Goal: Complete application form

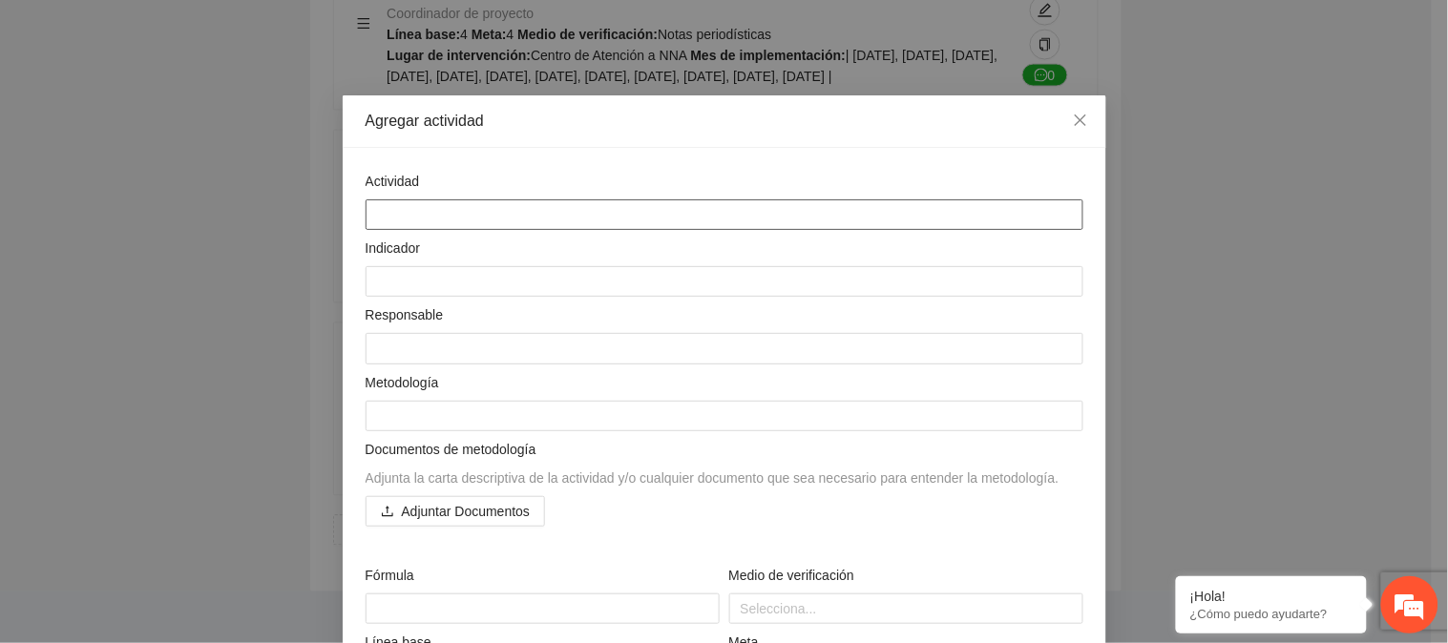
click at [434, 205] on textarea at bounding box center [725, 215] width 718 height 31
paste textarea "**********"
type textarea "**********"
click at [427, 284] on textarea at bounding box center [725, 281] width 718 height 31
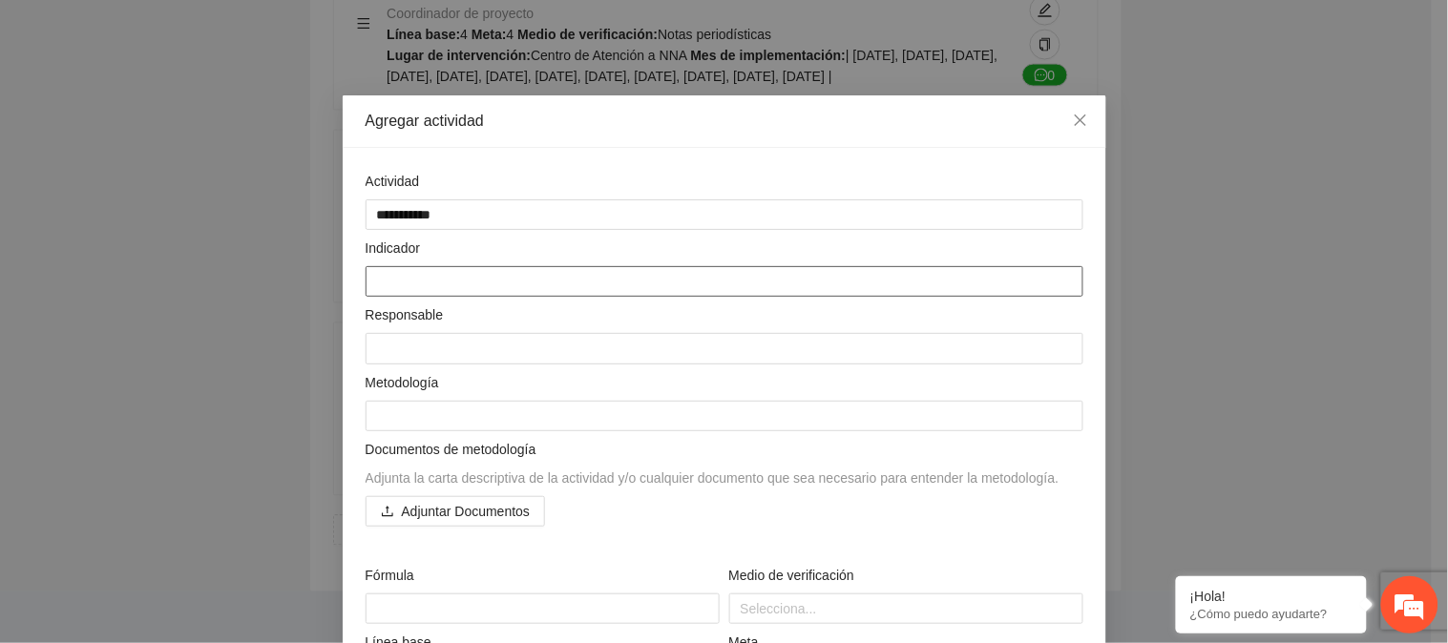
paste textarea "**********"
type textarea "**********"
click at [386, 284] on textarea "**********" at bounding box center [725, 281] width 718 height 31
type textarea "**********"
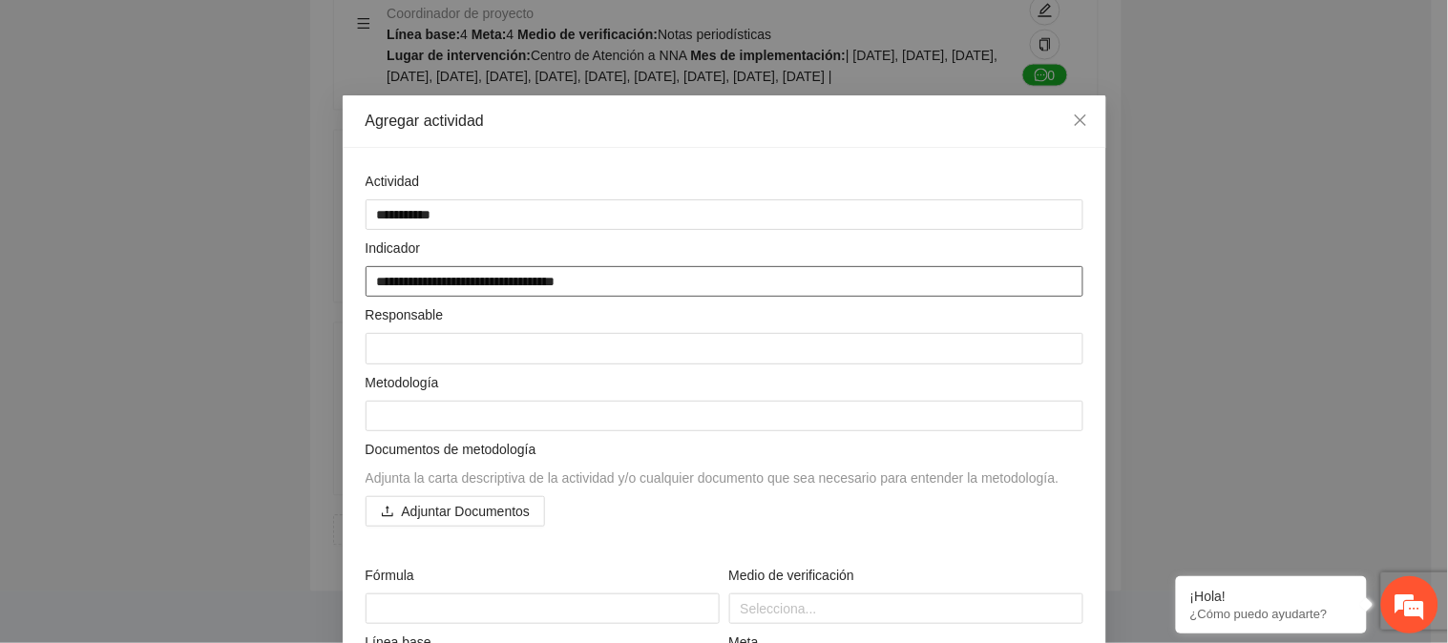
type textarea "**********"
click at [452, 345] on textarea at bounding box center [725, 348] width 718 height 31
click at [431, 347] on textarea at bounding box center [725, 348] width 718 height 31
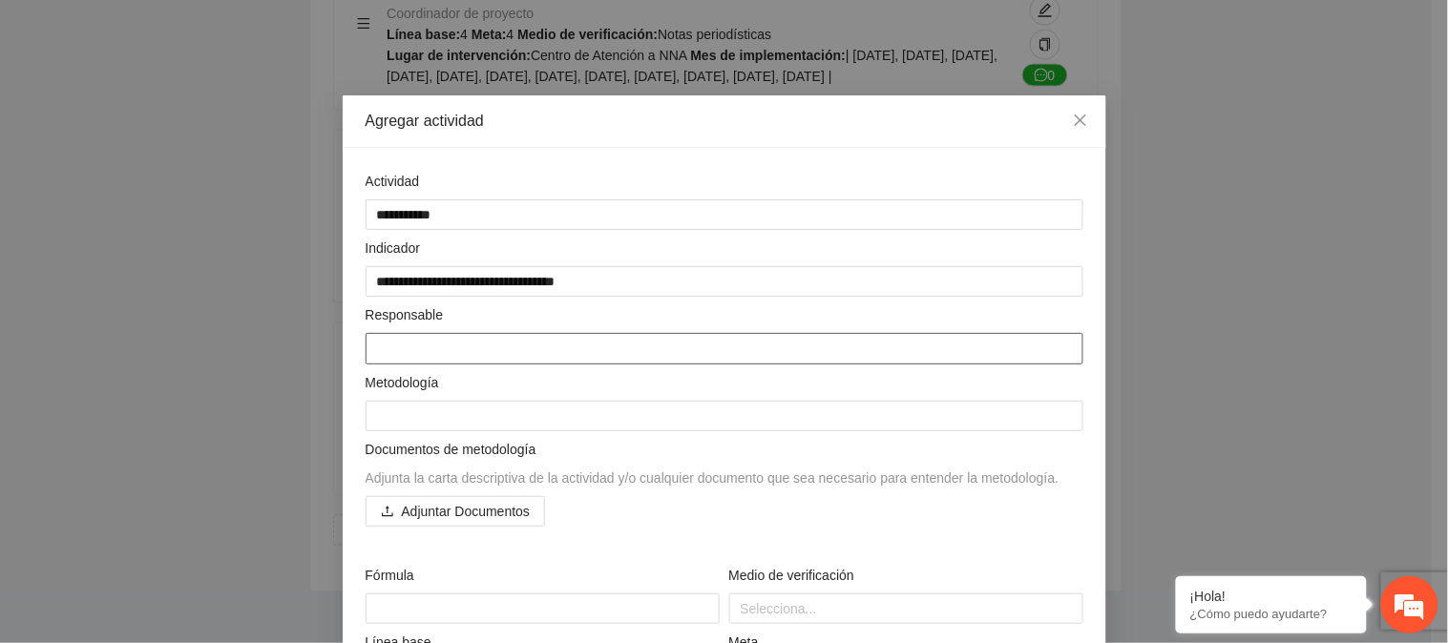
paste textarea "**********"
type textarea "**********"
click at [462, 346] on textarea "**********" at bounding box center [725, 348] width 718 height 31
click at [469, 346] on textarea "**********" at bounding box center [725, 348] width 718 height 31
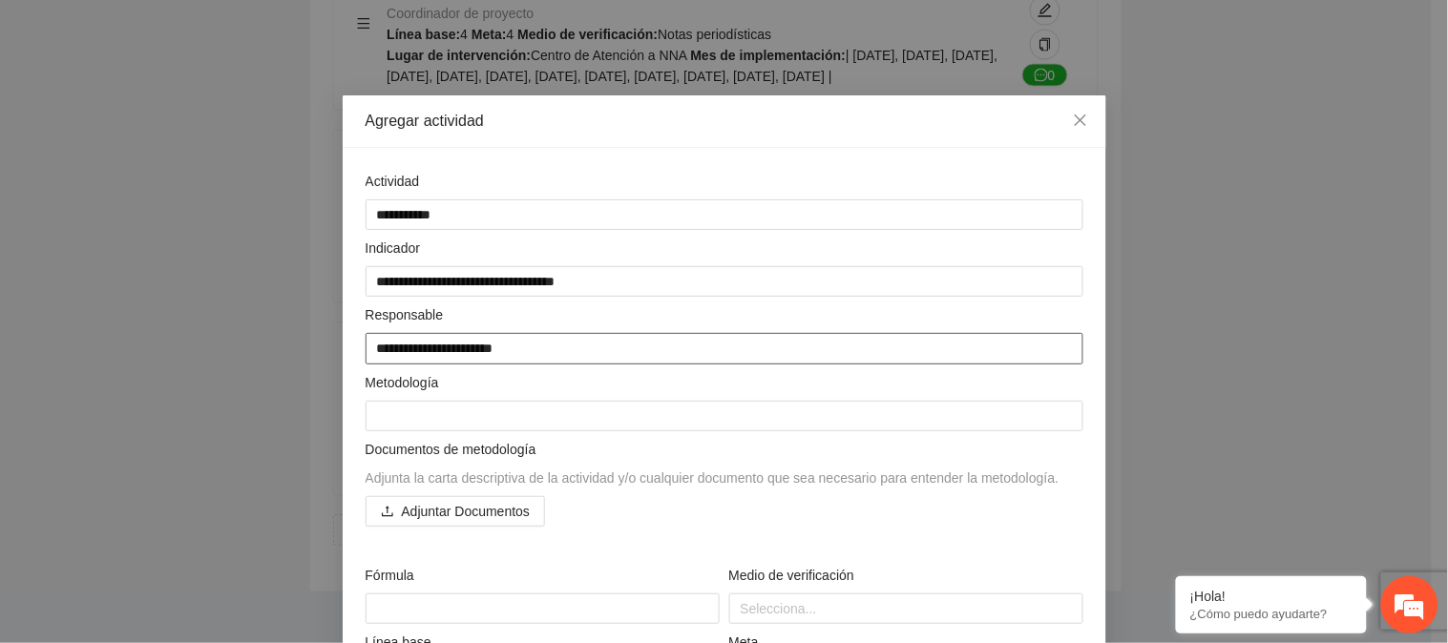
click at [464, 345] on textarea "**********" at bounding box center [725, 348] width 718 height 31
type textarea "**********"
click at [422, 388] on span "Metodología" at bounding box center [406, 382] width 81 height 21
click at [418, 423] on textarea at bounding box center [725, 416] width 718 height 31
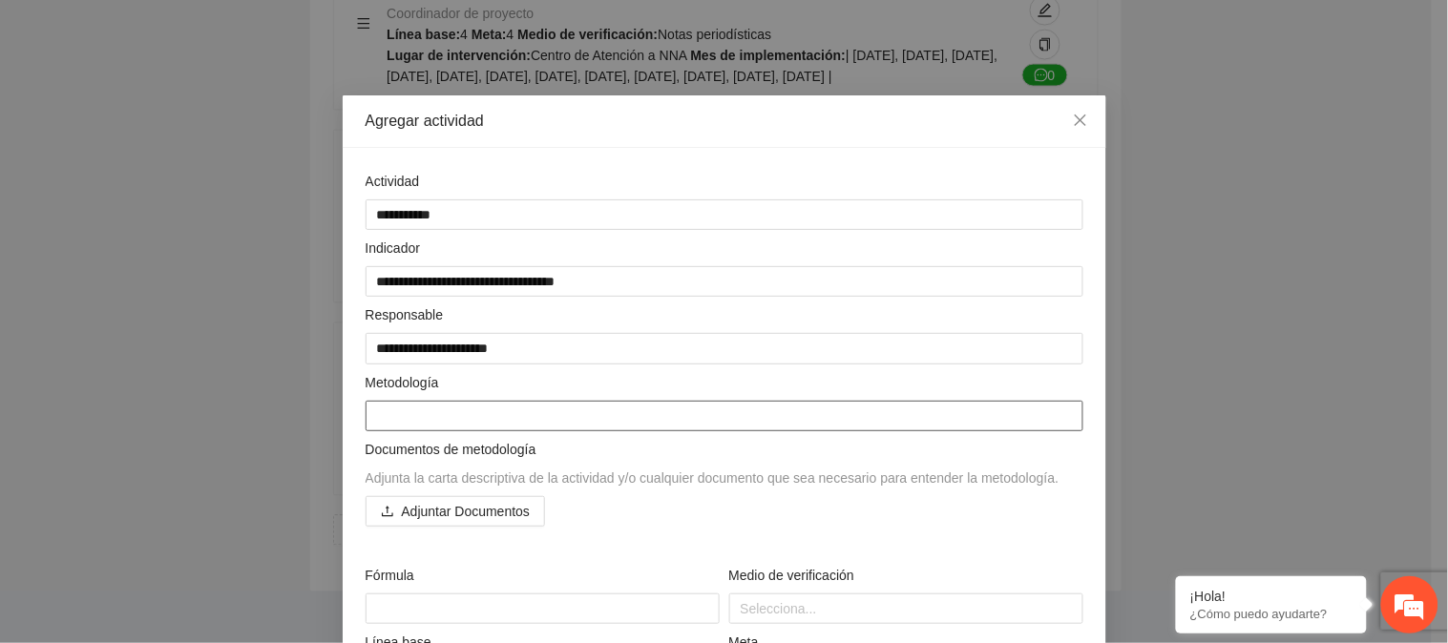
click at [469, 417] on textarea at bounding box center [725, 416] width 718 height 31
paste textarea "**********"
type textarea "**********"
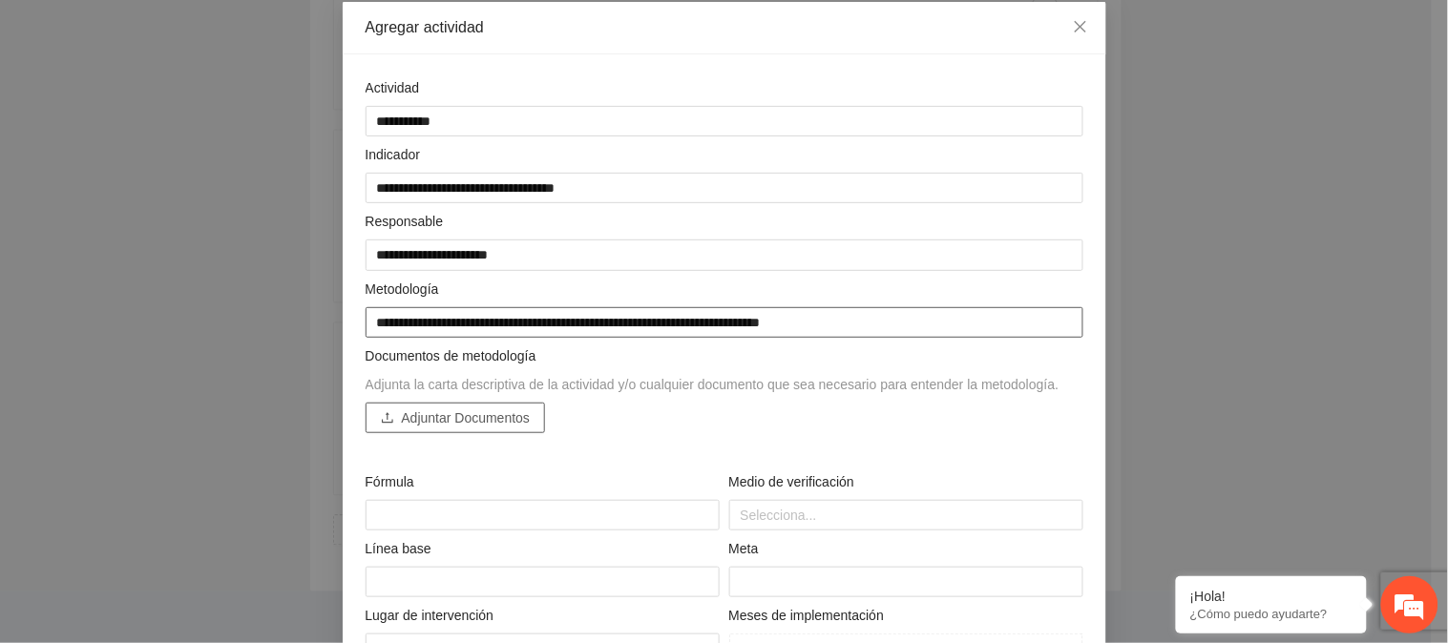
scroll to position [106, 0]
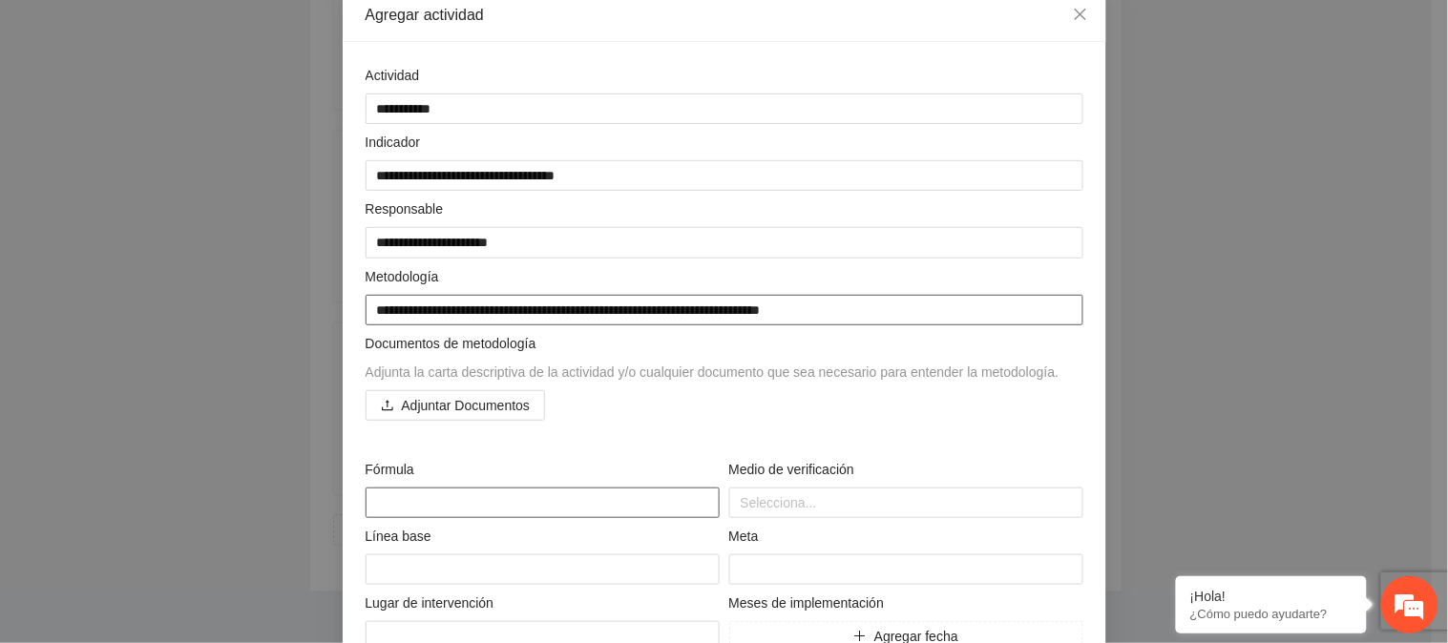
type textarea "**********"
click at [482, 497] on textarea at bounding box center [543, 503] width 354 height 31
paste textarea "**********"
type textarea "**********"
click at [770, 503] on div at bounding box center [906, 503] width 345 height 23
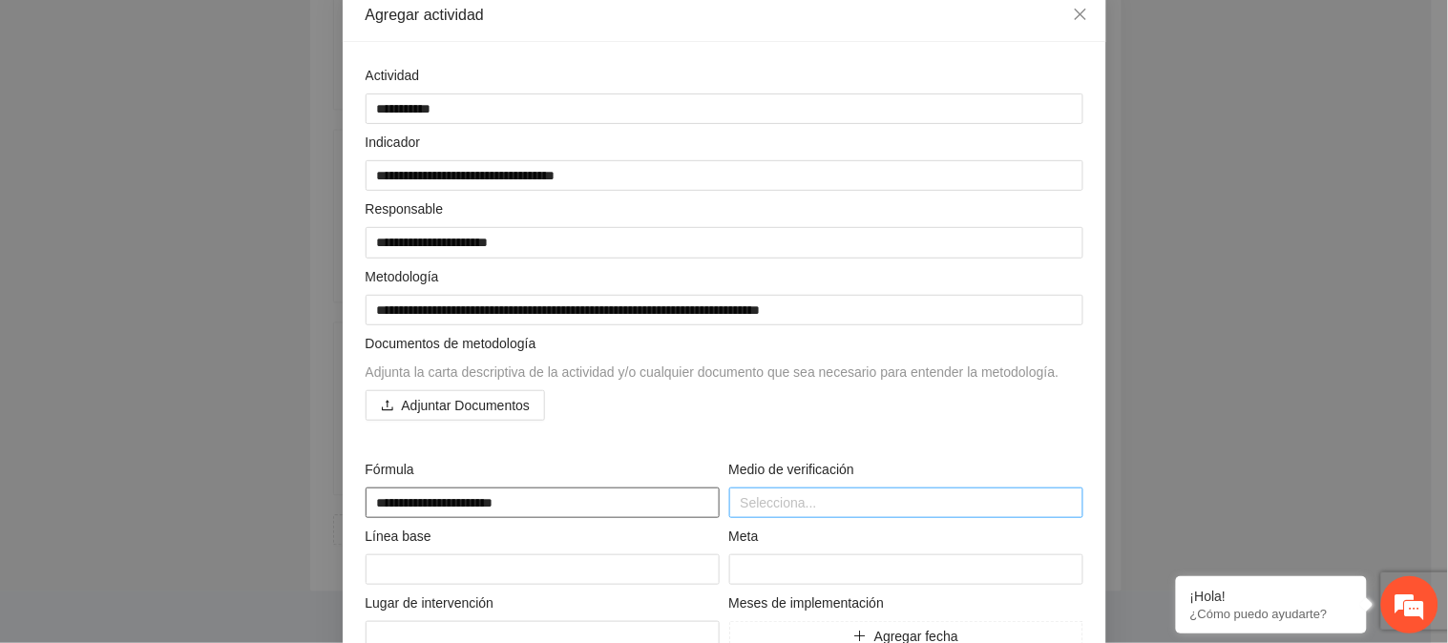
type textarea "**********"
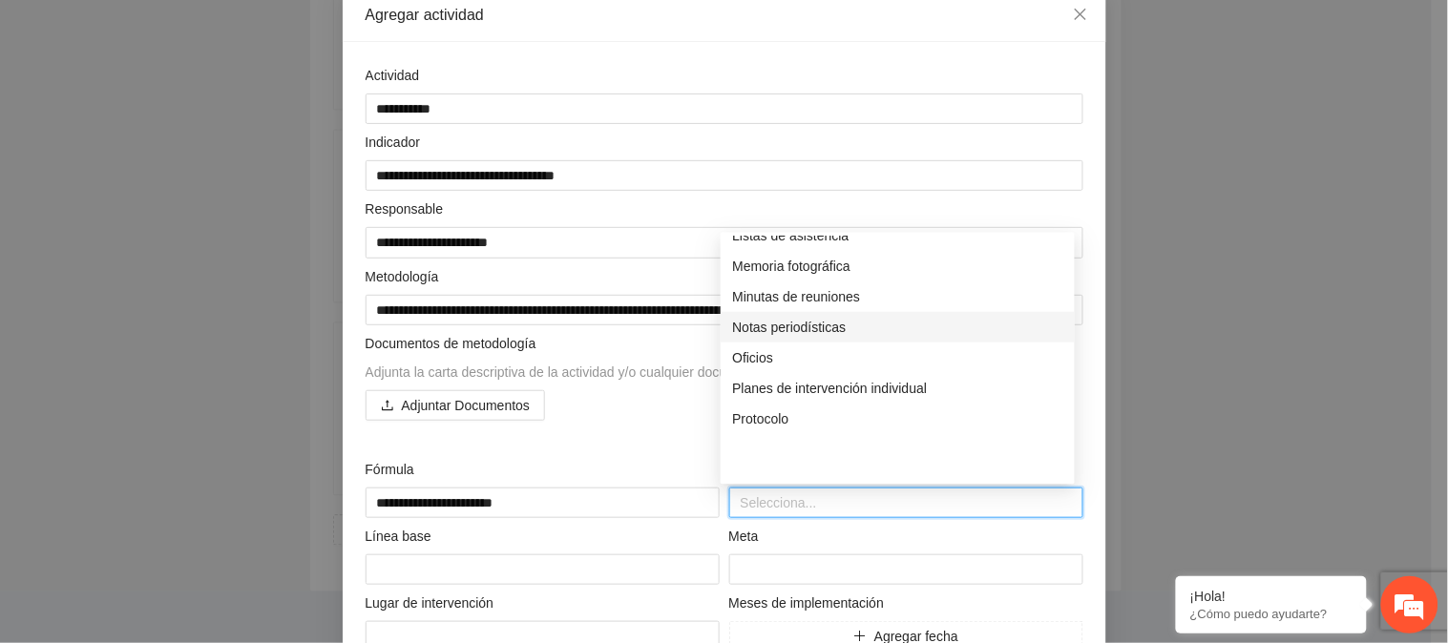
scroll to position [430, 0]
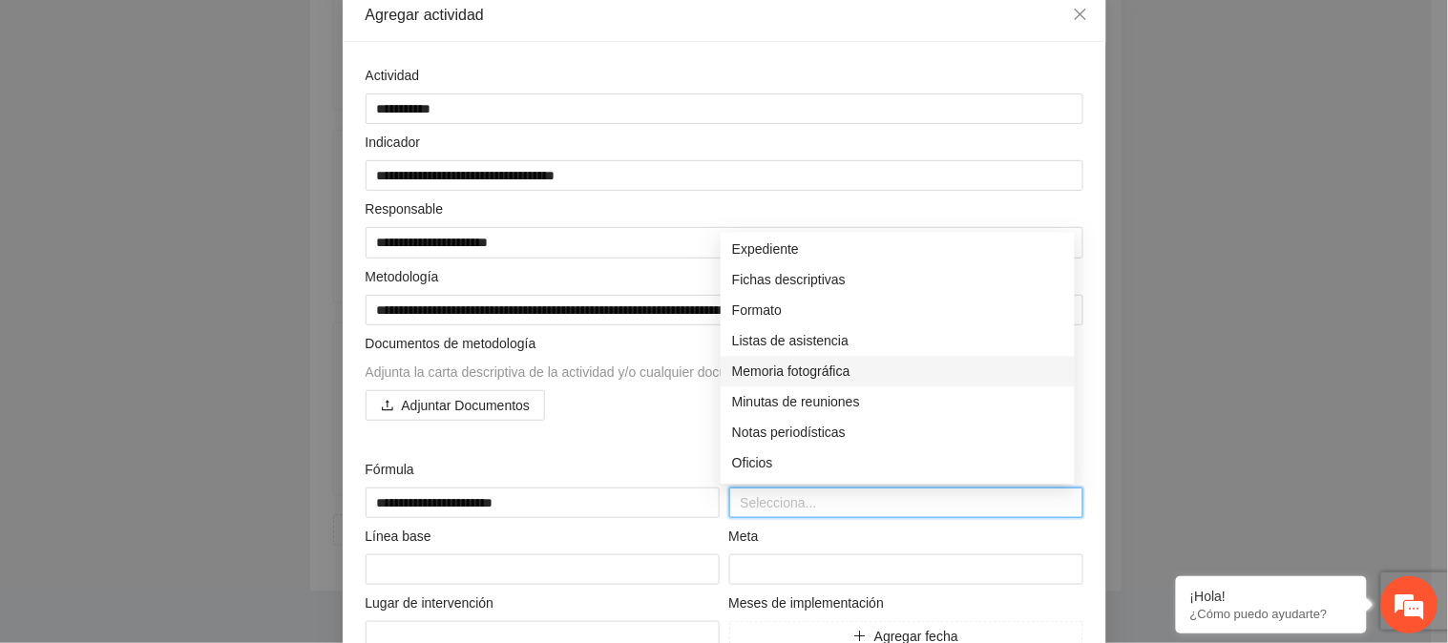
click at [812, 367] on div "Memoria fotográfica" at bounding box center [897, 372] width 331 height 21
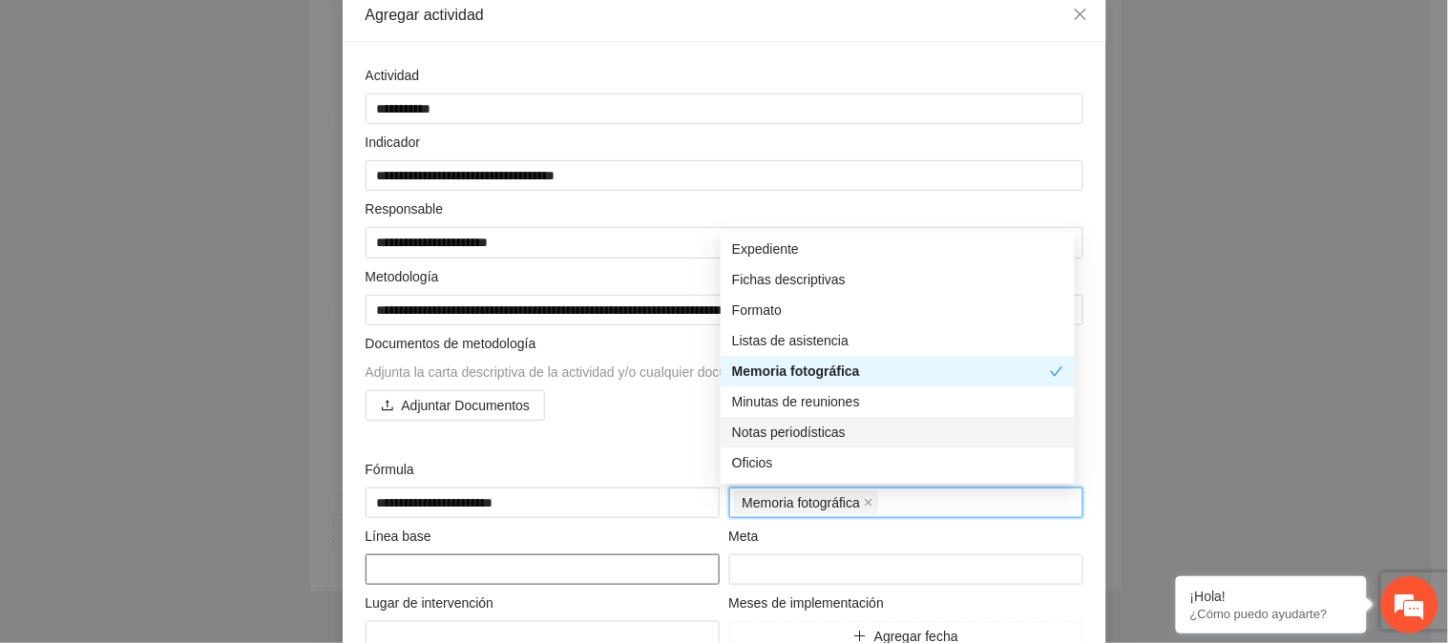
click at [578, 573] on textarea at bounding box center [543, 570] width 354 height 31
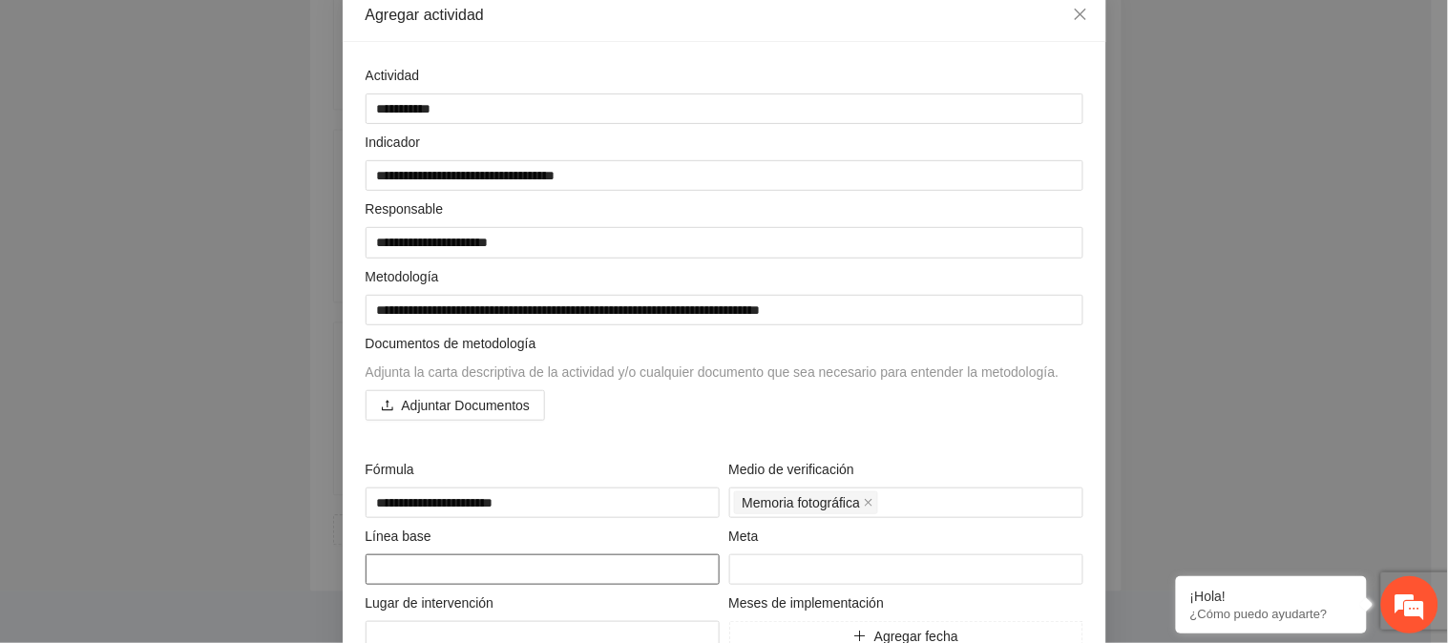
type textarea "*"
type textarea "**"
type textarea "***"
click at [798, 569] on input "number" at bounding box center [906, 570] width 354 height 31
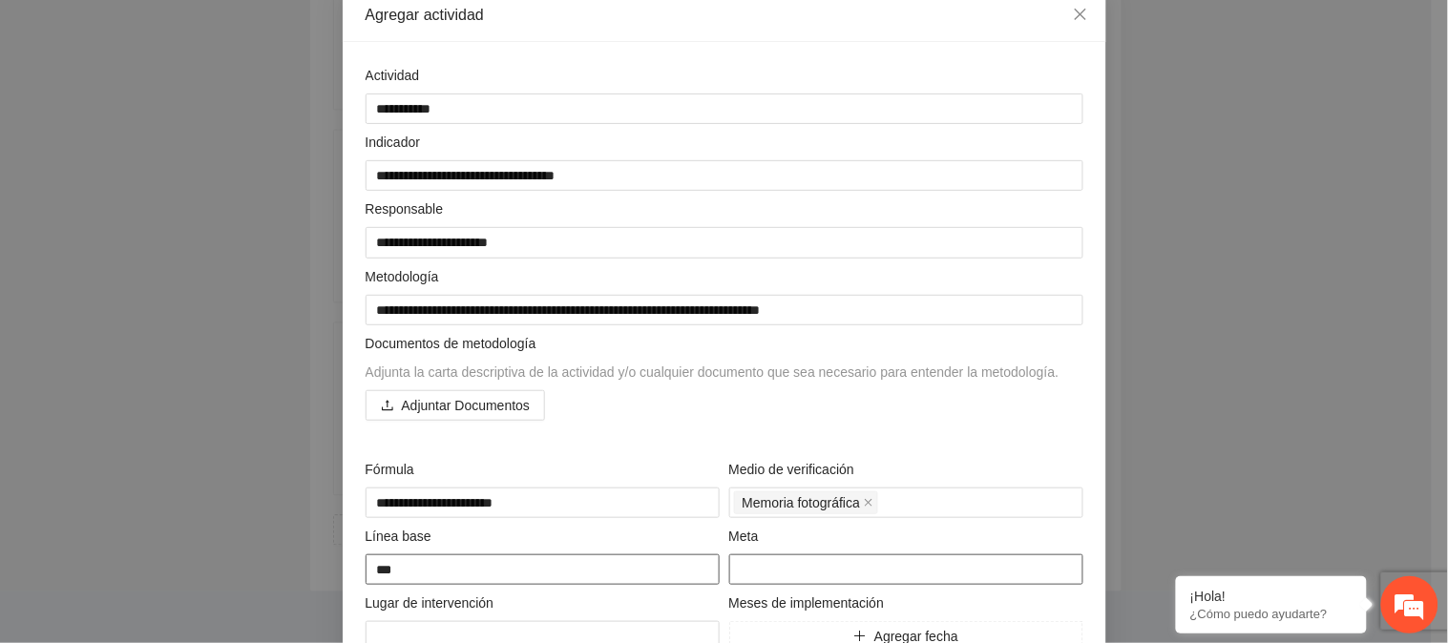
type input "***"
click at [520, 584] on textarea "***" at bounding box center [543, 570] width 354 height 31
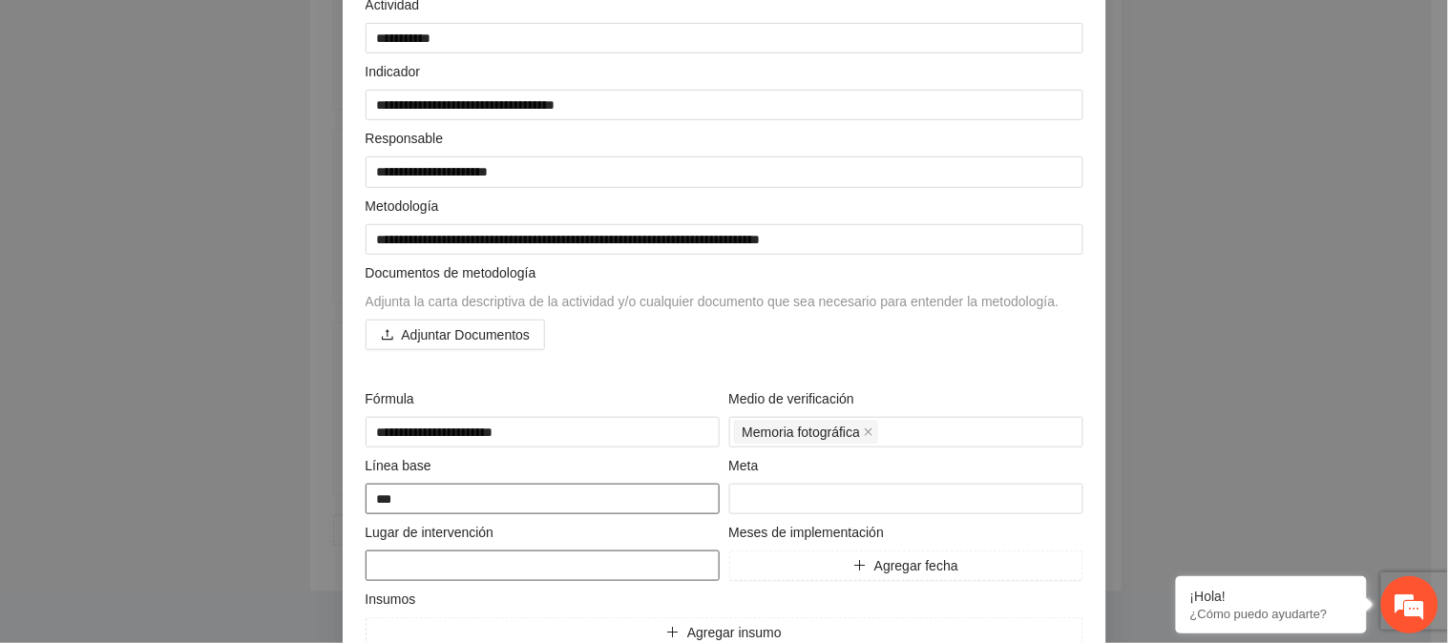
scroll to position [212, 0]
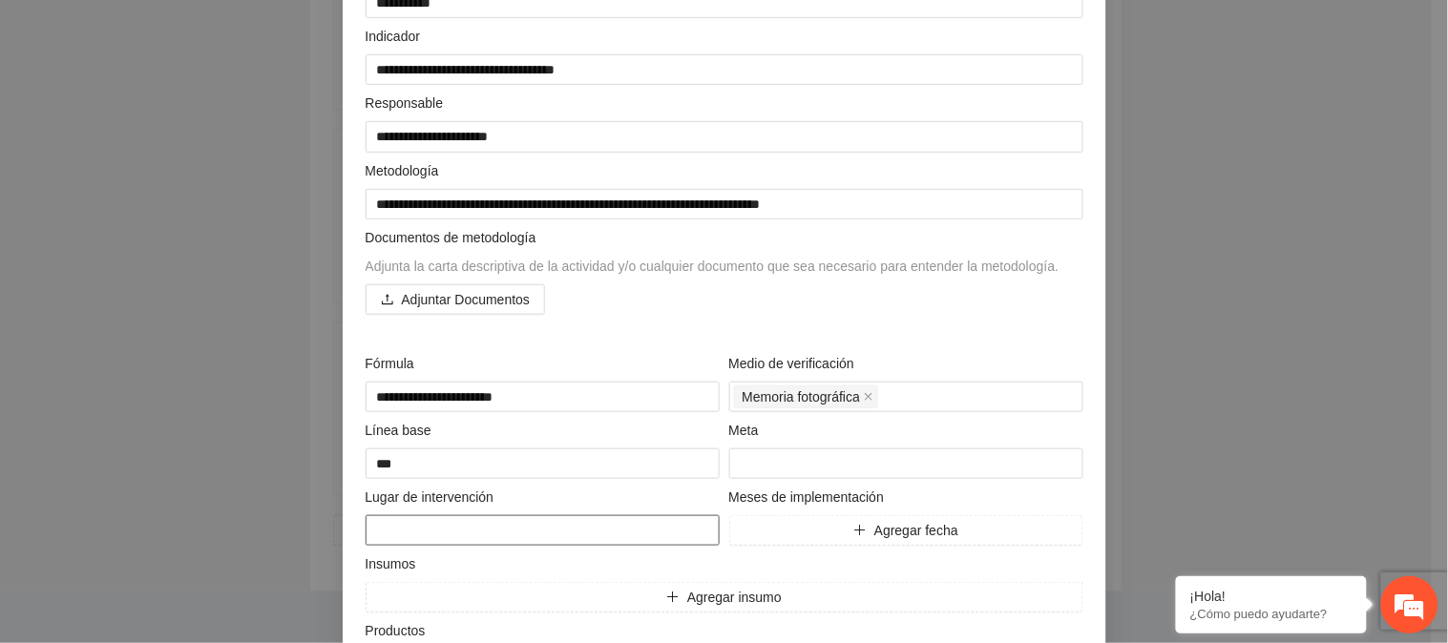
click at [480, 525] on textarea at bounding box center [543, 530] width 354 height 31
type textarea "*"
type textarea "**"
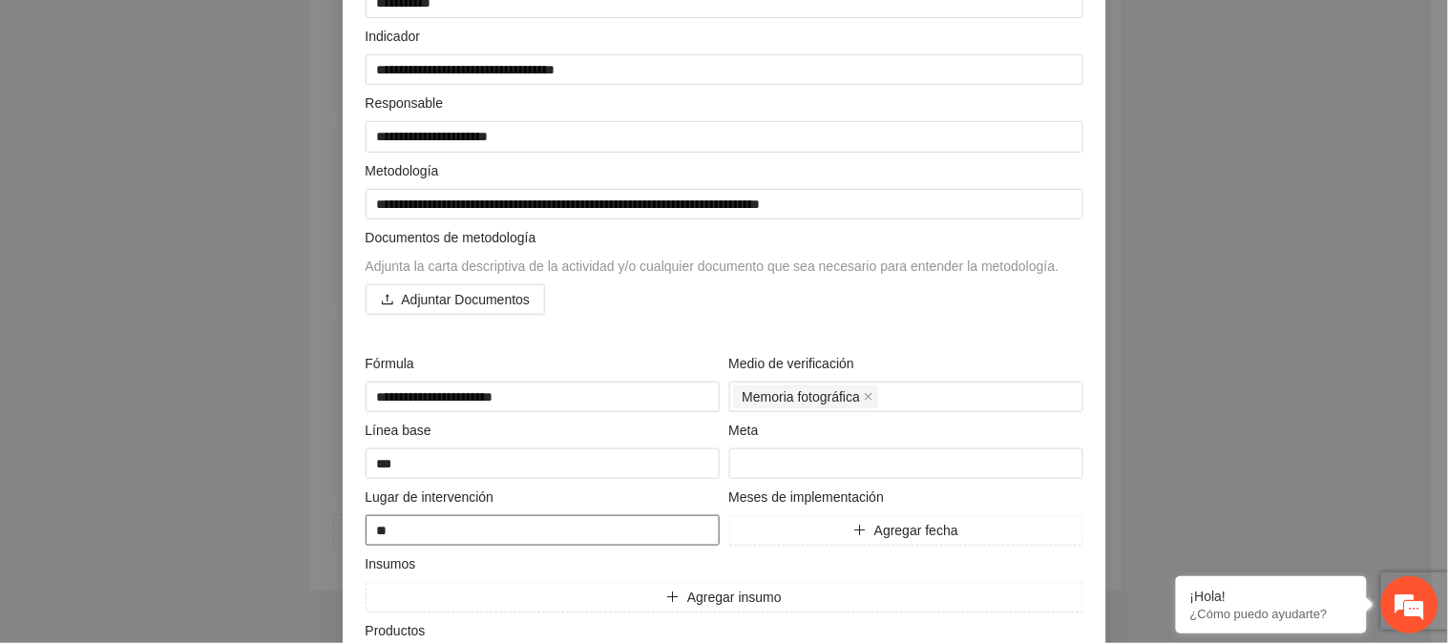
type textarea "***"
type textarea "****"
type textarea "*****"
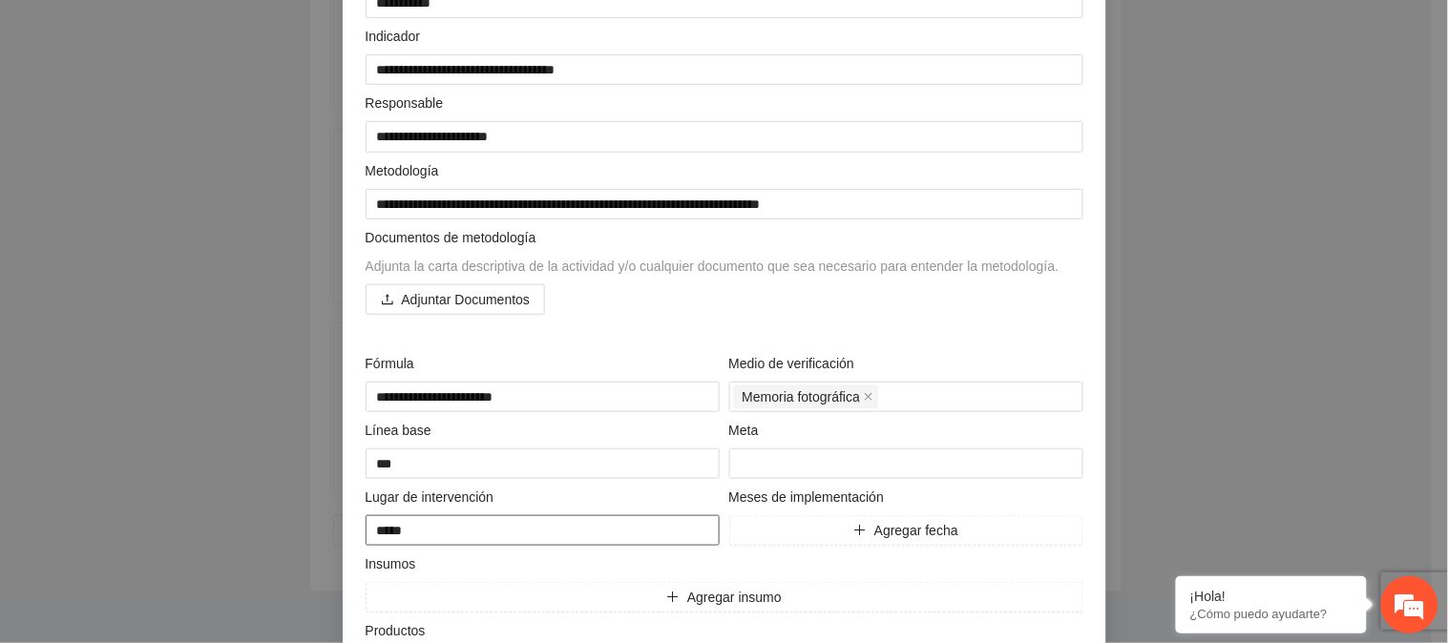
type textarea "******"
type textarea "********"
type textarea "*********"
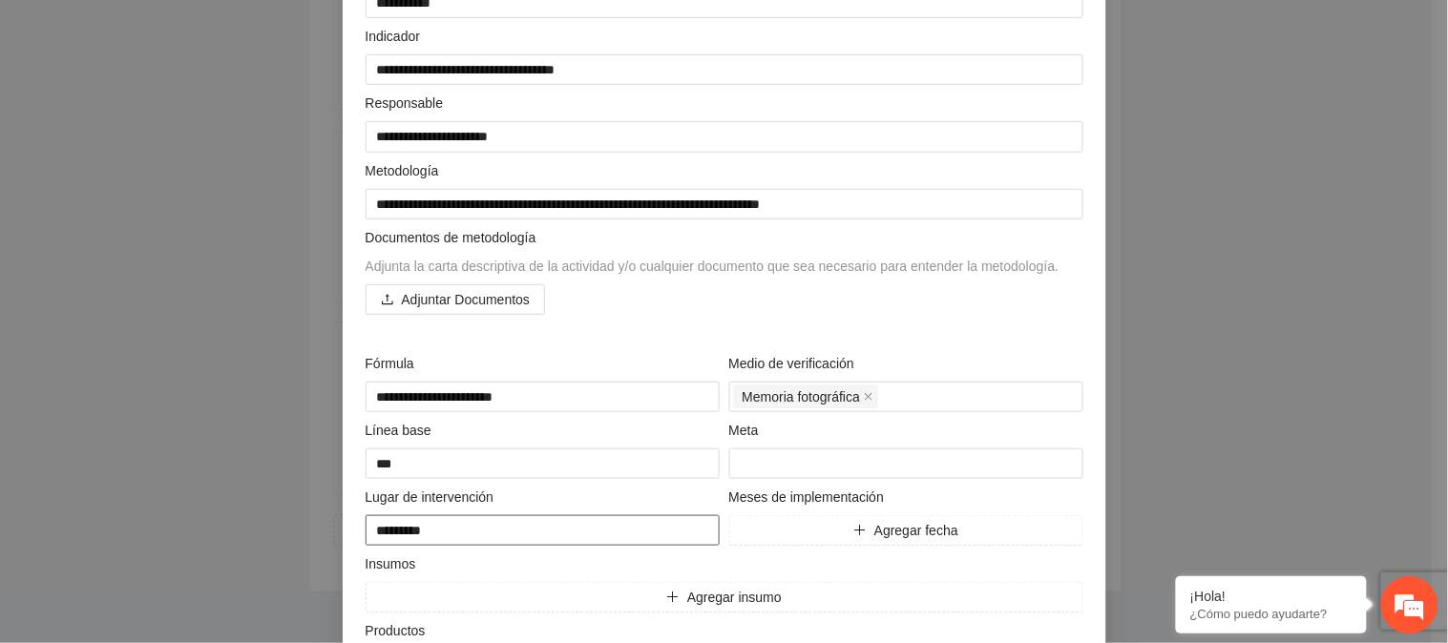
type textarea "*********"
type textarea "**********"
type textarea "*********"
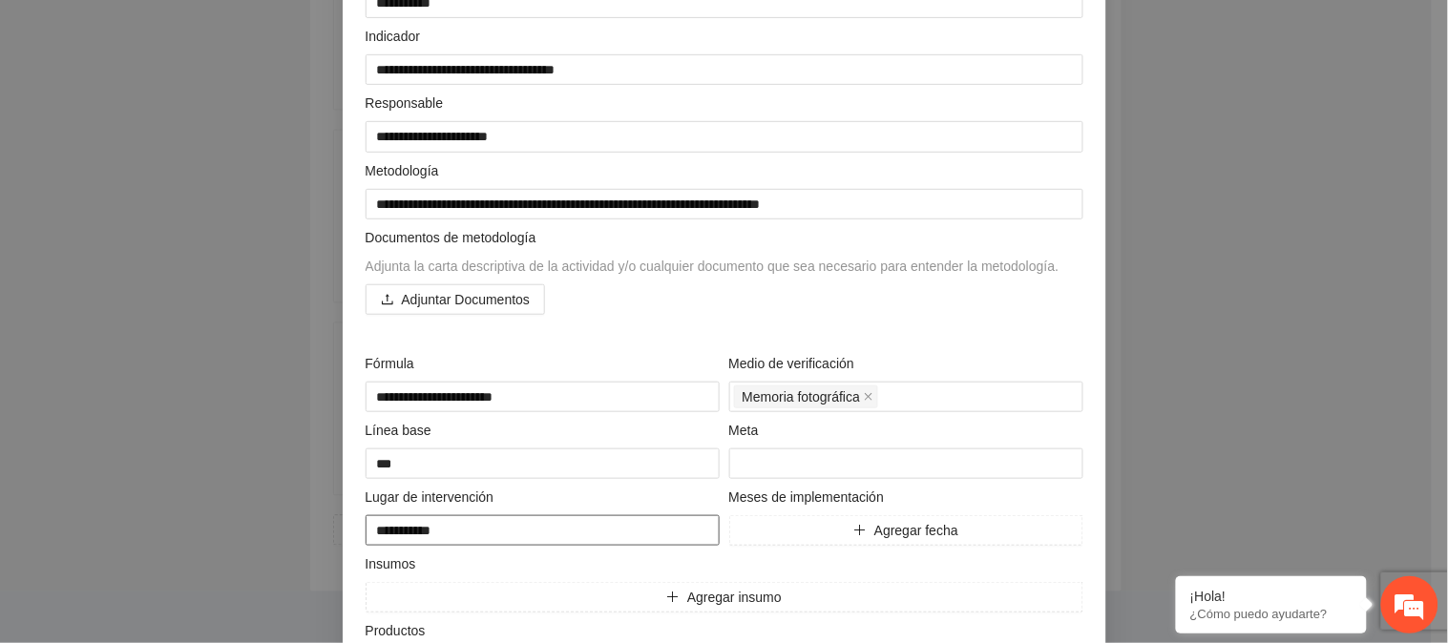
type textarea "*********"
type textarea "**********"
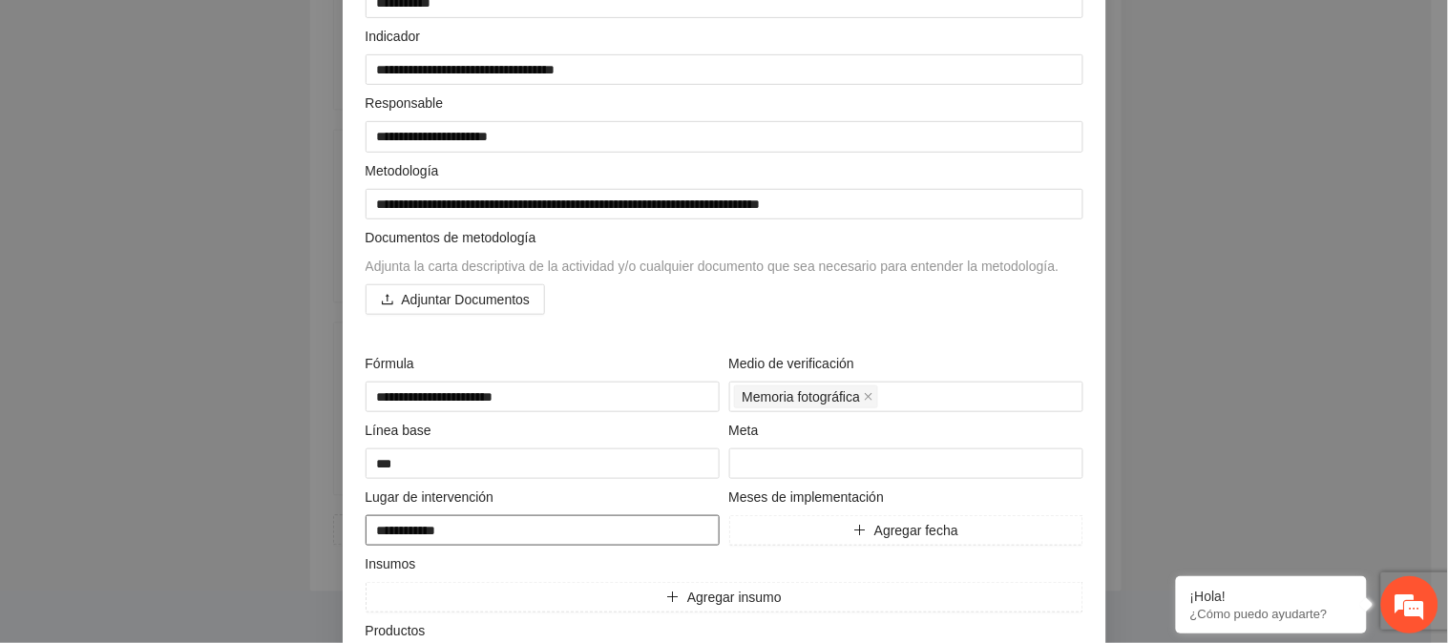
type textarea "**********"
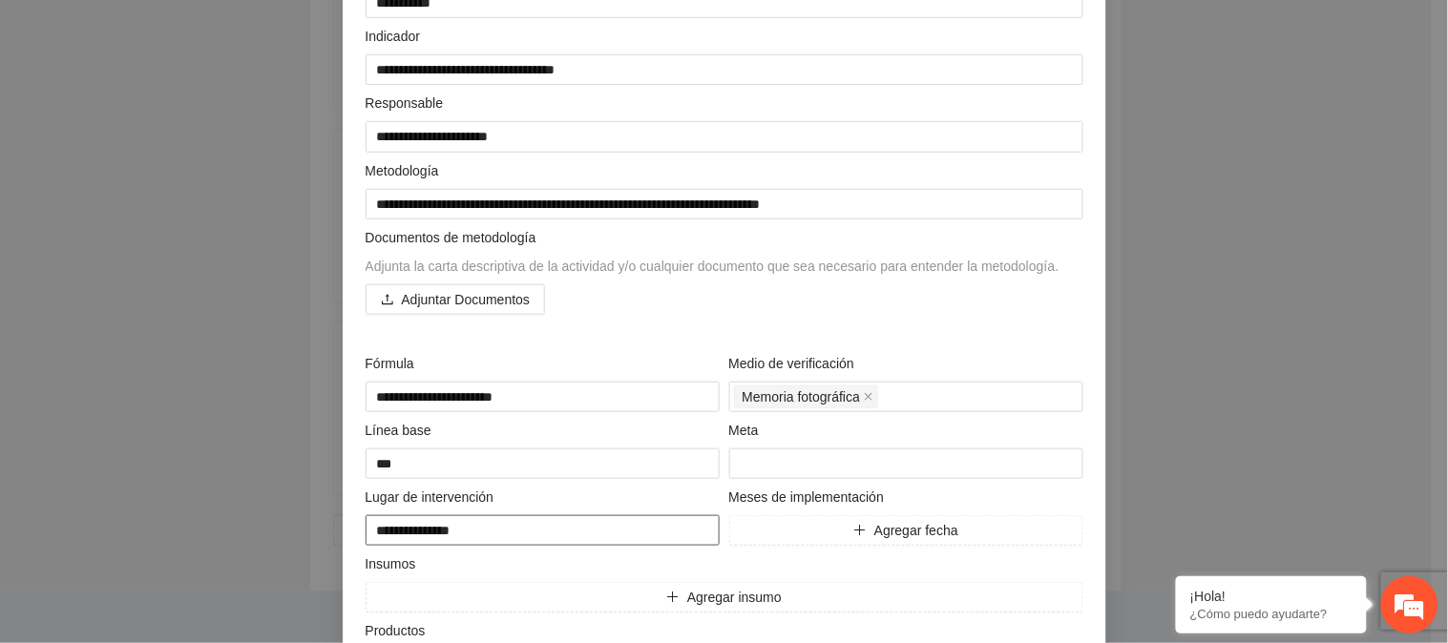
type textarea "**********"
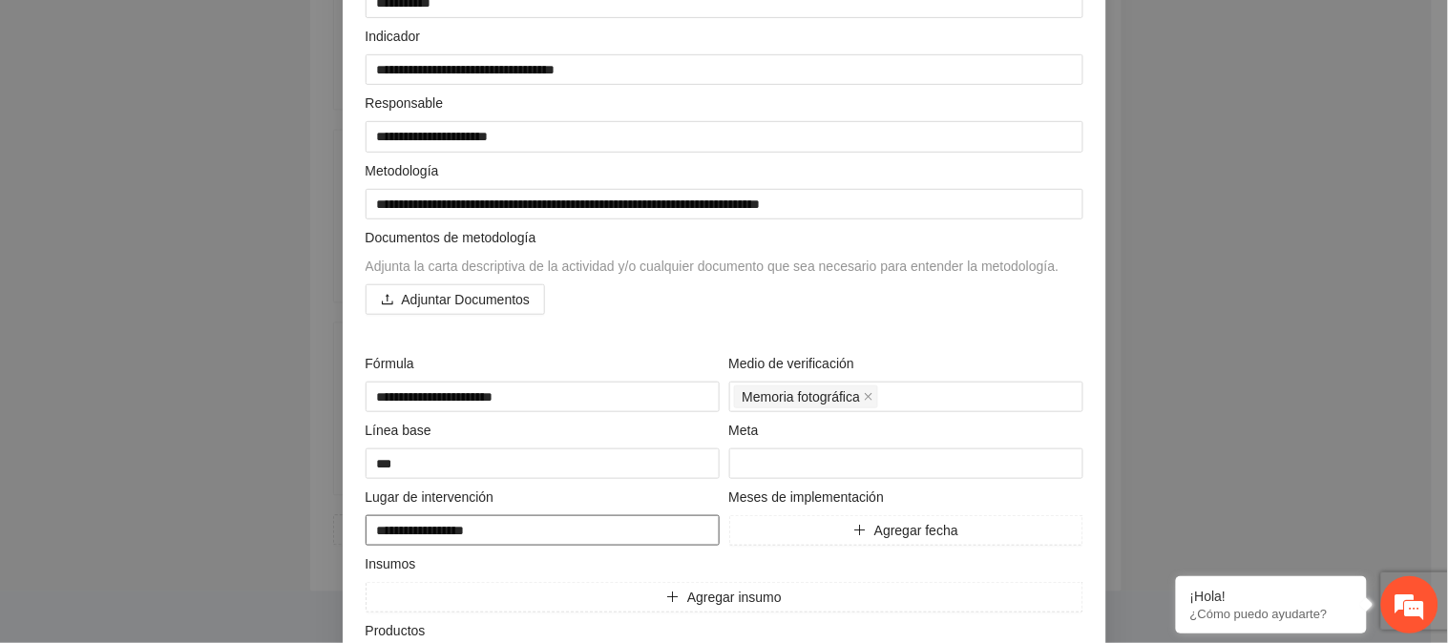
type textarea "**********"
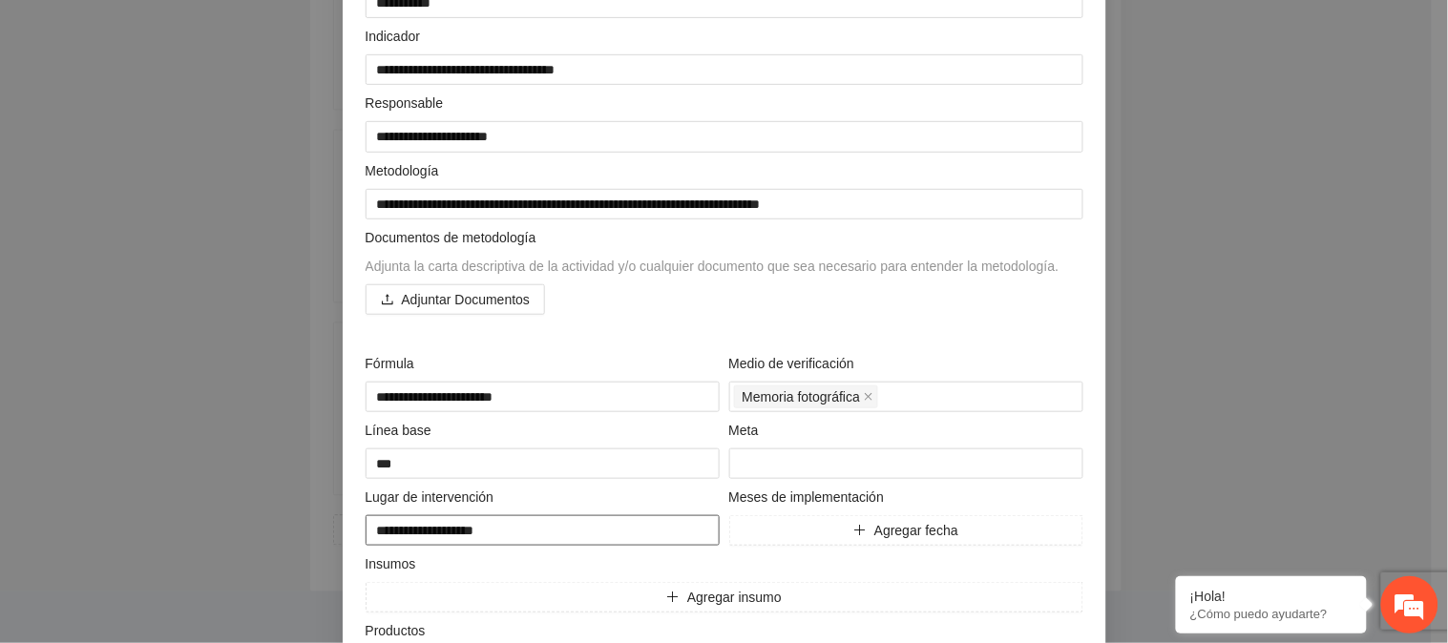
type textarea "**********"
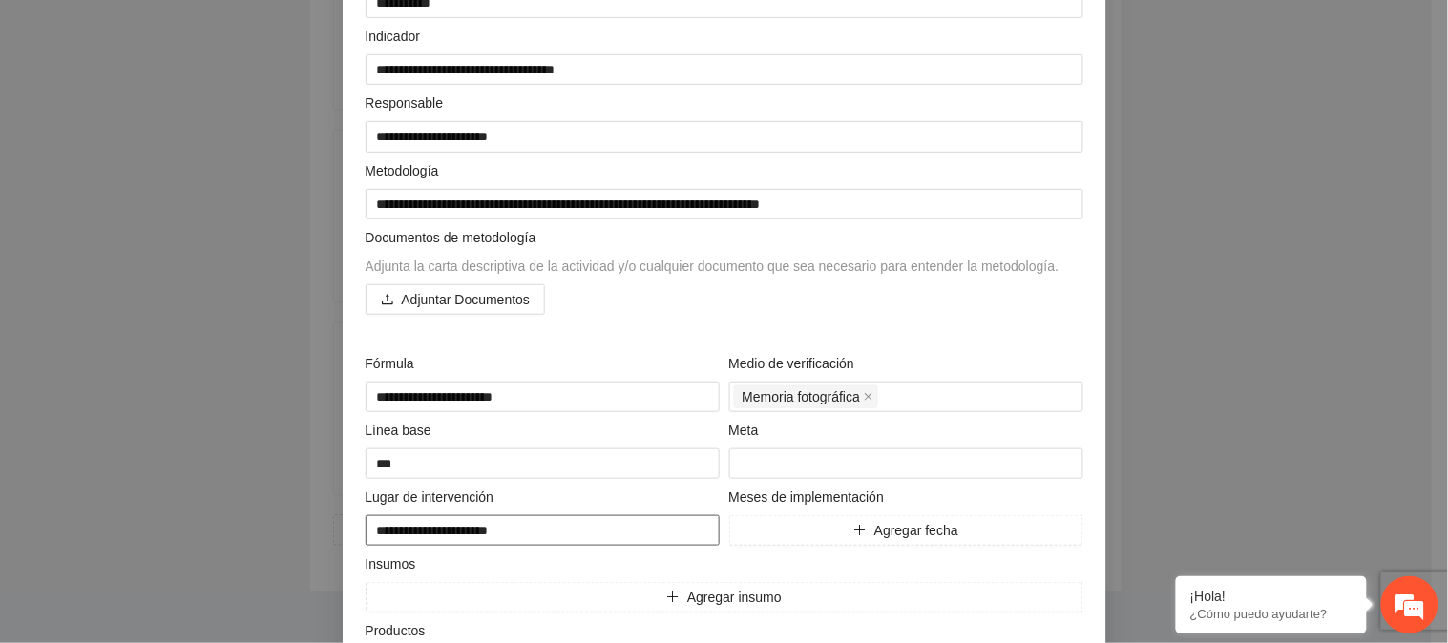
type textarea "**********"
click at [891, 538] on span "Agregar fecha" at bounding box center [916, 530] width 84 height 21
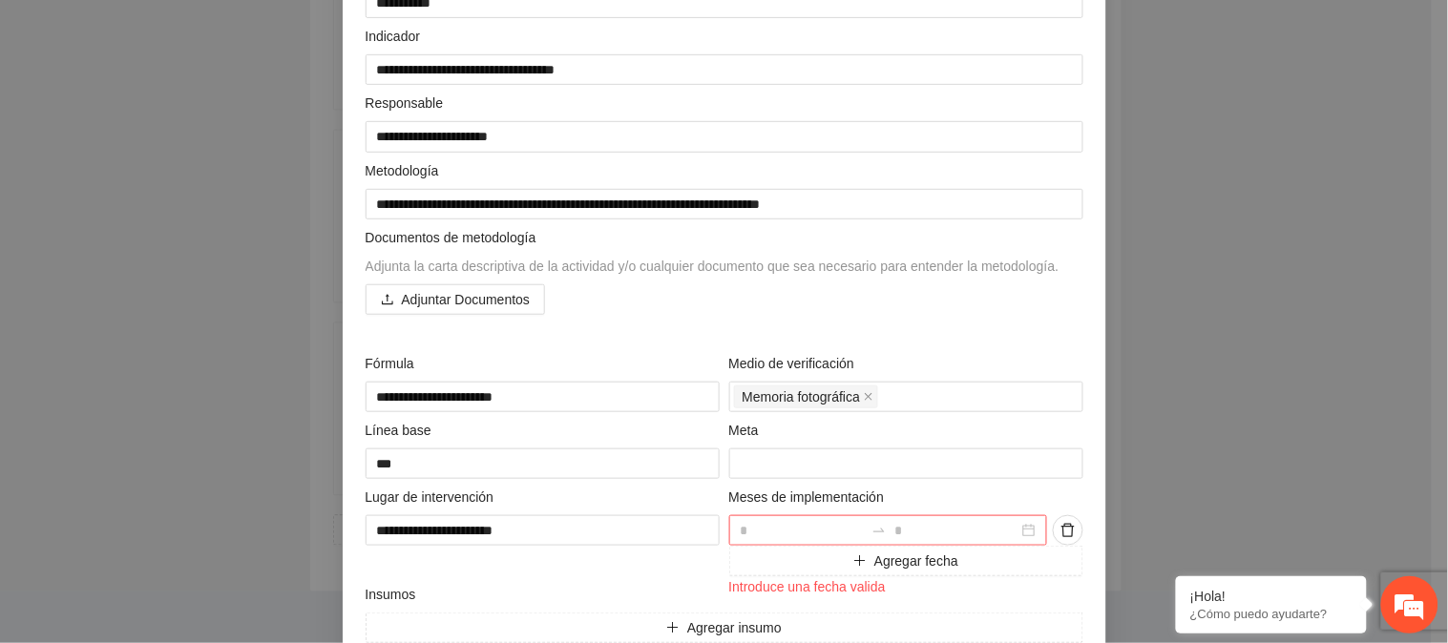
click at [1012, 533] on div at bounding box center [888, 530] width 319 height 31
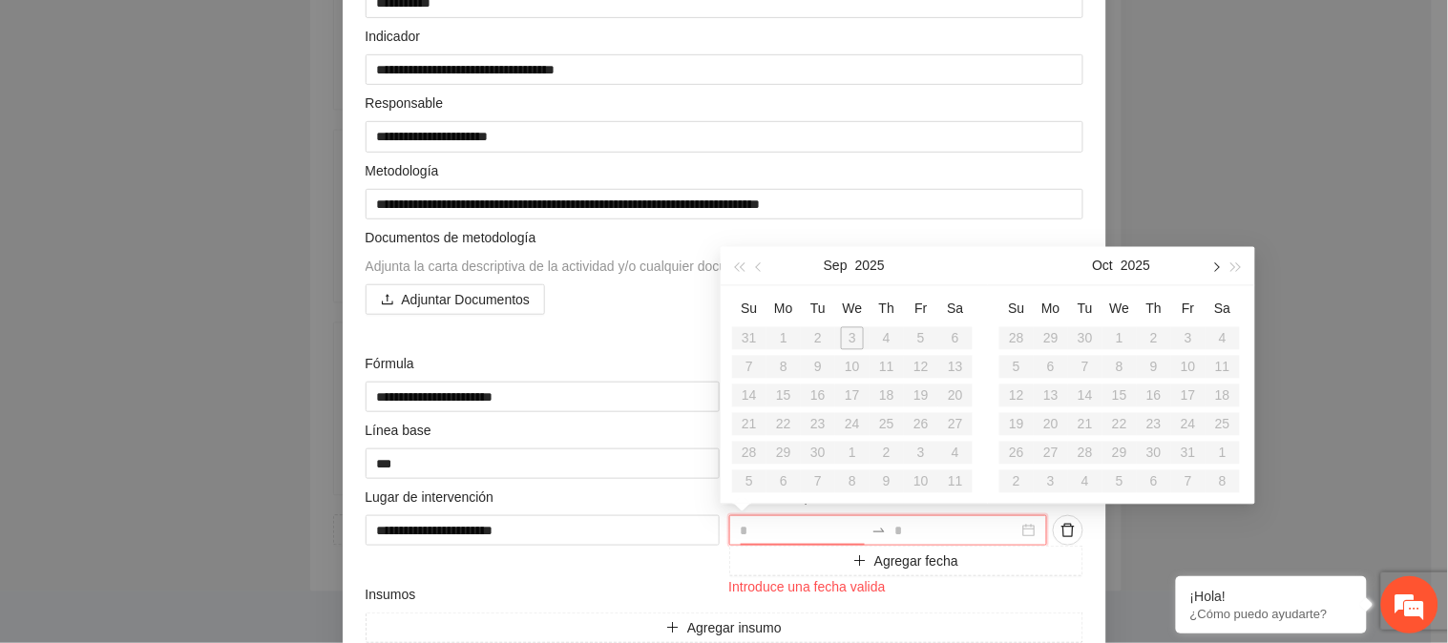
click at [1214, 263] on span "button" at bounding box center [1215, 268] width 10 height 10
type input "**********"
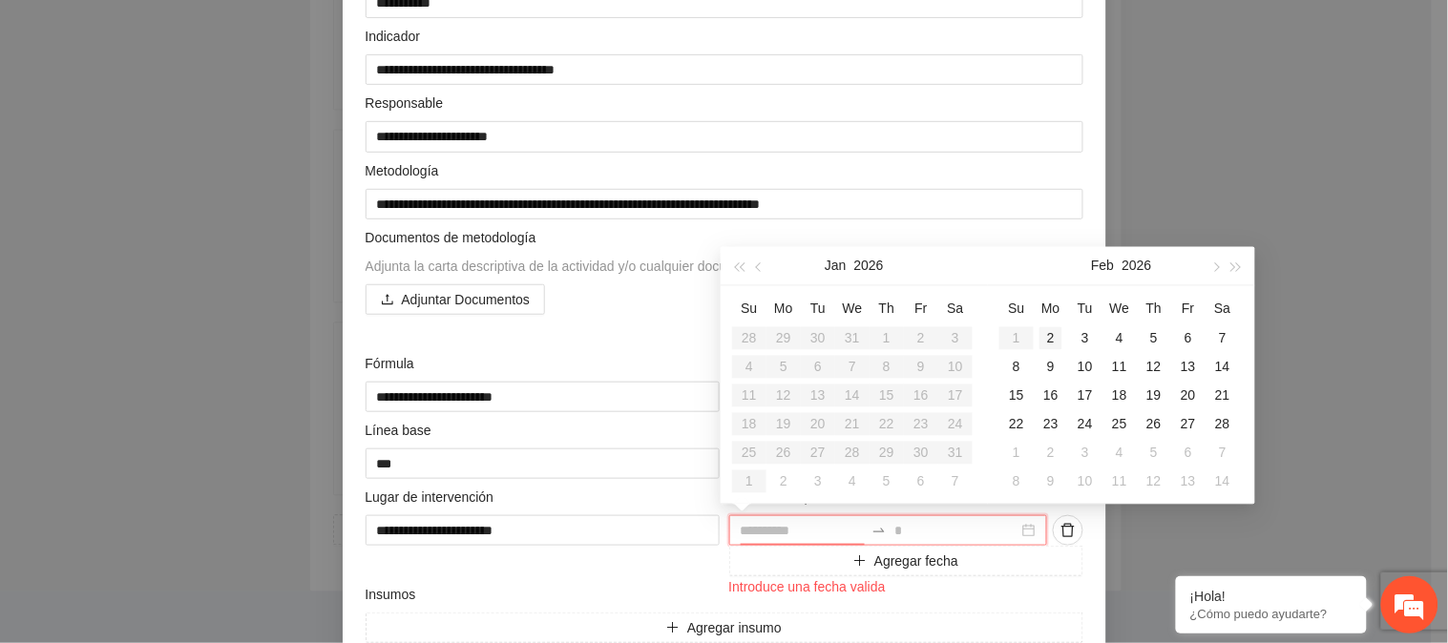
click at [1053, 338] on div "2" at bounding box center [1051, 338] width 23 height 23
click at [1234, 270] on span "button" at bounding box center [1237, 268] width 10 height 10
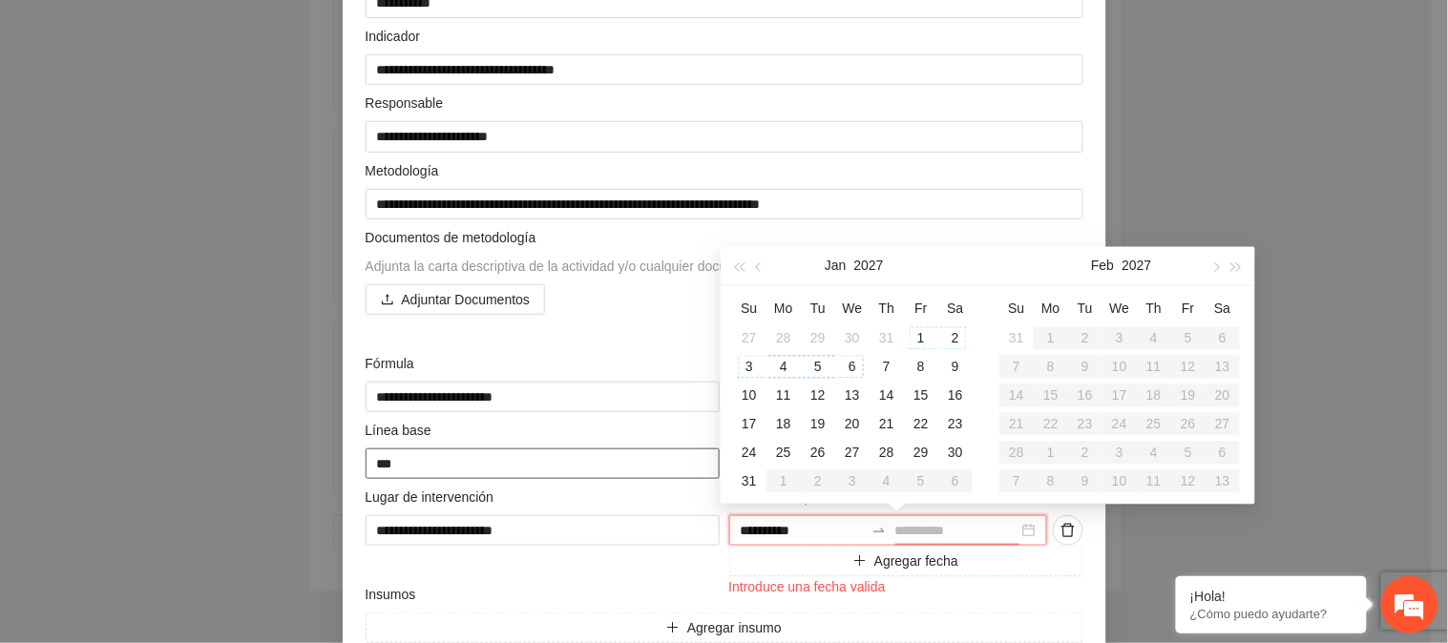
type input "**********"
click at [749, 479] on div "31" at bounding box center [749, 482] width 23 height 23
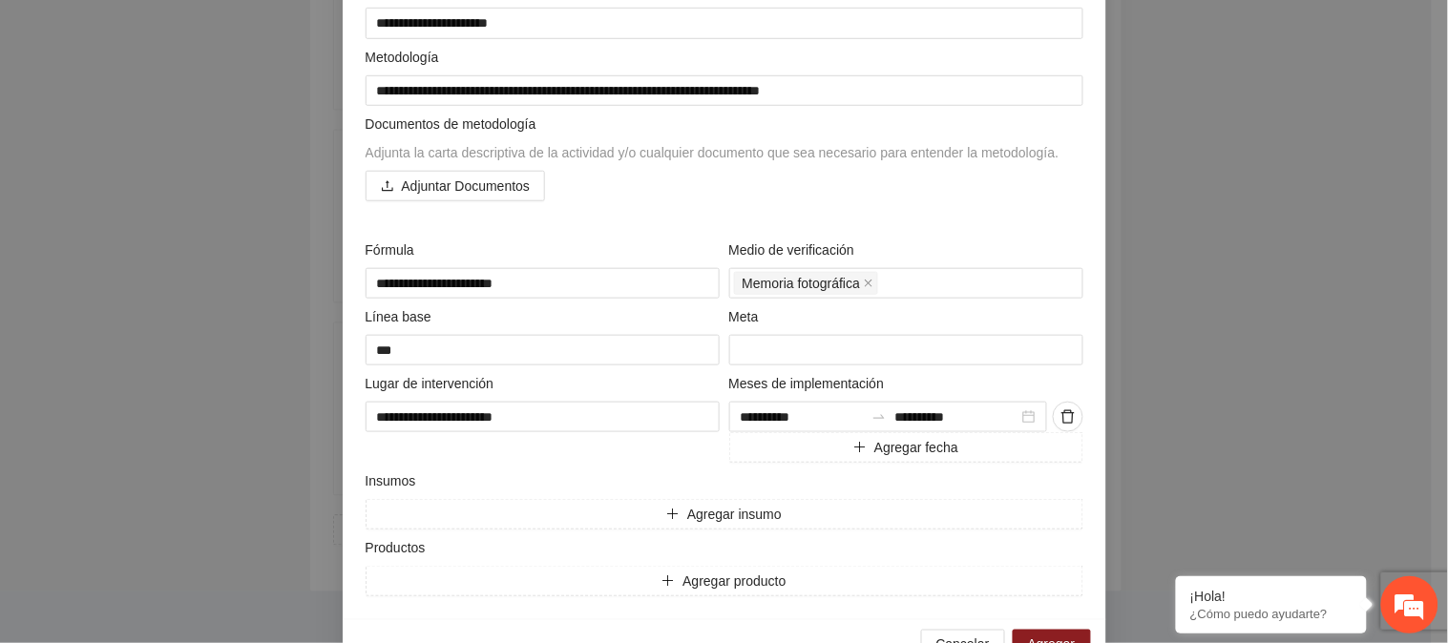
scroll to position [374, 0]
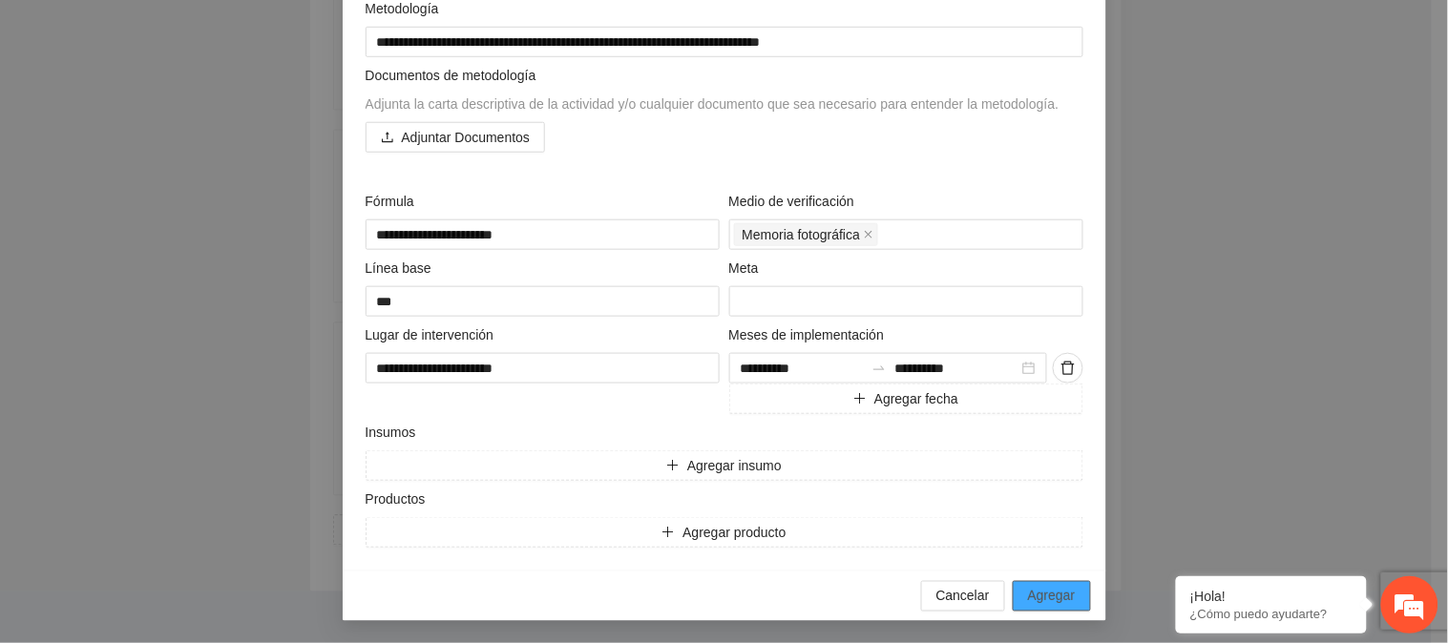
click at [1060, 596] on span "Agregar" at bounding box center [1052, 596] width 48 height 21
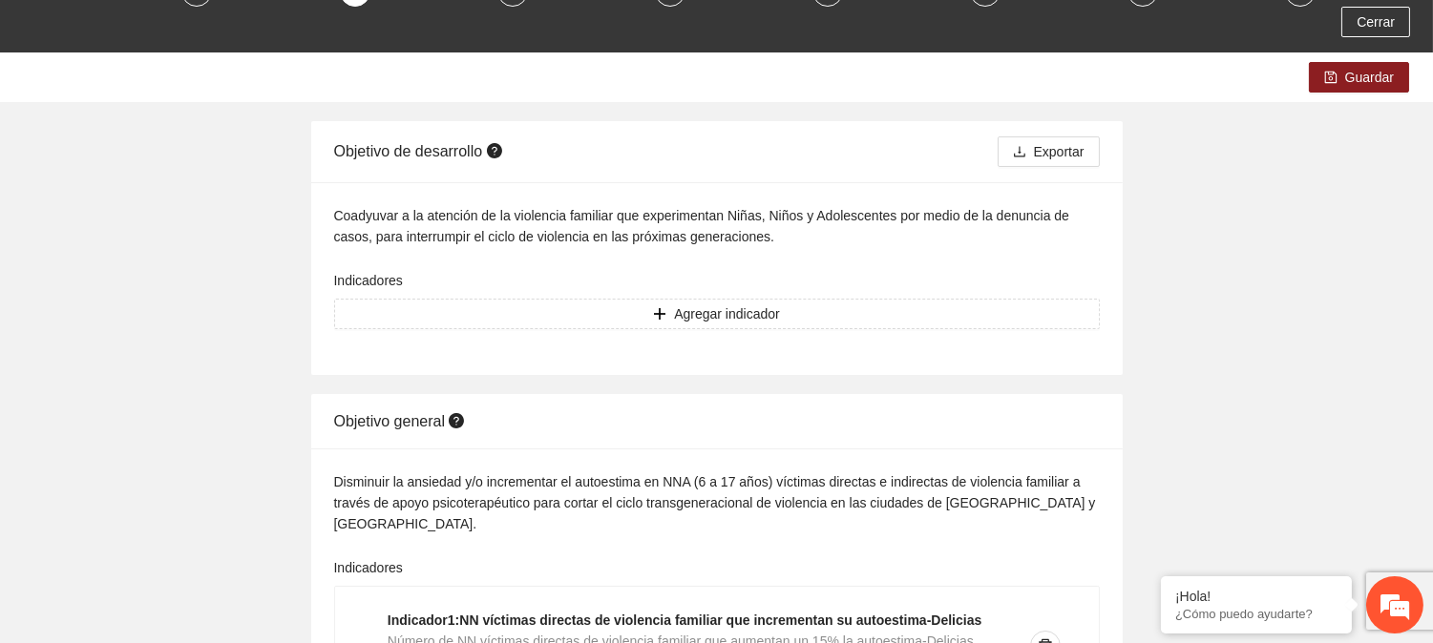
scroll to position [0, 0]
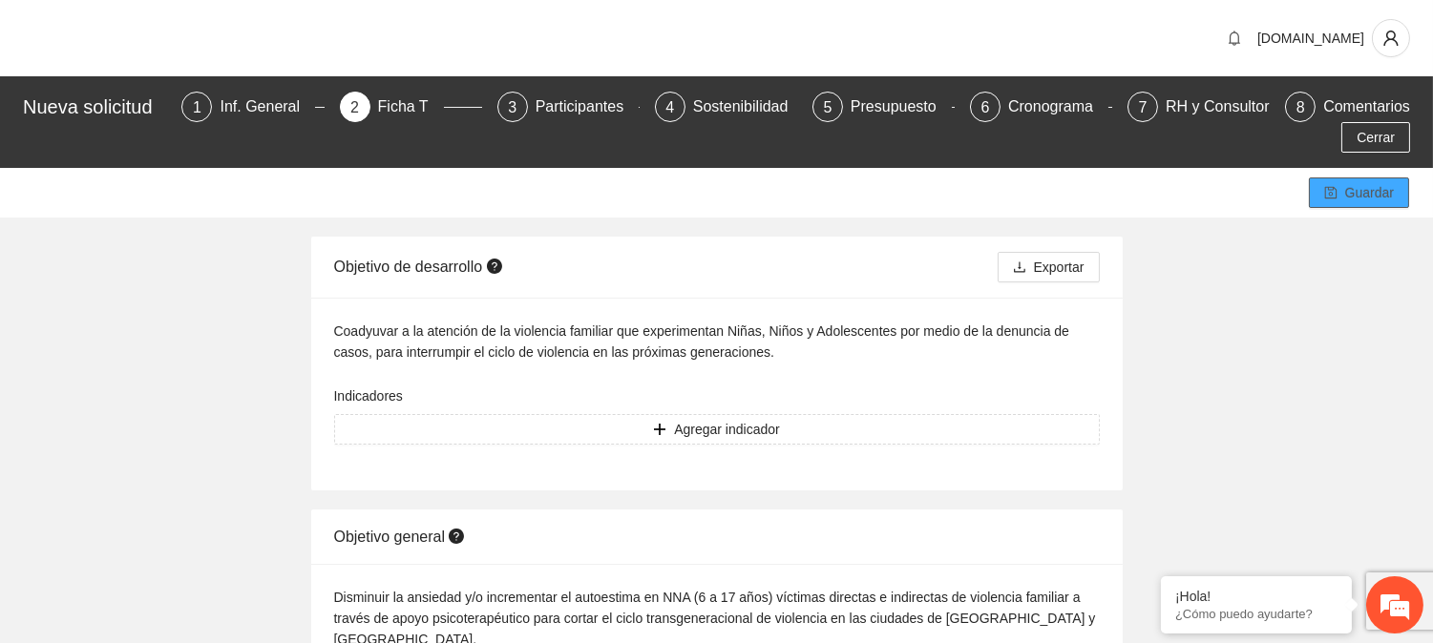
click at [1359, 192] on span "Guardar" at bounding box center [1369, 192] width 49 height 21
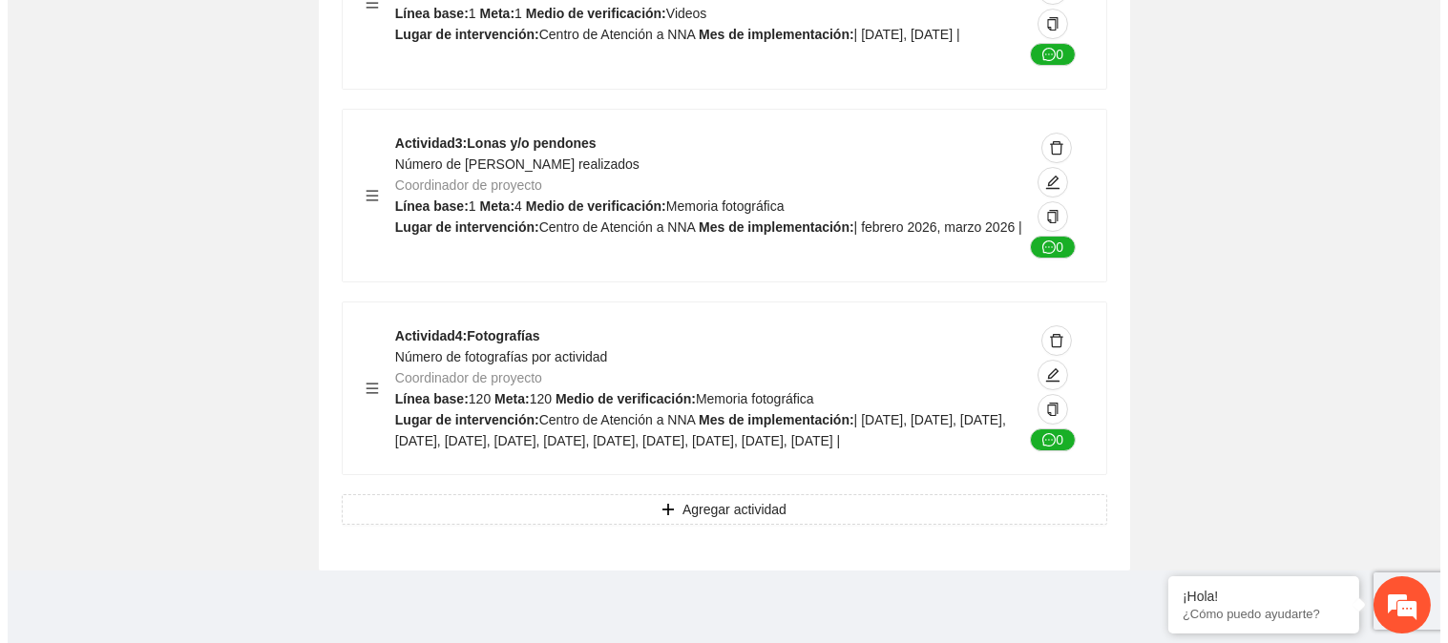
scroll to position [12241, 0]
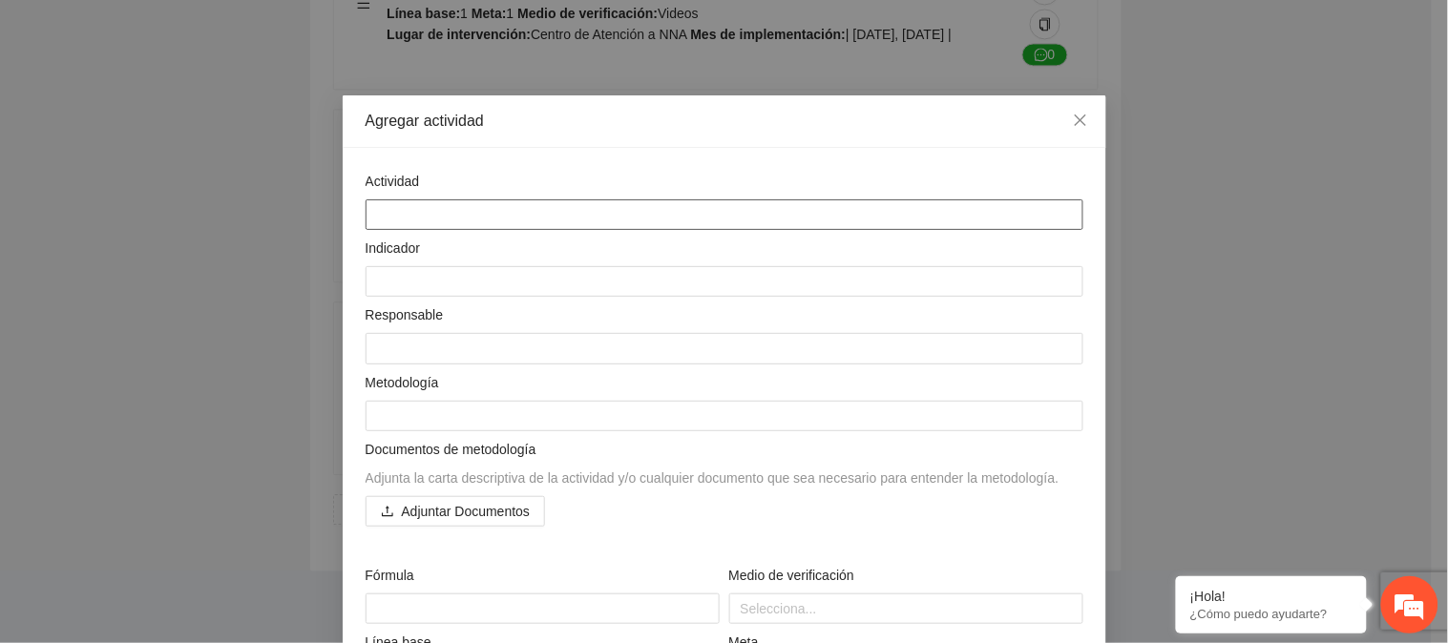
click at [541, 207] on textarea at bounding box center [725, 215] width 718 height 31
paste textarea "**********"
type textarea "**********"
click at [519, 274] on textarea at bounding box center [725, 281] width 718 height 31
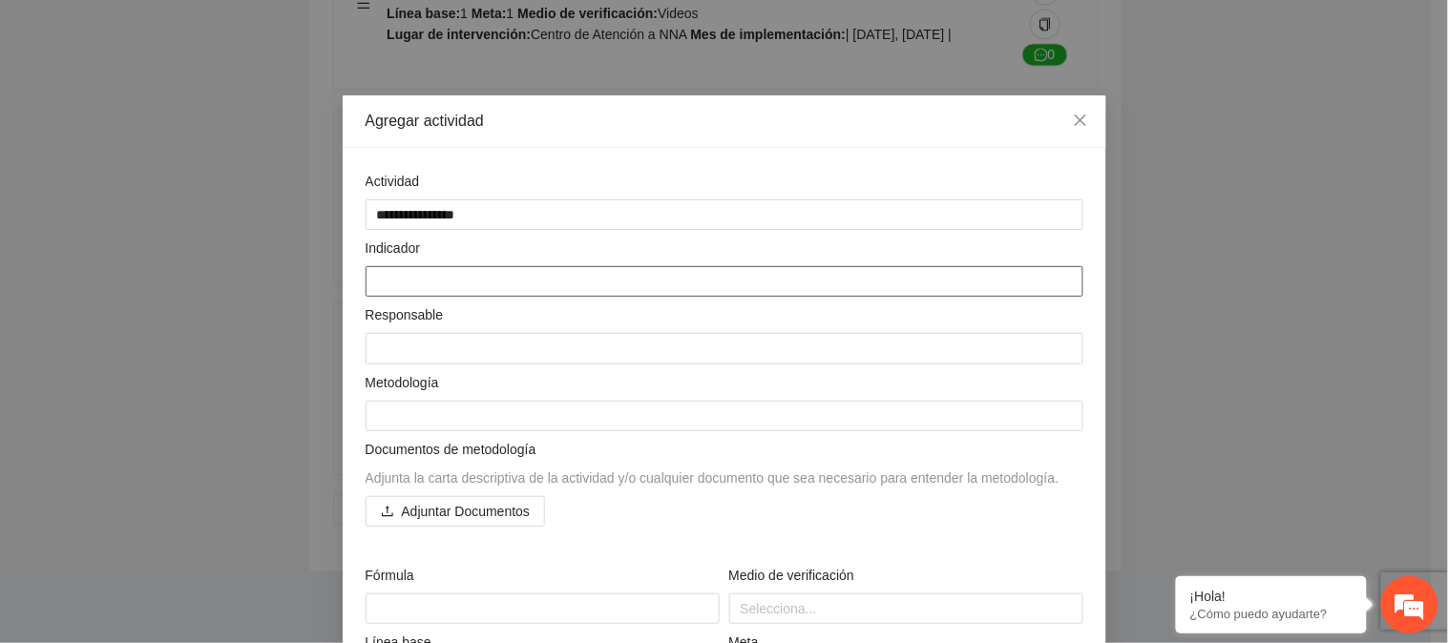
paste textarea "**********"
type textarea "**********"
click at [471, 282] on textarea "**********" at bounding box center [725, 281] width 718 height 31
type textarea "**********"
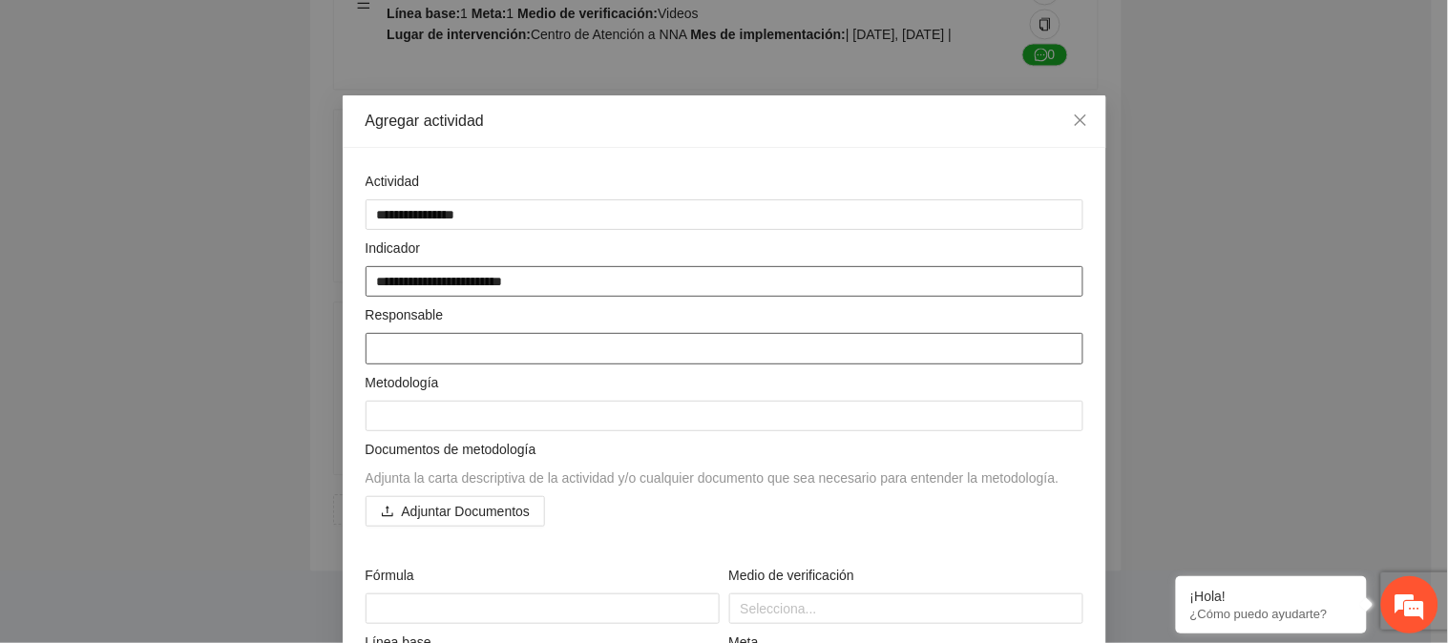
type textarea "**********"
click at [468, 336] on textarea at bounding box center [725, 348] width 718 height 31
type textarea "*"
type textarea "**"
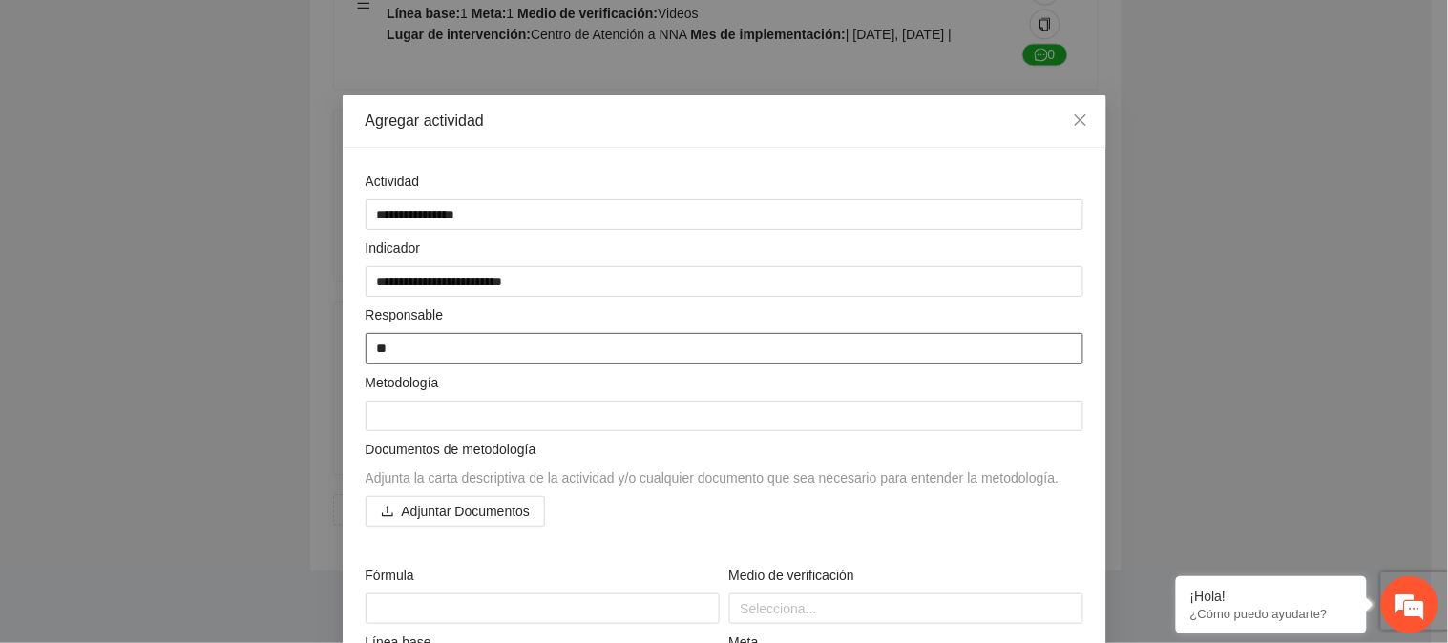
type textarea "***"
type textarea "****"
type textarea "*****"
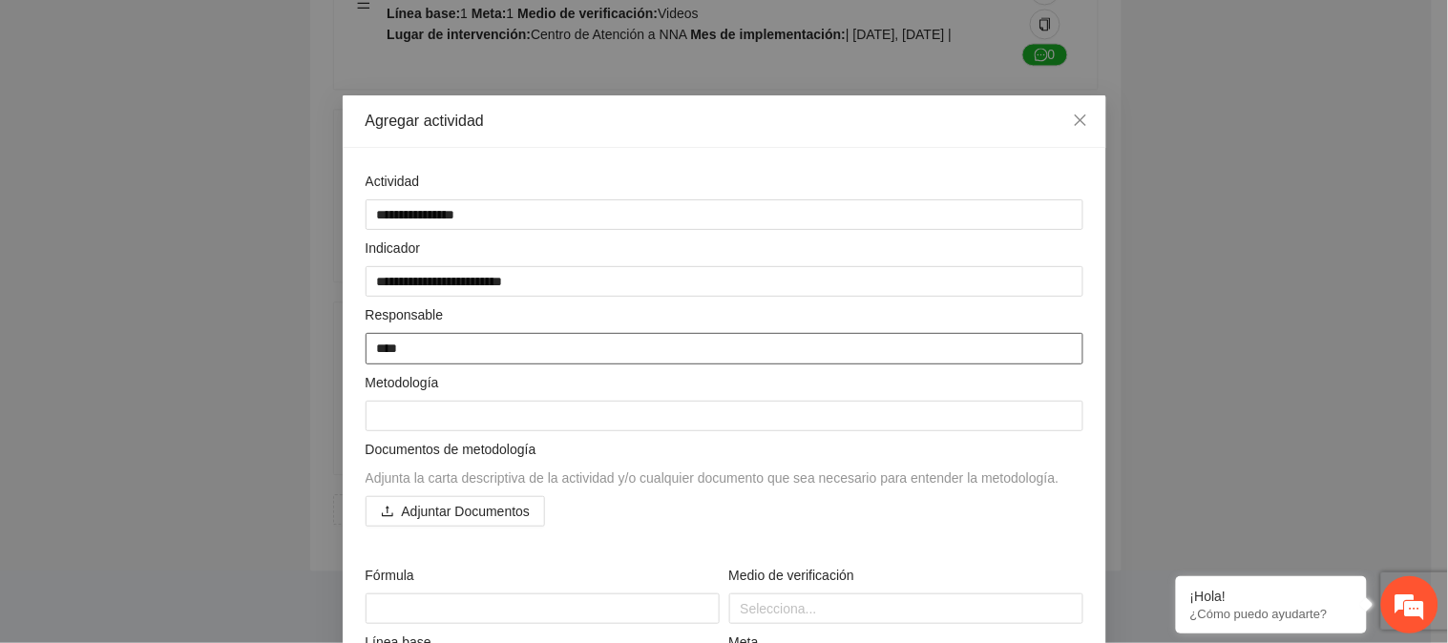
type textarea "*****"
type textarea "******"
type textarea "*******"
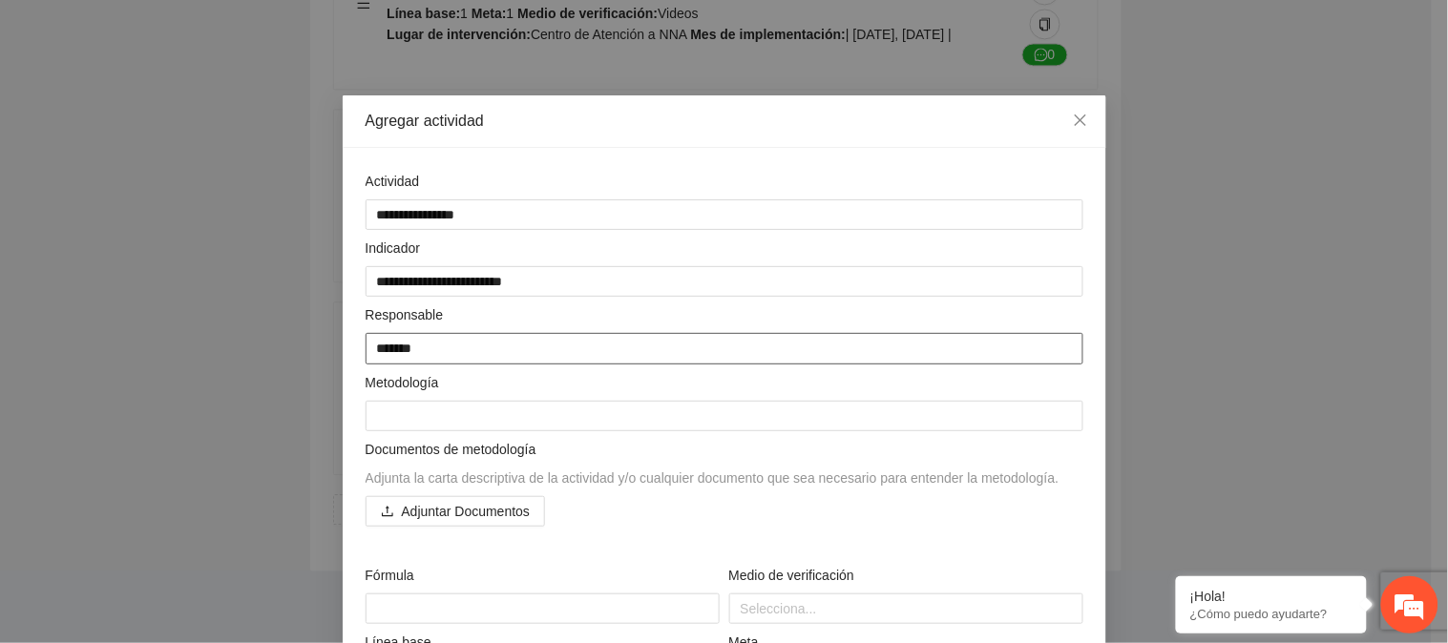
type textarea "********"
type textarea "*********"
type textarea "**********"
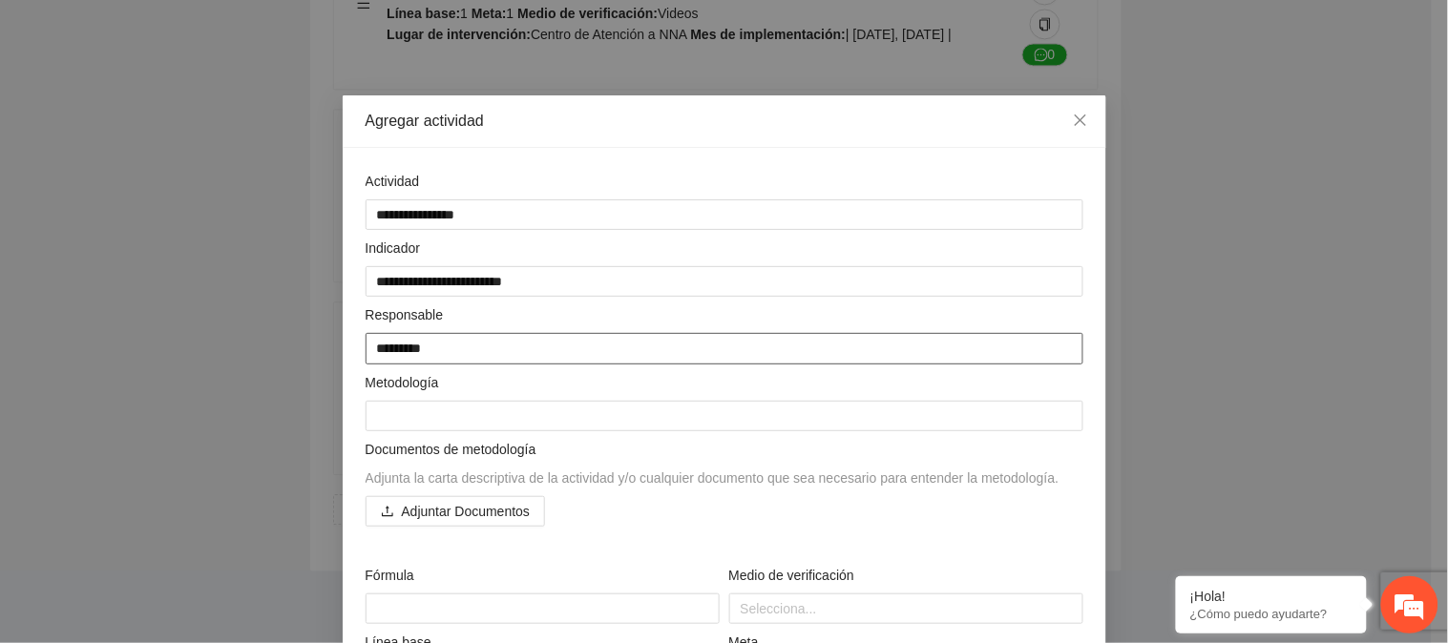
type textarea "**********"
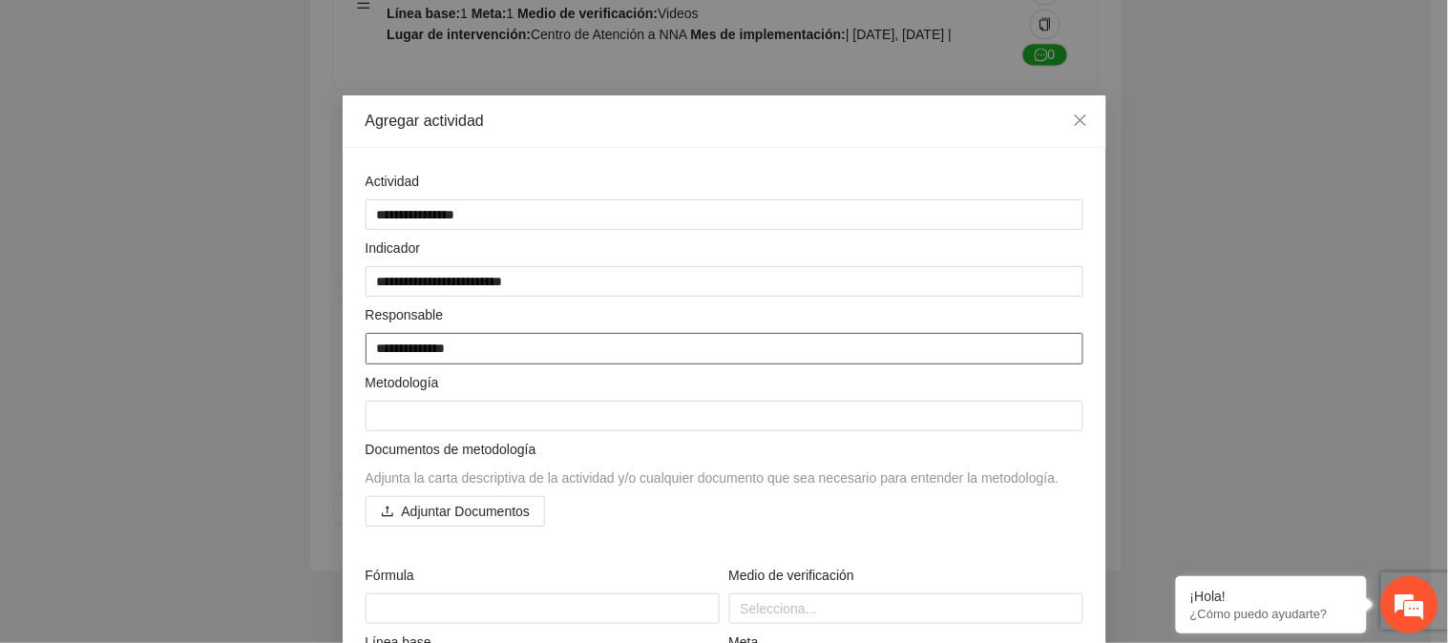
type textarea "**********"
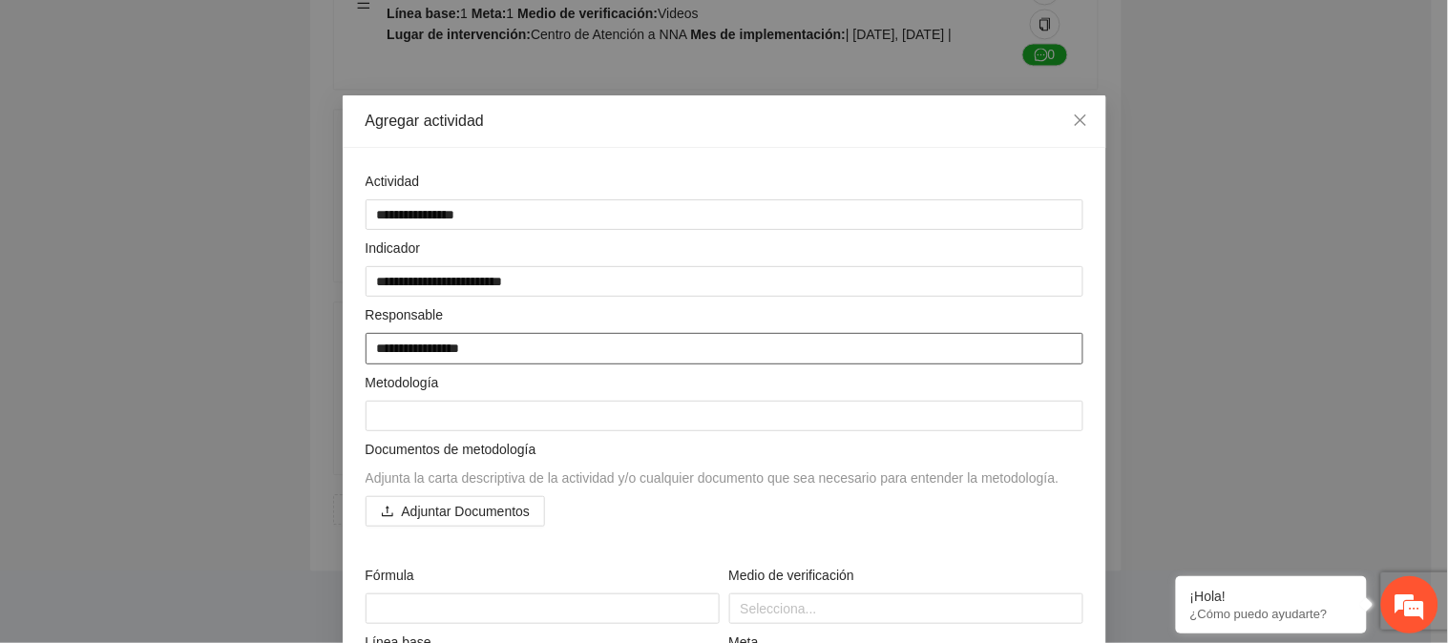
type textarea "**********"
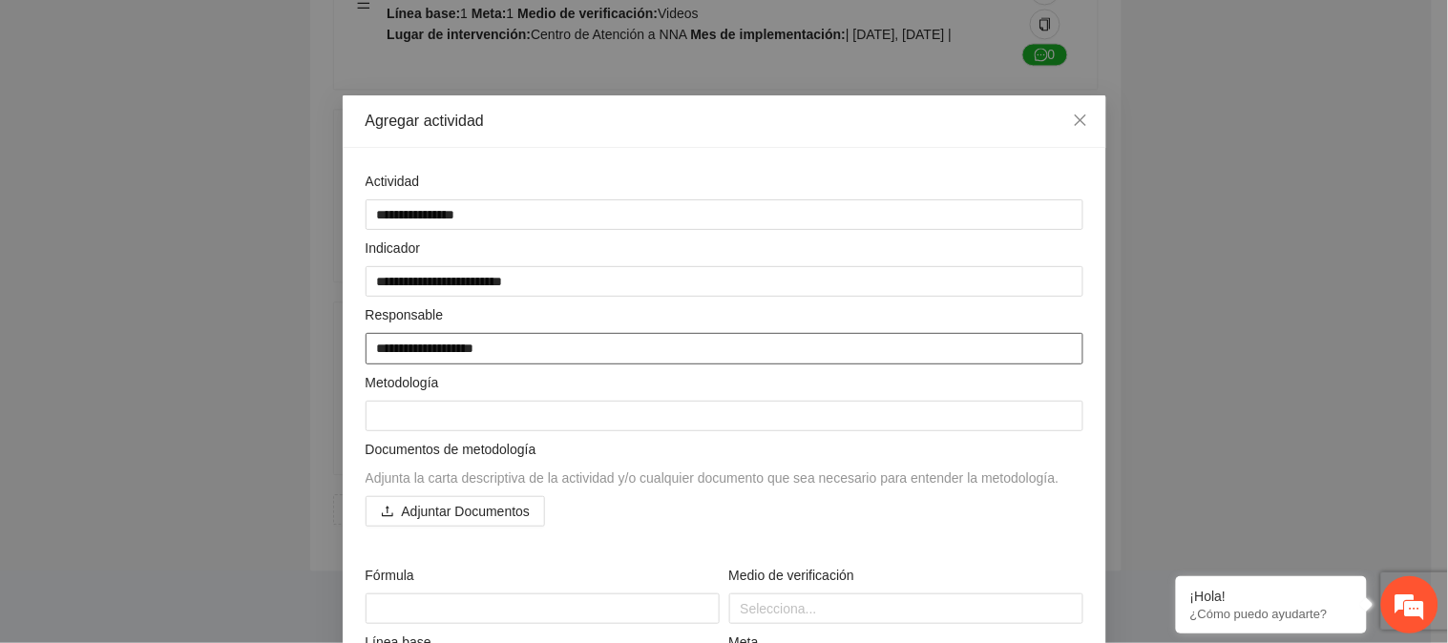
type textarea "**********"
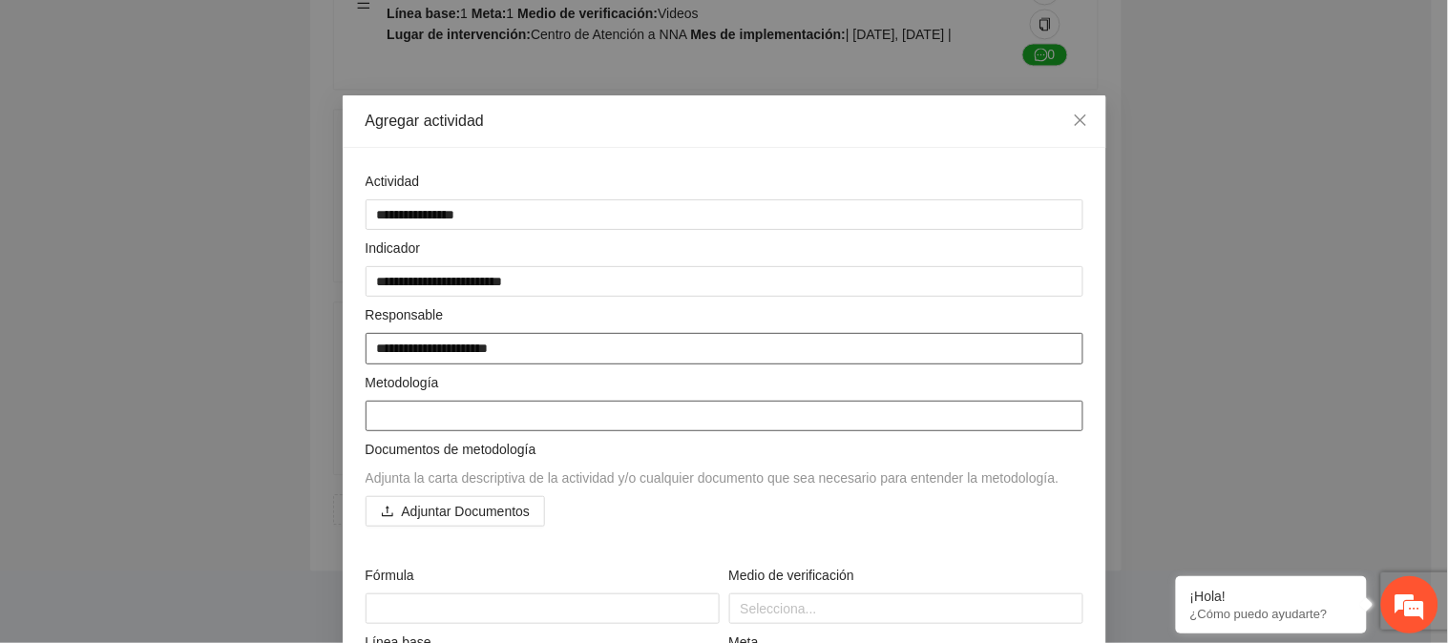
type textarea "**********"
click at [520, 414] on textarea at bounding box center [725, 416] width 718 height 31
click at [512, 410] on textarea at bounding box center [725, 416] width 718 height 31
paste textarea "**********"
type textarea "**********"
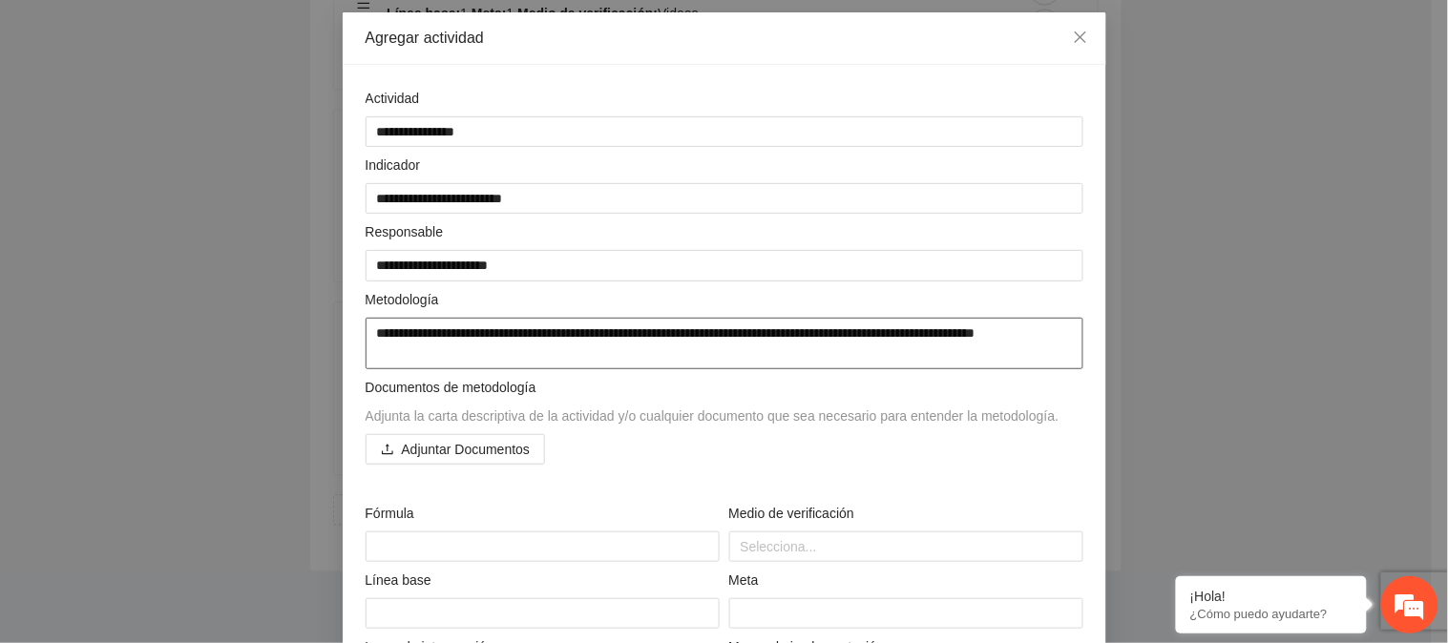
scroll to position [212, 0]
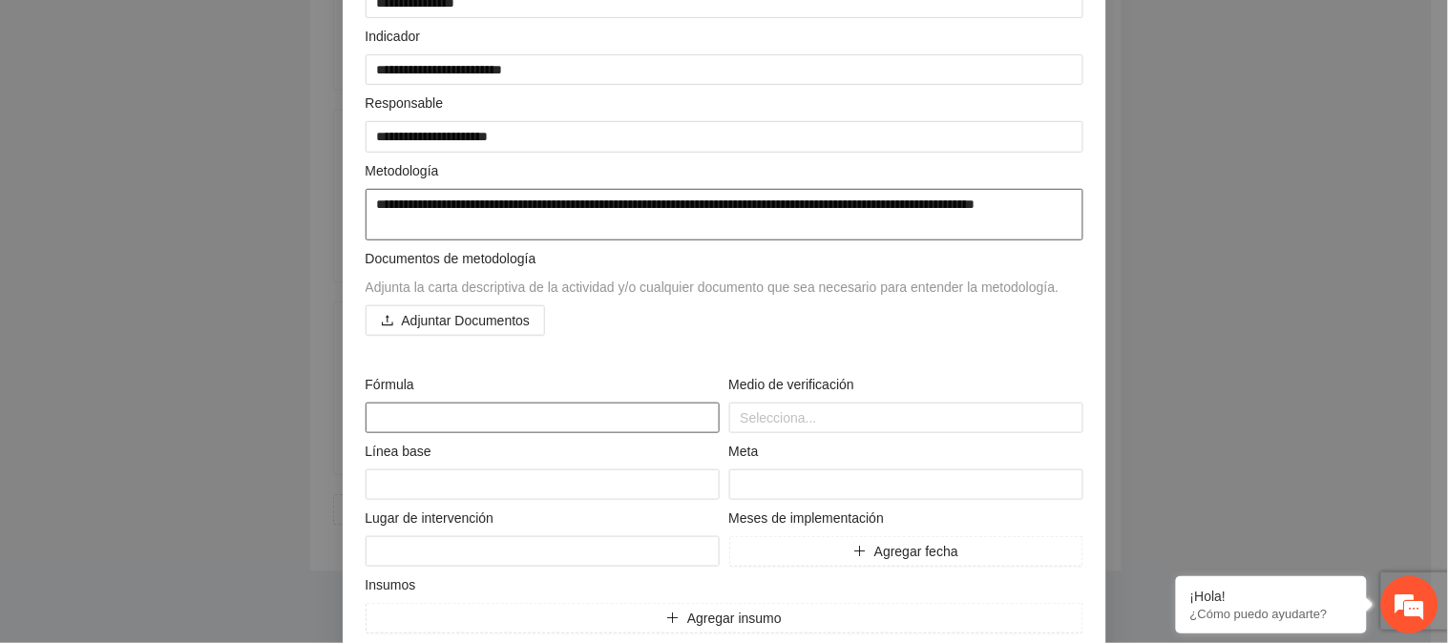
type textarea "**********"
click at [382, 416] on textarea at bounding box center [543, 418] width 354 height 31
paste textarea "**********"
type textarea "**********"
click at [483, 418] on textarea "**********" at bounding box center [543, 418] width 354 height 31
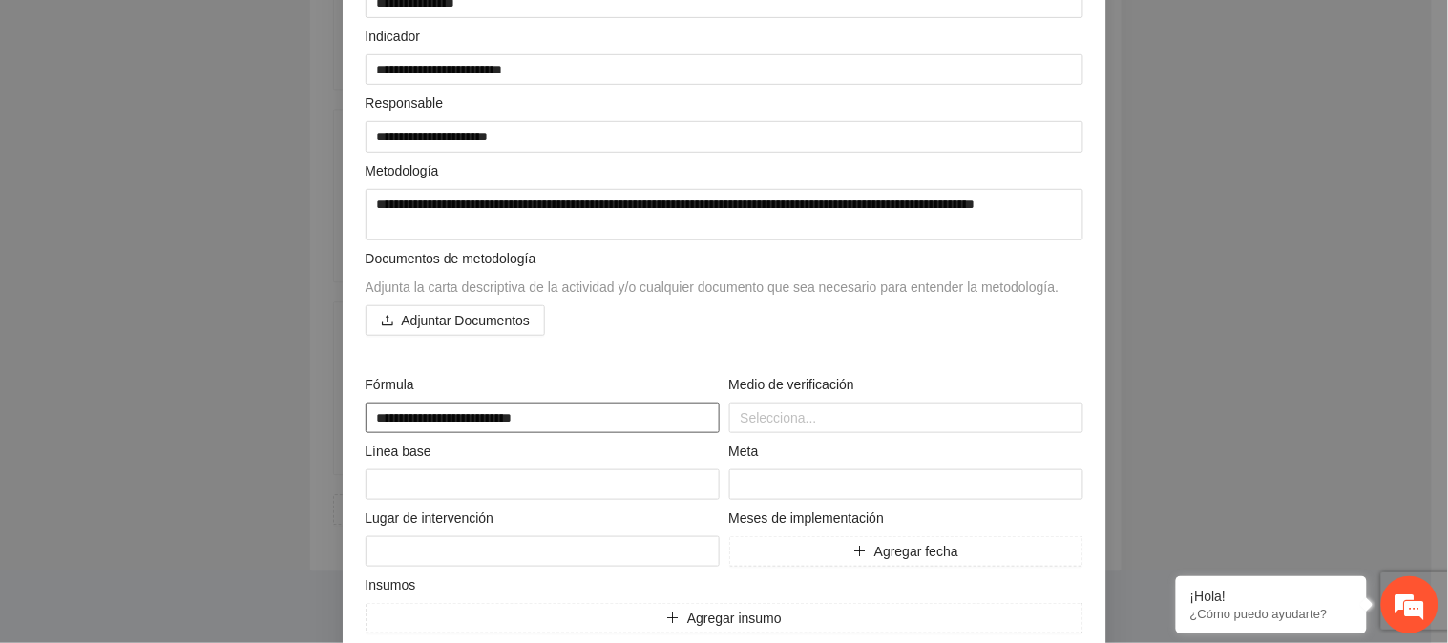
type textarea "**********"
click at [828, 417] on div at bounding box center [906, 418] width 345 height 23
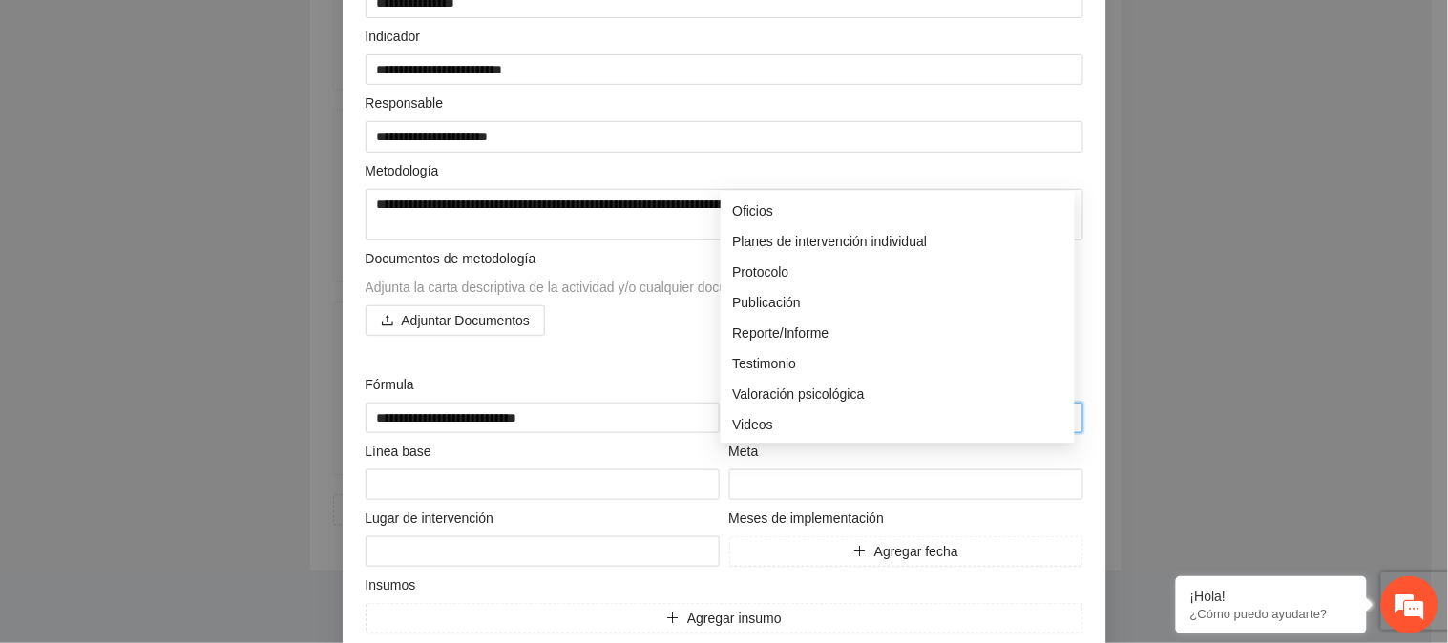
scroll to position [536, 0]
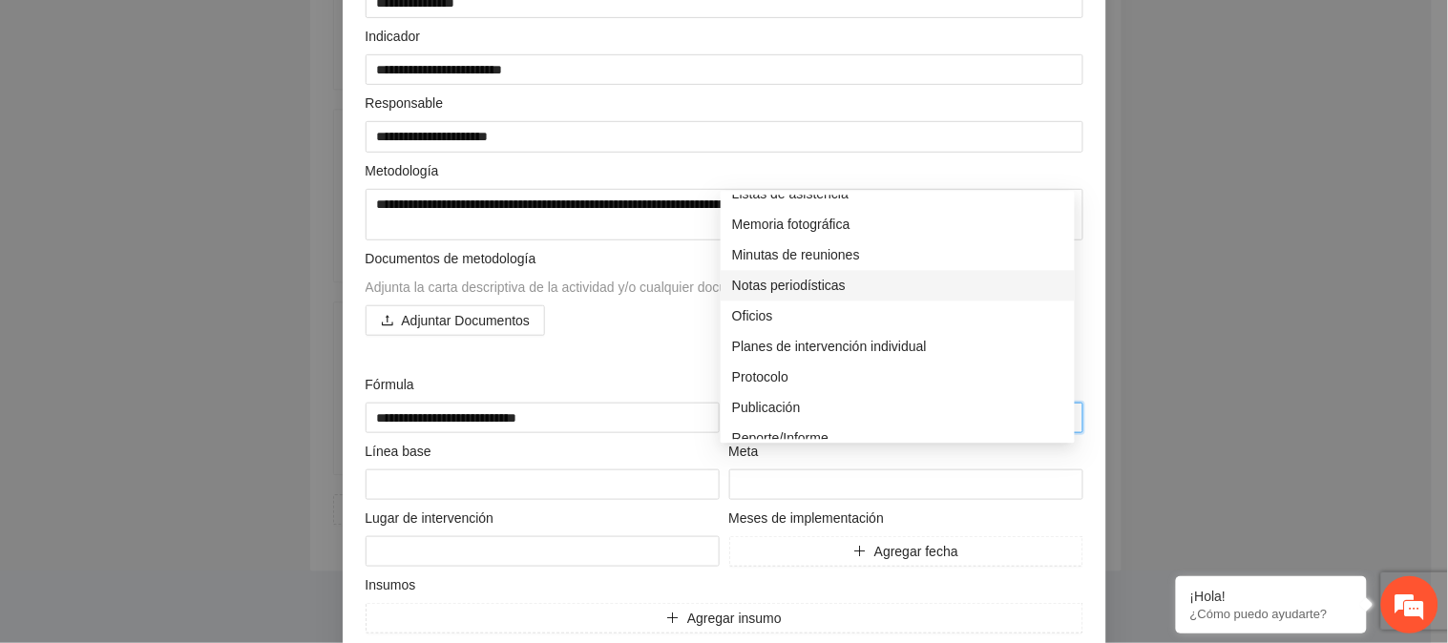
click at [805, 275] on div "Notas periodísticas" at bounding box center [897, 285] width 331 height 21
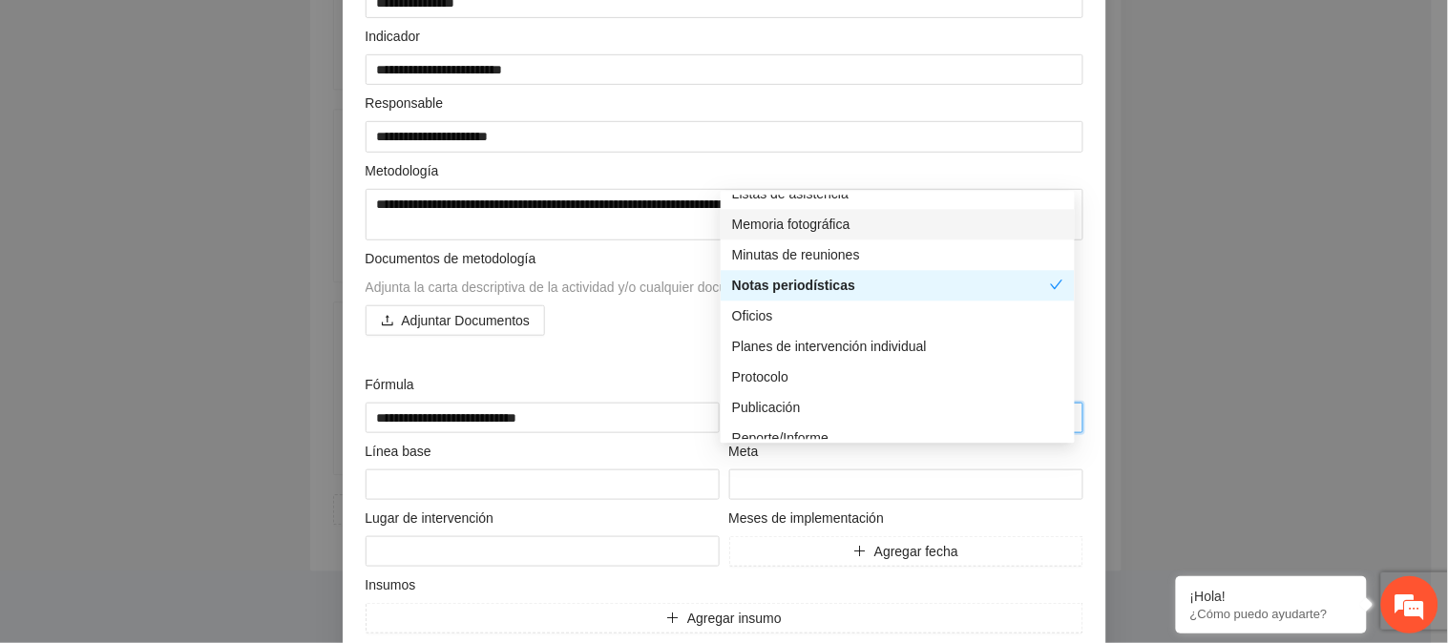
click at [840, 214] on div "Memoria fotográfica" at bounding box center [897, 224] width 331 height 21
click at [514, 488] on textarea at bounding box center [543, 485] width 354 height 31
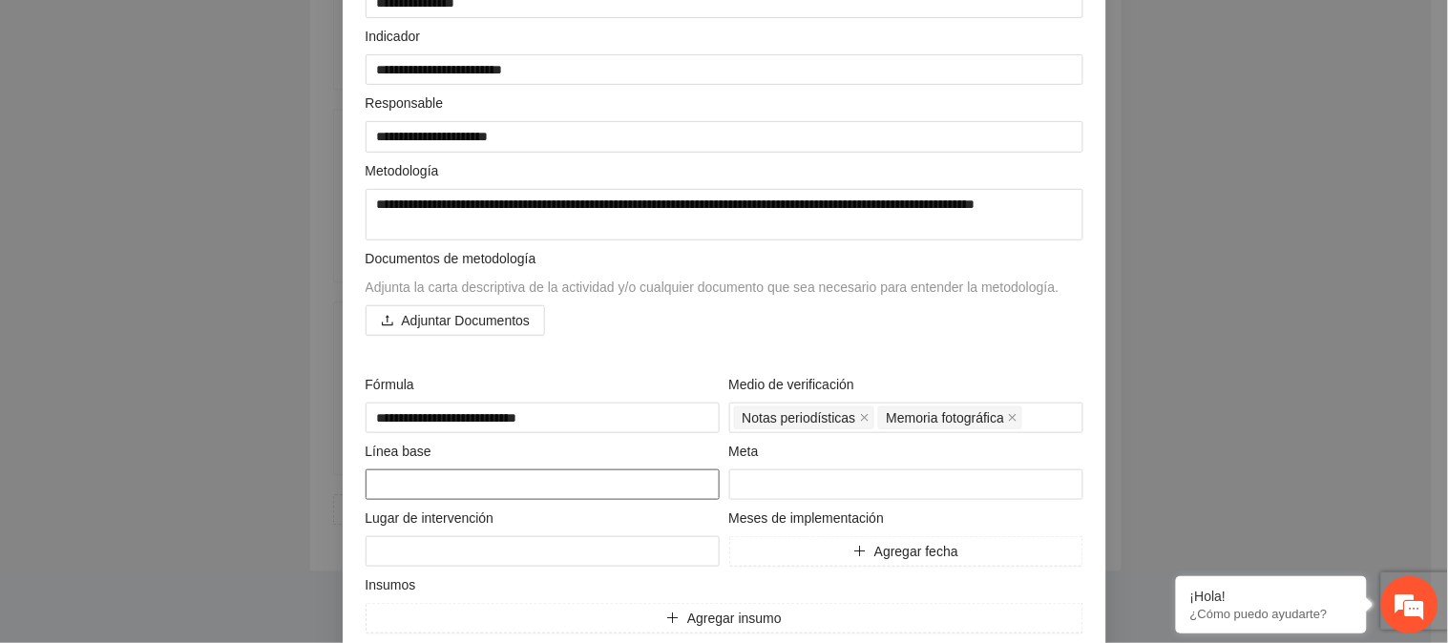
type textarea "*"
click at [781, 481] on input "number" at bounding box center [906, 485] width 354 height 31
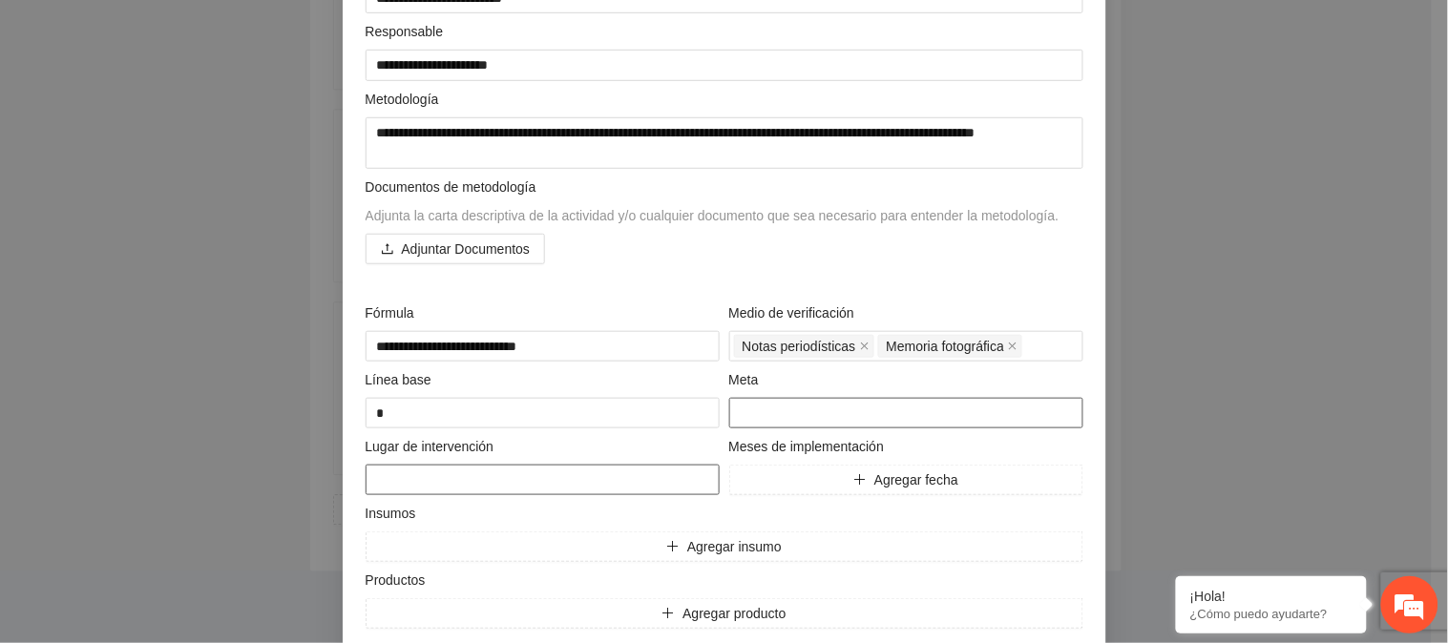
scroll to position [318, 0]
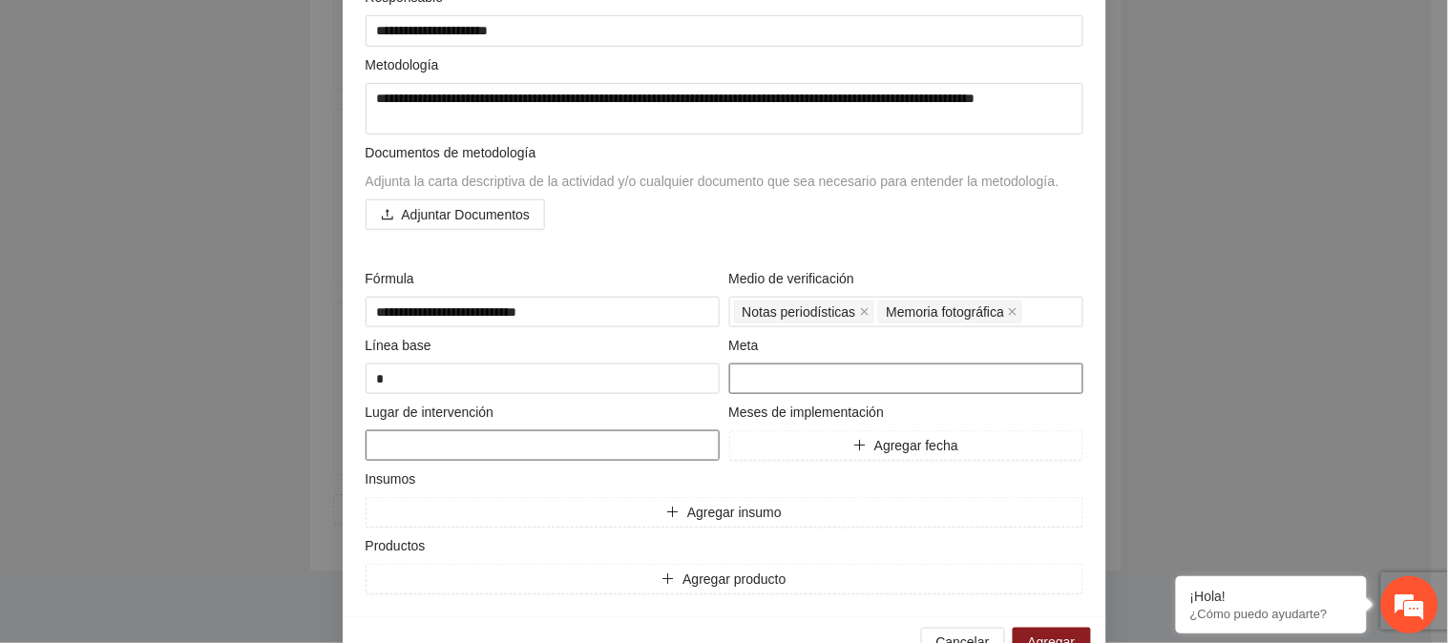
type input "*"
click at [449, 445] on textarea at bounding box center [543, 446] width 354 height 31
paste textarea "**********"
type textarea "**********"
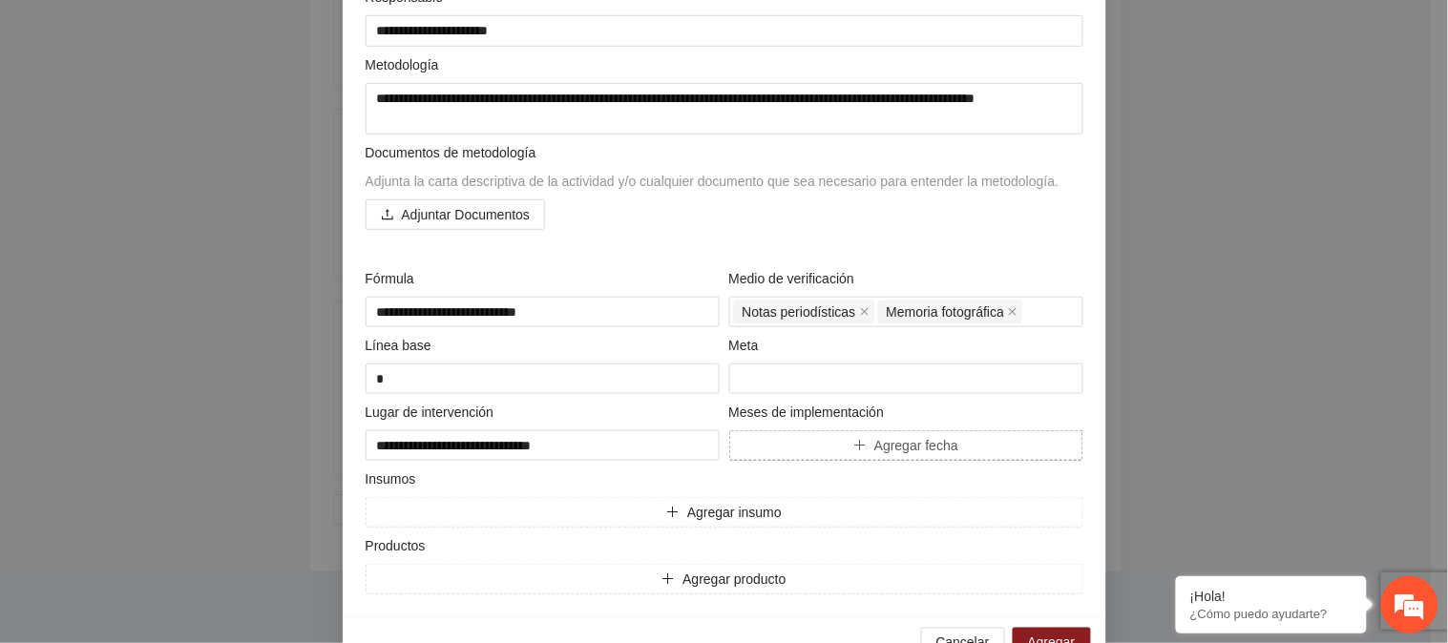
click at [874, 439] on span "Agregar fecha" at bounding box center [916, 445] width 84 height 21
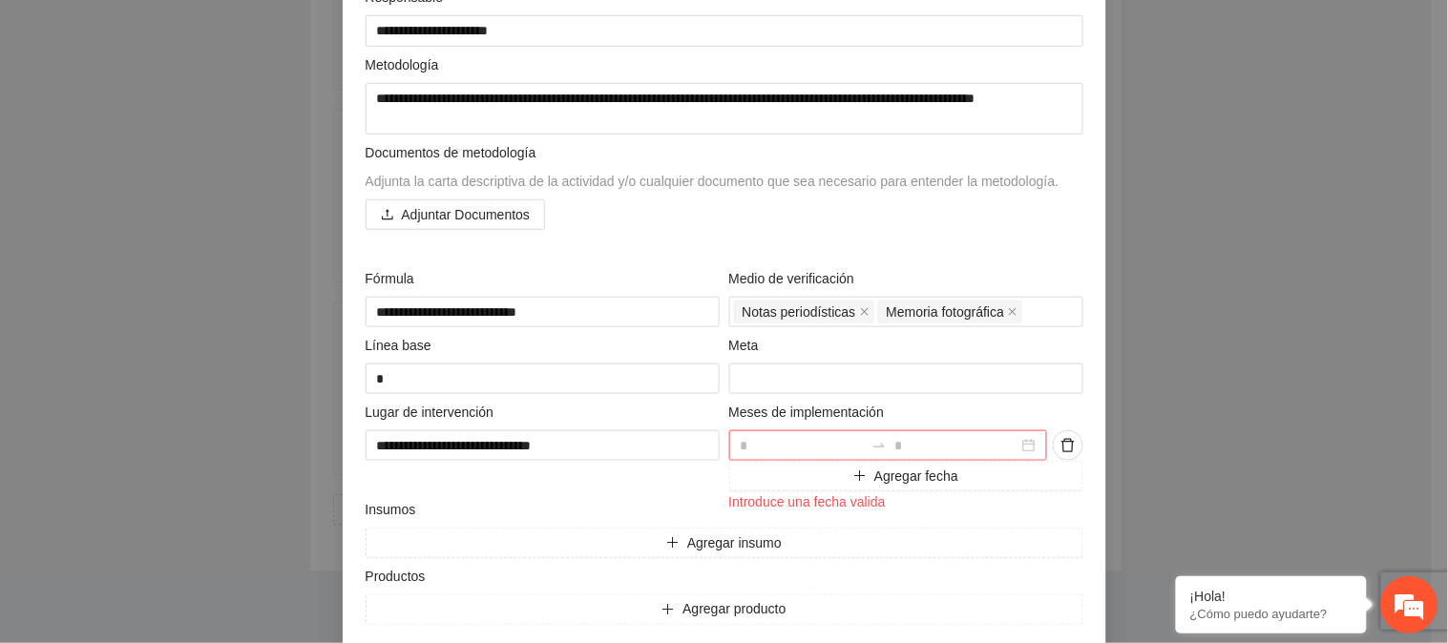
click at [1022, 452] on div at bounding box center [888, 446] width 319 height 31
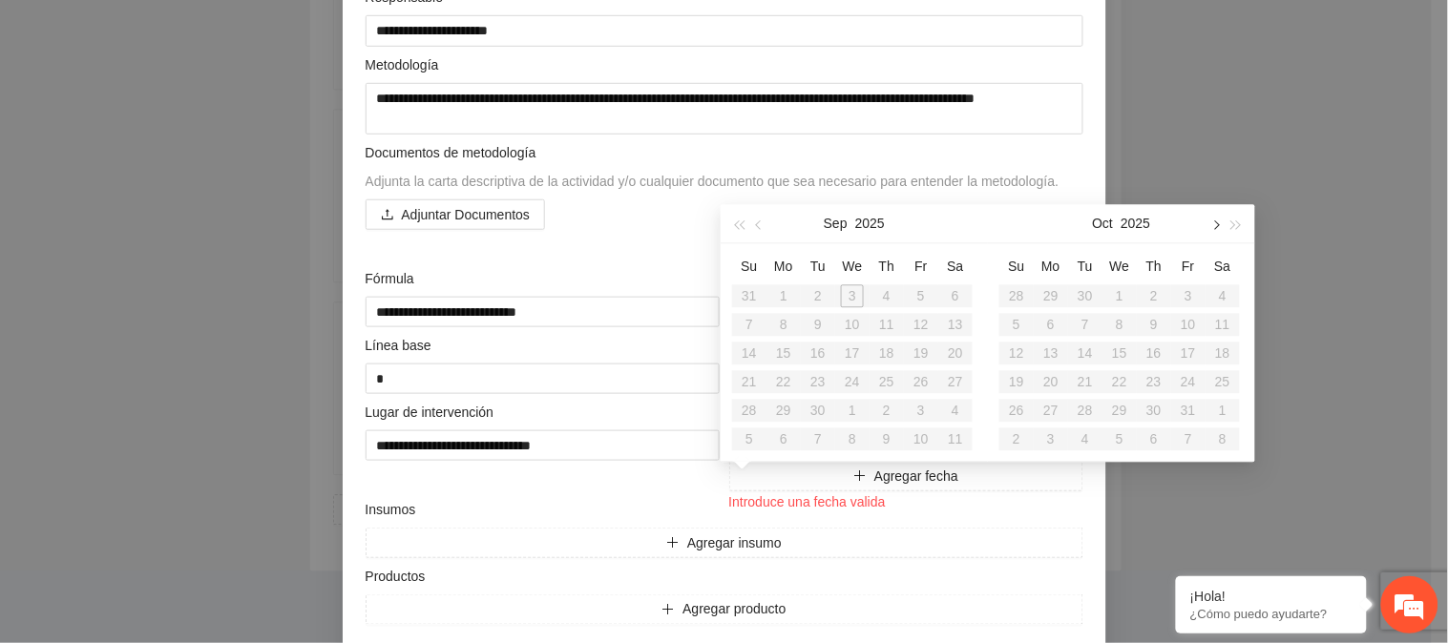
click at [1216, 221] on span "button" at bounding box center [1215, 226] width 10 height 10
type input "**********"
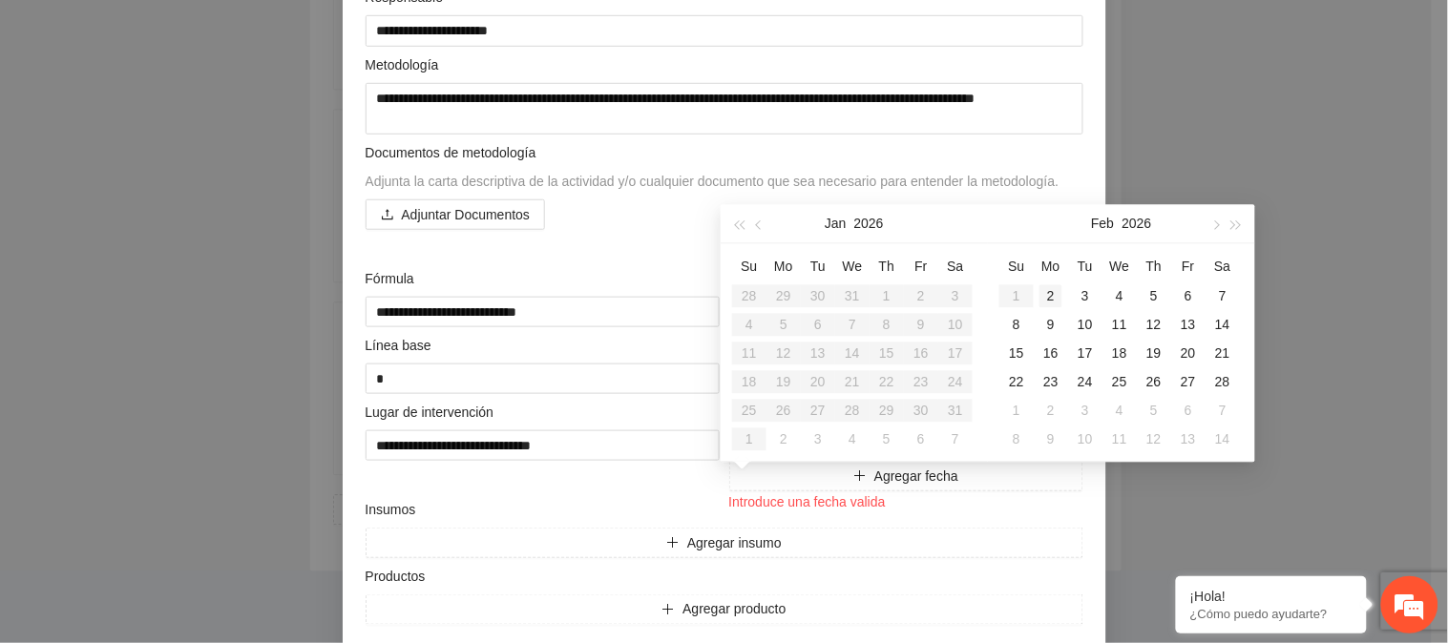
click at [1054, 284] on div "2" at bounding box center [1051, 295] width 23 height 23
type input "**********"
click at [1019, 446] on div "**********" at bounding box center [888, 446] width 319 height 31
type input "**********"
click at [1208, 204] on button "button" at bounding box center [1215, 223] width 21 height 38
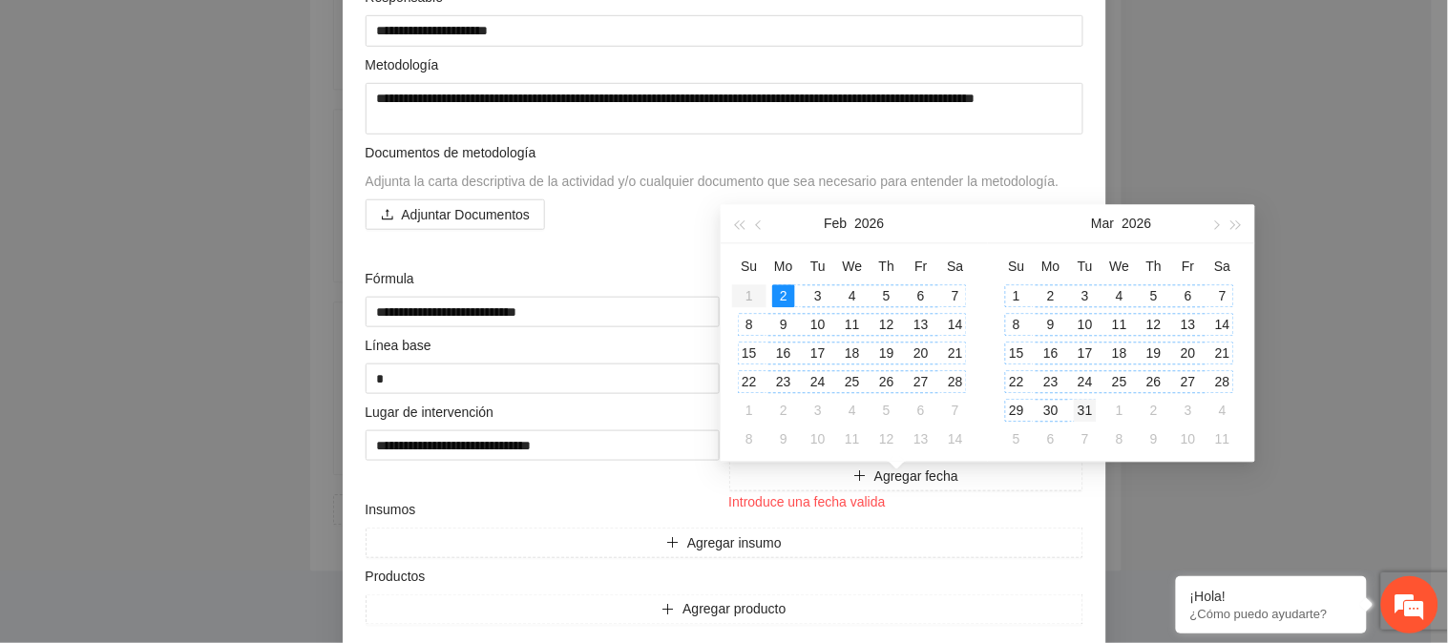
type input "**********"
click at [1091, 399] on div "31" at bounding box center [1085, 410] width 23 height 23
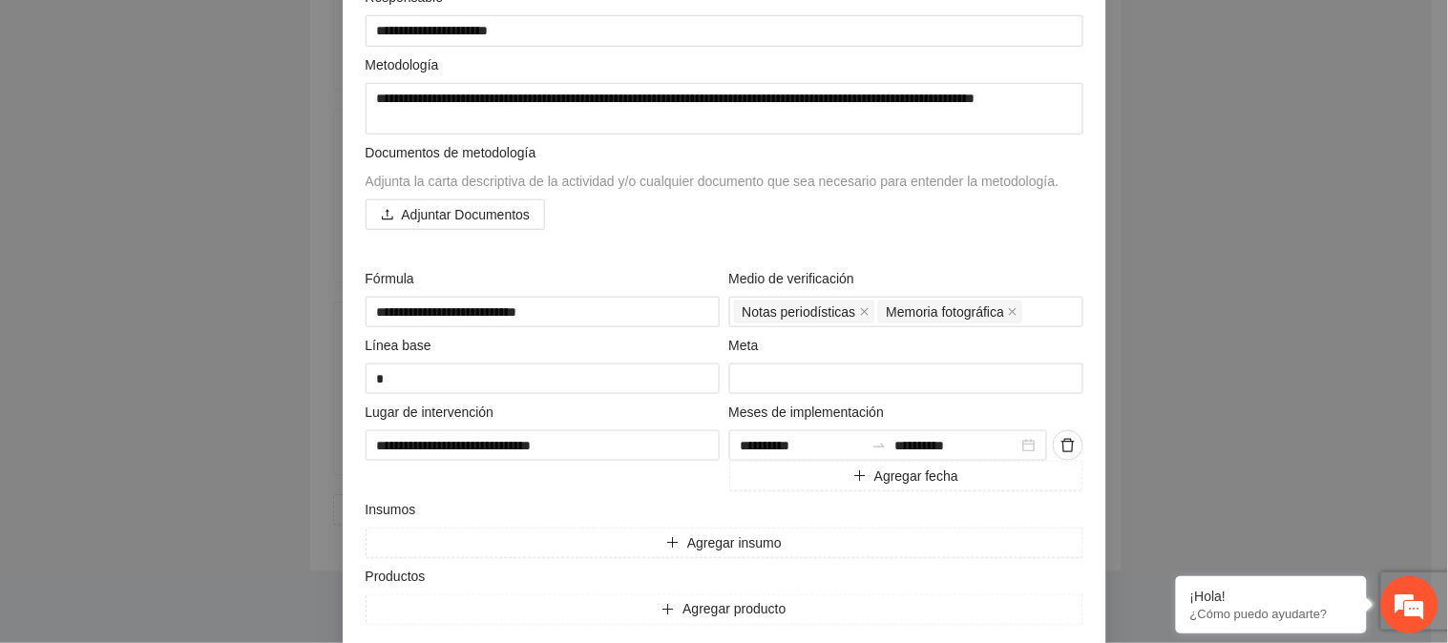
scroll to position [395, 0]
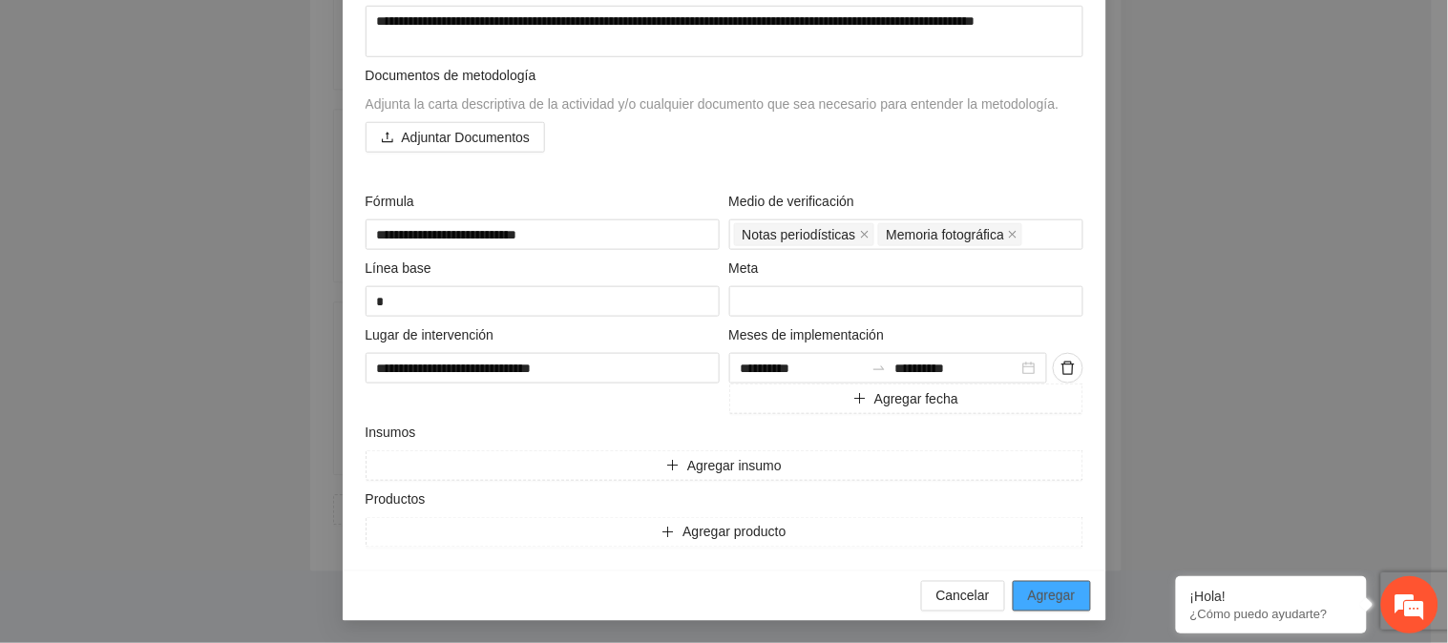
click at [1028, 594] on span "Agregar" at bounding box center [1052, 596] width 48 height 21
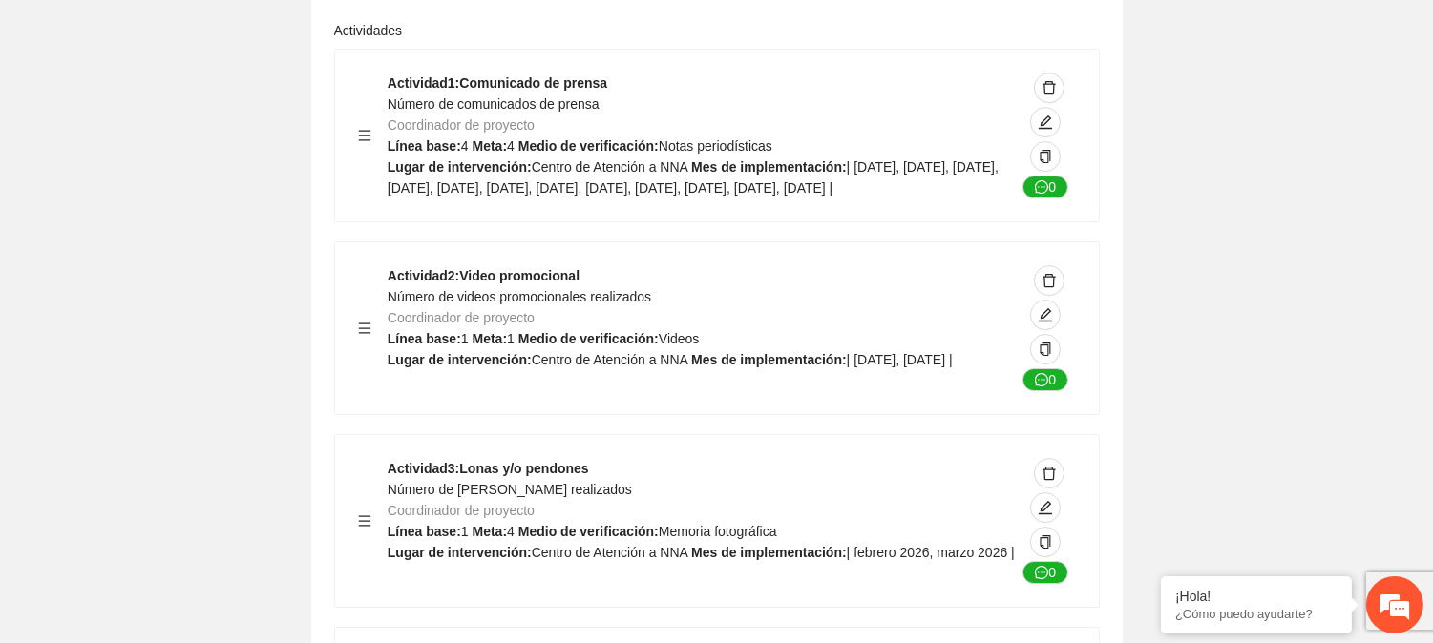
scroll to position [0, 0]
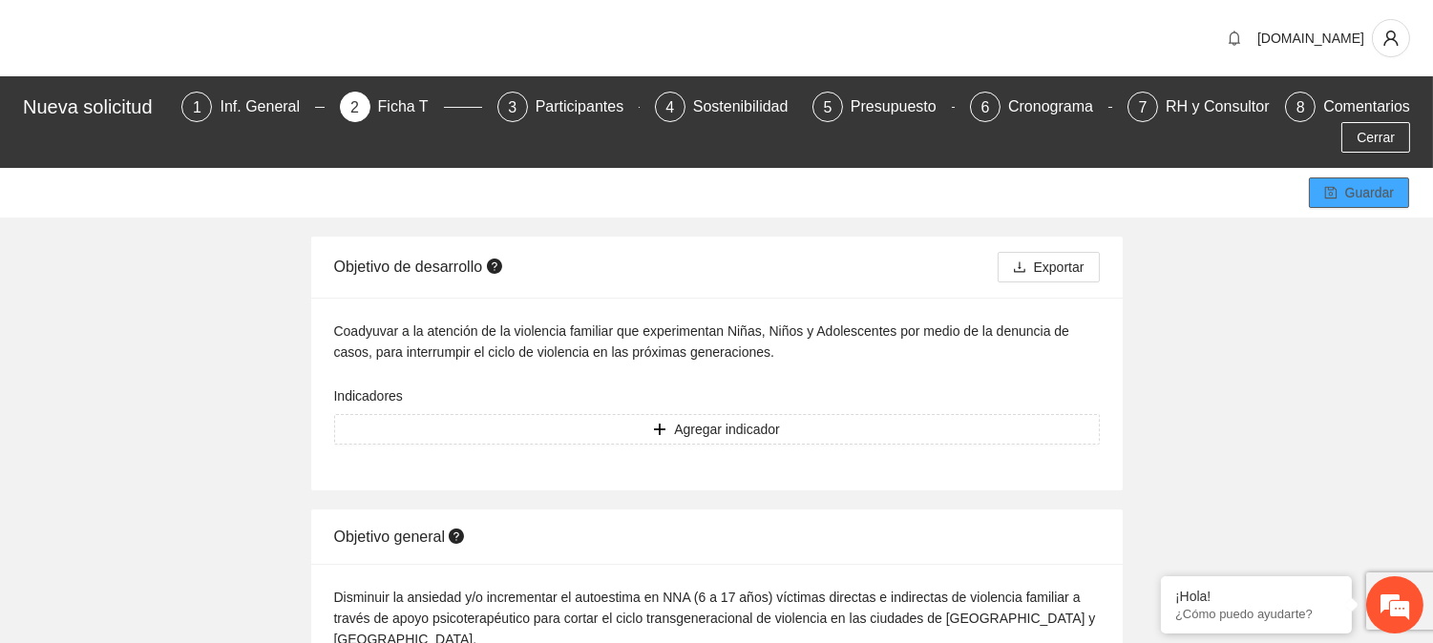
click at [1353, 186] on span "Guardar" at bounding box center [1369, 192] width 49 height 21
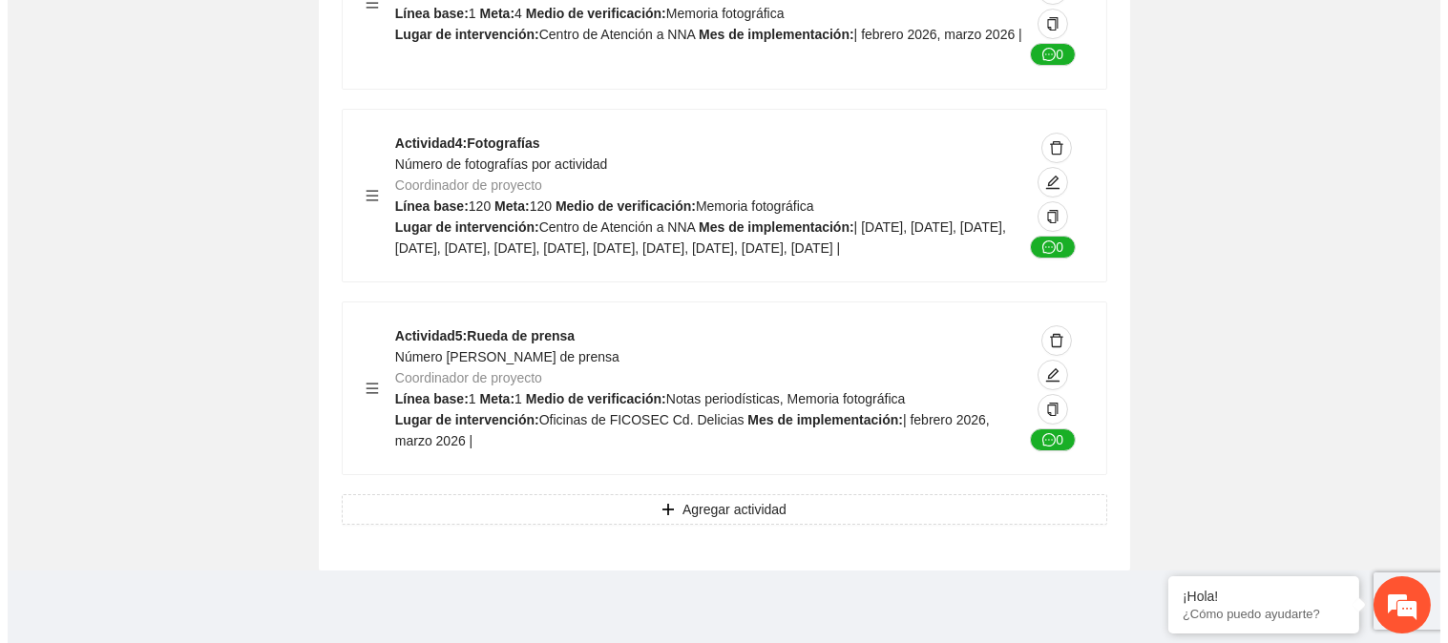
scroll to position [12434, 0]
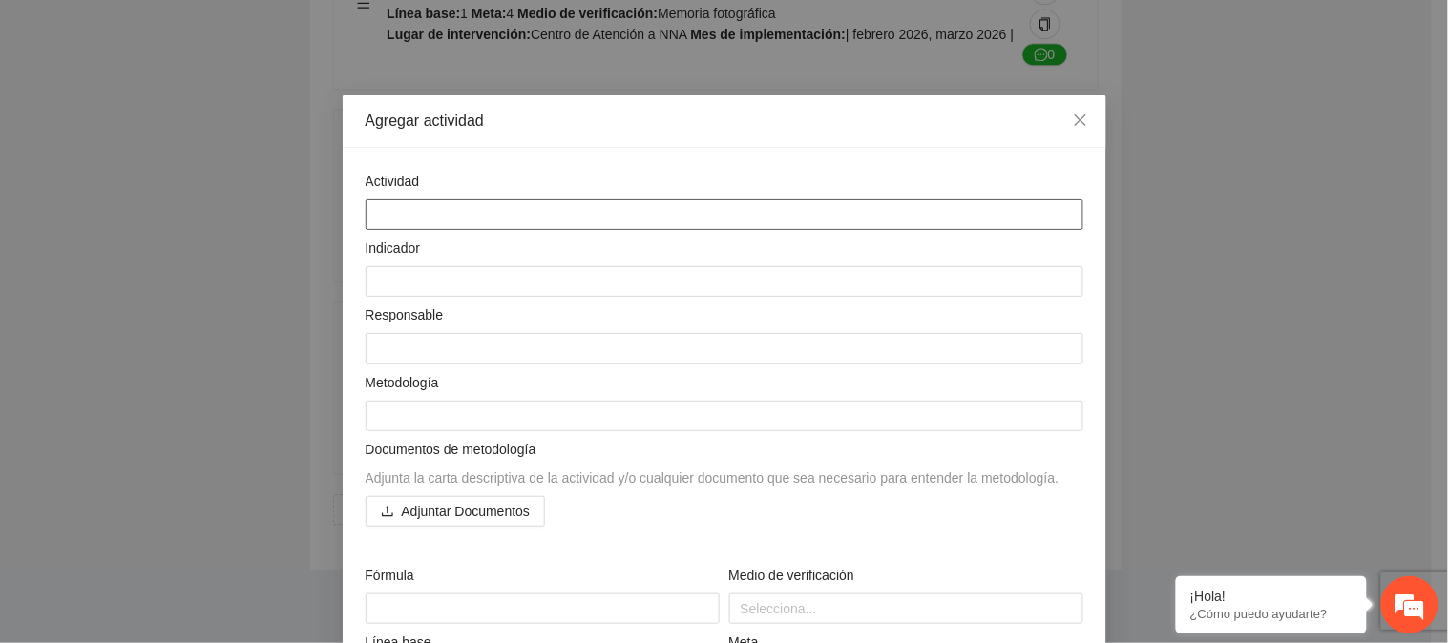
click at [479, 212] on textarea at bounding box center [725, 215] width 718 height 31
paste textarea "**********"
type textarea "**********"
click at [481, 273] on textarea at bounding box center [725, 281] width 718 height 31
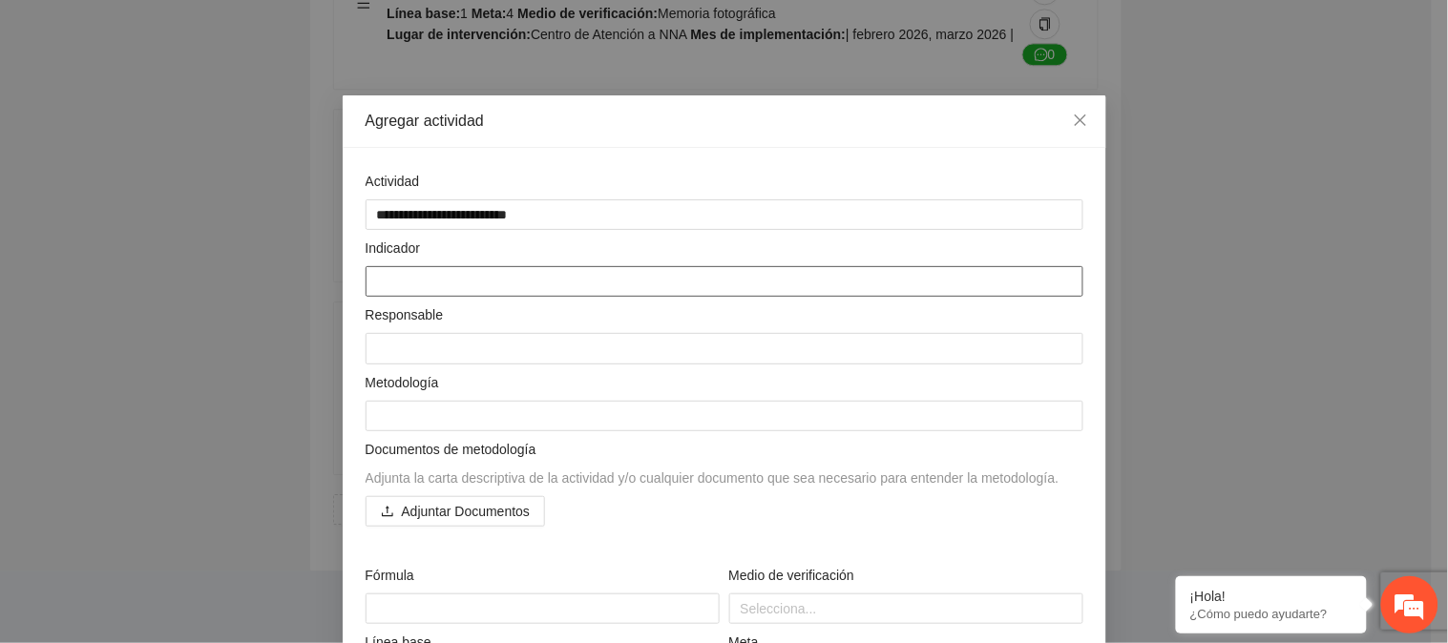
paste textarea "**********"
type textarea "**********"
click at [488, 353] on textarea at bounding box center [725, 348] width 718 height 31
type textarea "*"
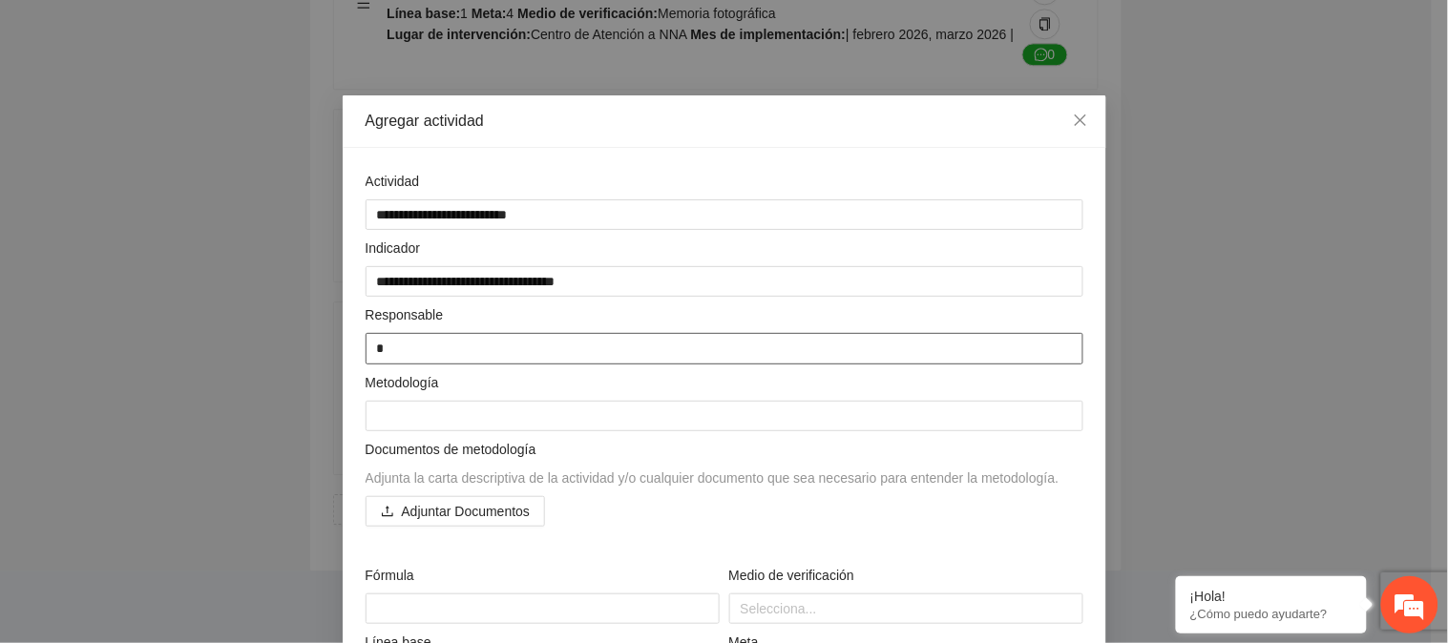
type textarea "**"
type textarea "***"
type textarea "****"
type textarea "*****"
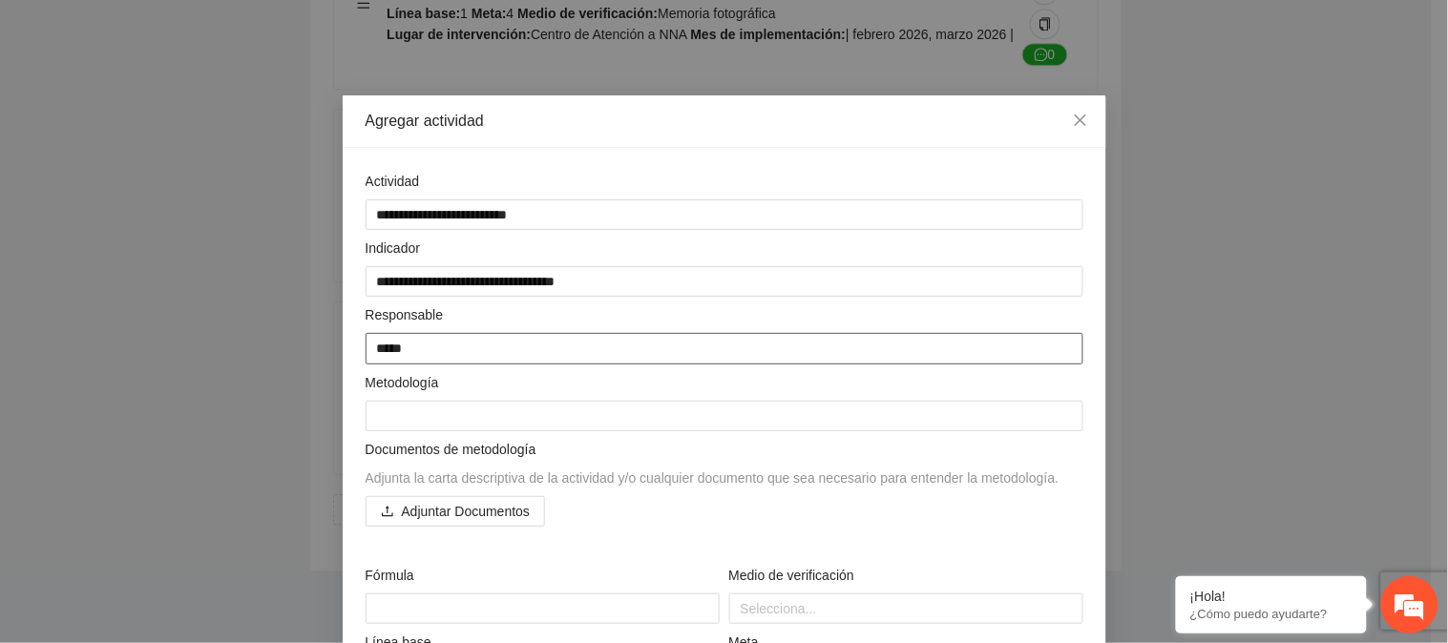
type textarea "******"
type textarea "*******"
type textarea "********"
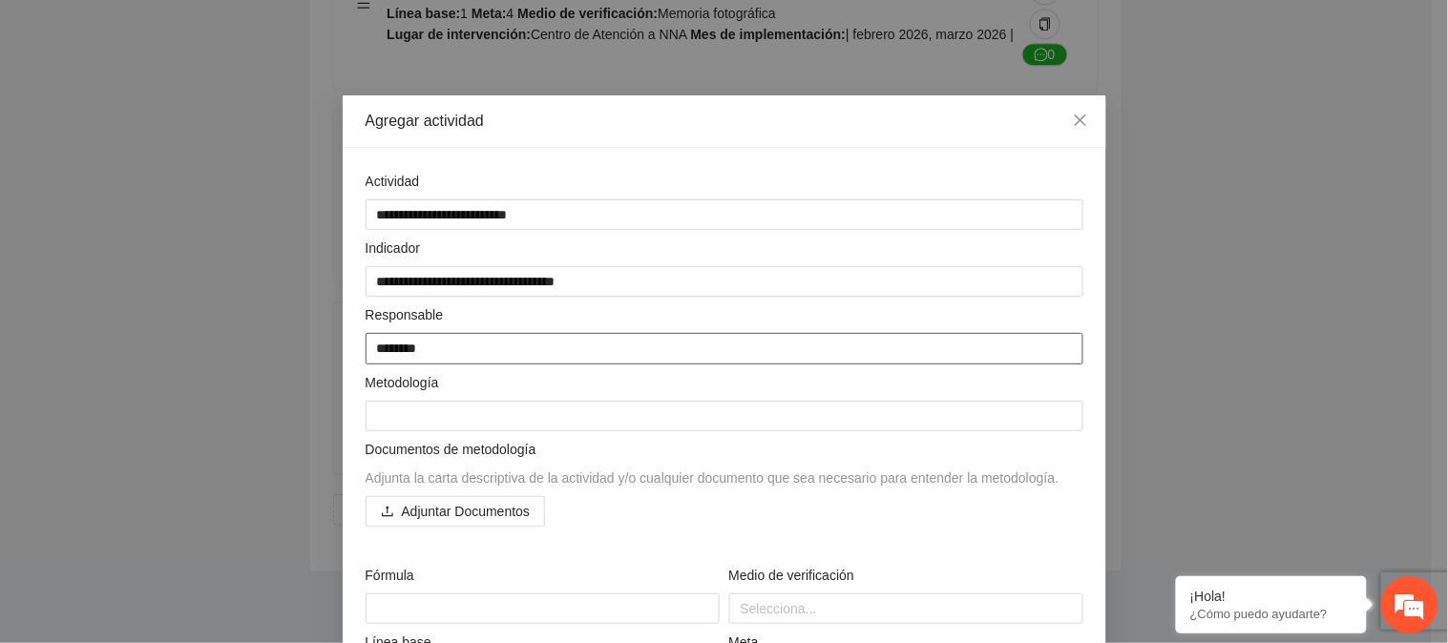
type textarea "*********"
type textarea "**********"
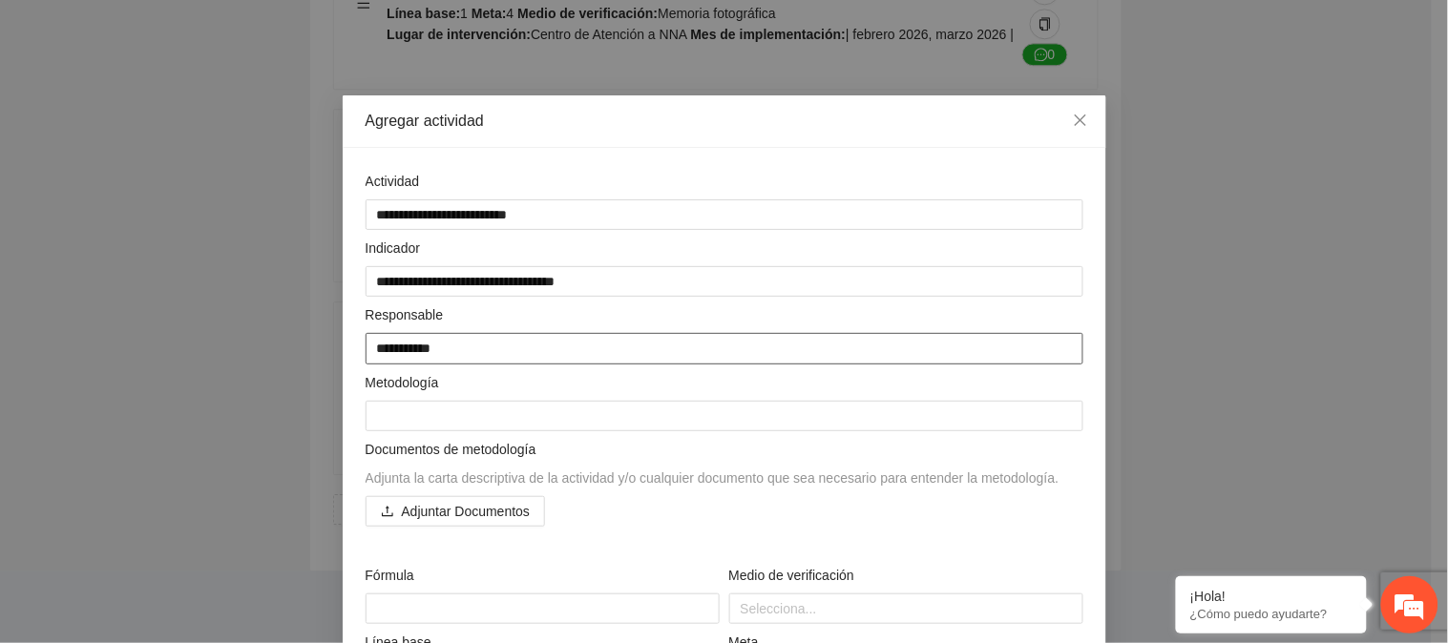
type textarea "**********"
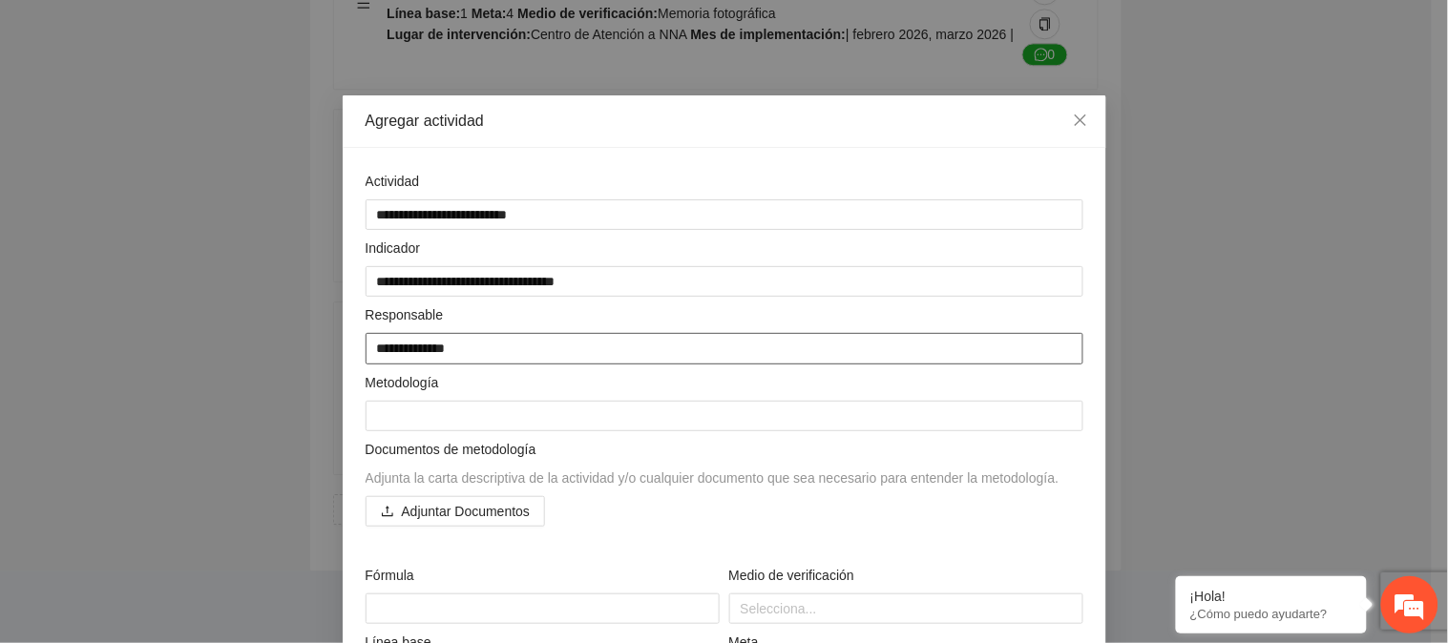
type textarea "**********"
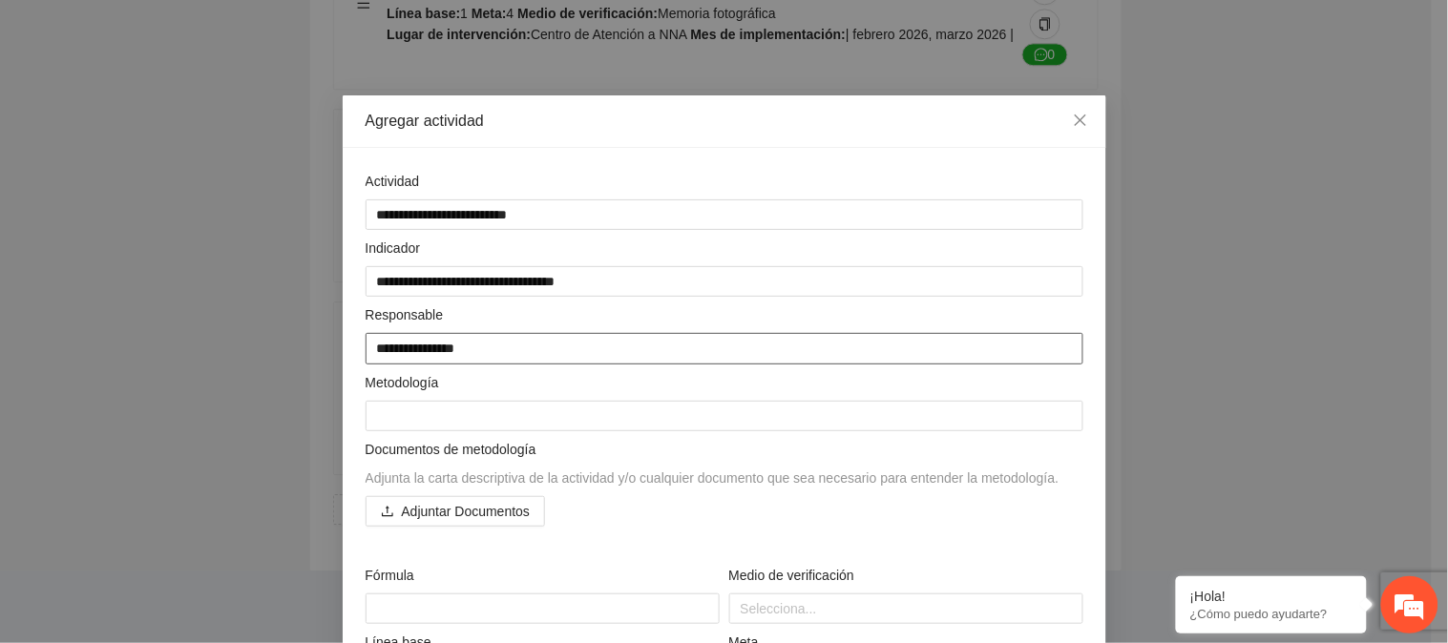
type textarea "**********"
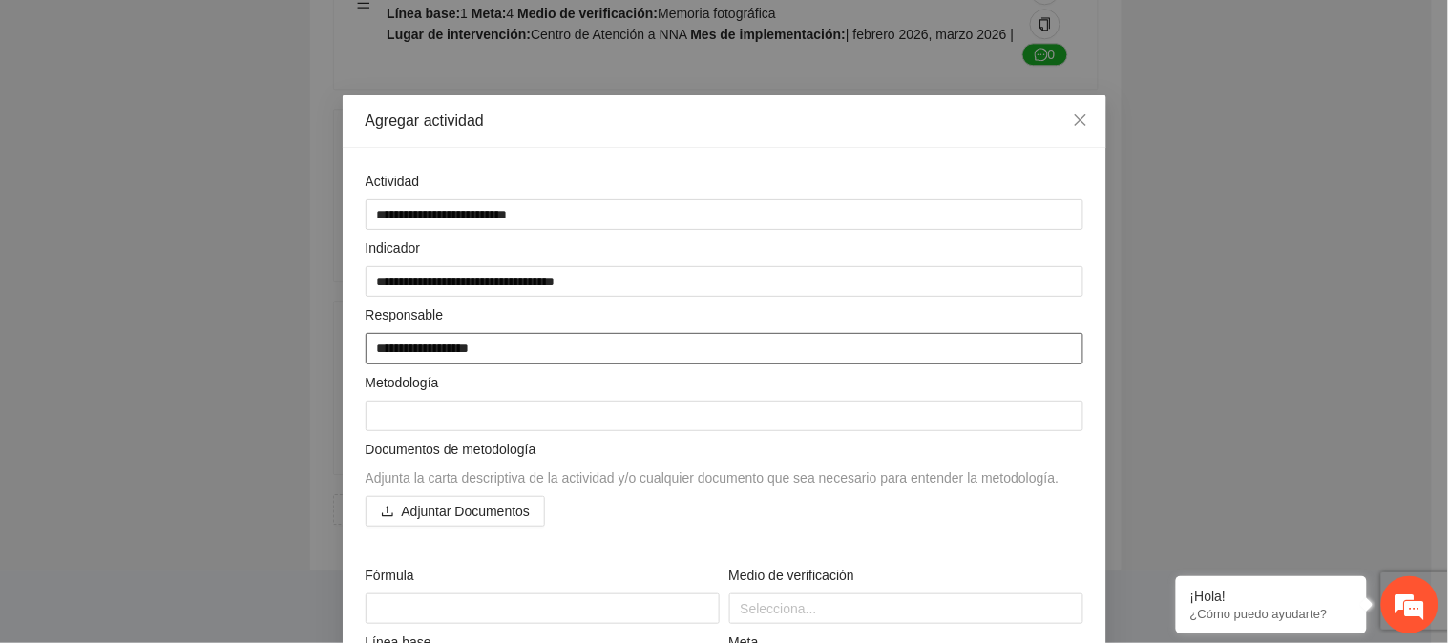
type textarea "**********"
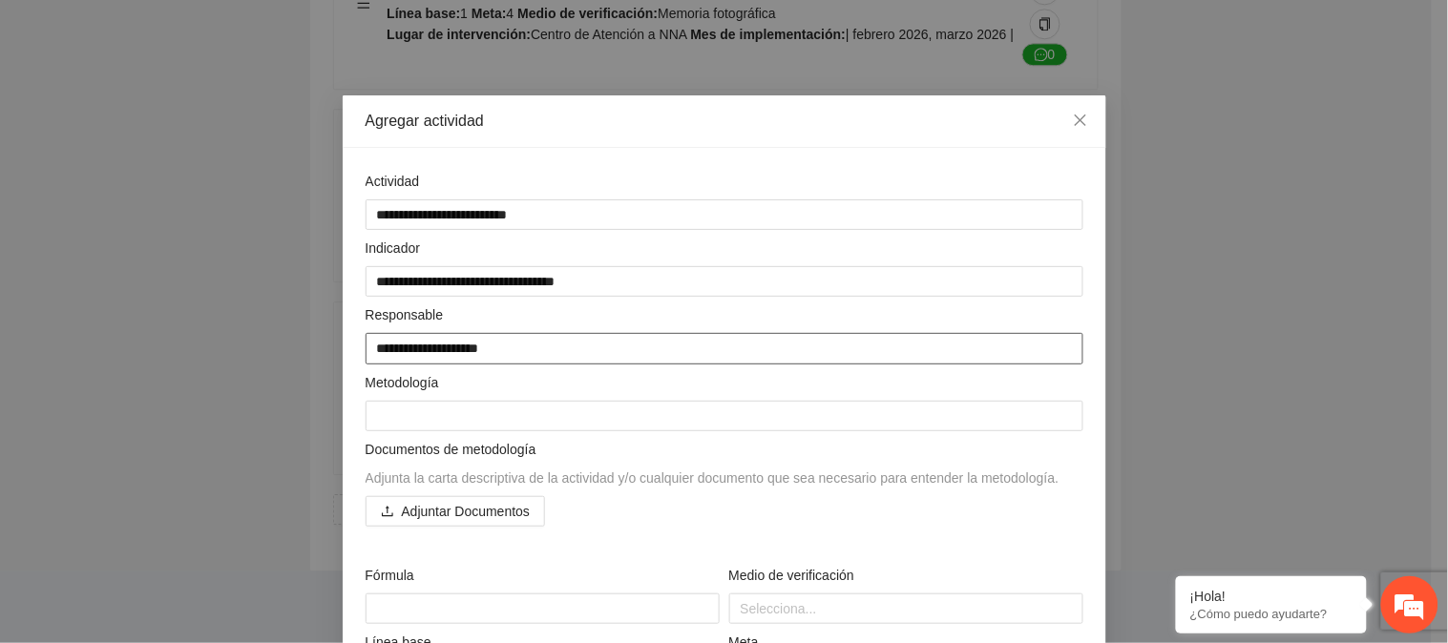
type textarea "**********"
click at [464, 414] on textarea at bounding box center [725, 416] width 718 height 31
click at [473, 417] on textarea at bounding box center [725, 416] width 718 height 31
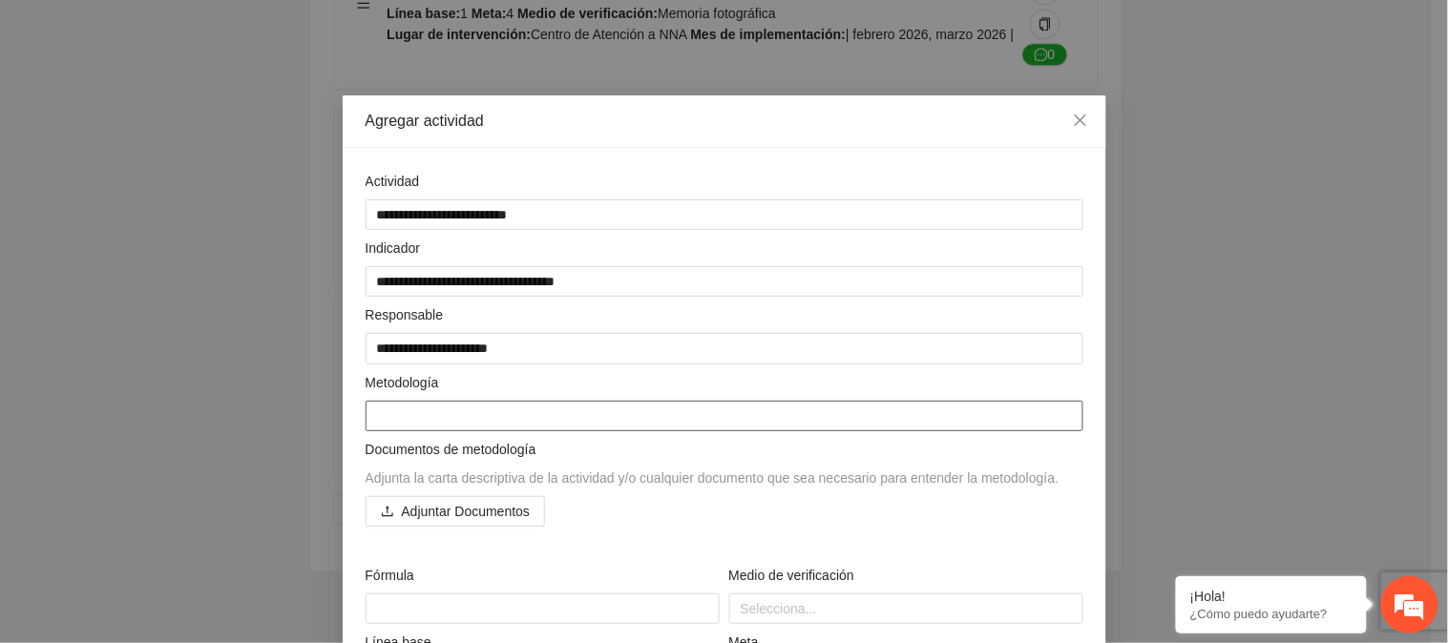
paste textarea "**********"
type textarea "**********"
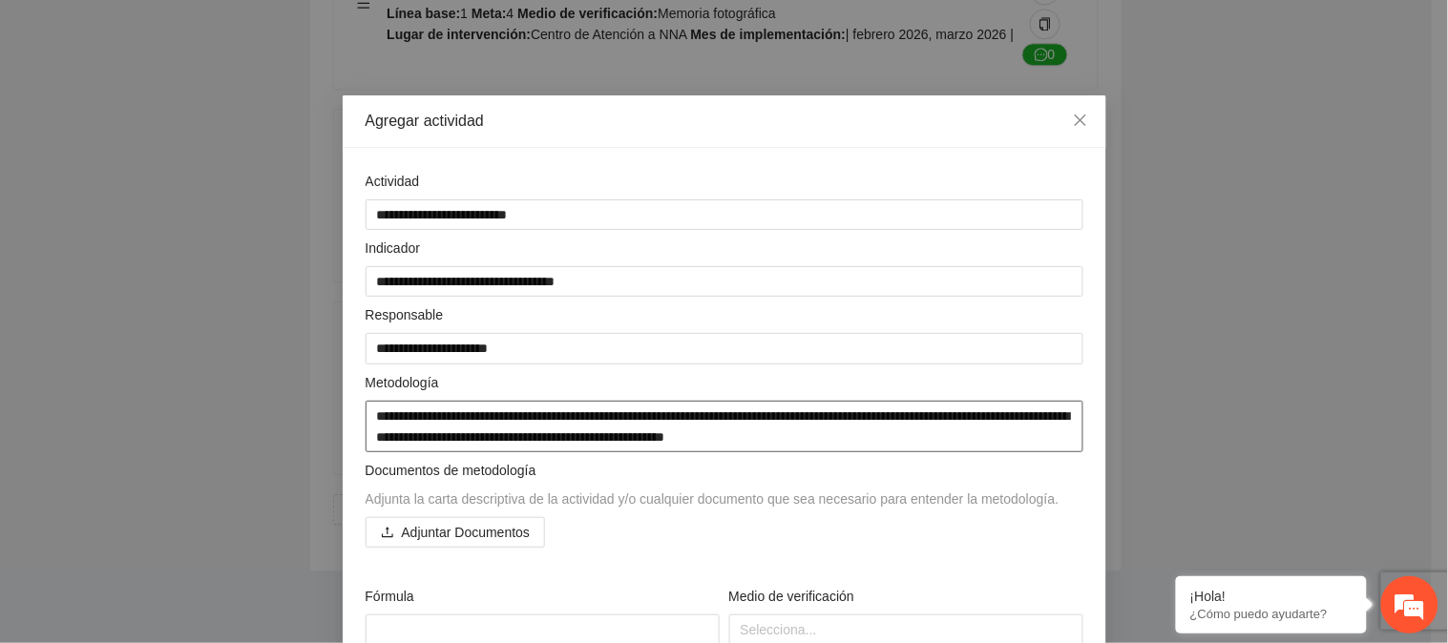
click at [837, 409] on textarea "**********" at bounding box center [725, 427] width 718 height 52
type textarea "**********"
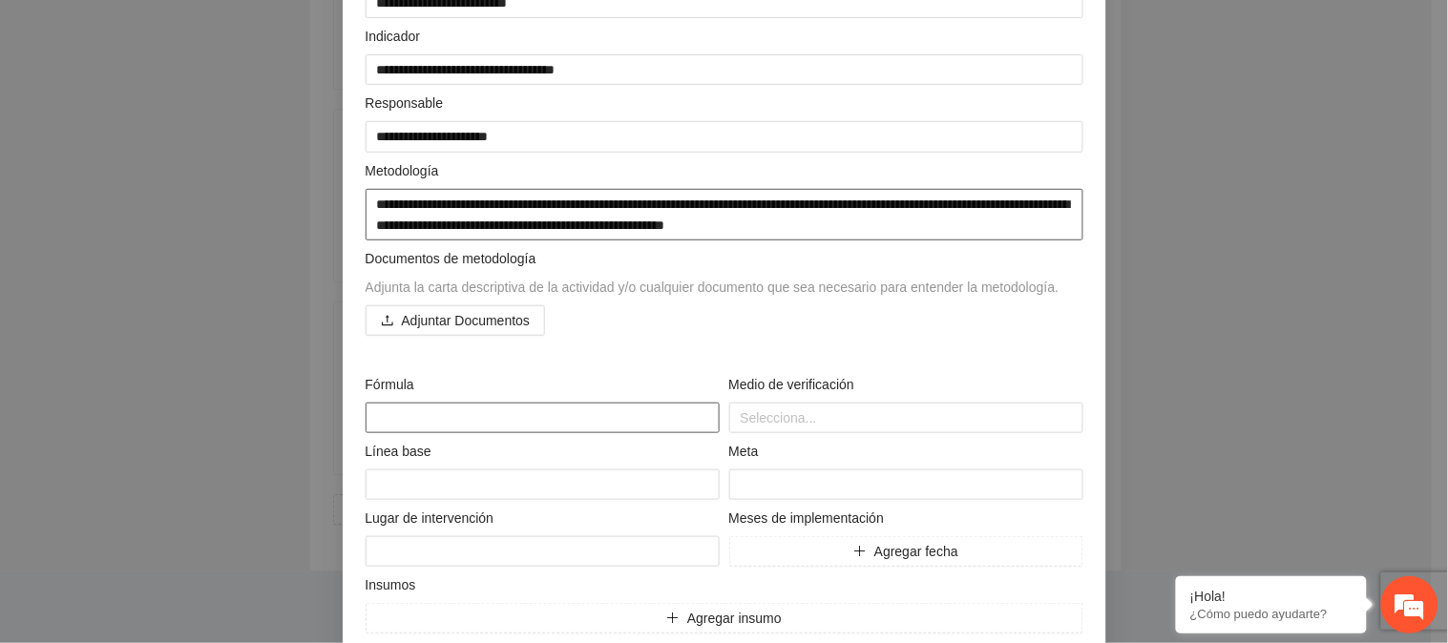
type textarea "**********"
click at [502, 414] on textarea at bounding box center [543, 418] width 354 height 31
paste textarea "**********"
type textarea "**********"
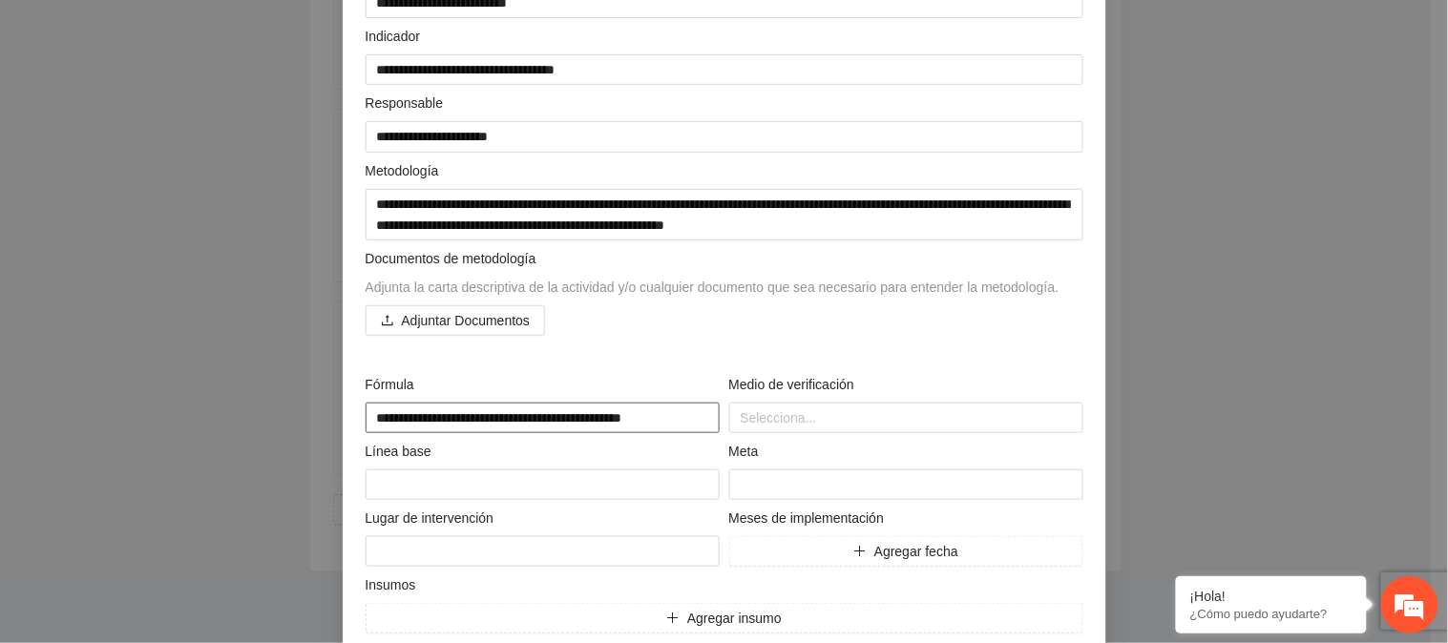
click at [494, 418] on textarea "**********" at bounding box center [543, 418] width 354 height 31
type textarea "**********"
click at [539, 414] on textarea "**********" at bounding box center [543, 418] width 354 height 31
type textarea "**********"
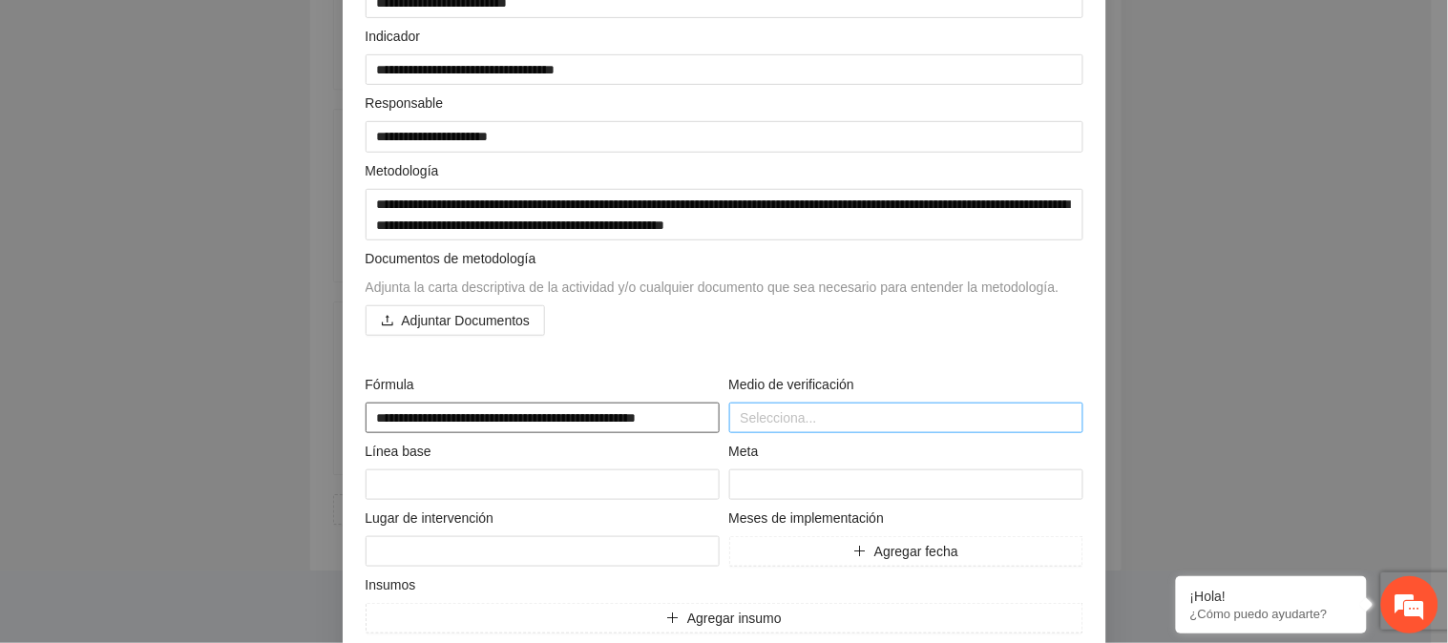
click at [788, 411] on div at bounding box center [906, 418] width 345 height 23
type textarea "**********"
click at [776, 423] on div at bounding box center [906, 418] width 345 height 23
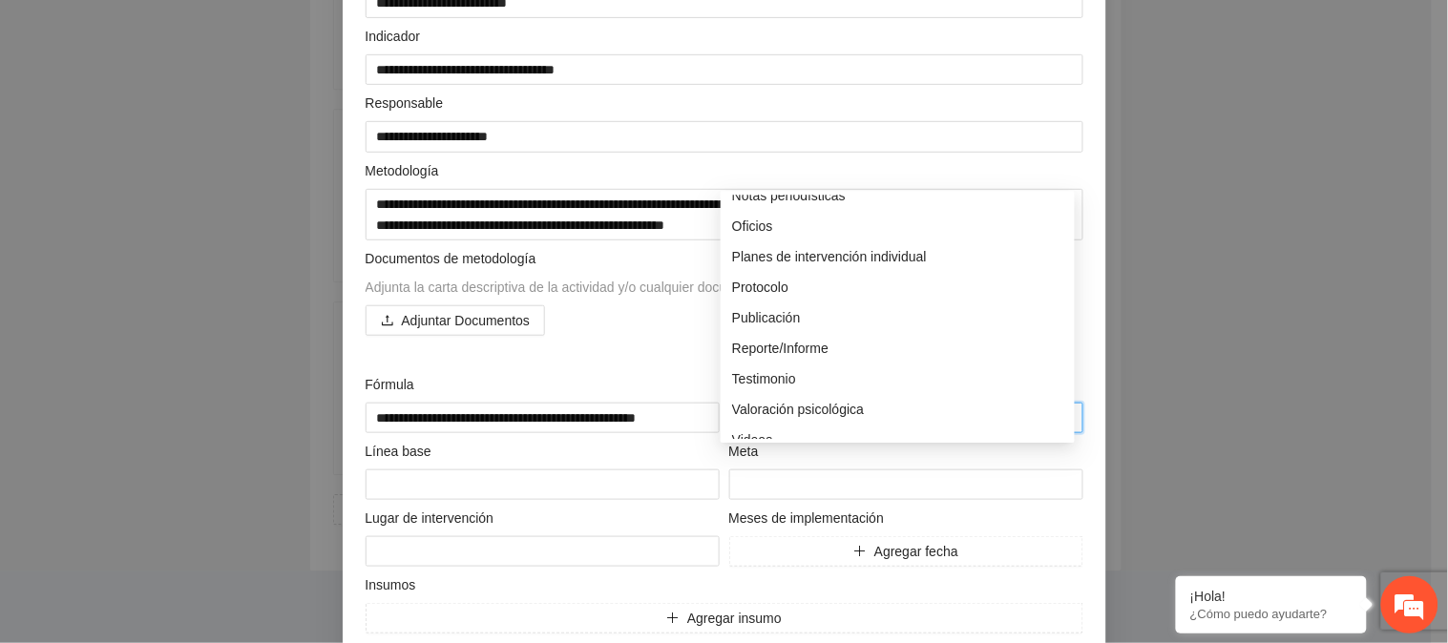
scroll to position [641, 0]
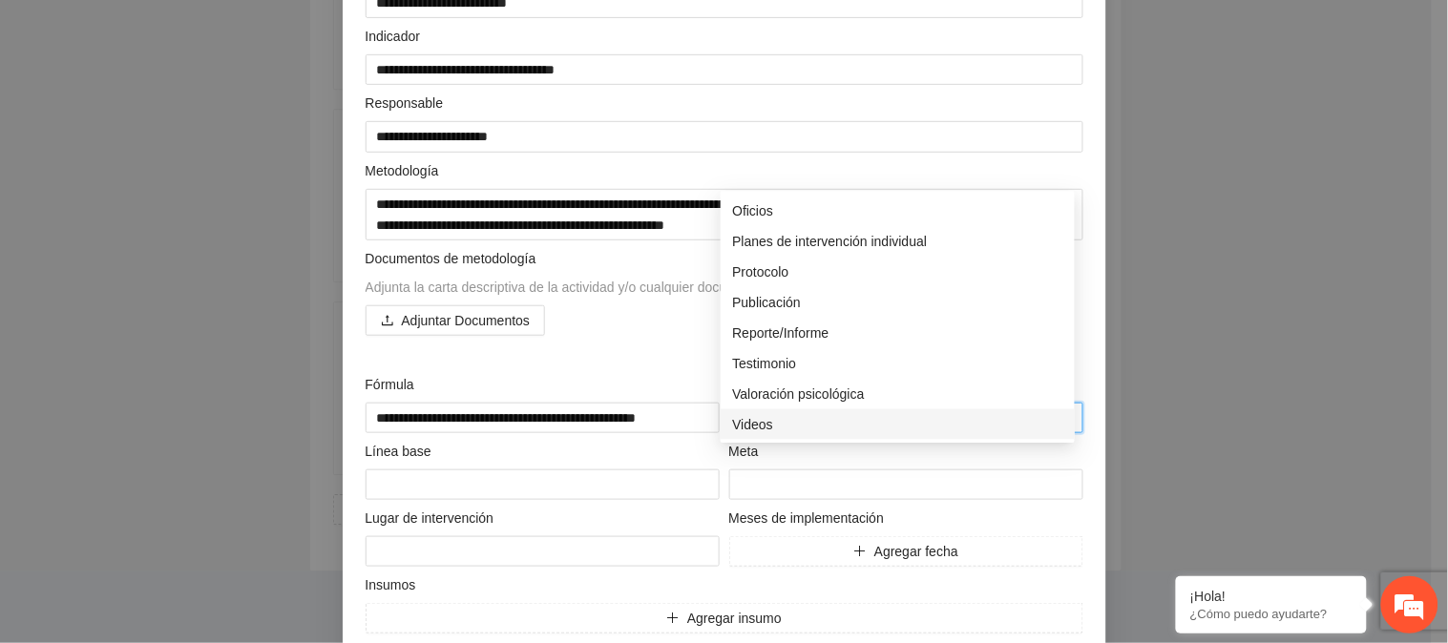
click at [794, 413] on div "Videos" at bounding box center [897, 423] width 331 height 21
click at [865, 426] on div "Videos" at bounding box center [906, 418] width 345 height 27
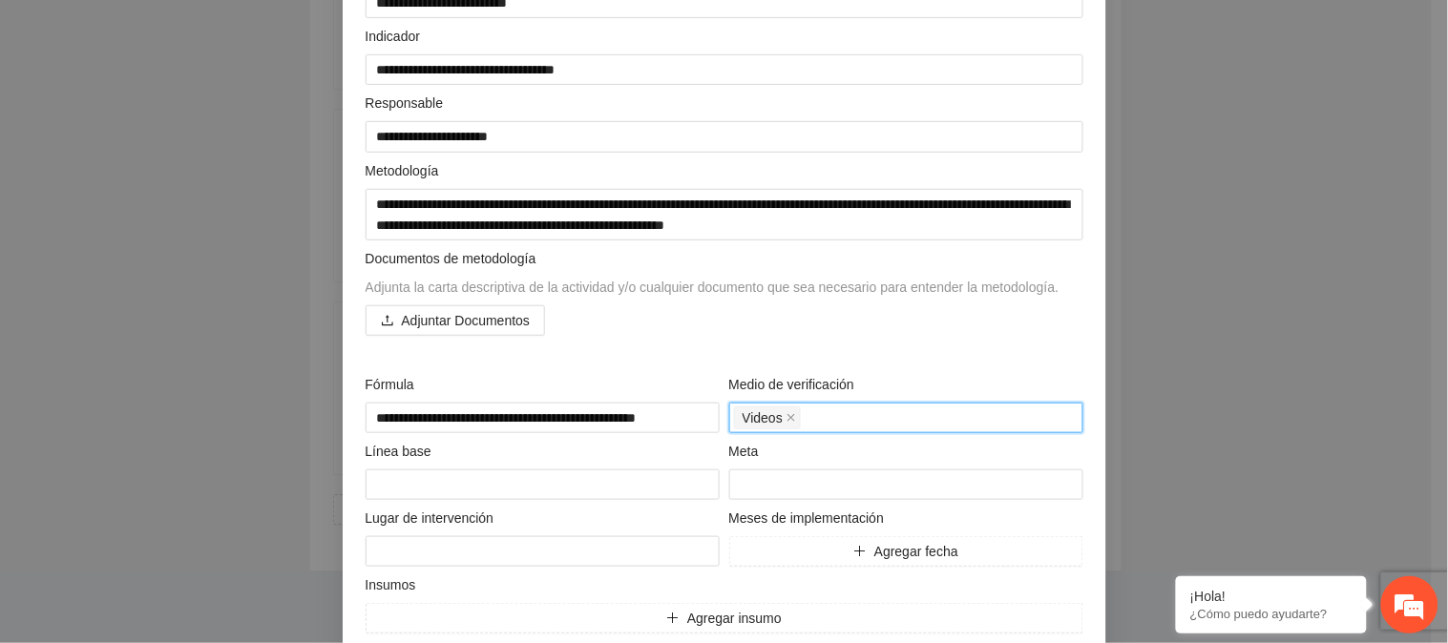
click at [830, 415] on div "Videos" at bounding box center [906, 418] width 345 height 27
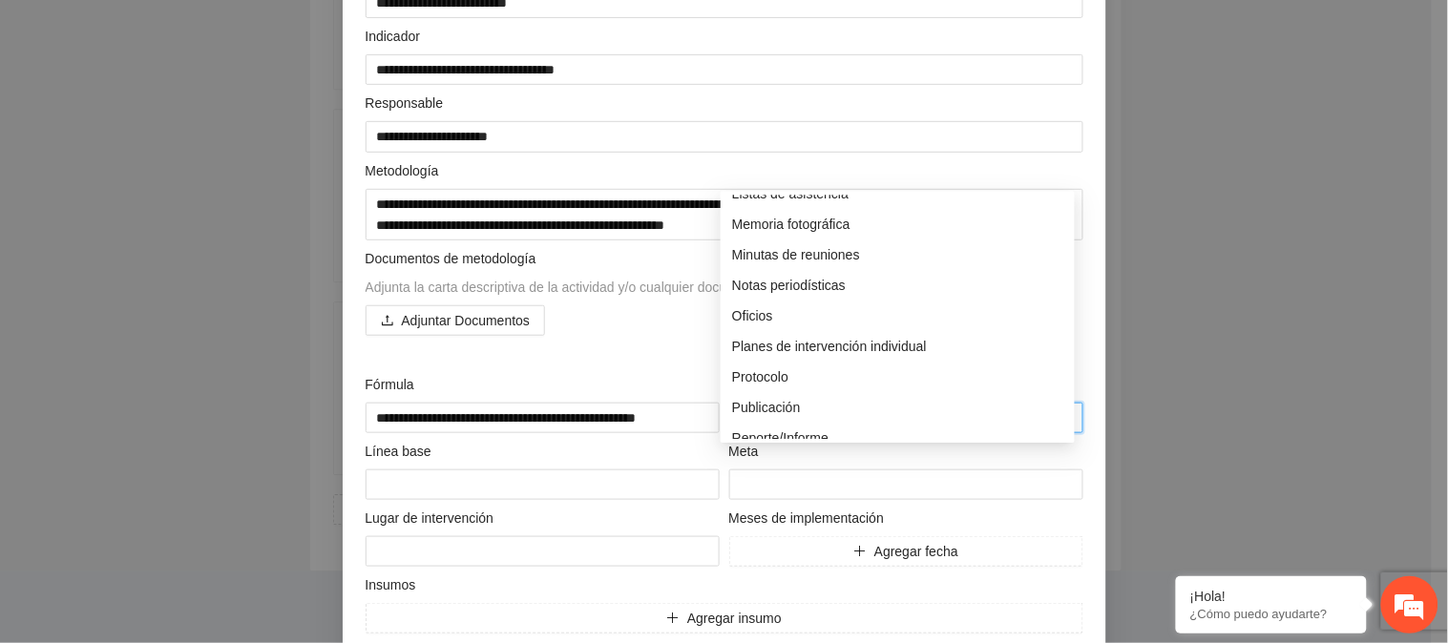
scroll to position [430, 0]
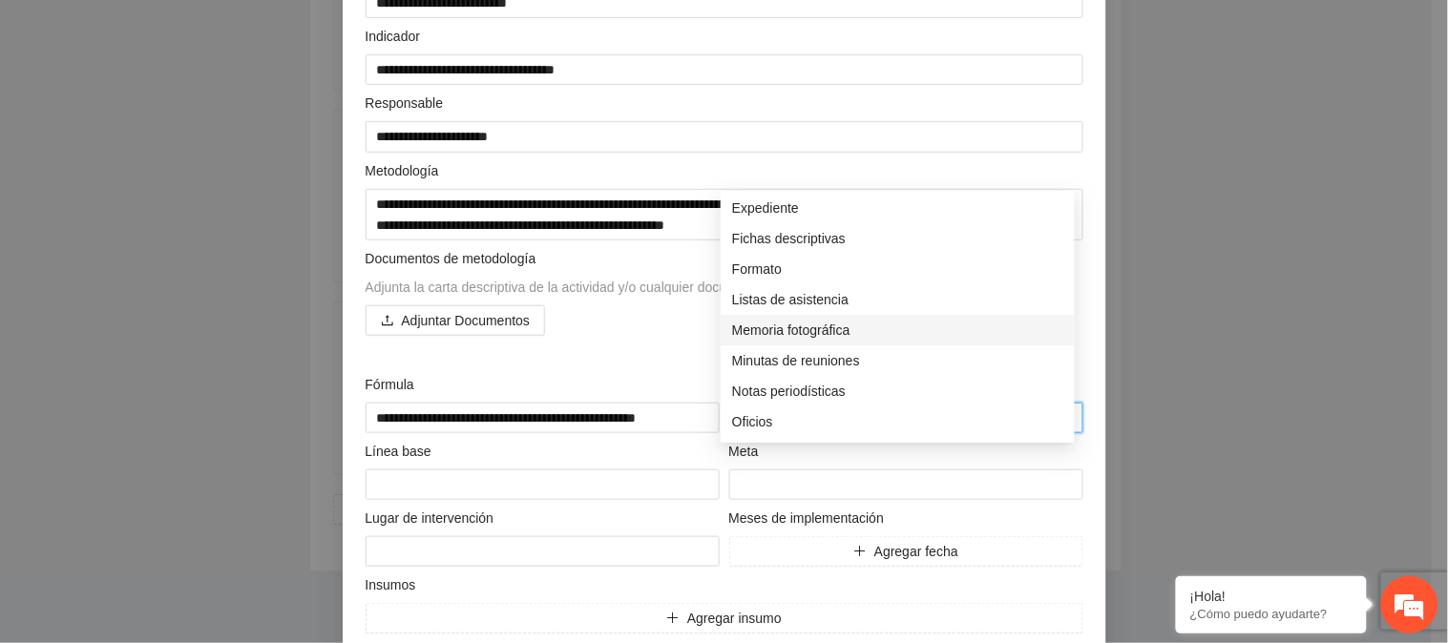
click at [824, 320] on div "Memoria fotográfica" at bounding box center [897, 330] width 331 height 21
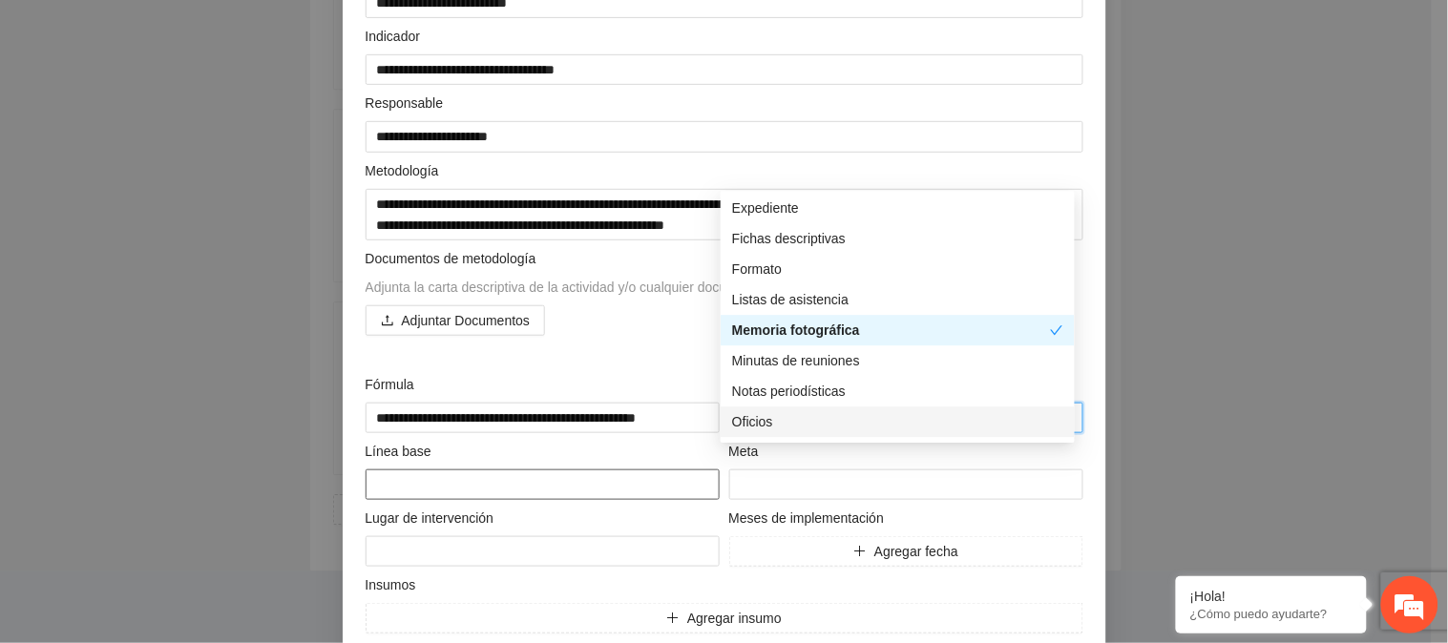
click at [483, 492] on textarea at bounding box center [543, 485] width 354 height 31
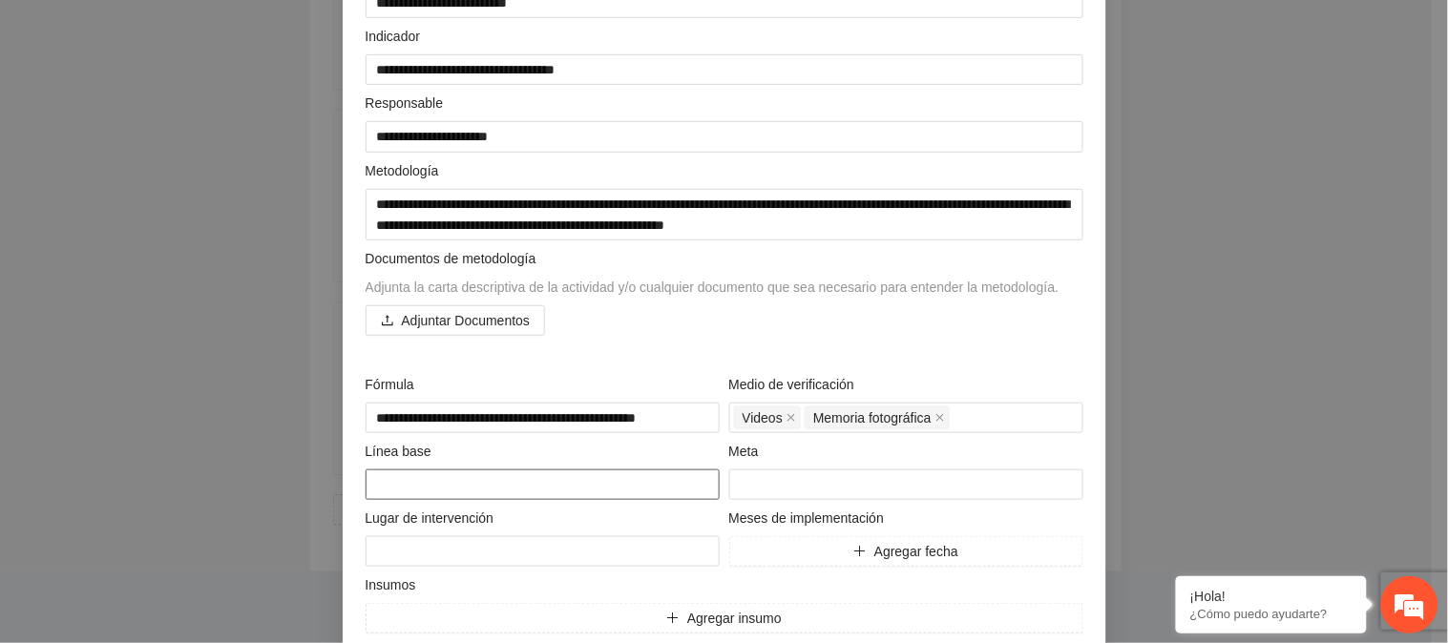
type textarea "*"
click at [842, 478] on input "number" at bounding box center [906, 485] width 354 height 31
type input "*"
click at [538, 551] on textarea at bounding box center [543, 551] width 354 height 31
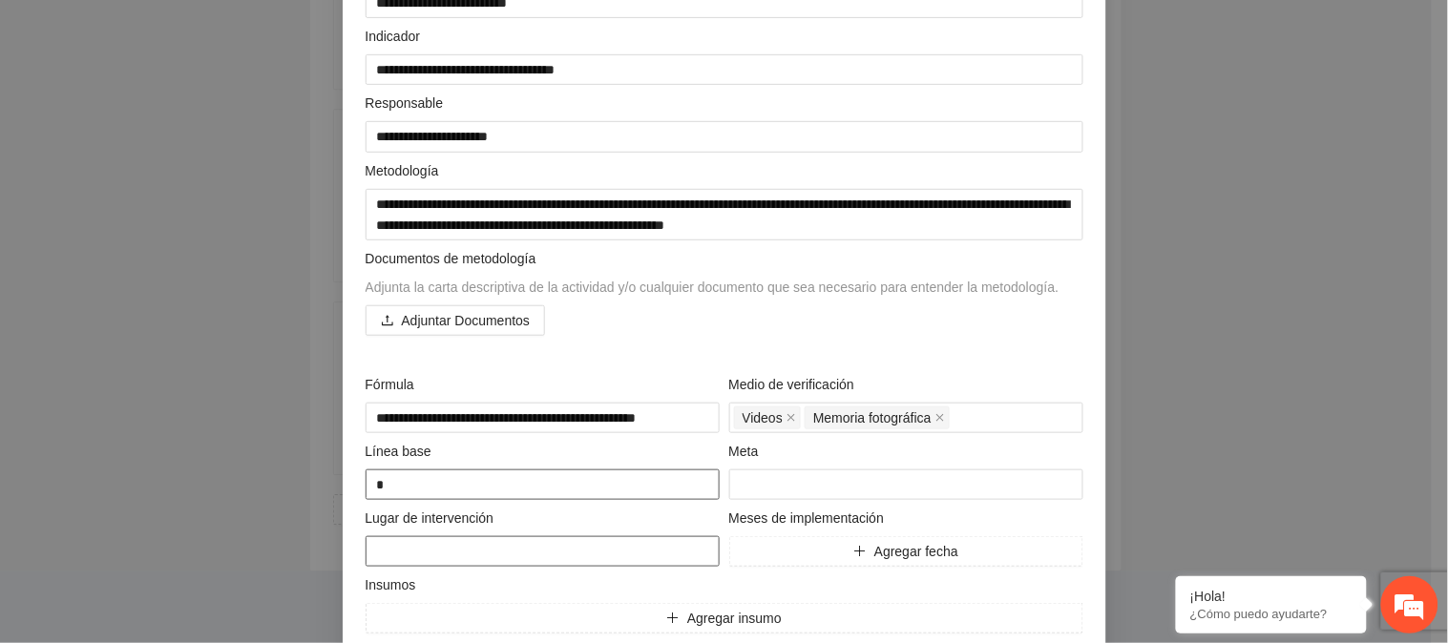
type textarea "*"
type textarea "**"
type textarea "***"
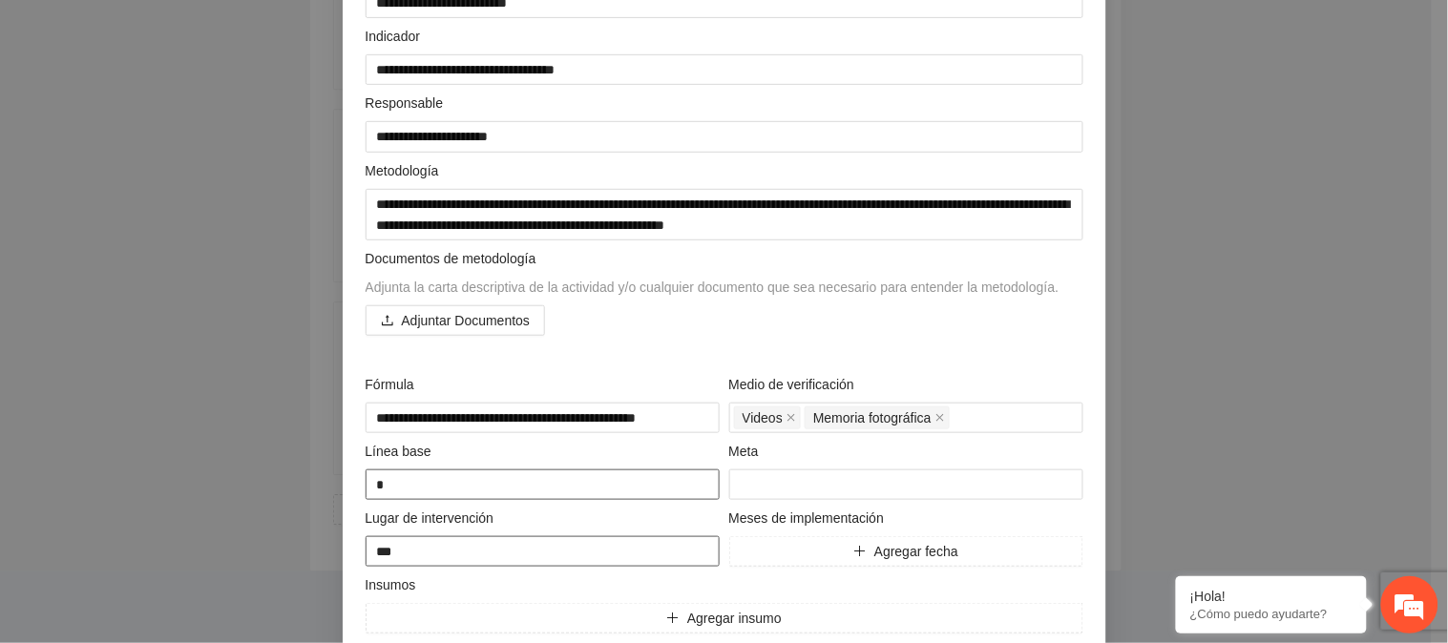
type textarea "***"
type textarea "*****"
type textarea "******"
type textarea "*******"
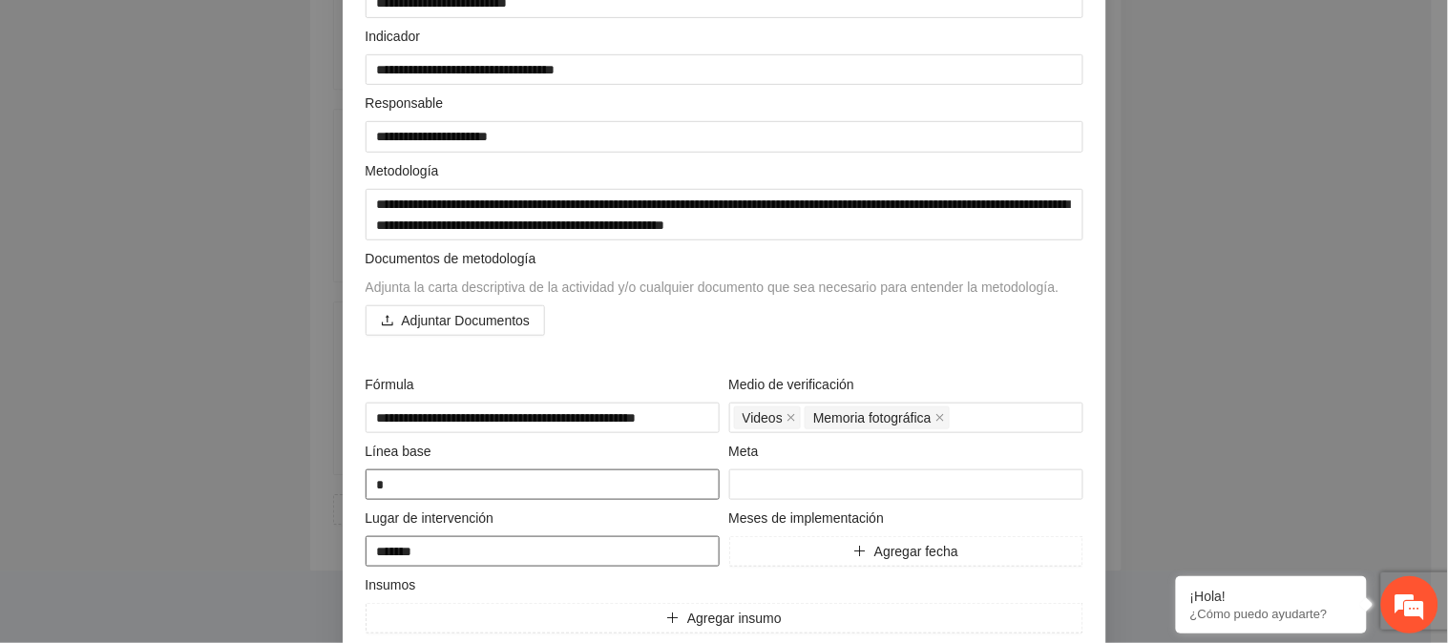
type textarea "******"
type textarea "*****"
type textarea "***"
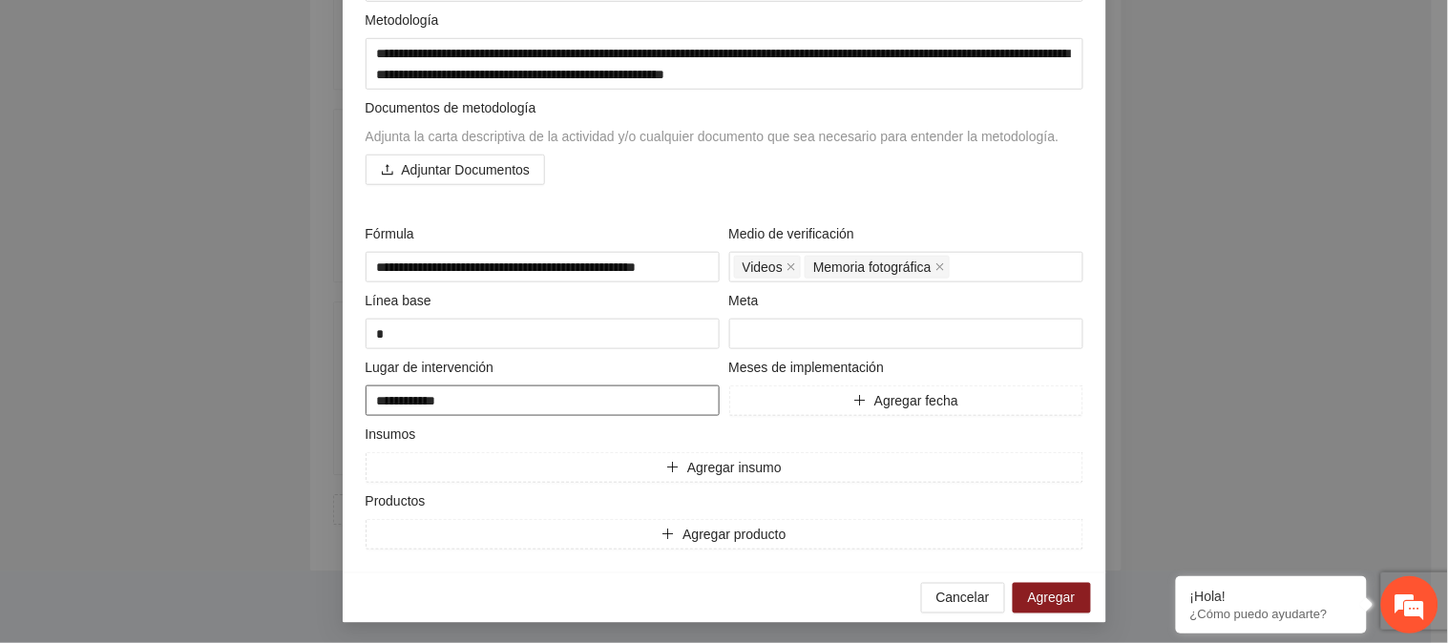
scroll to position [365, 0]
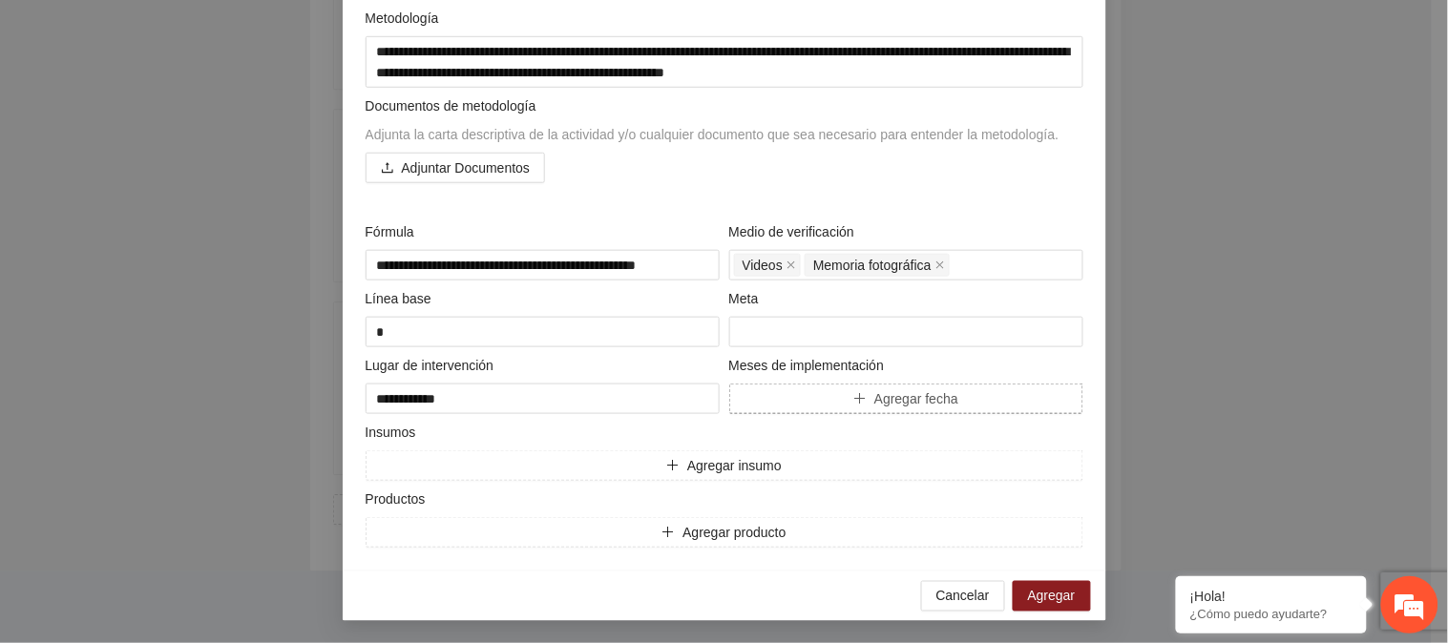
click at [833, 385] on button "Agregar fecha" at bounding box center [906, 399] width 354 height 31
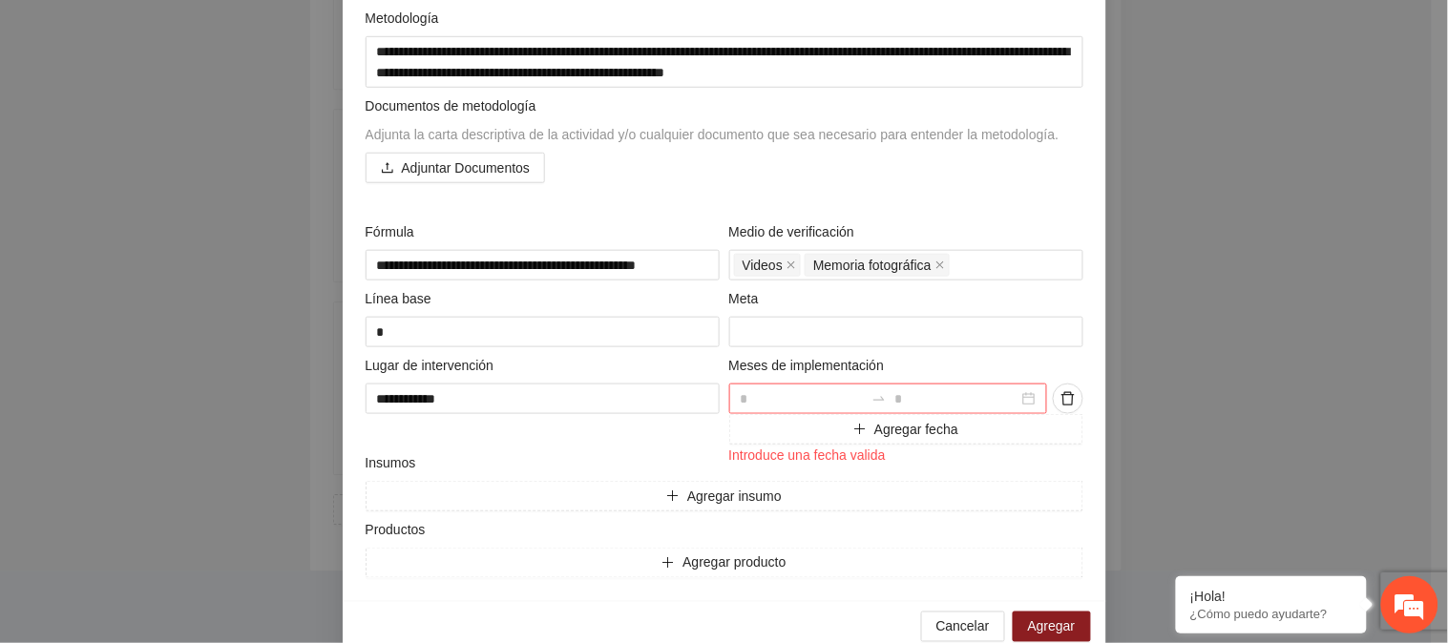
click at [1024, 398] on div at bounding box center [888, 399] width 319 height 31
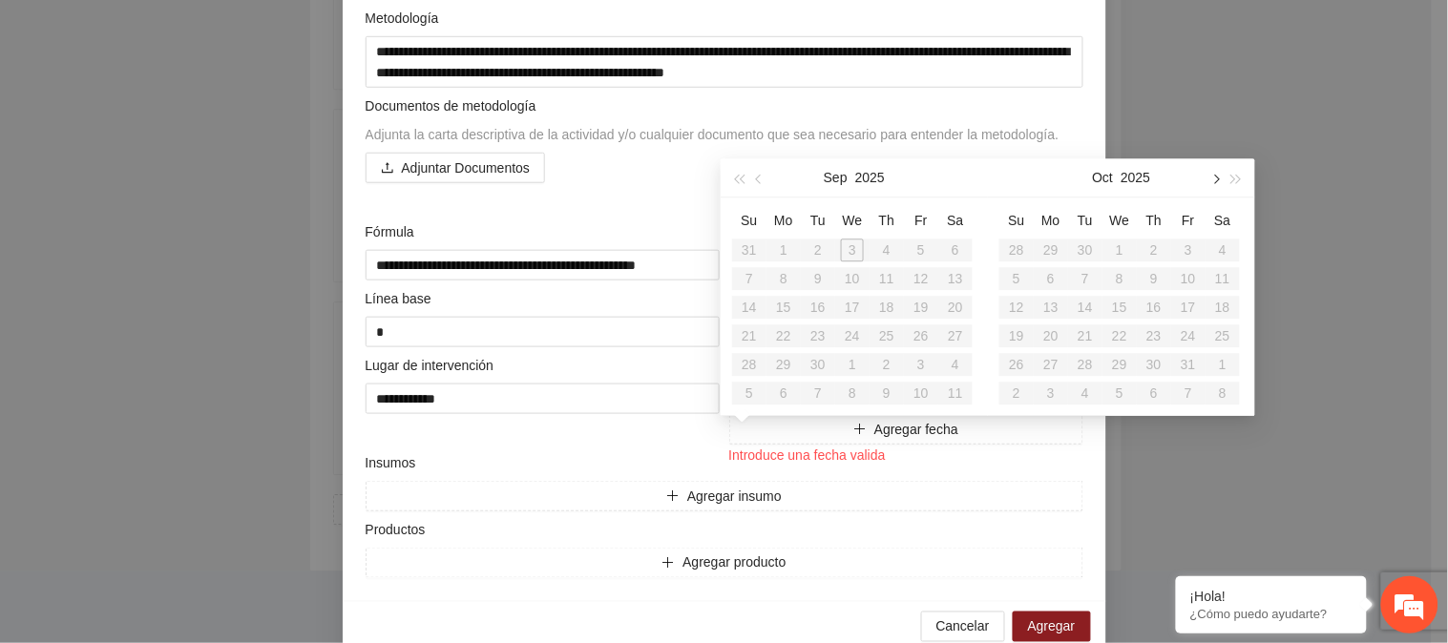
click at [1208, 158] on button "button" at bounding box center [1215, 177] width 21 height 38
click at [1046, 239] on div "2" at bounding box center [1051, 250] width 23 height 23
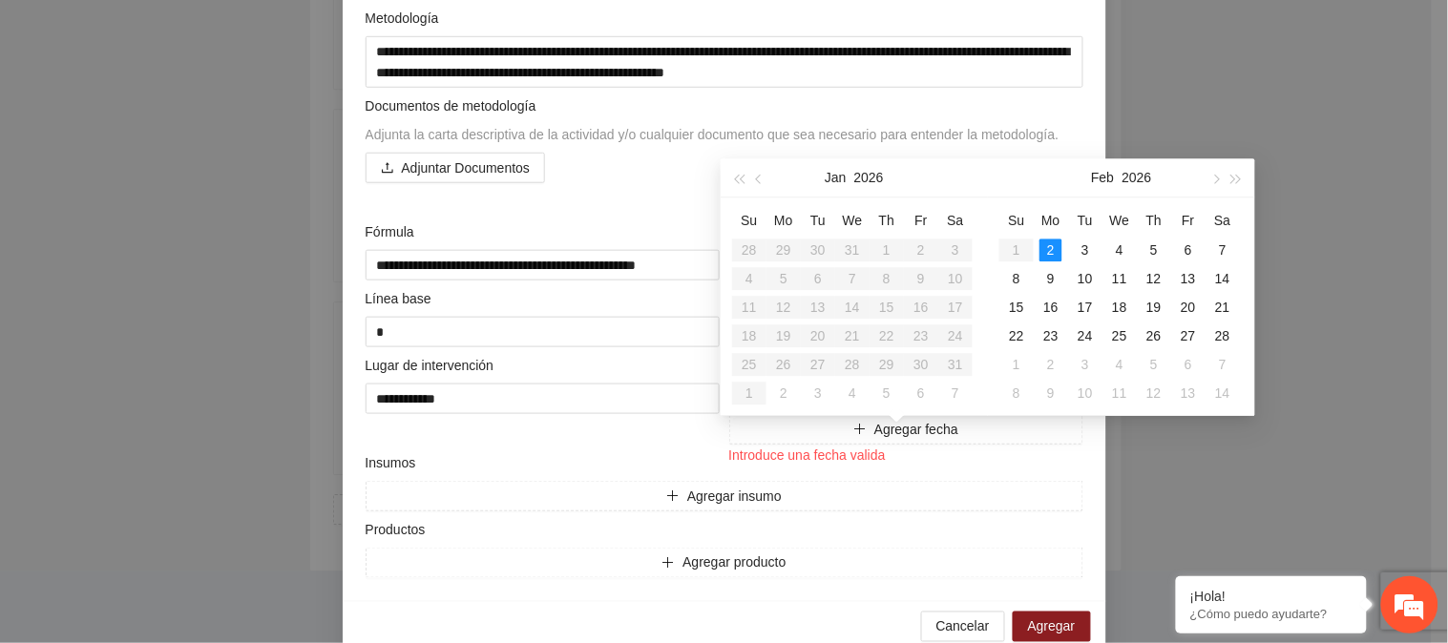
click at [1021, 395] on div "**********" at bounding box center [888, 399] width 319 height 31
click at [1235, 158] on button "button" at bounding box center [1237, 177] width 21 height 38
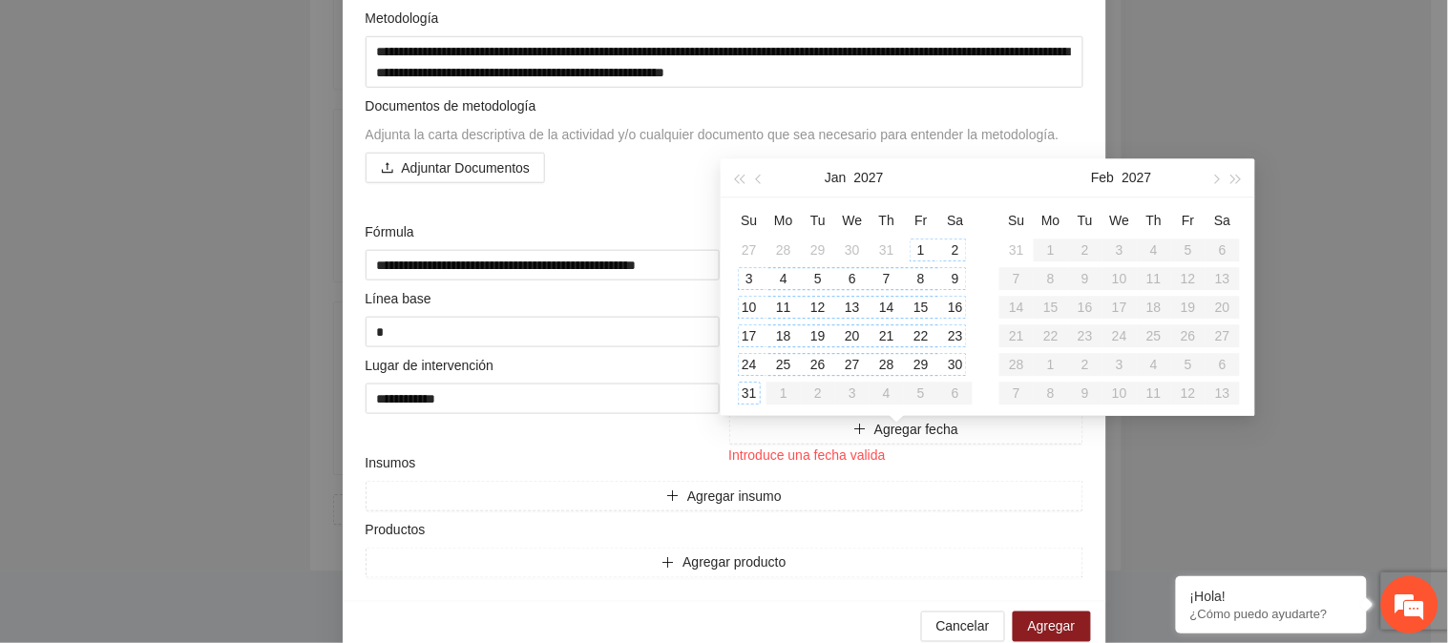
click at [747, 382] on div "31" at bounding box center [749, 393] width 23 height 23
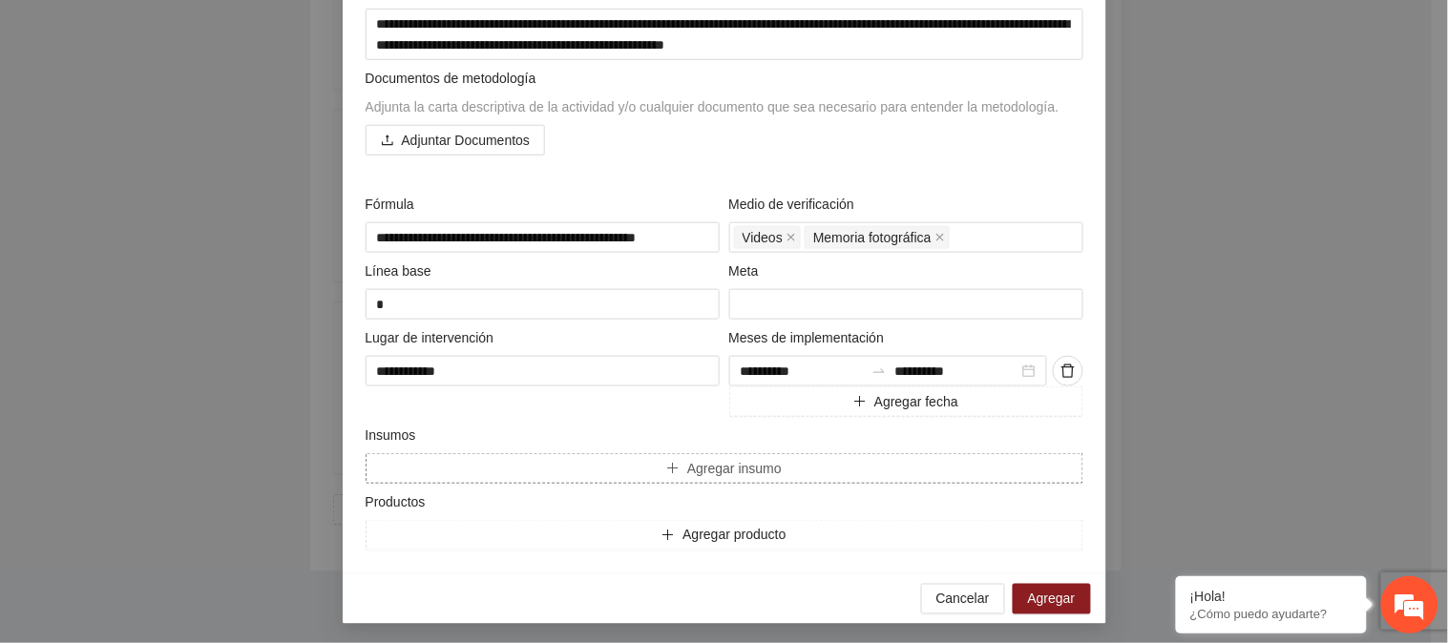
scroll to position [395, 0]
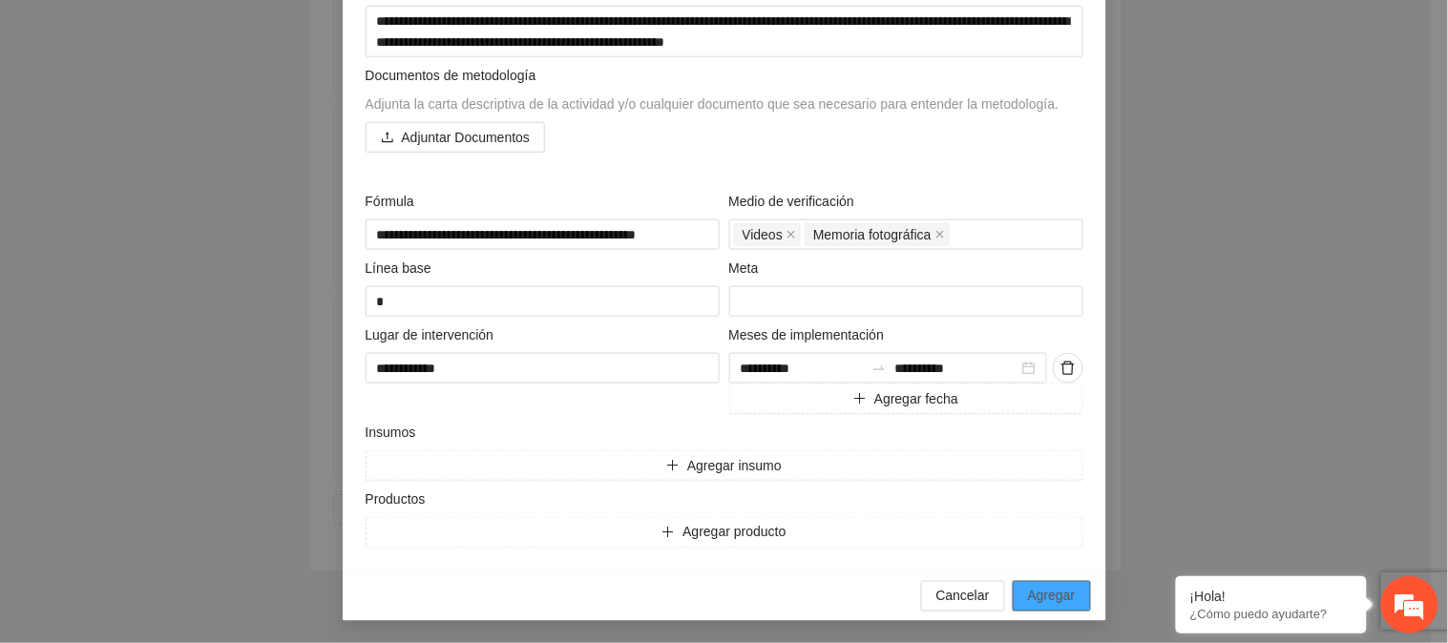
click at [1031, 597] on span "Agregar" at bounding box center [1052, 596] width 48 height 21
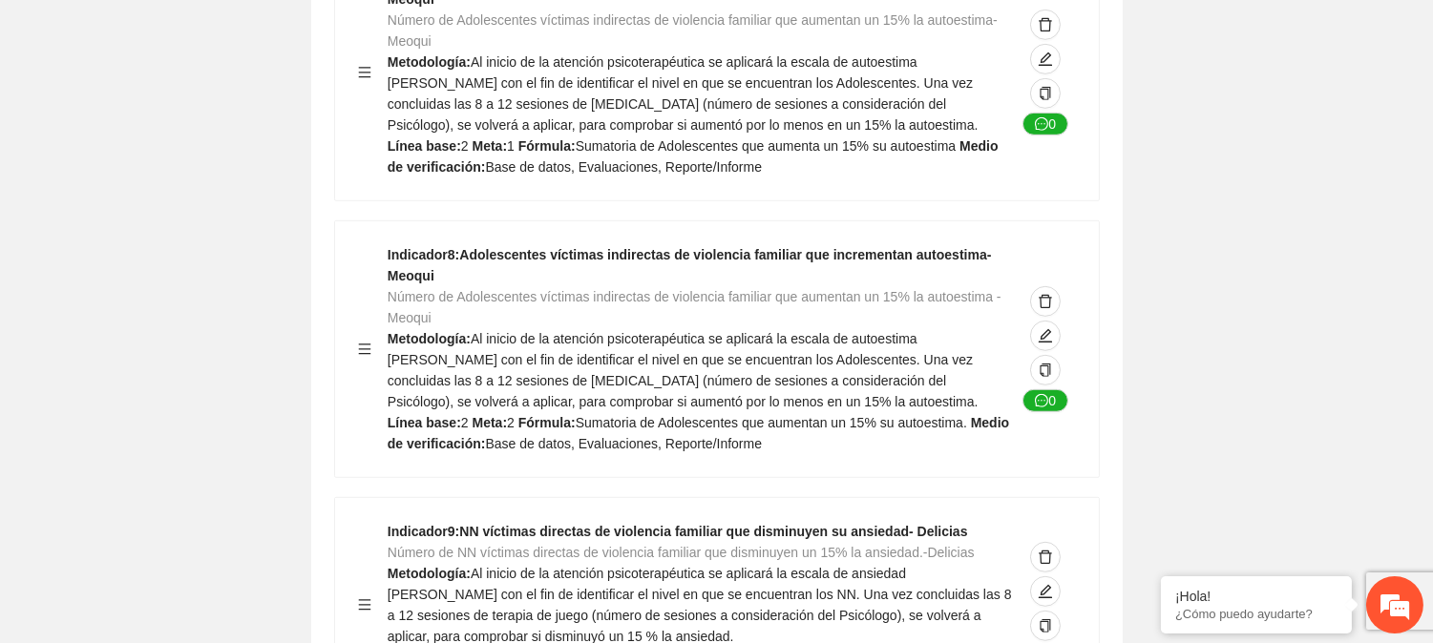
scroll to position [0, 0]
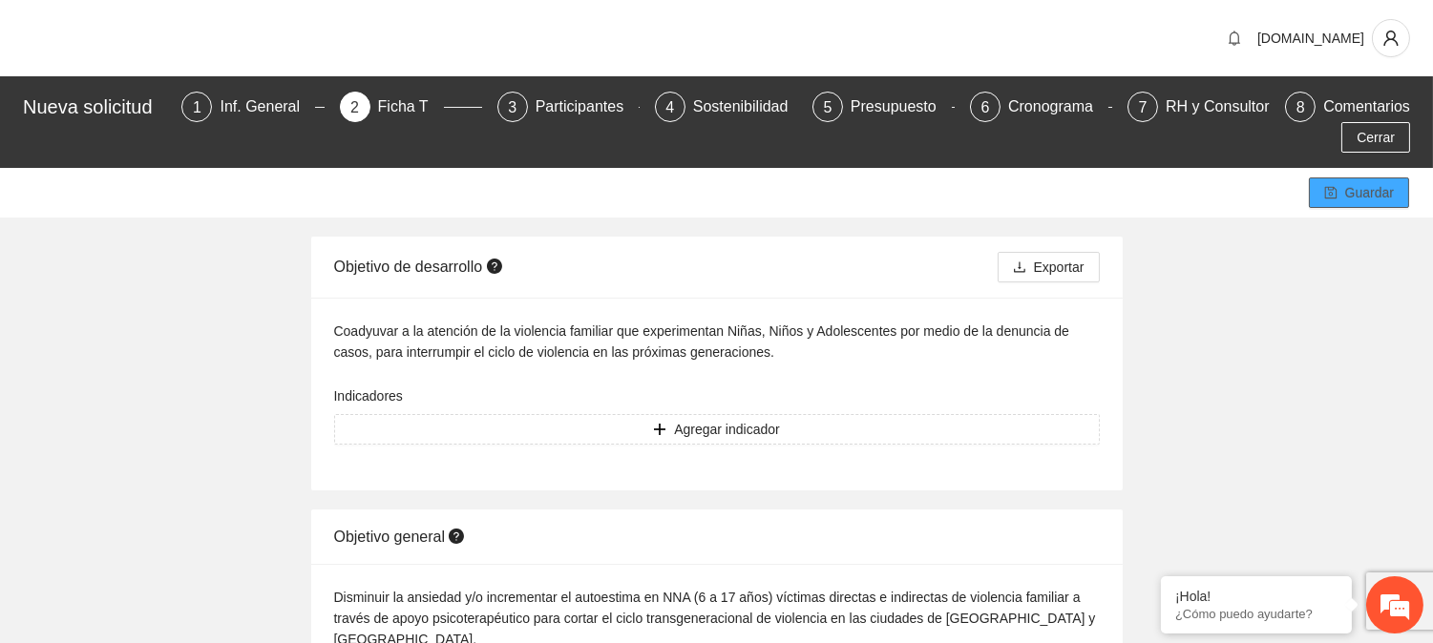
click at [1336, 202] on button "Guardar" at bounding box center [1359, 193] width 100 height 31
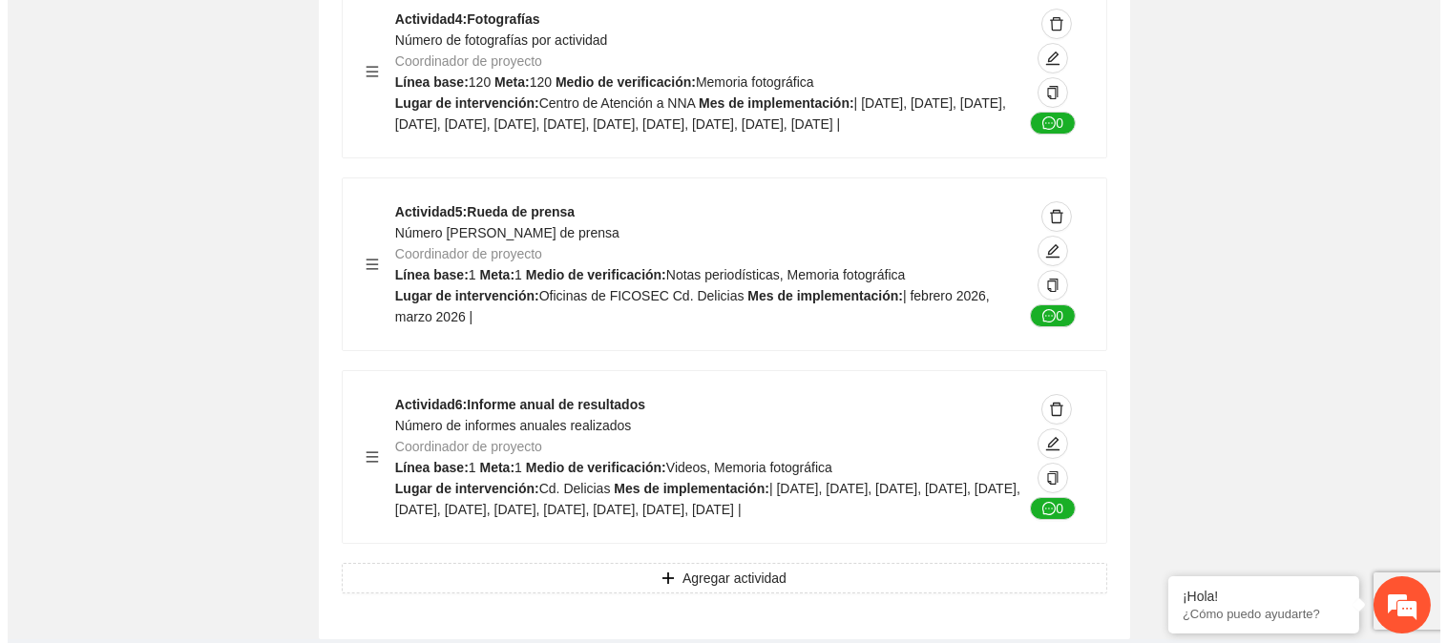
scroll to position [12649, 0]
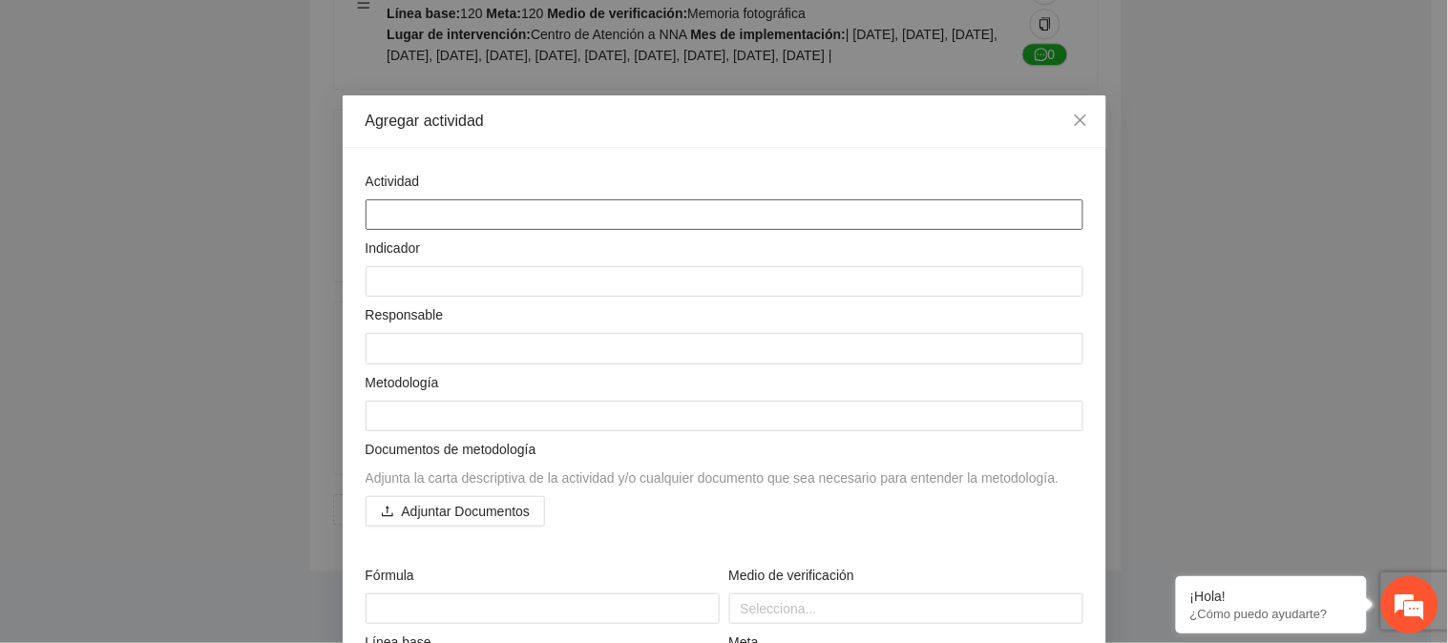
click at [488, 205] on textarea at bounding box center [725, 215] width 718 height 31
paste textarea "**********"
click at [374, 275] on textarea at bounding box center [725, 281] width 718 height 31
paste textarea "**********"
click at [406, 351] on textarea at bounding box center [725, 348] width 718 height 31
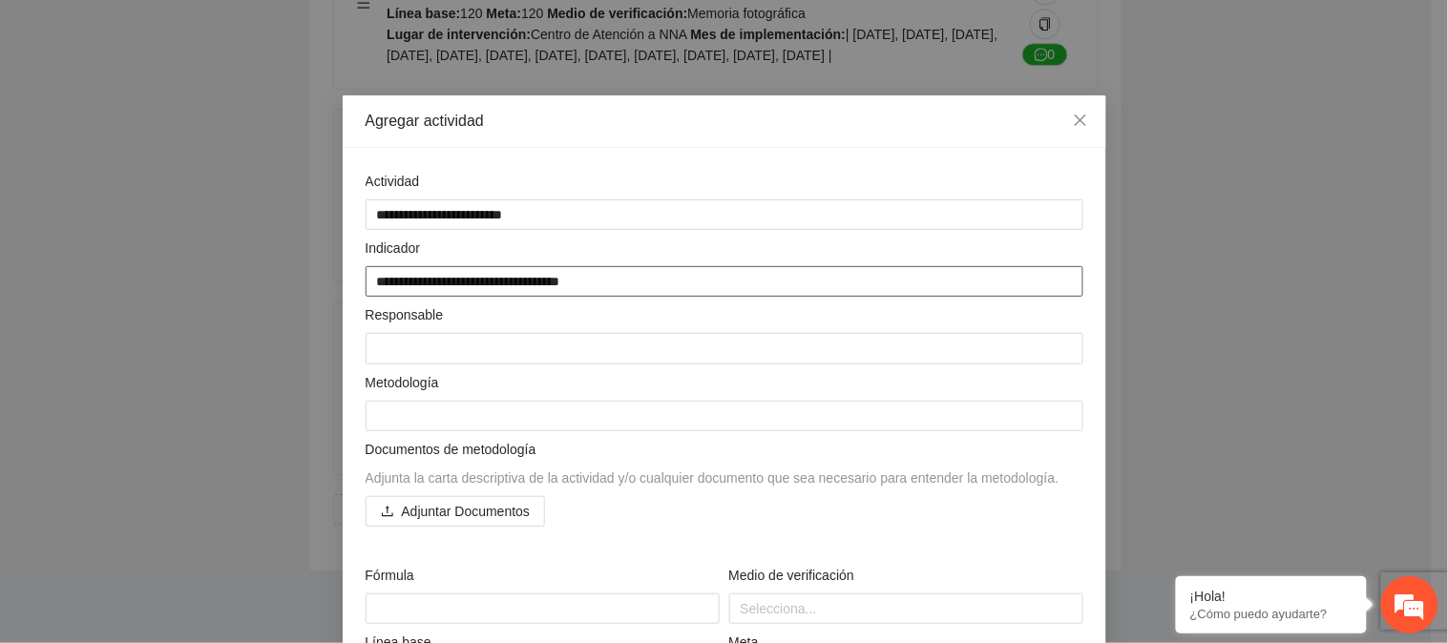
click at [385, 279] on textarea "**********" at bounding box center [725, 281] width 718 height 31
click at [416, 355] on textarea at bounding box center [725, 348] width 718 height 31
paste textarea "**********"
click at [660, 424] on textarea at bounding box center [725, 416] width 718 height 31
paste textarea "**********"
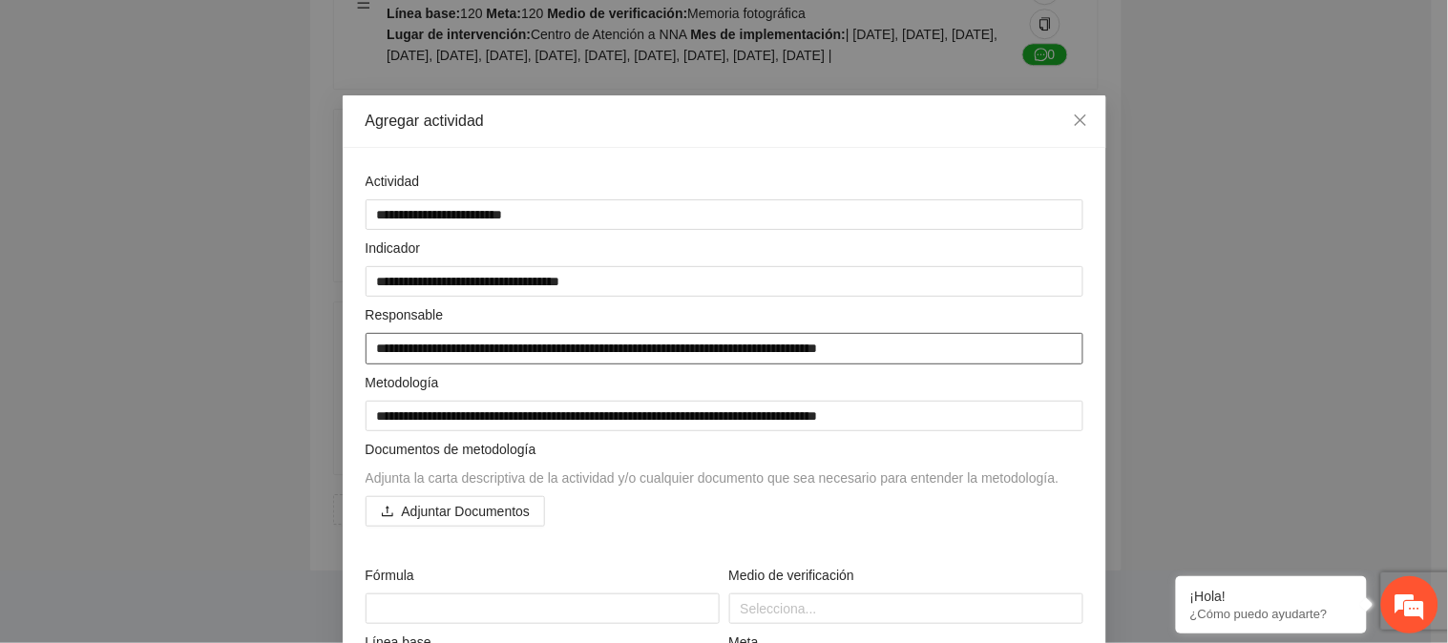
drag, startPoint x: 910, startPoint y: 353, endPoint x: 170, endPoint y: 358, distance: 739.8
click at [170, 358] on div "**********" at bounding box center [724, 321] width 1448 height 643
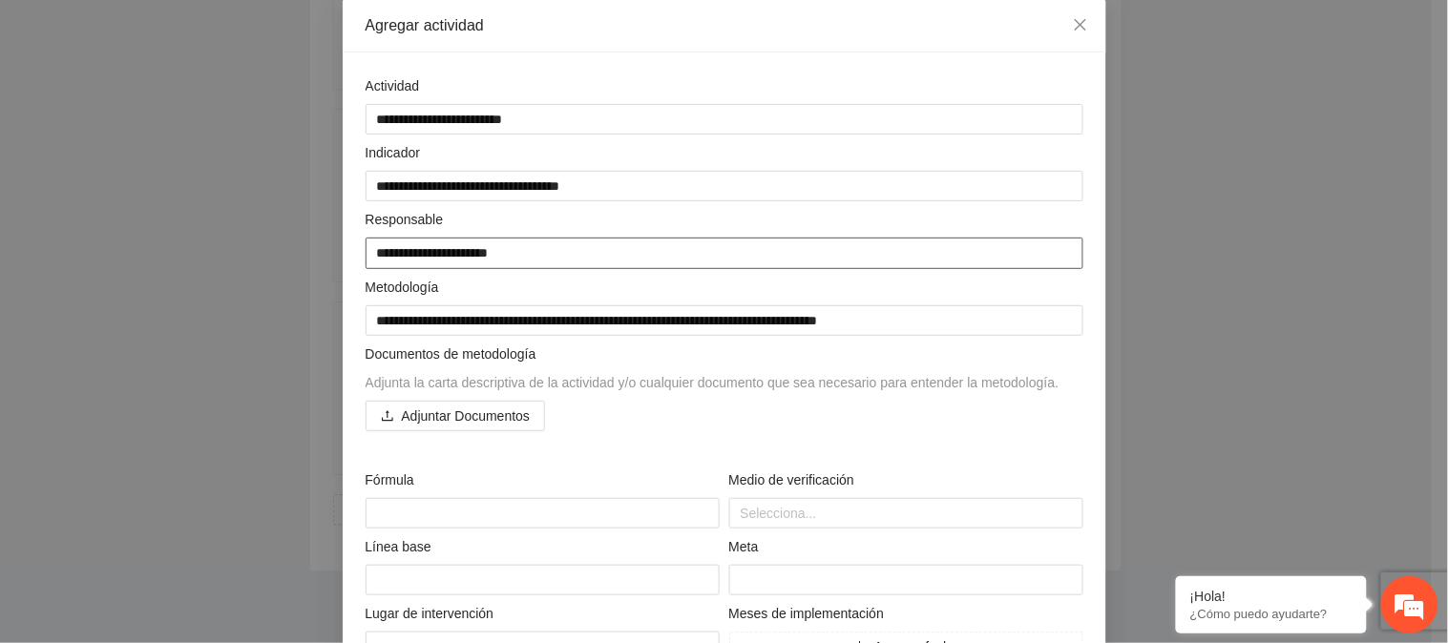
scroll to position [106, 0]
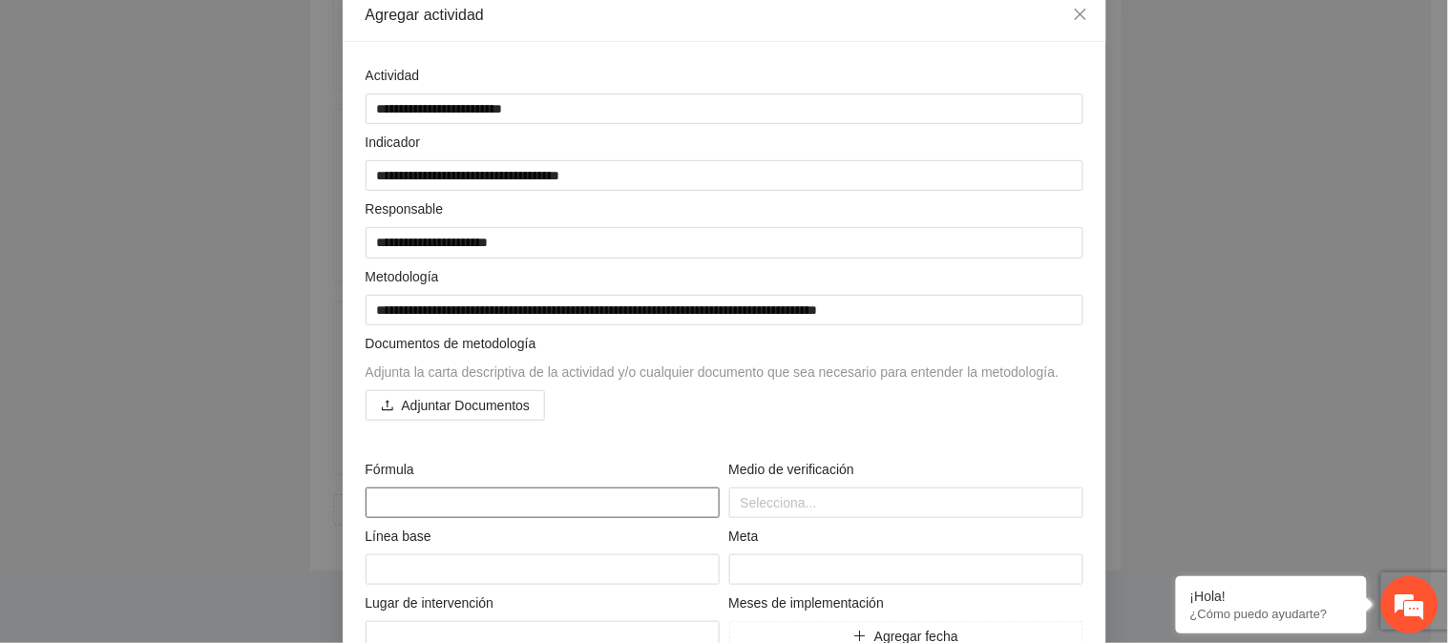
click at [496, 507] on textarea at bounding box center [543, 503] width 354 height 31
click at [441, 311] on textarea "**********" at bounding box center [725, 310] width 718 height 31
click at [516, 305] on textarea "**********" at bounding box center [725, 310] width 718 height 31
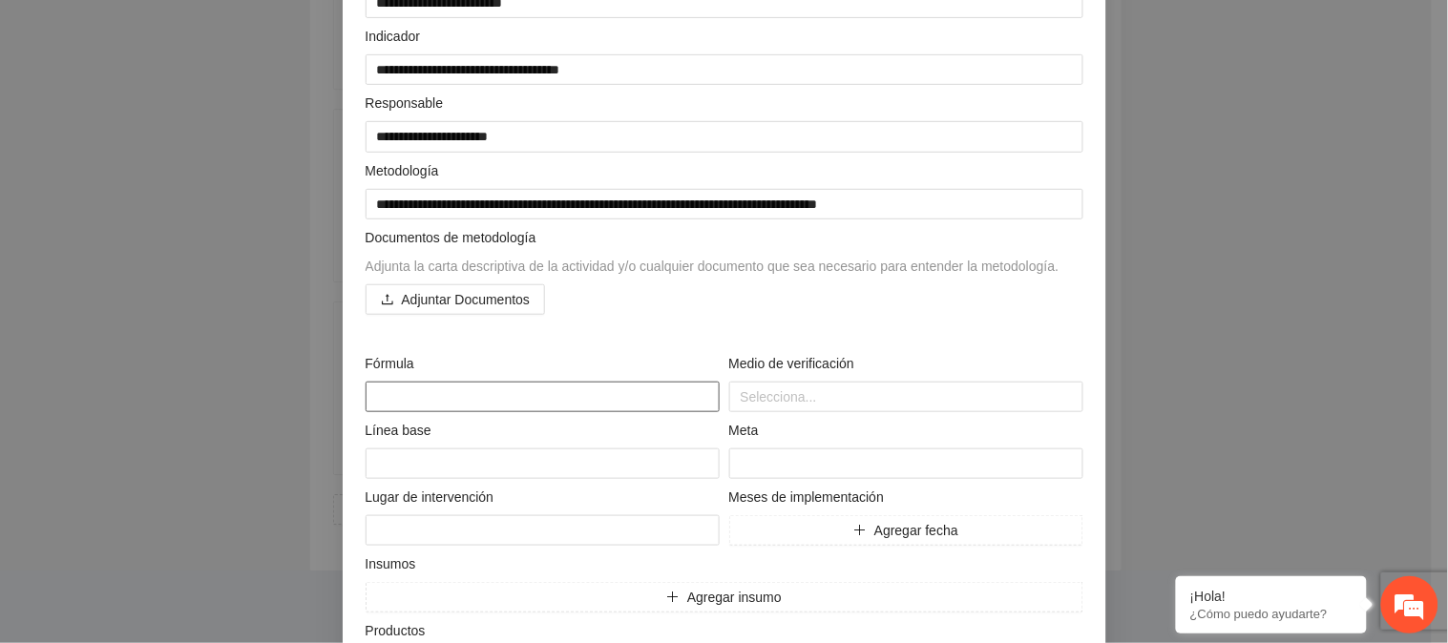
click at [520, 393] on textarea at bounding box center [543, 397] width 354 height 31
paste textarea "**********"
click at [403, 394] on textarea "**********" at bounding box center [543, 397] width 354 height 31
click at [766, 398] on div at bounding box center [906, 397] width 345 height 23
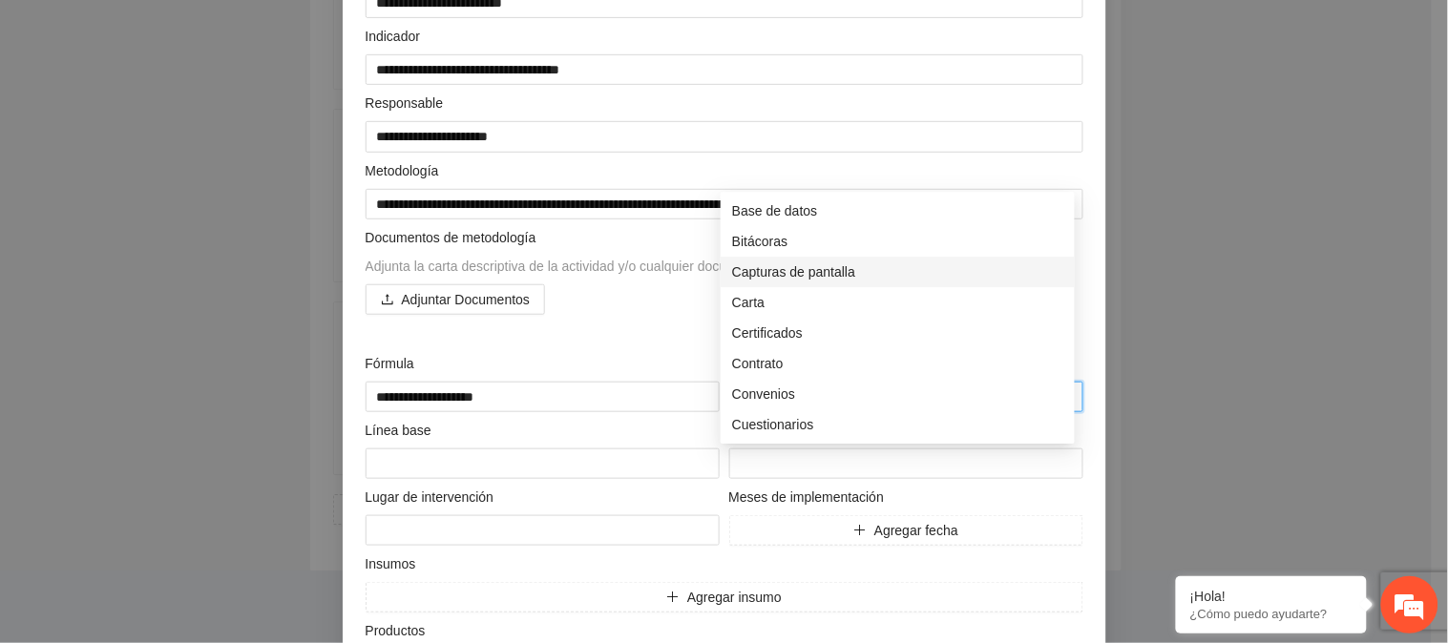
click at [793, 262] on div "Capturas de pantalla" at bounding box center [897, 272] width 331 height 21
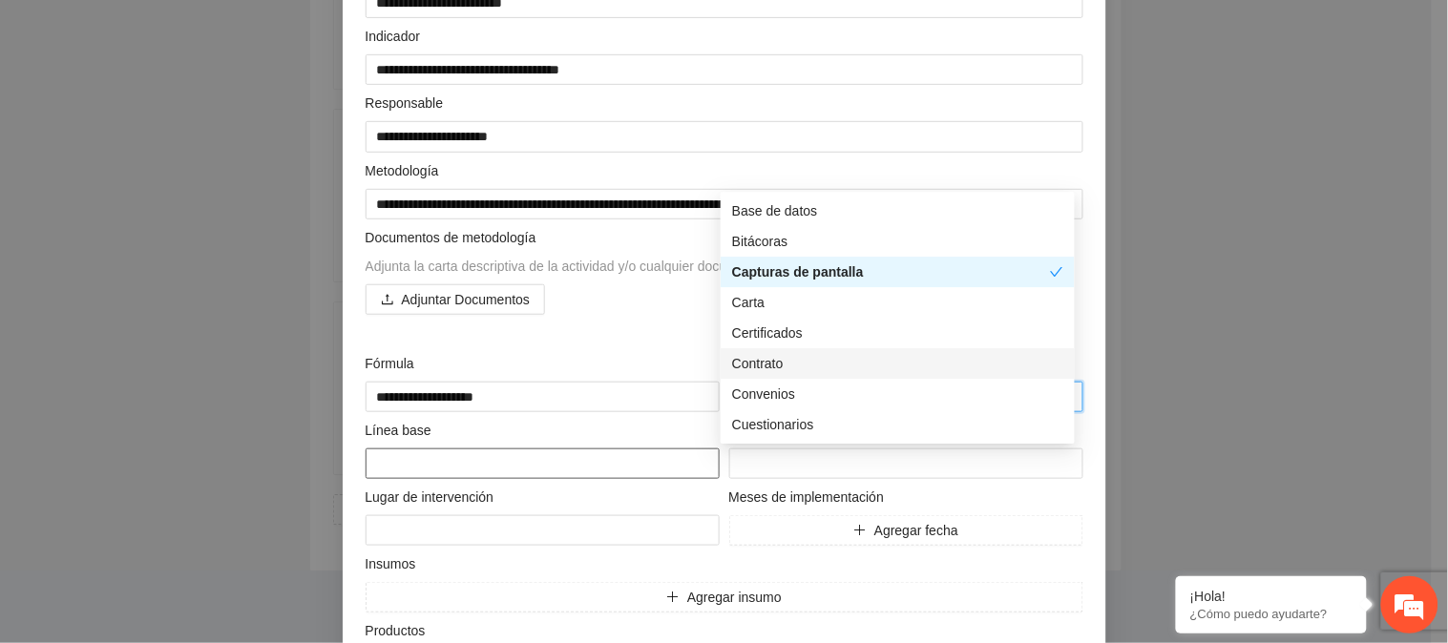
click at [521, 471] on textarea at bounding box center [543, 464] width 354 height 31
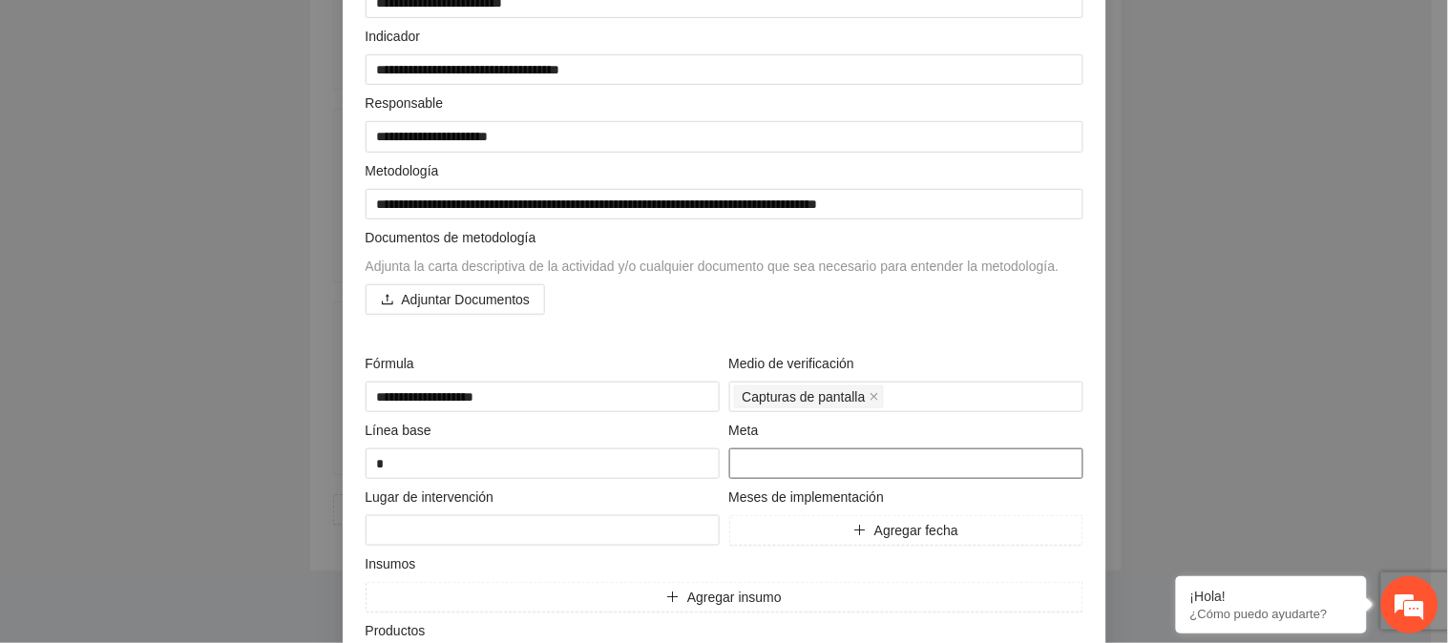
click at [762, 452] on input "number" at bounding box center [906, 464] width 354 height 31
click at [544, 521] on textarea at bounding box center [543, 530] width 354 height 31
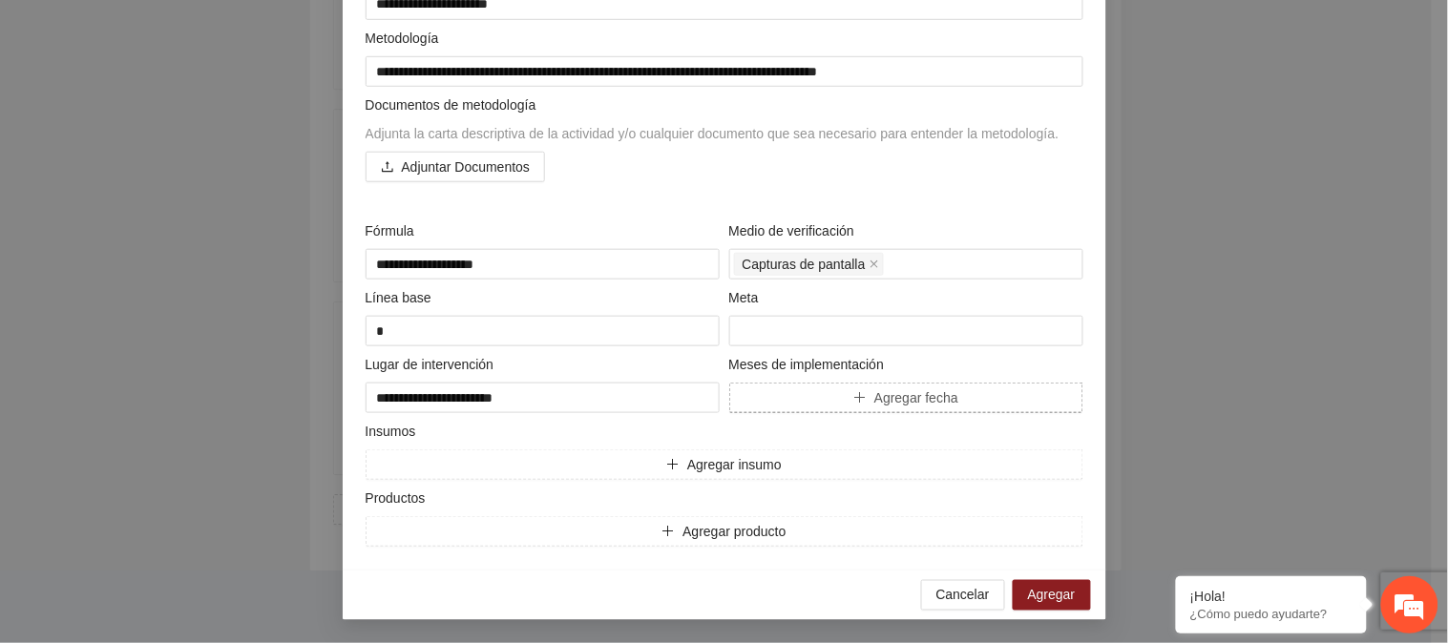
click at [942, 401] on span "Agregar fecha" at bounding box center [916, 398] width 84 height 21
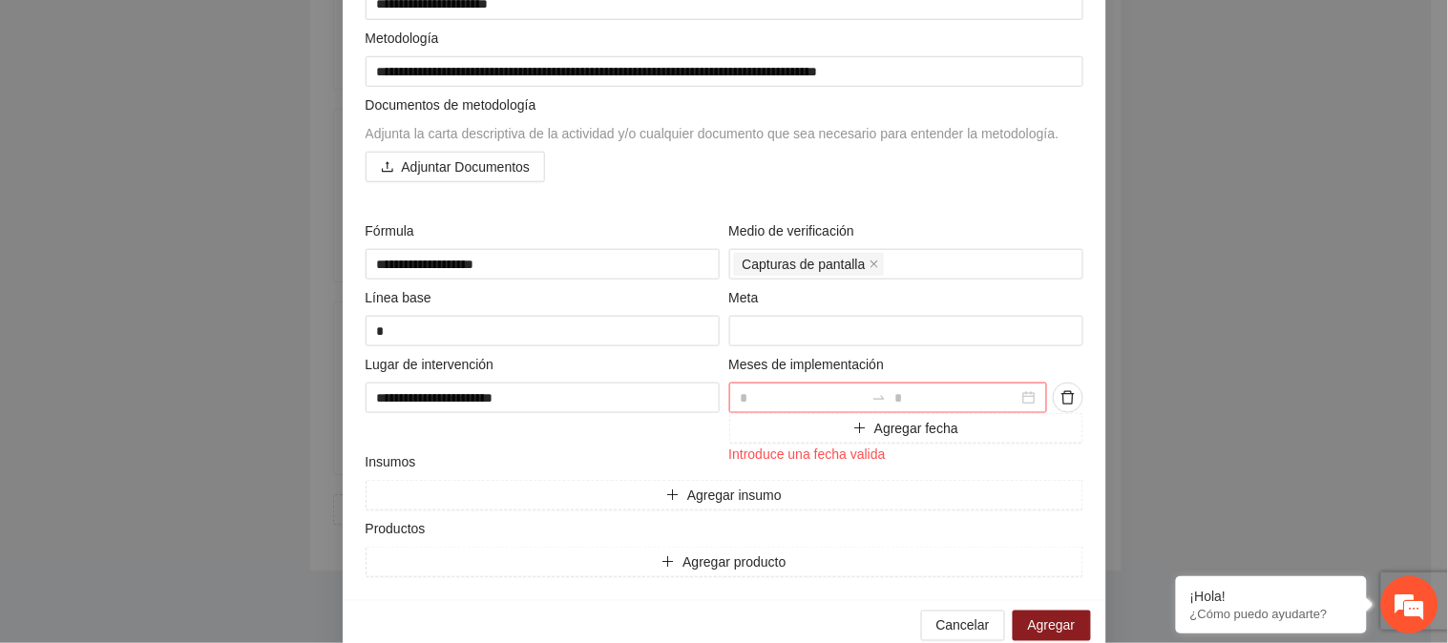
click at [1027, 401] on div at bounding box center [888, 398] width 319 height 31
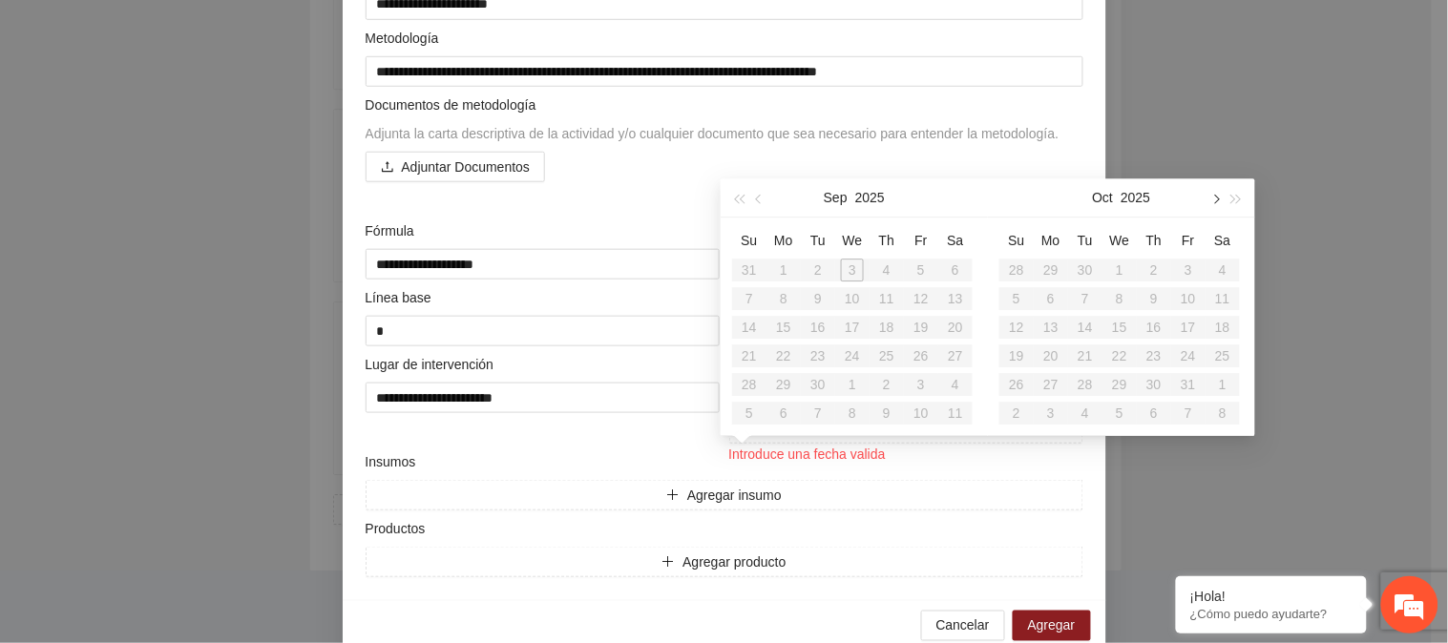
click at [1215, 195] on span "button" at bounding box center [1215, 200] width 10 height 10
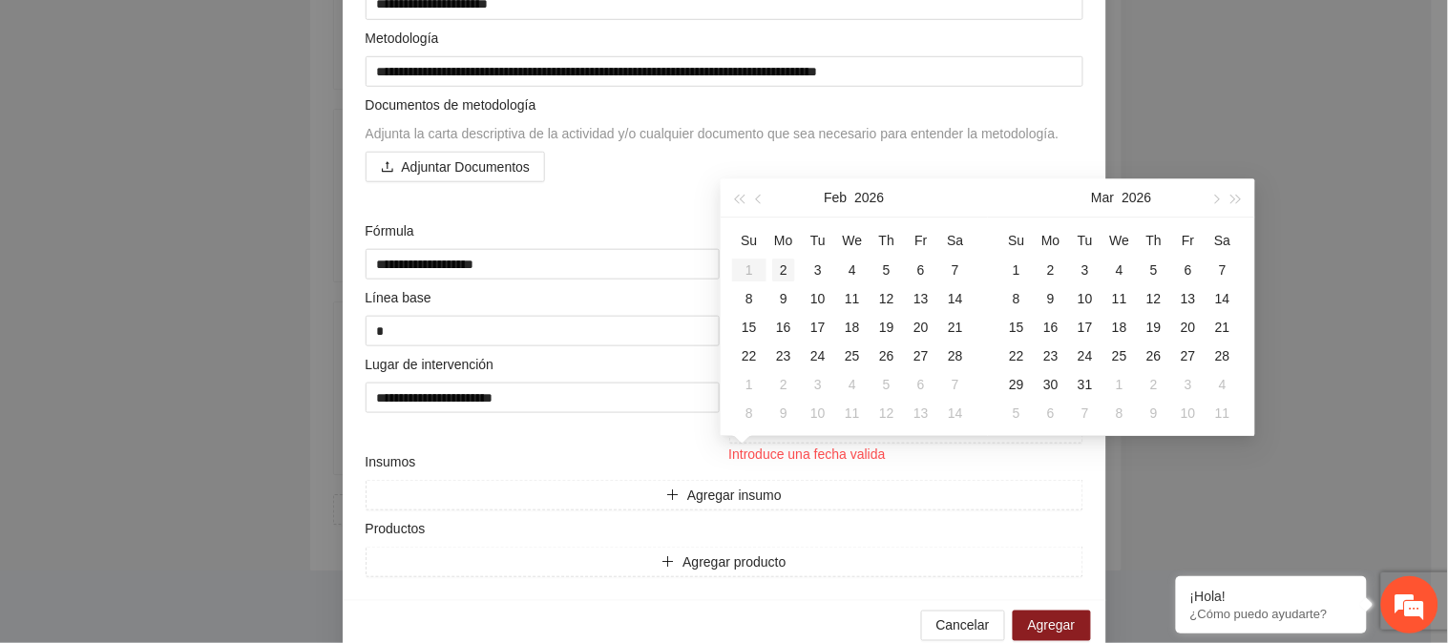
click at [776, 259] on div "2" at bounding box center [783, 270] width 23 height 23
click at [1239, 179] on button "button" at bounding box center [1237, 198] width 21 height 38
click at [765, 179] on button "button" at bounding box center [759, 198] width 21 height 38
click at [746, 402] on div "31" at bounding box center [749, 413] width 23 height 23
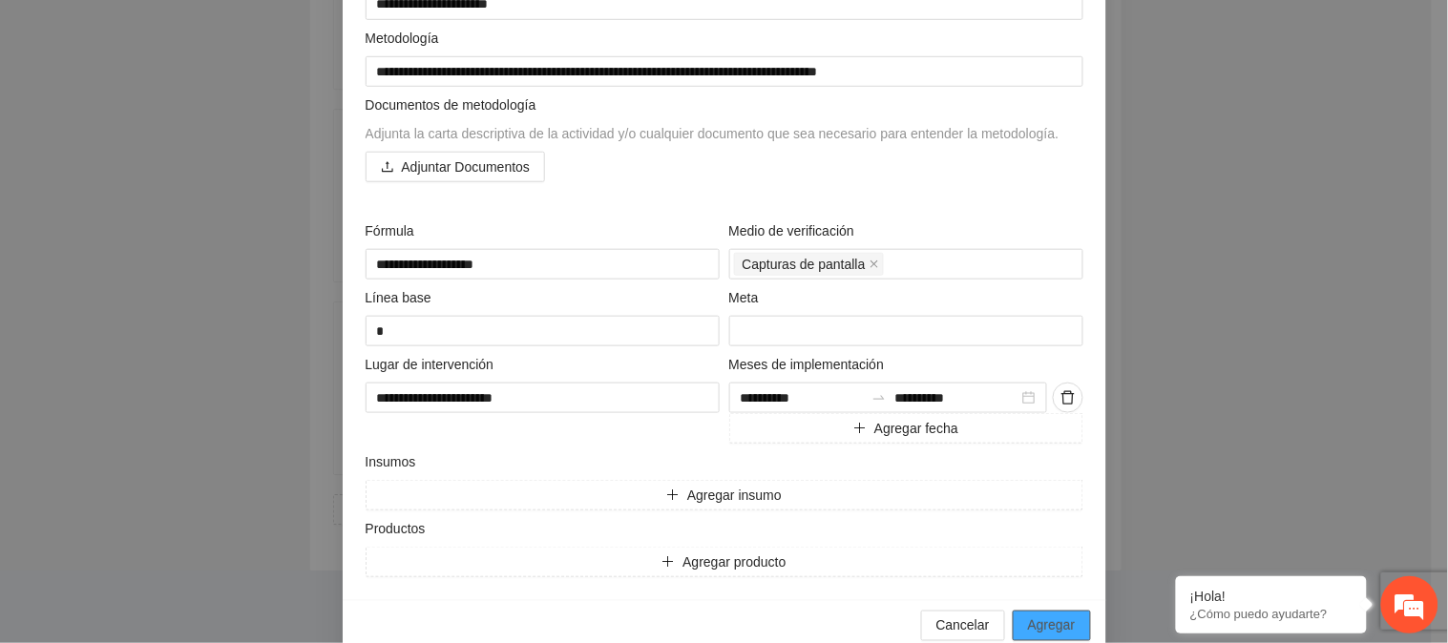
click at [1033, 620] on span "Agregar" at bounding box center [1052, 626] width 48 height 21
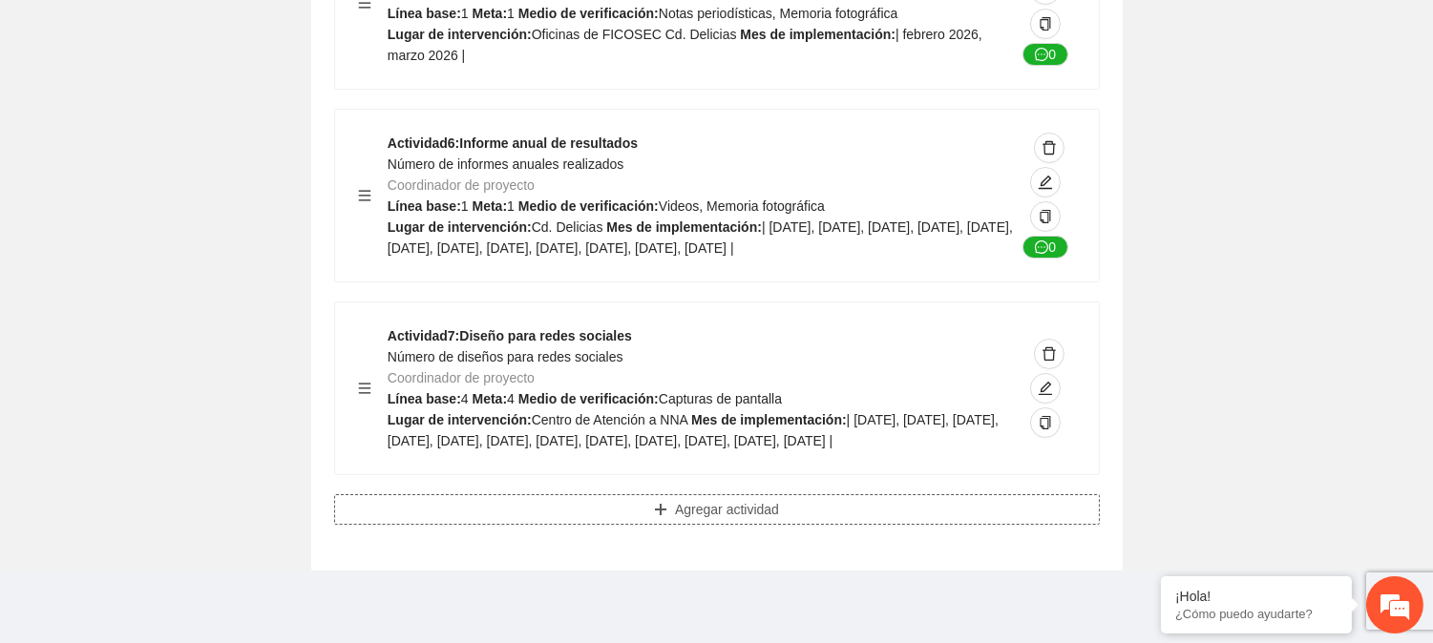
scroll to position [0, 0]
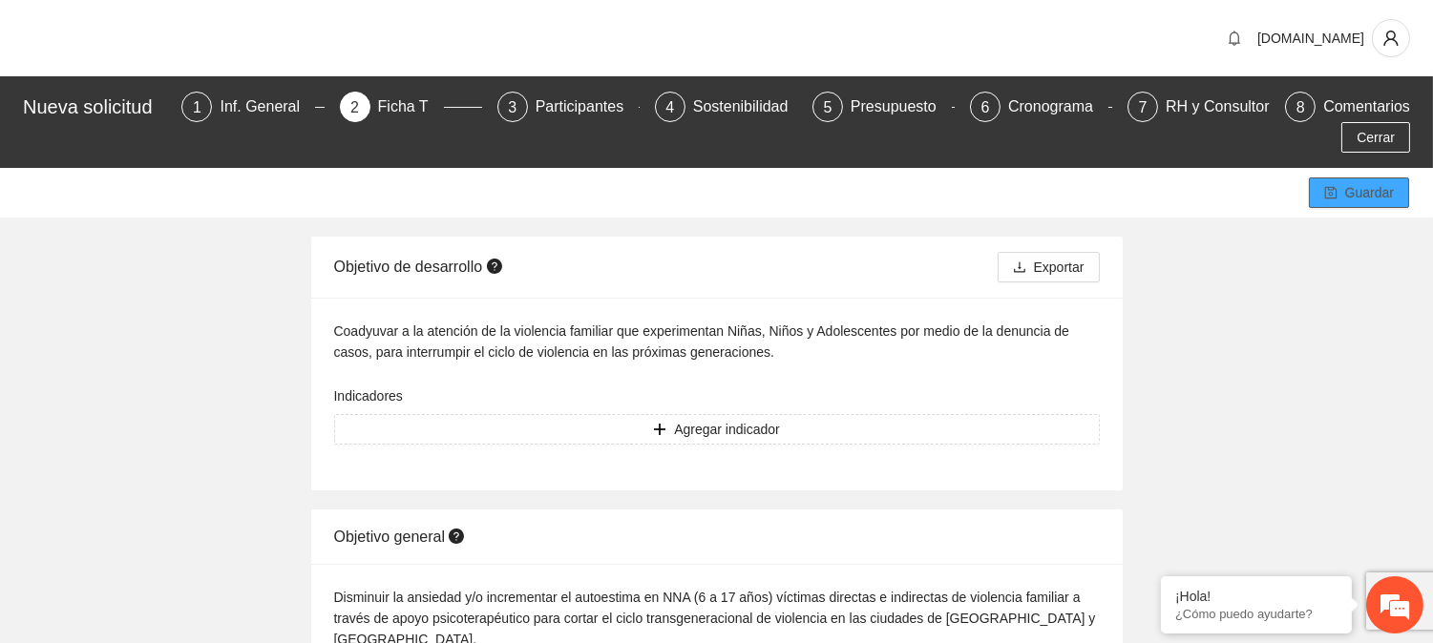
click at [1356, 182] on span "Guardar" at bounding box center [1369, 192] width 49 height 21
click at [590, 108] on div "Participantes" at bounding box center [588, 107] width 104 height 31
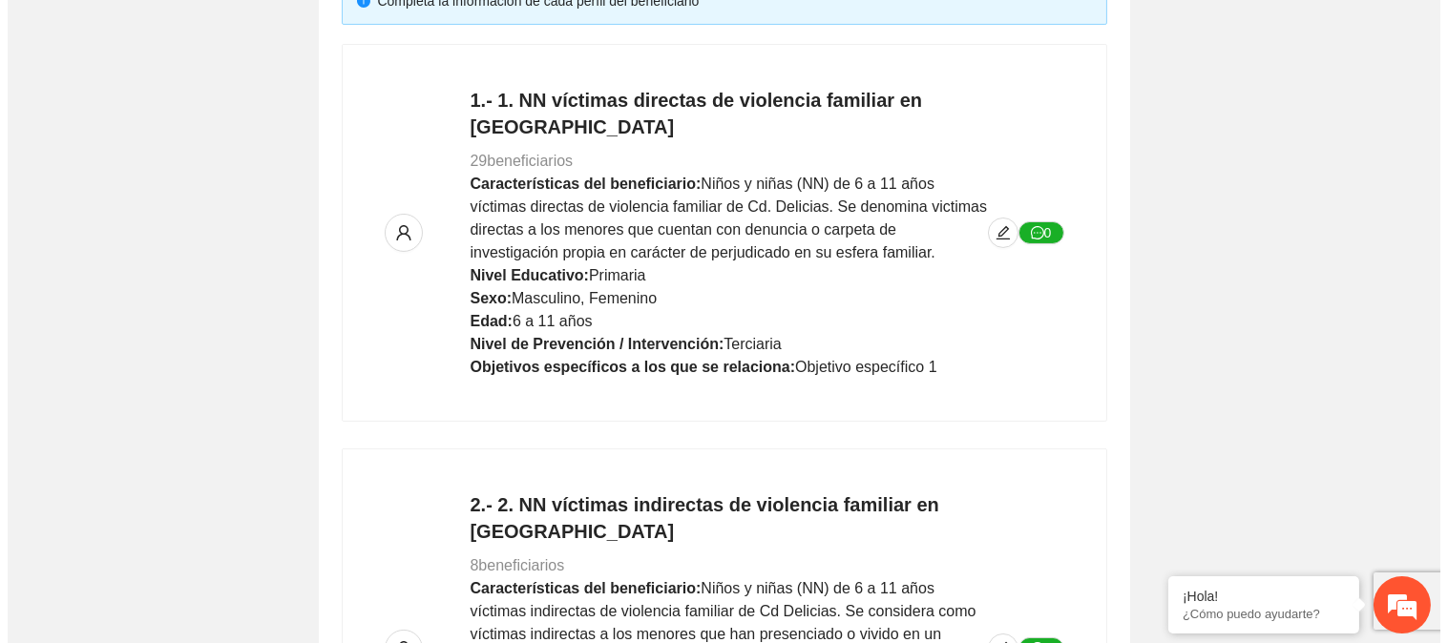
scroll to position [212, 0]
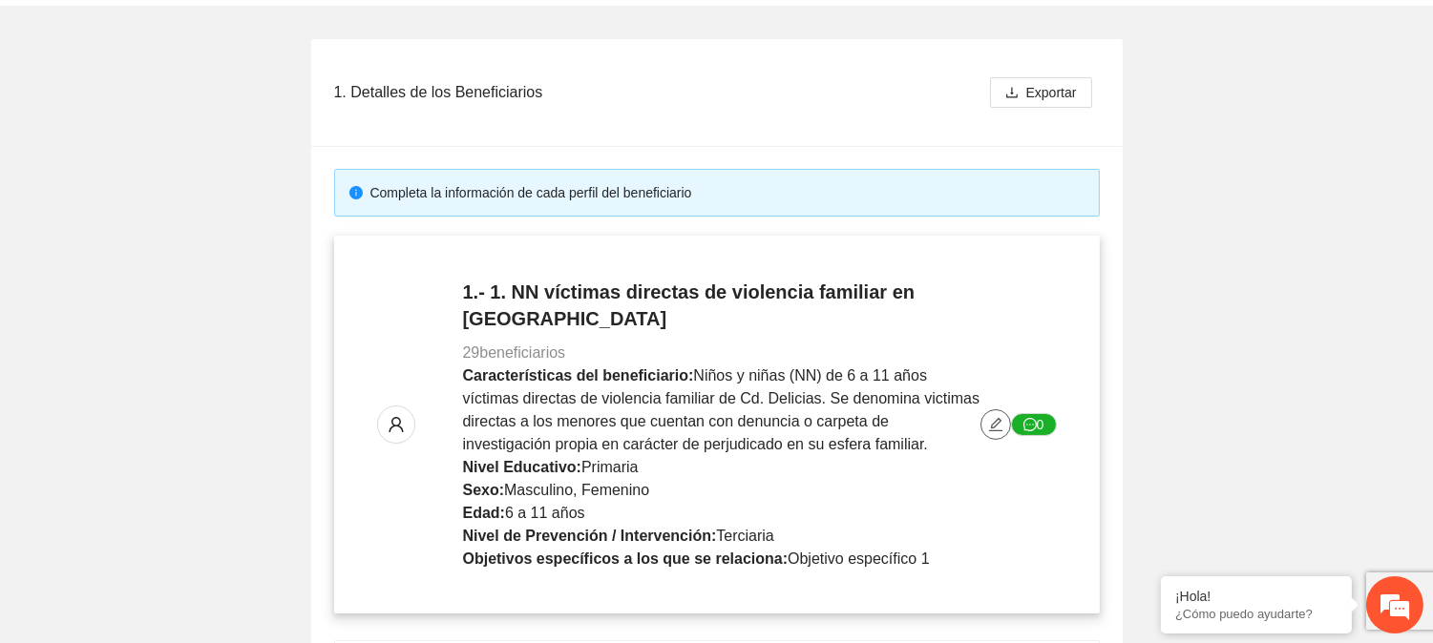
click at [988, 417] on icon "edit" at bounding box center [995, 424] width 15 height 15
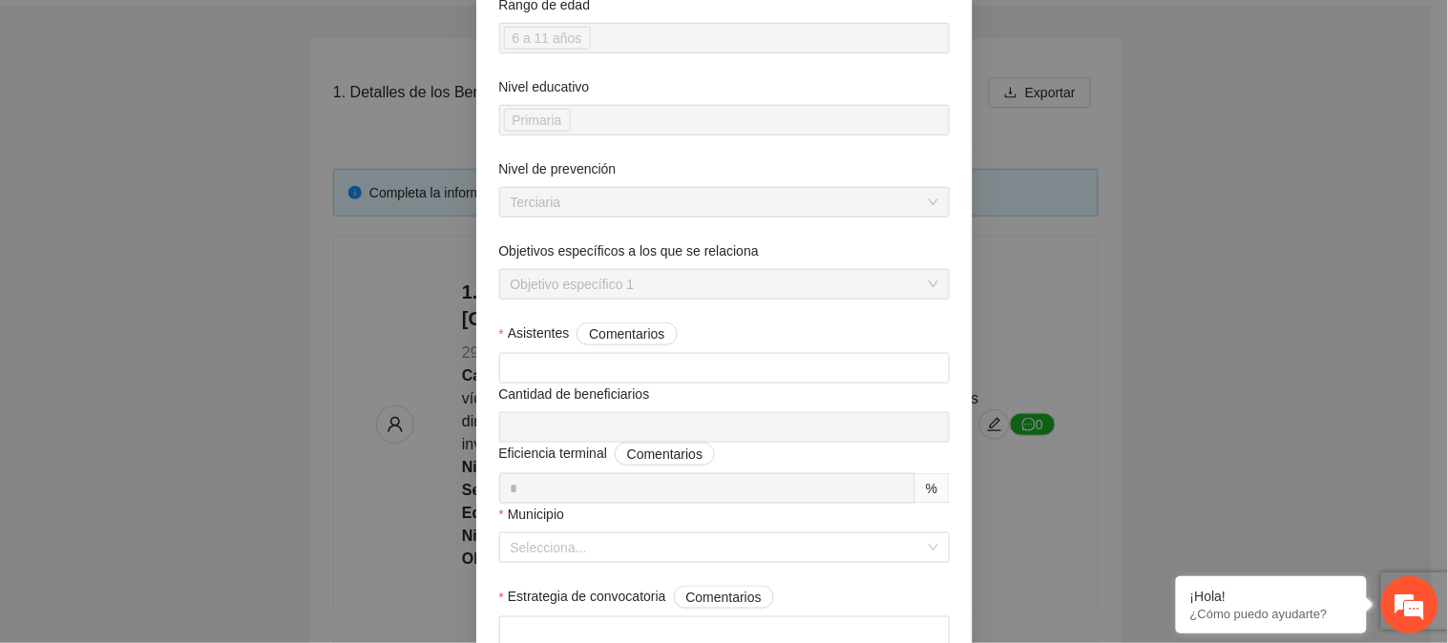
scroll to position [424, 0]
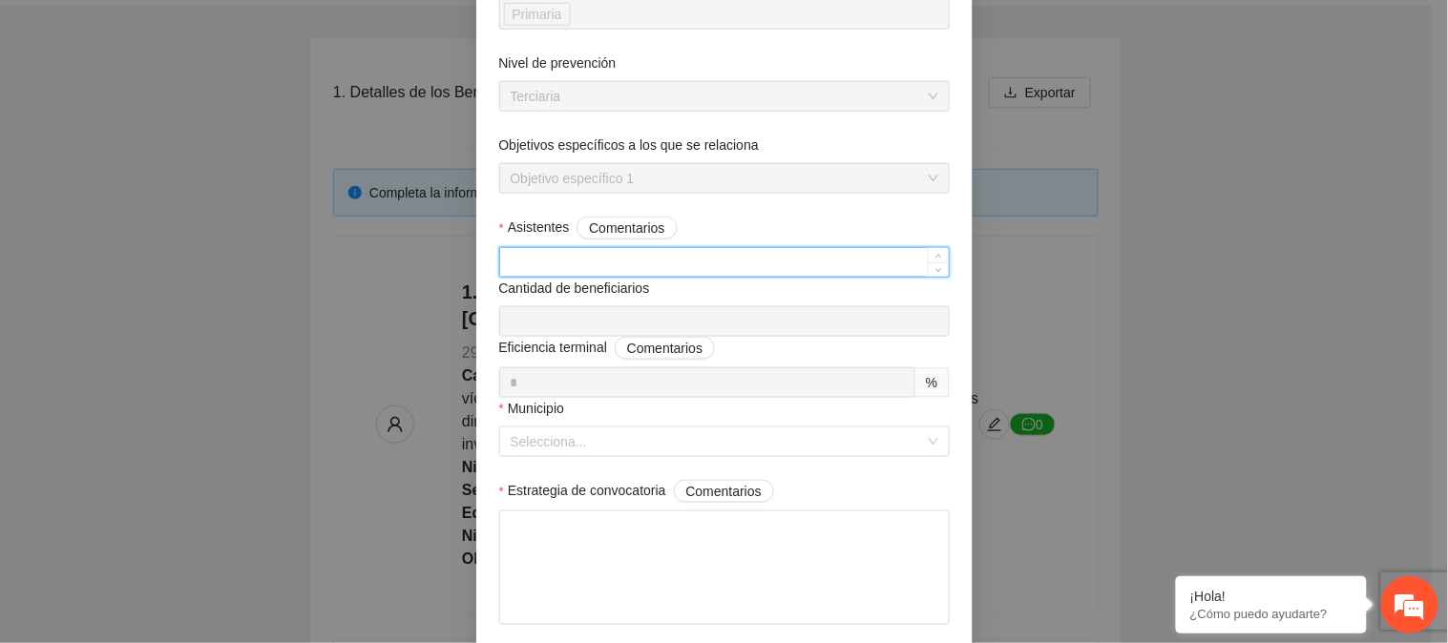
click at [697, 267] on input "Asistentes Comentarios" at bounding box center [724, 262] width 449 height 29
click at [724, 444] on input "Municipio" at bounding box center [718, 442] width 414 height 29
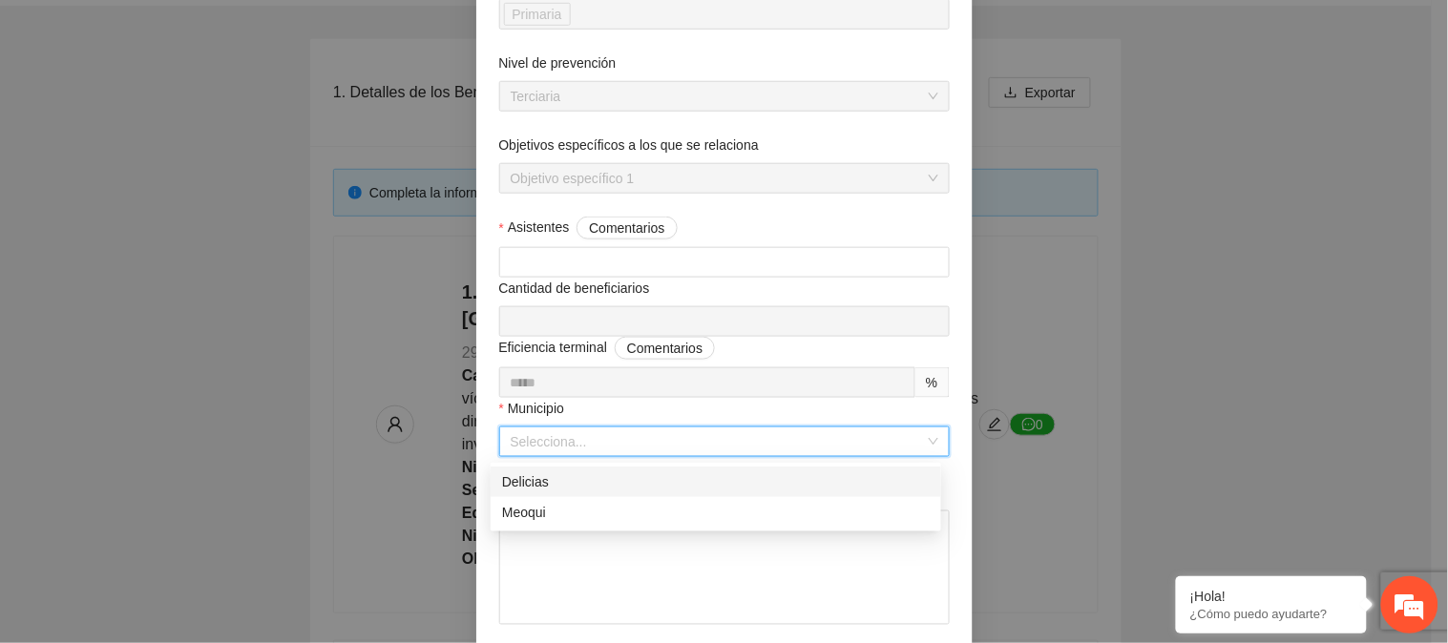
click at [695, 482] on div "Delicias" at bounding box center [716, 482] width 428 height 21
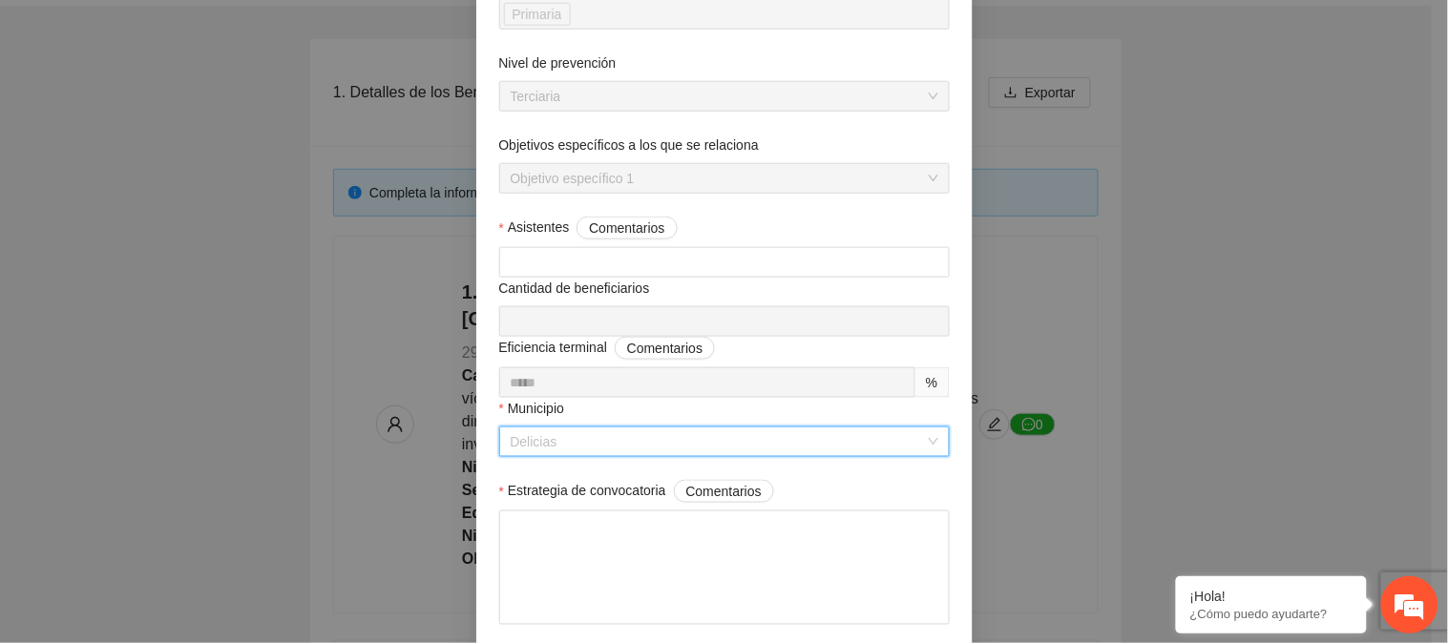
click at [703, 433] on span "Delicias" at bounding box center [725, 442] width 428 height 29
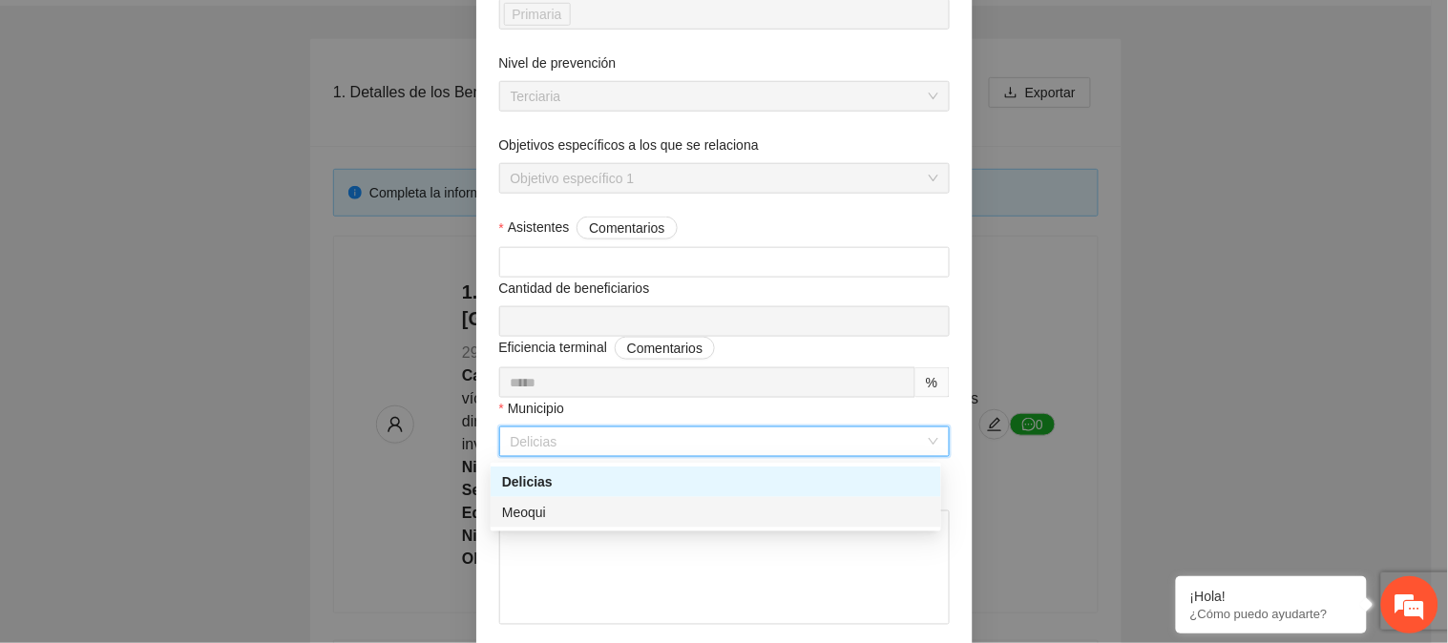
click at [637, 508] on div "Meoqui" at bounding box center [716, 512] width 428 height 21
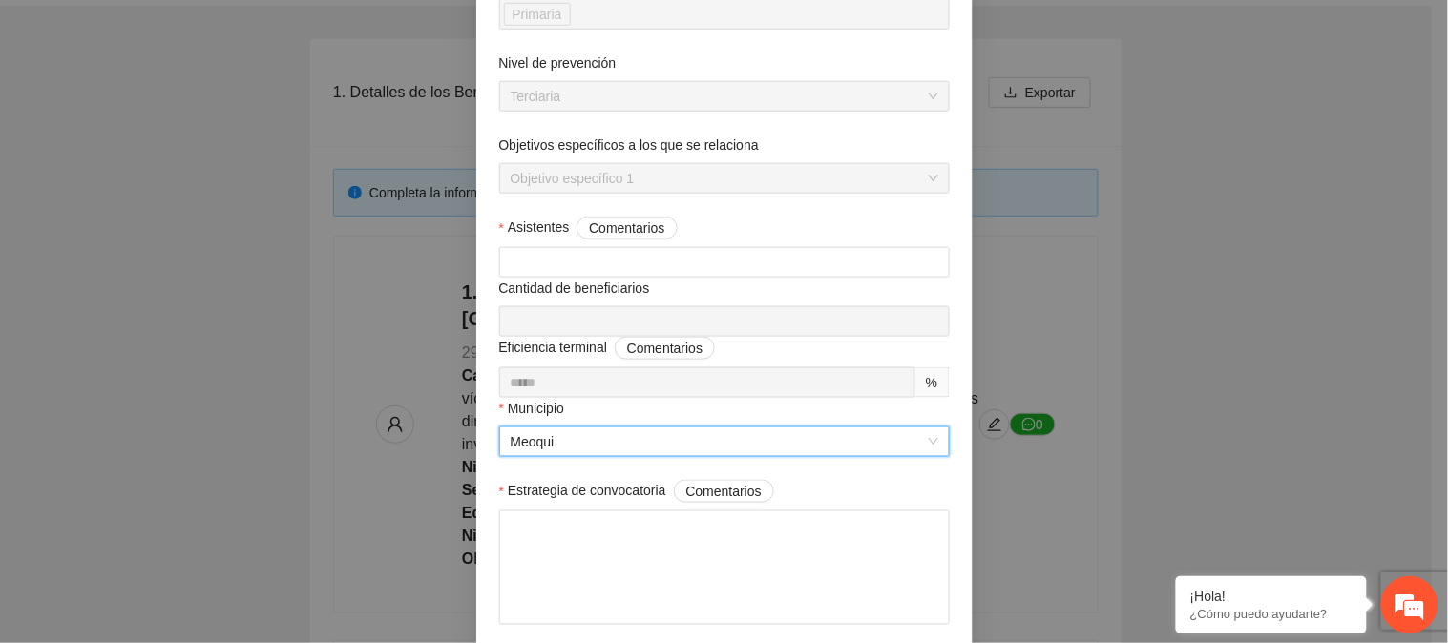
click at [609, 446] on span "Meoqui" at bounding box center [725, 442] width 428 height 29
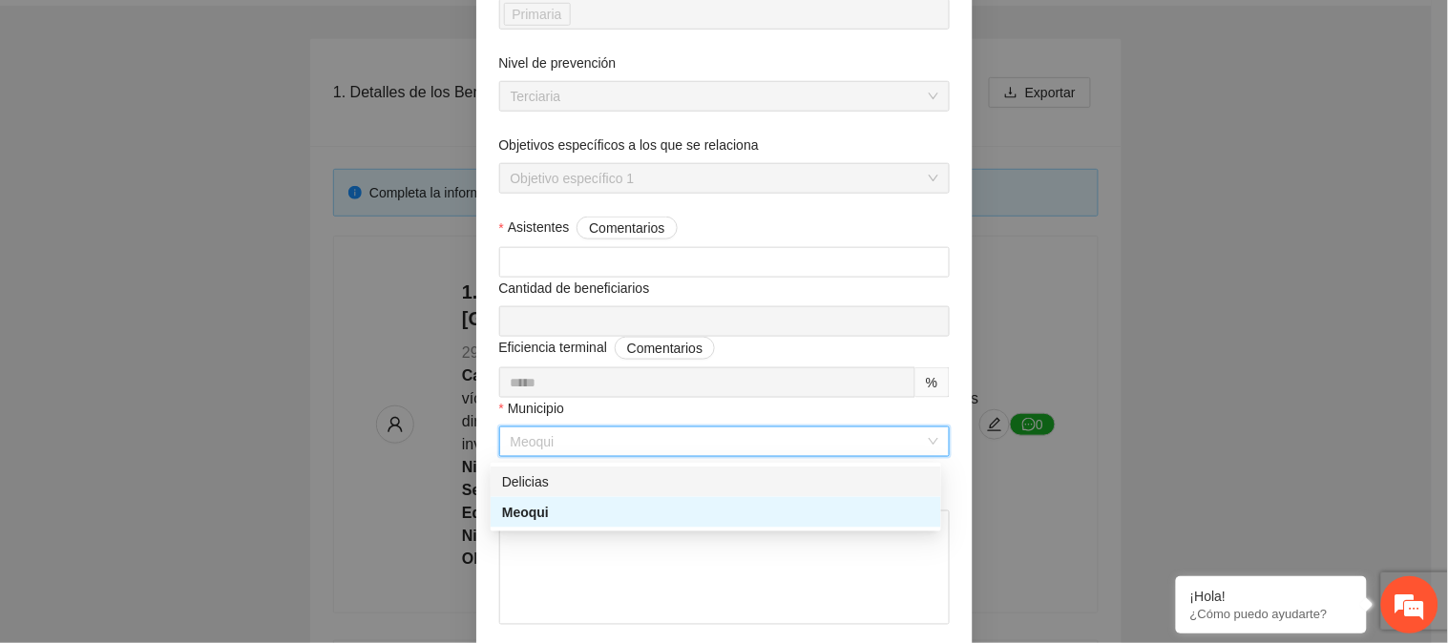
click at [599, 477] on div "Delicias" at bounding box center [716, 482] width 428 height 21
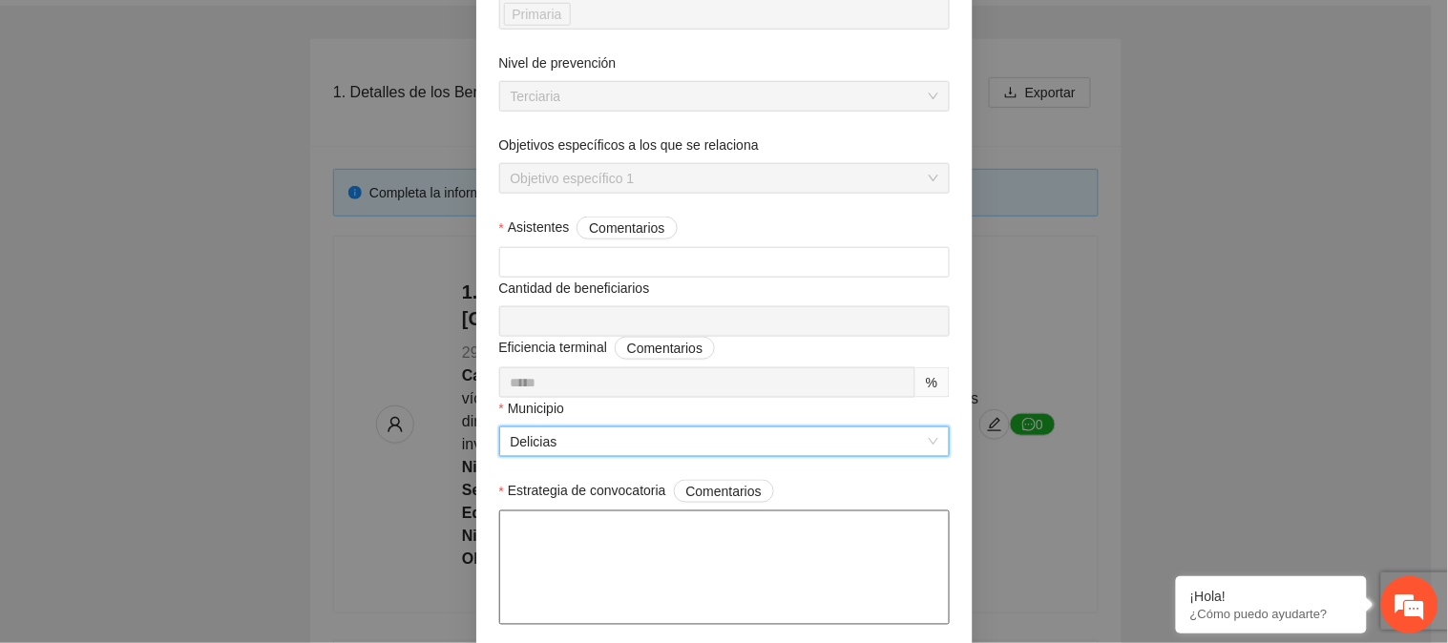
click at [653, 541] on textarea "Estrategia de convocatoria Comentarios" at bounding box center [724, 568] width 451 height 115
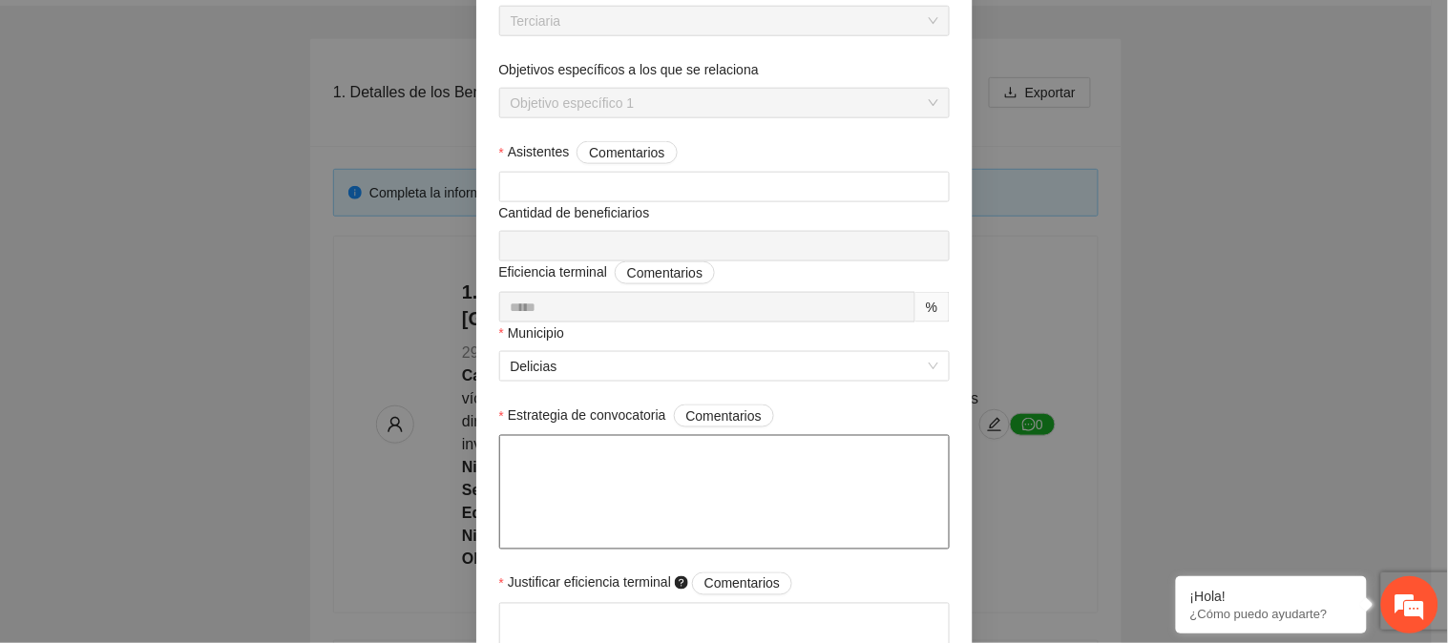
scroll to position [530, 0]
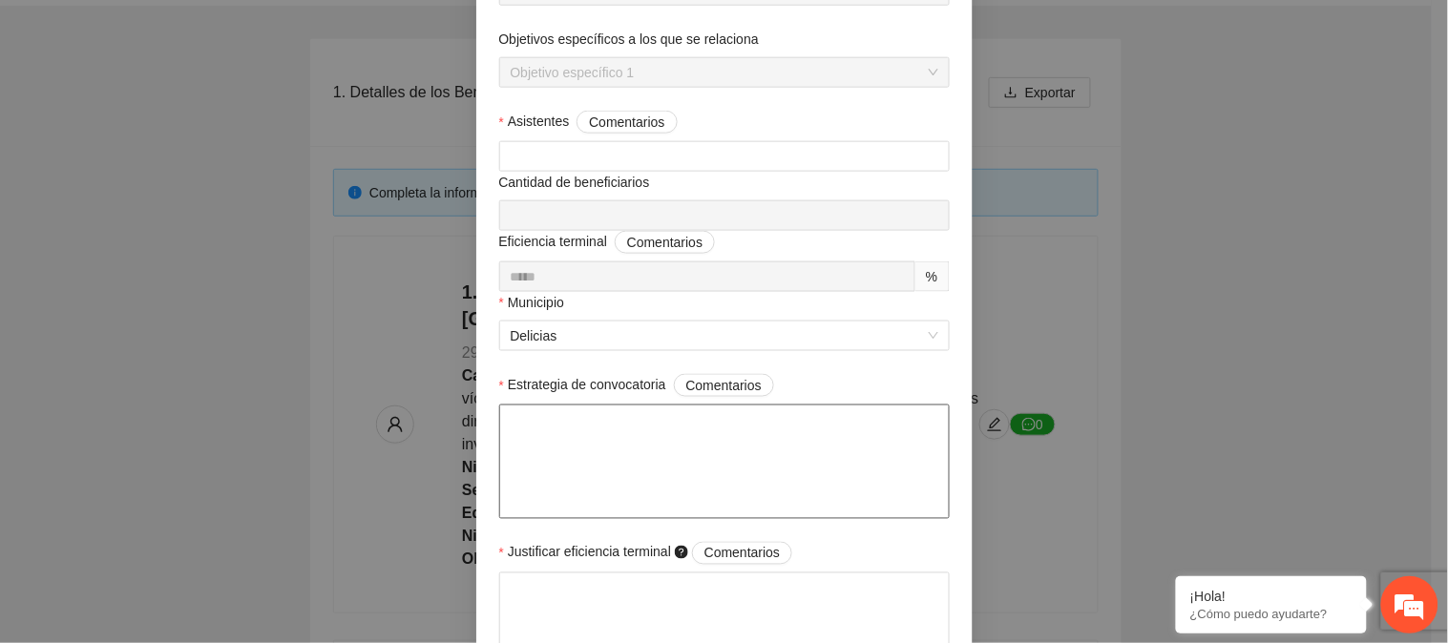
paste textarea "**********"
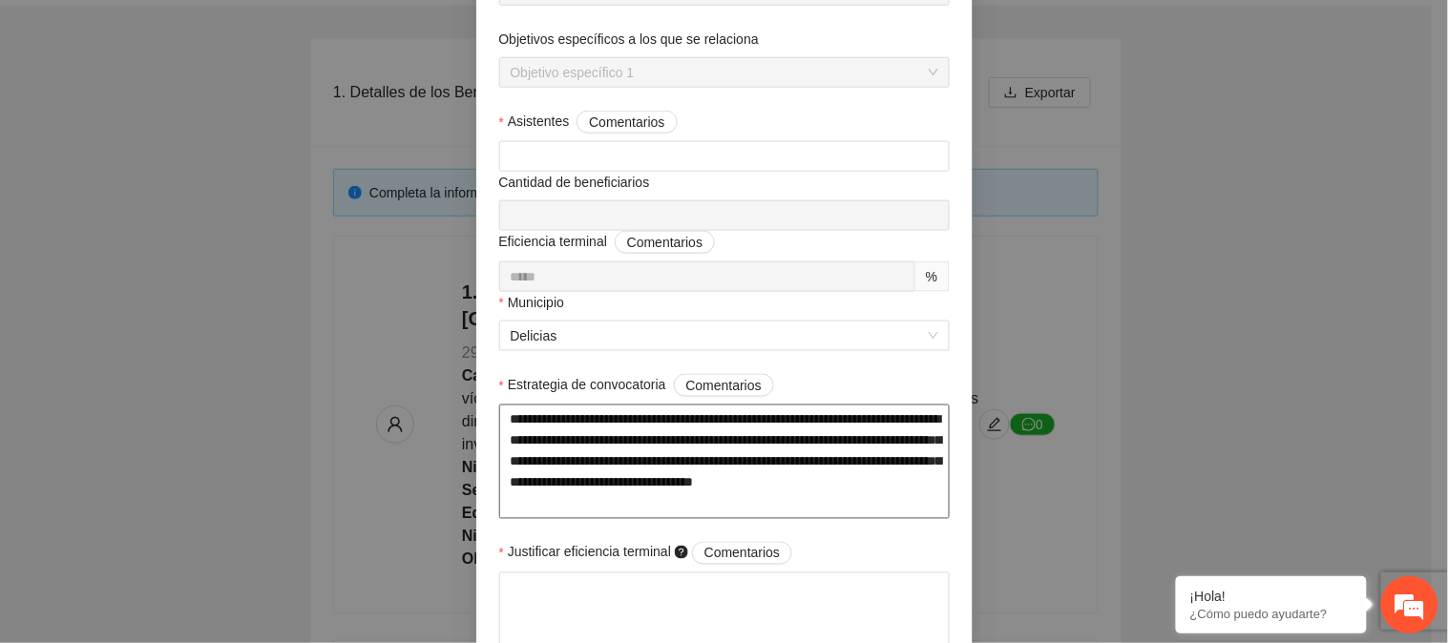
click at [733, 484] on textarea "**********" at bounding box center [724, 462] width 451 height 115
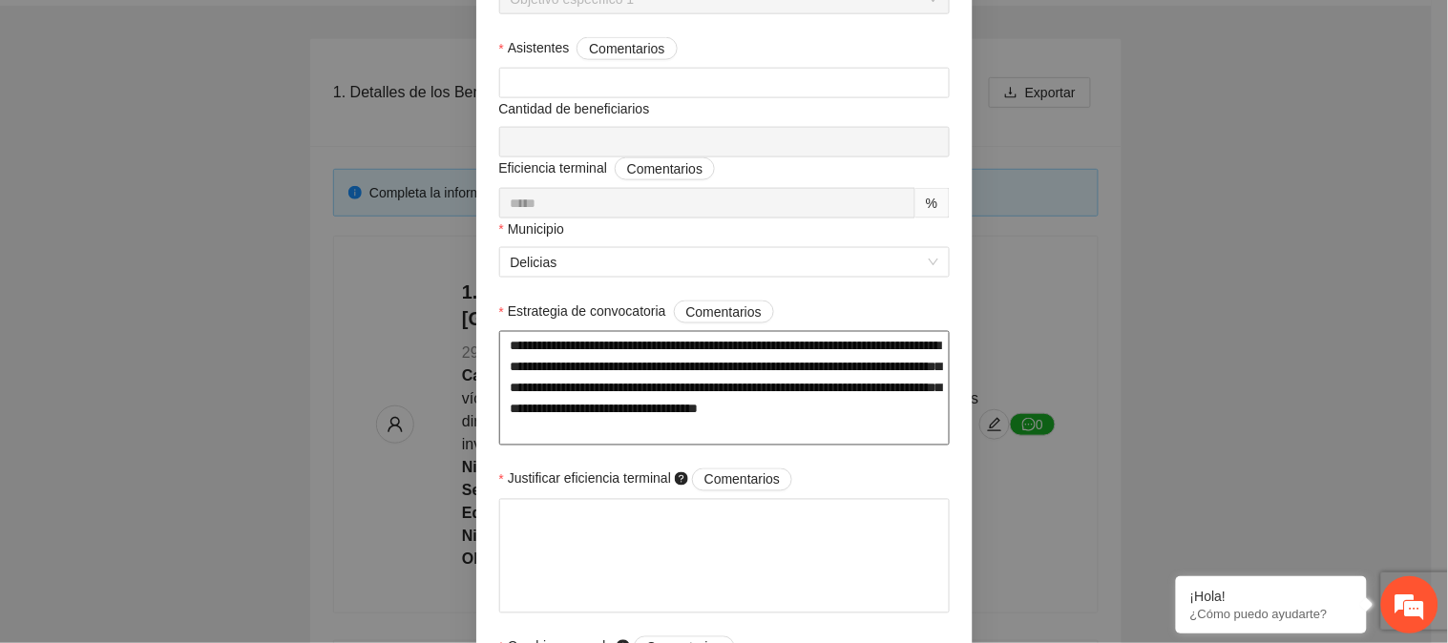
scroll to position [636, 0]
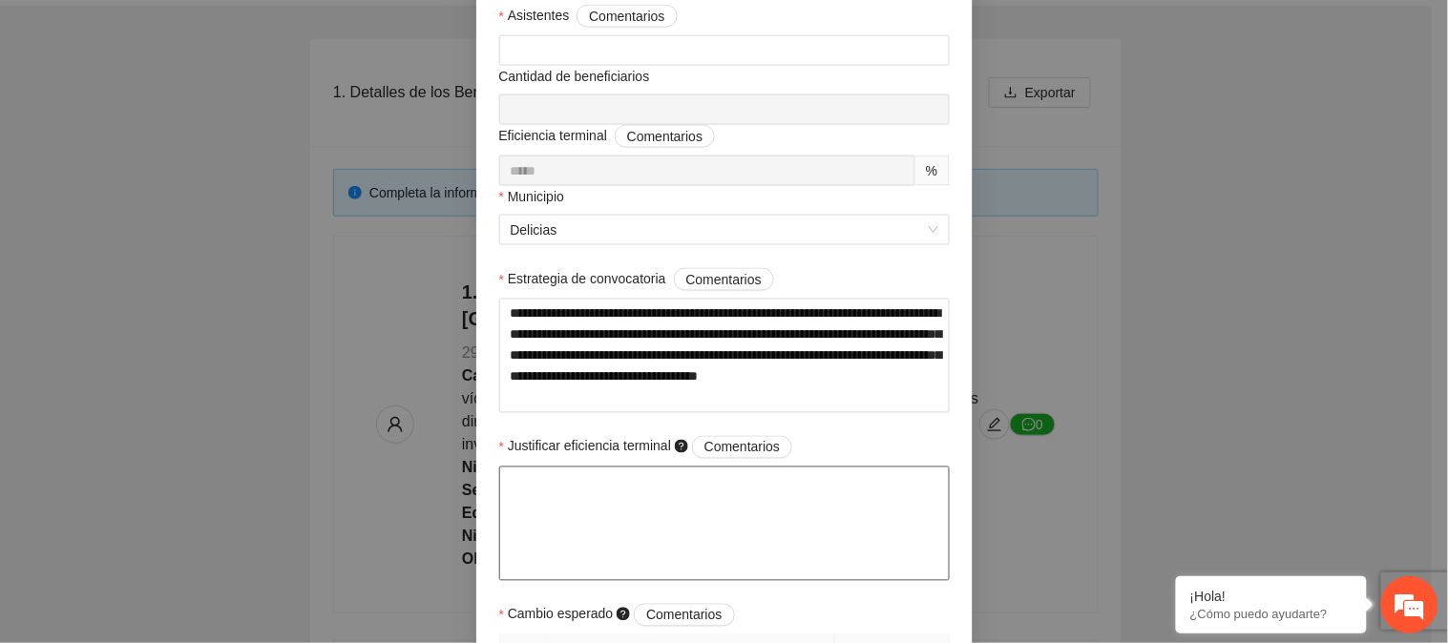
click at [707, 501] on textarea "Justificar eficiencia terminal Comentarios" at bounding box center [724, 524] width 451 height 115
paste textarea "**********"
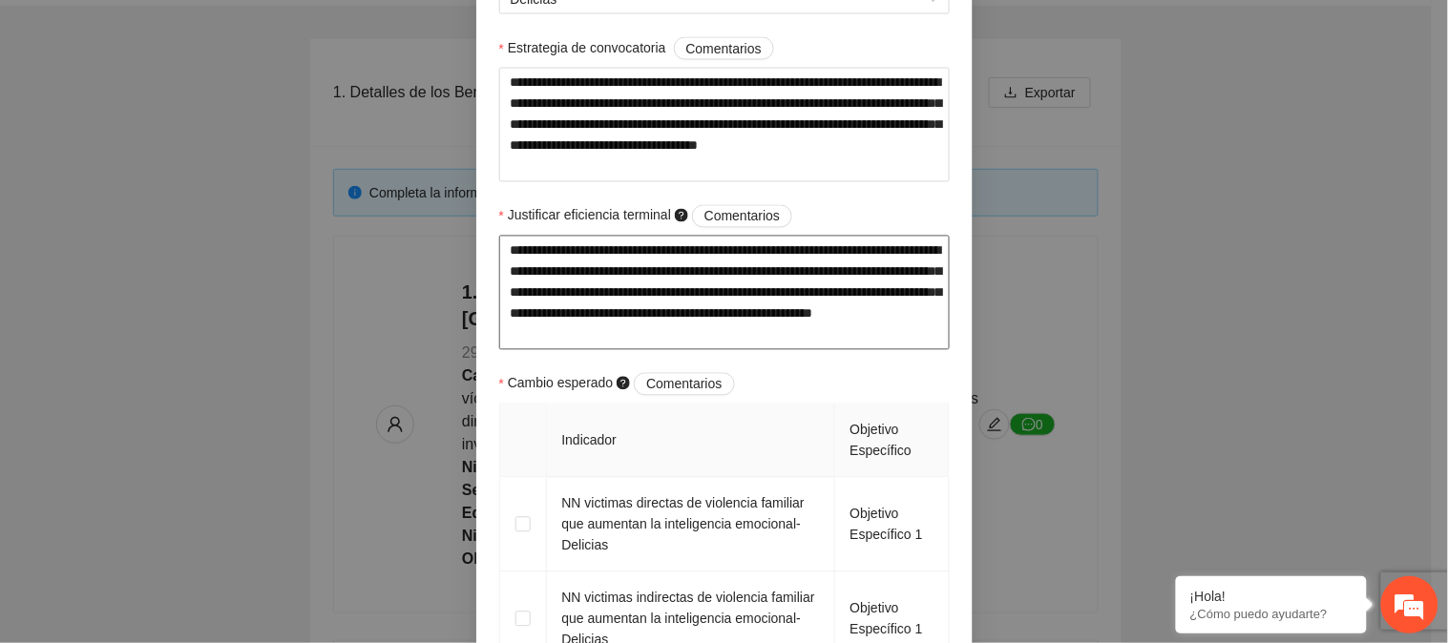
scroll to position [955, 0]
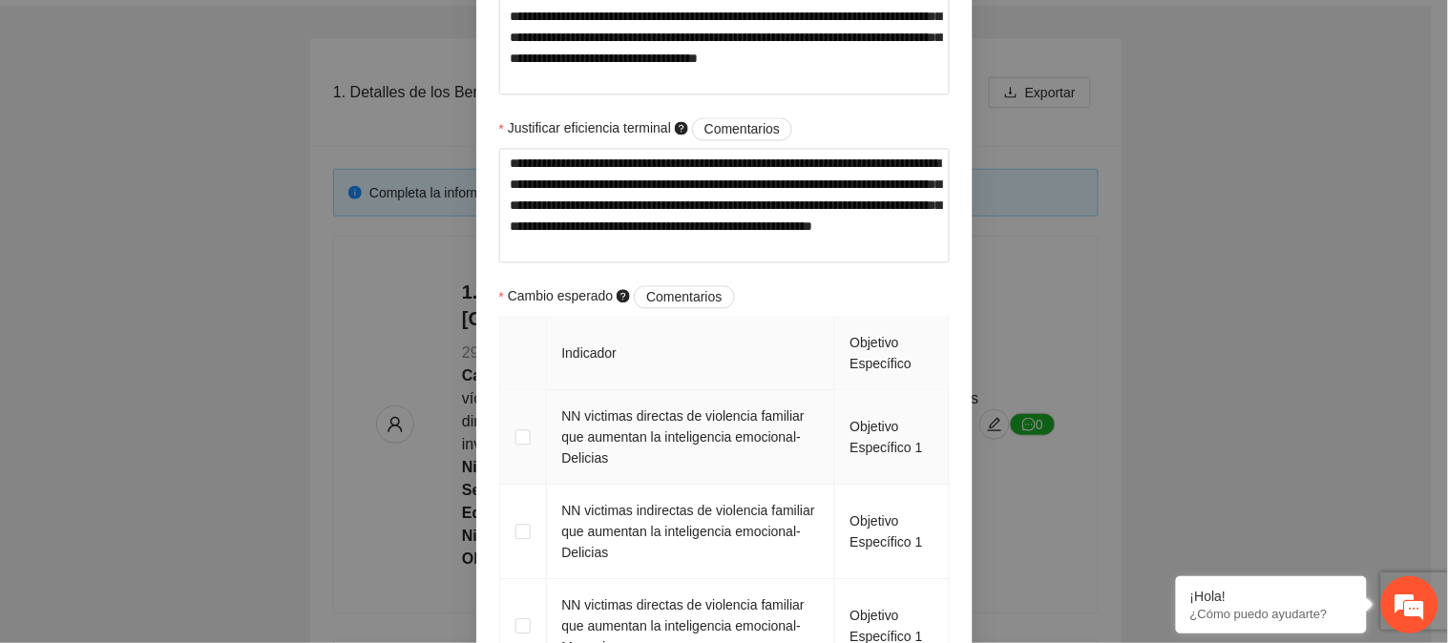
click at [522, 440] on td at bounding box center [523, 437] width 47 height 95
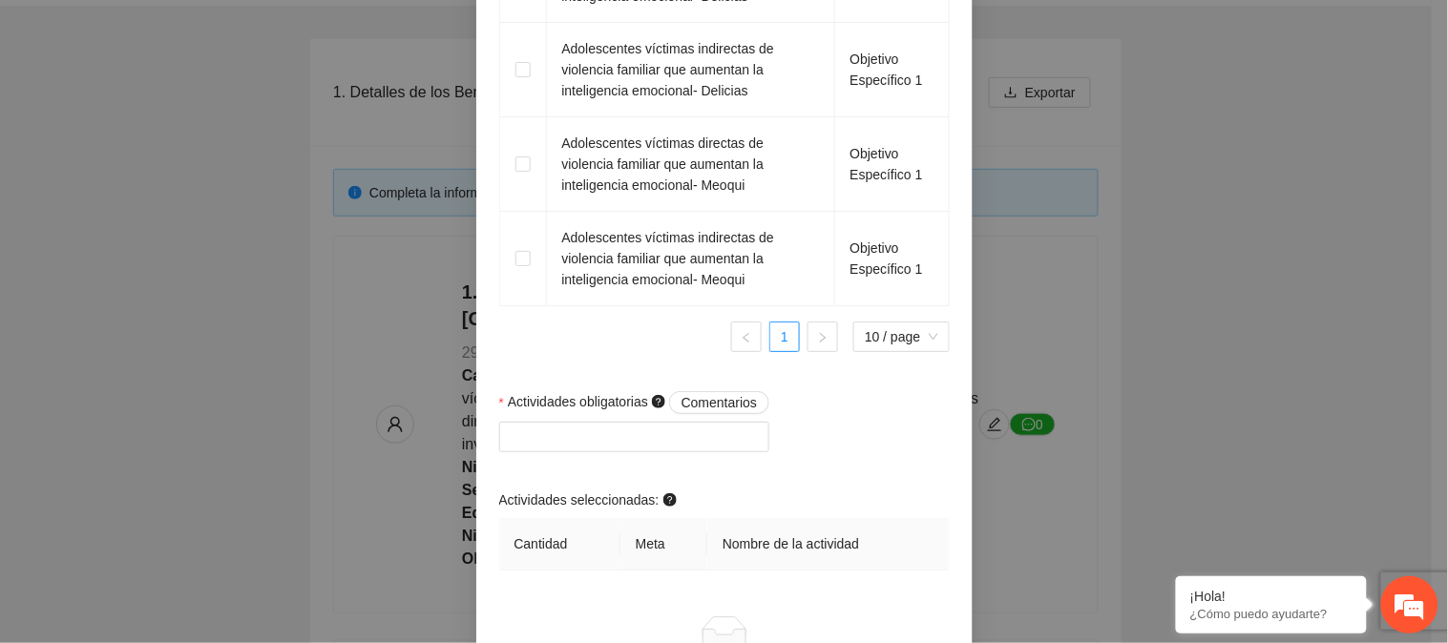
scroll to position [1802, 0]
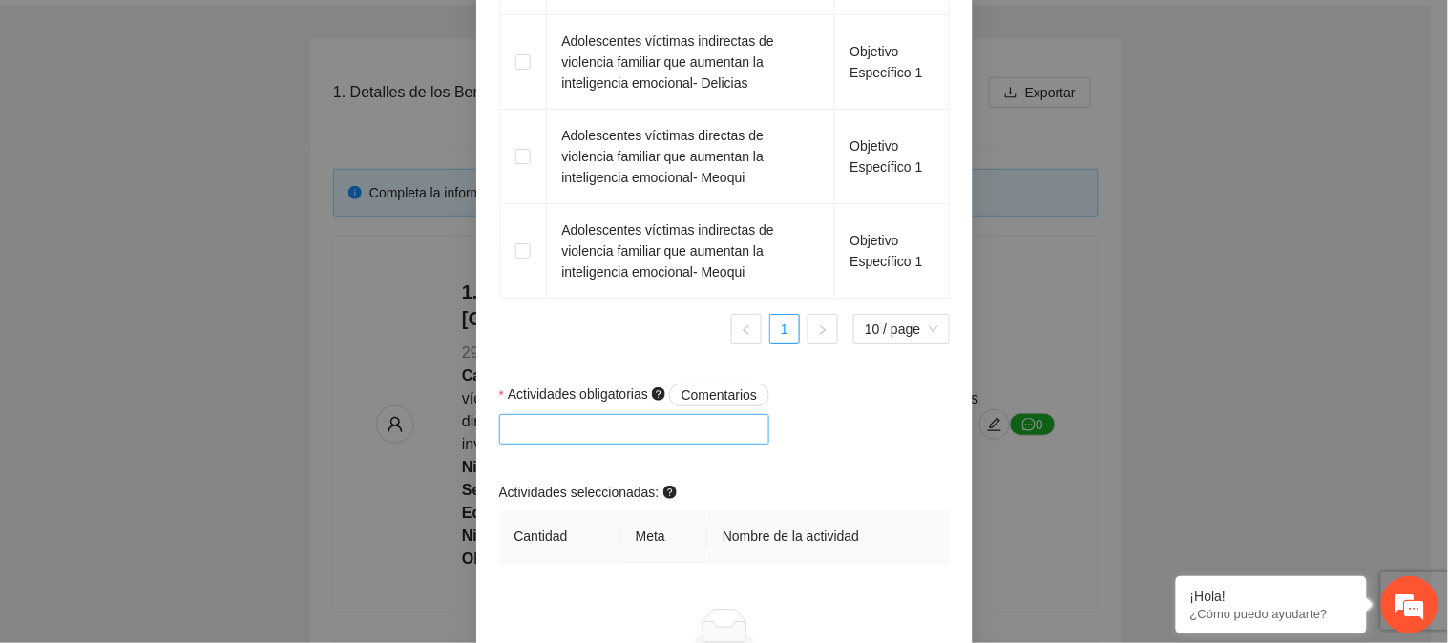
click at [598, 423] on div at bounding box center [635, 429] width 262 height 23
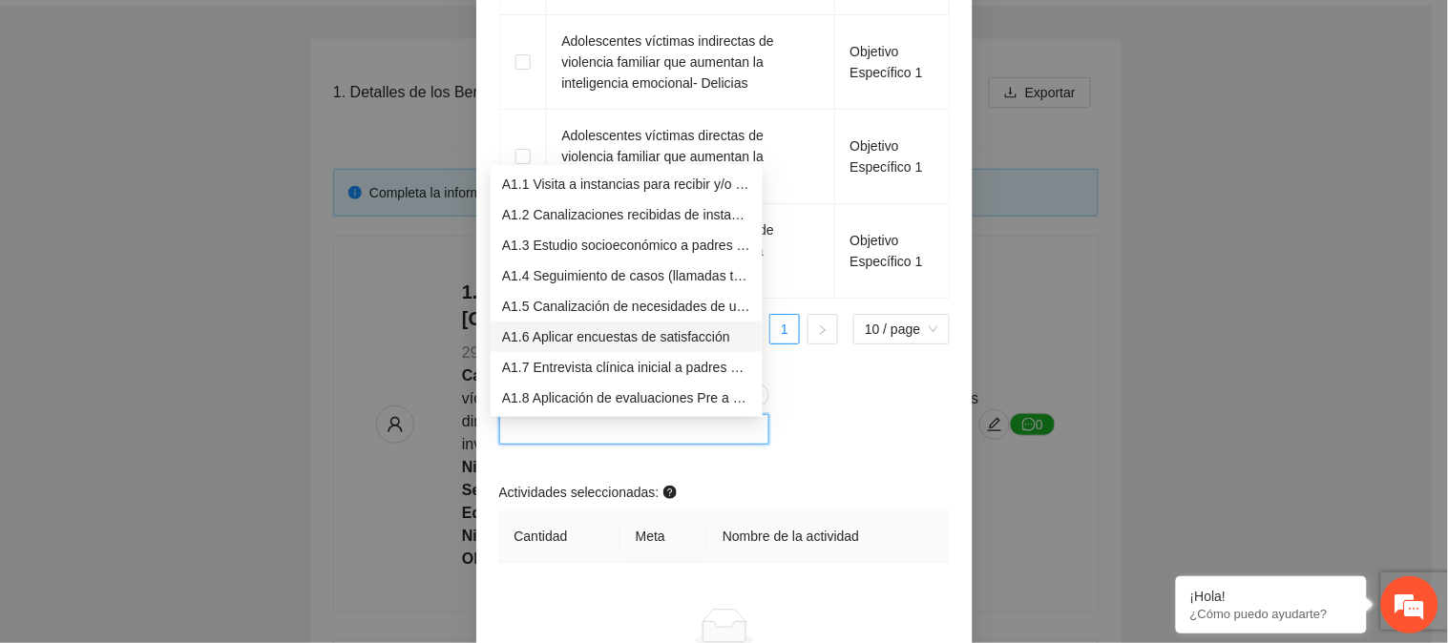
scroll to position [106, 0]
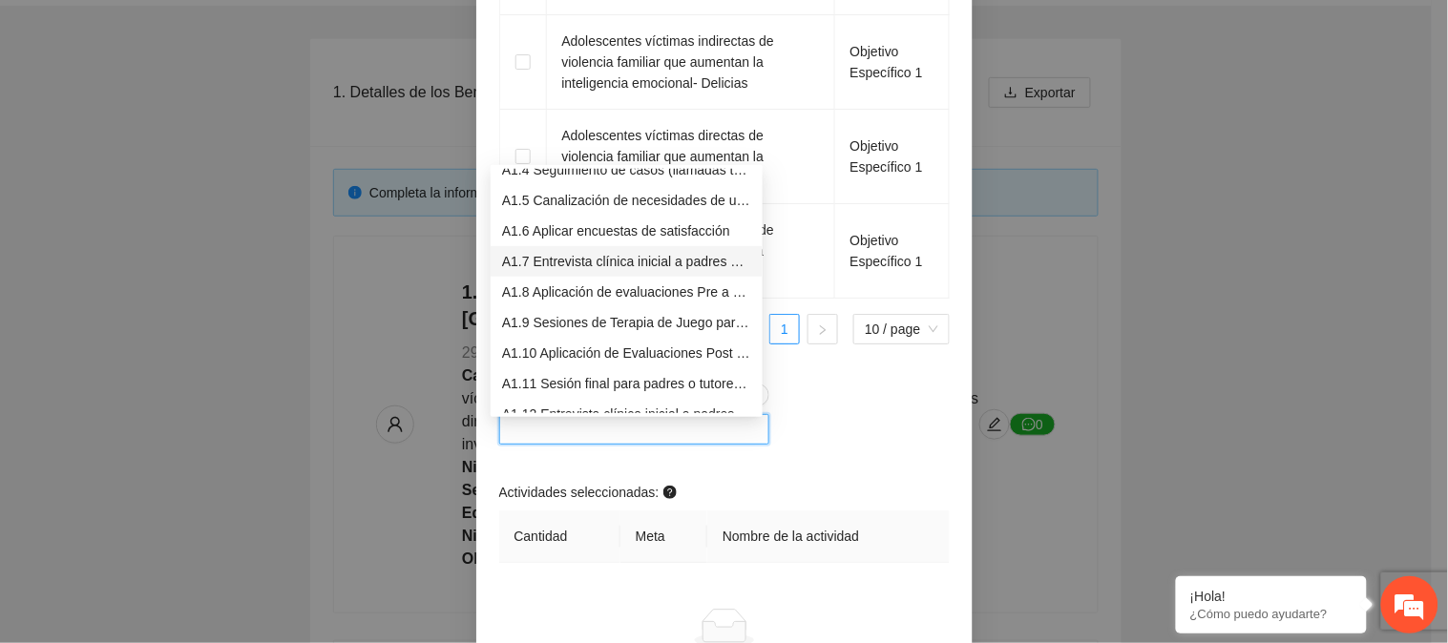
click at [637, 263] on div "A1.7 Entrevista clínica inicial a padres o tutores de NN" at bounding box center [626, 261] width 249 height 21
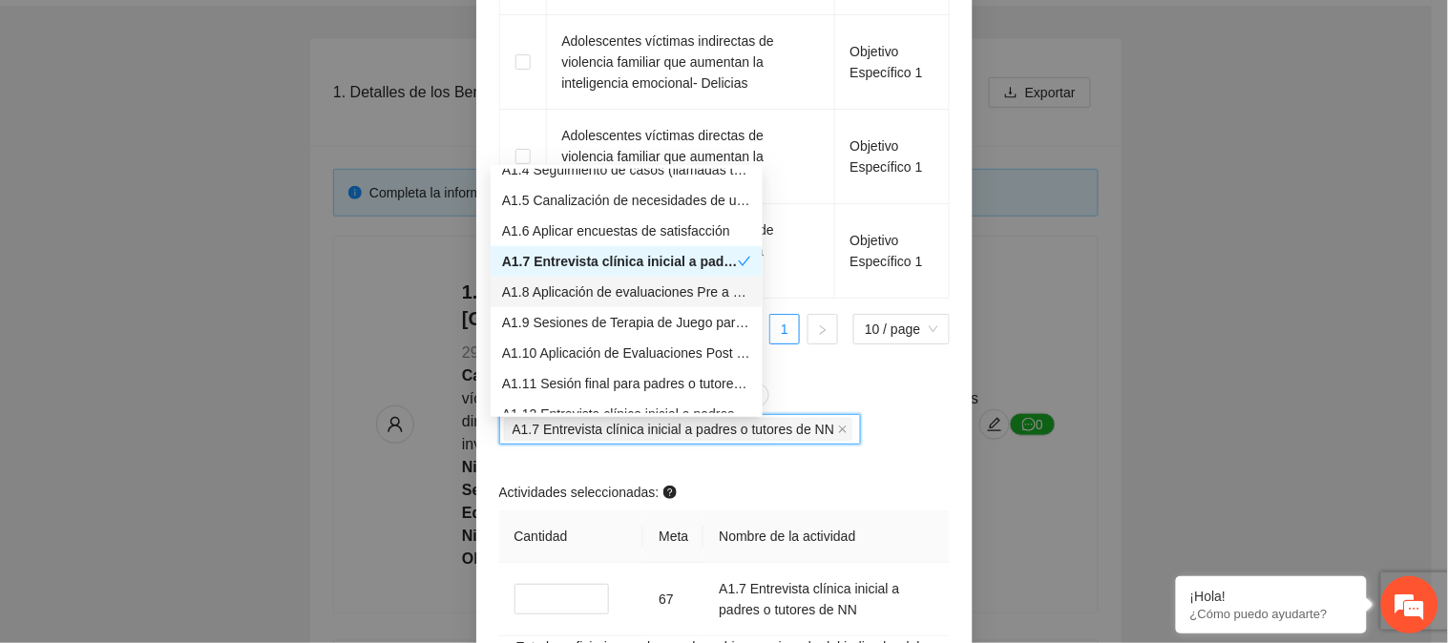
click at [635, 288] on div "A1.8 Aplicación de evaluaciones Pre a NN" at bounding box center [626, 292] width 249 height 21
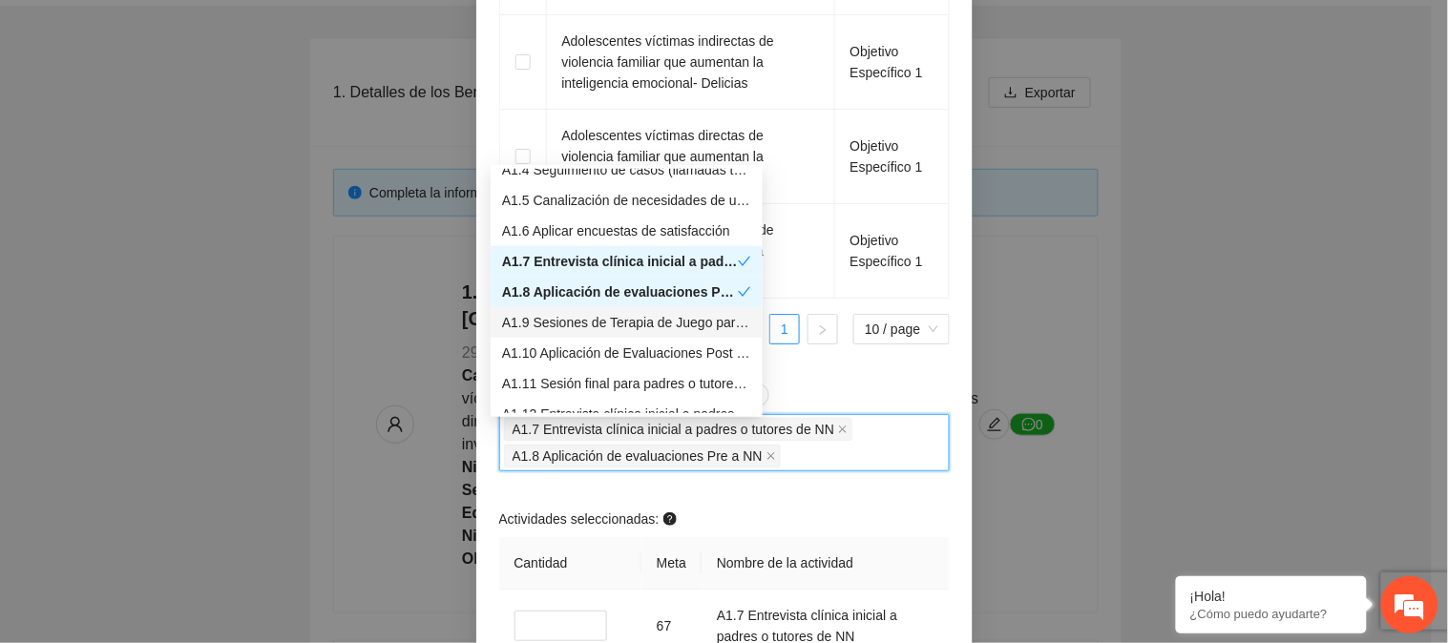
click at [628, 315] on div "A1.9 Sesiones de Terapia de Juego para niños y niñas" at bounding box center [626, 322] width 249 height 21
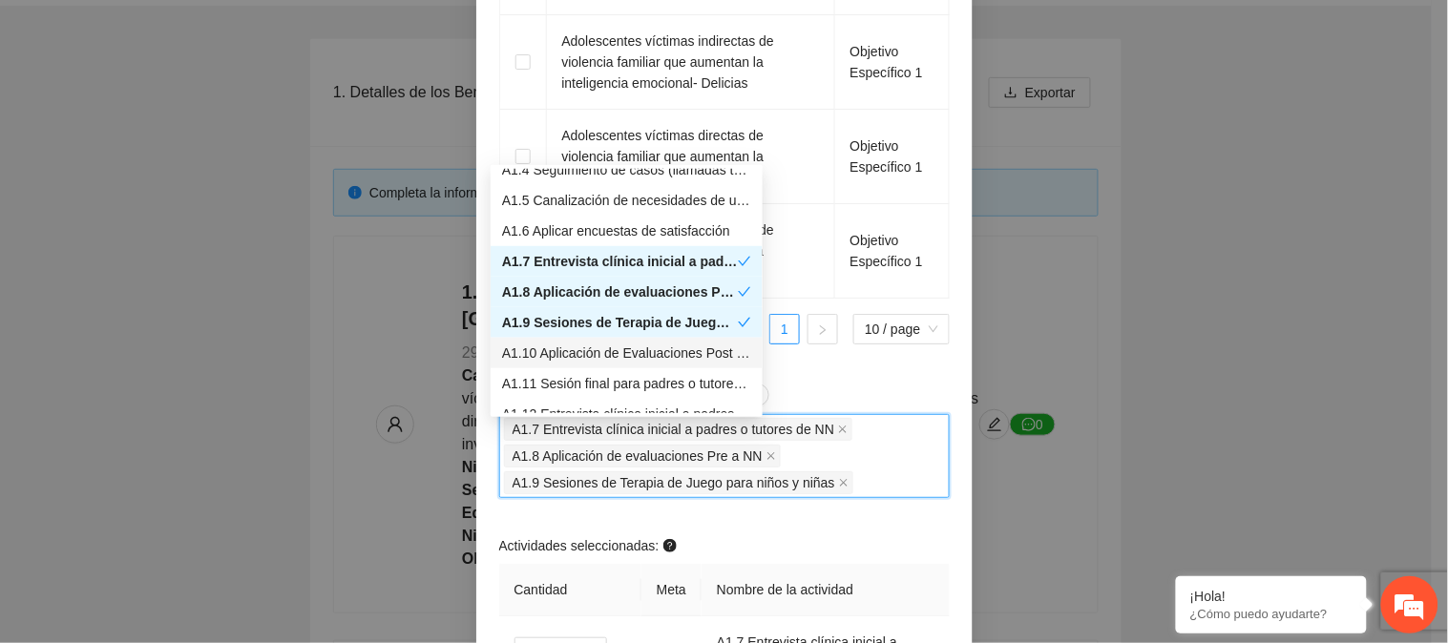
click at [631, 346] on div "A1.10 Aplicación de Evaluaciones Post a NN" at bounding box center [626, 353] width 249 height 21
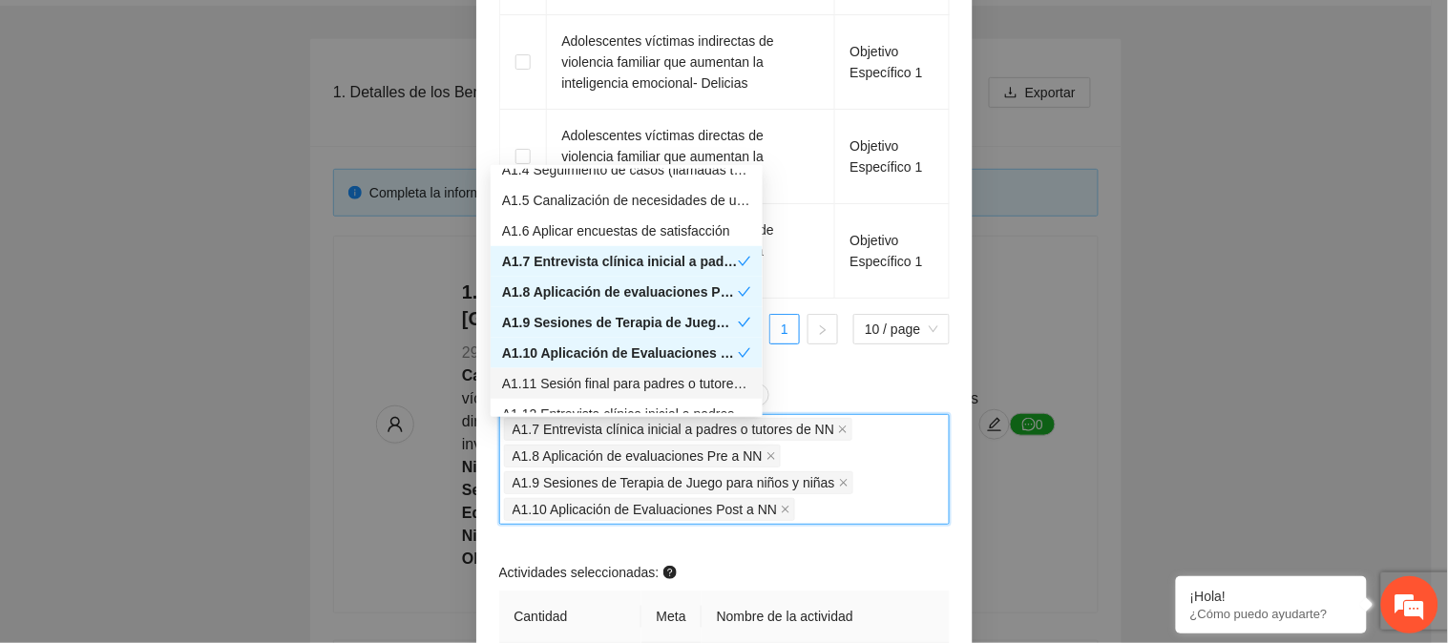
click at [631, 377] on div "A1.11 Sesión final para padres o tutores de NN" at bounding box center [626, 383] width 249 height 21
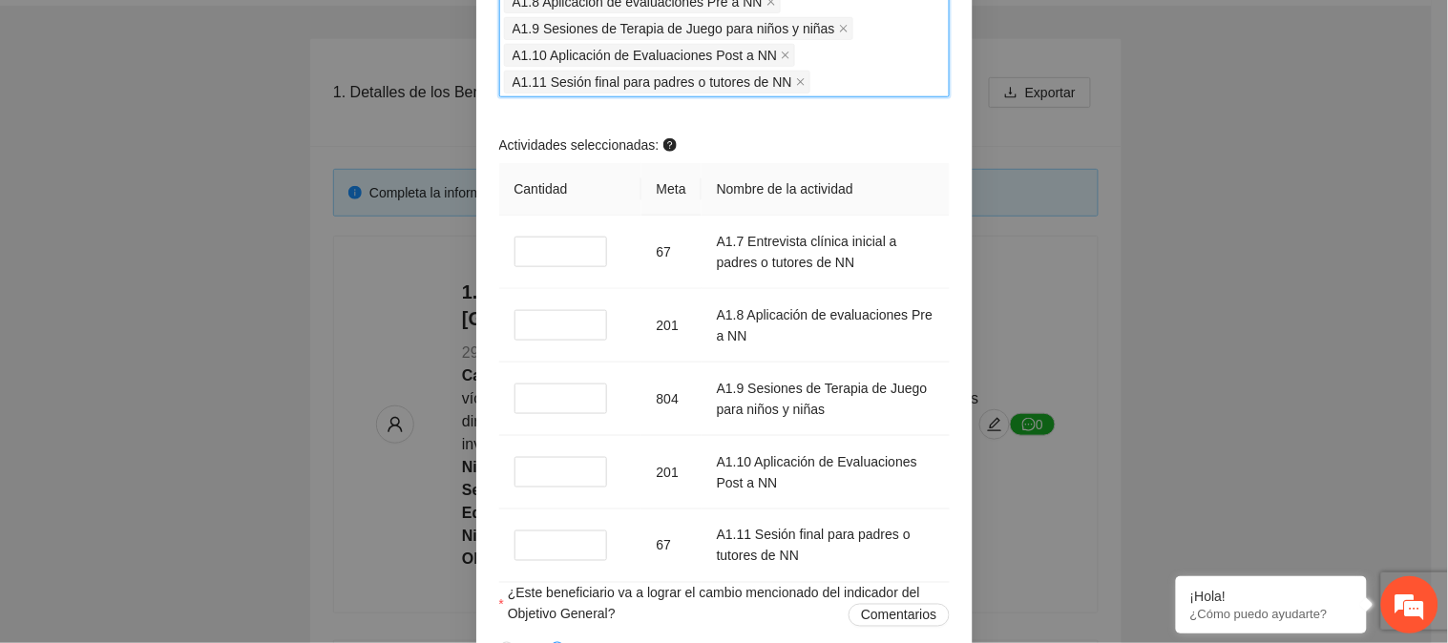
scroll to position [2333, 0]
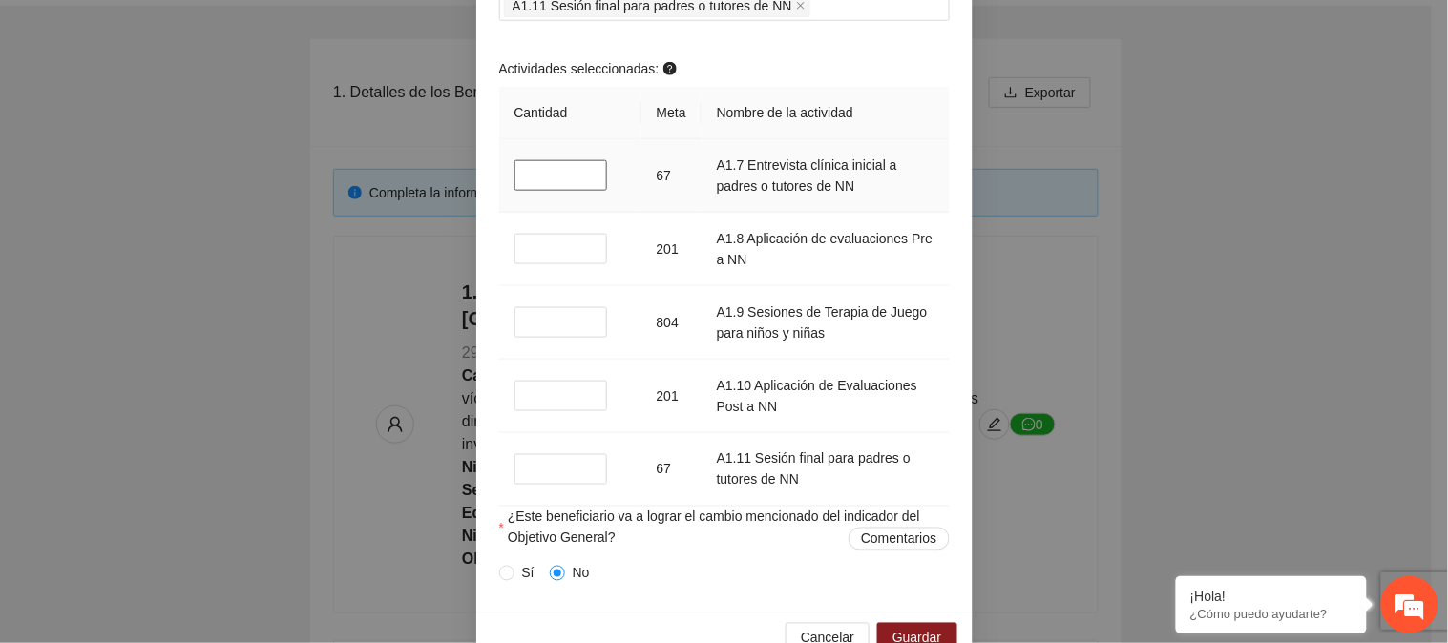
click at [515, 184] on input "*" at bounding box center [562, 175] width 94 height 31
drag, startPoint x: 523, startPoint y: 255, endPoint x: 504, endPoint y: 255, distance: 19.1
click at [504, 255] on td "*" at bounding box center [570, 250] width 142 height 74
drag, startPoint x: 527, startPoint y: 327, endPoint x: 507, endPoint y: 330, distance: 20.2
click at [515, 330] on input "*" at bounding box center [562, 322] width 94 height 31
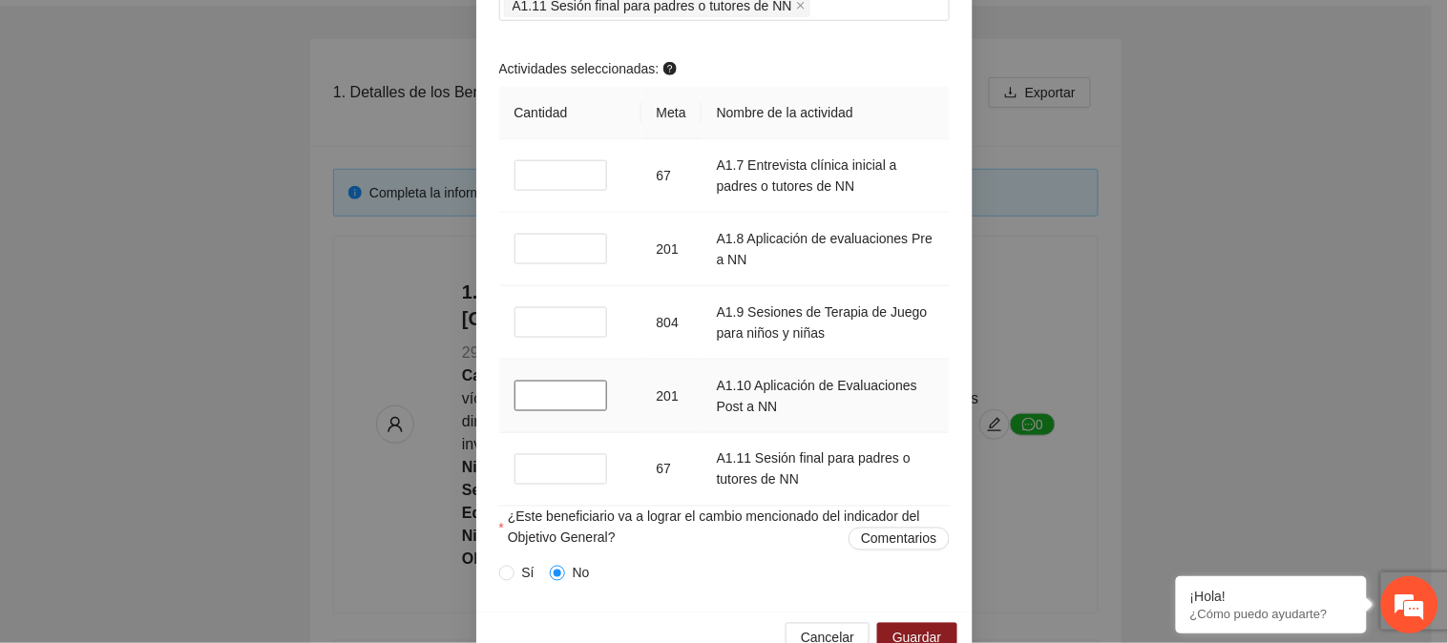
drag, startPoint x: 530, startPoint y: 399, endPoint x: 508, endPoint y: 404, distance: 22.5
click at [515, 404] on input "*" at bounding box center [562, 396] width 94 height 31
drag, startPoint x: 525, startPoint y: 469, endPoint x: 510, endPoint y: 473, distance: 16.0
click at [515, 473] on input "*" at bounding box center [562, 469] width 94 height 31
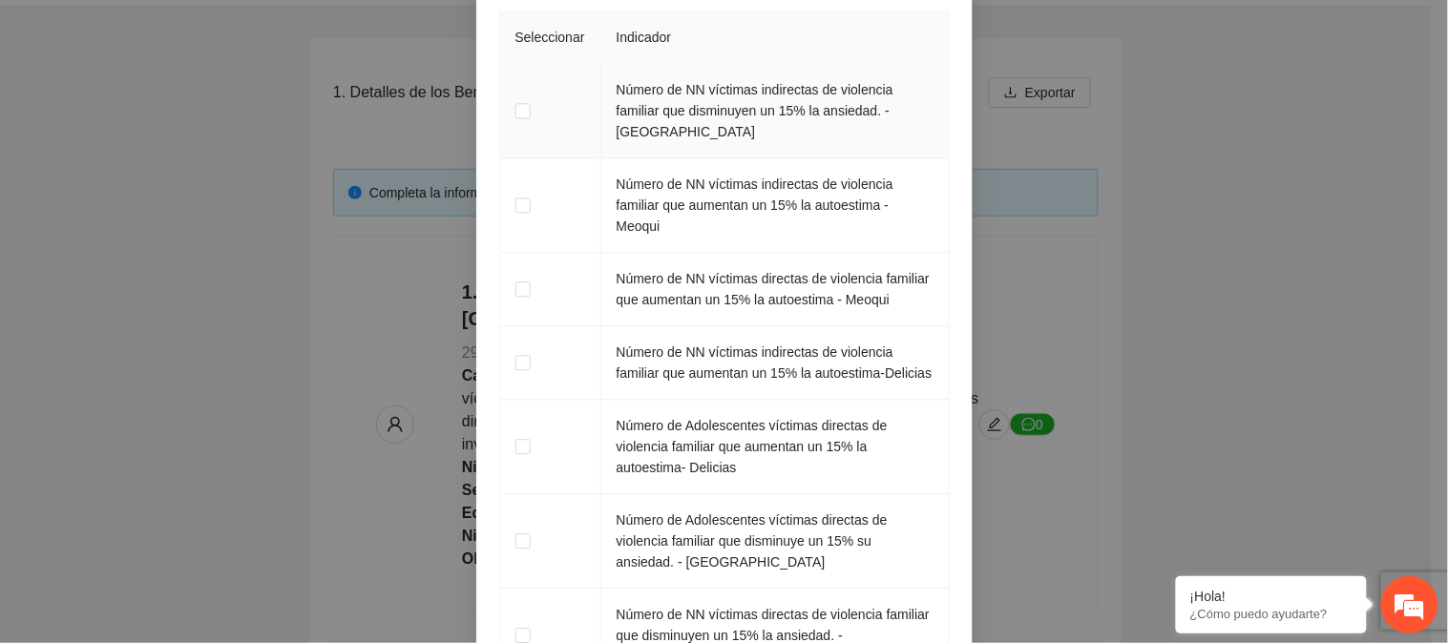
scroll to position [3385, 0]
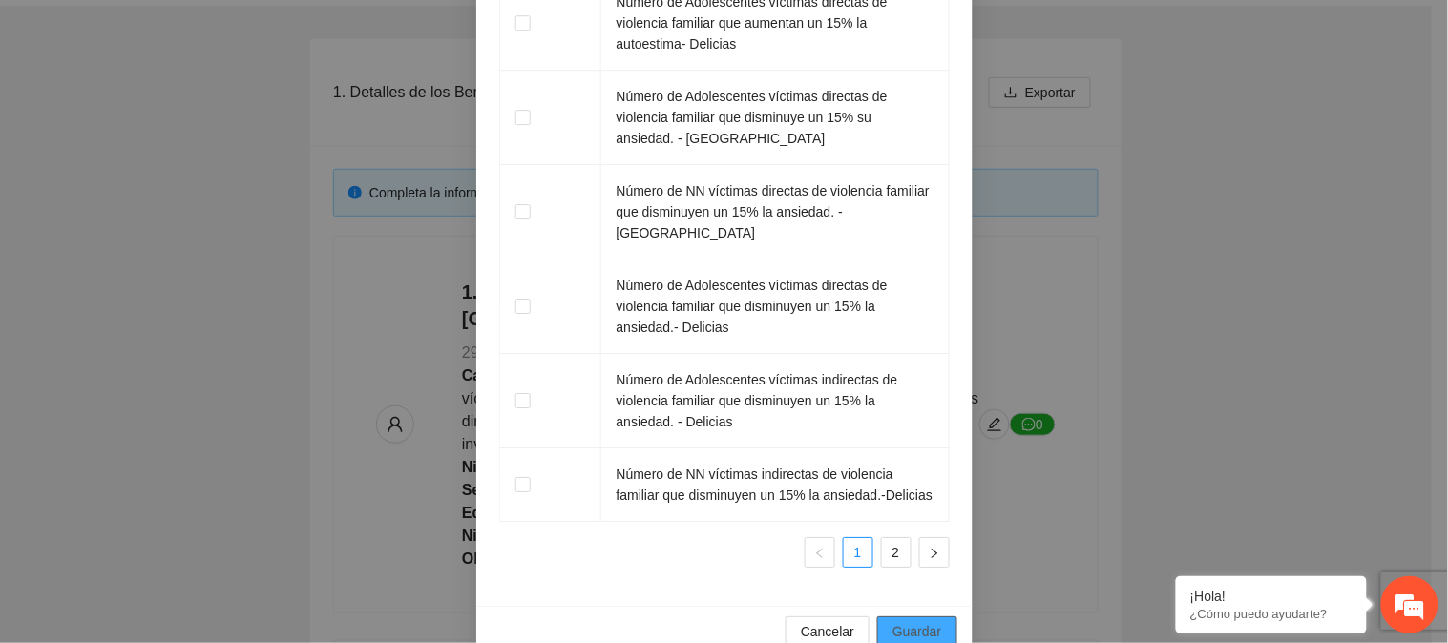
click at [901, 621] on span "Guardar" at bounding box center [917, 631] width 49 height 21
click at [885, 538] on link "2" at bounding box center [896, 552] width 29 height 29
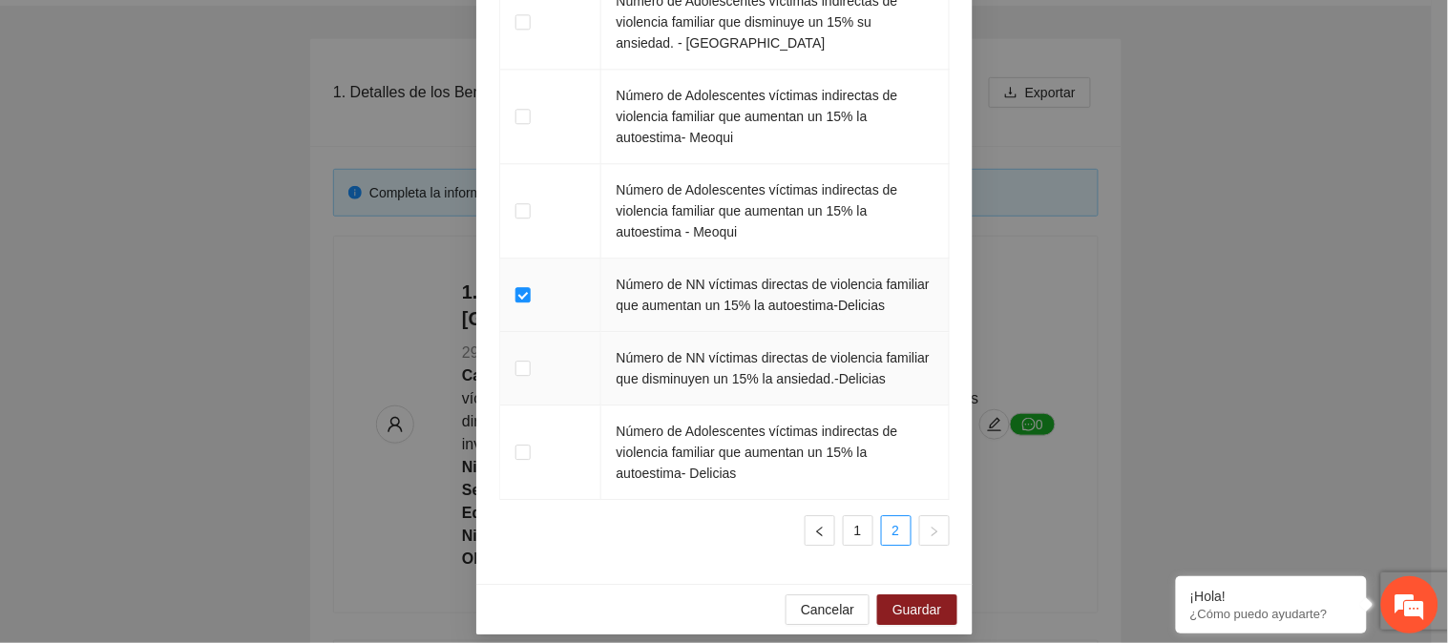
scroll to position [3070, 0]
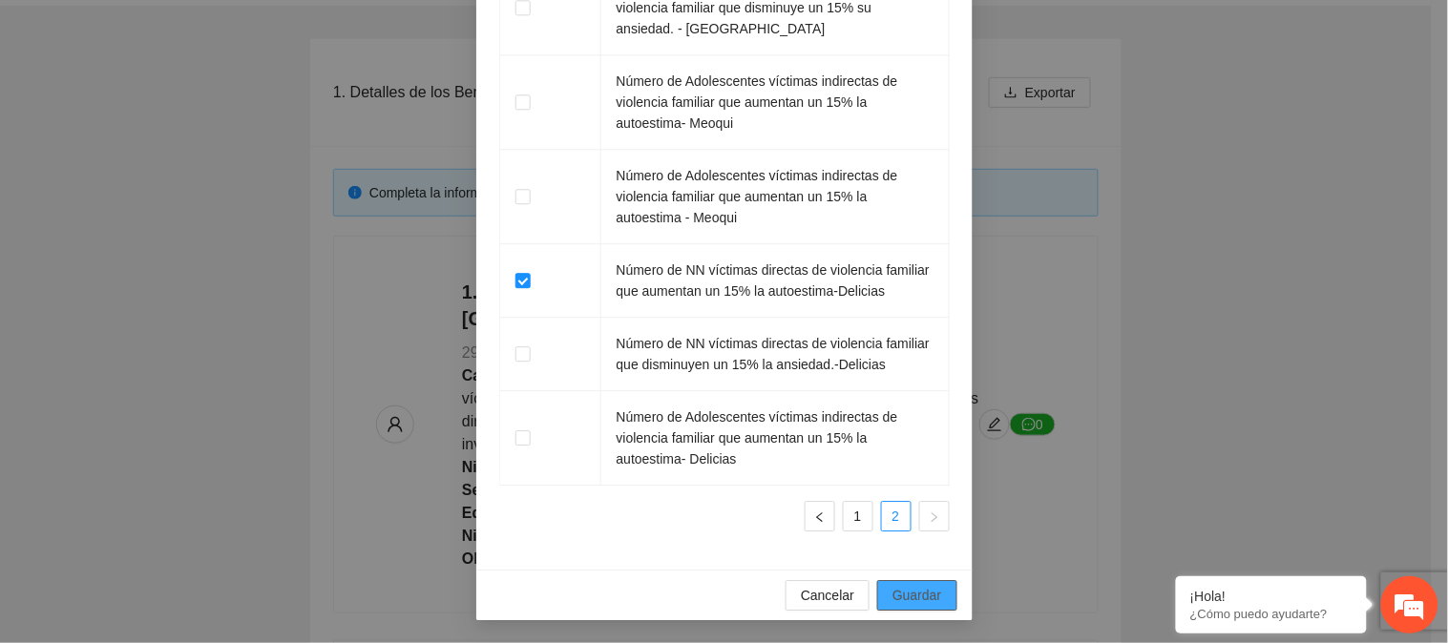
click at [894, 597] on span "Guardar" at bounding box center [917, 595] width 49 height 21
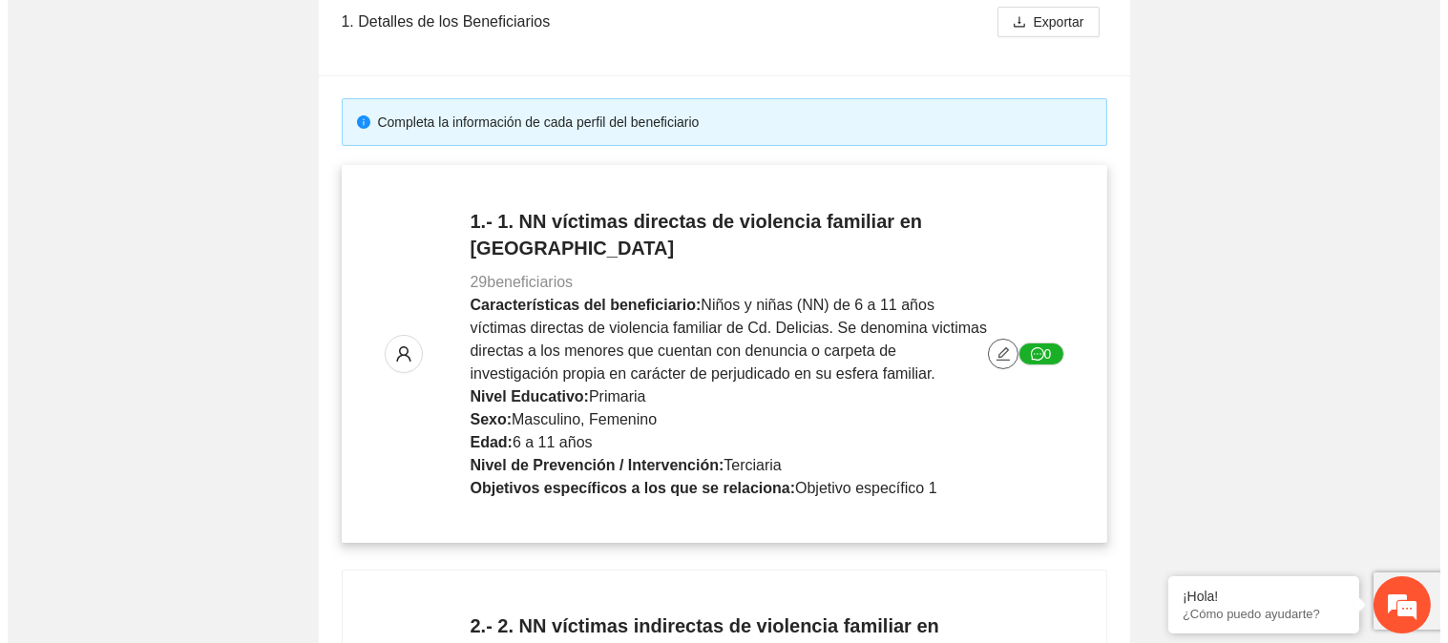
scroll to position [318, 0]
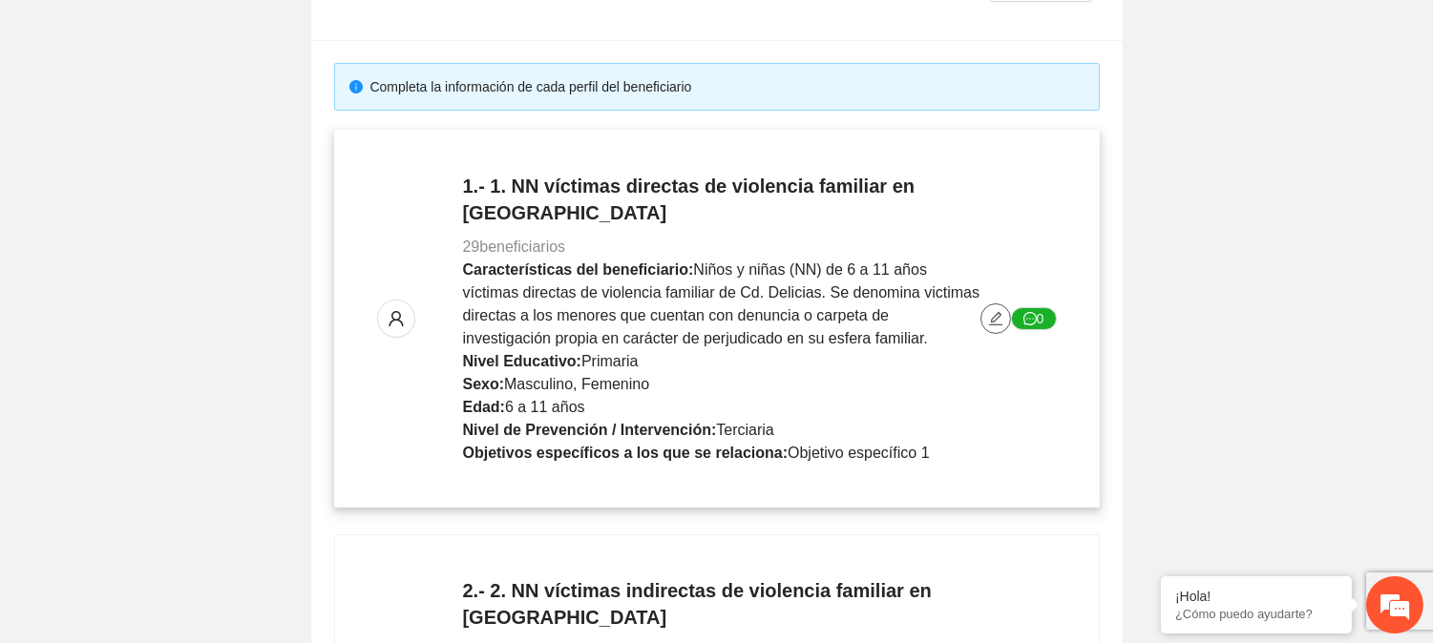
click at [998, 312] on icon "edit" at bounding box center [995, 318] width 13 height 13
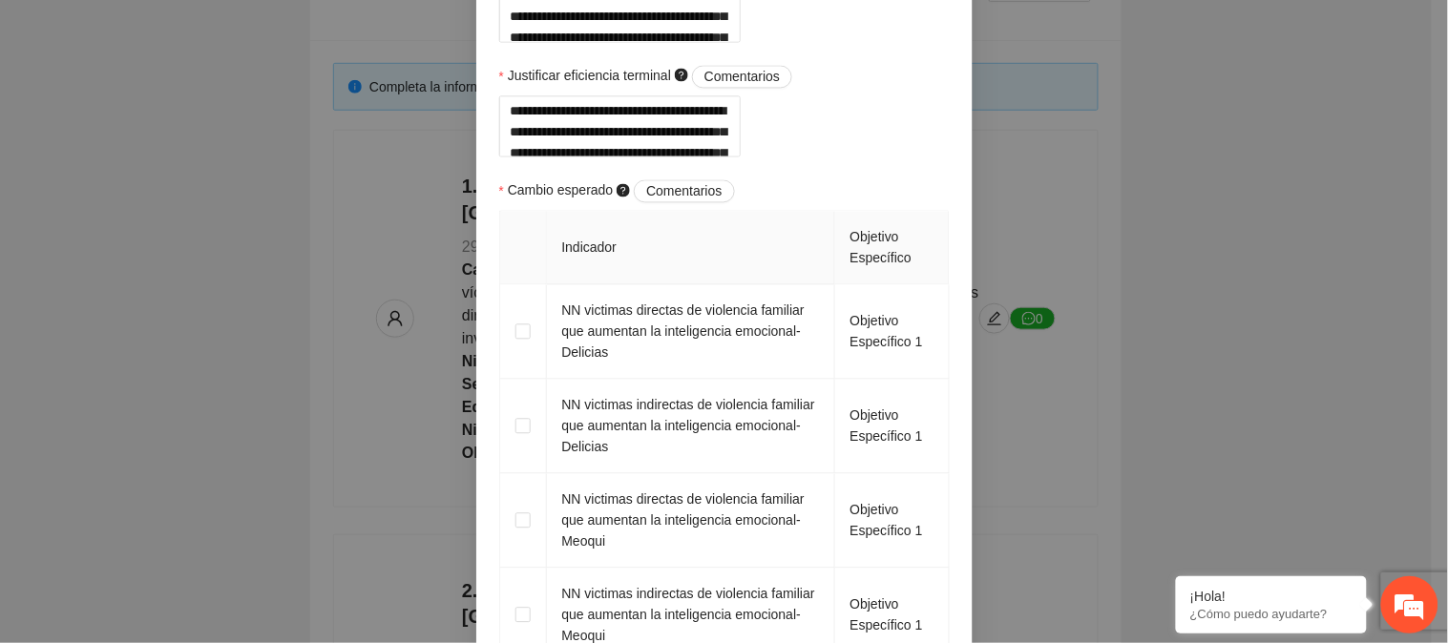
scroll to position [1272, 0]
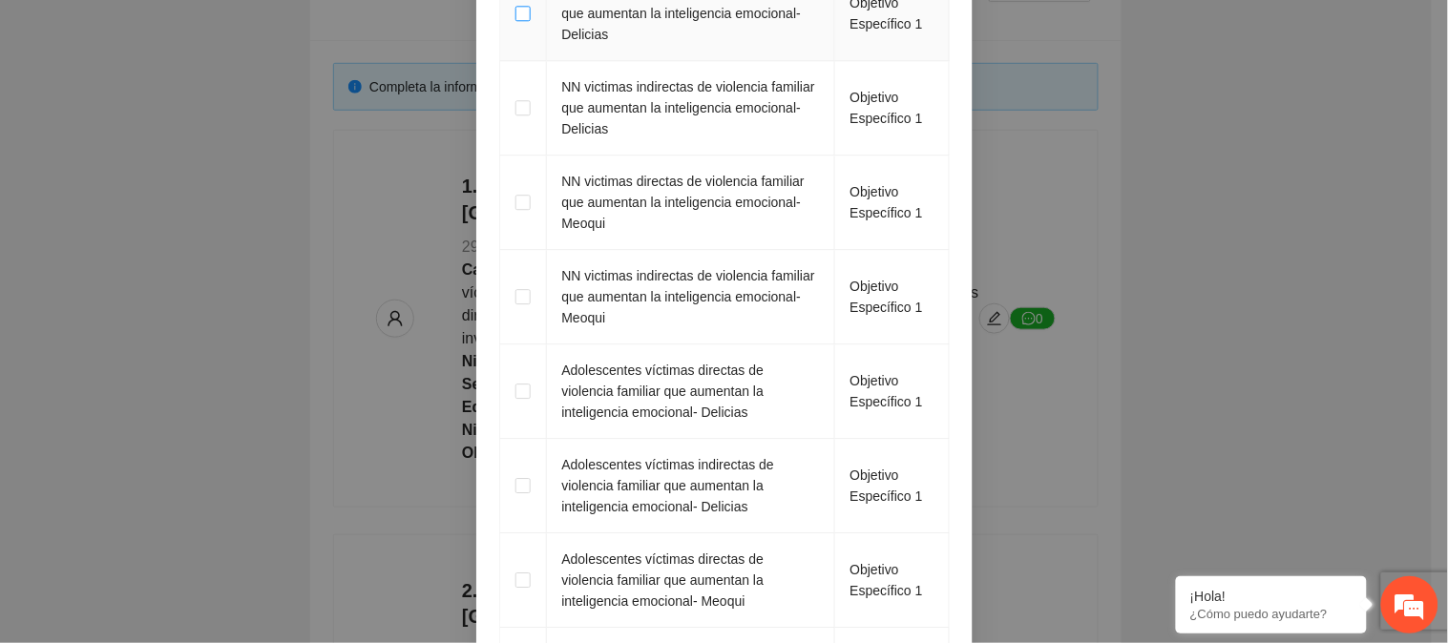
click at [515, 21] on span at bounding box center [522, 13] width 15 height 15
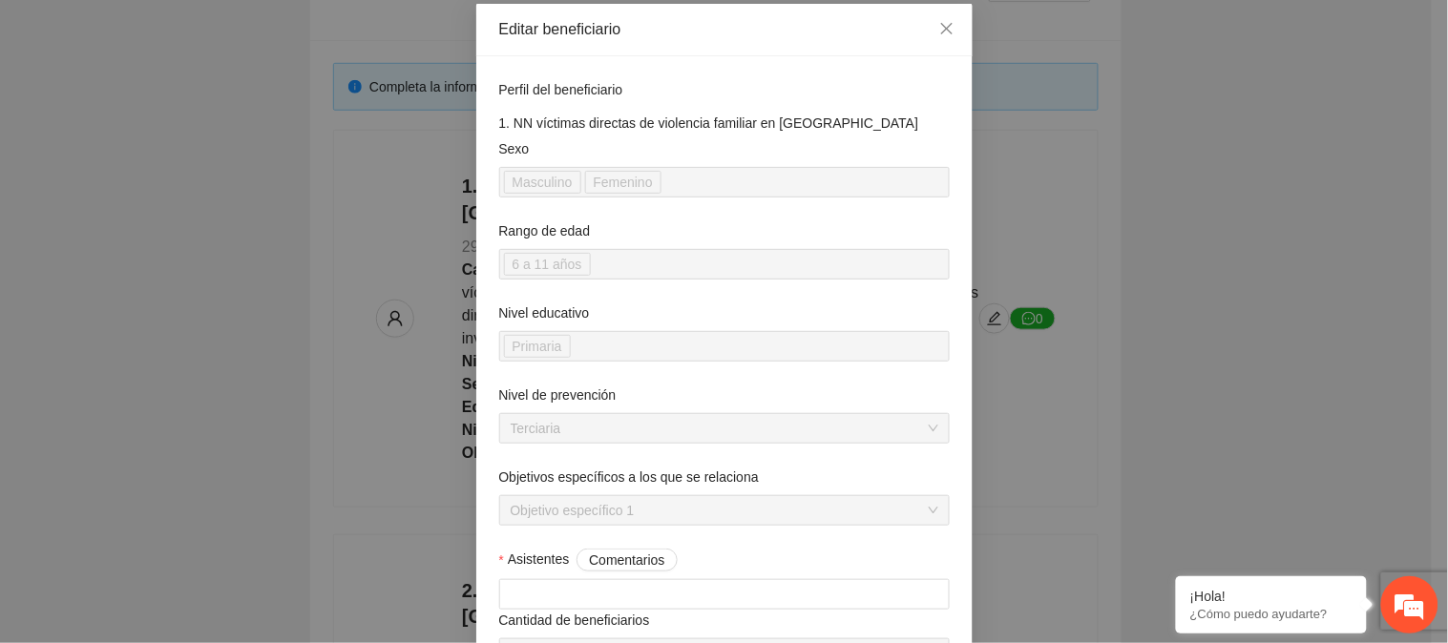
scroll to position [0, 0]
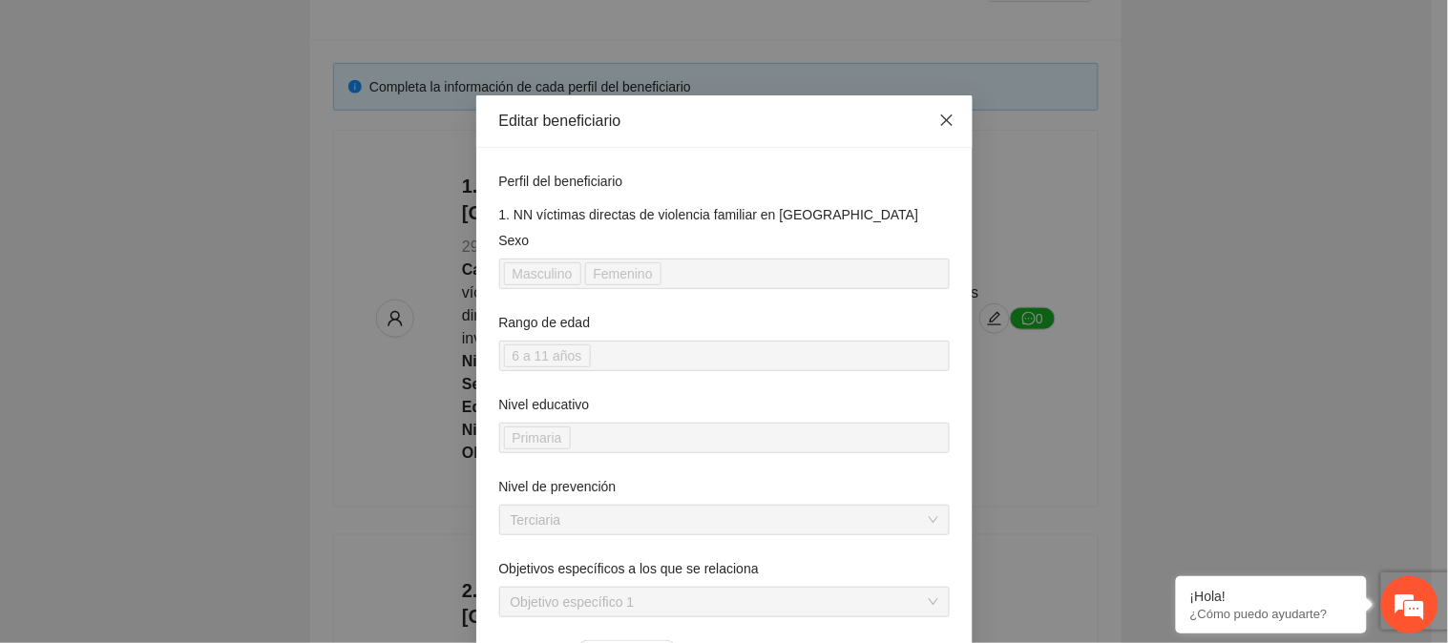
click at [940, 116] on icon "close" at bounding box center [946, 120] width 15 height 15
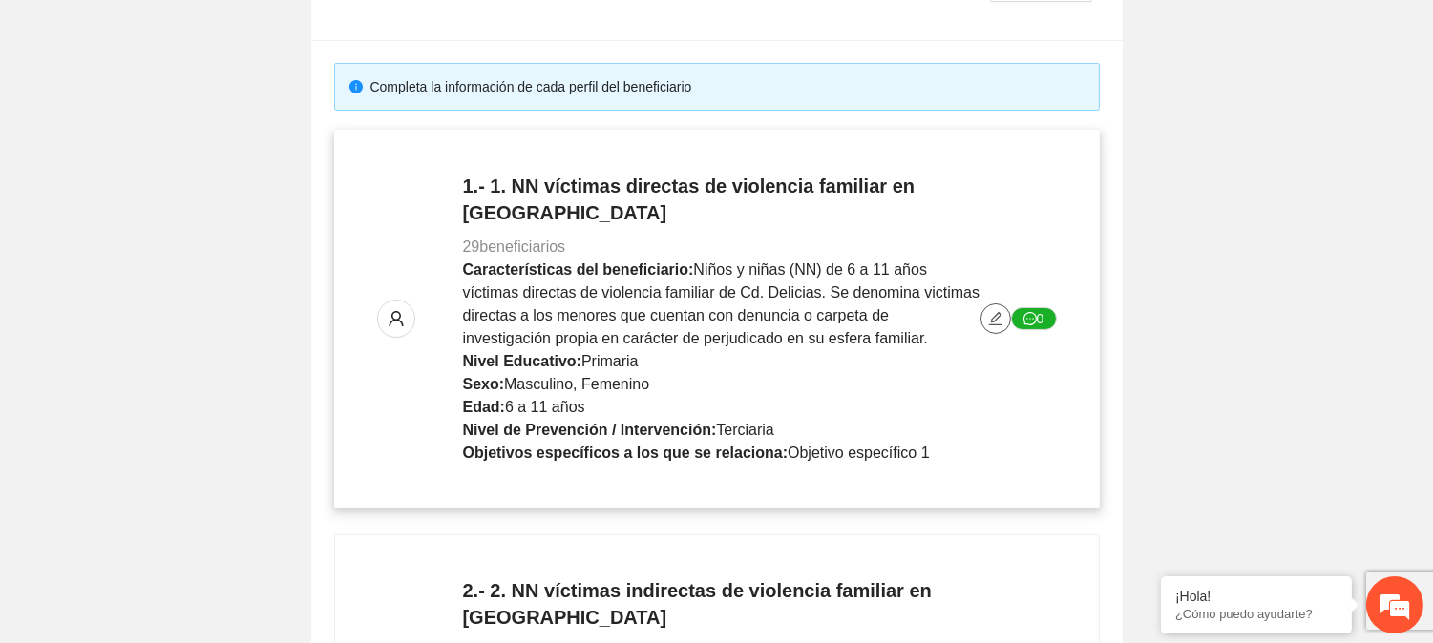
click at [996, 304] on button "button" at bounding box center [995, 319] width 31 height 31
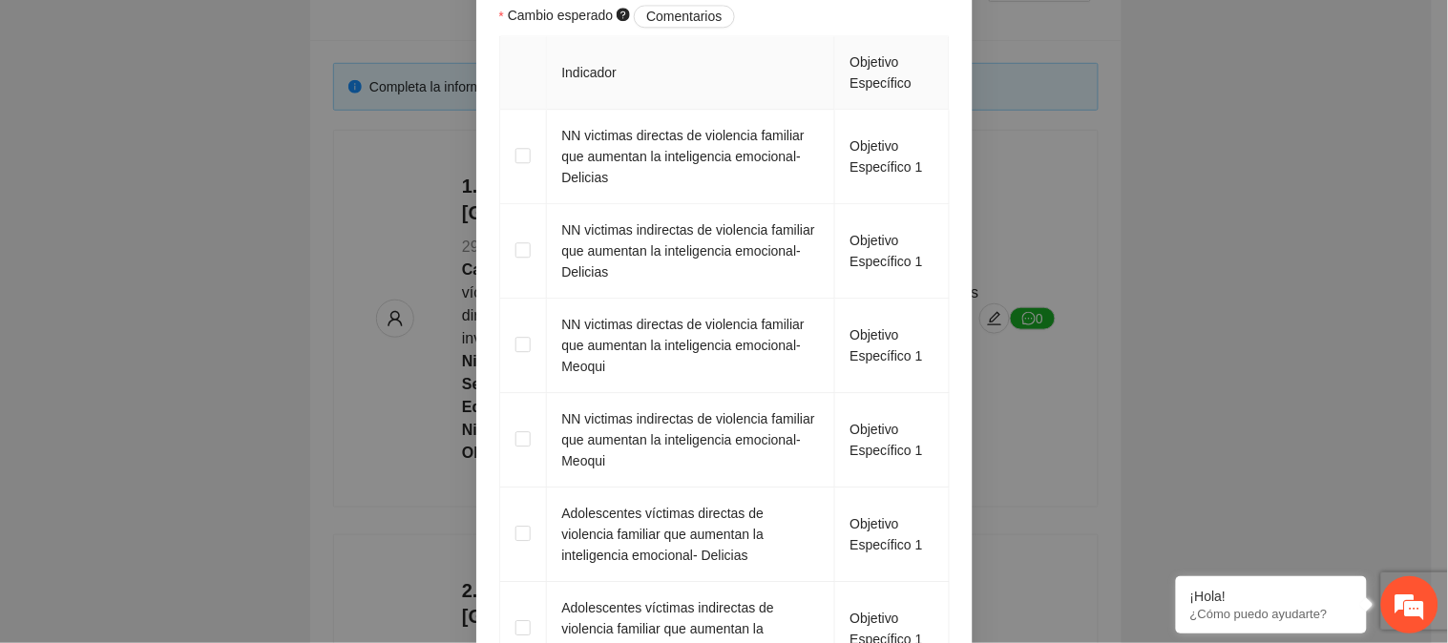
scroll to position [1166, 0]
click at [506, 206] on td at bounding box center [523, 159] width 47 height 95
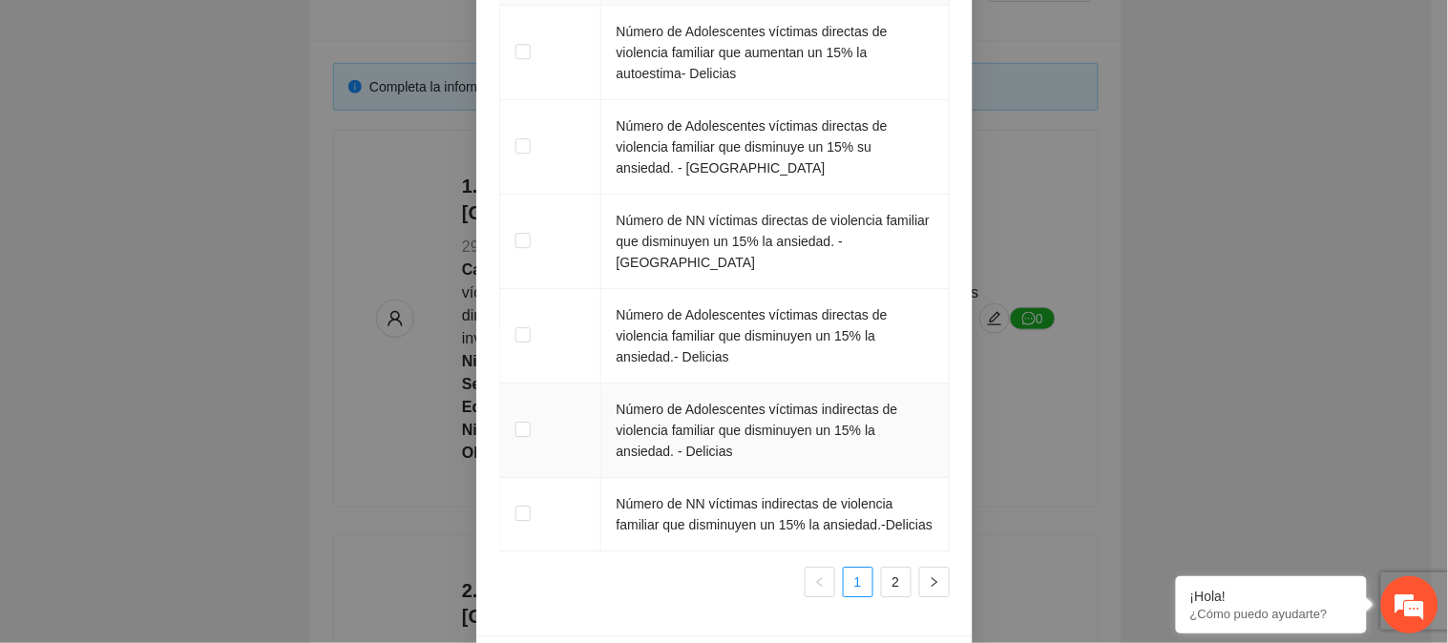
scroll to position [3278, 0]
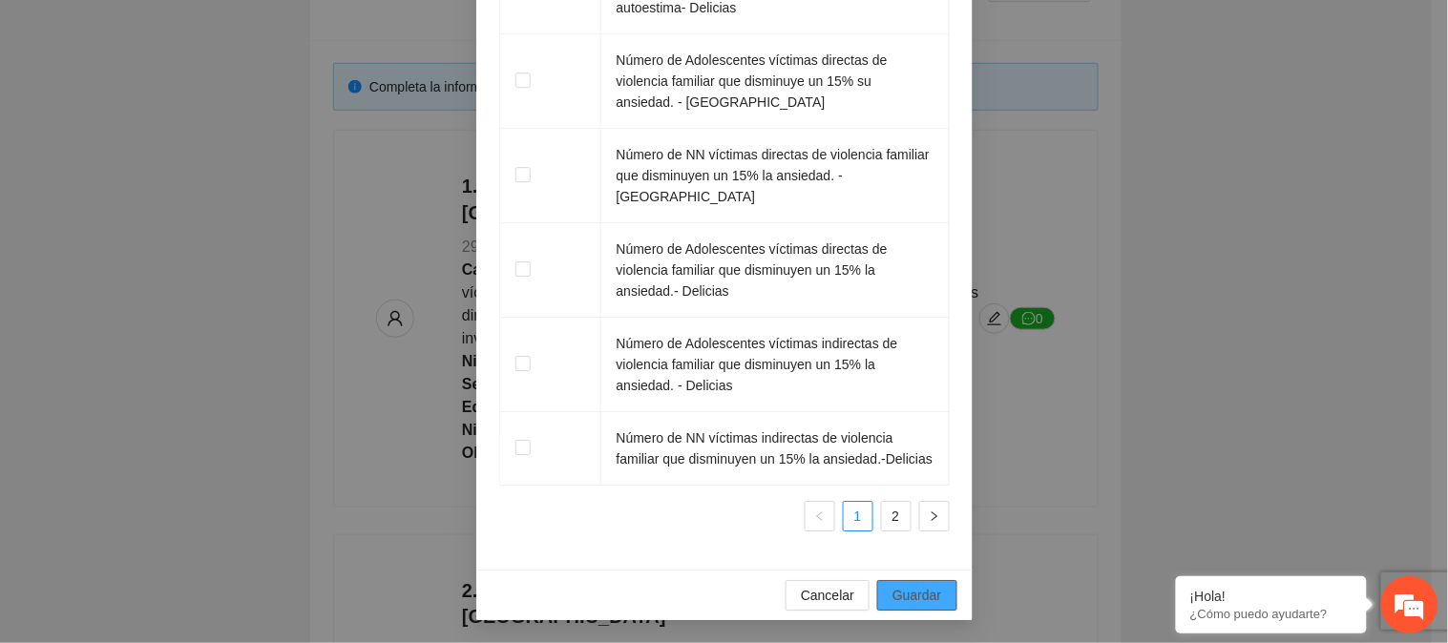
click at [913, 585] on span "Guardar" at bounding box center [917, 595] width 49 height 21
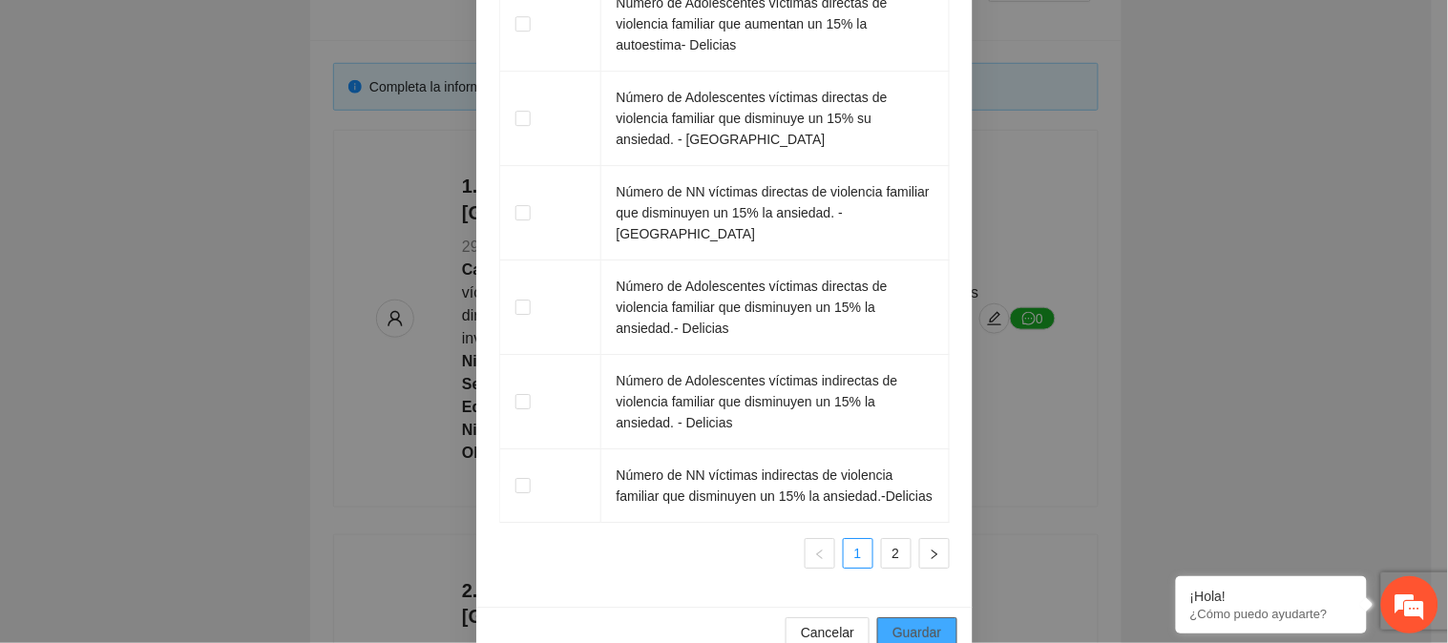
click at [911, 622] on span "Guardar" at bounding box center [917, 632] width 49 height 21
click at [894, 622] on span "Guardar" at bounding box center [917, 632] width 49 height 21
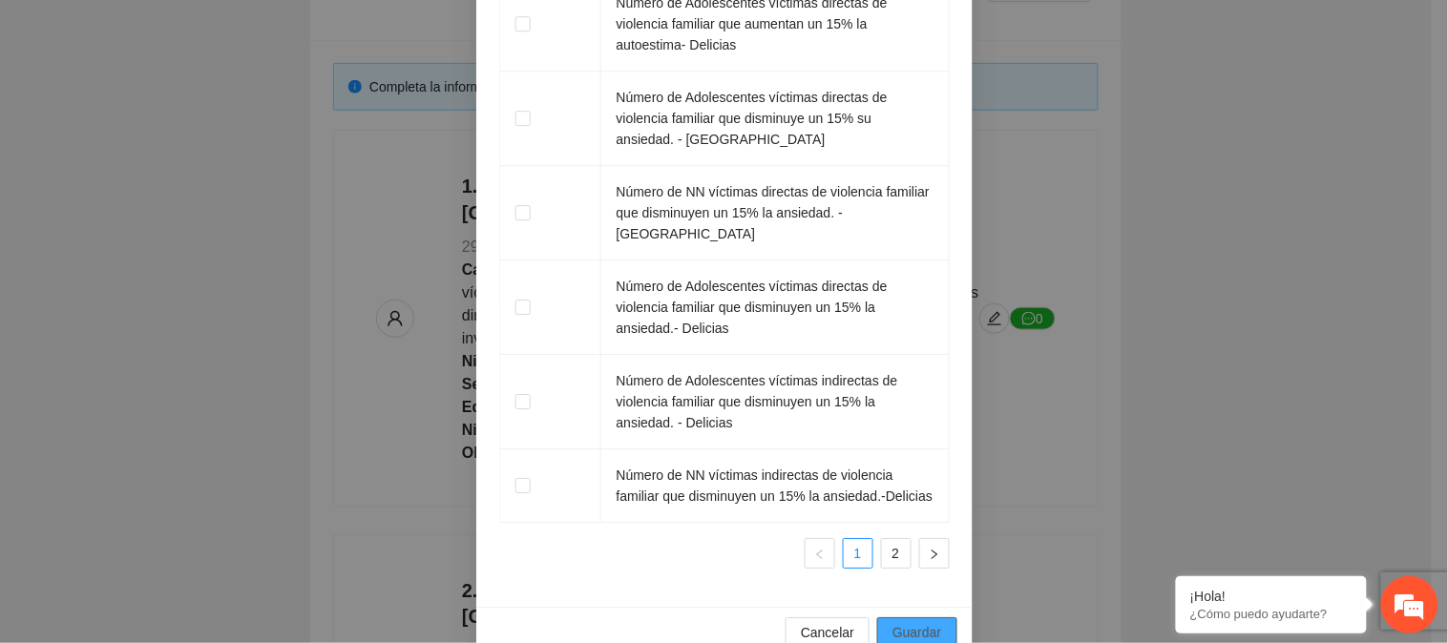
click at [894, 622] on span "Guardar" at bounding box center [917, 632] width 49 height 21
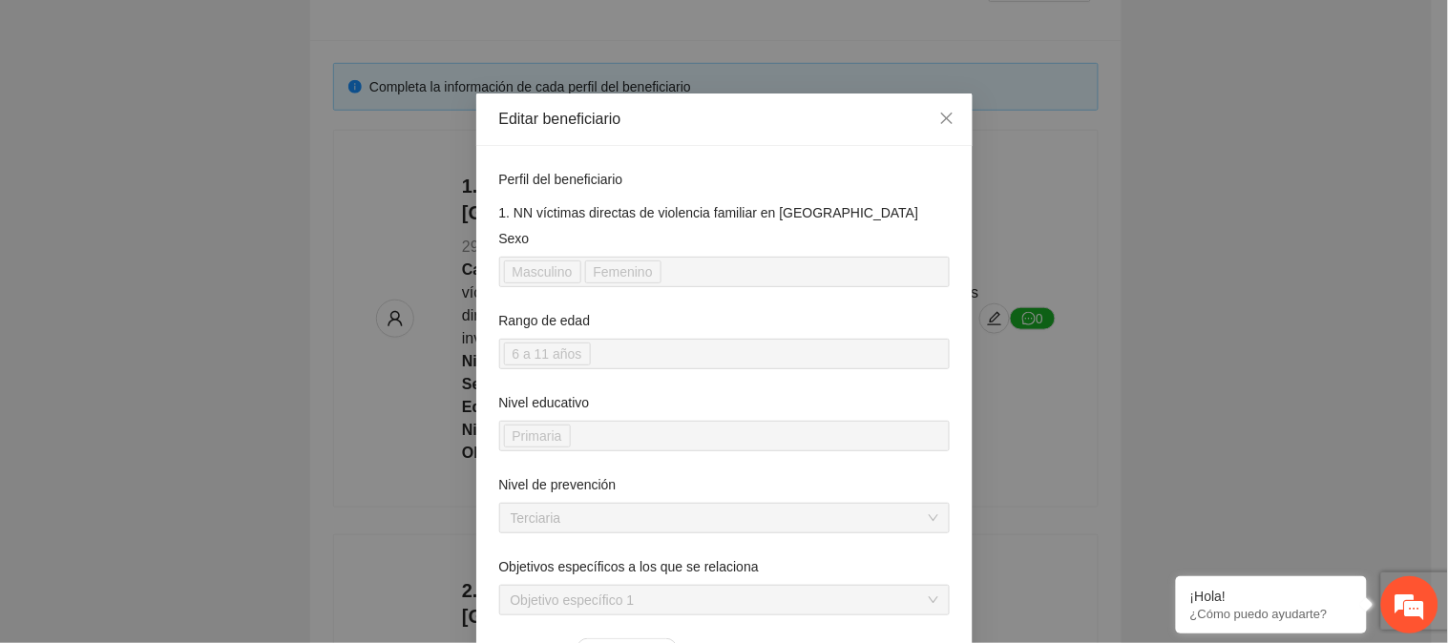
scroll to position [0, 0]
click at [940, 117] on icon "close" at bounding box center [945, 120] width 11 height 11
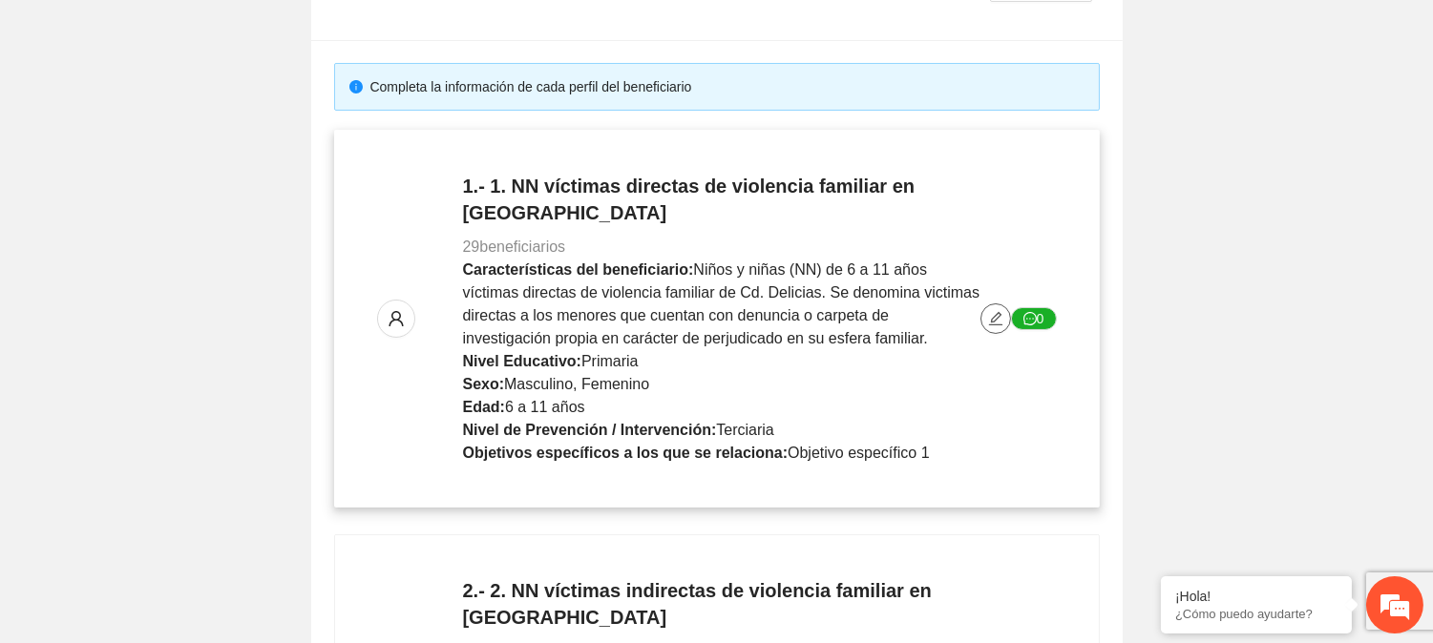
click at [993, 311] on icon "edit" at bounding box center [995, 318] width 15 height 15
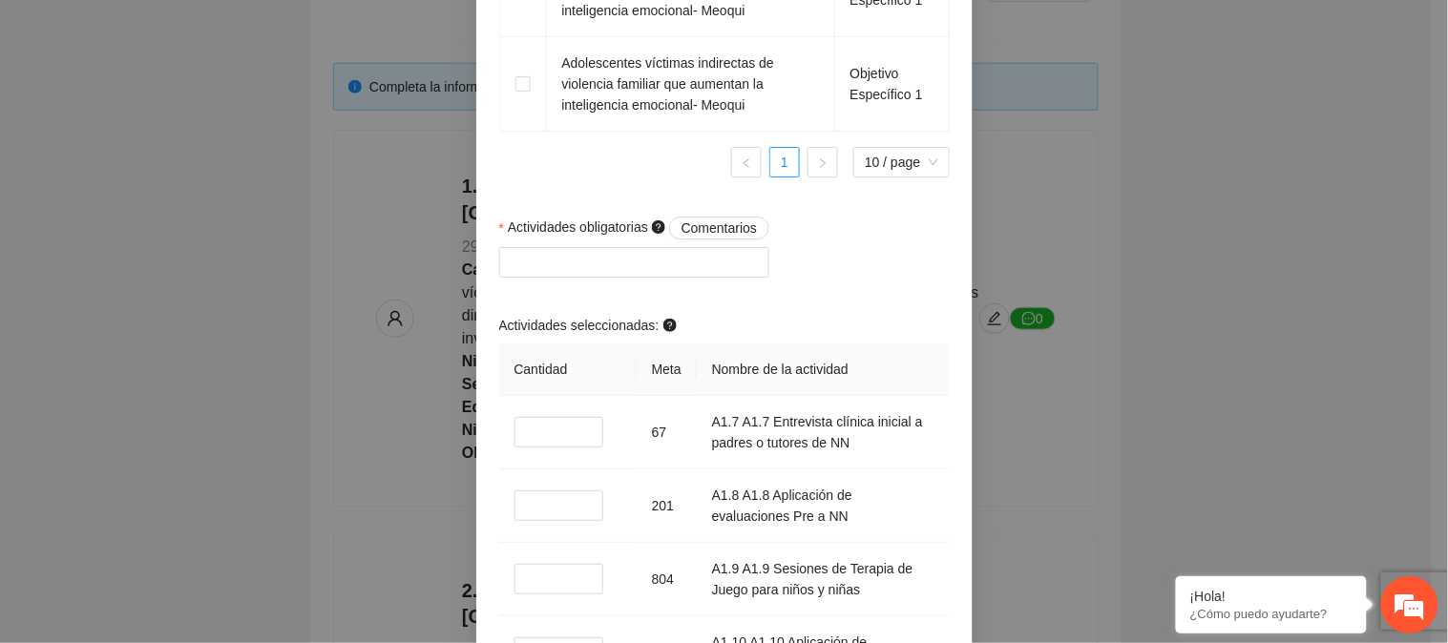
scroll to position [1802, 0]
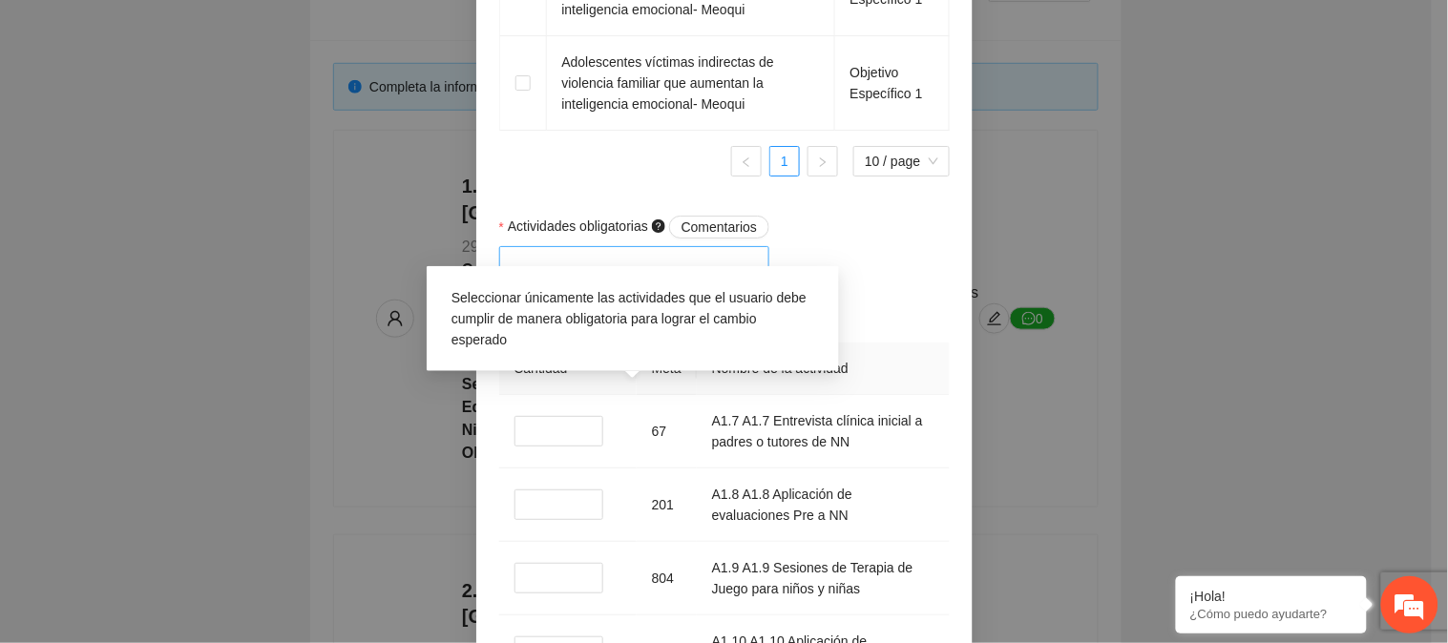
click at [689, 273] on div at bounding box center [635, 261] width 262 height 23
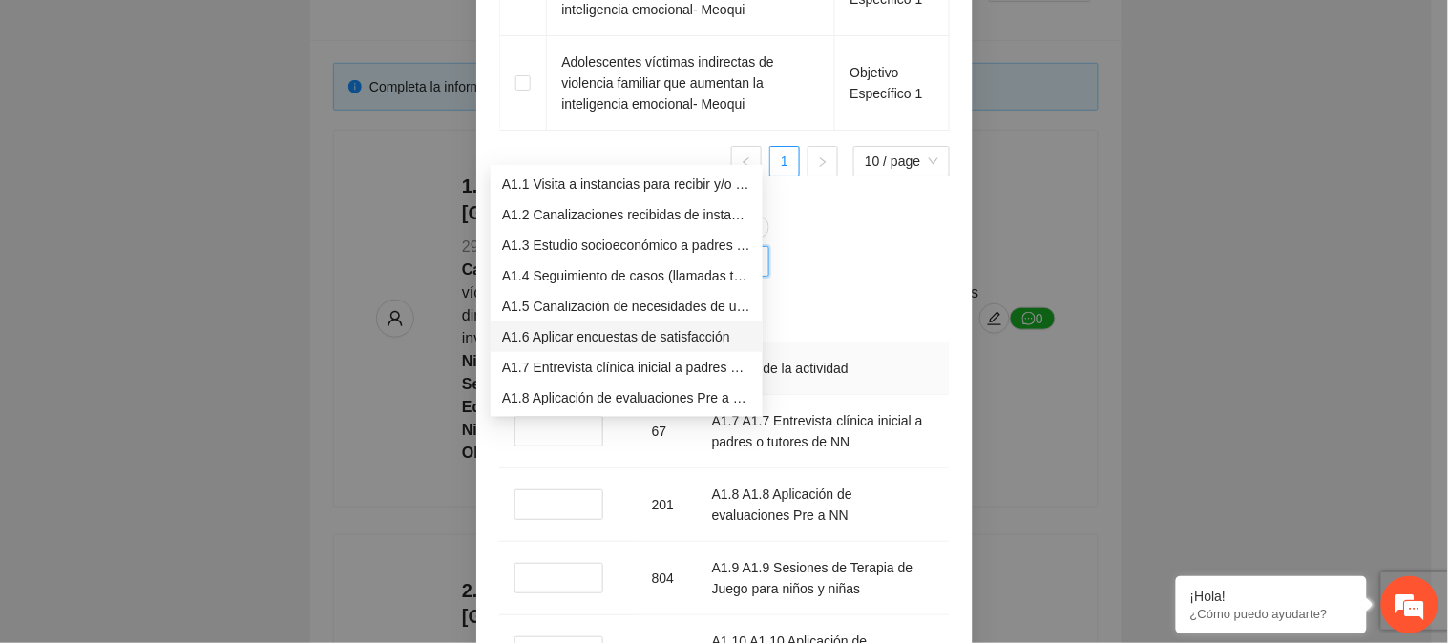
scroll to position [106, 0]
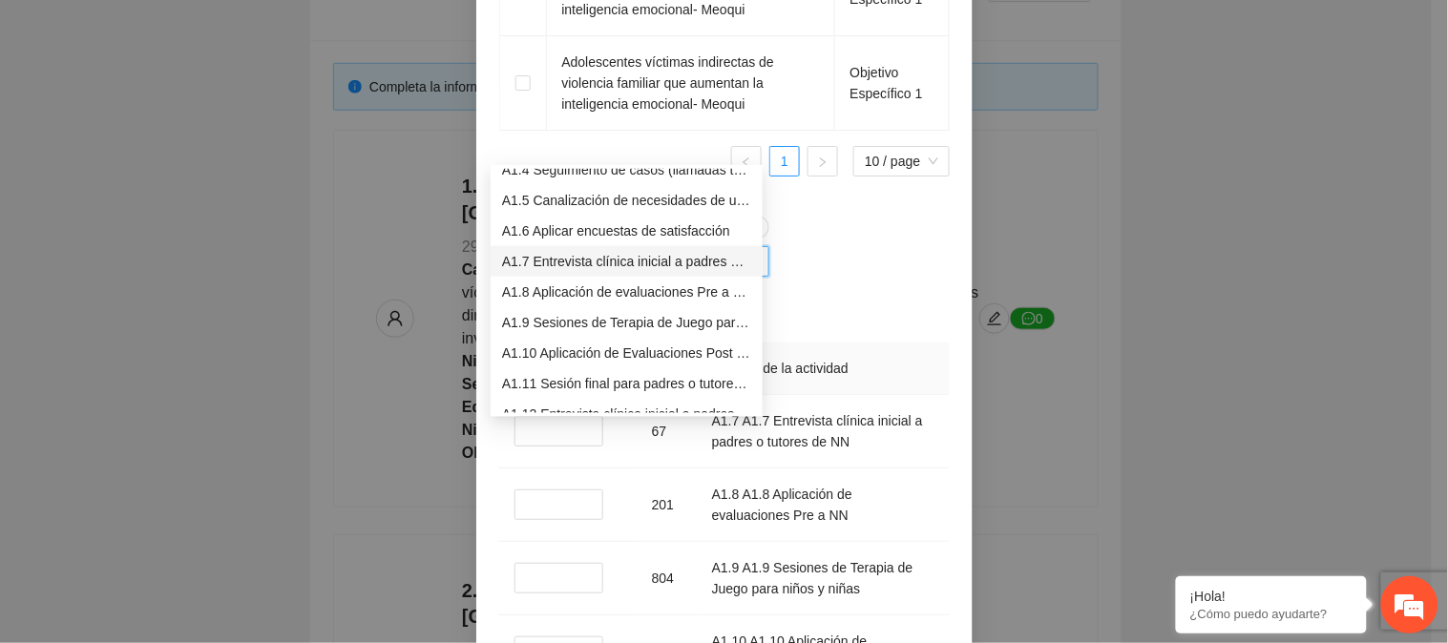
click at [627, 265] on div "A1.7 Entrevista clínica inicial a padres o tutores de NN" at bounding box center [626, 261] width 249 height 21
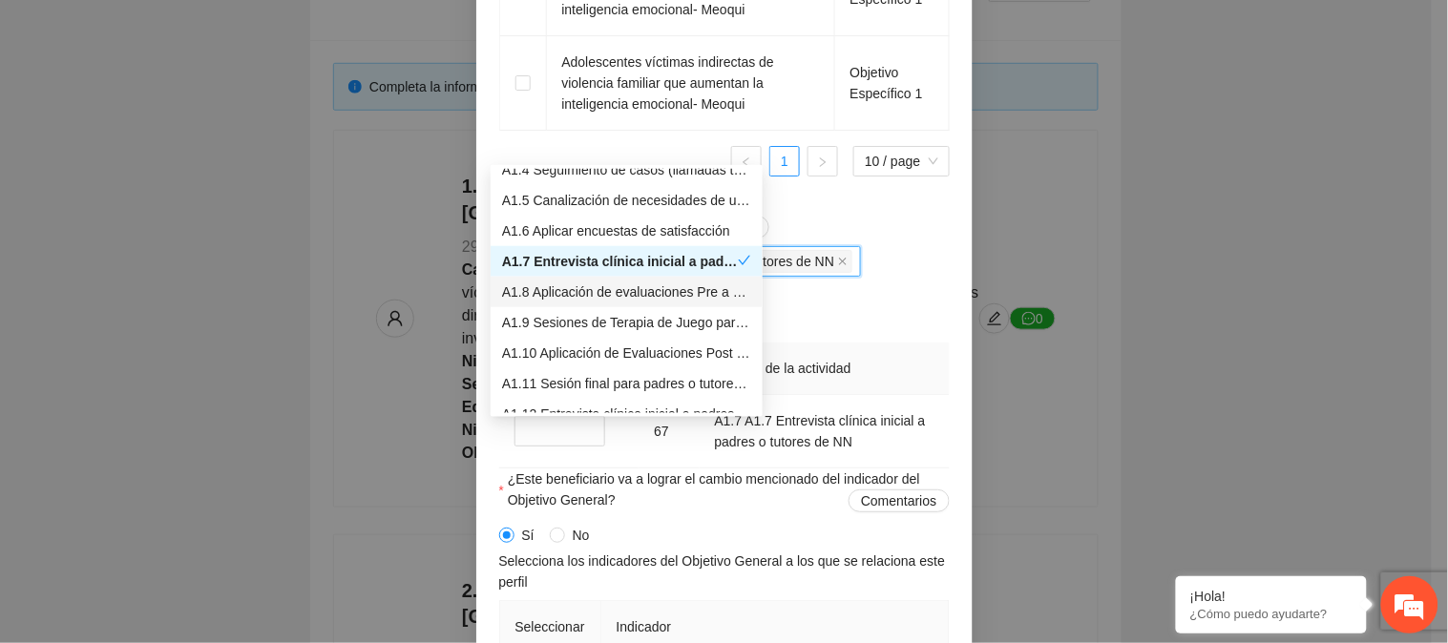
click at [626, 286] on div "A1.8 Aplicación de evaluaciones Pre a NN" at bounding box center [626, 292] width 249 height 21
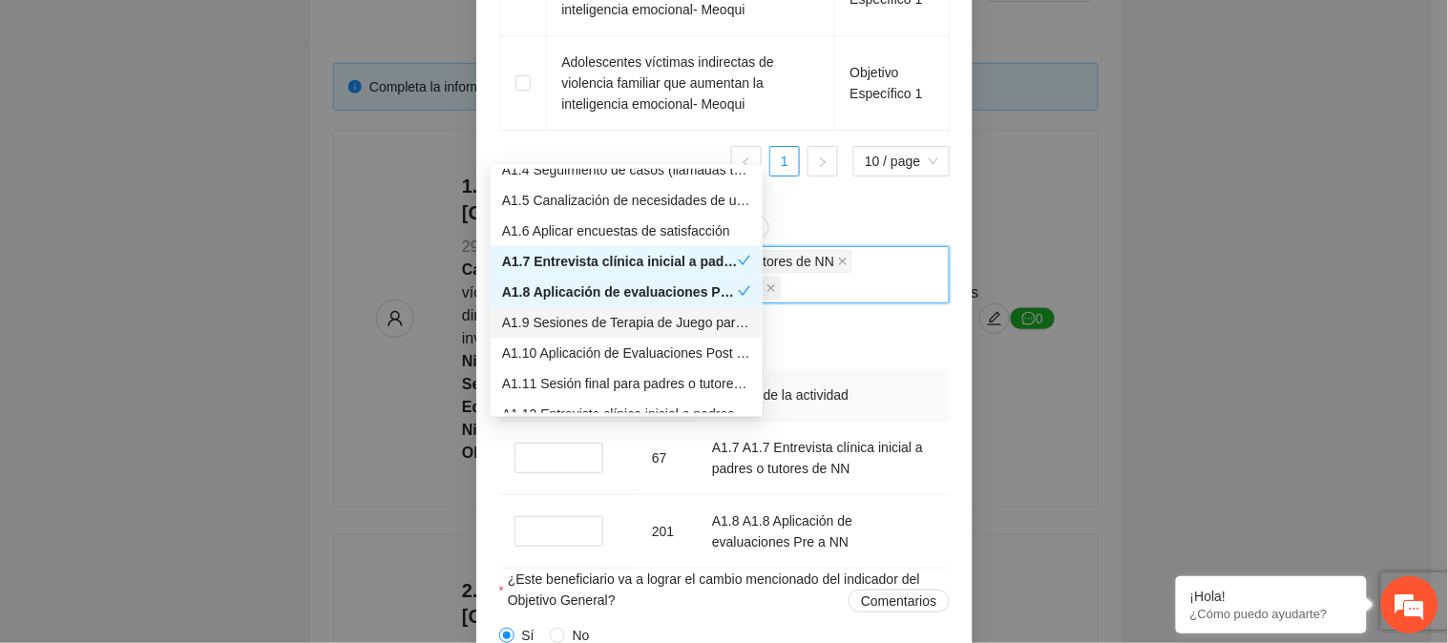
click at [625, 312] on div "A1.9 Sesiones de Terapia de Juego para niños y niñas" at bounding box center [626, 322] width 249 height 21
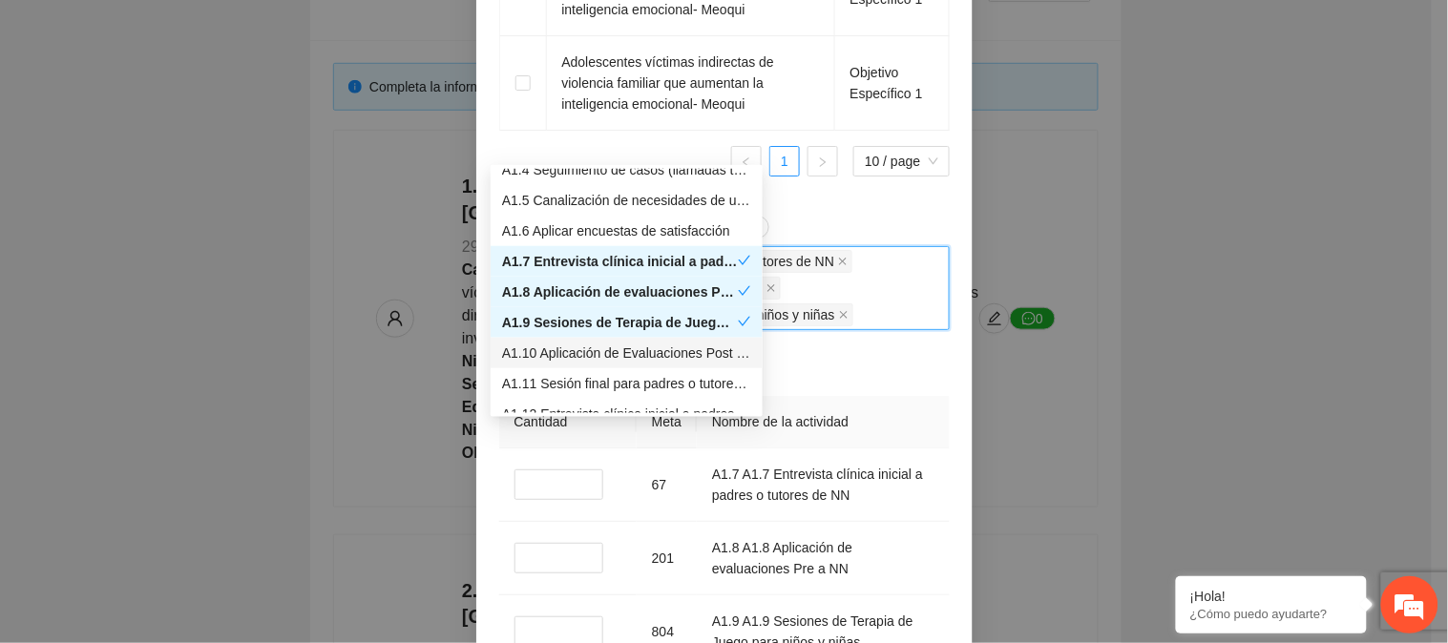
click at [618, 345] on div "A1.10 Aplicación de Evaluaciones Post a NN" at bounding box center [626, 353] width 249 height 21
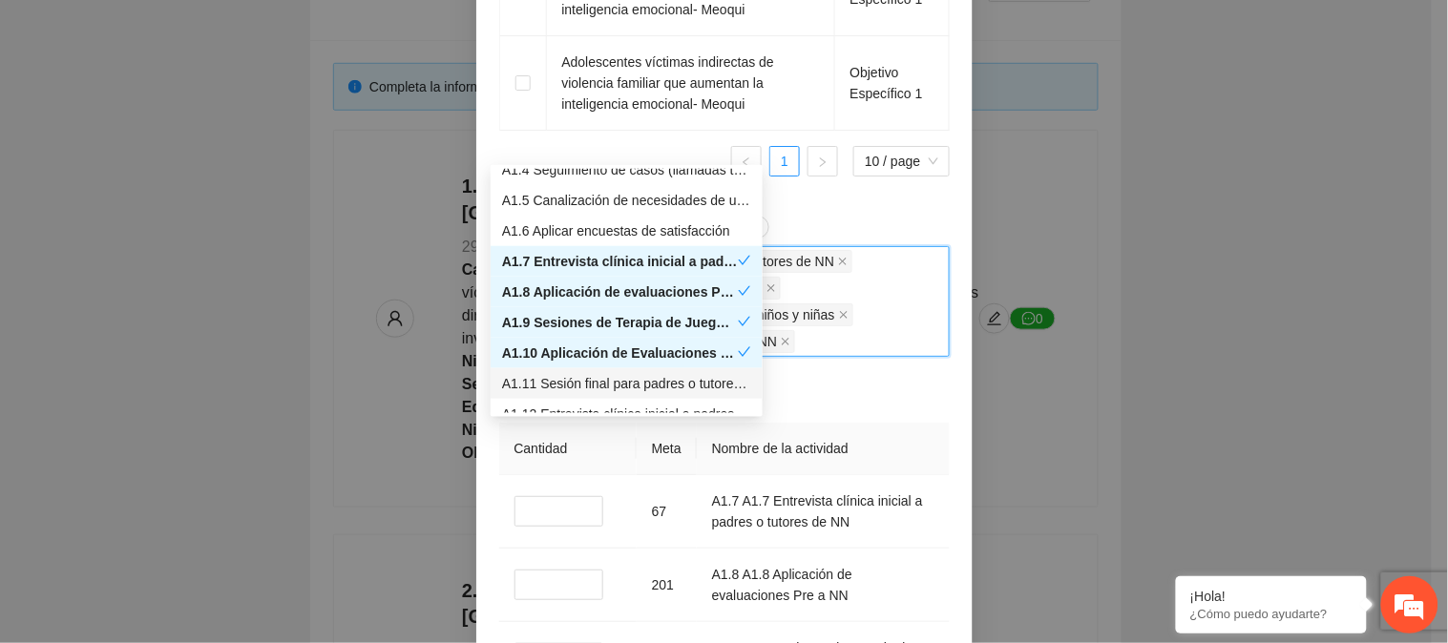
click at [657, 377] on div "A1.11 Sesión final para padres o tutores de NN" at bounding box center [626, 383] width 249 height 21
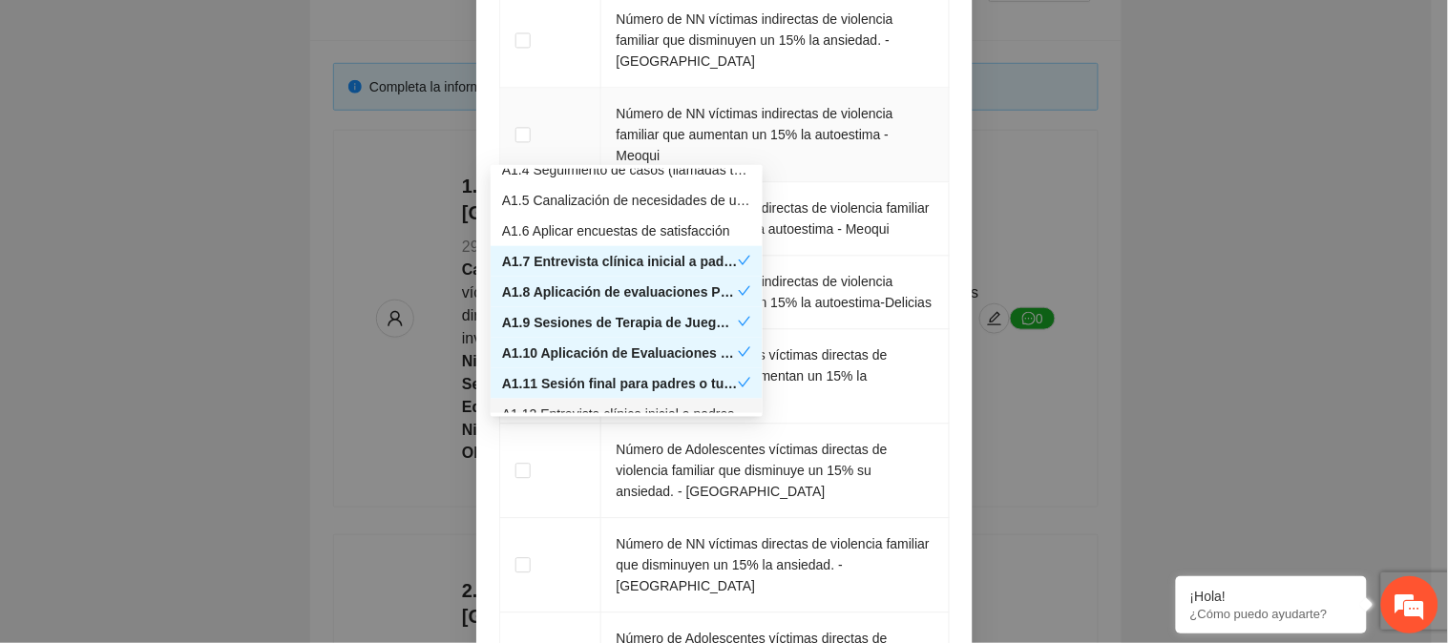
scroll to position [3385, 0]
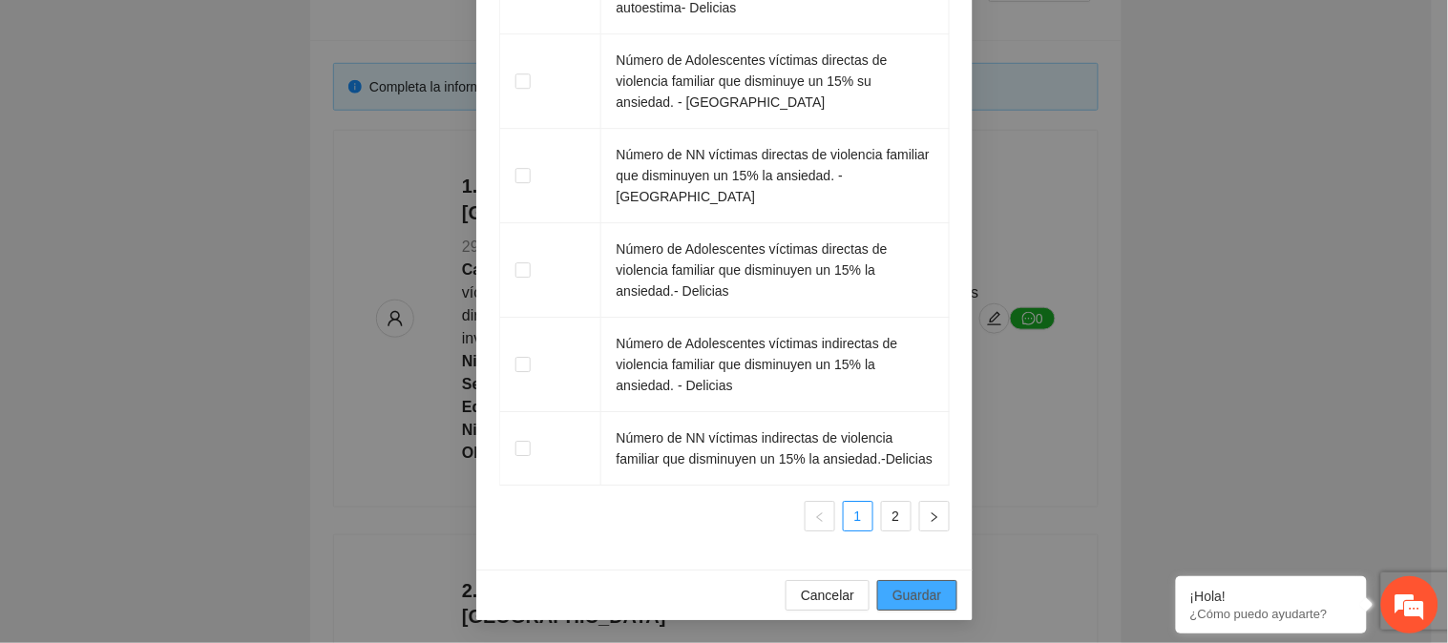
click at [920, 598] on span "Guardar" at bounding box center [917, 595] width 49 height 21
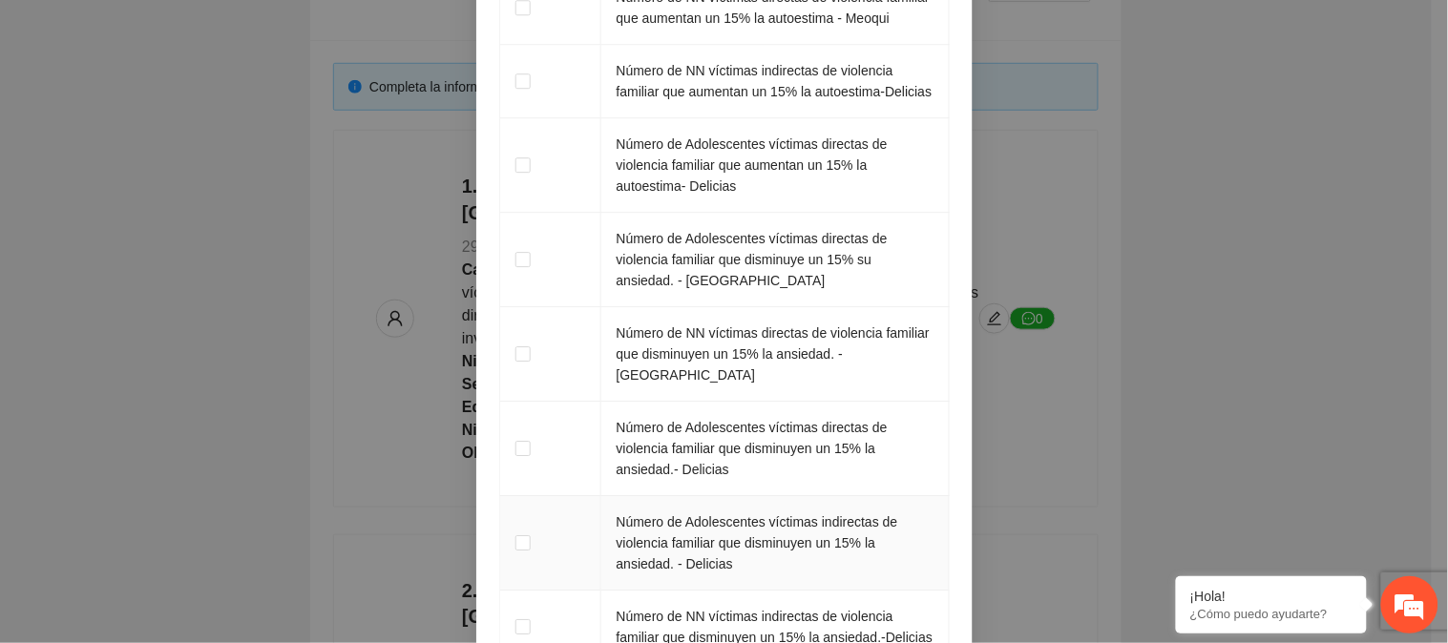
scroll to position [3279, 0]
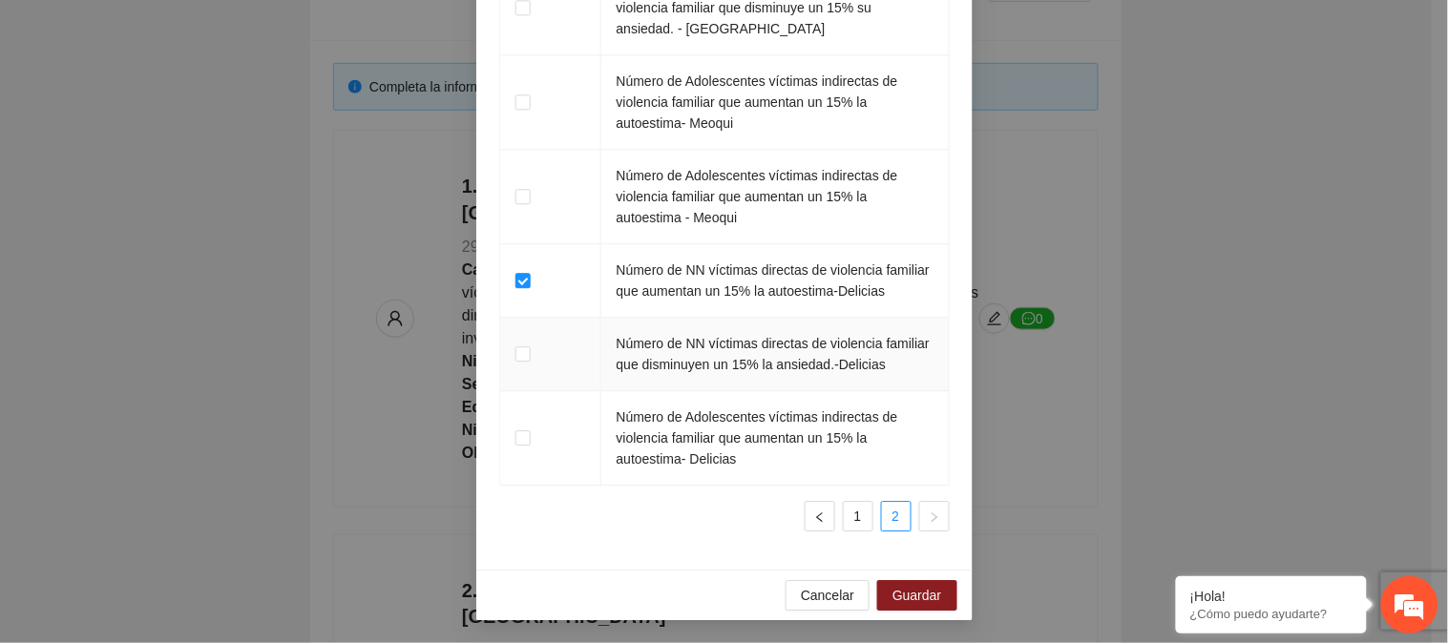
scroll to position [3070, 0]
click at [912, 598] on span "Guardar" at bounding box center [917, 595] width 49 height 21
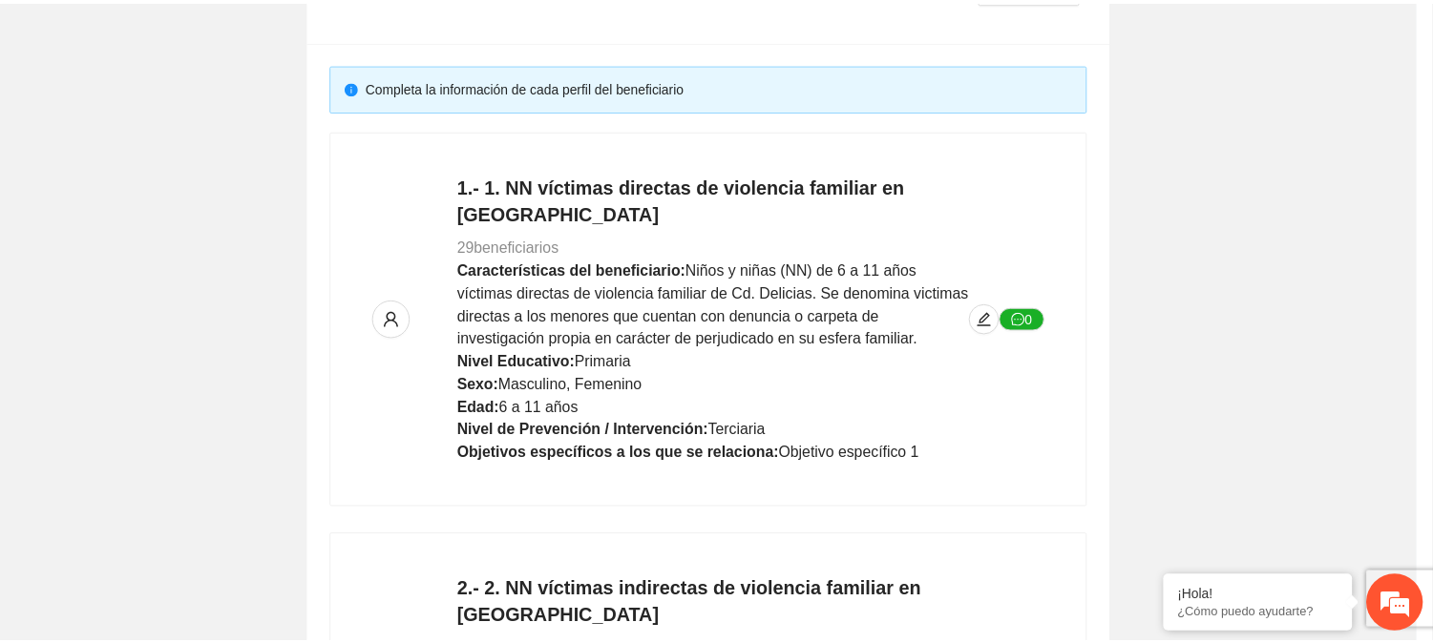
scroll to position [1649, 0]
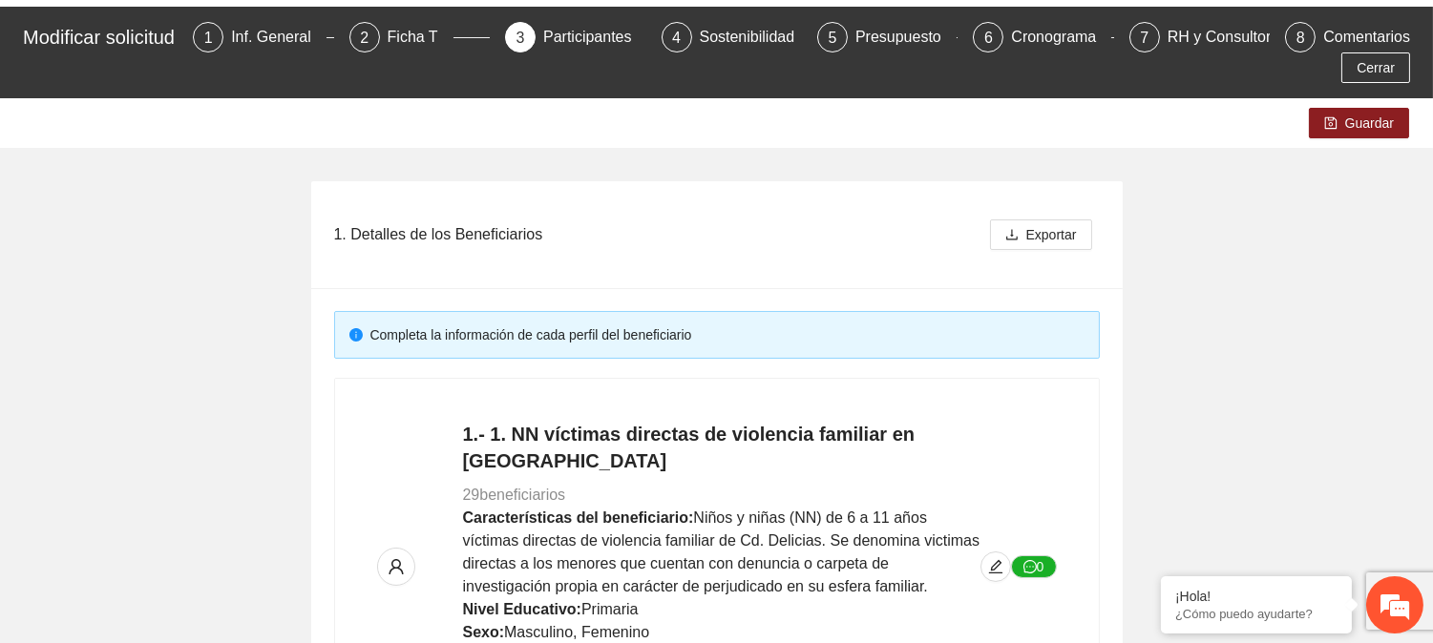
scroll to position [0, 0]
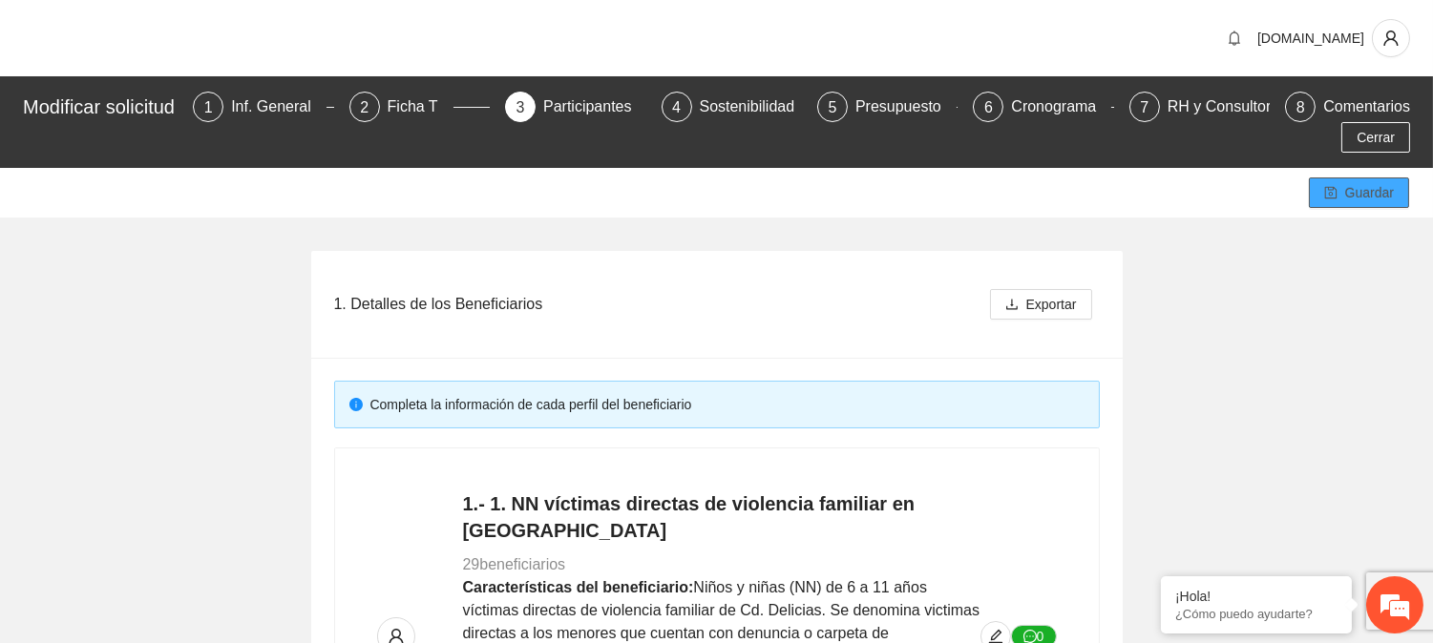
click at [1357, 182] on span "Guardar" at bounding box center [1369, 192] width 49 height 21
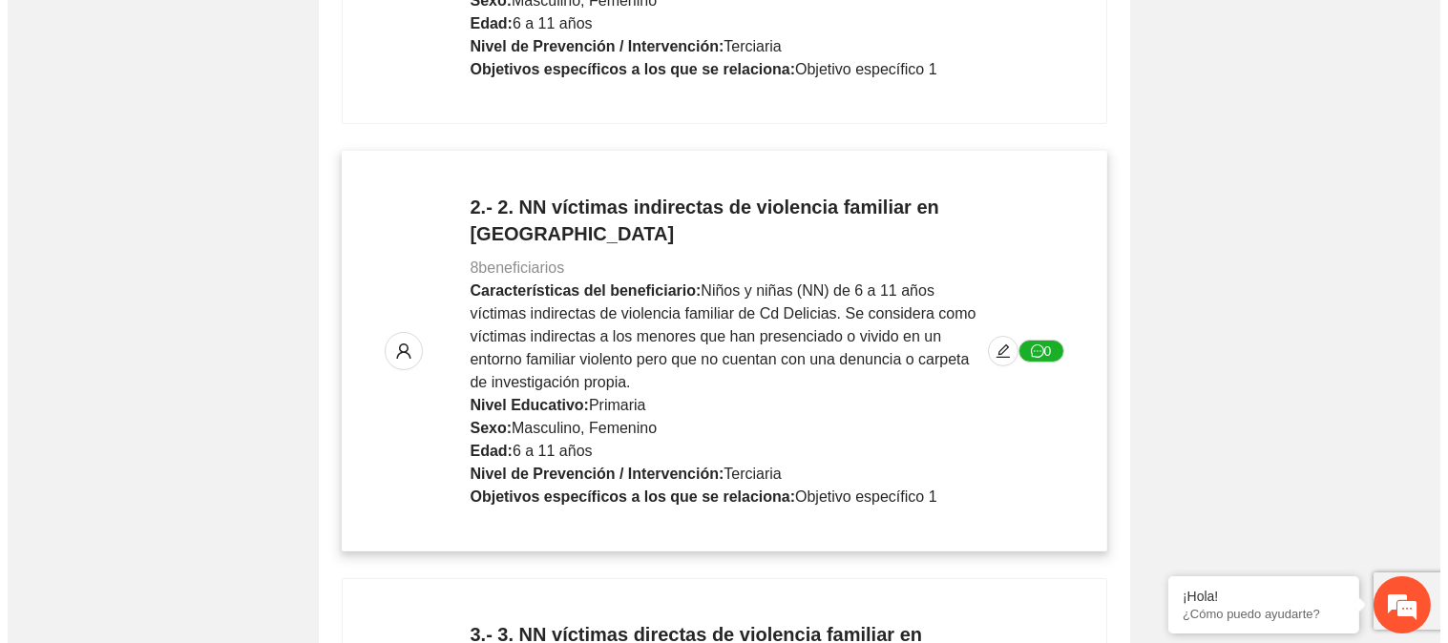
scroll to position [742, 0]
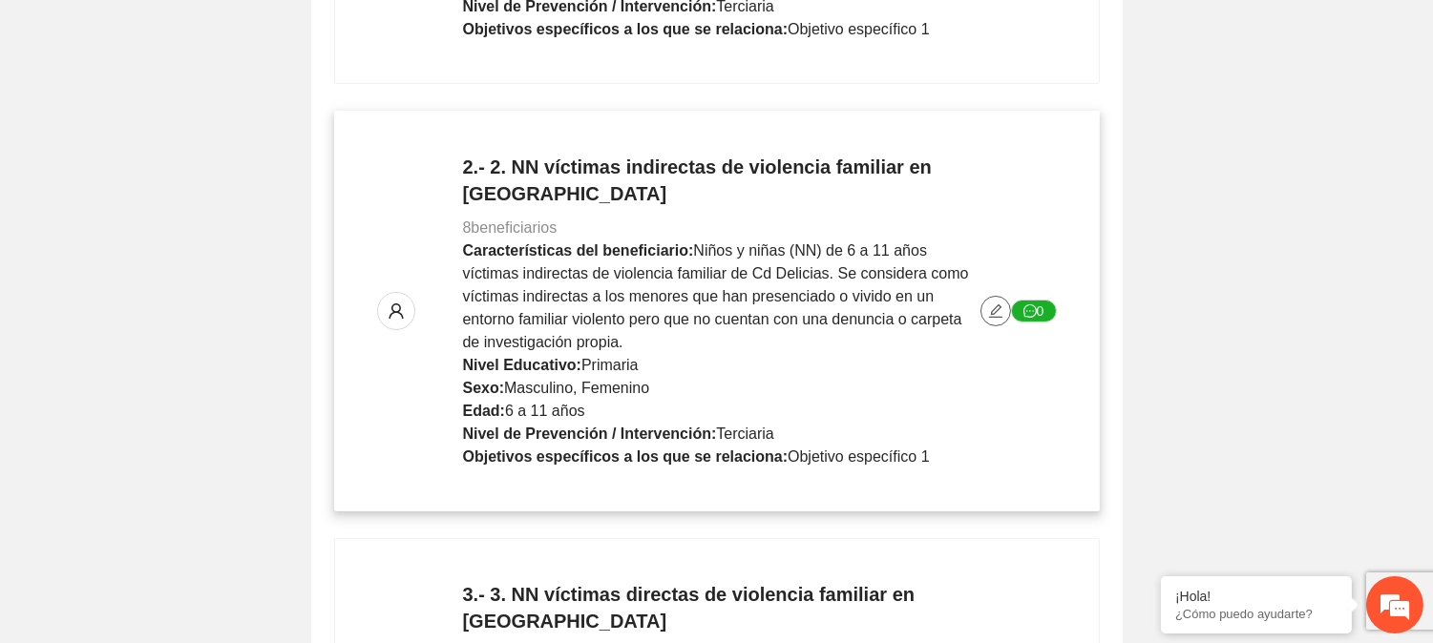
click at [990, 304] on icon "edit" at bounding box center [995, 311] width 15 height 15
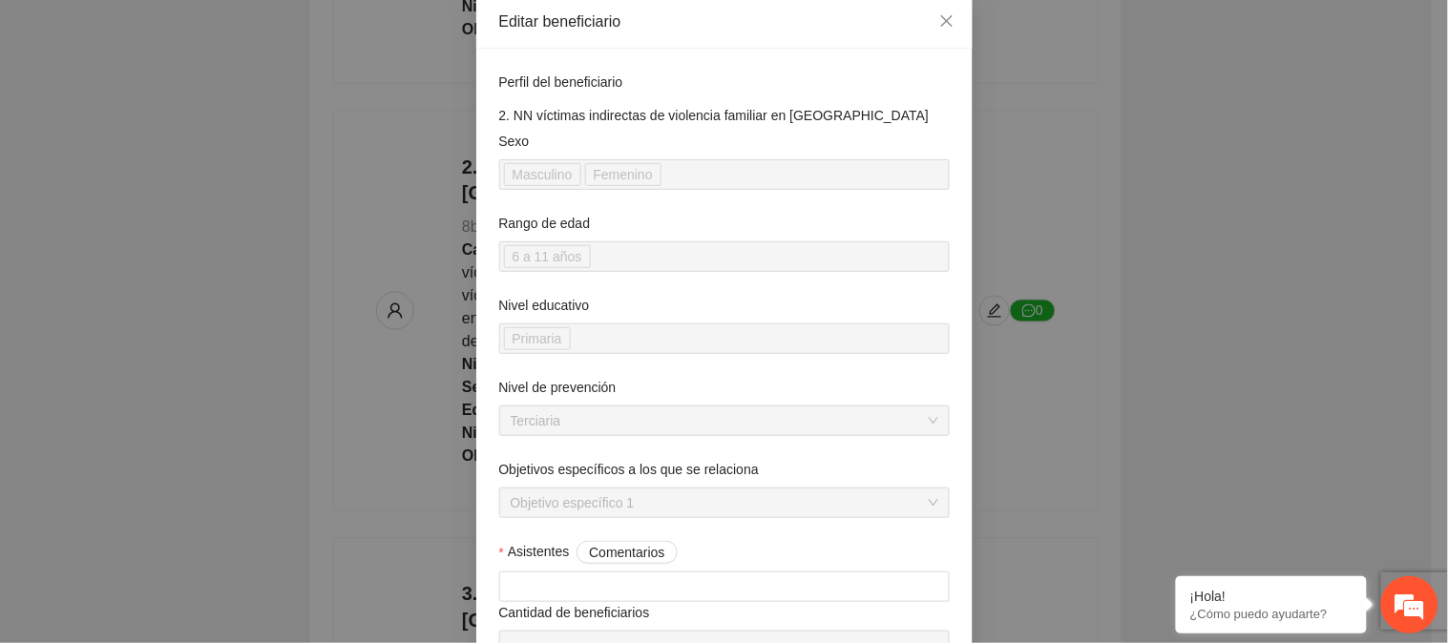
scroll to position [318, 0]
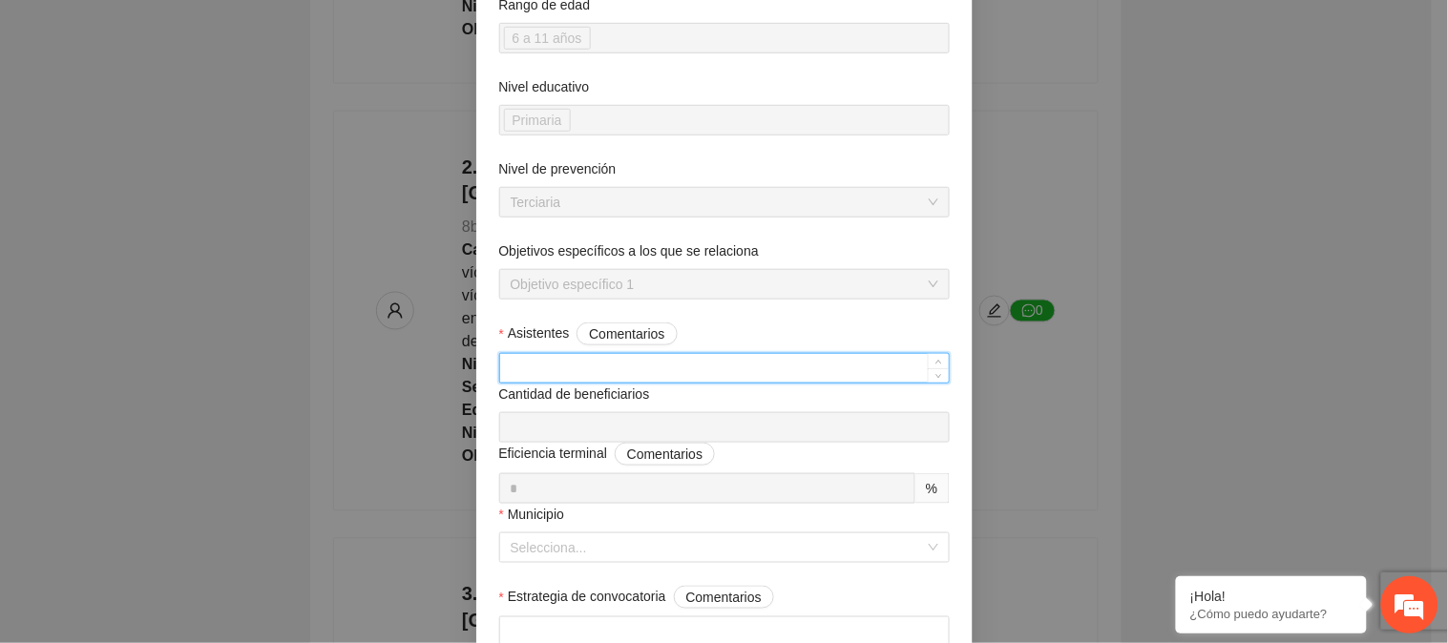
click at [693, 360] on input "Asistentes Comentarios" at bounding box center [724, 368] width 449 height 29
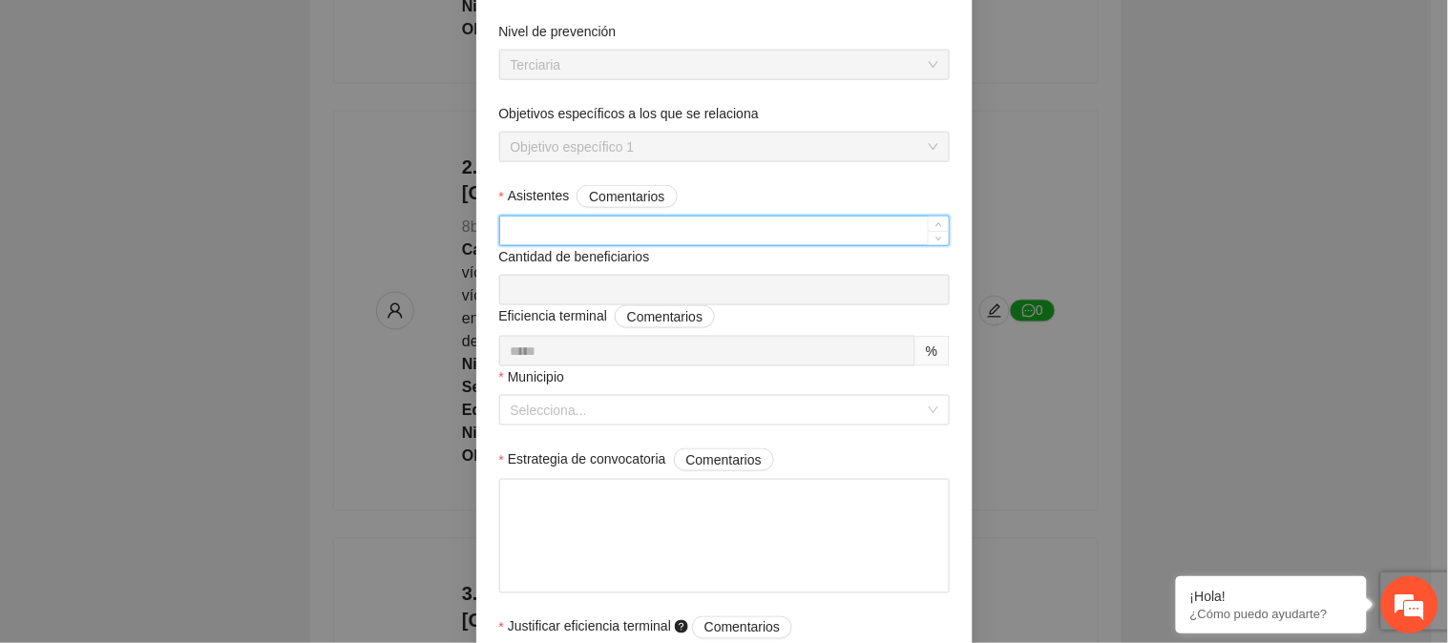
scroll to position [530, 0]
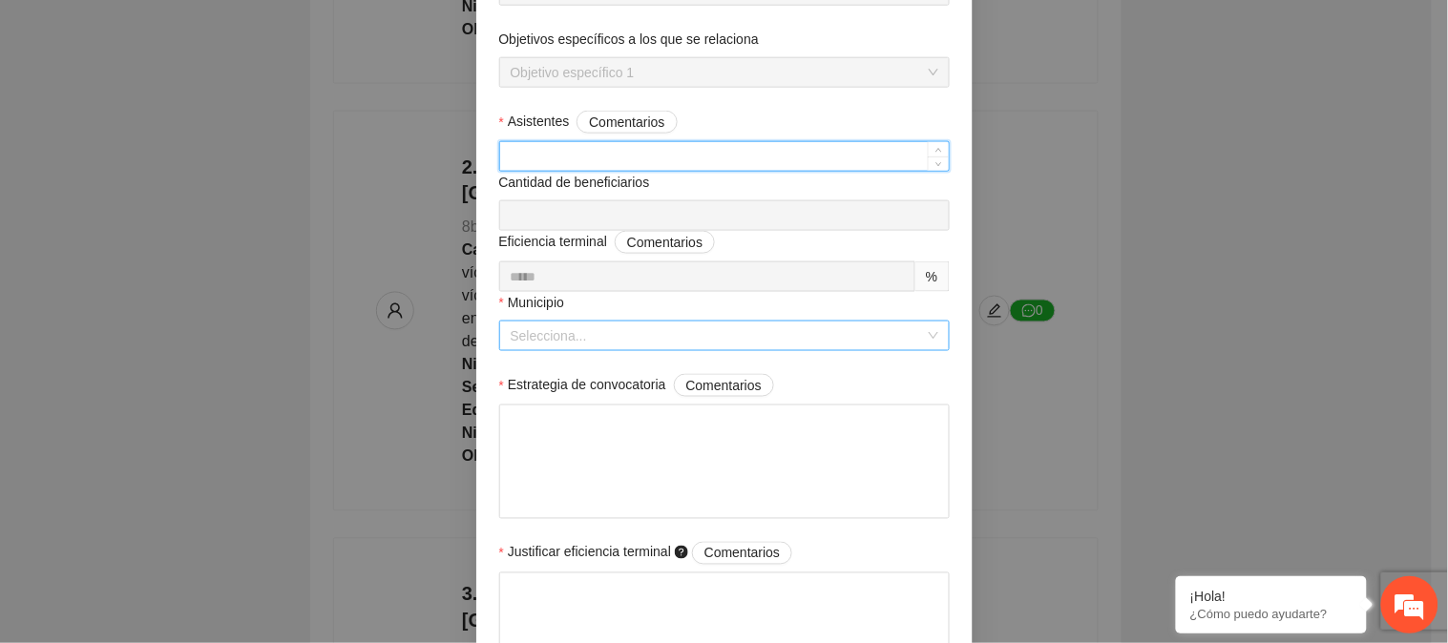
click at [684, 340] on input "Municipio" at bounding box center [718, 336] width 414 height 29
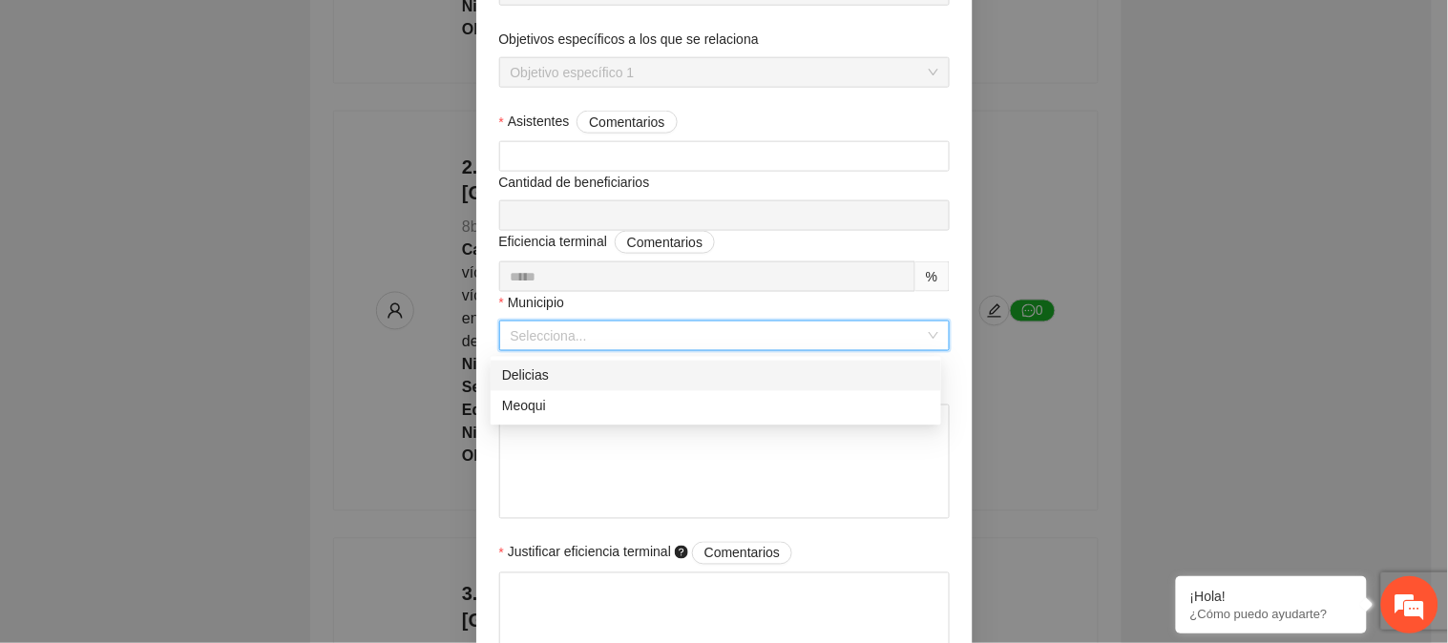
click at [676, 377] on div "Delicias" at bounding box center [716, 376] width 428 height 21
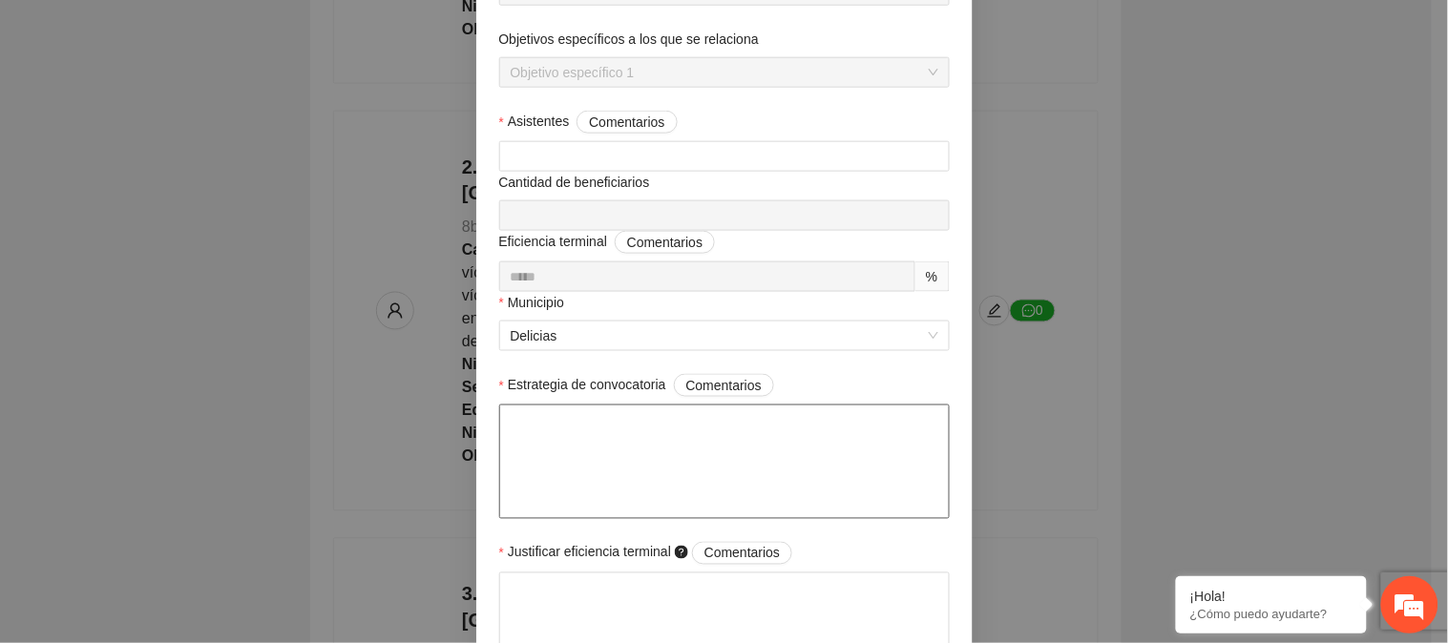
click at [650, 441] on textarea "Estrategia de convocatoria Comentarios" at bounding box center [724, 462] width 451 height 115
paste textarea "**********"
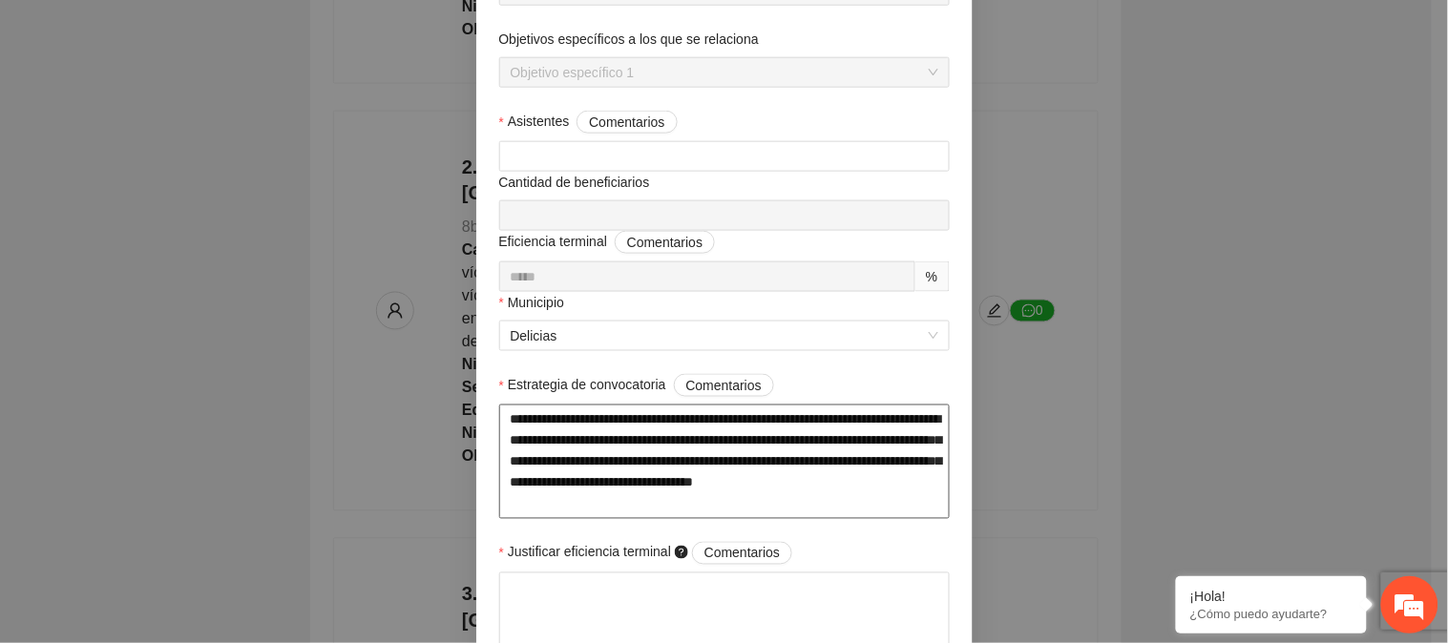
click at [735, 485] on textarea "**********" at bounding box center [724, 462] width 451 height 115
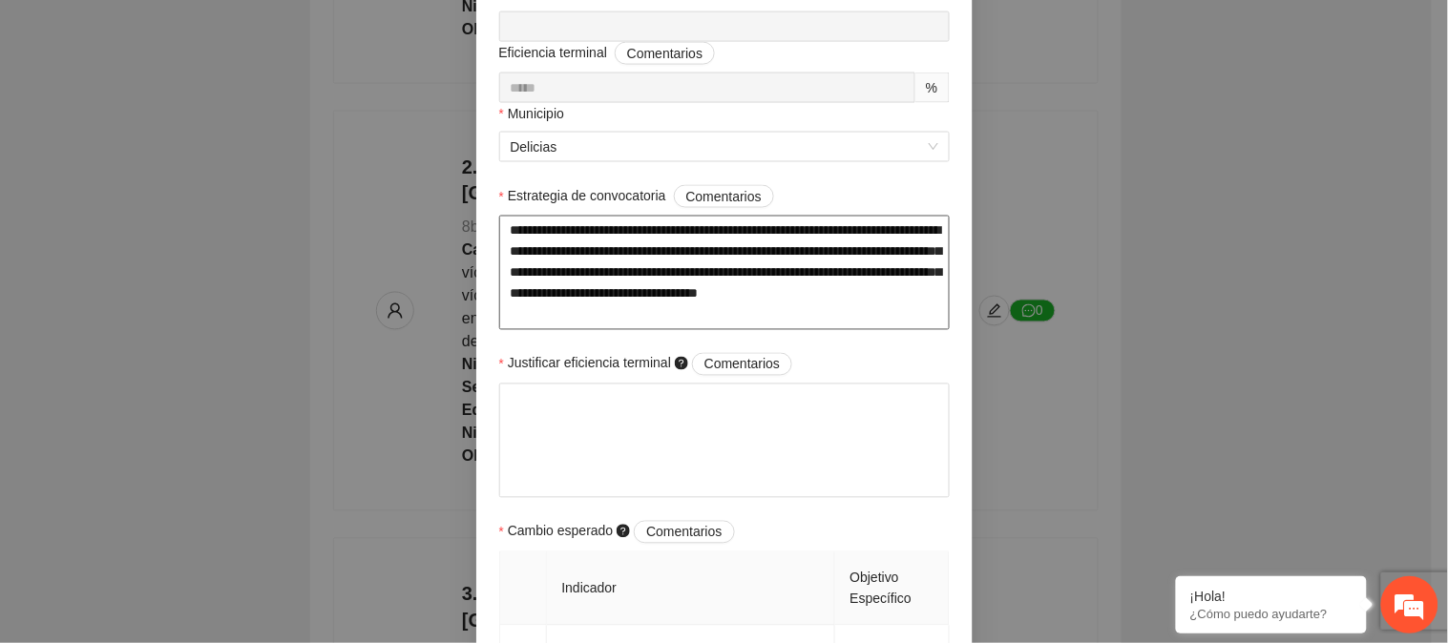
scroll to position [742, 0]
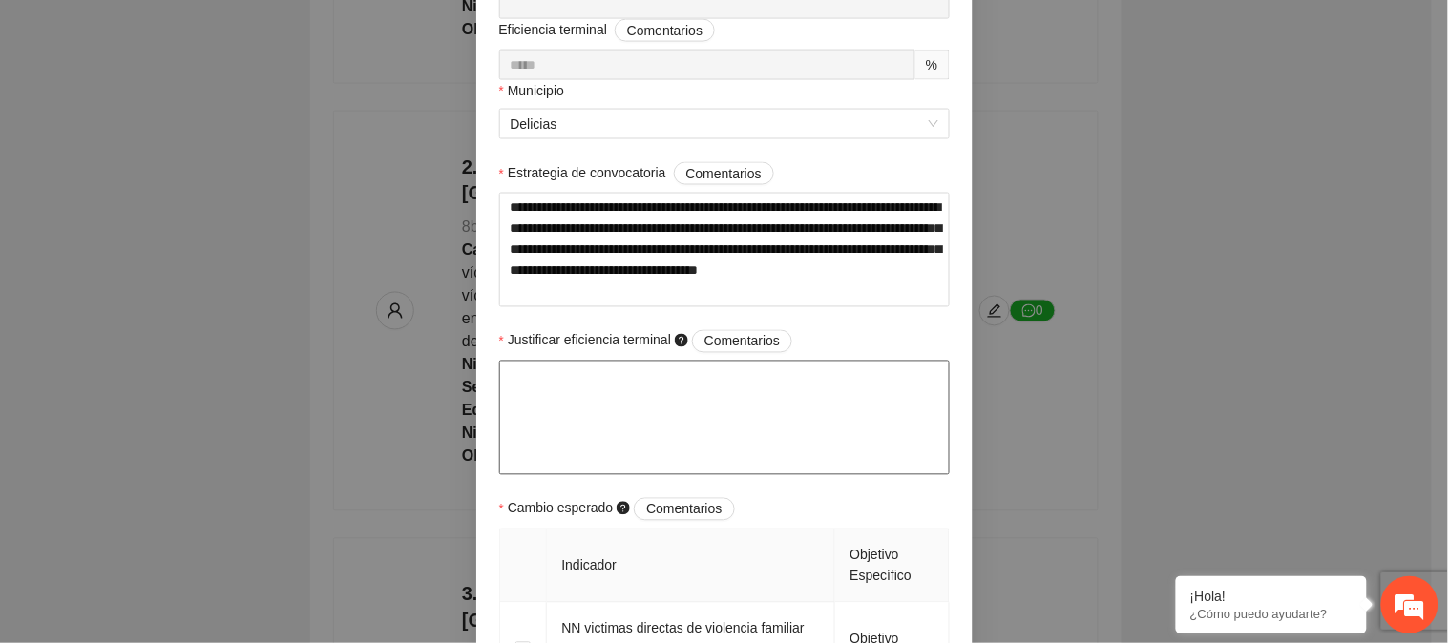
click at [700, 406] on textarea "Justificar eficiencia terminal Comentarios" at bounding box center [724, 418] width 451 height 115
click at [558, 395] on textarea "Justificar eficiencia terminal Comentarios" at bounding box center [724, 418] width 451 height 115
paste textarea "**********"
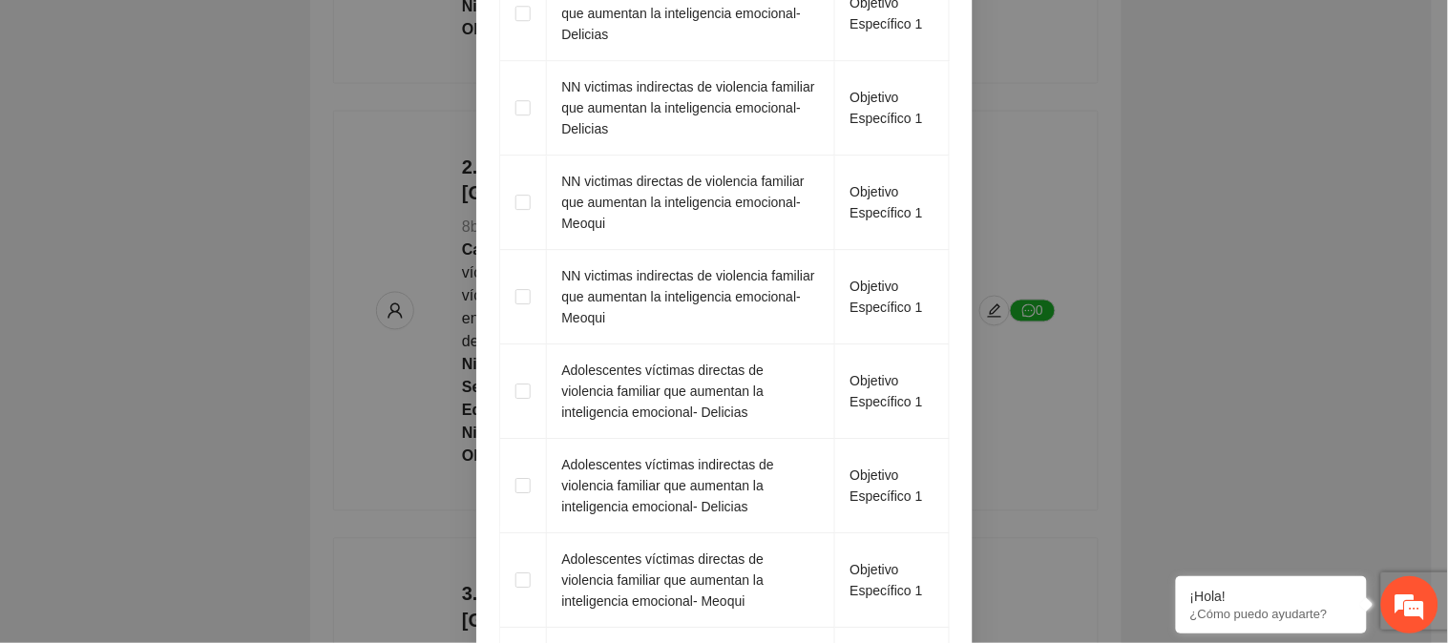
scroll to position [1272, 0]
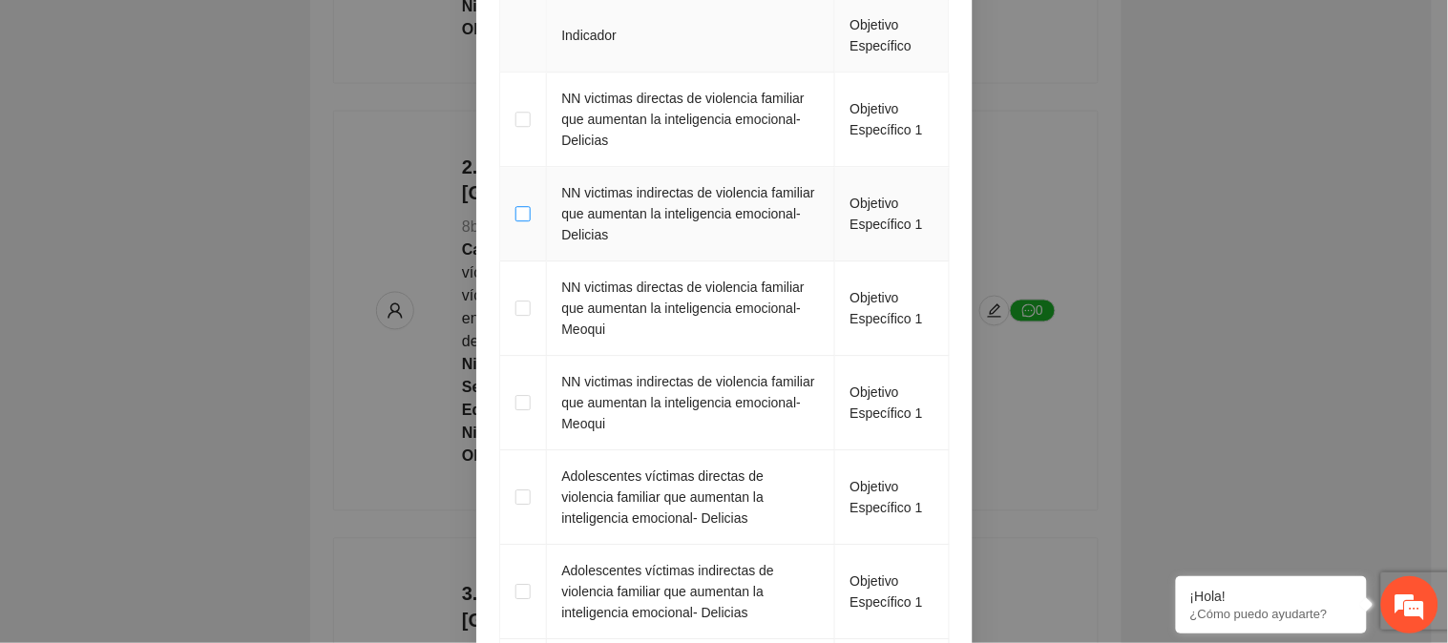
click at [515, 221] on span at bounding box center [522, 213] width 15 height 15
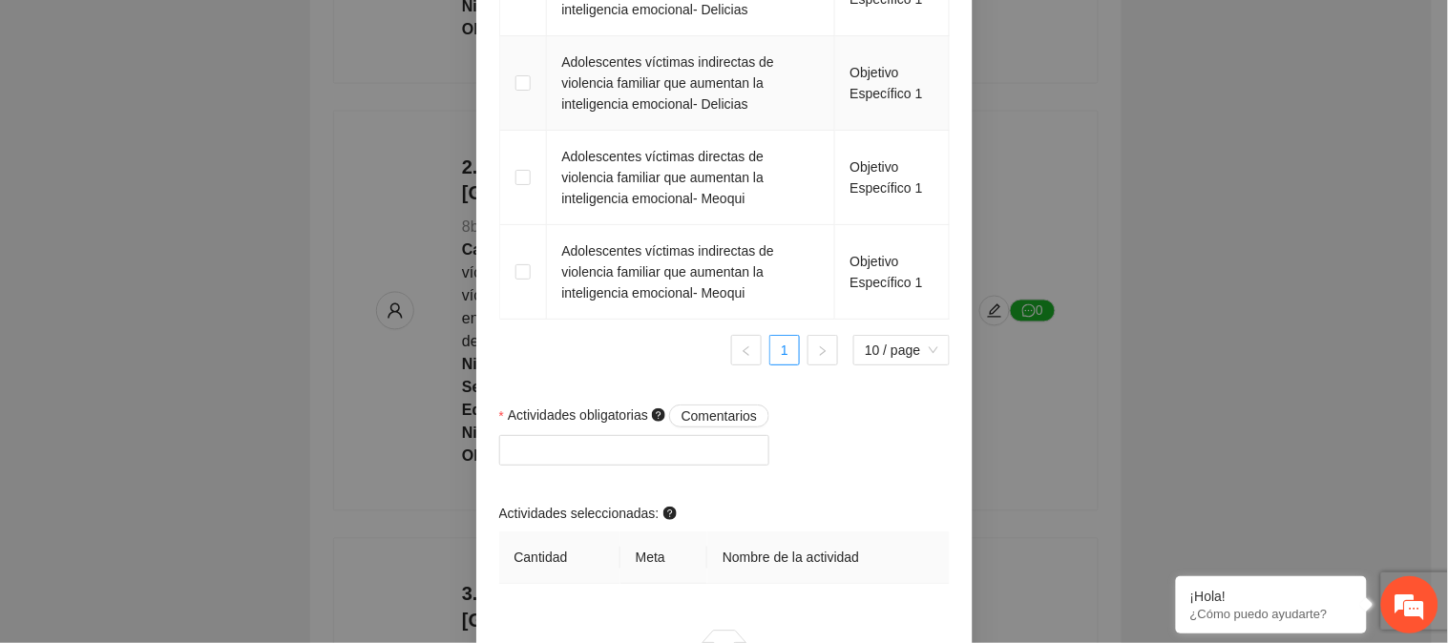
scroll to position [1802, 0]
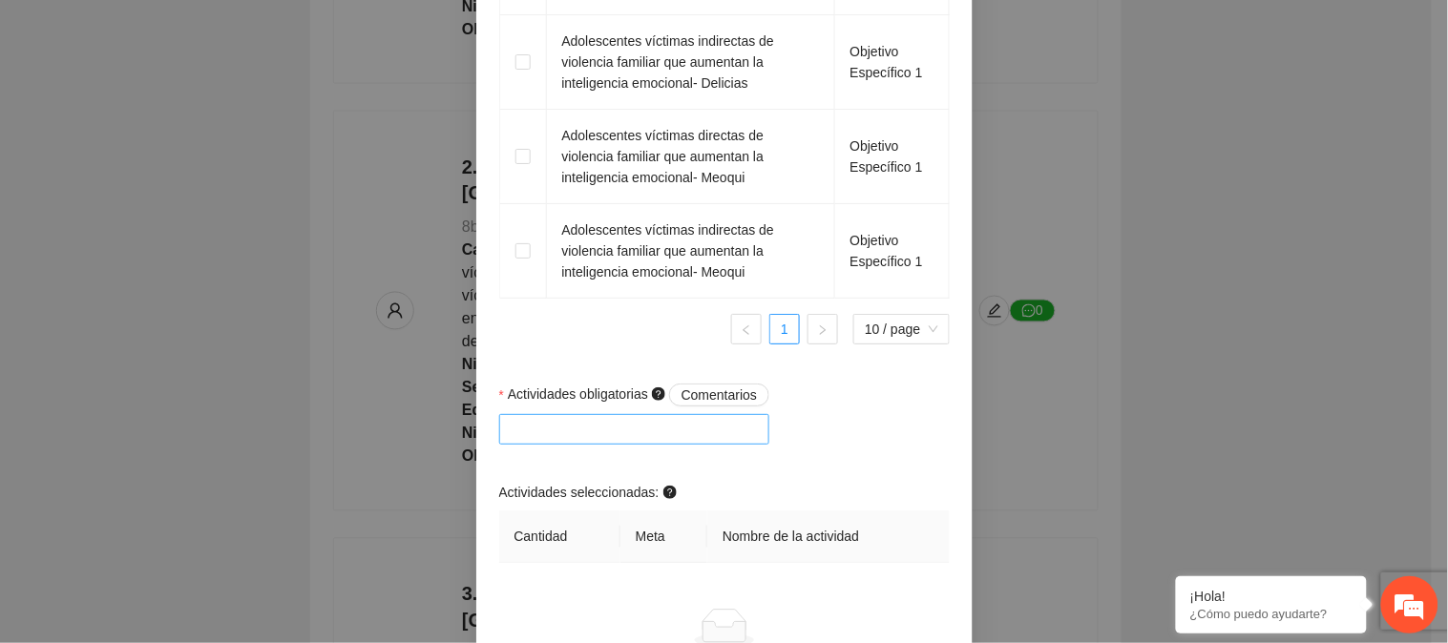
click at [673, 436] on div at bounding box center [635, 429] width 262 height 23
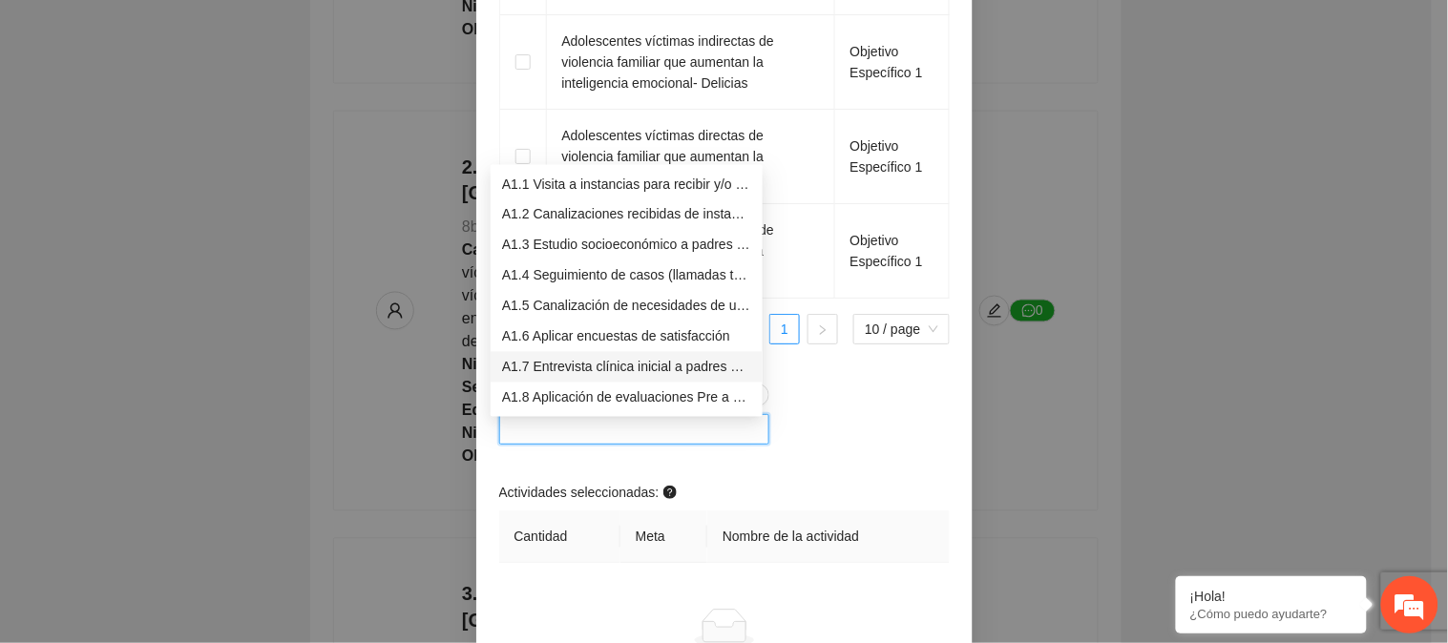
click at [659, 354] on div "A1.7 Entrevista clínica inicial a padres o tutores de NN" at bounding box center [627, 367] width 272 height 31
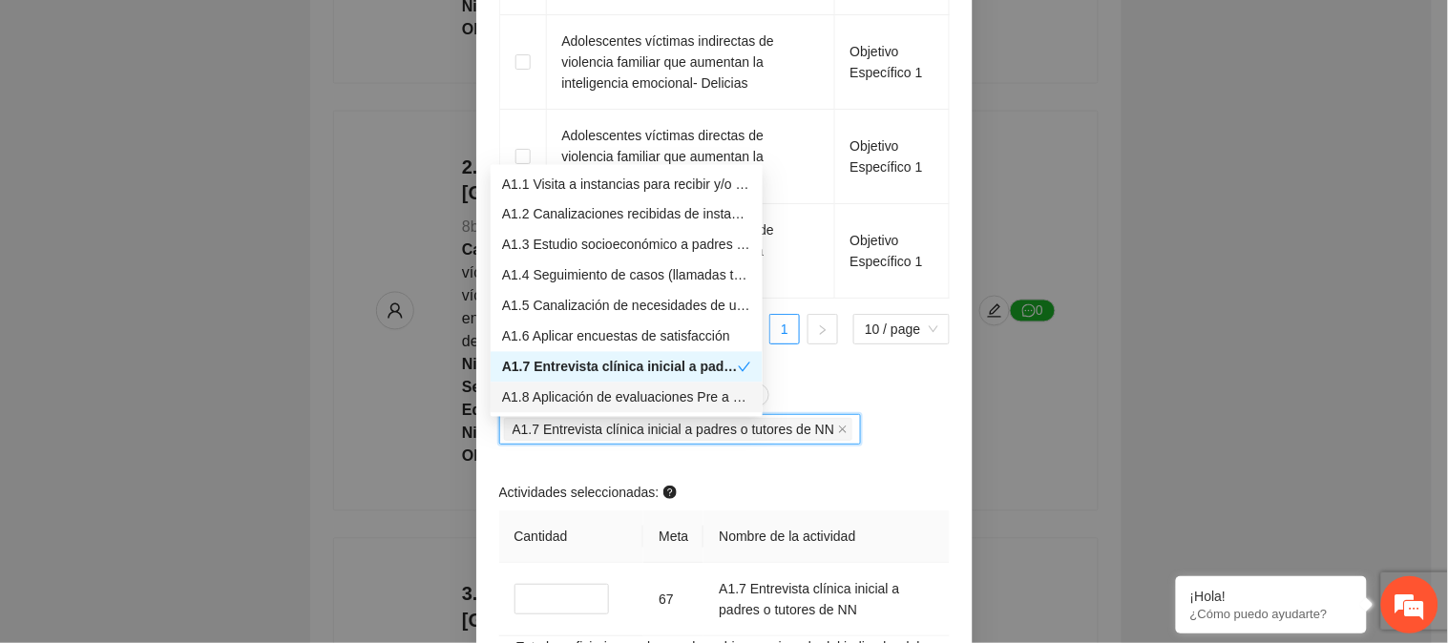
click at [659, 383] on div "A1.8 Aplicación de evaluaciones Pre a NN" at bounding box center [627, 398] width 272 height 31
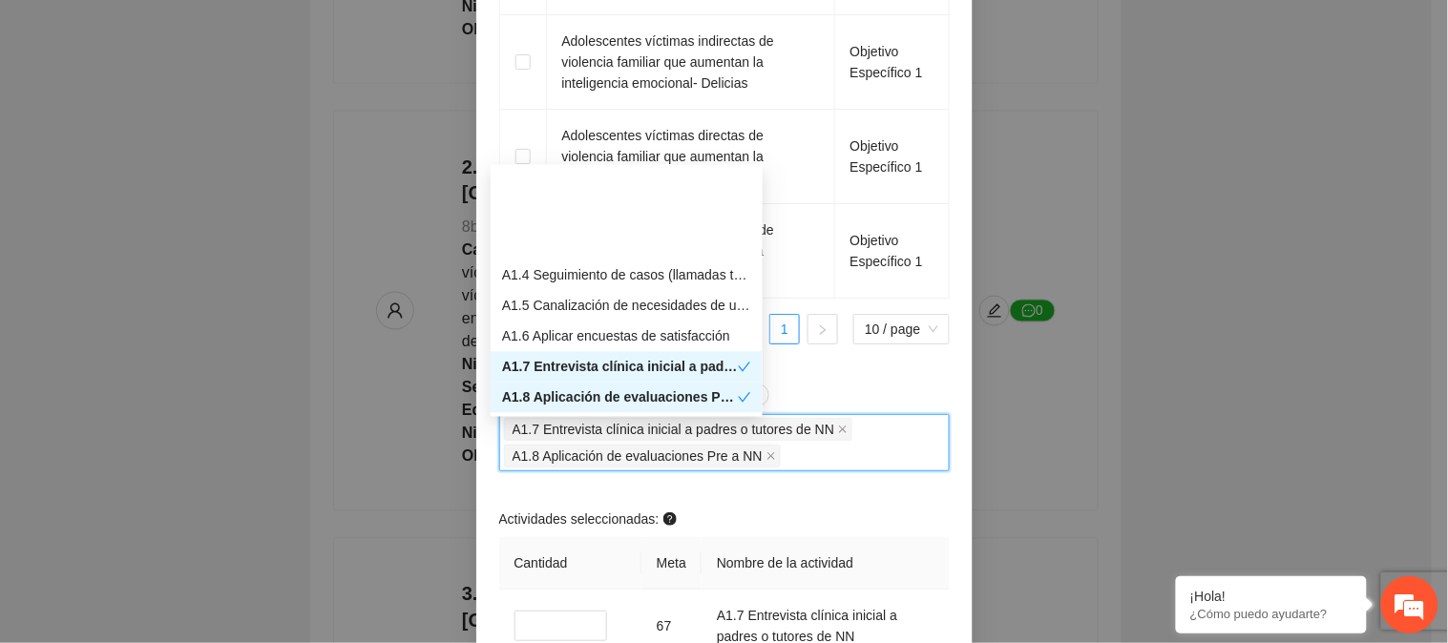
scroll to position [106, 0]
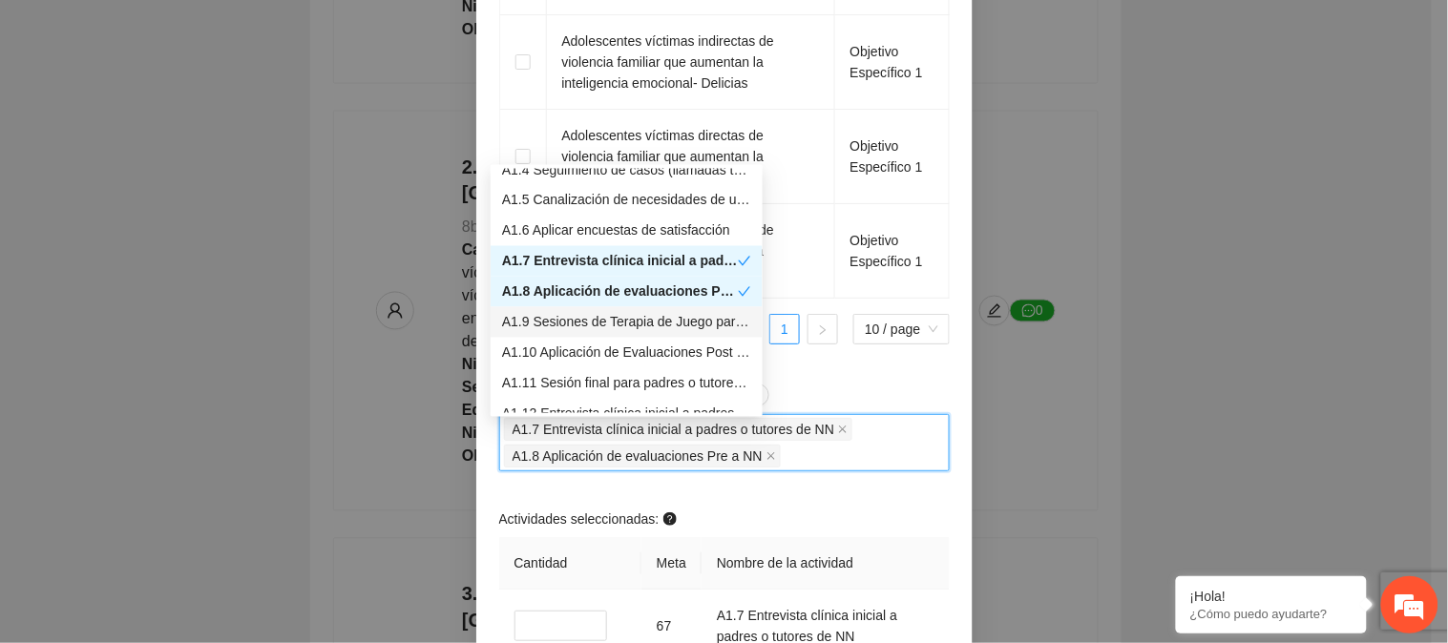
click at [663, 312] on div "A1.9 Sesiones de Terapia de Juego para niños y niñas" at bounding box center [626, 322] width 249 height 21
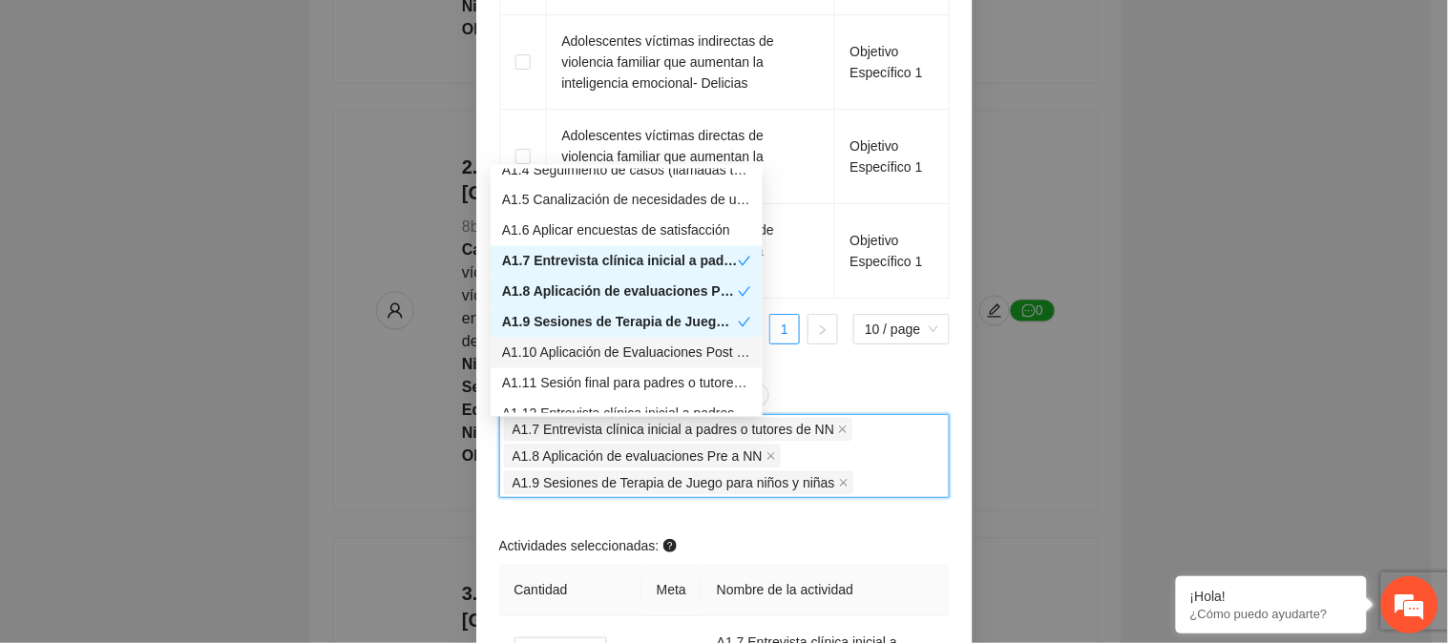
click at [663, 344] on div "A1.10 Aplicación de Evaluaciones Post a NN" at bounding box center [626, 353] width 249 height 21
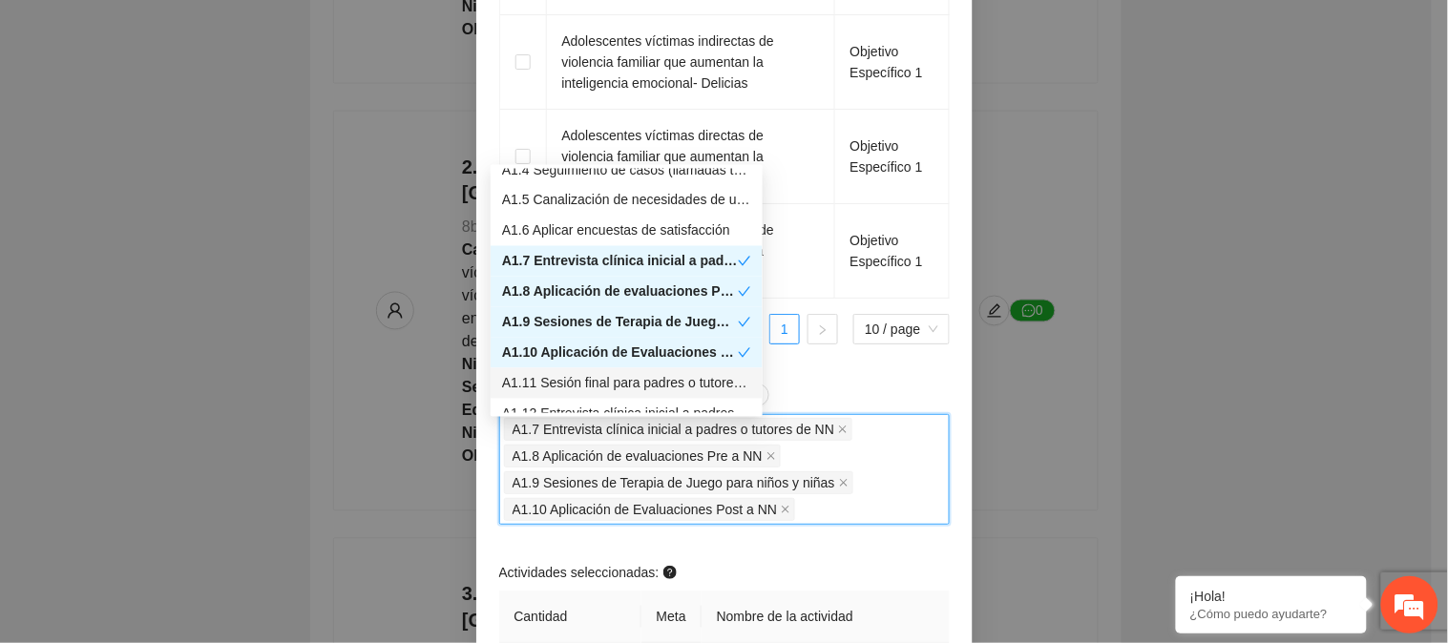
click at [657, 379] on div "A1.11 Sesión final para padres o tutores de NN" at bounding box center [626, 383] width 249 height 21
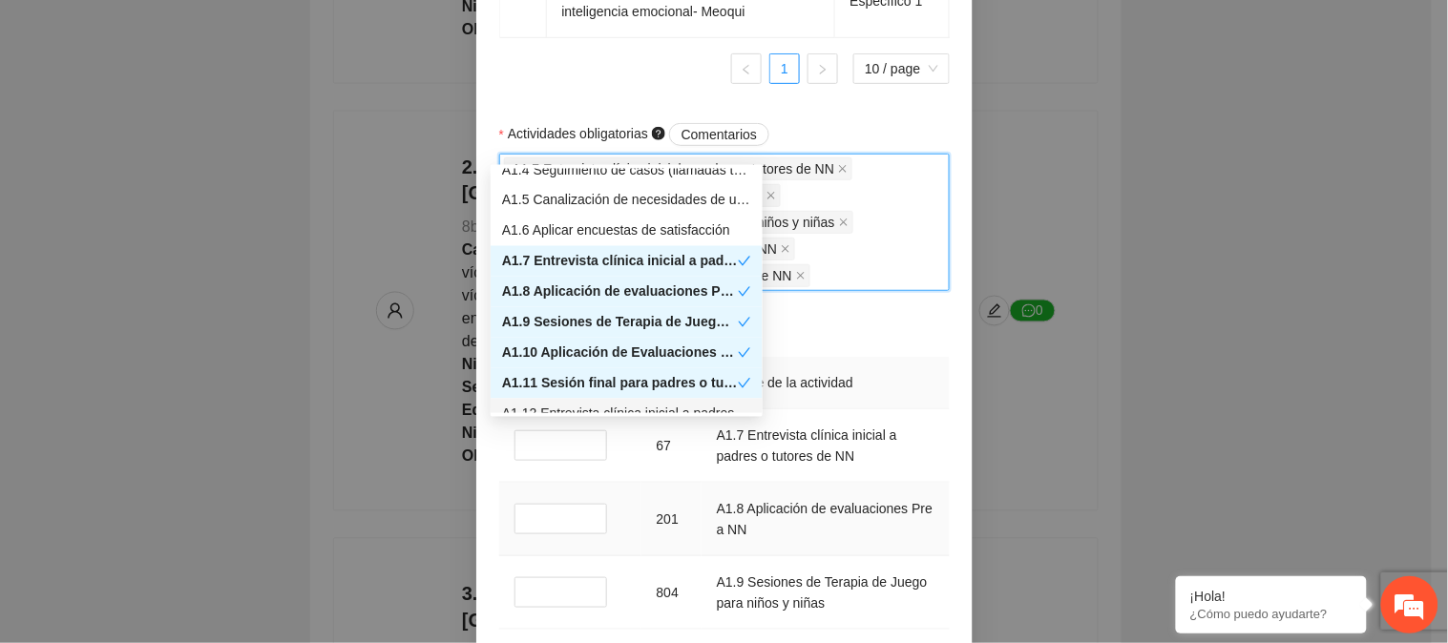
scroll to position [2015, 0]
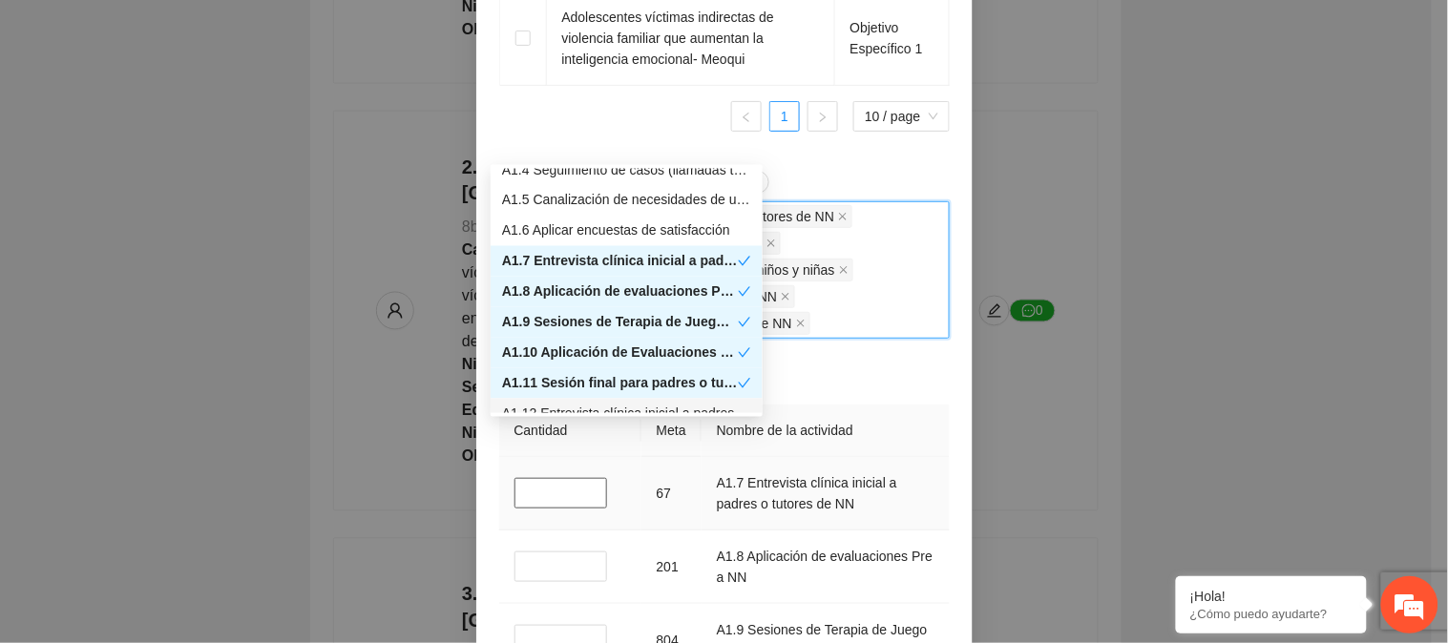
click at [550, 498] on input "*" at bounding box center [562, 493] width 94 height 31
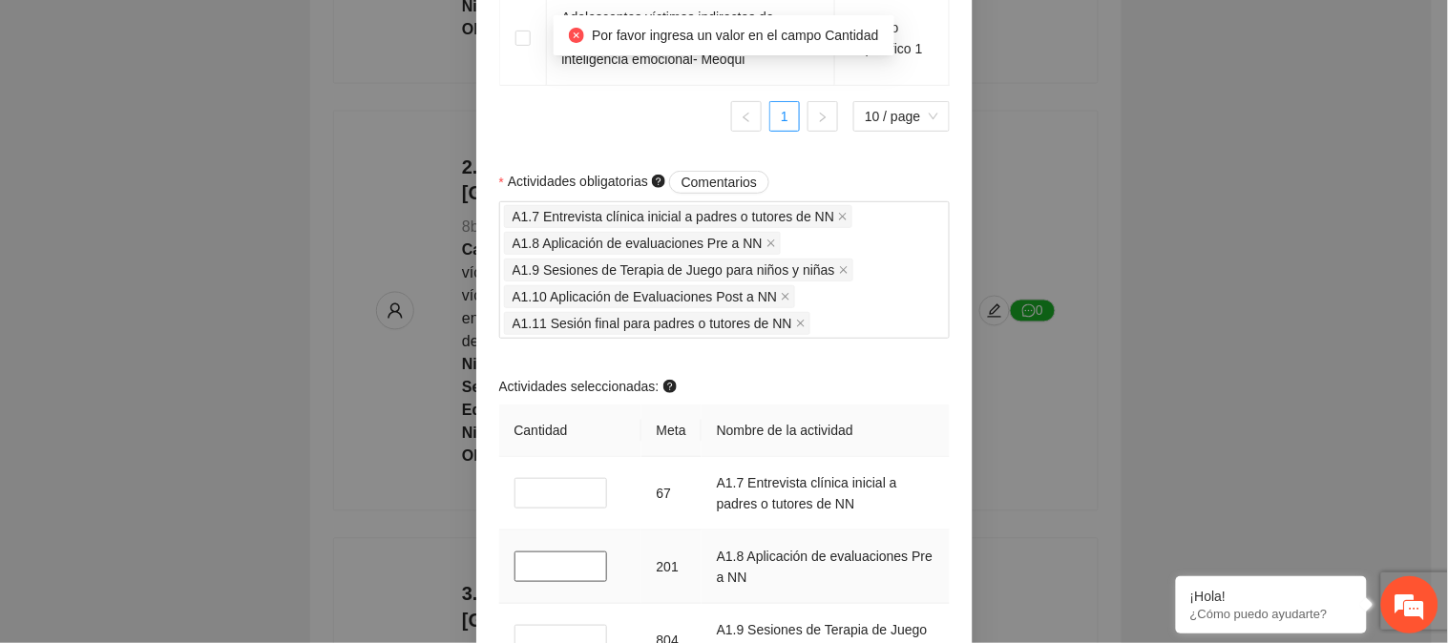
click at [530, 563] on input "*" at bounding box center [562, 567] width 94 height 31
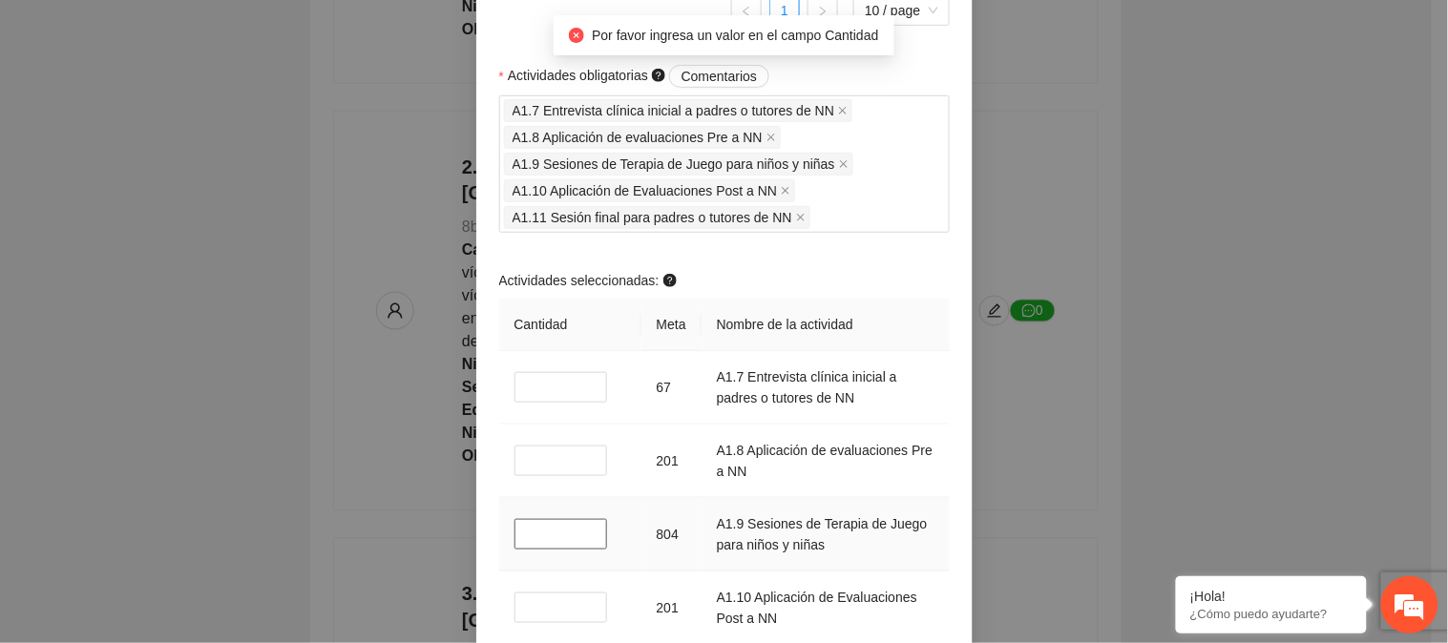
click at [533, 541] on input "*" at bounding box center [562, 534] width 94 height 31
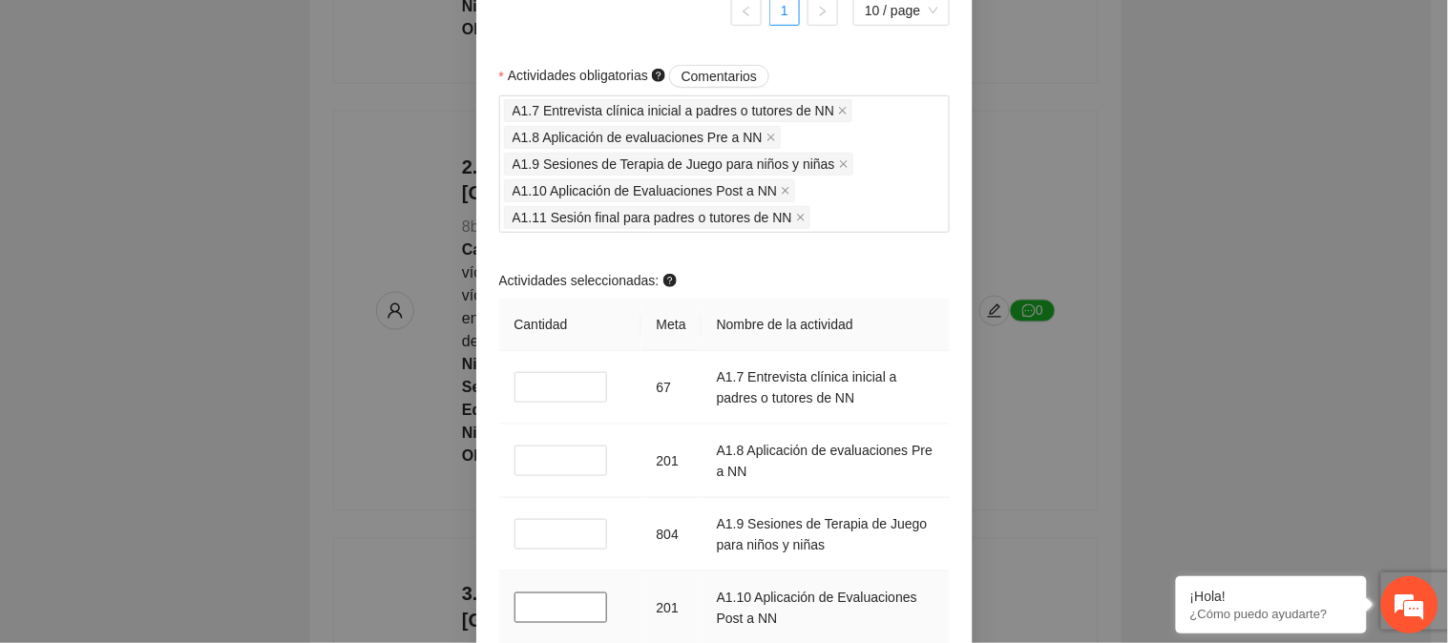
click at [532, 606] on input "*" at bounding box center [562, 608] width 94 height 31
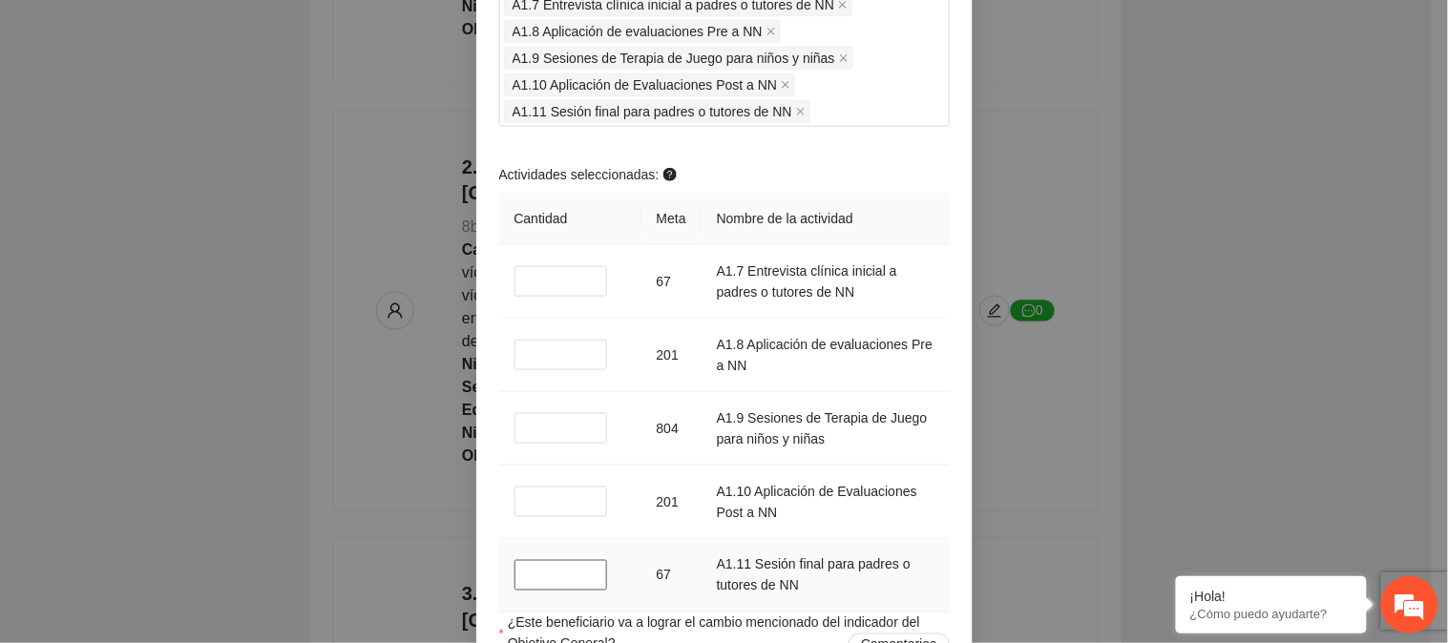
click at [532, 580] on input "*" at bounding box center [562, 575] width 94 height 31
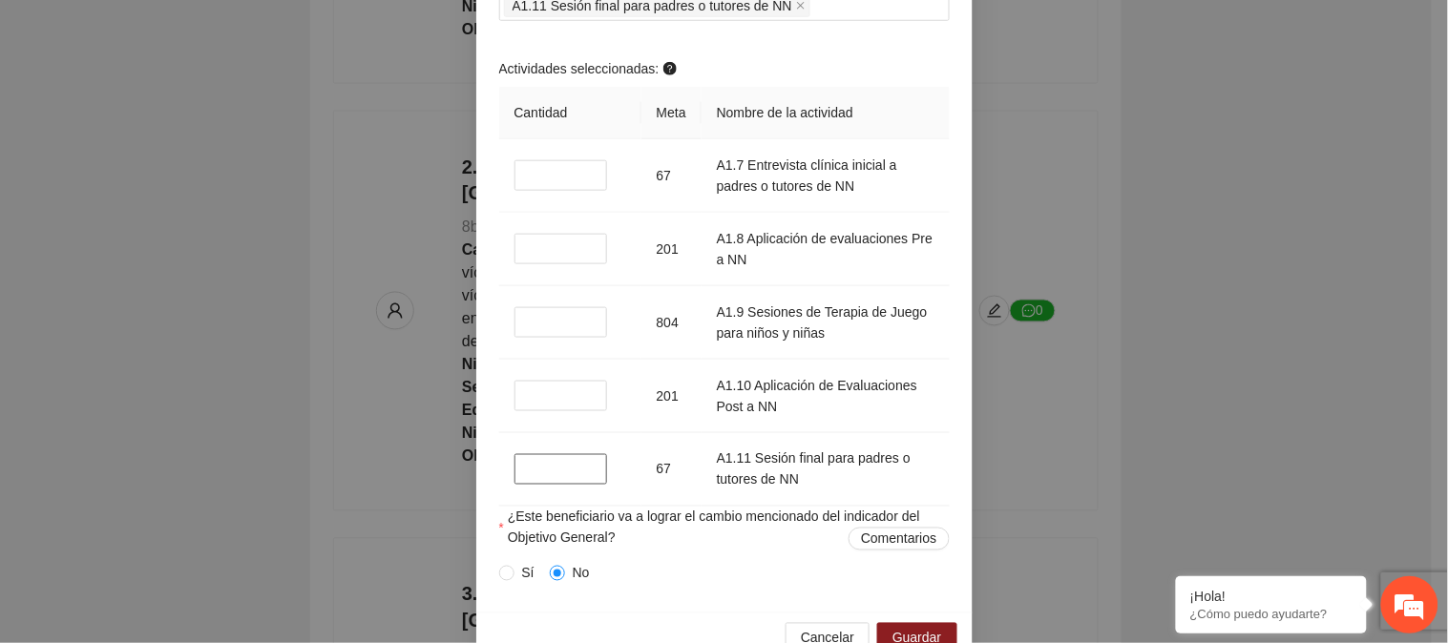
scroll to position [2381, 0]
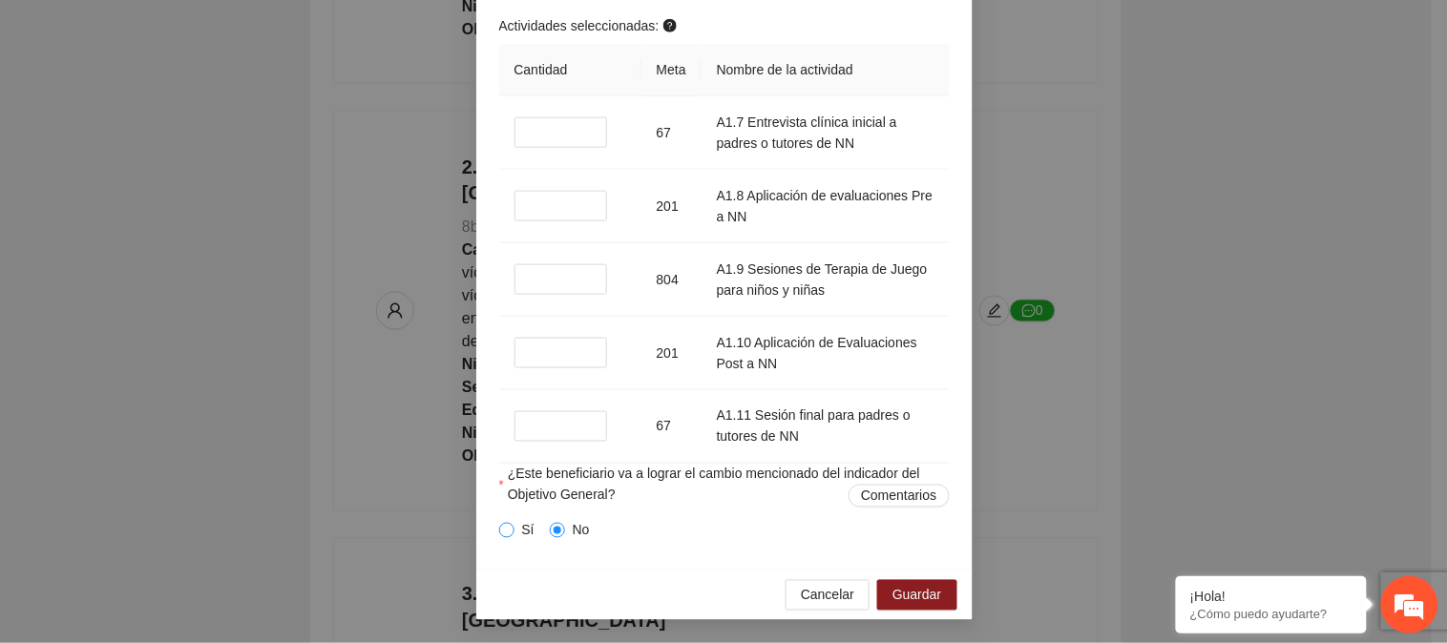
click at [500, 538] on span at bounding box center [506, 530] width 15 height 15
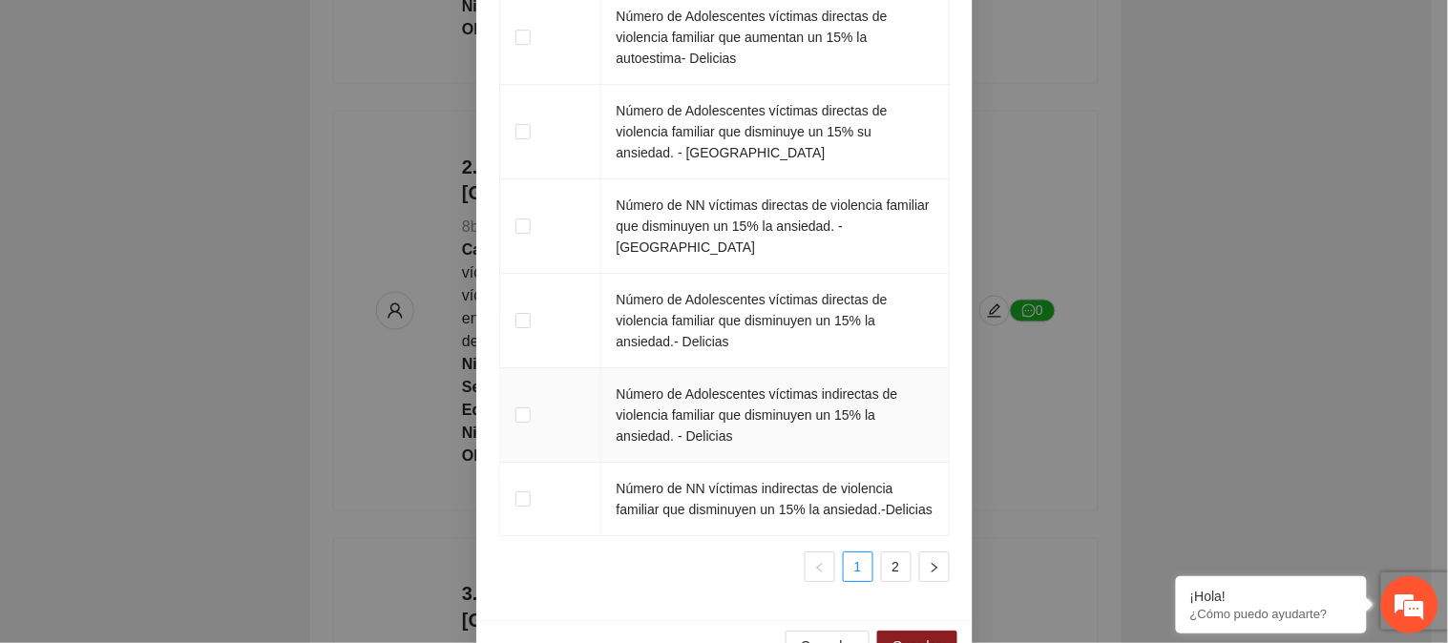
scroll to position [3385, 0]
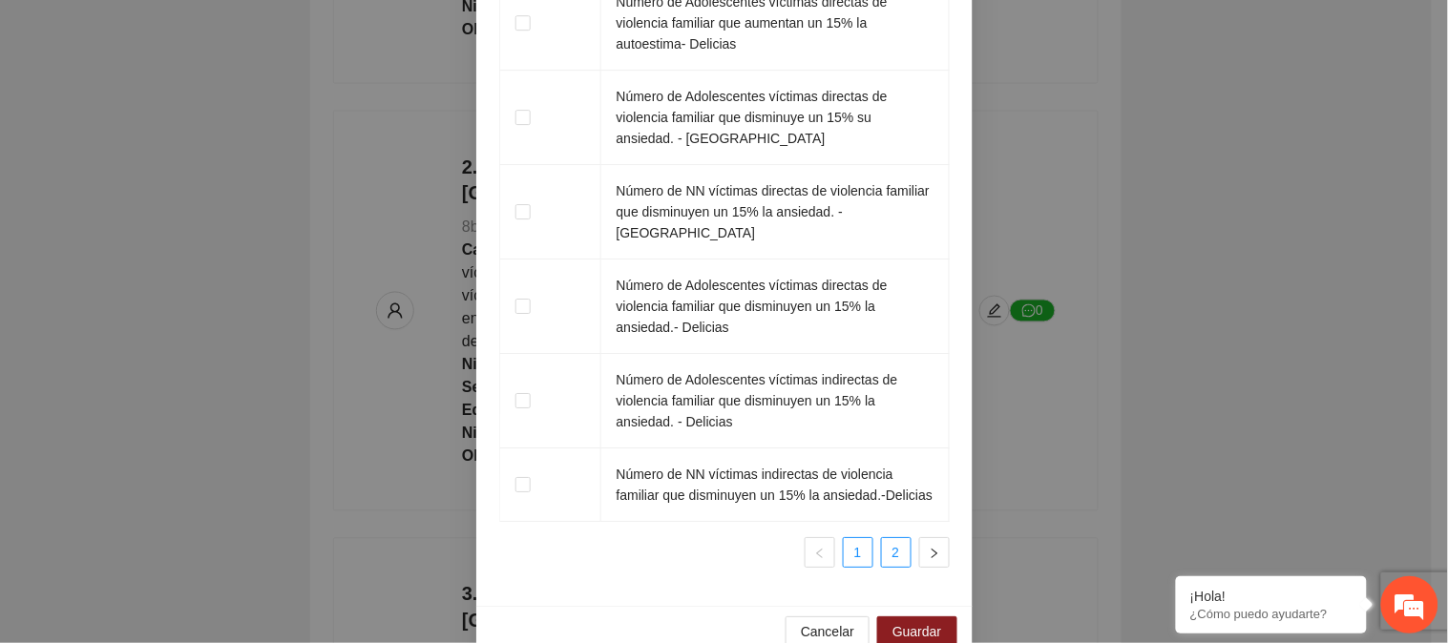
click at [888, 538] on link "2" at bounding box center [896, 552] width 29 height 29
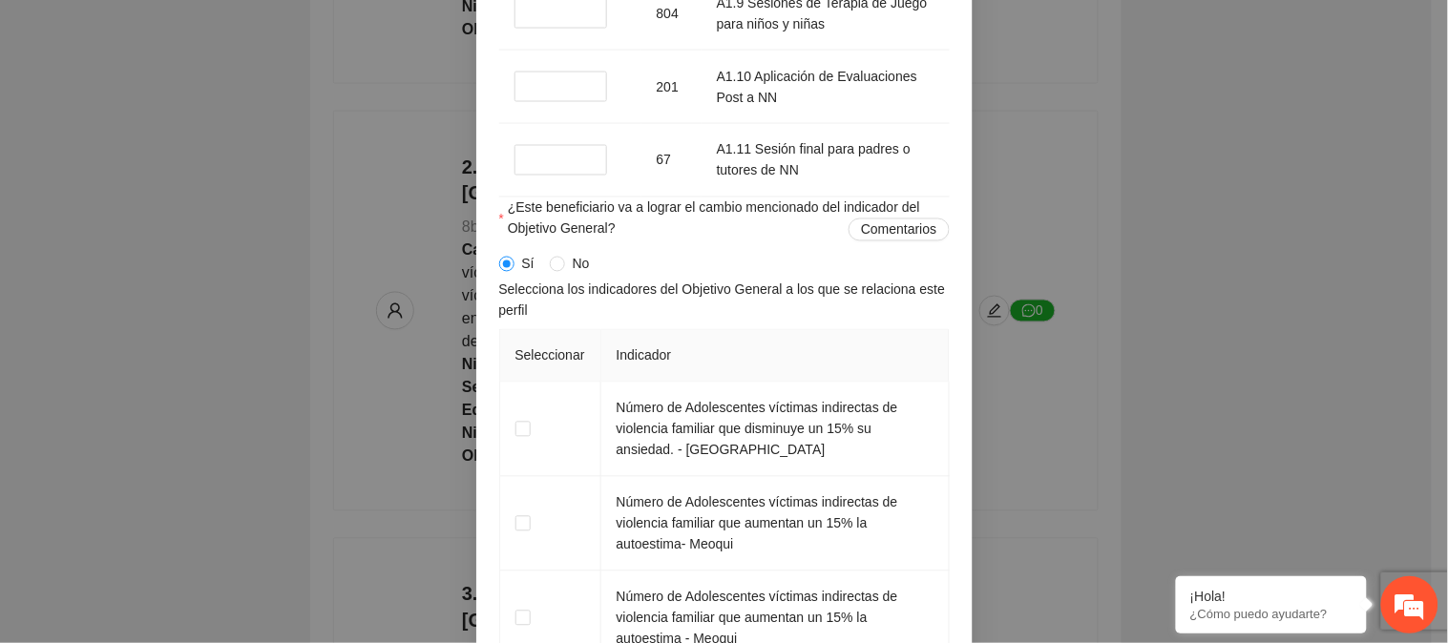
scroll to position [2540, 0]
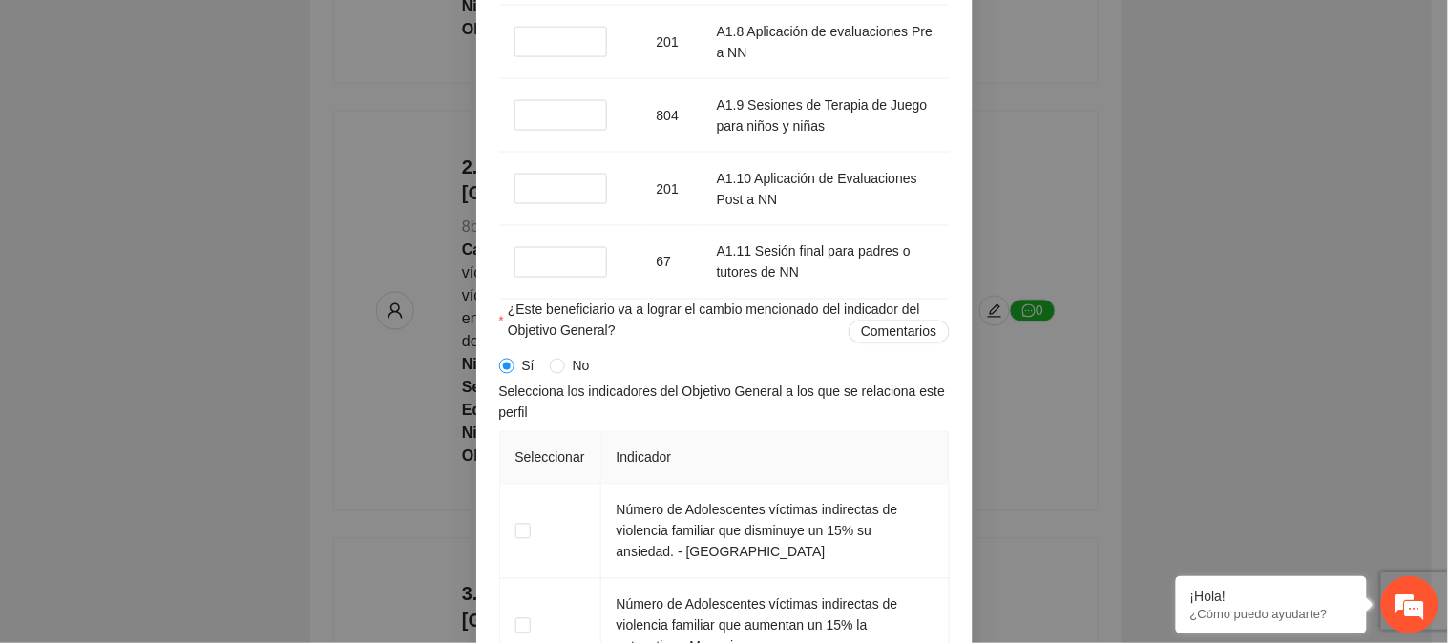
click at [565, 365] on span "No" at bounding box center [581, 366] width 32 height 21
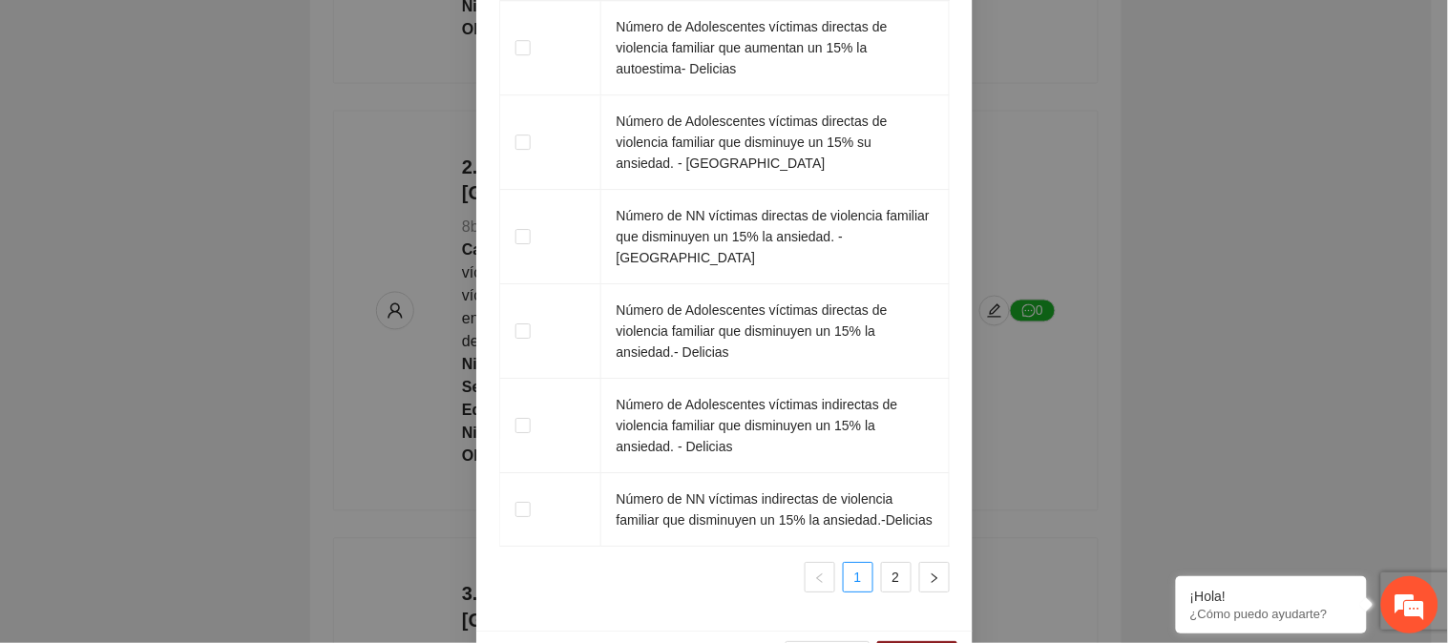
scroll to position [3385, 0]
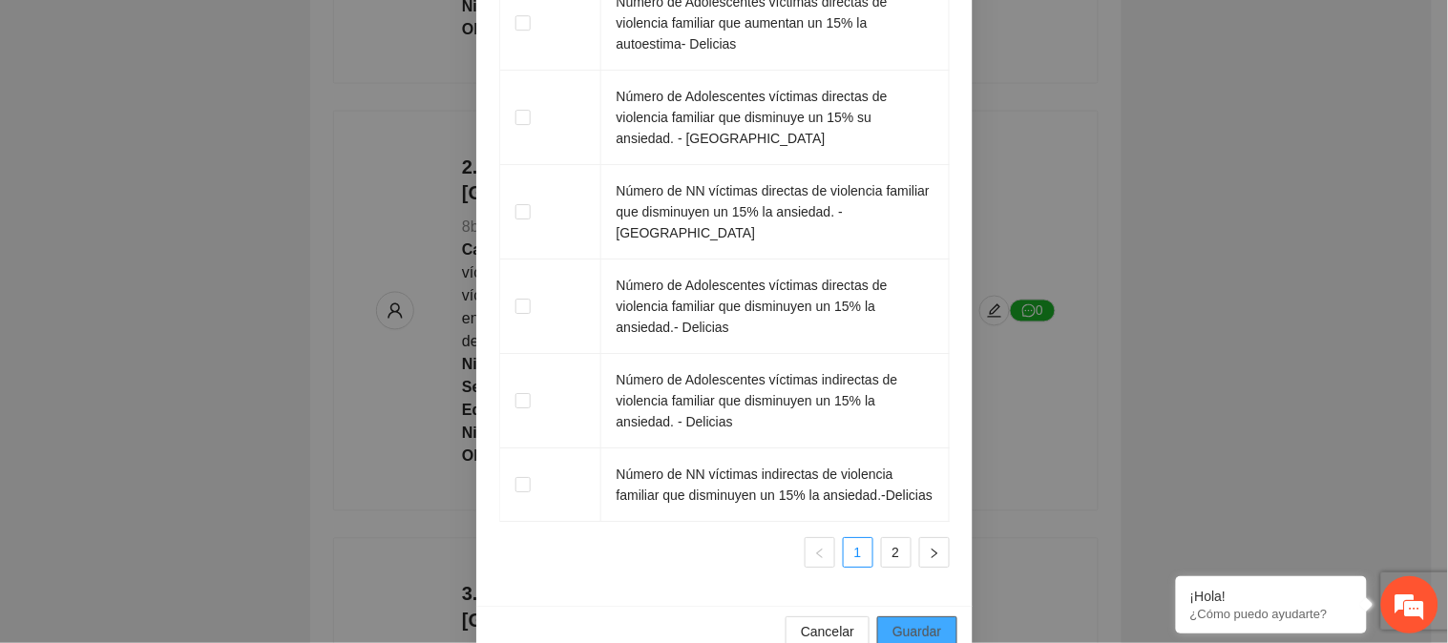
click at [921, 621] on span "Guardar" at bounding box center [917, 631] width 49 height 21
click at [882, 538] on link "2" at bounding box center [896, 552] width 29 height 29
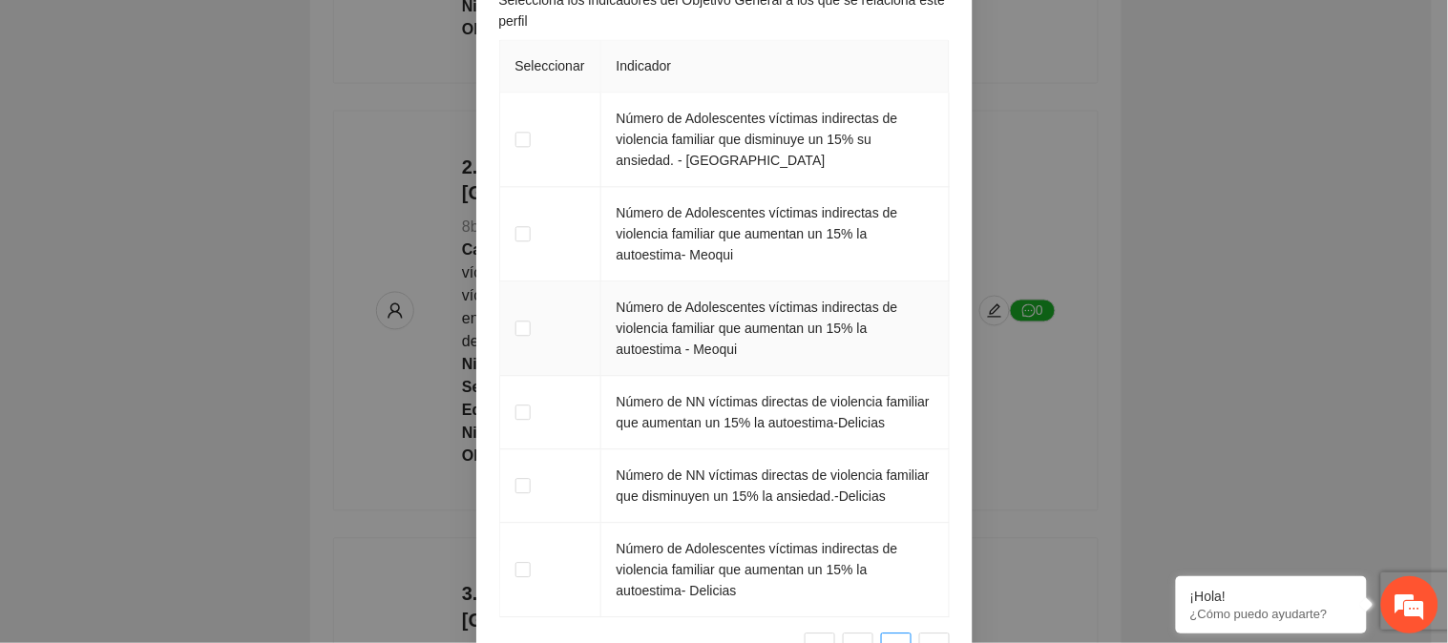
scroll to position [2964, 0]
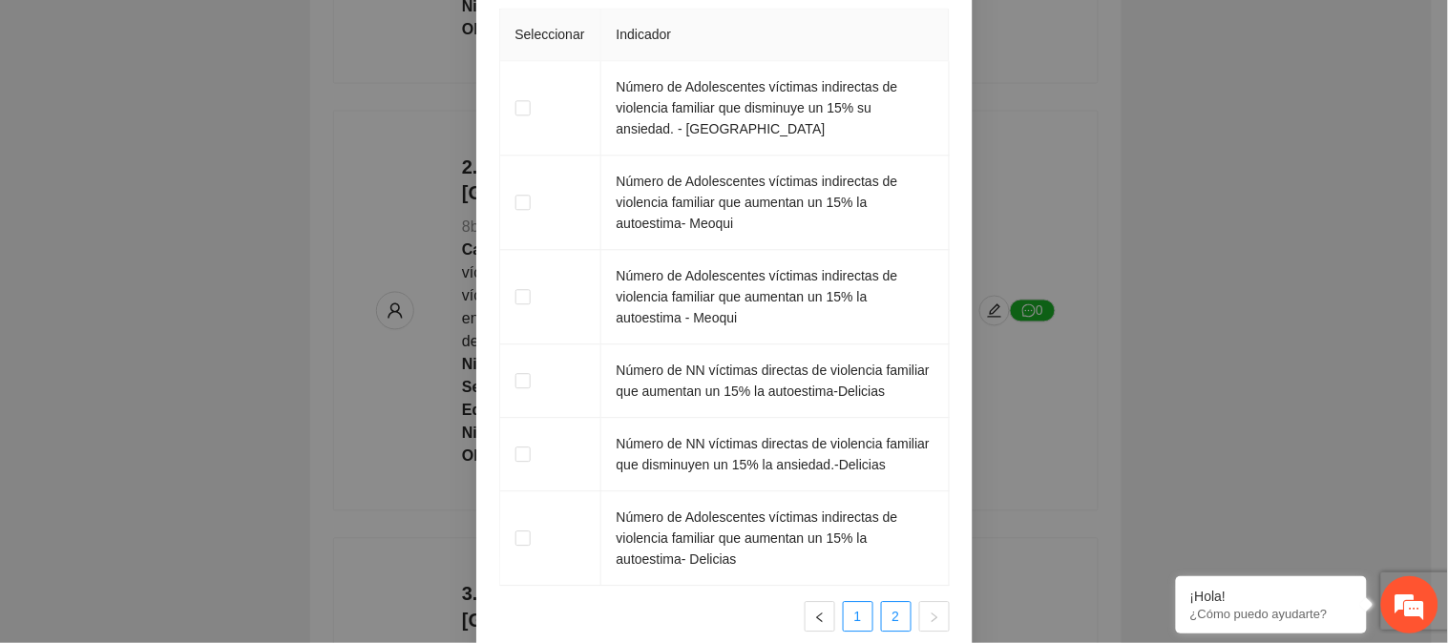
click at [862, 620] on link "1" at bounding box center [858, 616] width 29 height 29
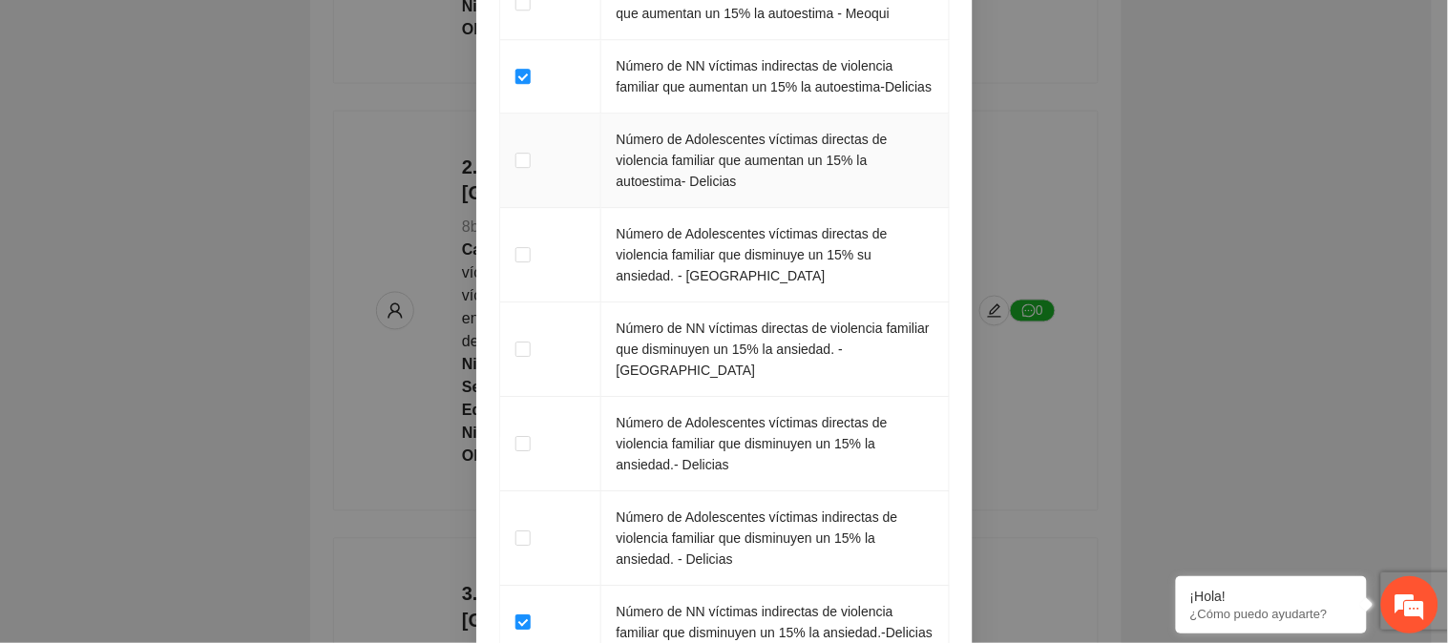
scroll to position [3385, 0]
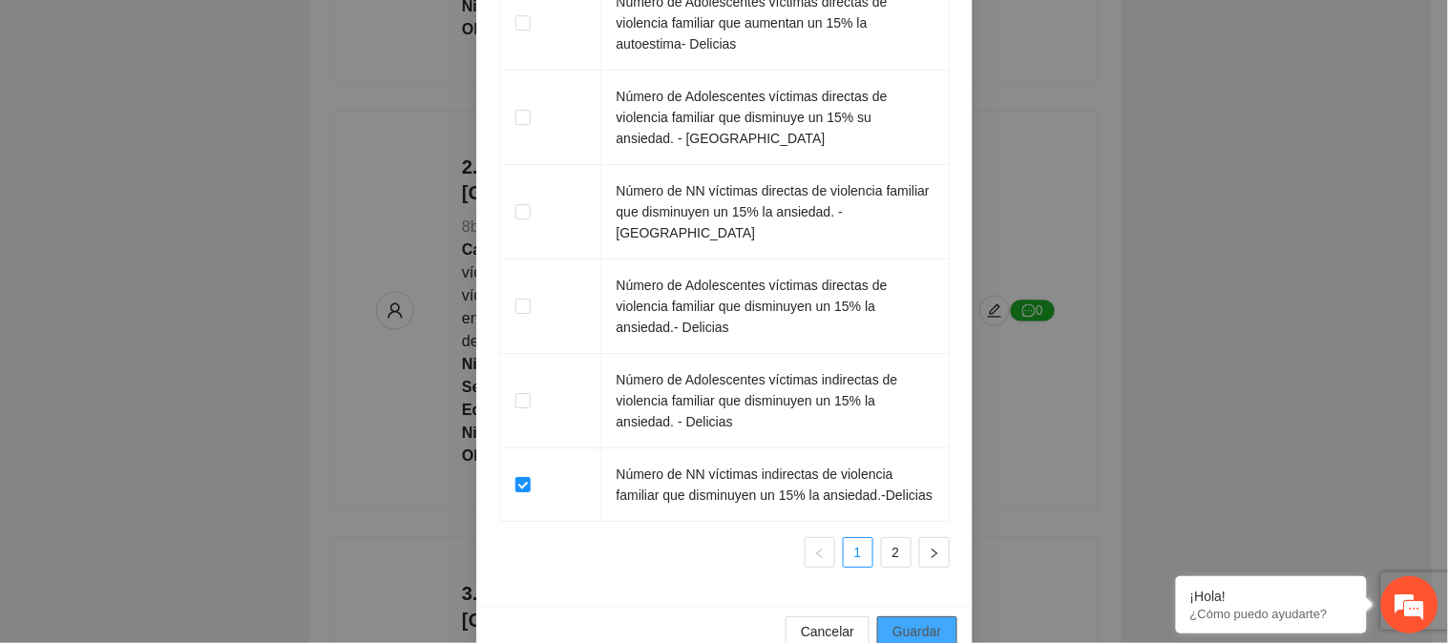
click at [923, 621] on span "Guardar" at bounding box center [917, 631] width 49 height 21
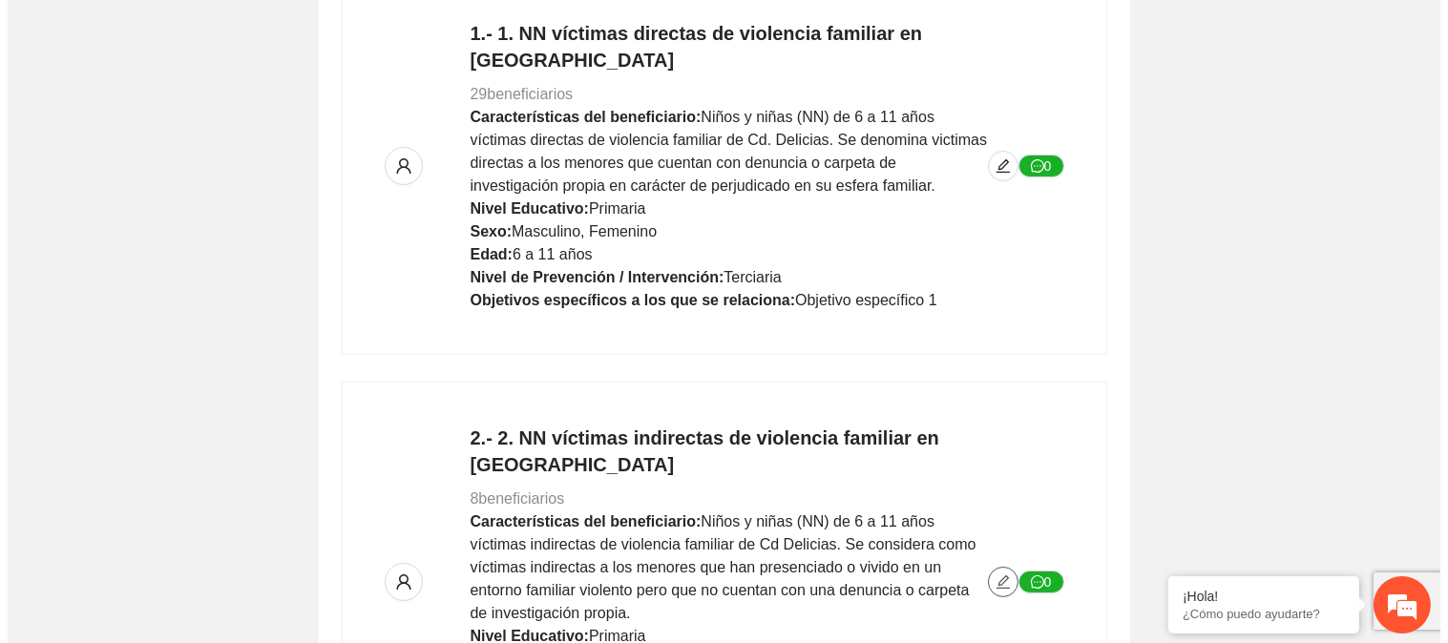
scroll to position [424, 0]
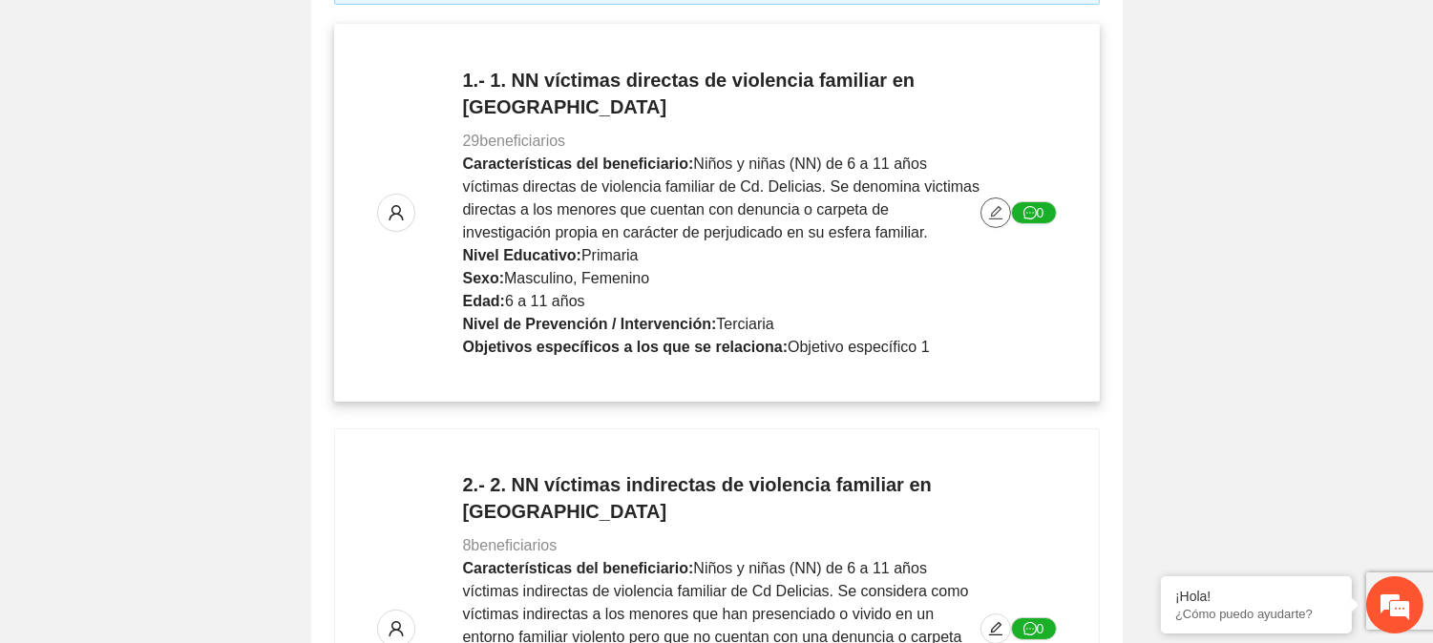
click at [993, 207] on button "button" at bounding box center [995, 213] width 31 height 31
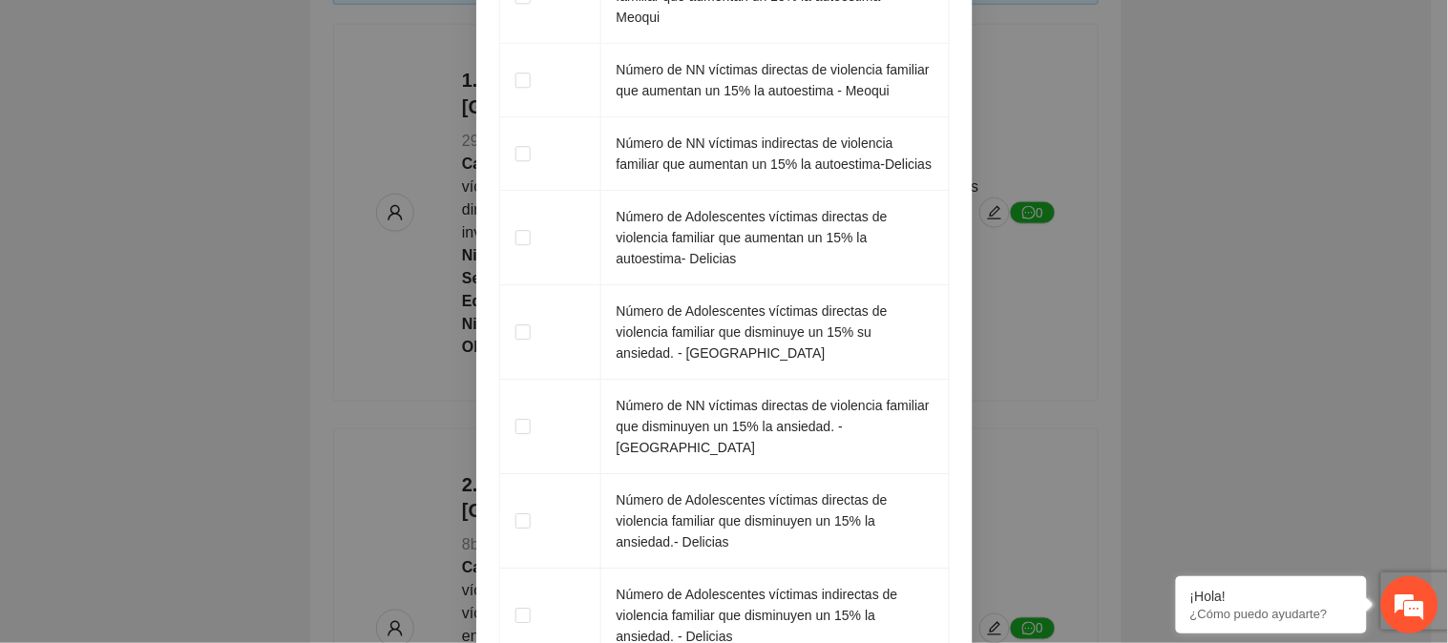
scroll to position [3385, 0]
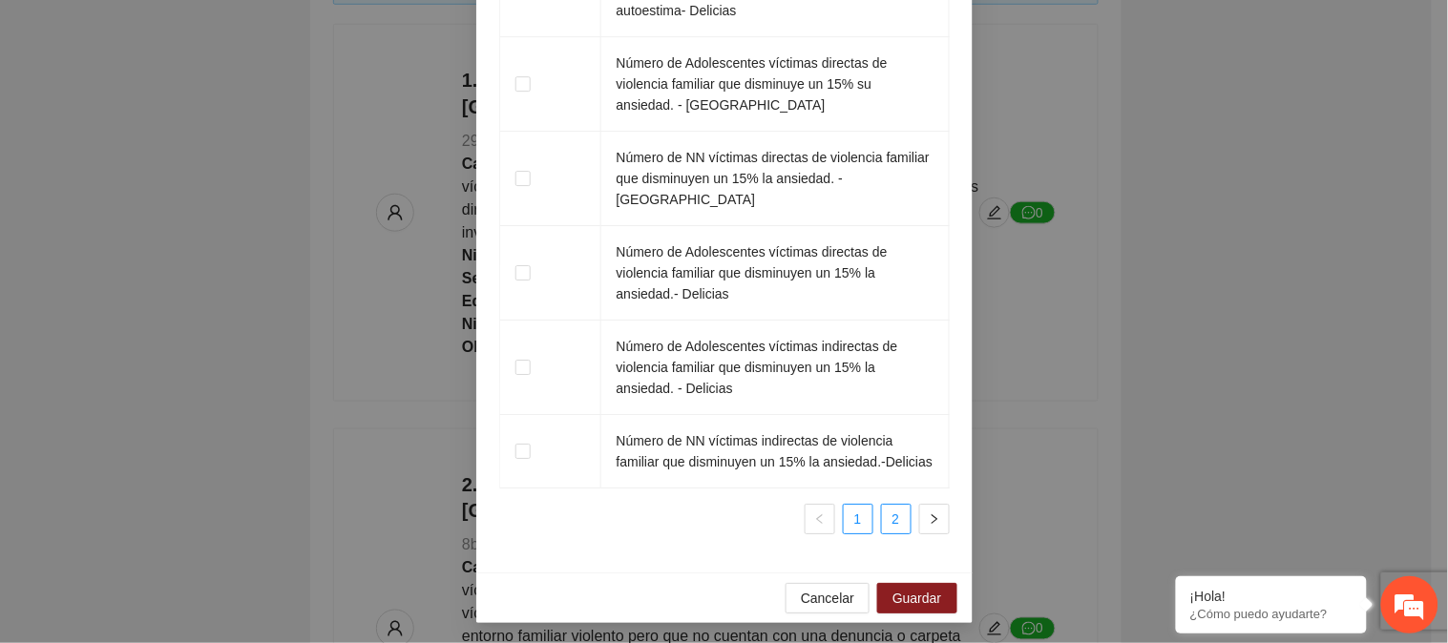
click at [886, 523] on link "2" at bounding box center [896, 519] width 29 height 29
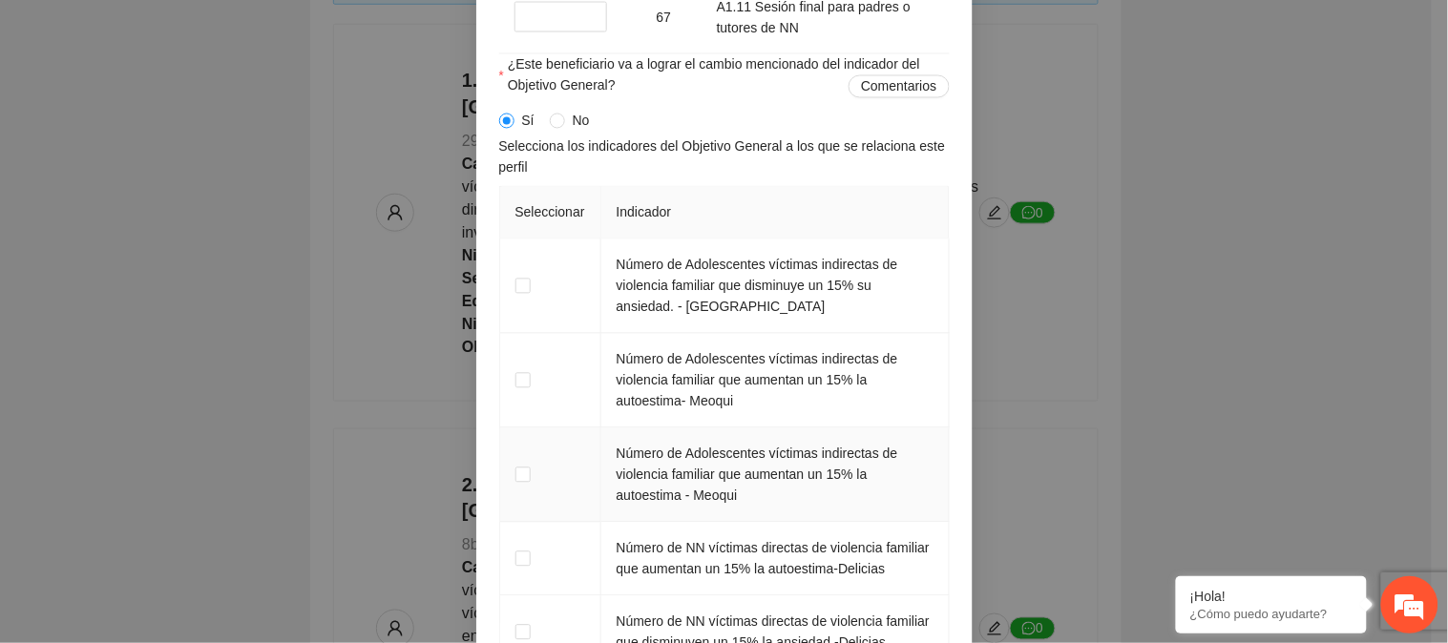
scroll to position [3070, 0]
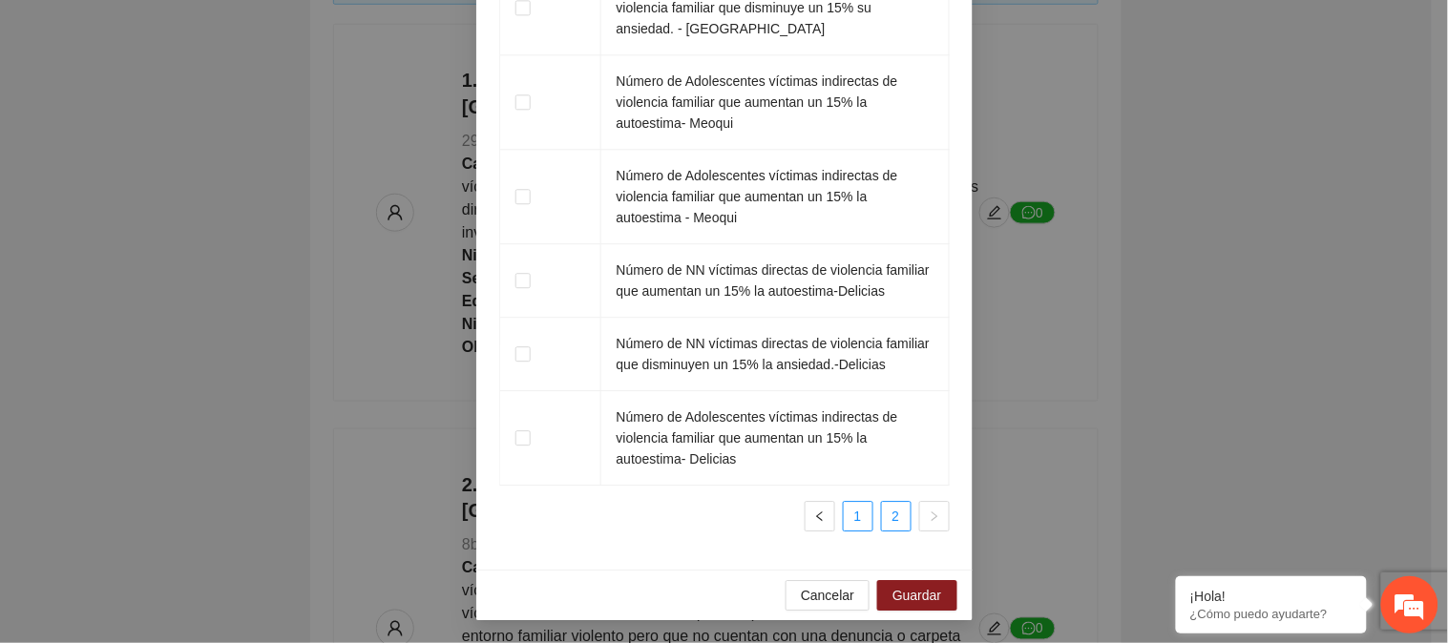
click at [851, 518] on link "1" at bounding box center [858, 516] width 29 height 29
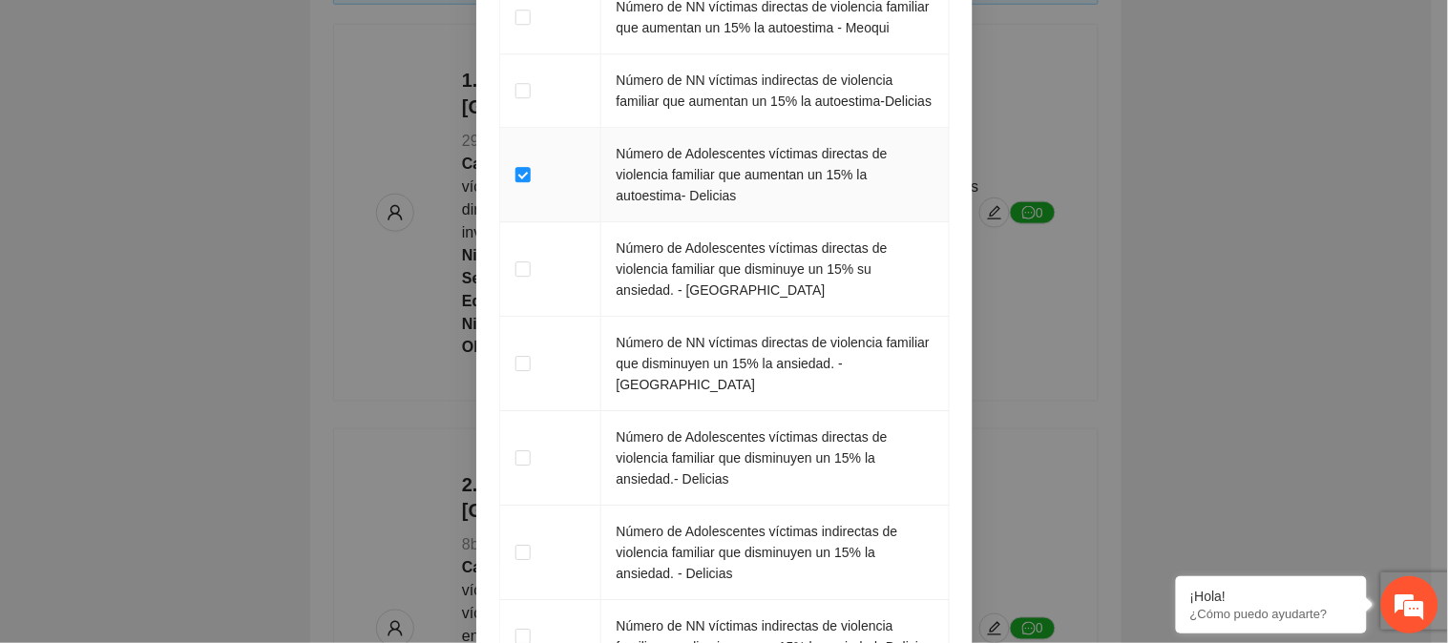
scroll to position [3282, 0]
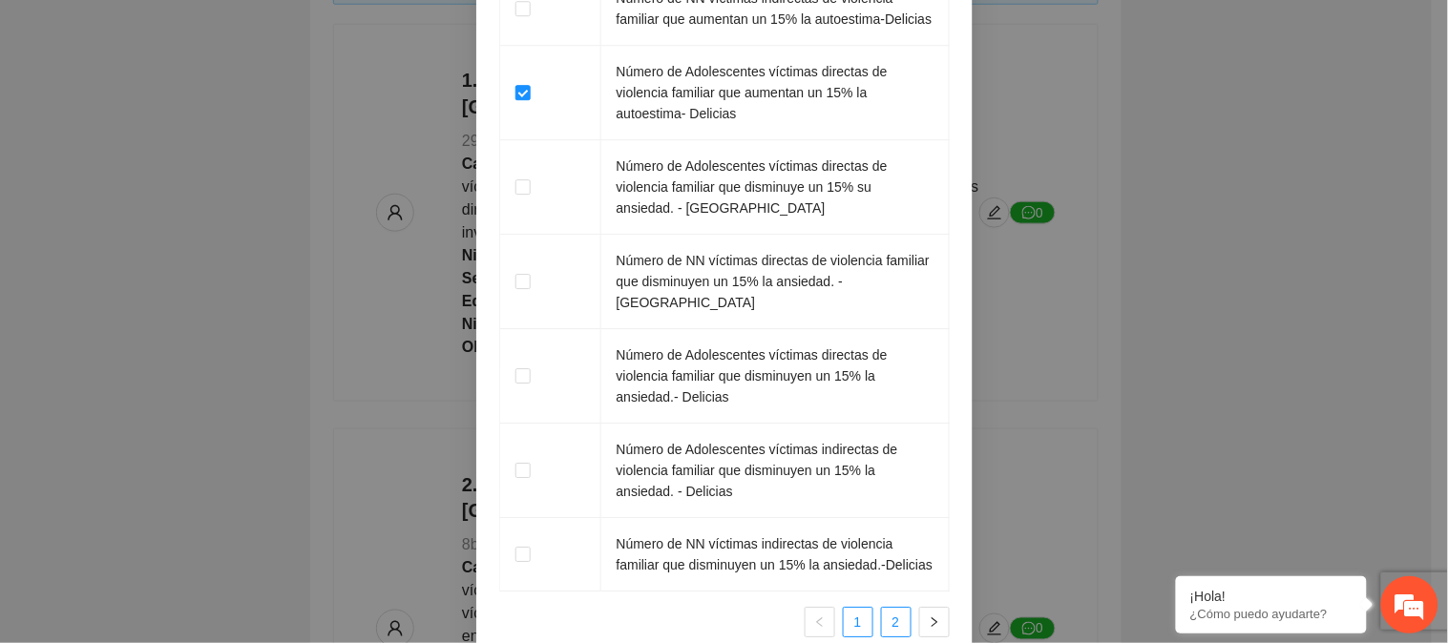
click at [882, 614] on link "2" at bounding box center [896, 622] width 29 height 29
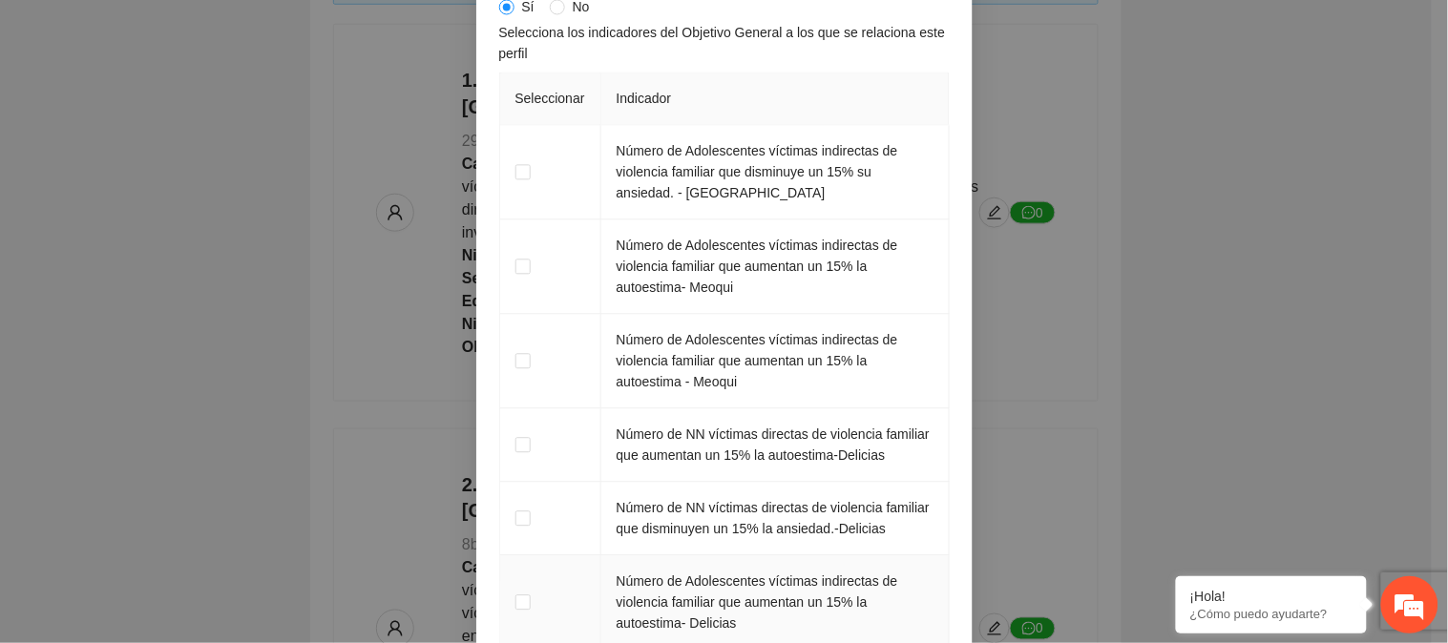
scroll to position [2858, 0]
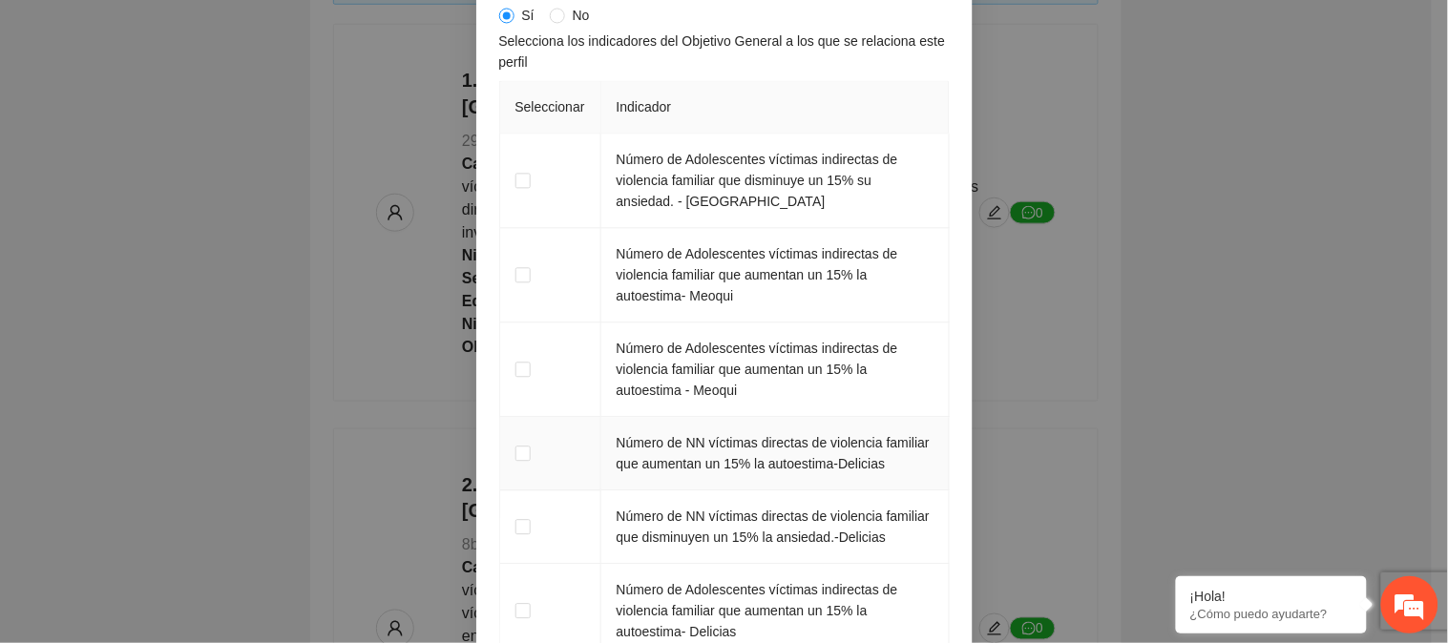
click at [523, 491] on td at bounding box center [550, 454] width 101 height 74
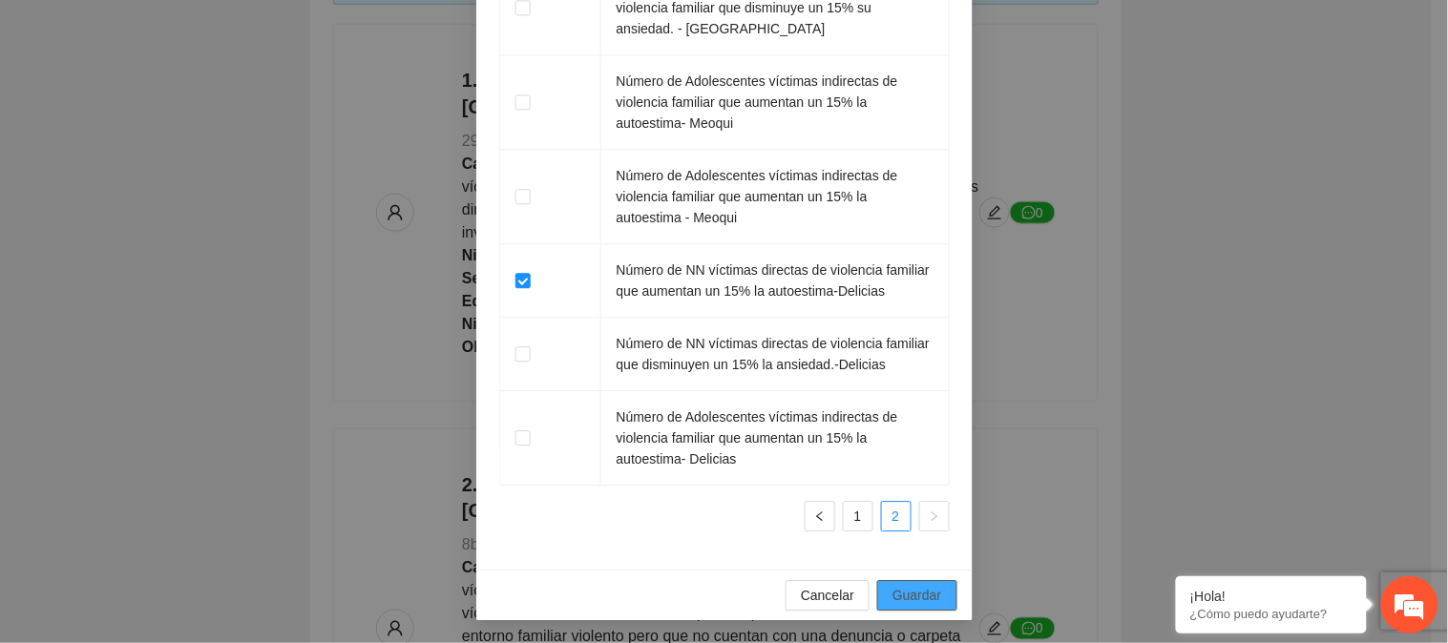
click at [909, 589] on span "Guardar" at bounding box center [917, 595] width 49 height 21
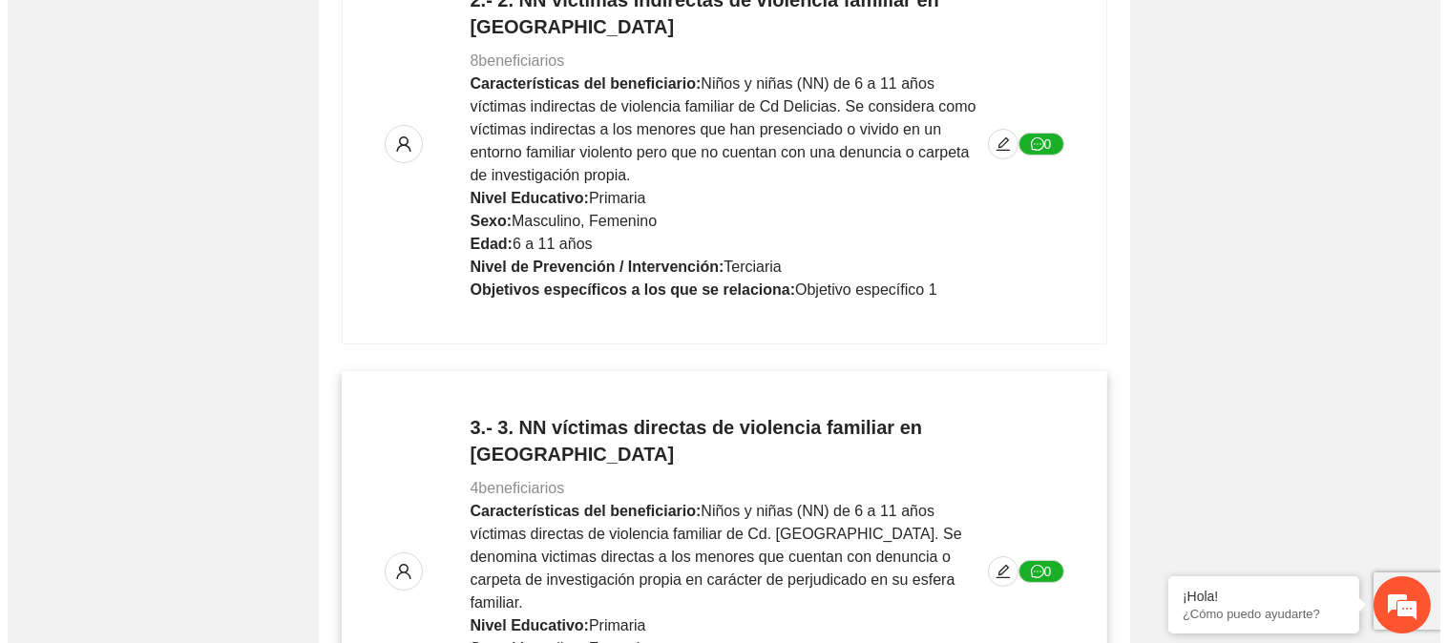
scroll to position [955, 0]
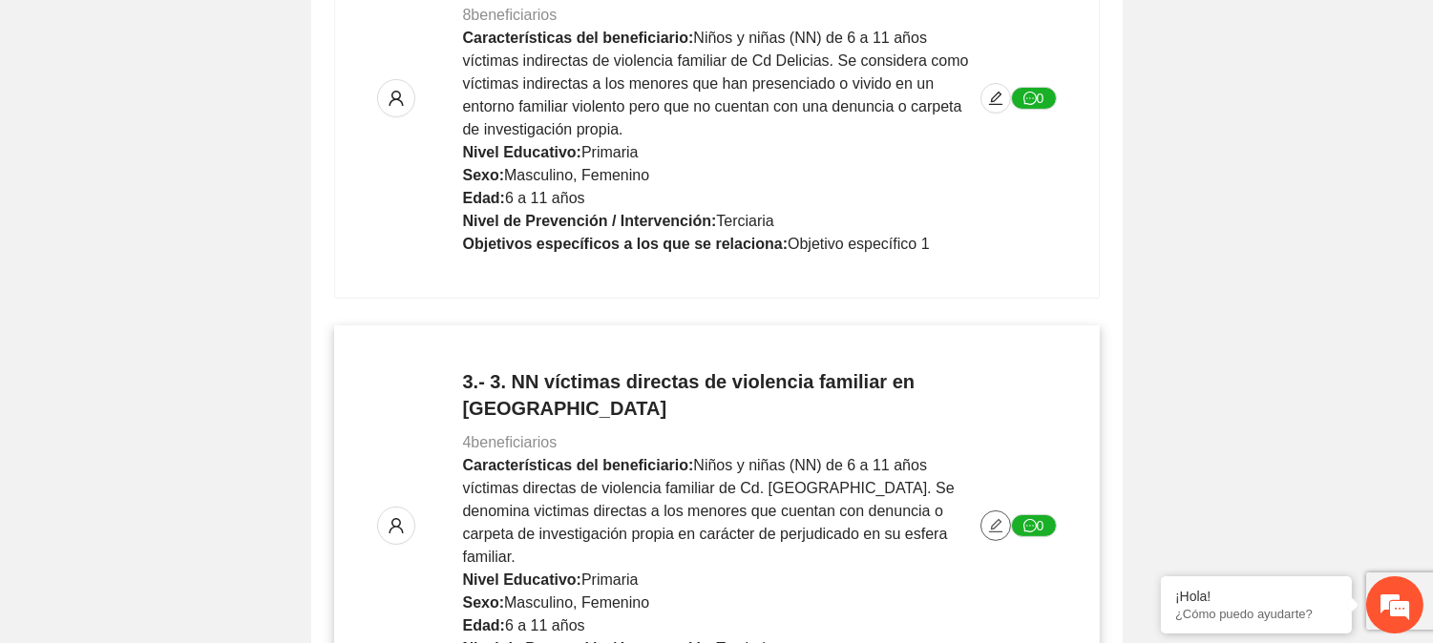
click at [988, 518] on icon "edit" at bounding box center [995, 525] width 15 height 15
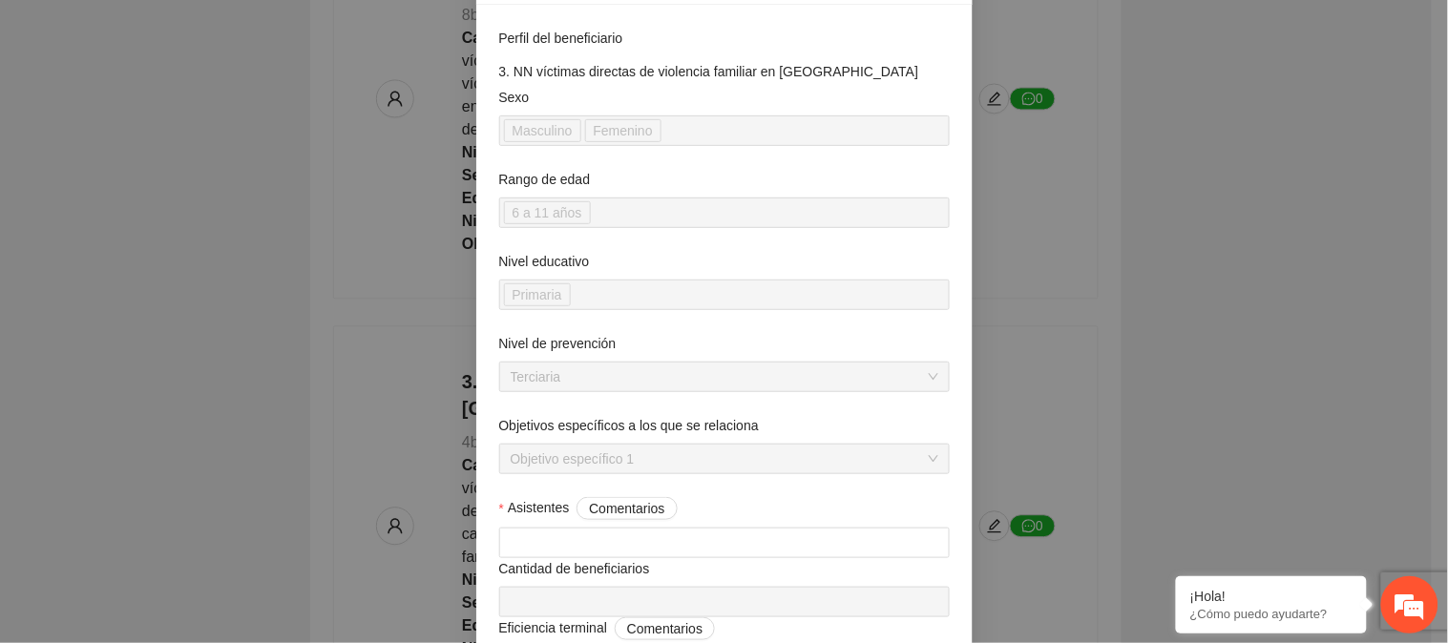
scroll to position [318, 0]
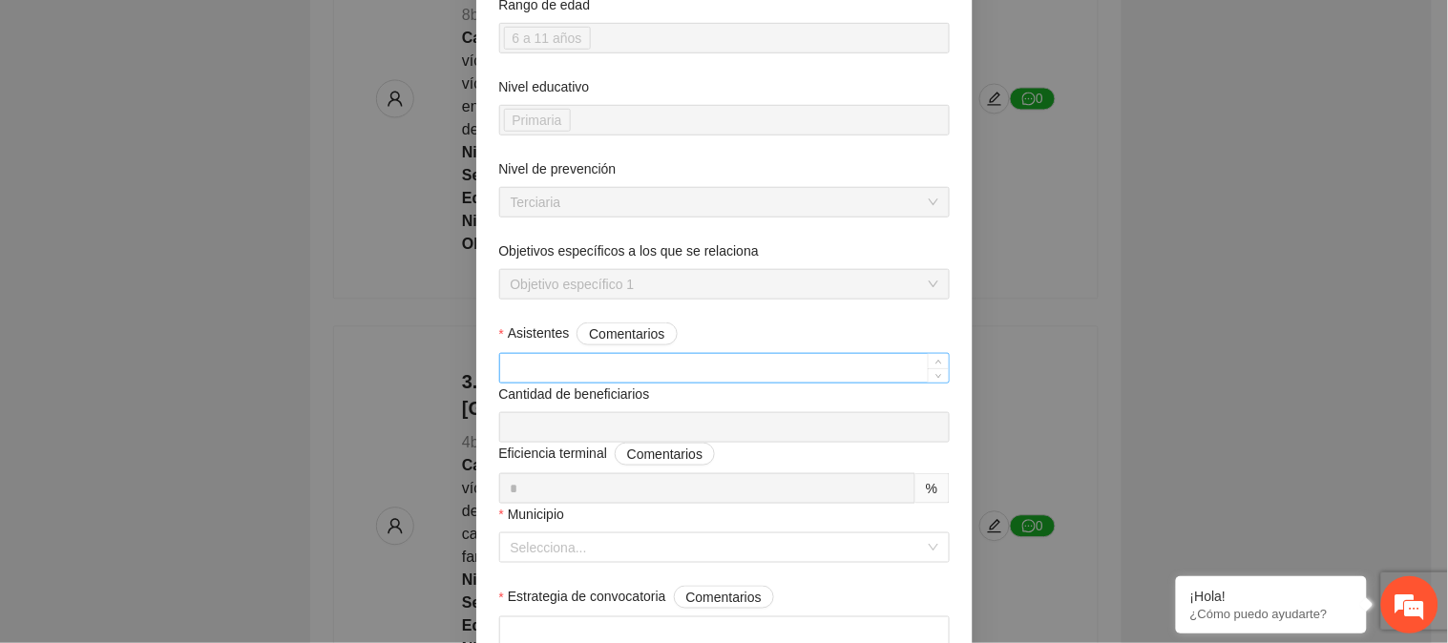
click at [603, 380] on input "Asistentes Comentarios" at bounding box center [724, 368] width 449 height 29
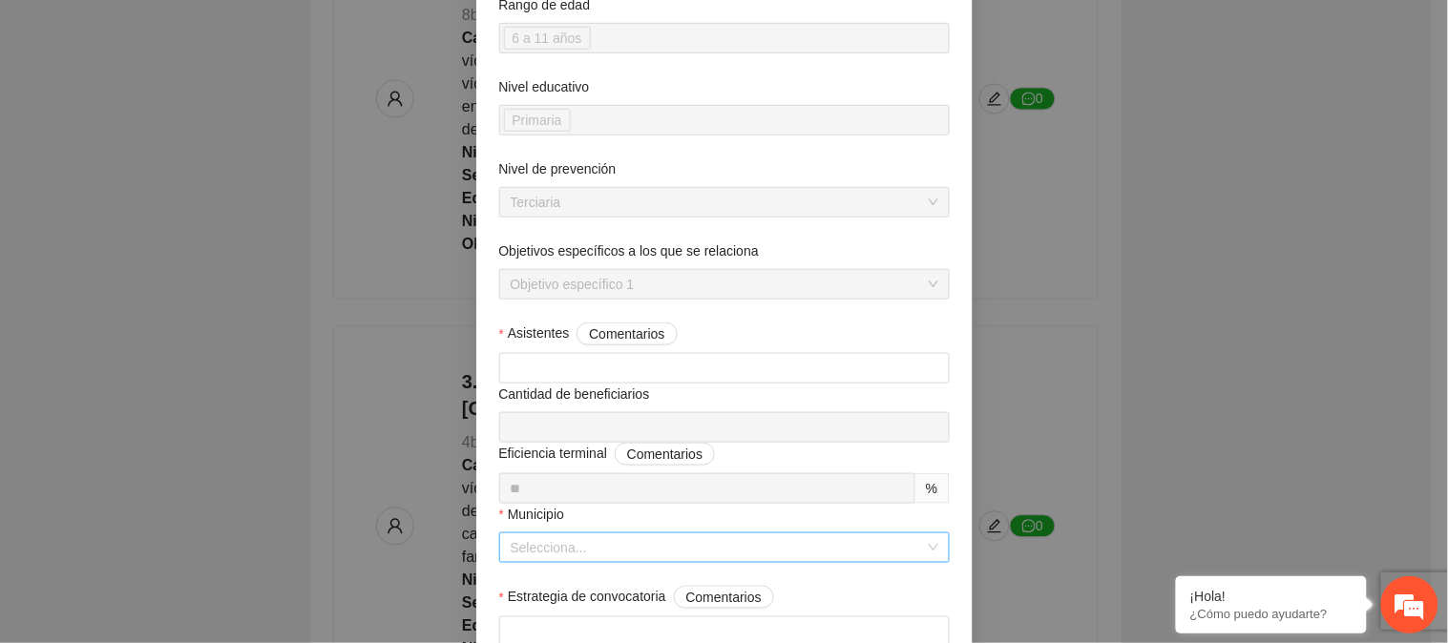
click at [682, 547] on input "Municipio" at bounding box center [718, 548] width 414 height 29
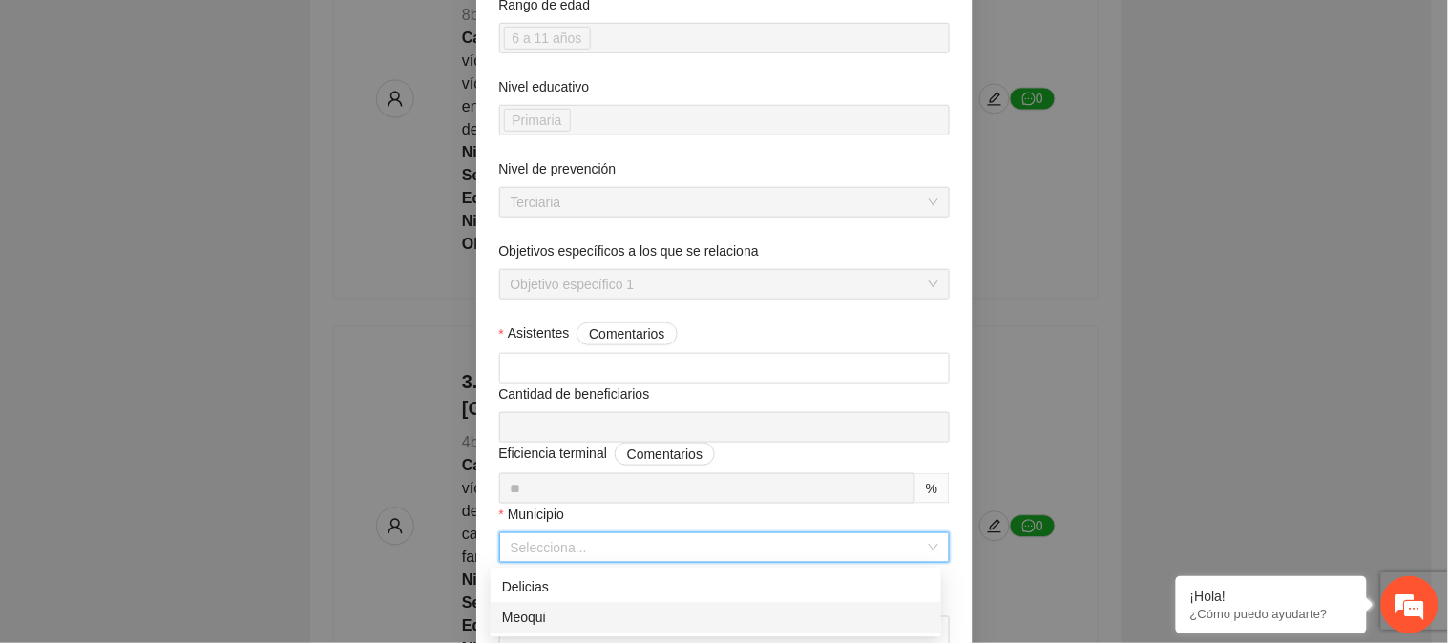
click at [606, 621] on div "Meoqui" at bounding box center [716, 617] width 428 height 21
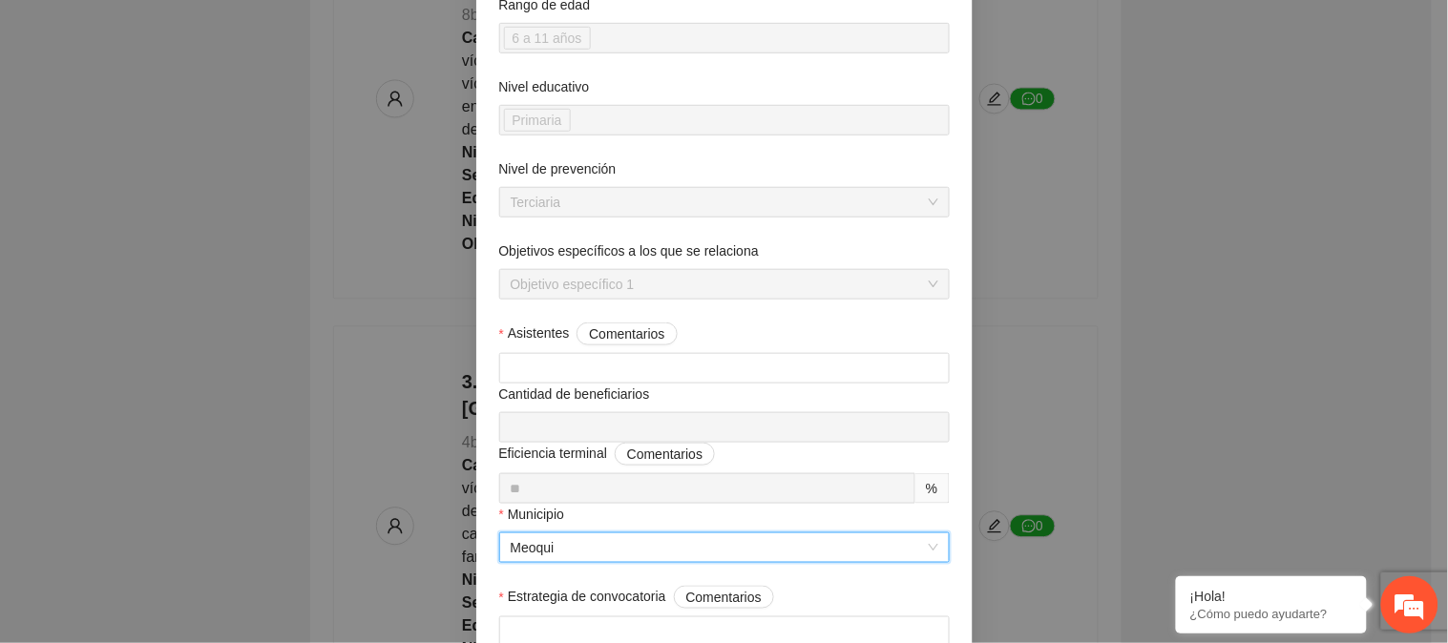
click at [930, 592] on div "Estrategia de convocatoria Comentarios" at bounding box center [724, 601] width 451 height 31
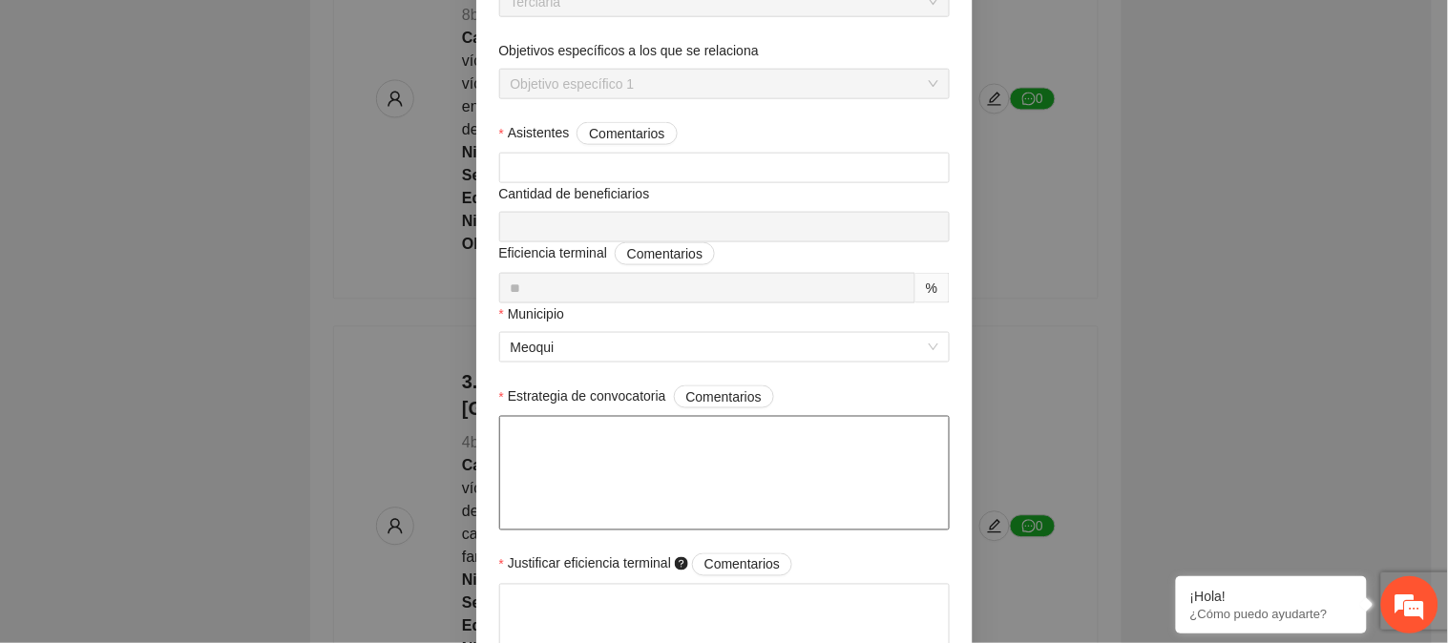
scroll to position [530, 0]
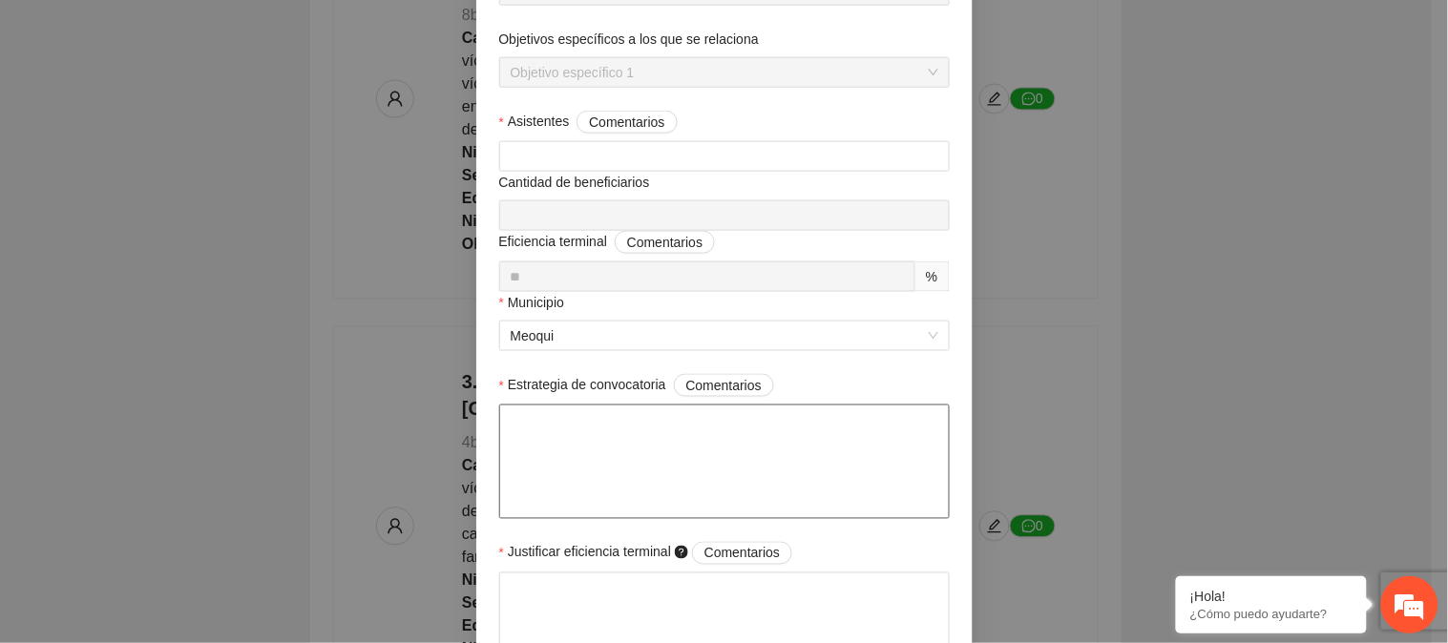
click at [525, 425] on textarea "Estrategia de convocatoria Comentarios" at bounding box center [724, 462] width 451 height 115
paste textarea "**********"
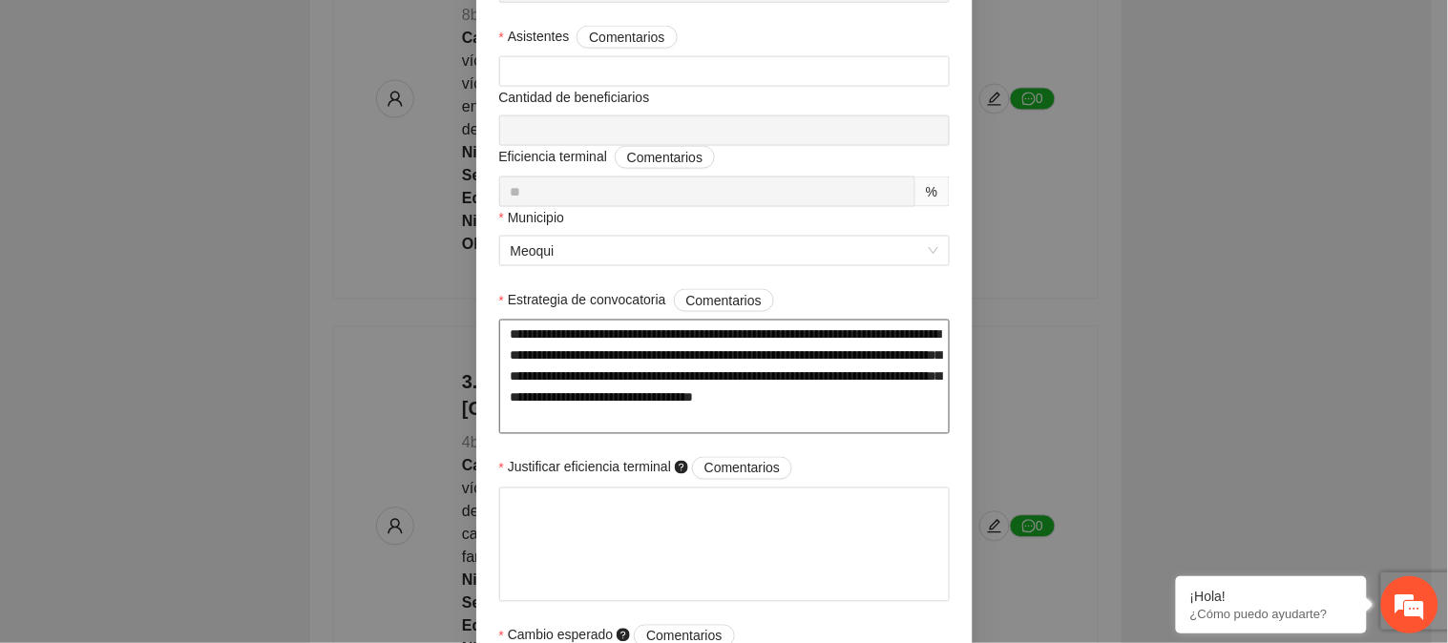
scroll to position [636, 0]
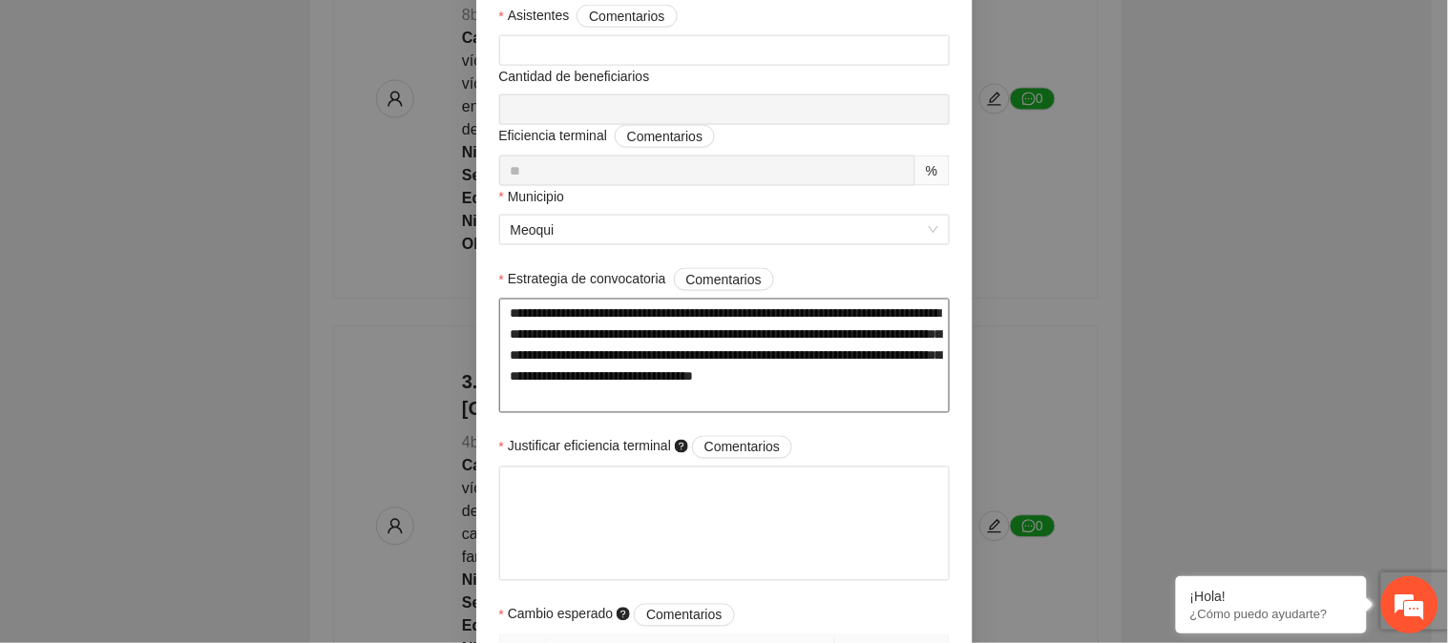
drag, startPoint x: 731, startPoint y: 377, endPoint x: 743, endPoint y: 377, distance: 11.5
click at [732, 377] on textarea "**********" at bounding box center [724, 356] width 451 height 115
click at [737, 376] on textarea "**********" at bounding box center [724, 356] width 451 height 115
click at [684, 474] on textarea "Justificar eficiencia terminal Comentarios" at bounding box center [724, 524] width 451 height 115
paste textarea "**********"
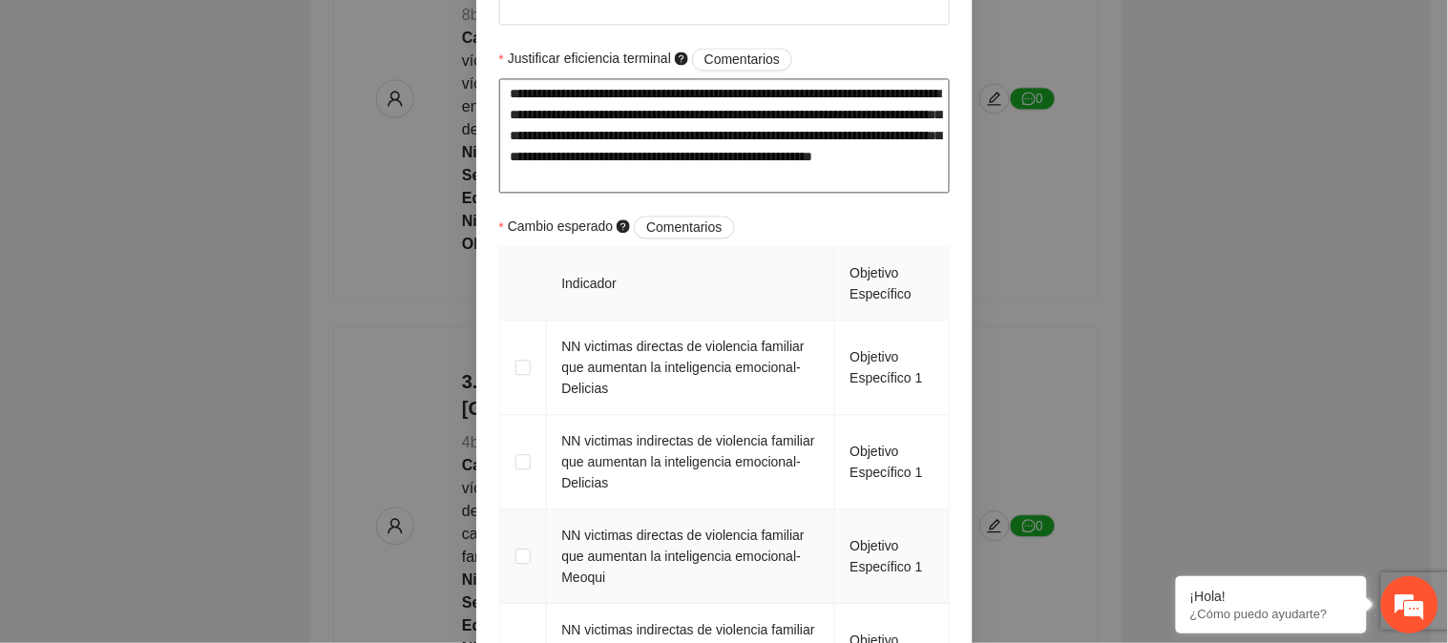
scroll to position [1061, 0]
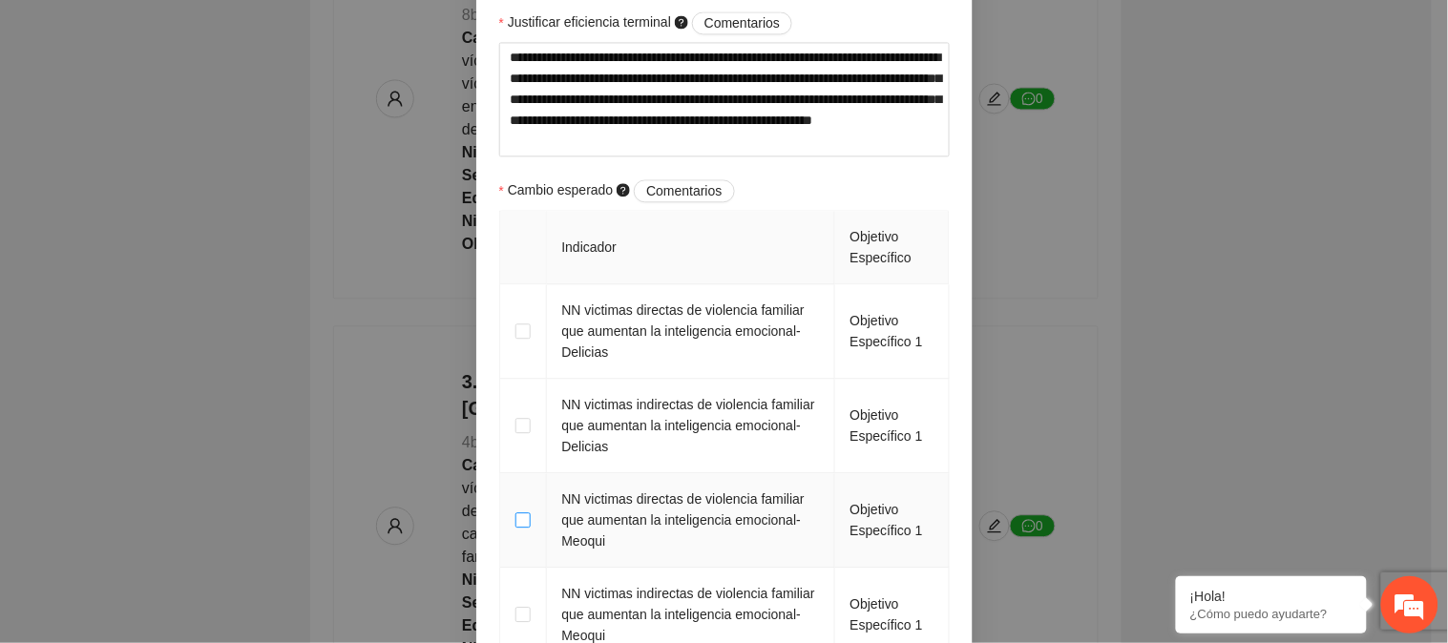
click at [515, 528] on span at bounding box center [522, 520] width 15 height 15
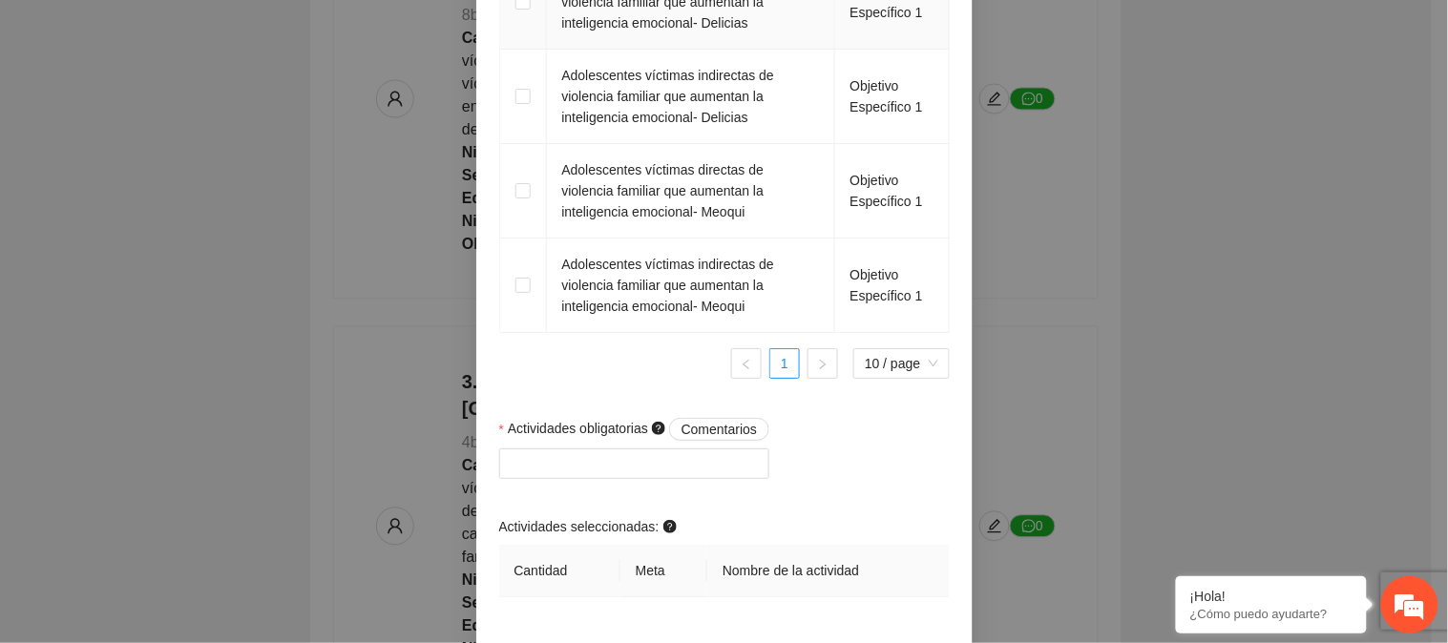
scroll to position [1802, 0]
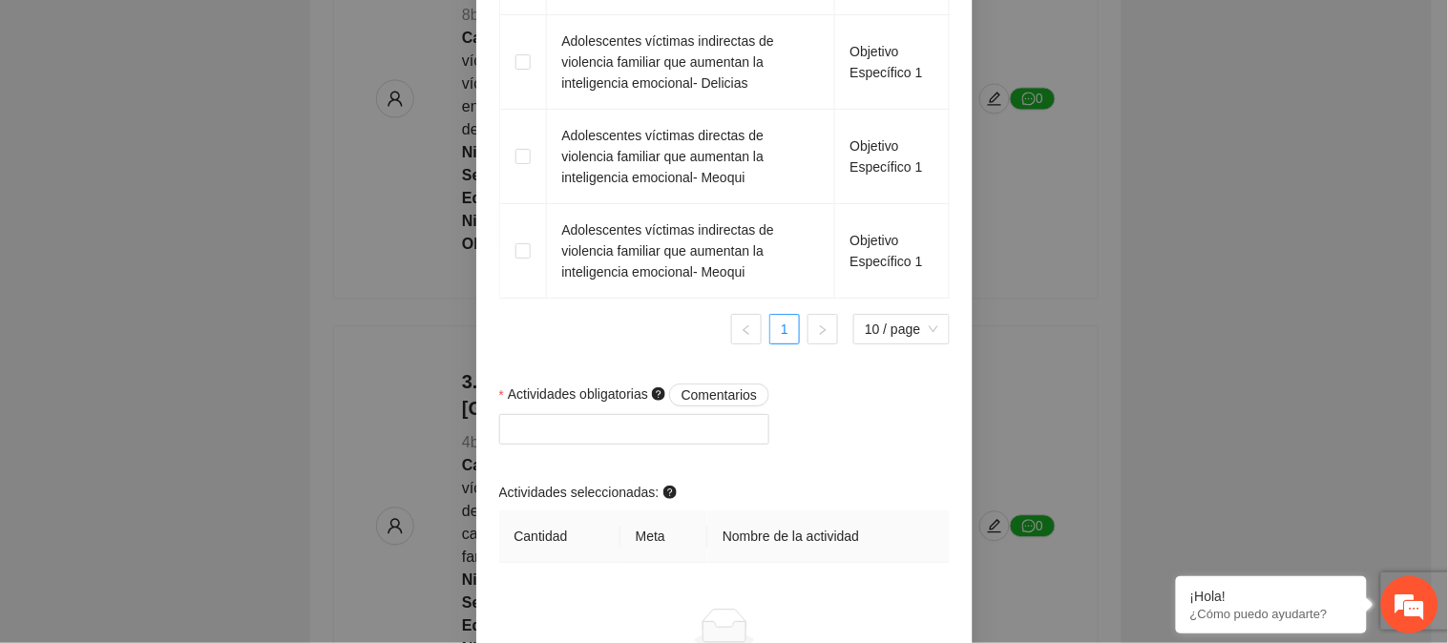
click at [716, 426] on div at bounding box center [635, 429] width 262 height 23
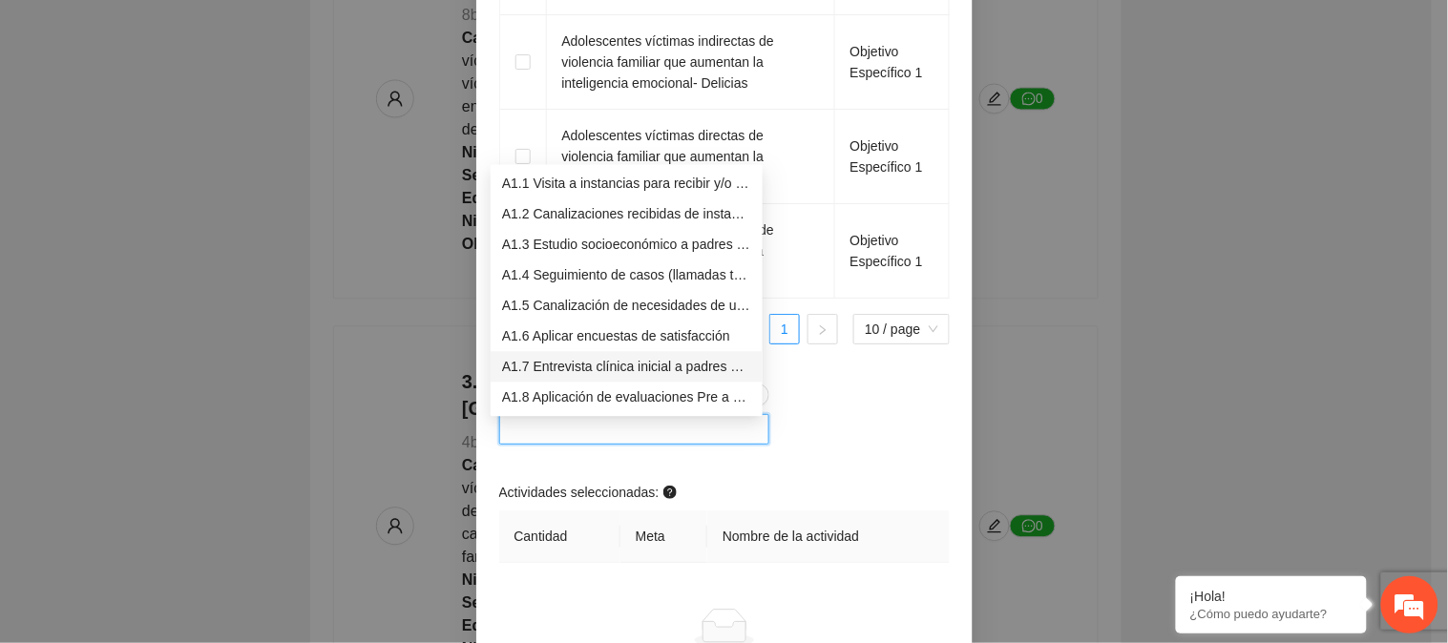
click at [594, 367] on div "A1.7 Entrevista clínica inicial a padres o tutores de NN" at bounding box center [626, 366] width 249 height 21
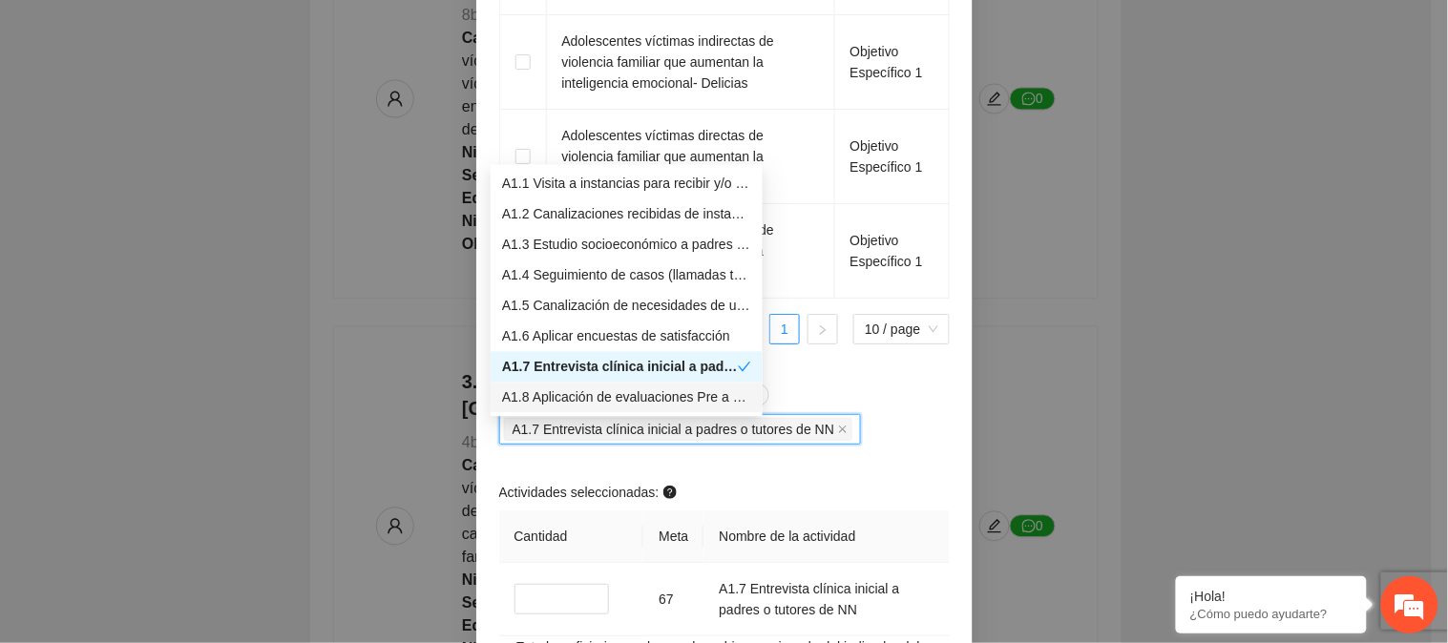
click at [594, 389] on div "A1.8 Aplicación de evaluaciones Pre a NN" at bounding box center [626, 397] width 249 height 21
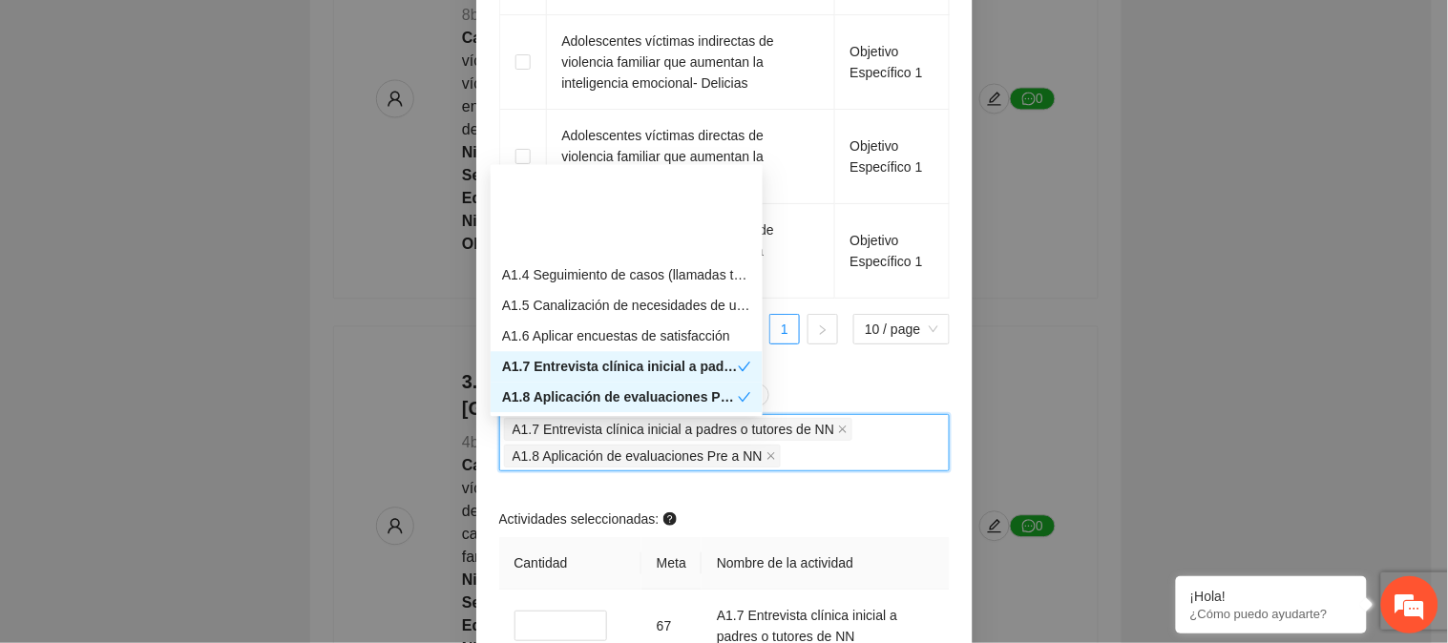
scroll to position [106, 0]
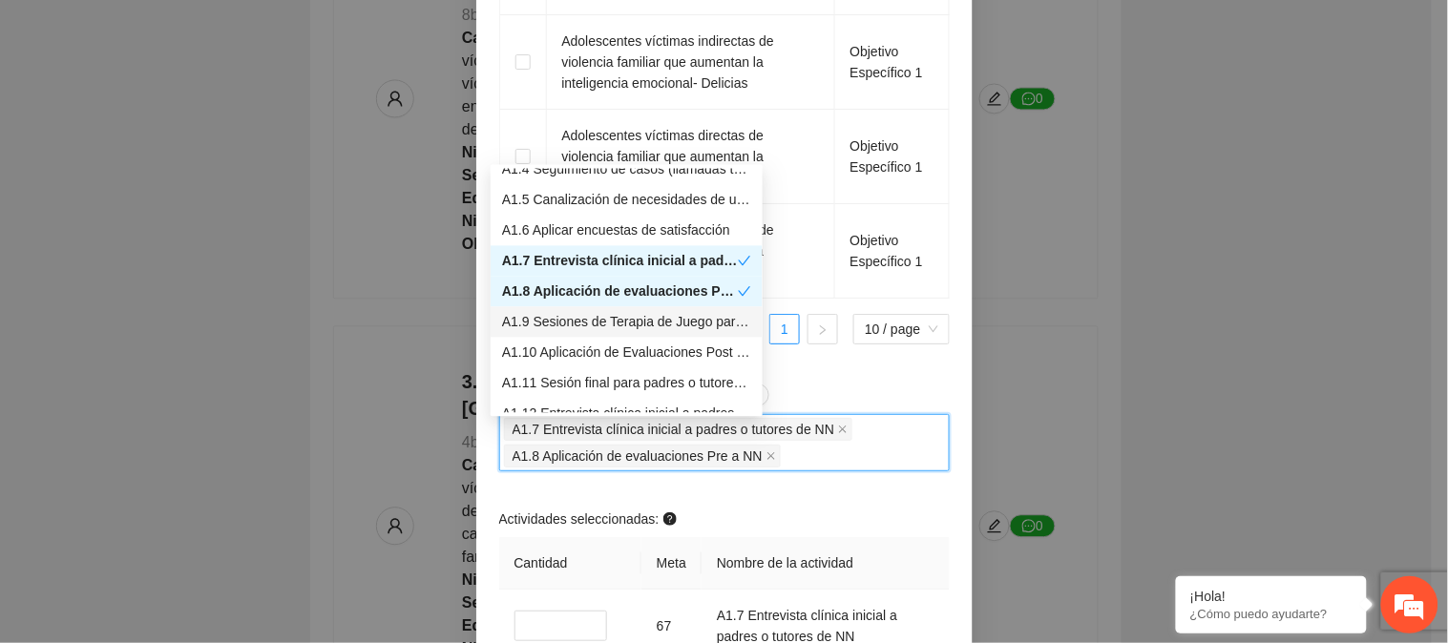
click at [593, 328] on div "A1.9 Sesiones de Terapia de Juego para niños y niñas" at bounding box center [626, 321] width 249 height 21
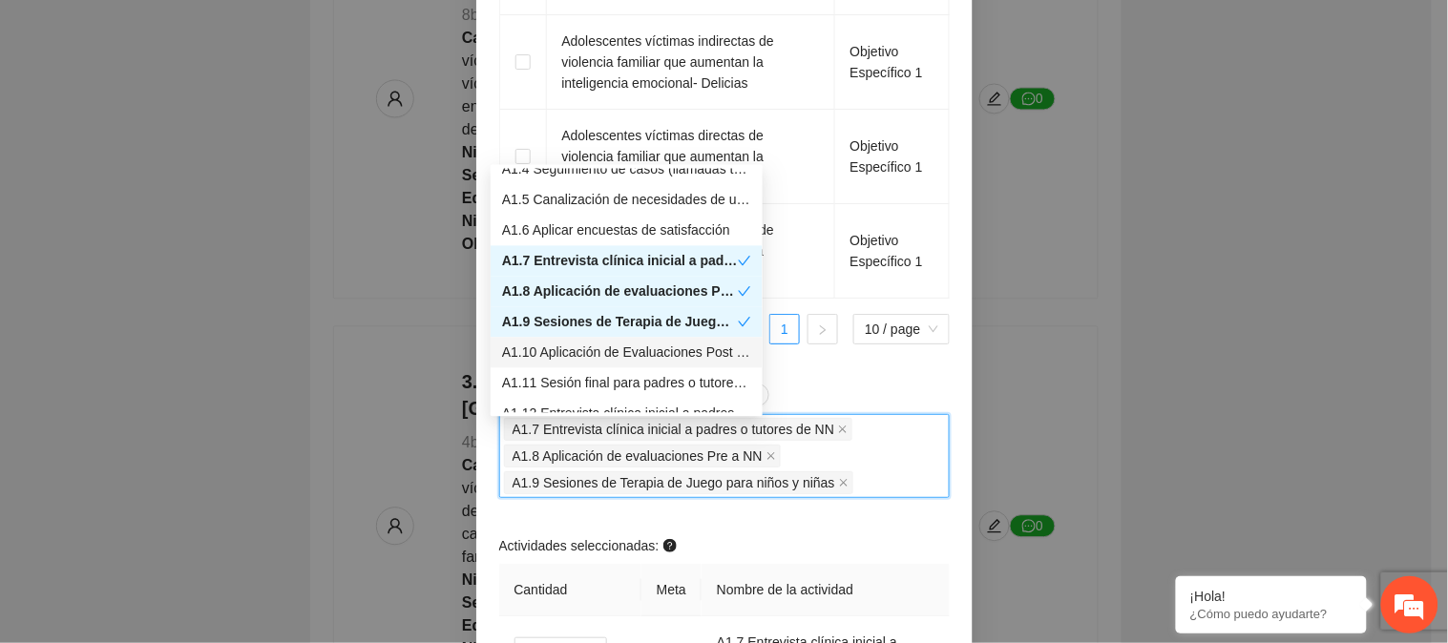
click at [593, 355] on div "A1.10 Aplicación de Evaluaciones Post a NN" at bounding box center [626, 352] width 249 height 21
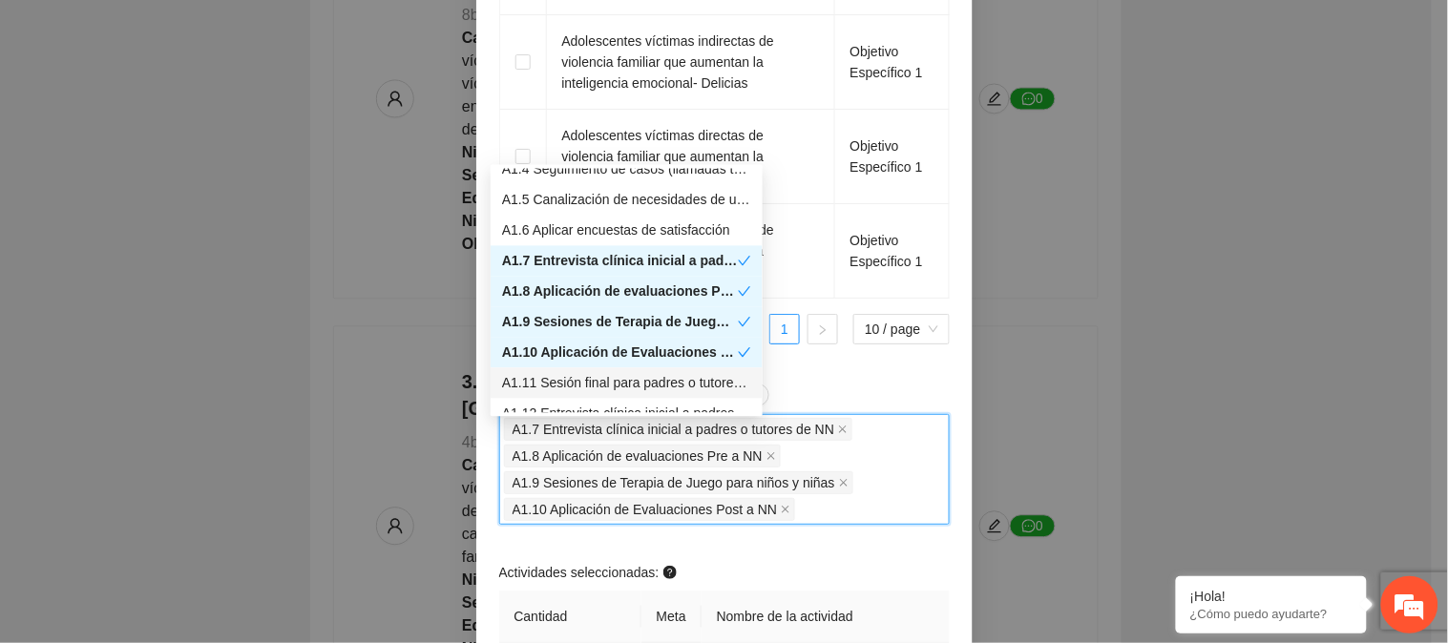
click at [593, 375] on div "A1.11 Sesión final para padres o tutores de NN" at bounding box center [626, 382] width 249 height 21
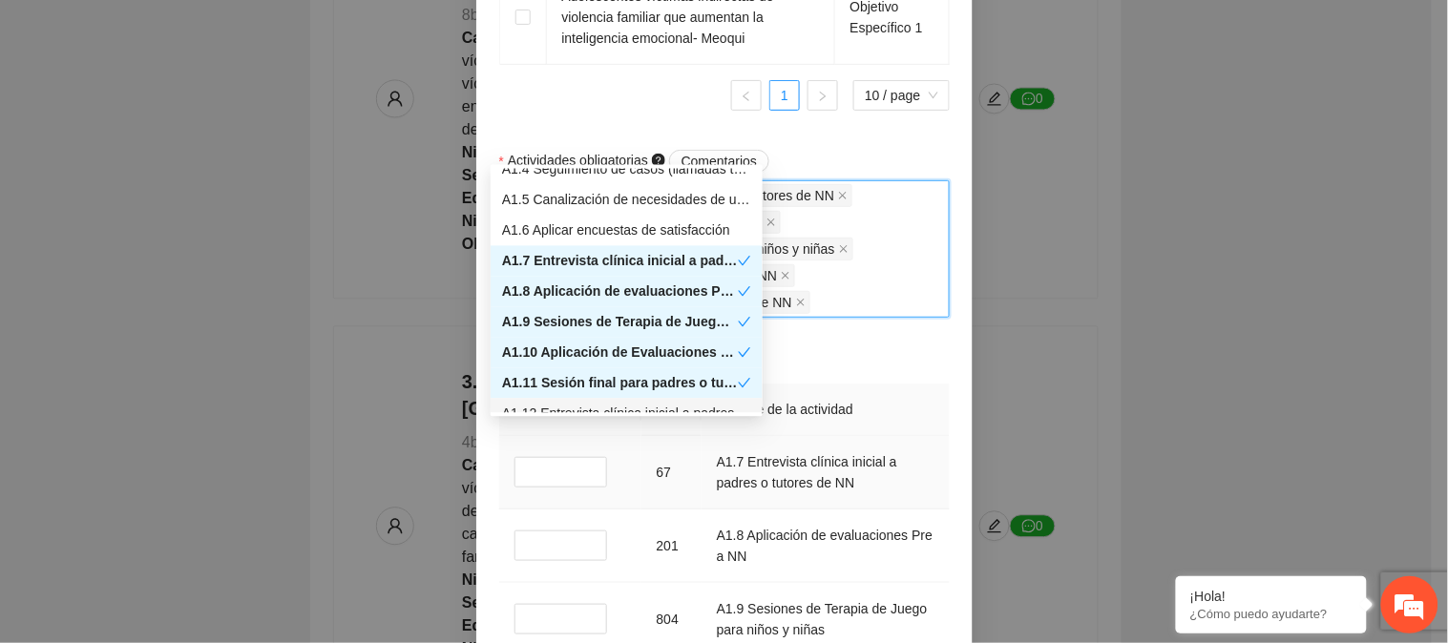
scroll to position [2015, 0]
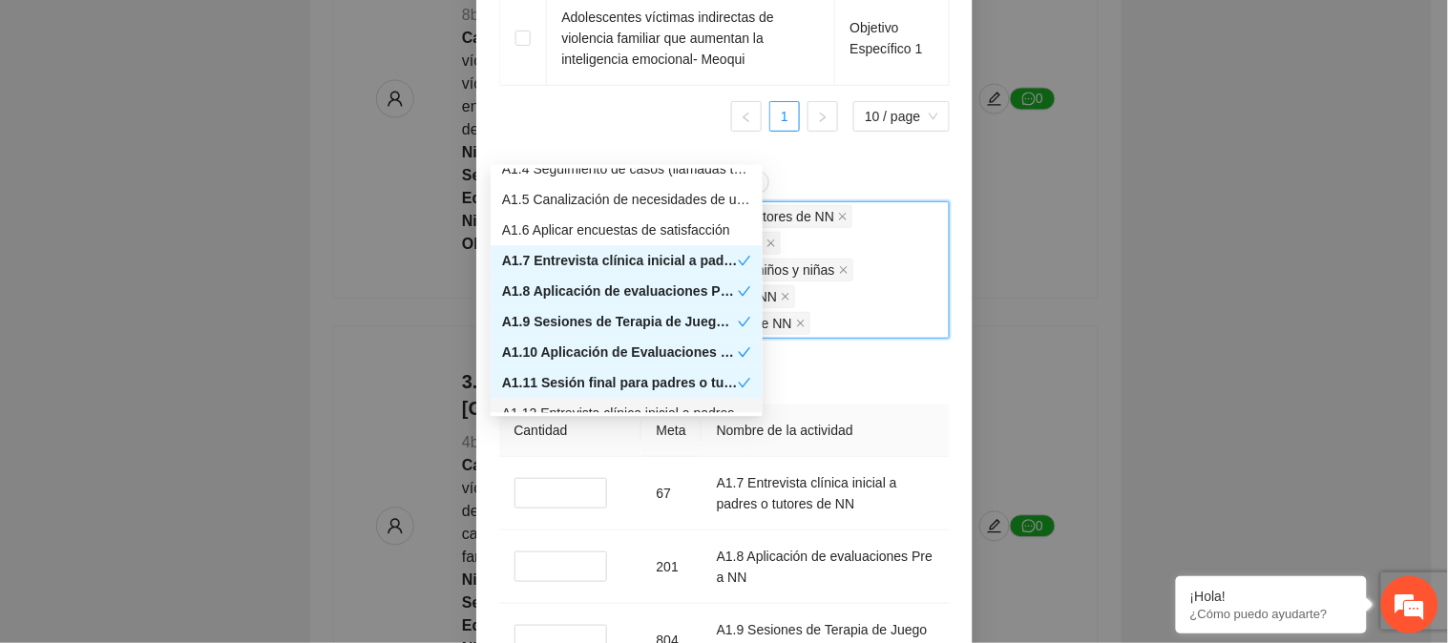
click at [855, 368] on div "Actividades obligatorias Comentarios A1.7 Entrevista clínica inicial a padres o…" at bounding box center [724, 498] width 460 height 654
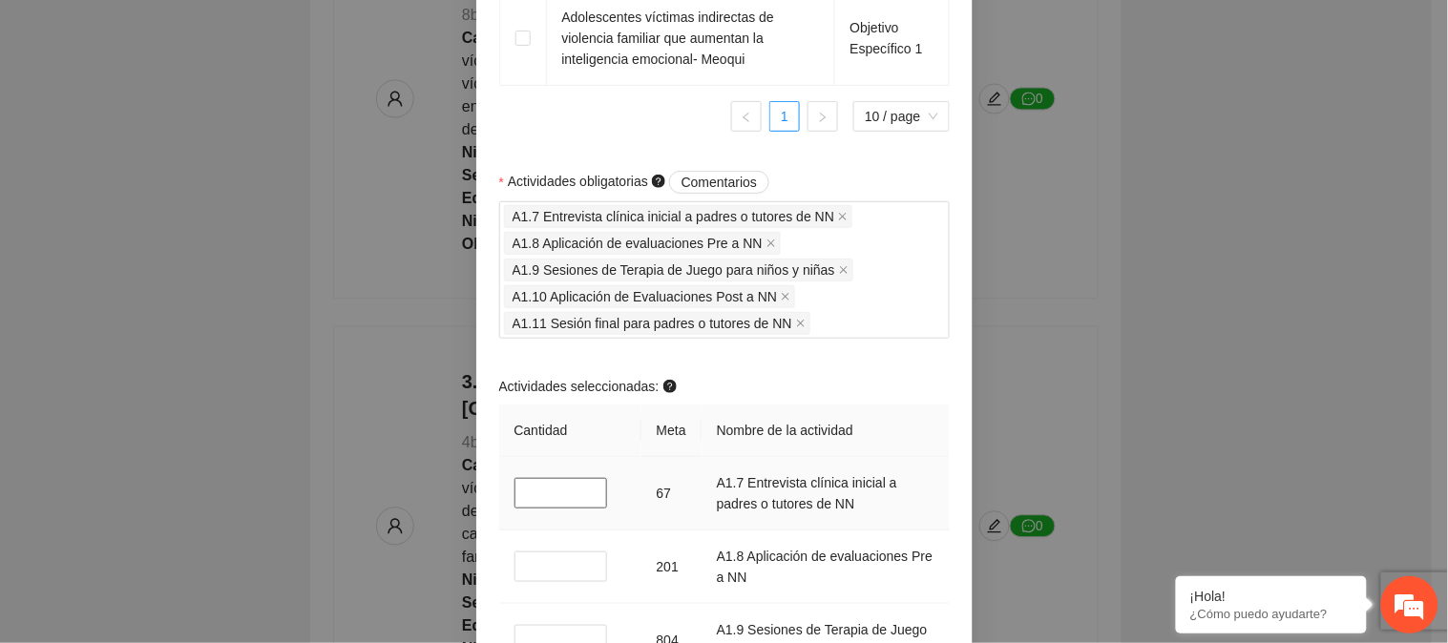
drag, startPoint x: 526, startPoint y: 500, endPoint x: 473, endPoint y: 494, distance: 52.8
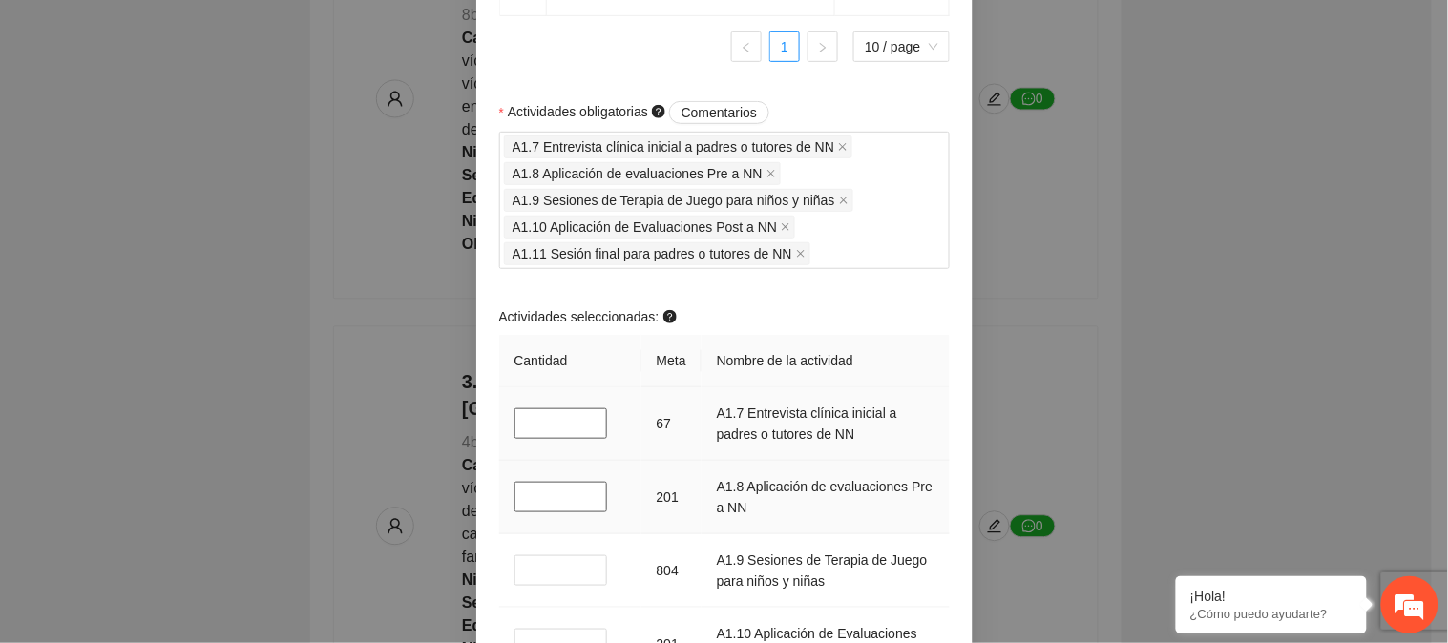
scroll to position [2121, 0]
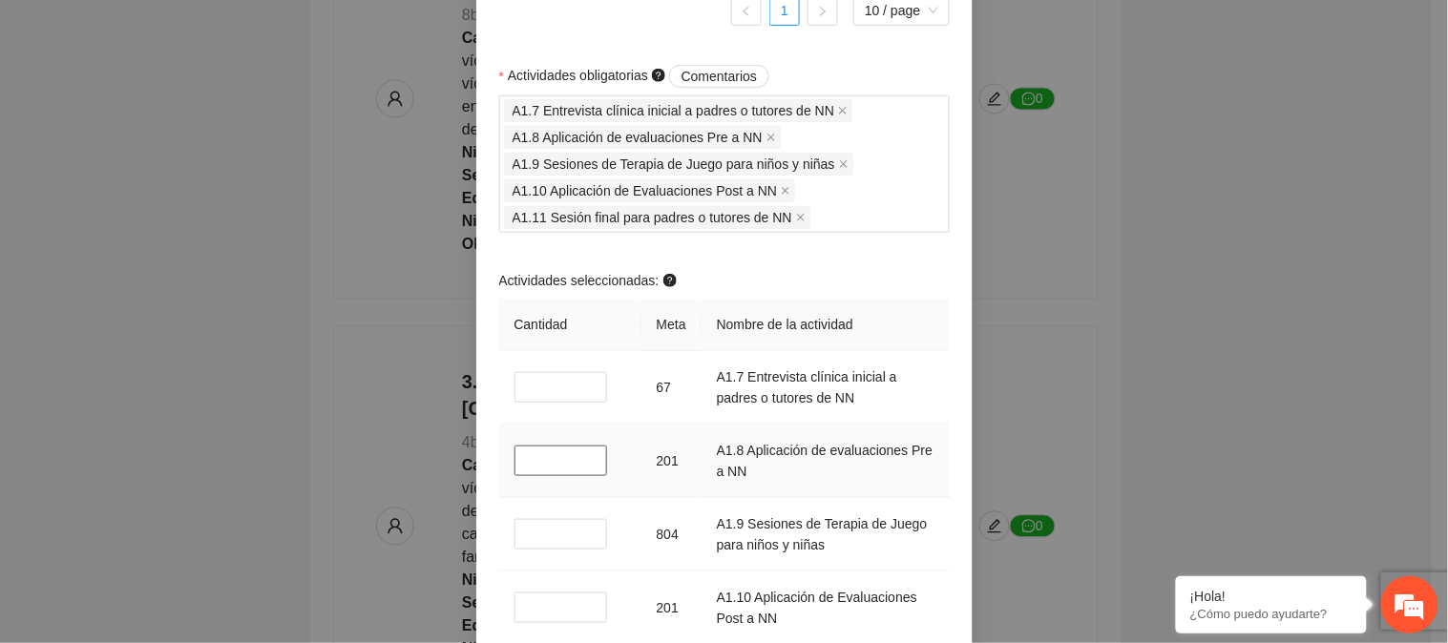
drag, startPoint x: 525, startPoint y: 463, endPoint x: 578, endPoint y: 464, distance: 53.5
click at [515, 464] on input "*" at bounding box center [562, 461] width 94 height 31
click at [516, 541] on input "*" at bounding box center [562, 534] width 94 height 31
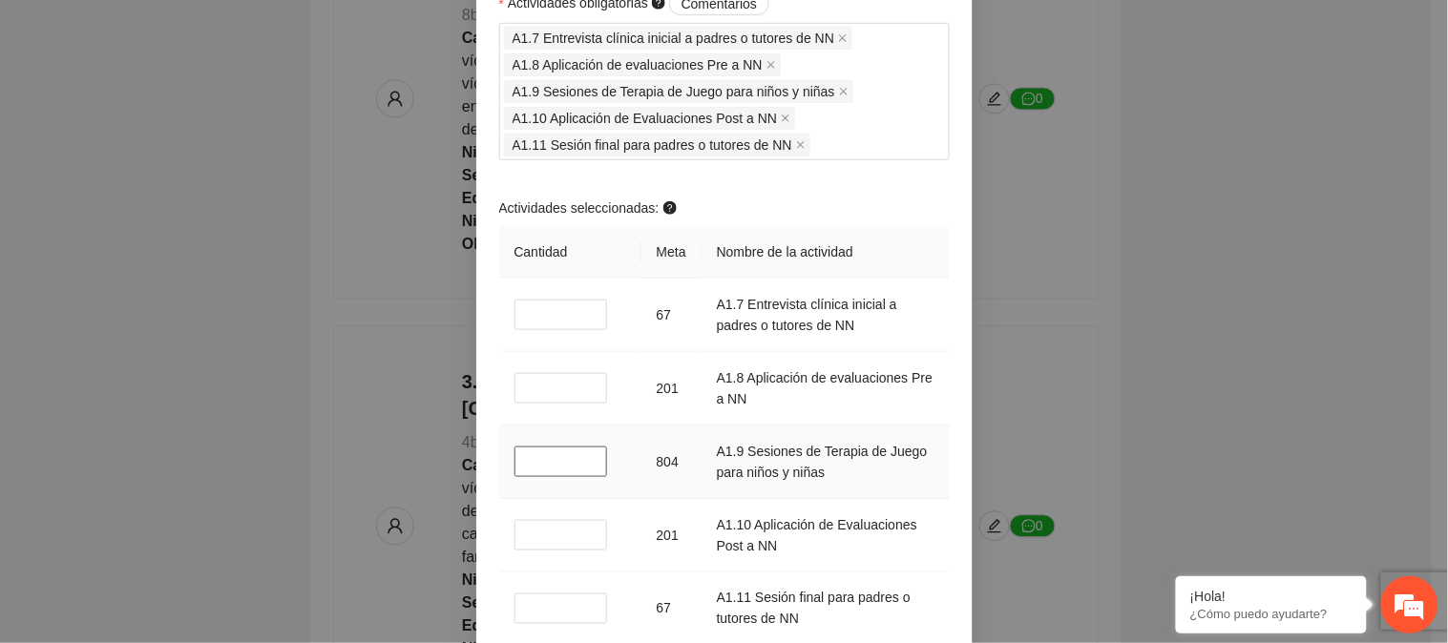
scroll to position [2227, 0]
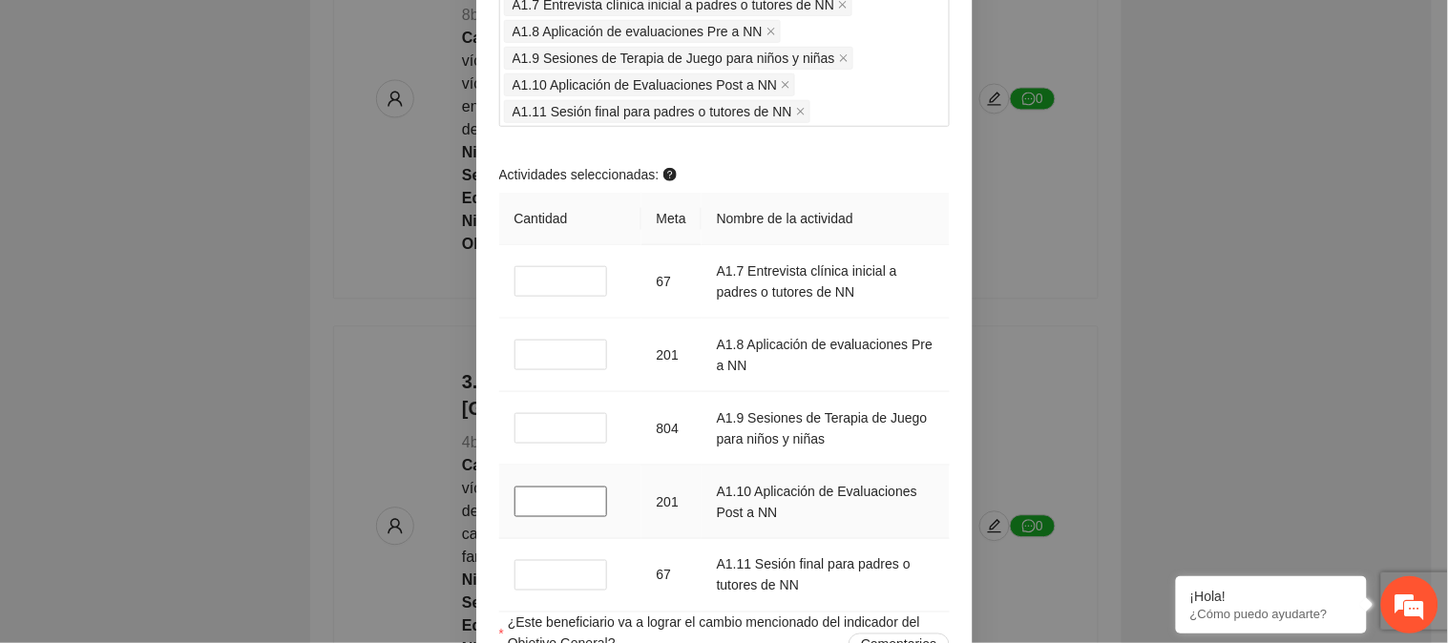
click at [515, 513] on input "*" at bounding box center [562, 502] width 94 height 31
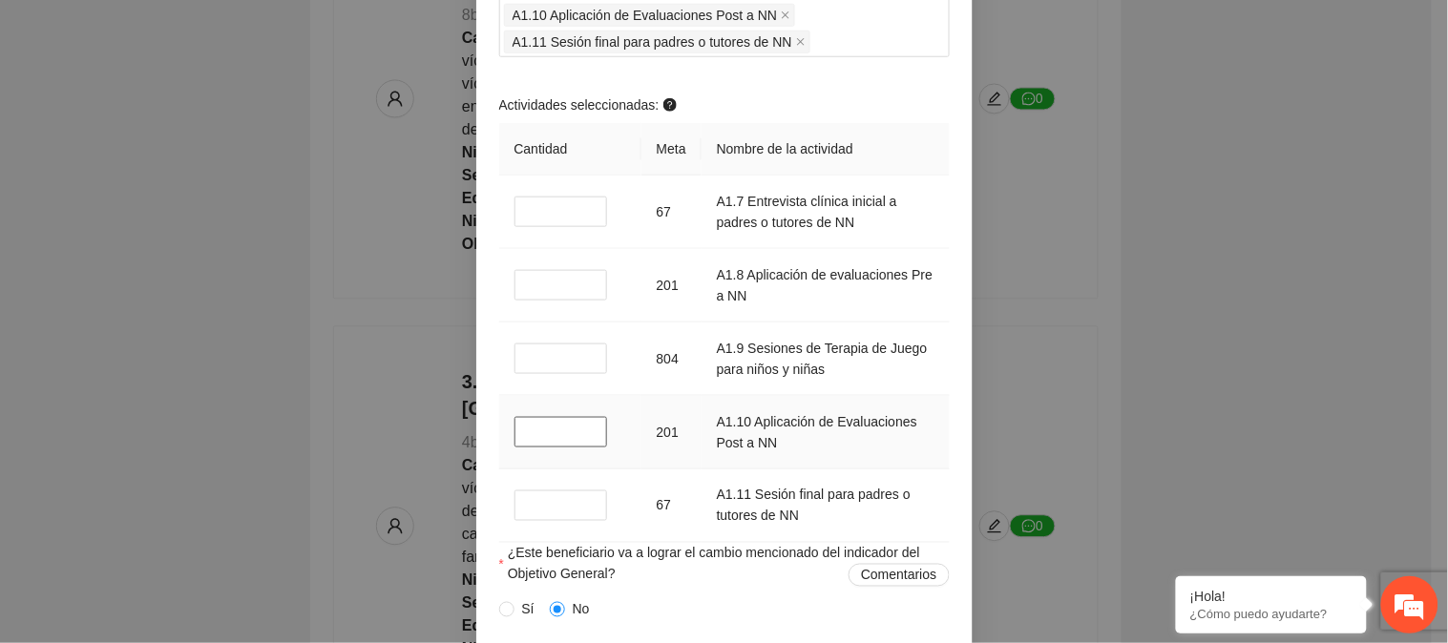
scroll to position [2333, 0]
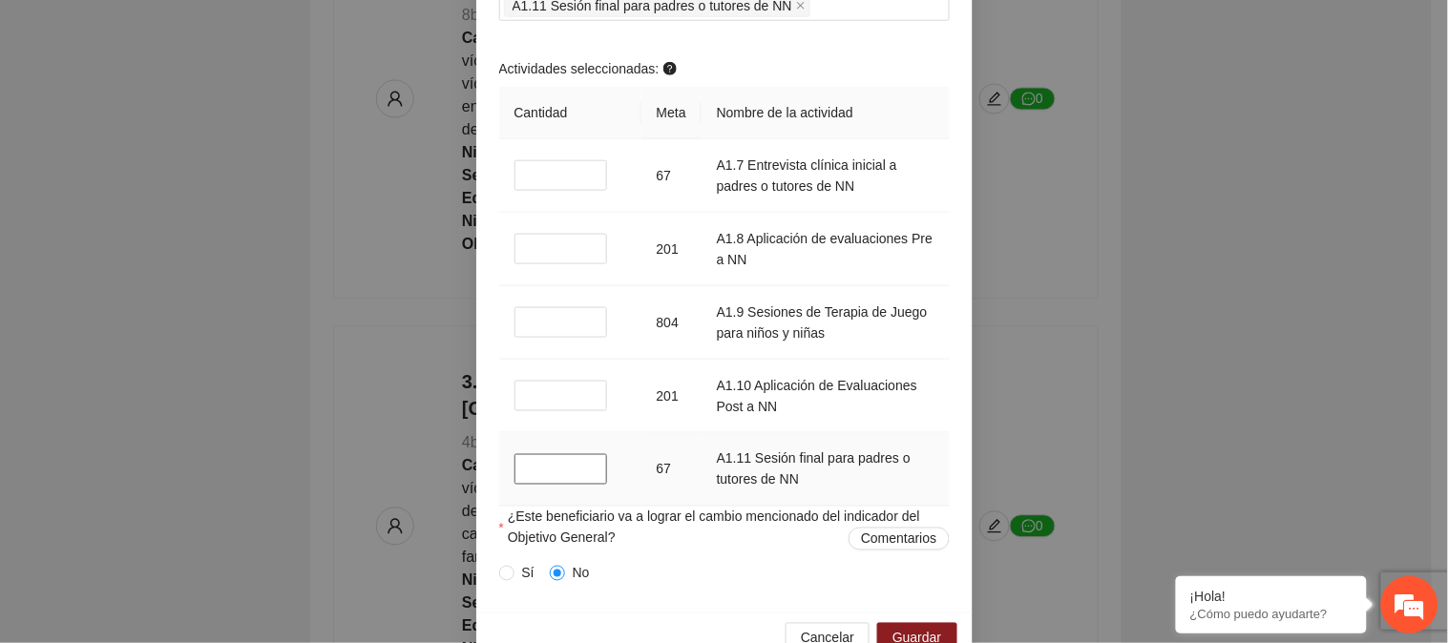
drag, startPoint x: 525, startPoint y: 471, endPoint x: 512, endPoint y: 475, distance: 14.2
click at [515, 475] on input "*" at bounding box center [562, 469] width 94 height 31
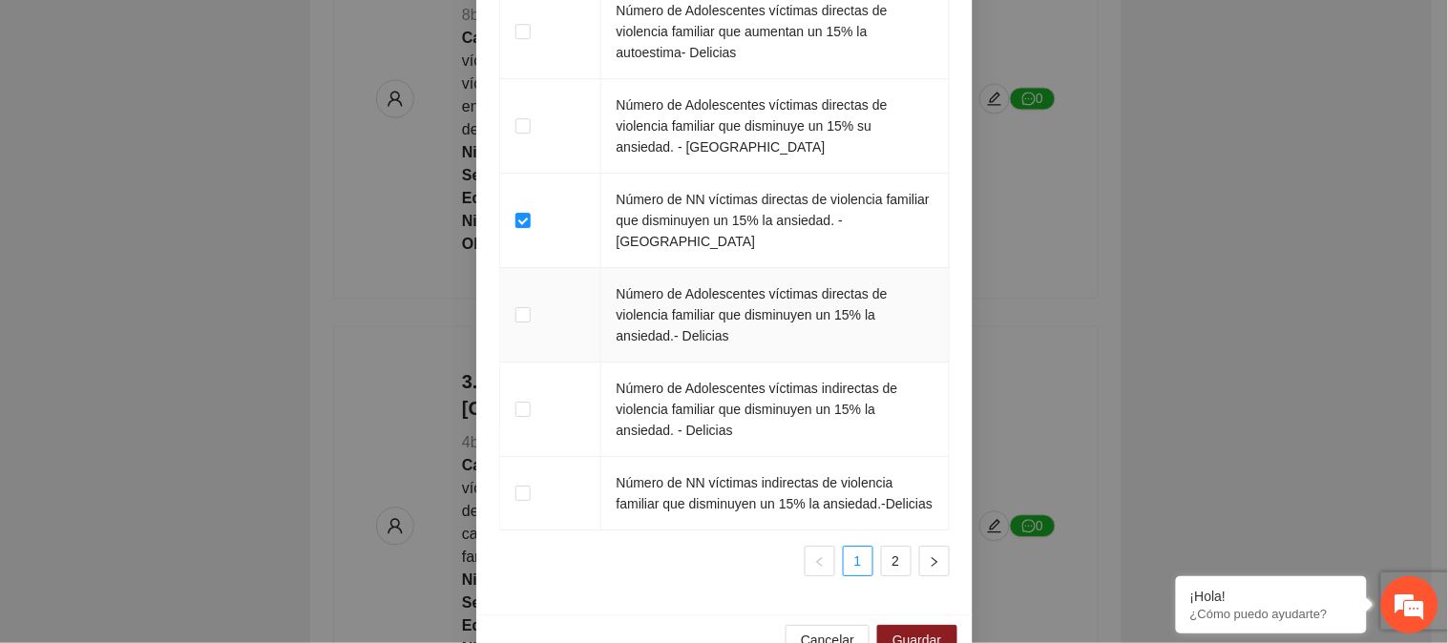
scroll to position [3385, 0]
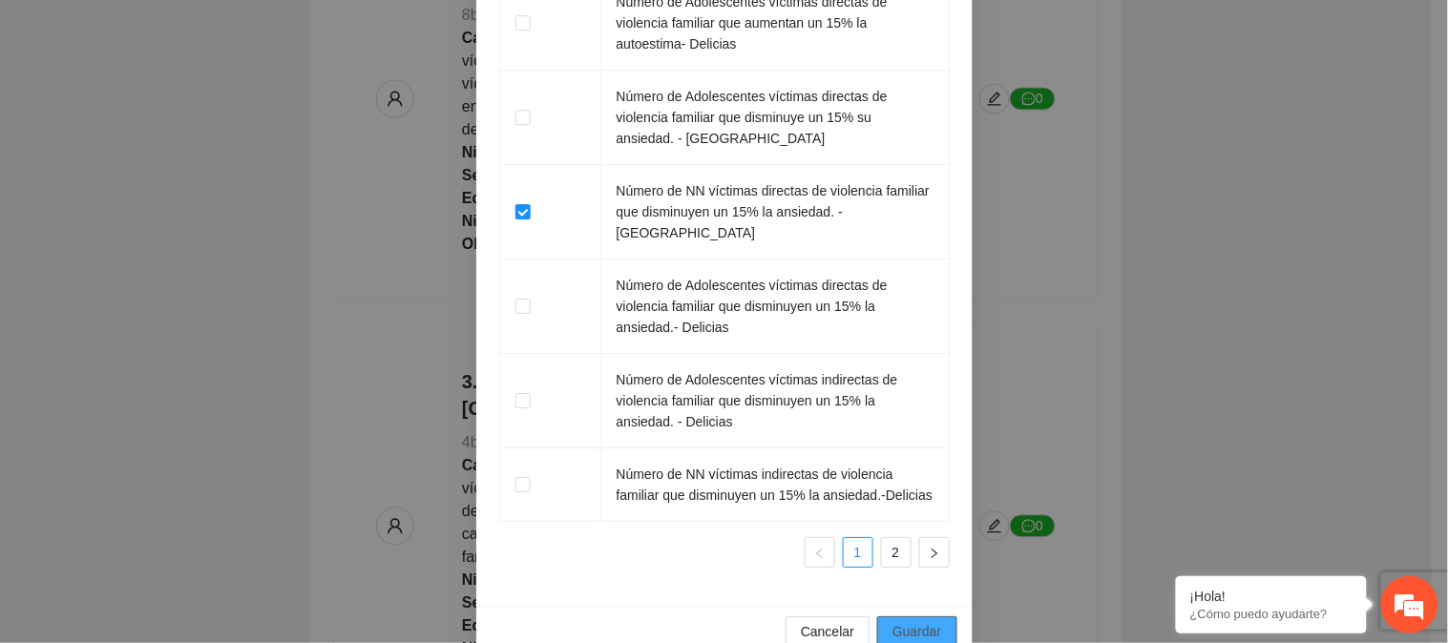
click at [910, 621] on span "Guardar" at bounding box center [917, 631] width 49 height 21
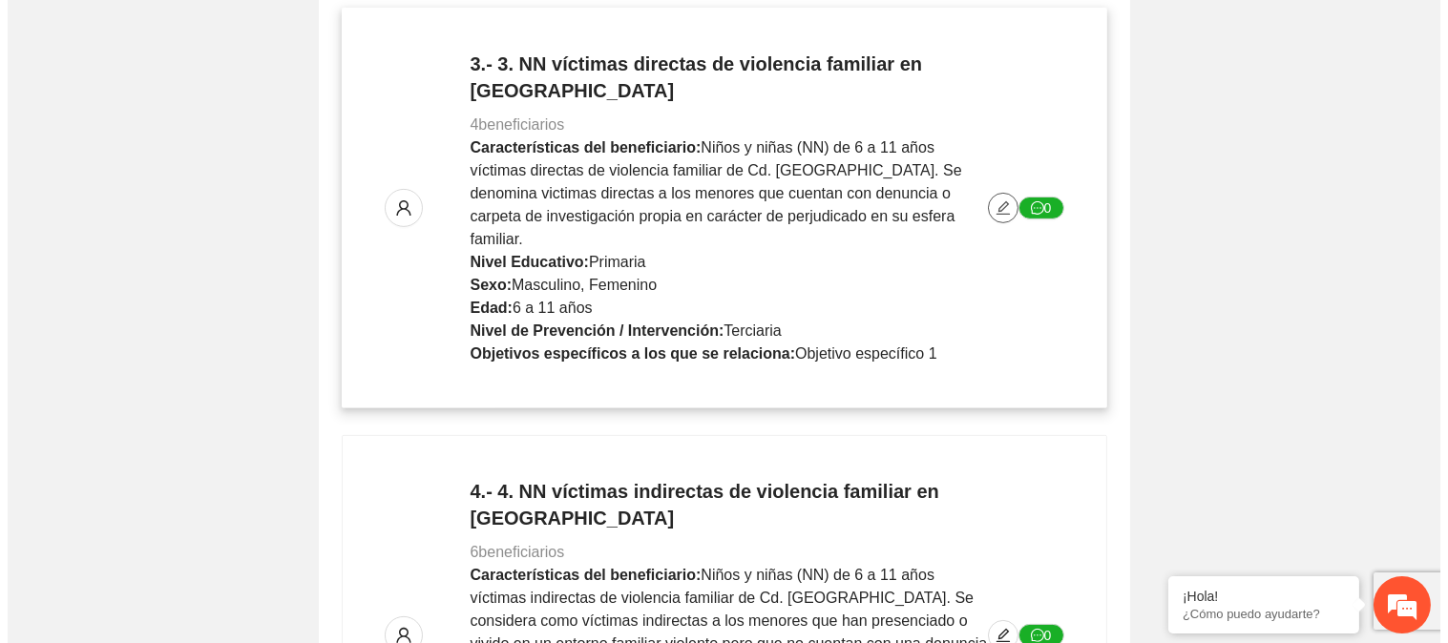
scroll to position [1378, 0]
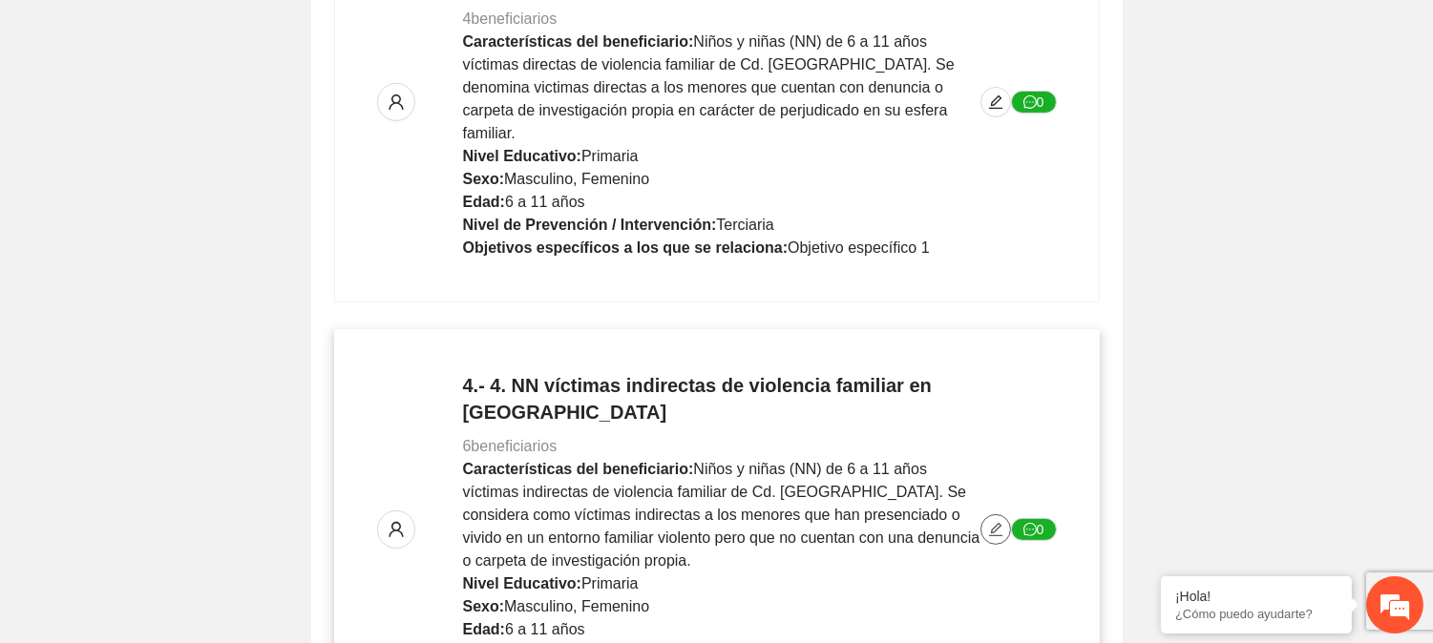
click at [998, 522] on icon "edit" at bounding box center [995, 529] width 15 height 15
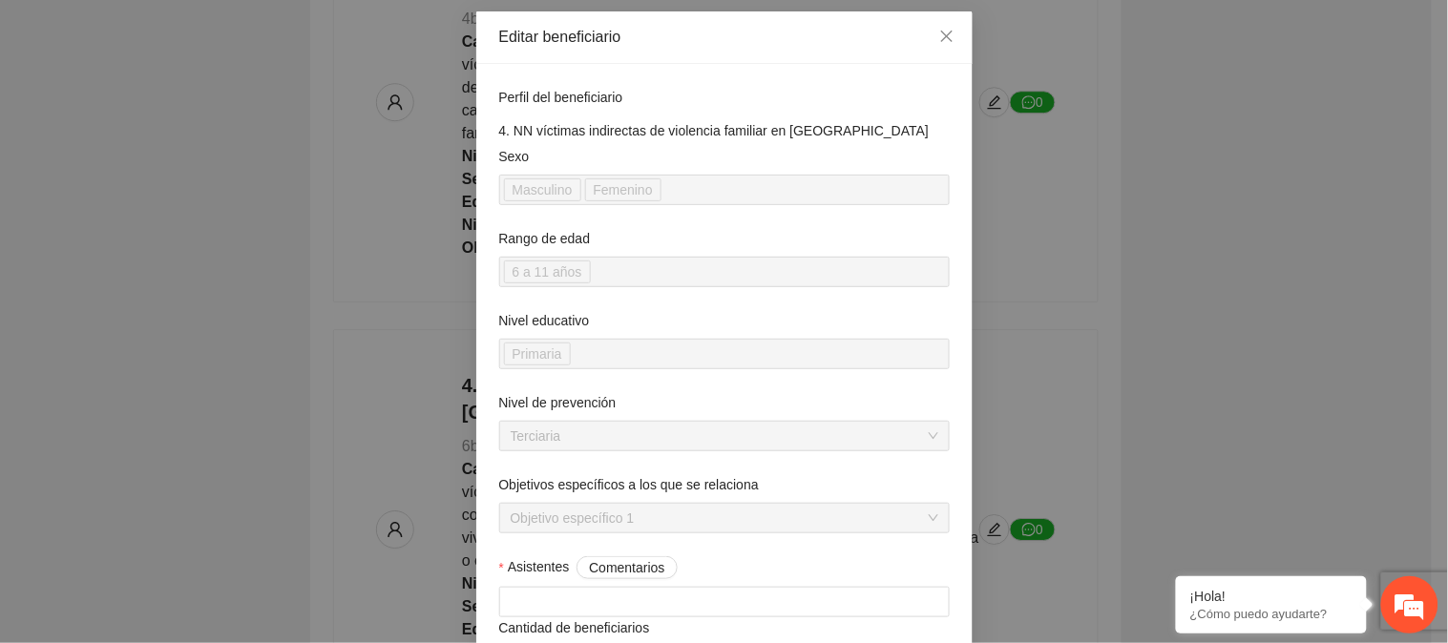
scroll to position [212, 0]
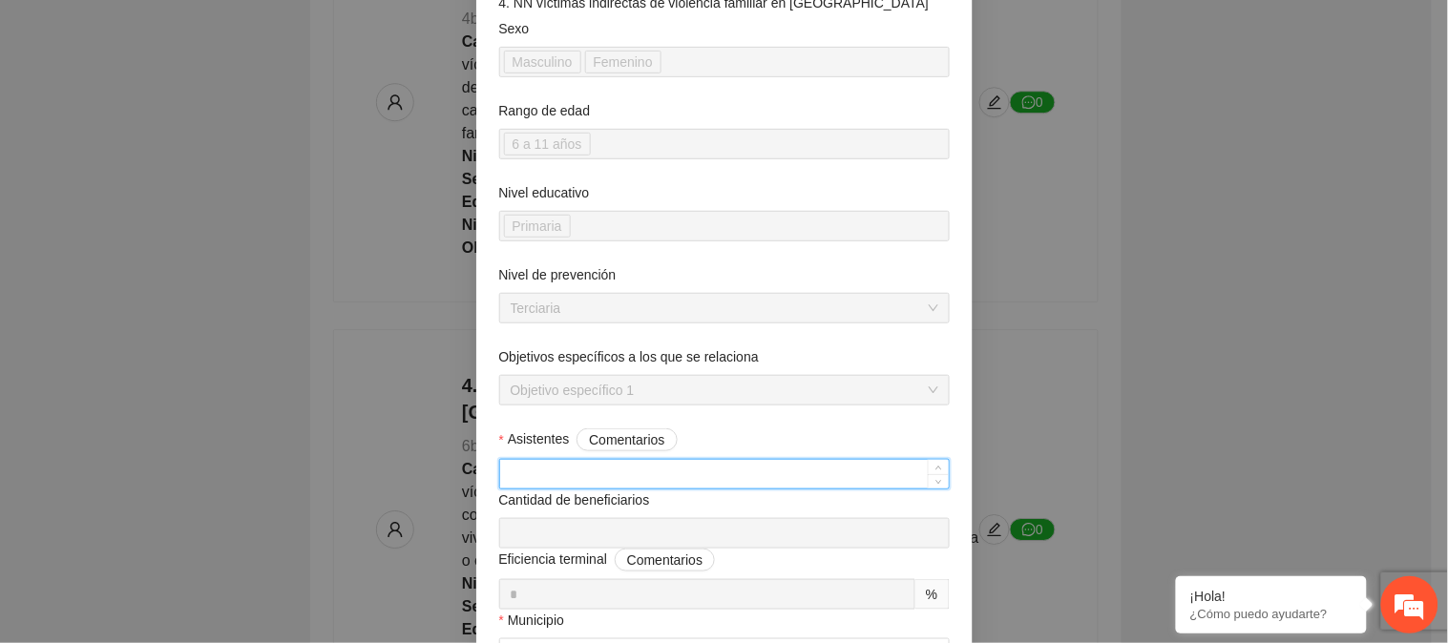
click at [567, 474] on input "Asistentes Comentarios" at bounding box center [724, 474] width 449 height 29
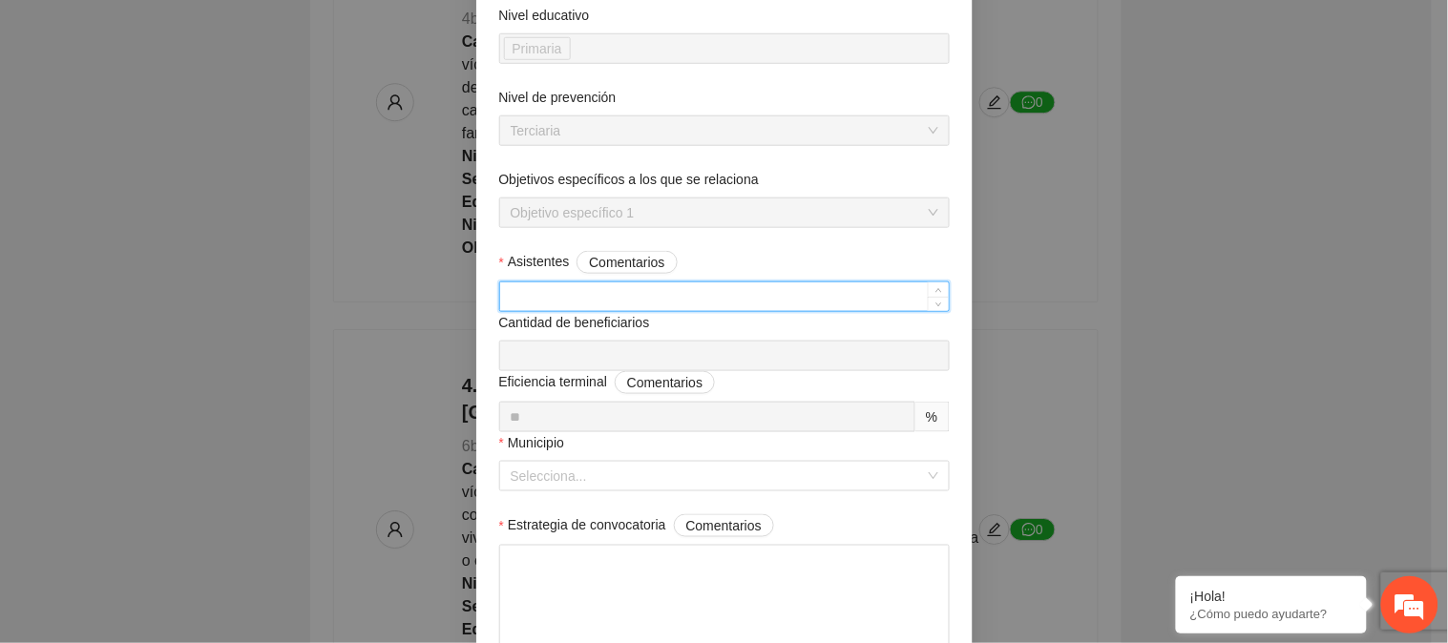
scroll to position [424, 0]
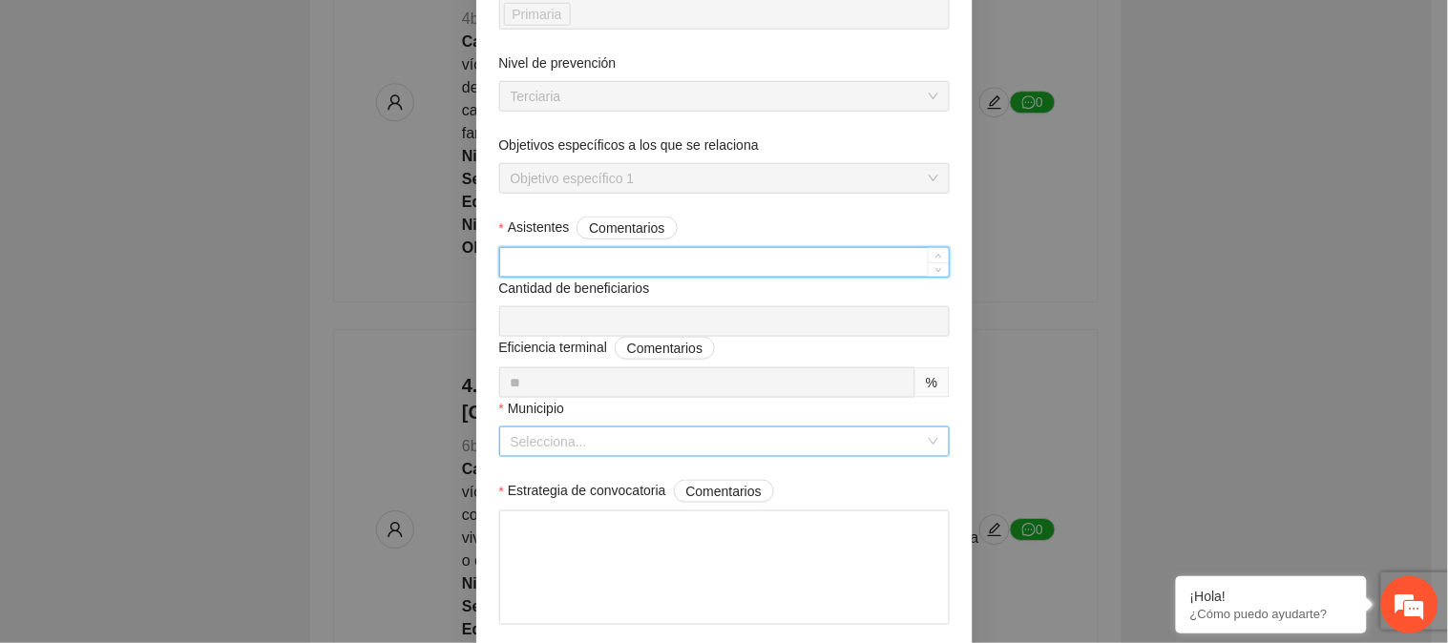
click at [646, 443] on input "Municipio" at bounding box center [718, 442] width 414 height 29
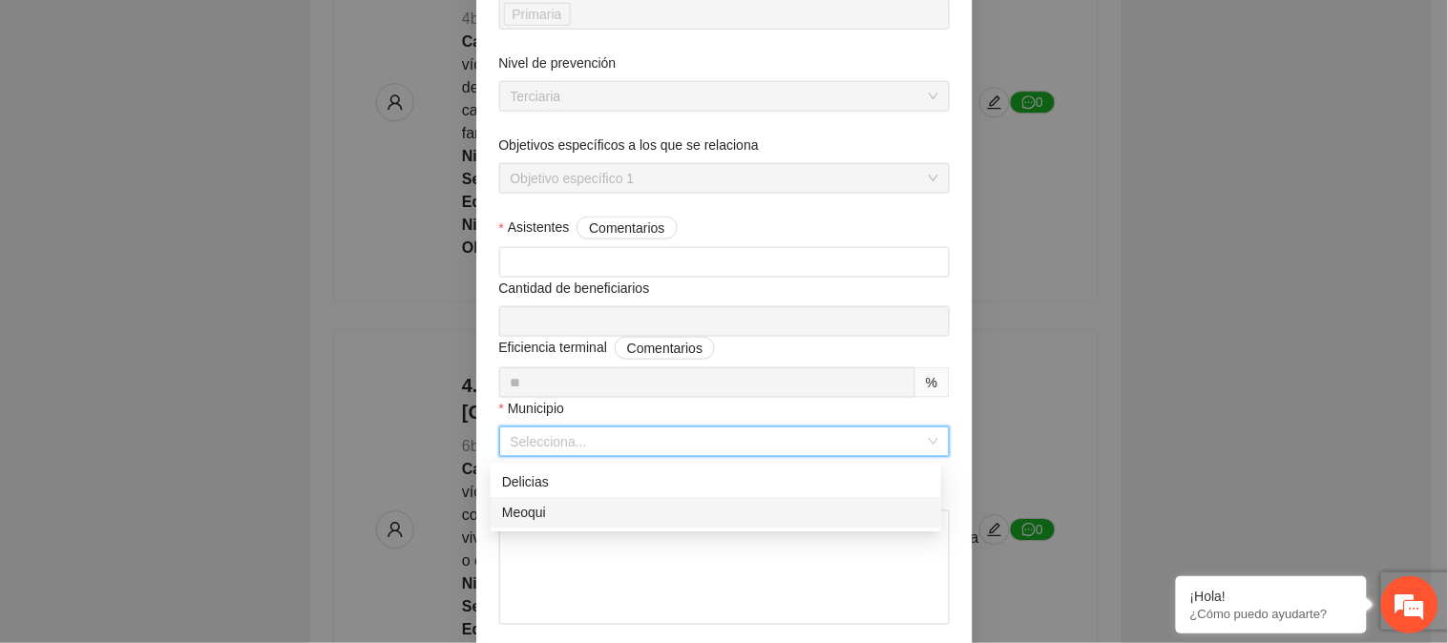
click at [605, 511] on div "Meoqui" at bounding box center [716, 512] width 428 height 21
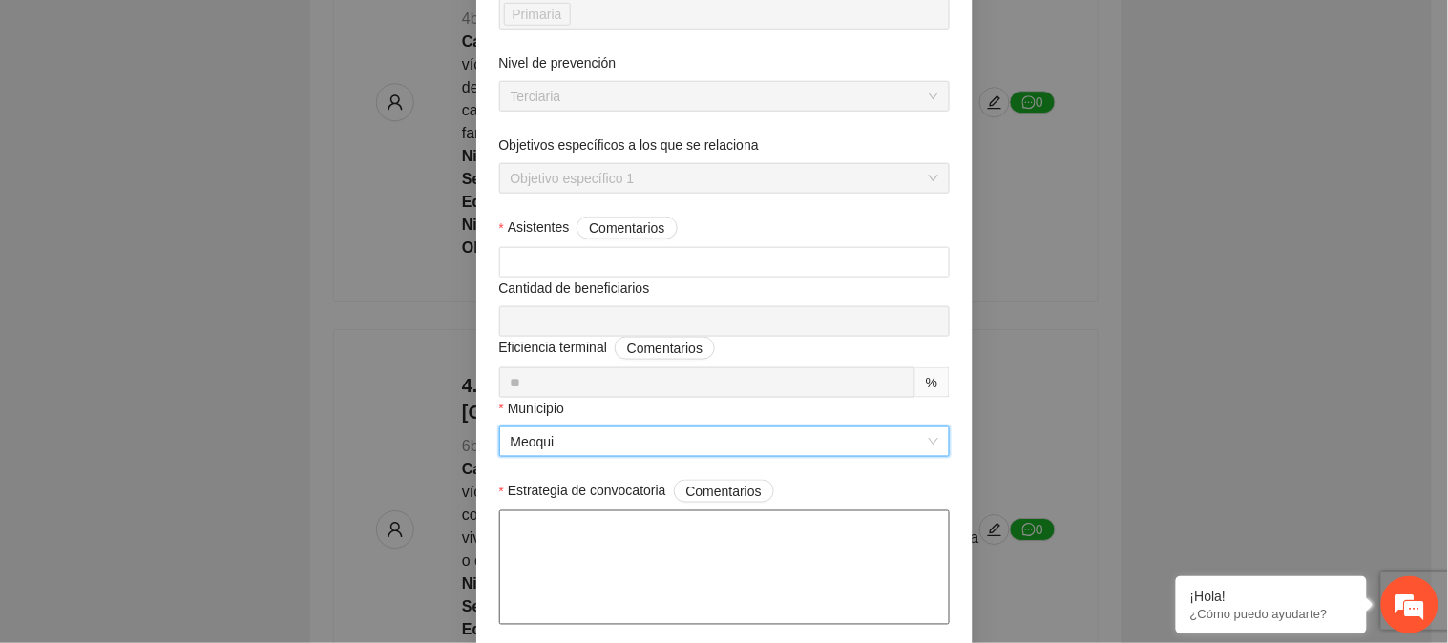
click at [603, 536] on textarea "Estrategia de convocatoria Comentarios" at bounding box center [724, 568] width 451 height 115
paste textarea "**********"
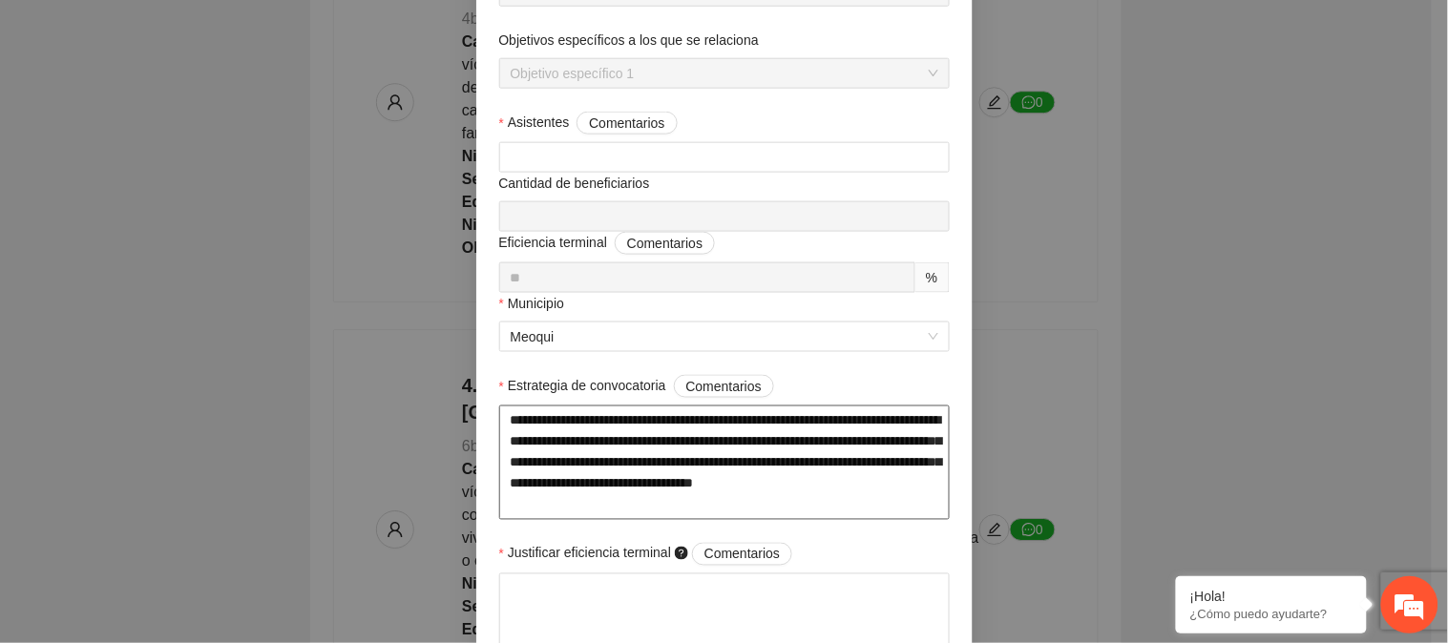
scroll to position [530, 0]
click at [735, 485] on textarea "**********" at bounding box center [724, 462] width 451 height 115
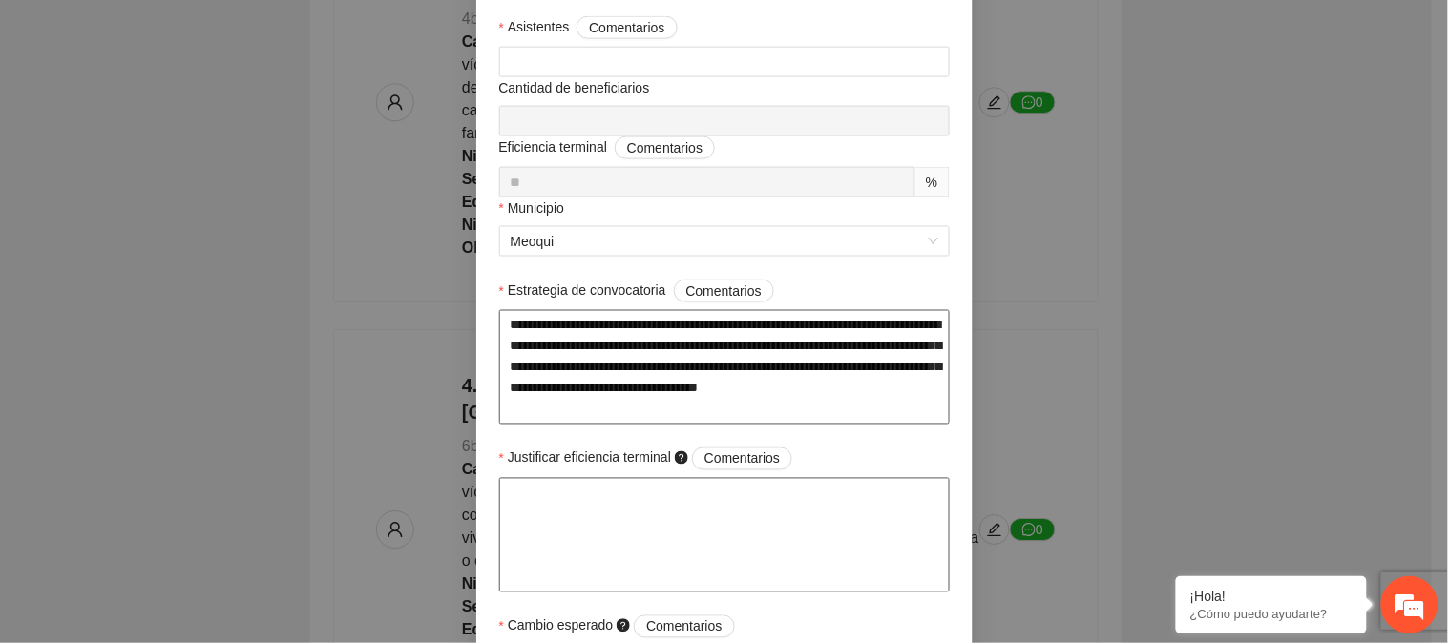
scroll to position [636, 0]
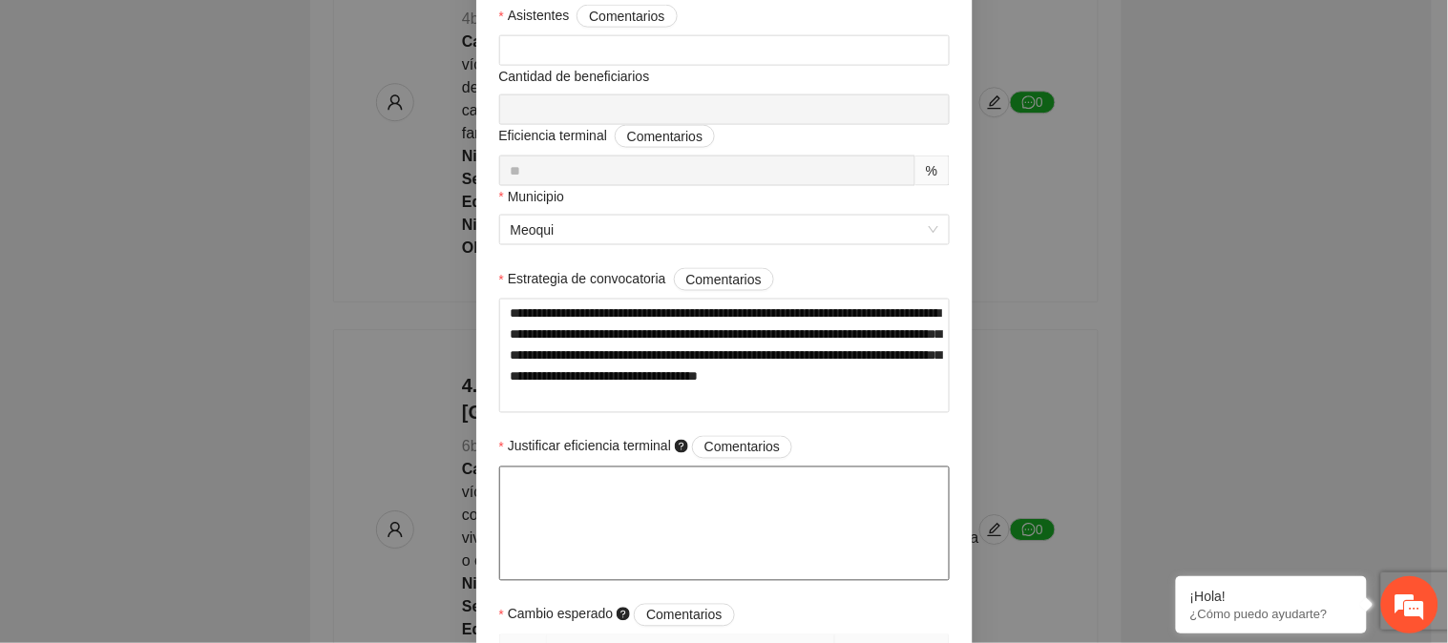
click at [583, 504] on textarea "Justificar eficiencia terminal Comentarios" at bounding box center [724, 524] width 451 height 115
paste textarea "**********"
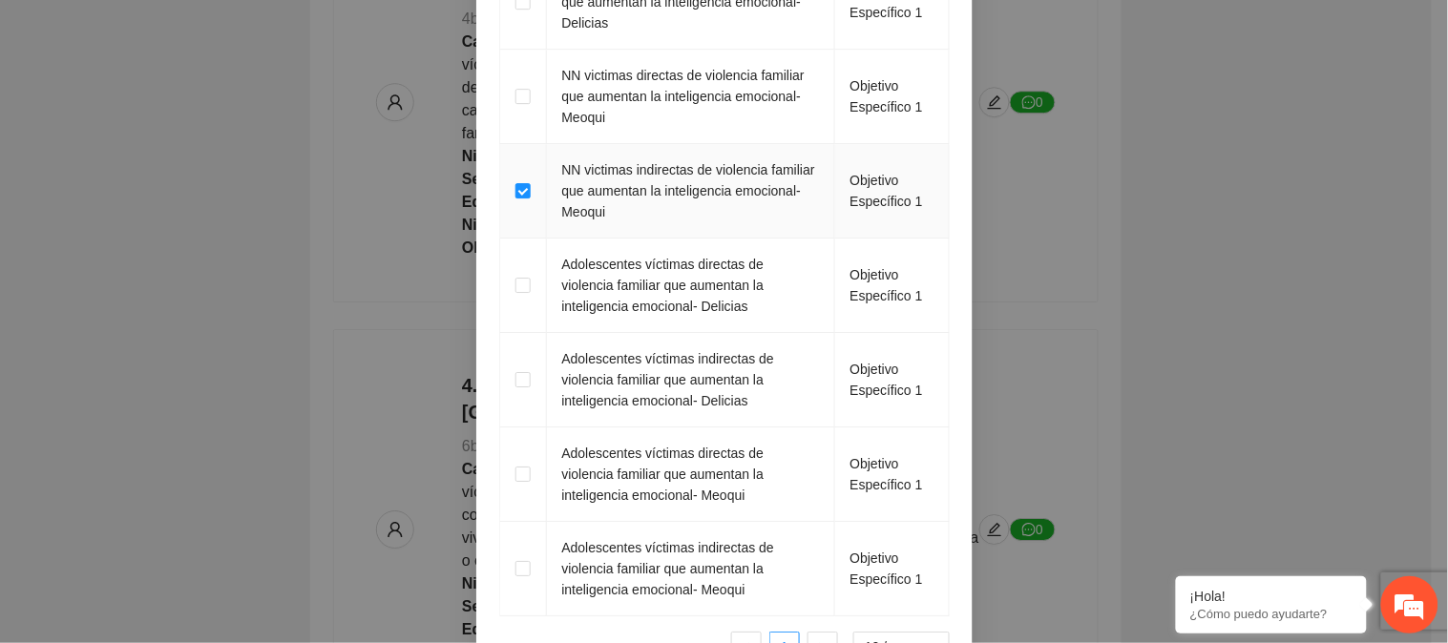
scroll to position [1802, 0]
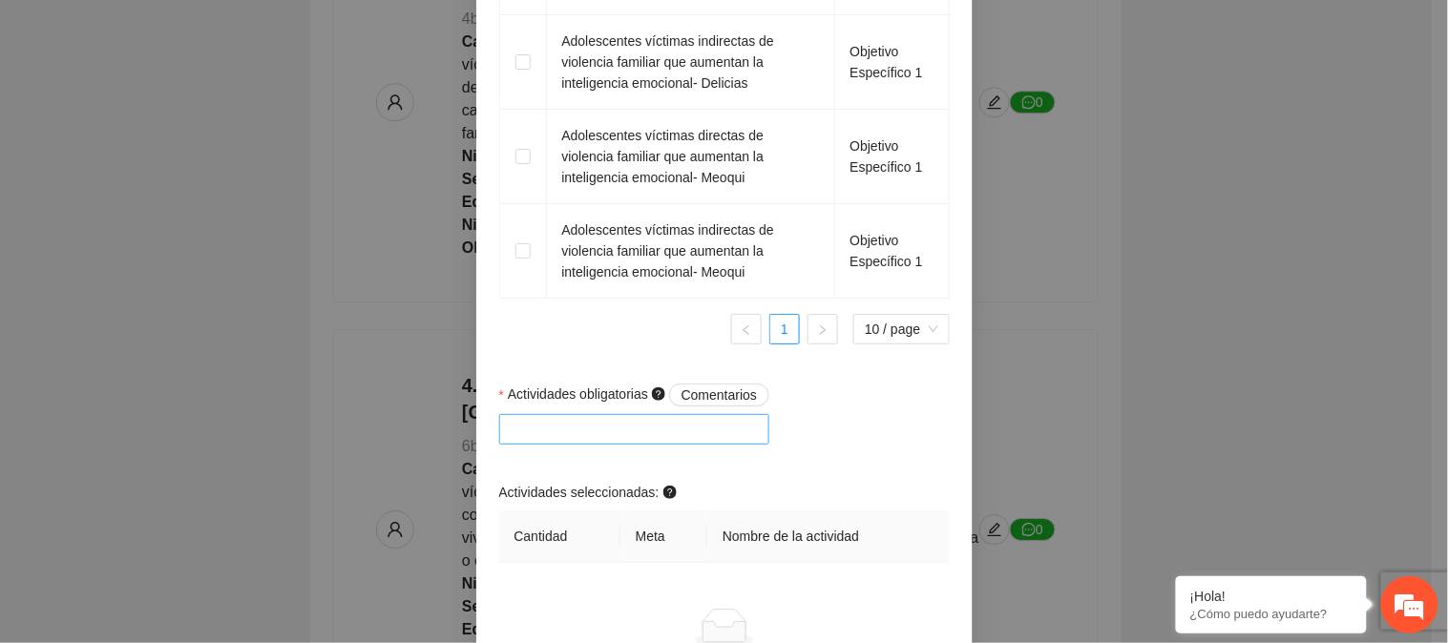
click at [613, 441] on div at bounding box center [635, 429] width 262 height 23
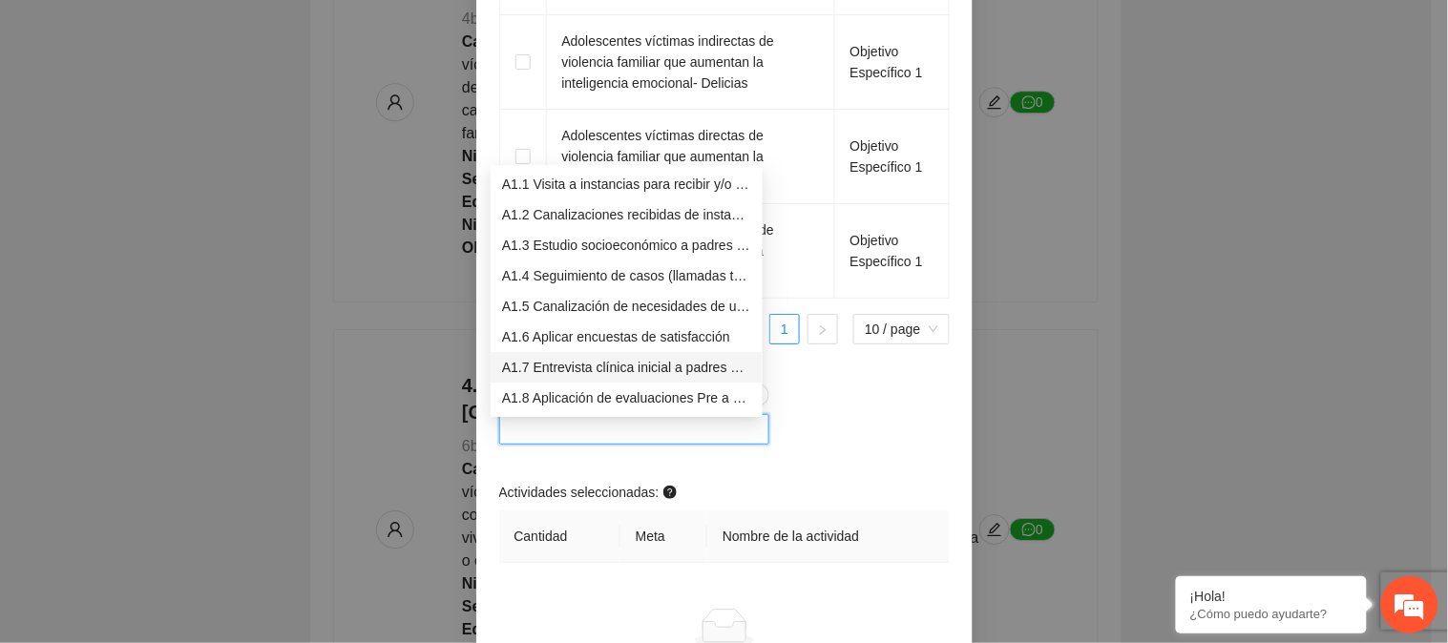
click at [607, 368] on div "A1.7 Entrevista clínica inicial a padres o tutores de NN" at bounding box center [626, 367] width 249 height 21
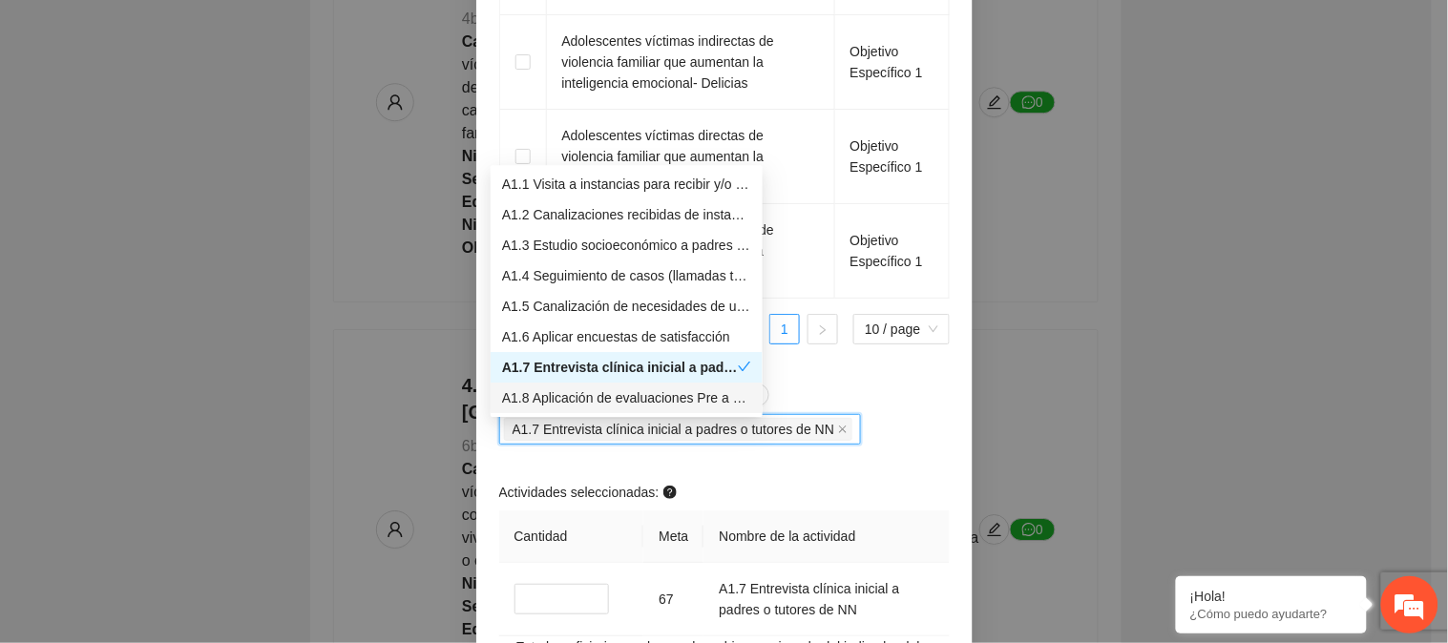
click at [595, 391] on div "A1.8 Aplicación de evaluaciones Pre a NN" at bounding box center [626, 398] width 249 height 21
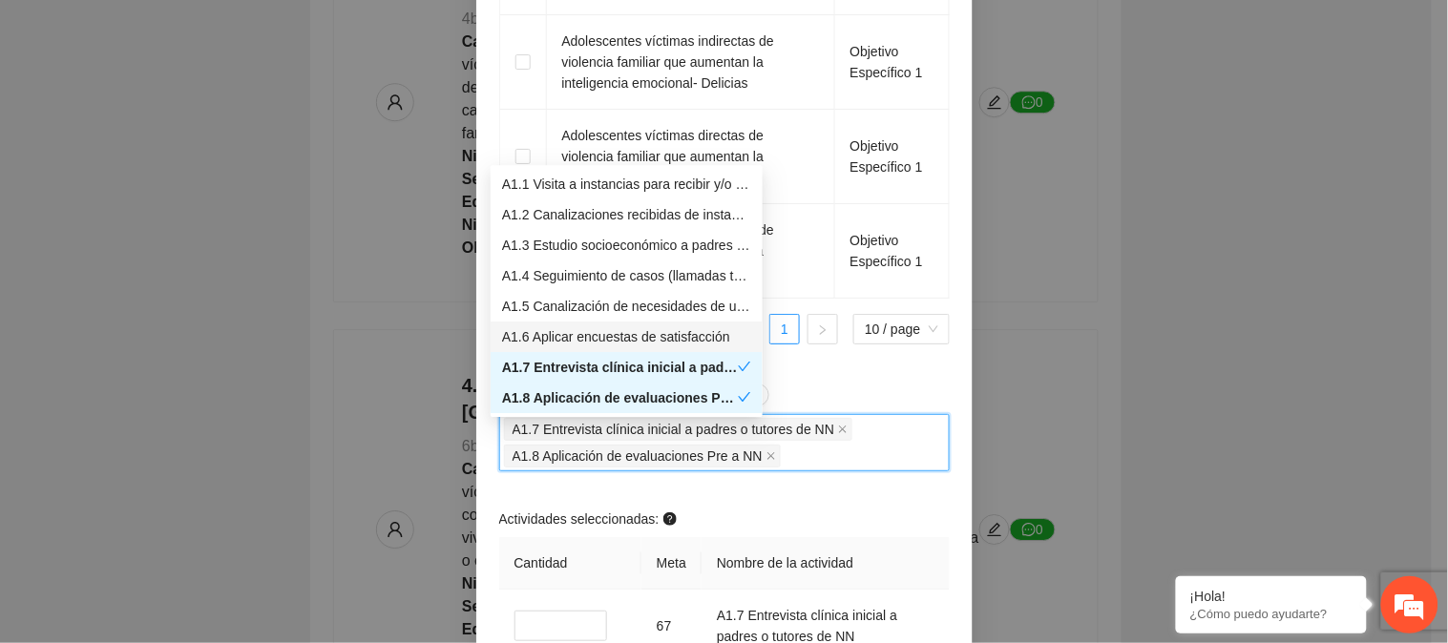
scroll to position [212, 0]
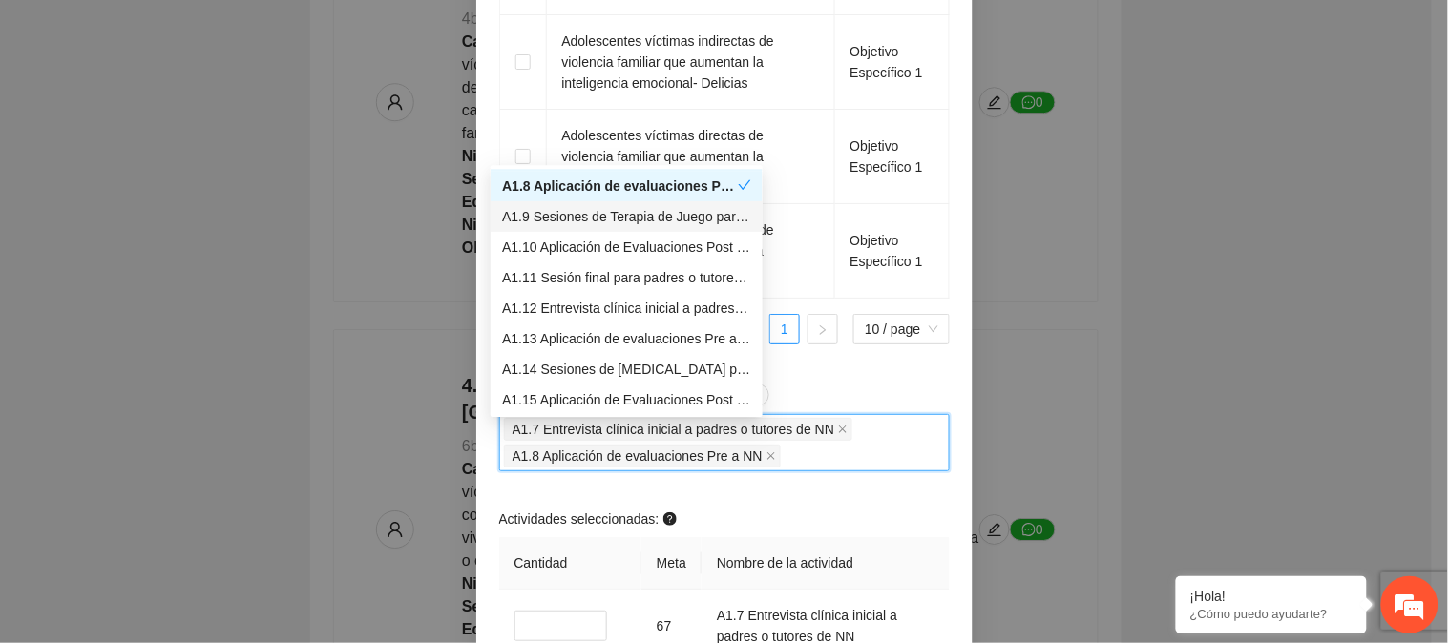
click at [606, 221] on div "A1.9 Sesiones de Terapia de Juego para niños y niñas" at bounding box center [626, 216] width 249 height 21
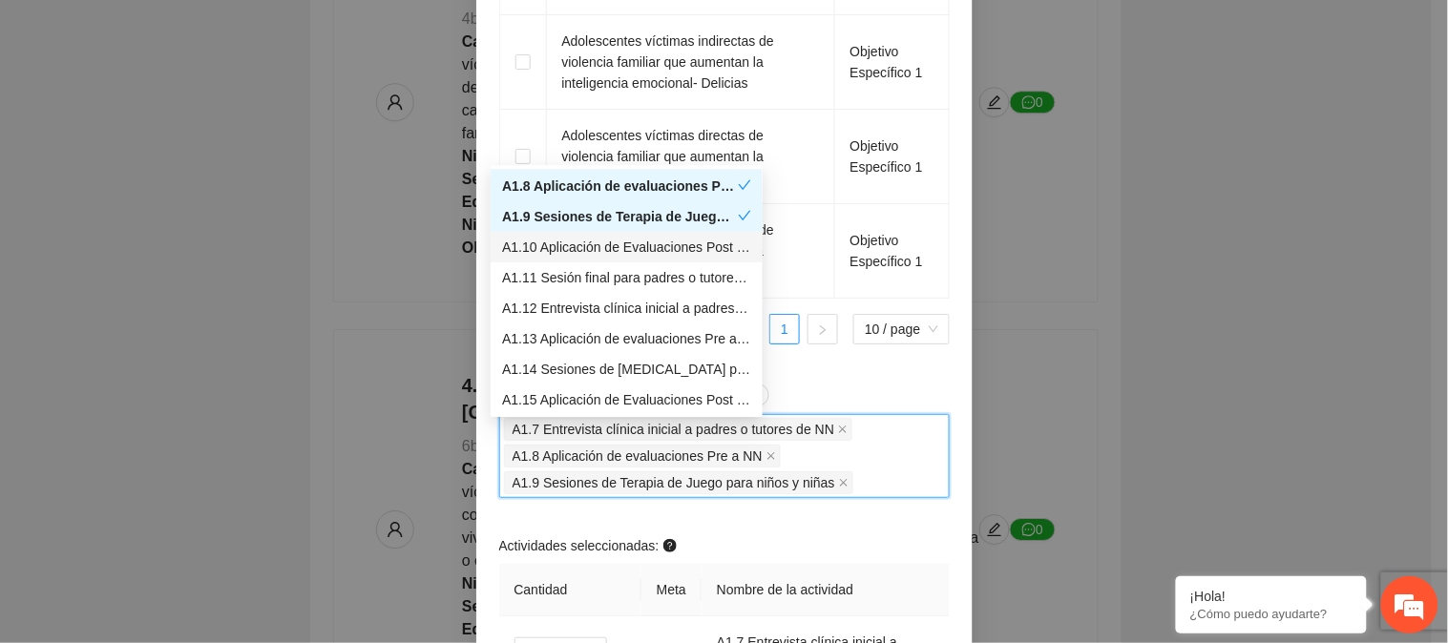
click at [599, 251] on div "A1.10 Aplicación de Evaluaciones Post a NN" at bounding box center [626, 247] width 249 height 21
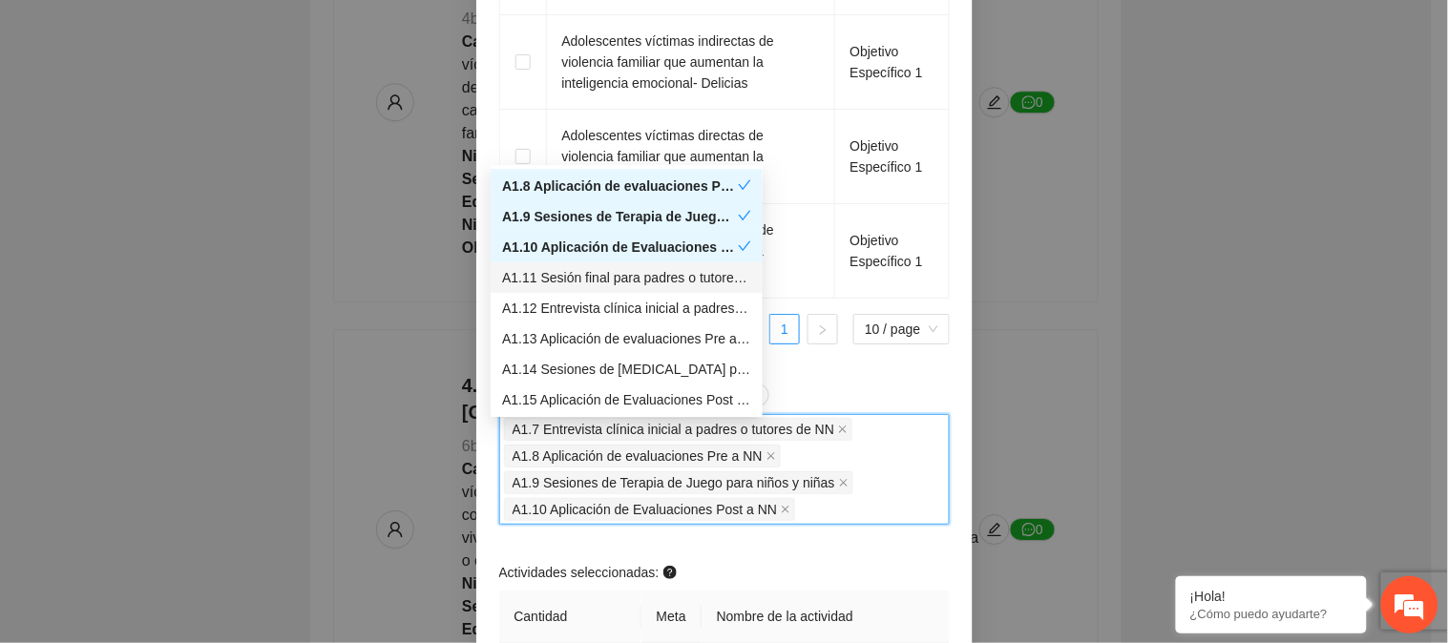
click at [596, 270] on div "A1.11 Sesión final para padres o tutores de NN" at bounding box center [626, 277] width 249 height 21
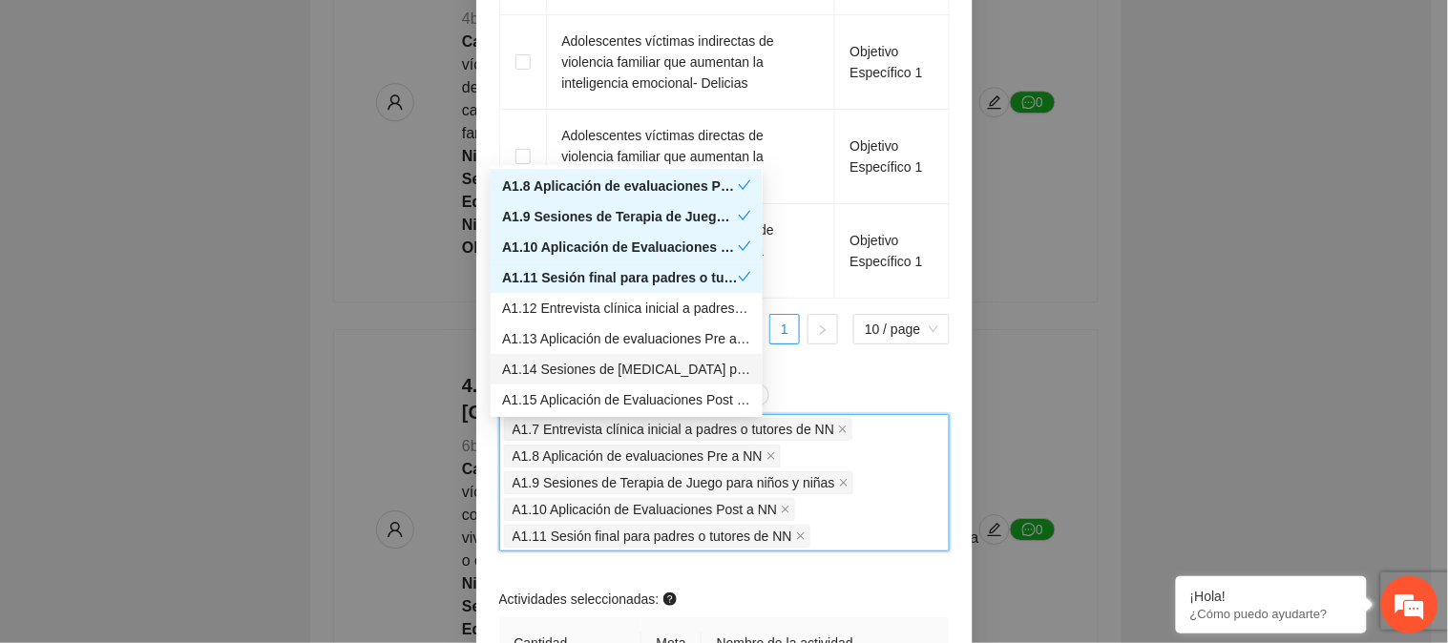
click at [749, 570] on div "Actividades obligatorias Comentarios A1.7 Entrevista clínica inicial a padres o…" at bounding box center [724, 479] width 460 height 191
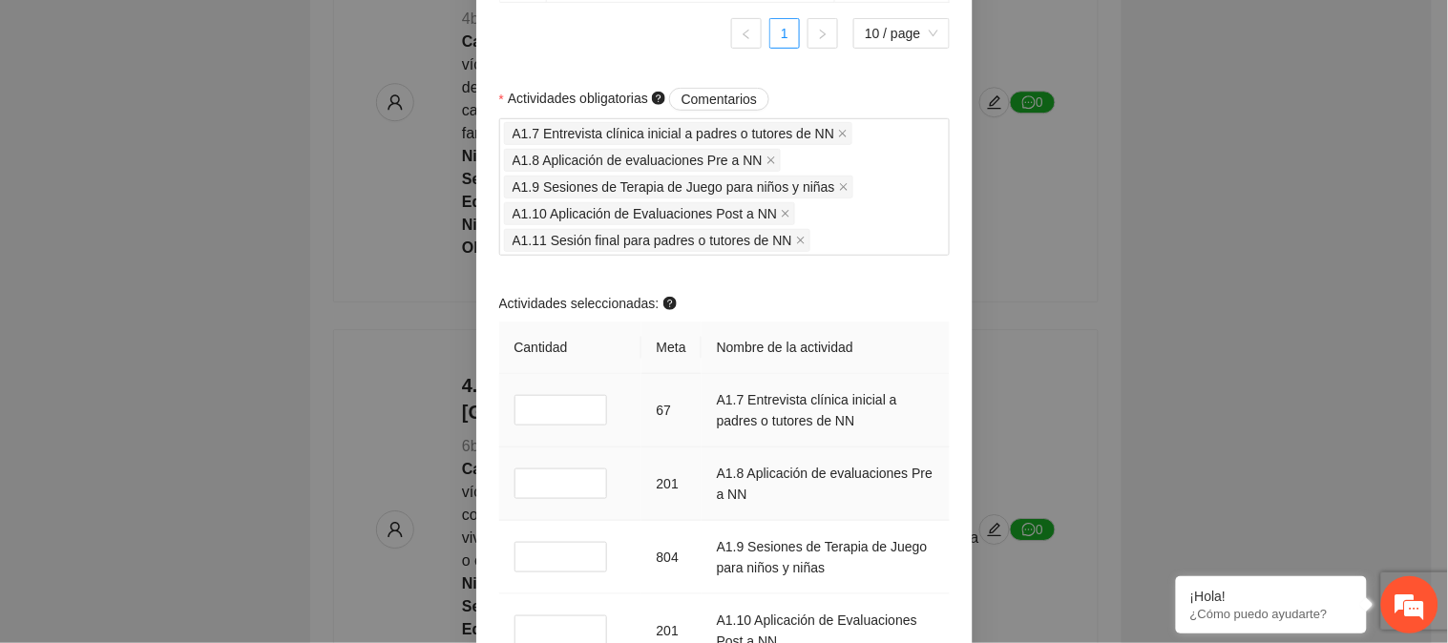
scroll to position [2121, 0]
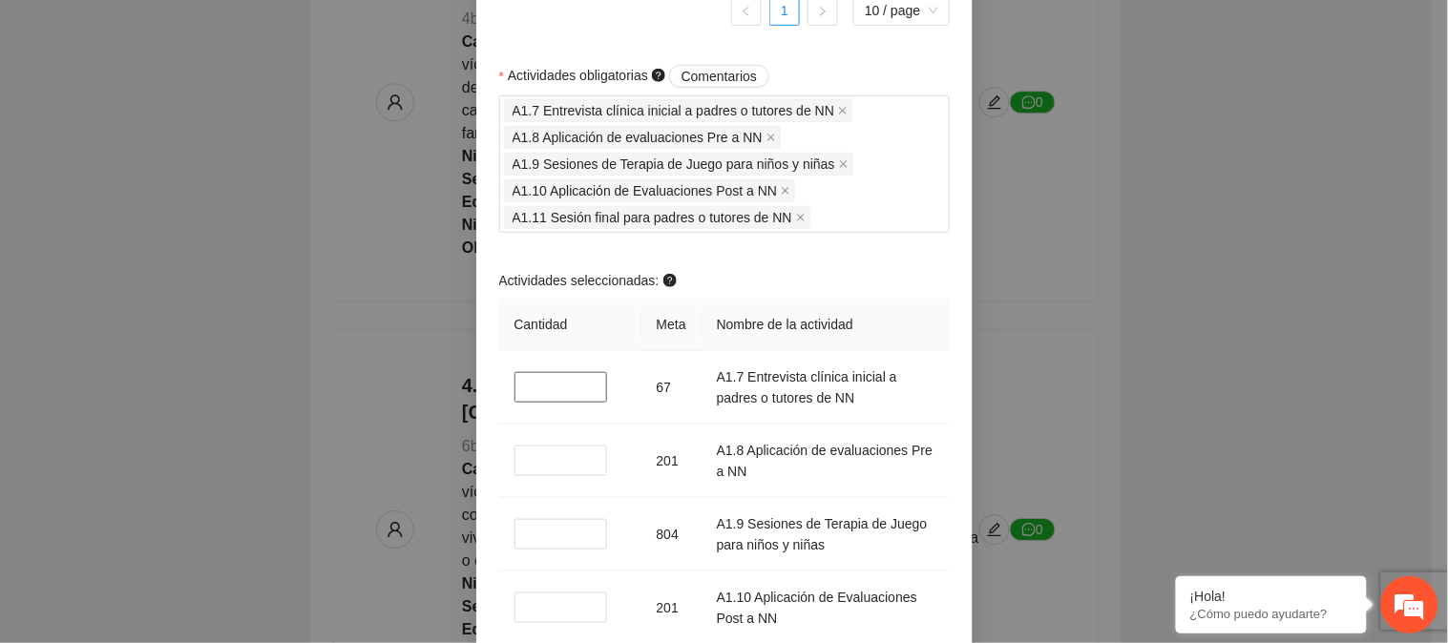
drag, startPoint x: 538, startPoint y: 394, endPoint x: 478, endPoint y: 397, distance: 60.2
drag, startPoint x: 526, startPoint y: 464, endPoint x: 508, endPoint y: 470, distance: 19.0
click at [515, 470] on input "*" at bounding box center [562, 461] width 94 height 31
drag, startPoint x: 529, startPoint y: 537, endPoint x: 507, endPoint y: 540, distance: 22.1
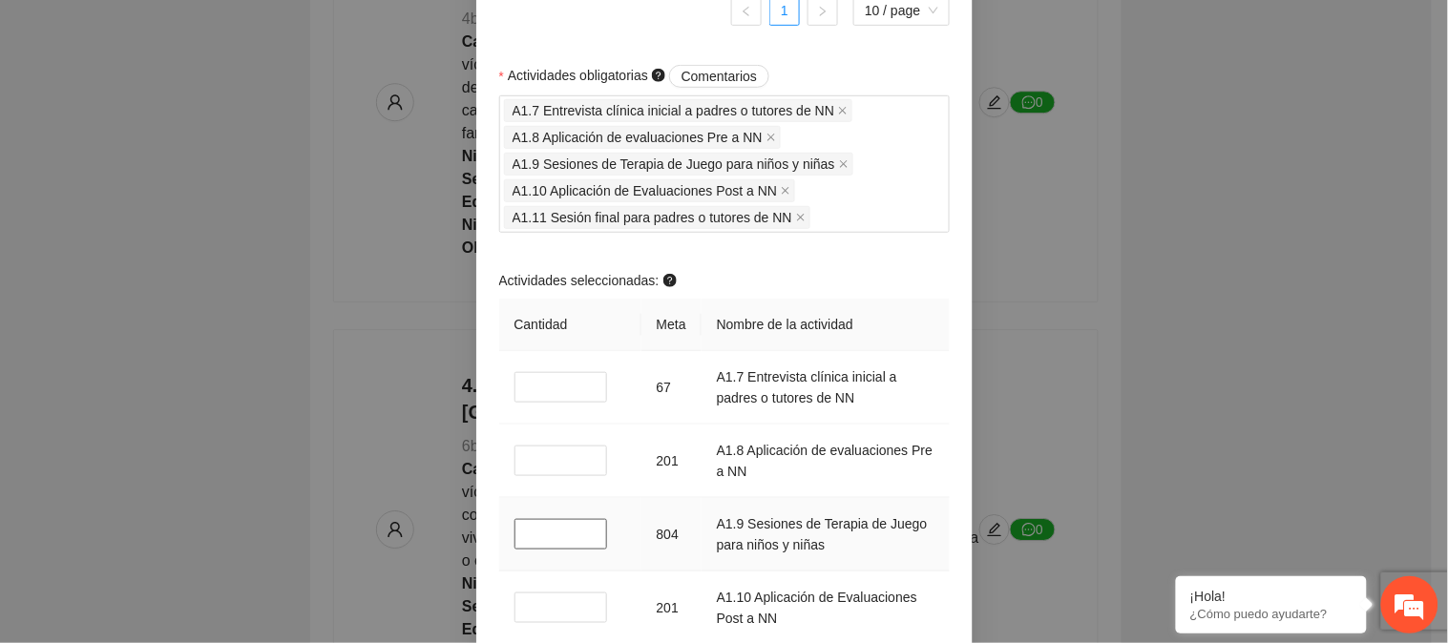
click at [515, 540] on input "*" at bounding box center [562, 534] width 94 height 31
drag, startPoint x: 530, startPoint y: 614, endPoint x: 516, endPoint y: 615, distance: 13.4
click at [517, 615] on input "*" at bounding box center [562, 608] width 94 height 31
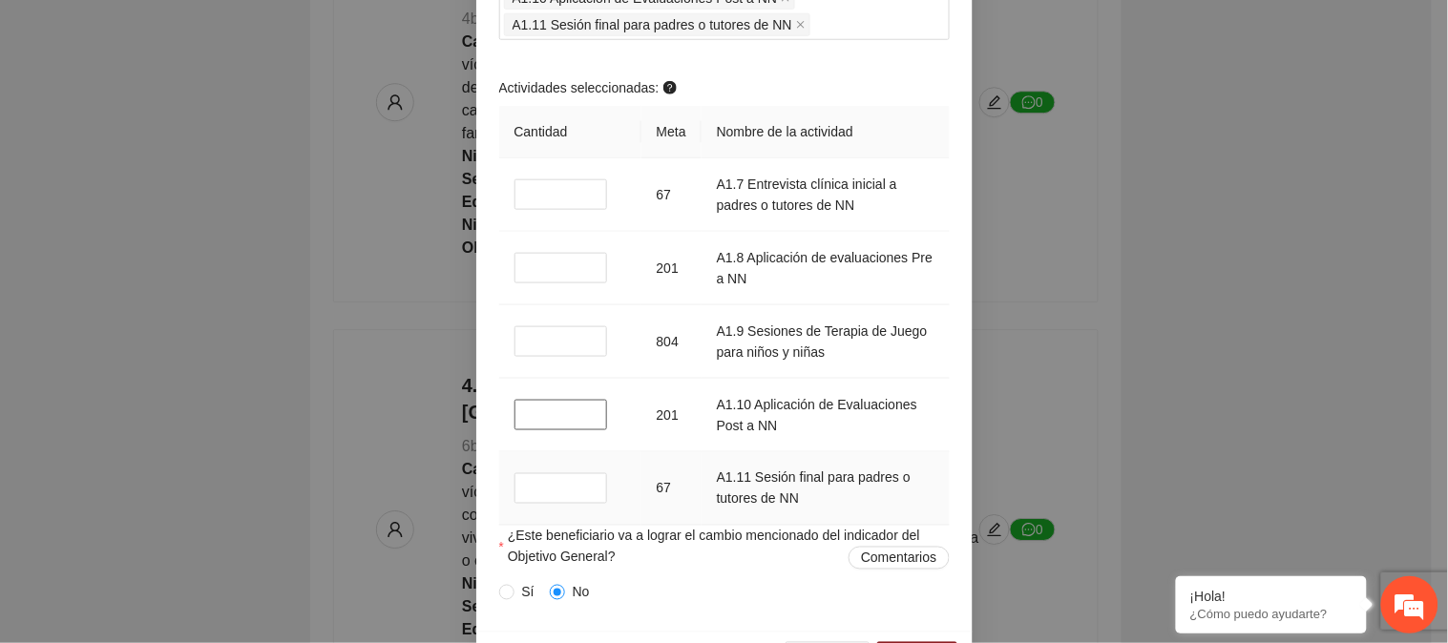
scroll to position [2333, 0]
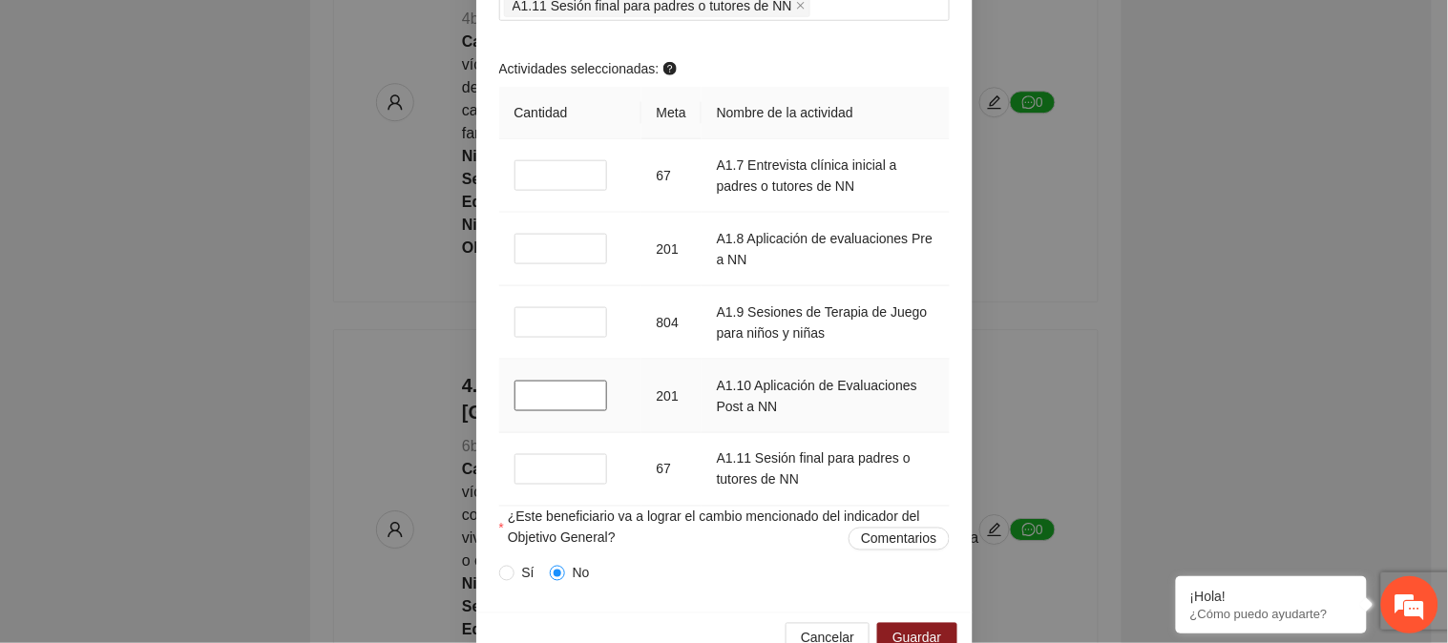
drag, startPoint x: 540, startPoint y: 395, endPoint x: 502, endPoint y: 404, distance: 39.1
click at [503, 404] on td "*" at bounding box center [570, 397] width 142 height 74
drag, startPoint x: 532, startPoint y: 479, endPoint x: 504, endPoint y: 478, distance: 27.7
click at [515, 479] on input "*" at bounding box center [562, 469] width 94 height 31
click at [707, 584] on div "Sí No" at bounding box center [724, 573] width 451 height 21
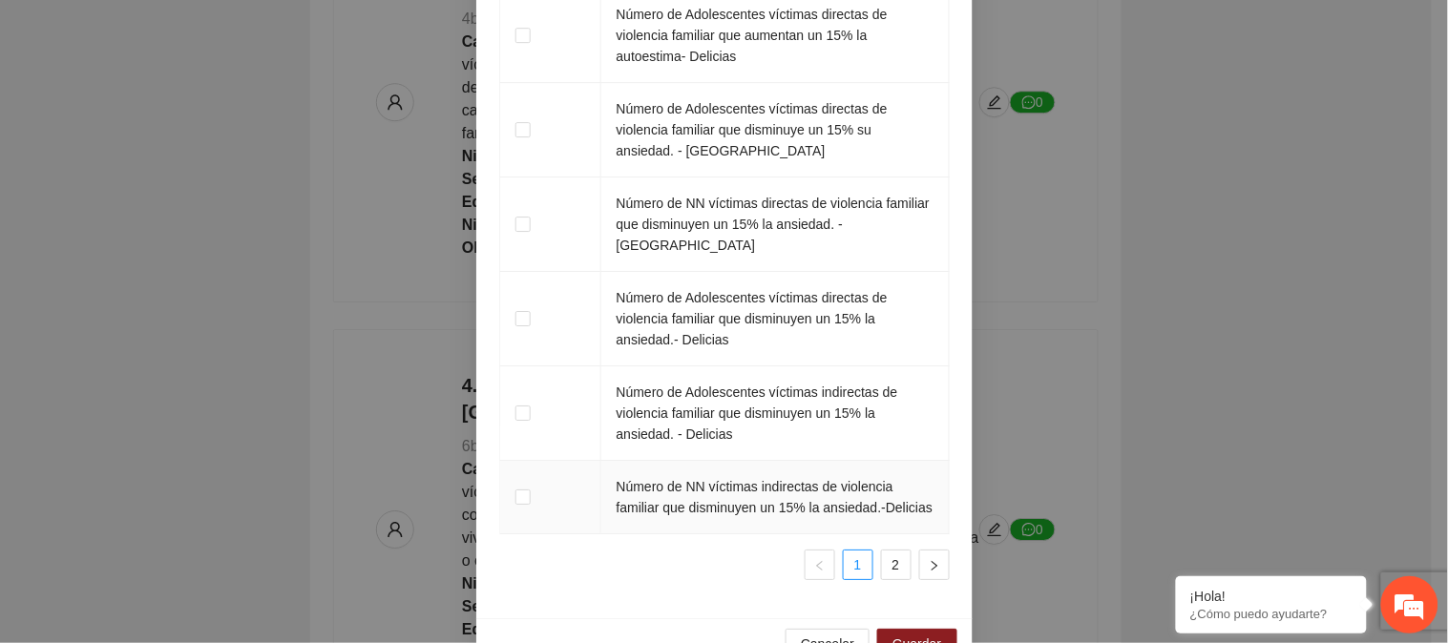
scroll to position [3385, 0]
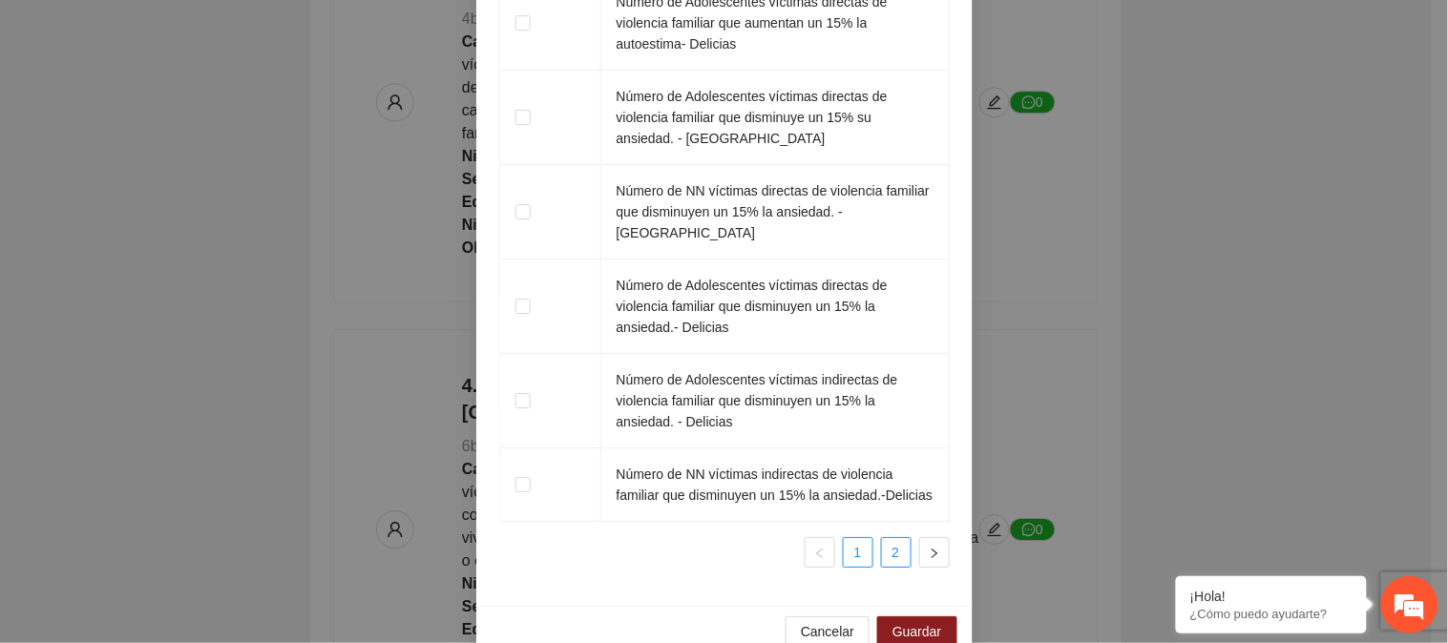
click at [886, 538] on link "2" at bounding box center [896, 552] width 29 height 29
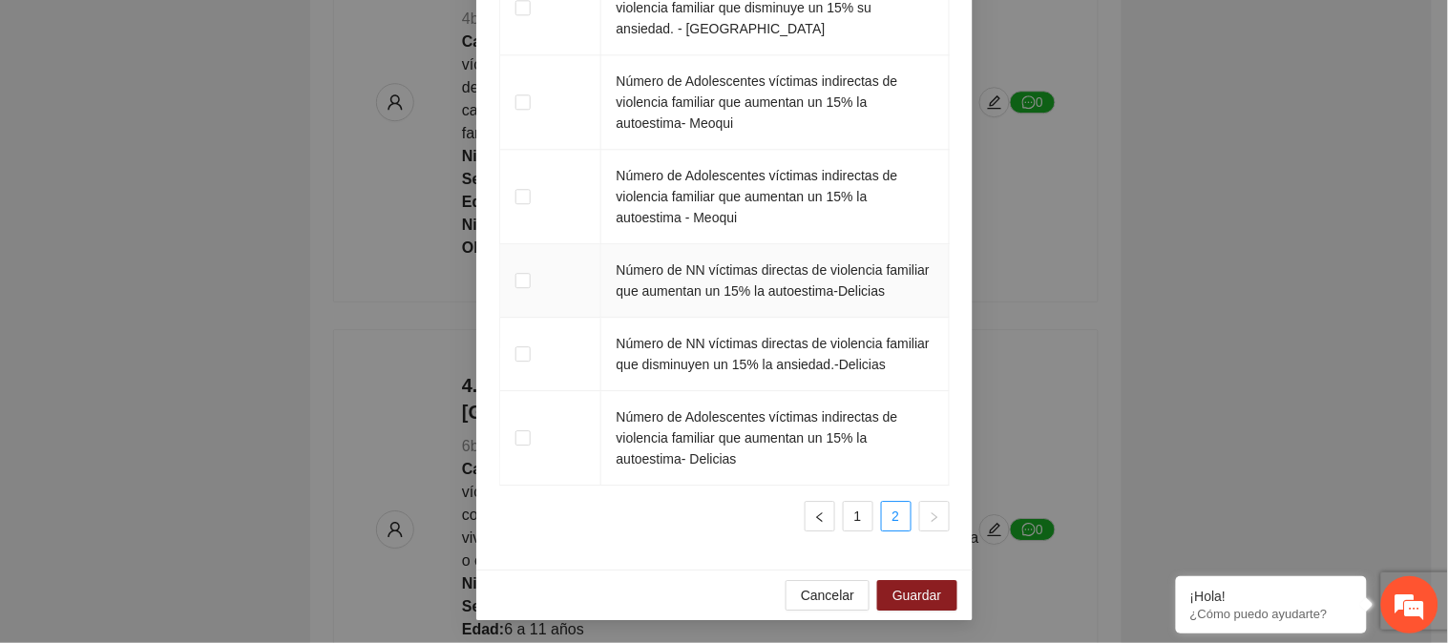
scroll to position [2964, 0]
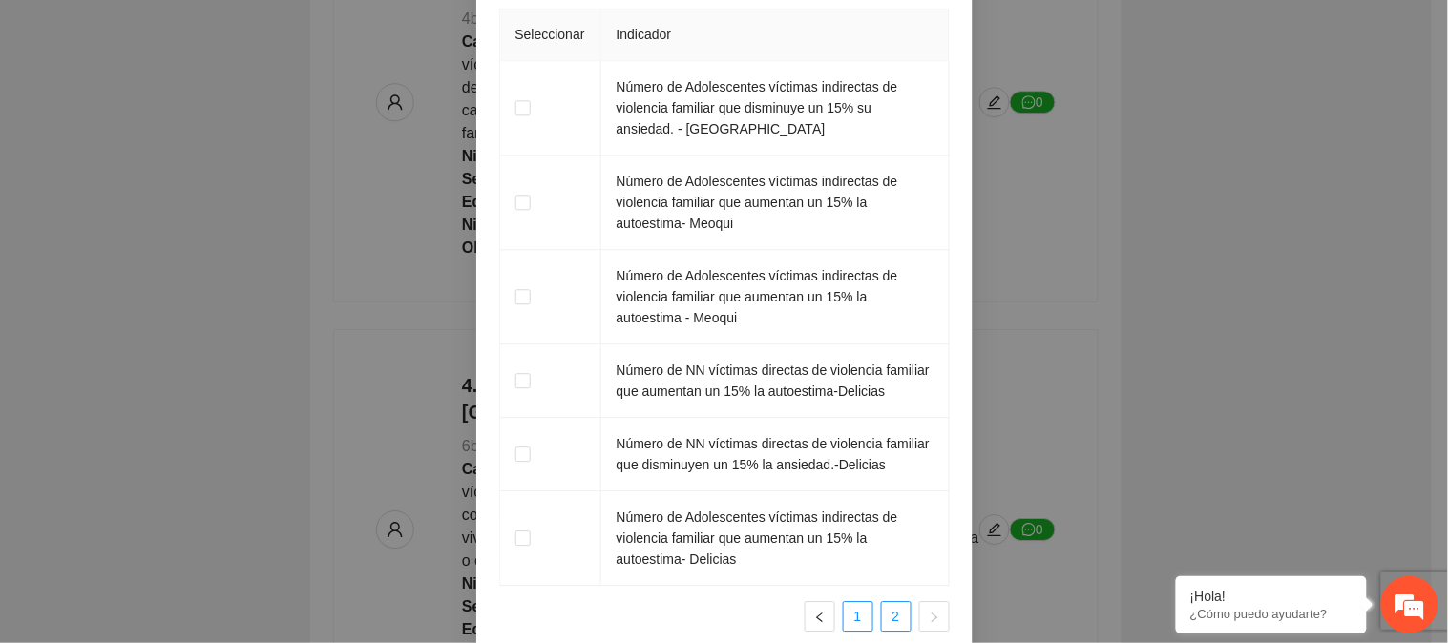
click at [850, 624] on link "1" at bounding box center [858, 616] width 29 height 29
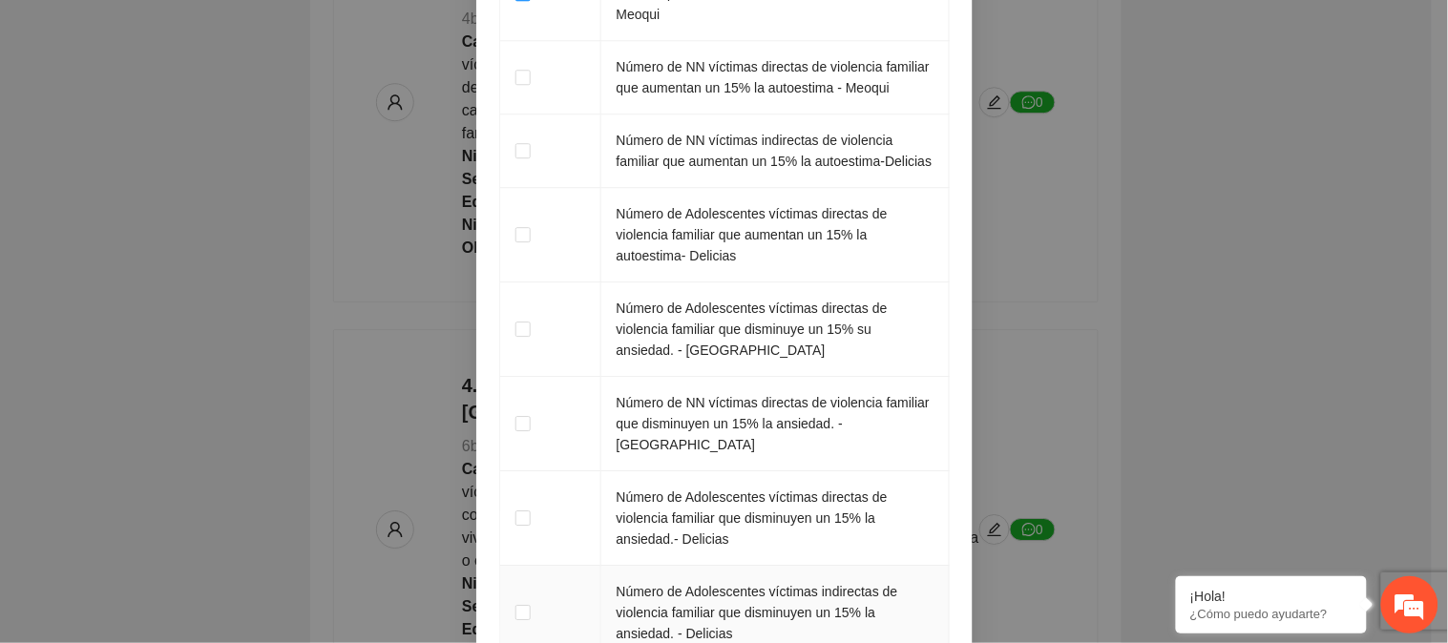
scroll to position [3385, 0]
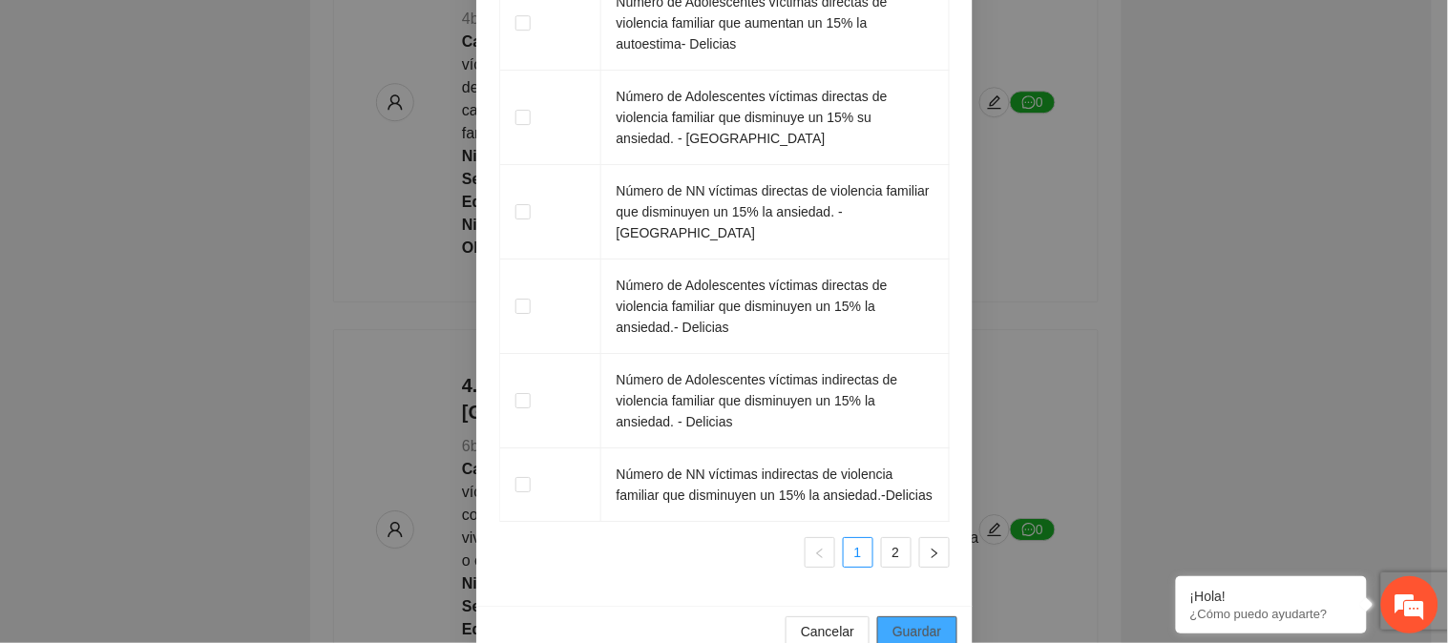
click at [899, 621] on span "Guardar" at bounding box center [917, 631] width 49 height 21
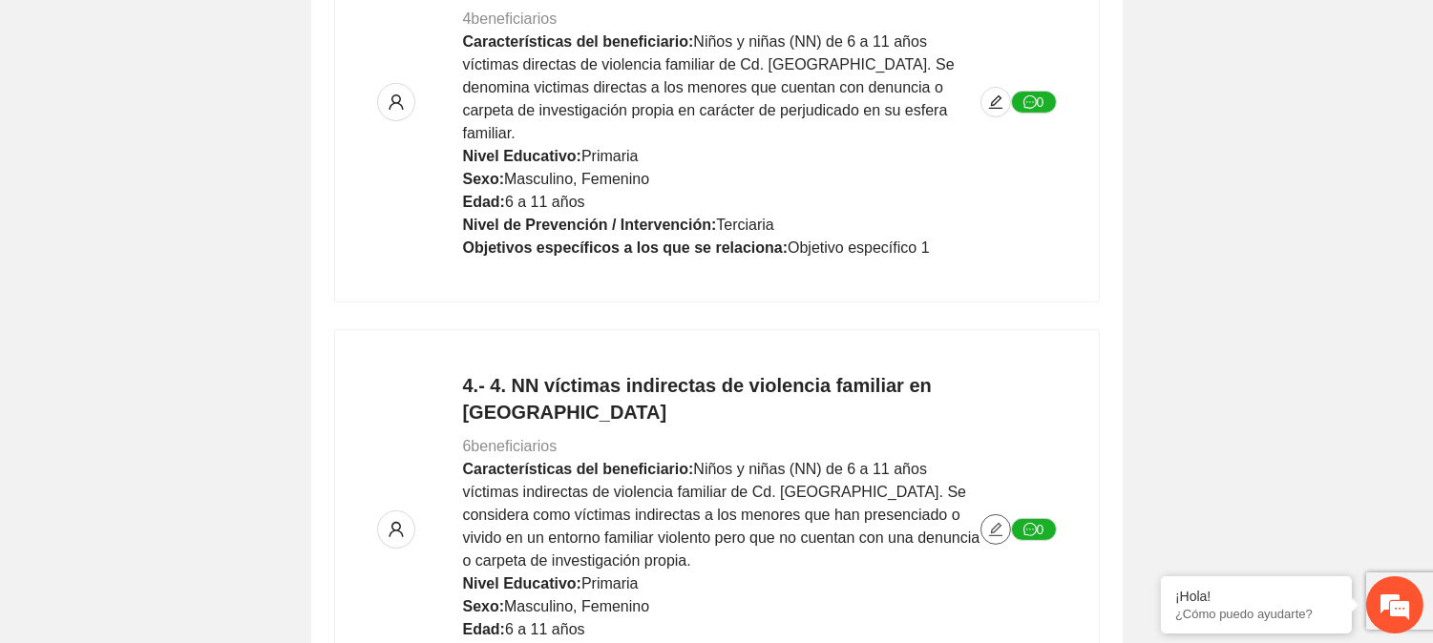
scroll to position [0, 0]
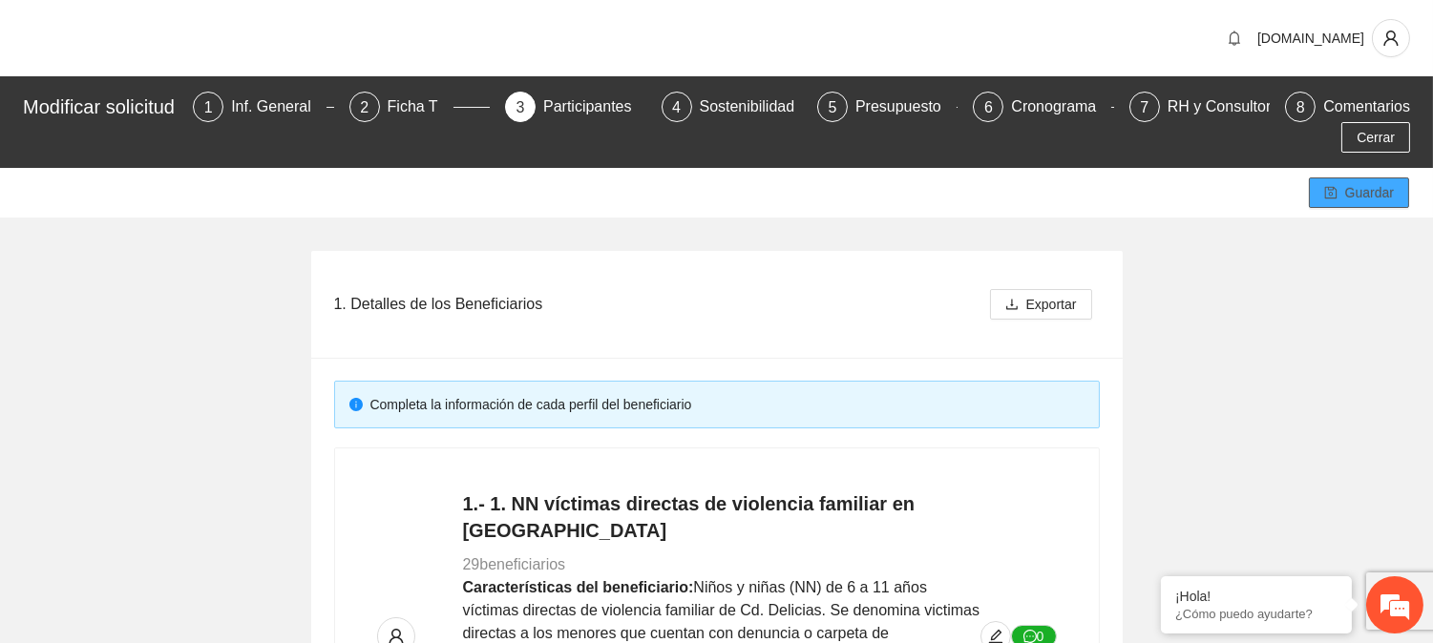
click at [1331, 188] on icon "save" at bounding box center [1330, 192] width 13 height 13
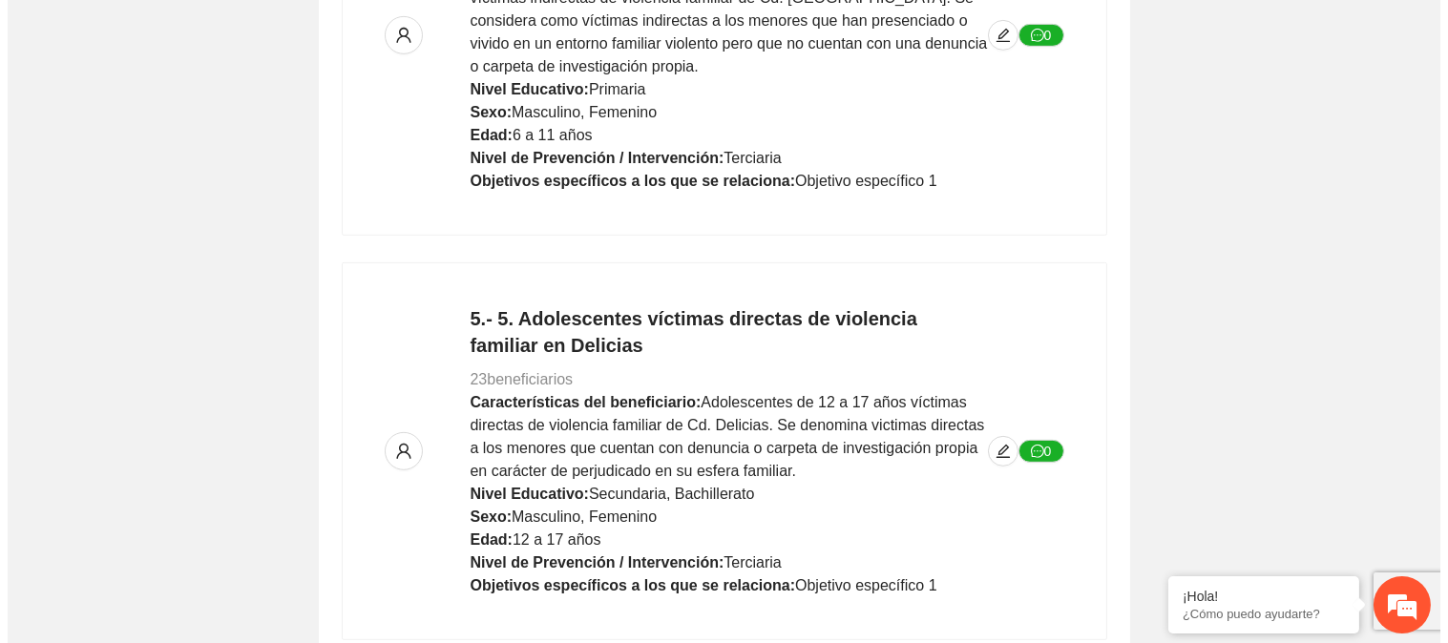
scroll to position [1909, 0]
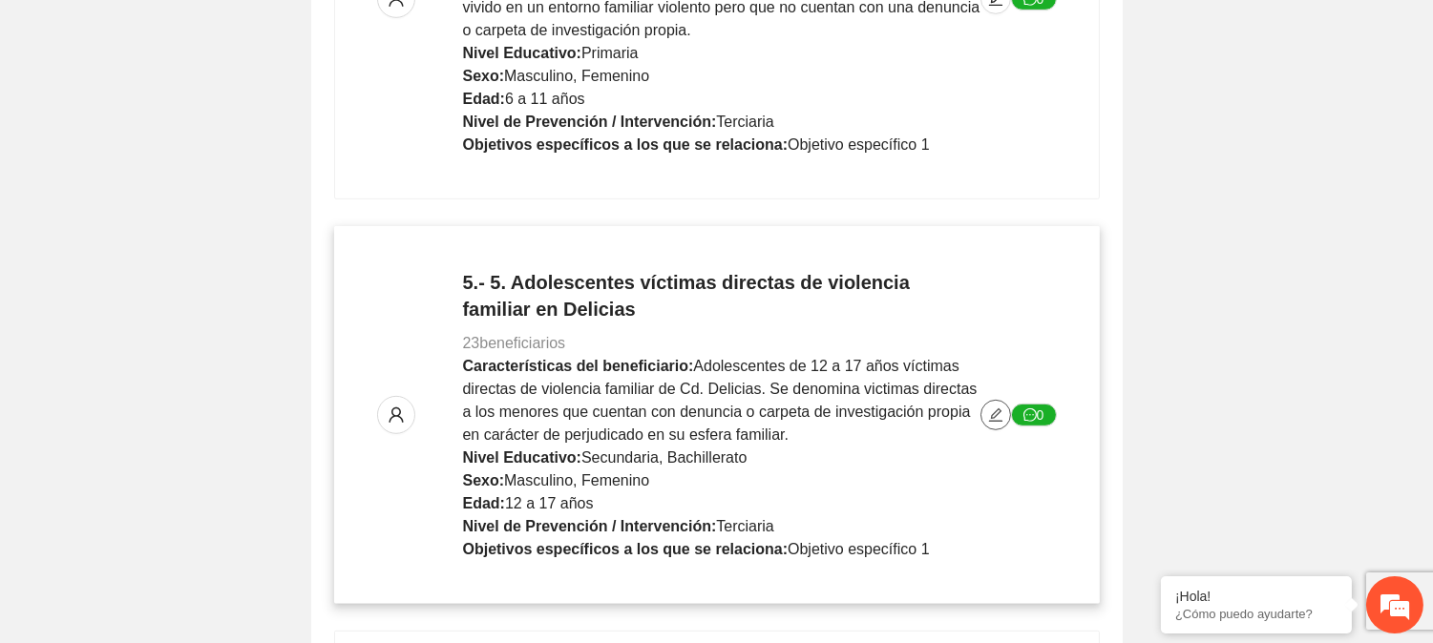
click at [997, 400] on button "button" at bounding box center [995, 415] width 31 height 31
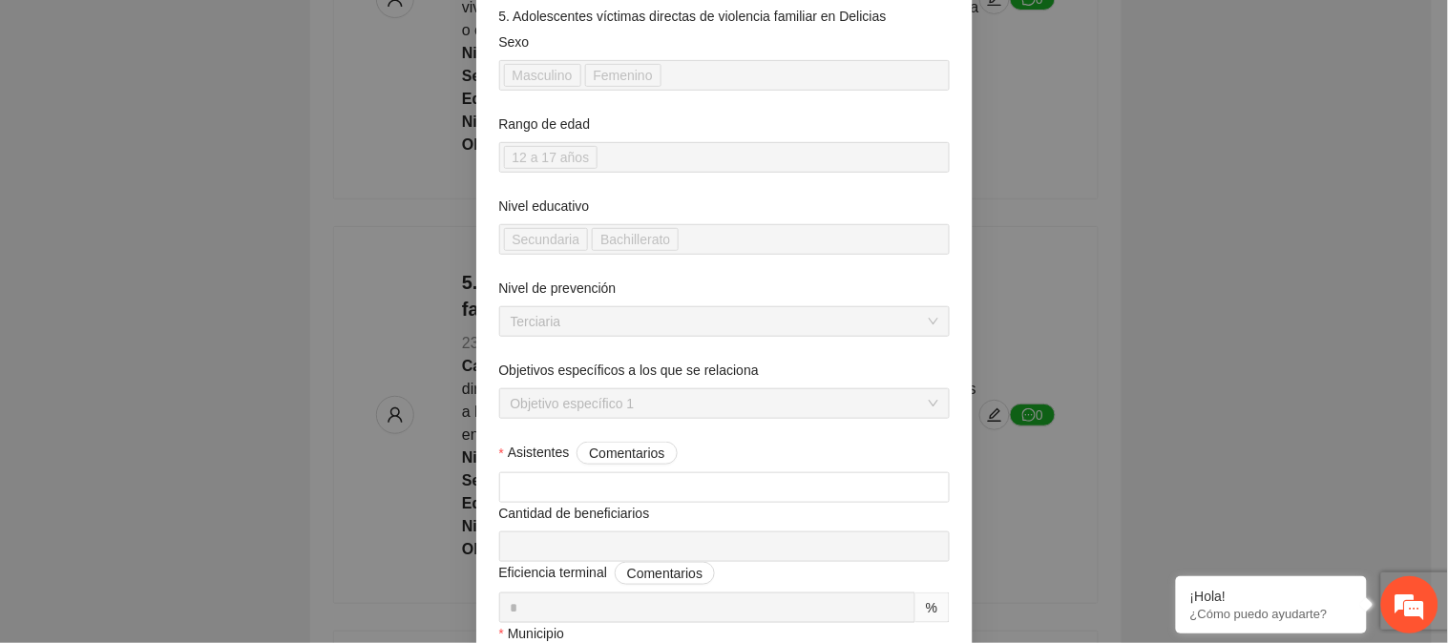
scroll to position [212, 0]
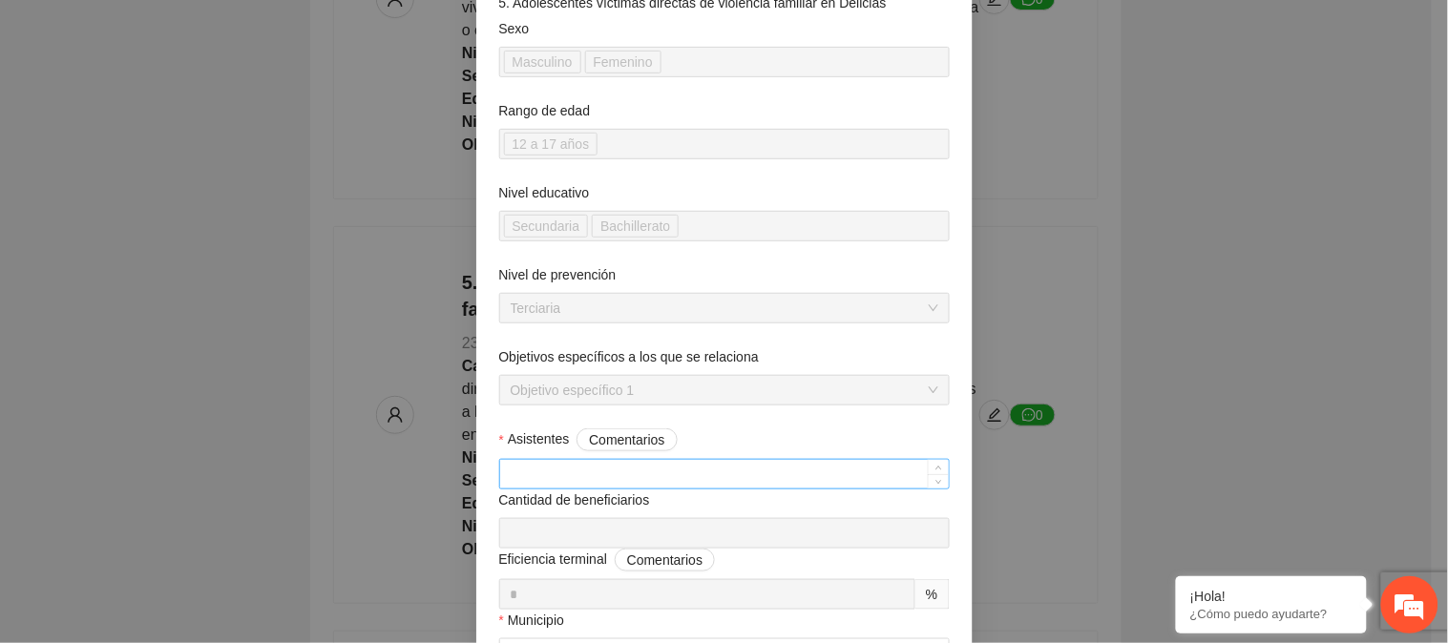
click at [630, 477] on input "Asistentes Comentarios" at bounding box center [724, 474] width 449 height 29
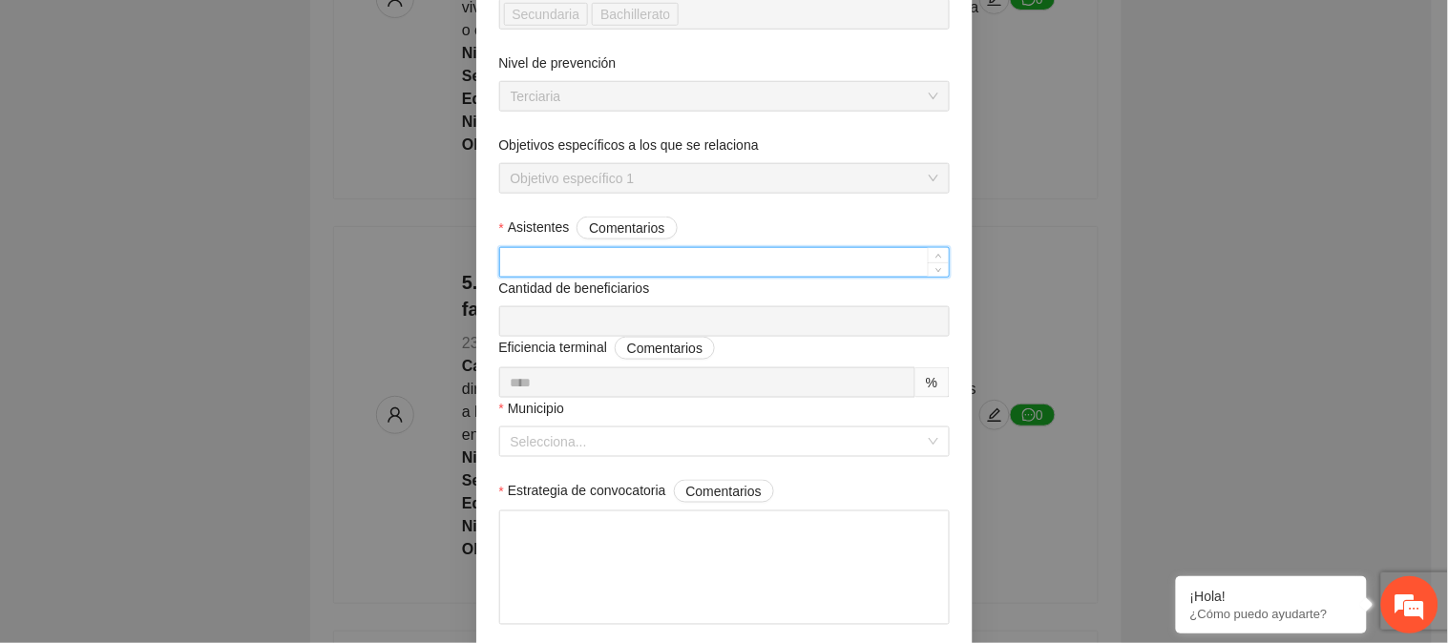
scroll to position [530, 0]
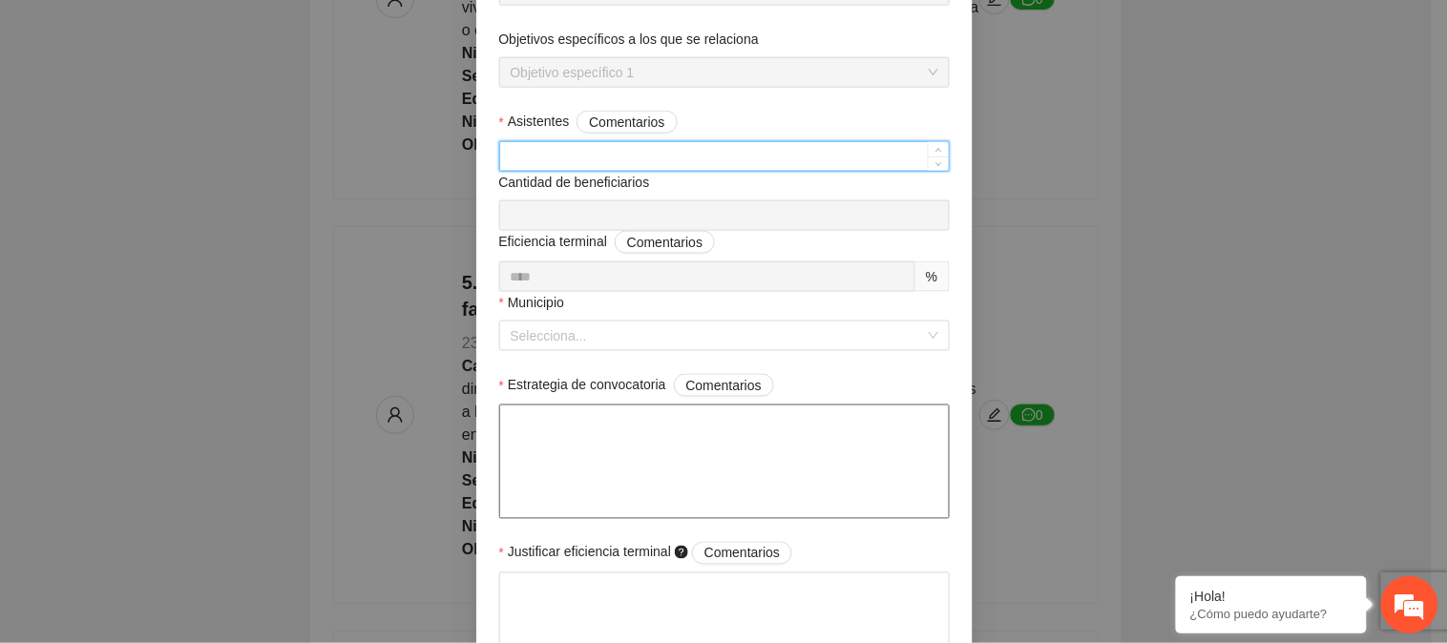
click at [635, 444] on textarea "Estrategia de convocatoria Comentarios" at bounding box center [724, 462] width 451 height 115
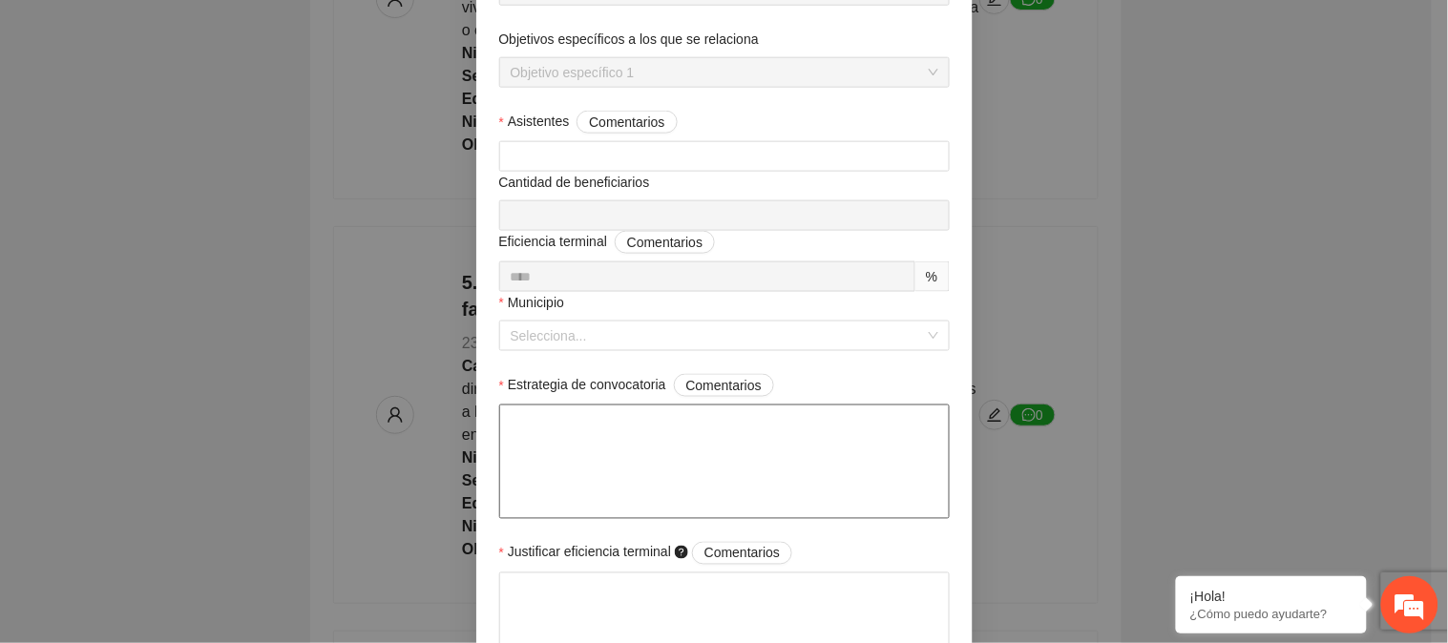
paste textarea "**********"
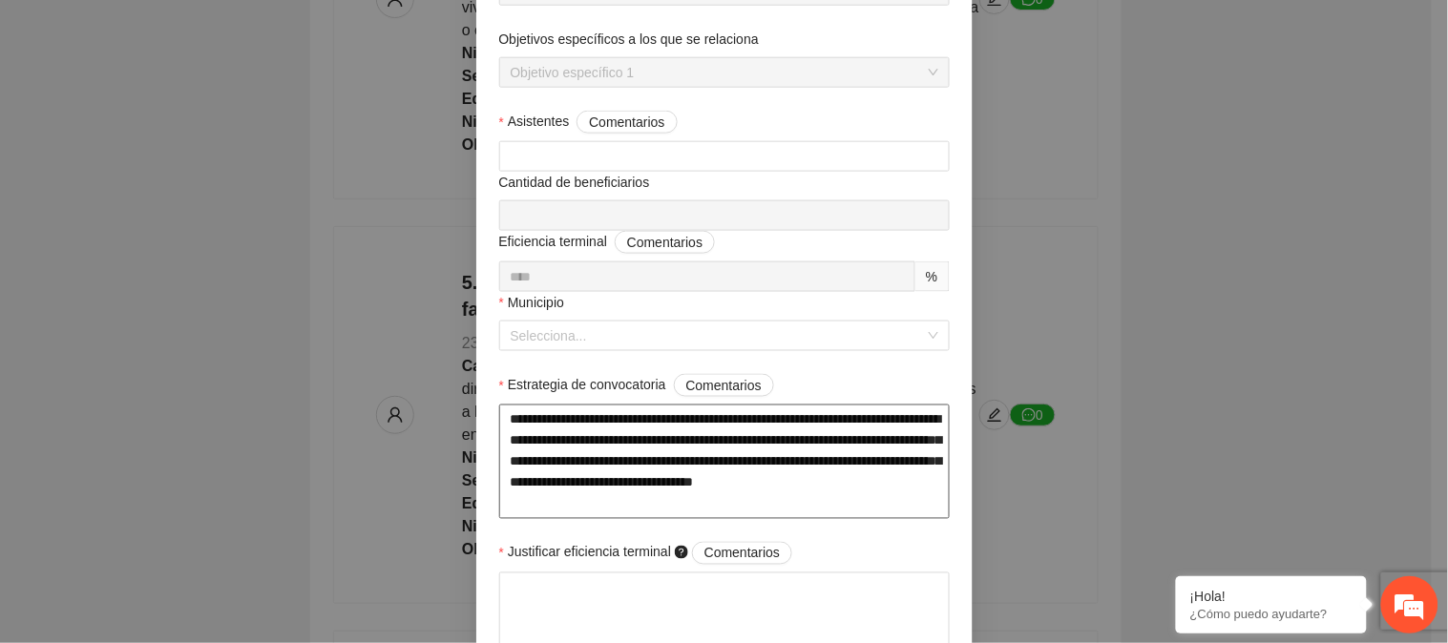
click at [735, 488] on textarea "**********" at bounding box center [724, 462] width 451 height 115
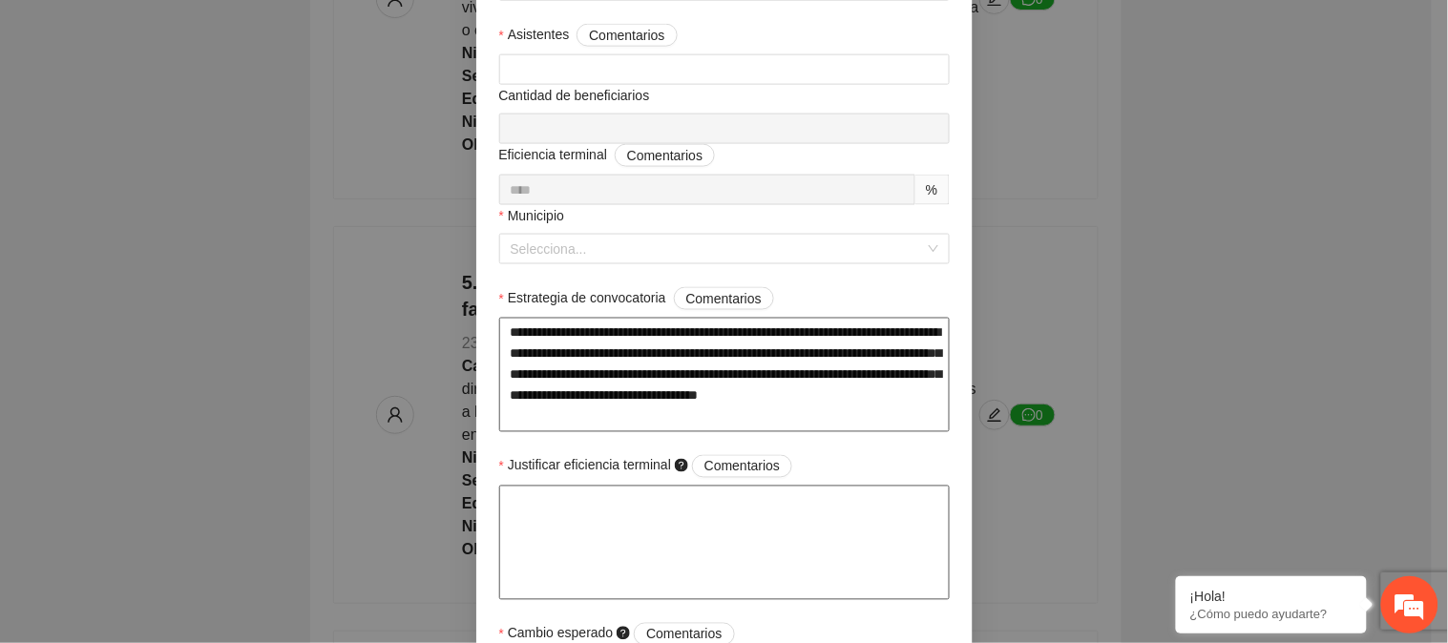
scroll to position [636, 0]
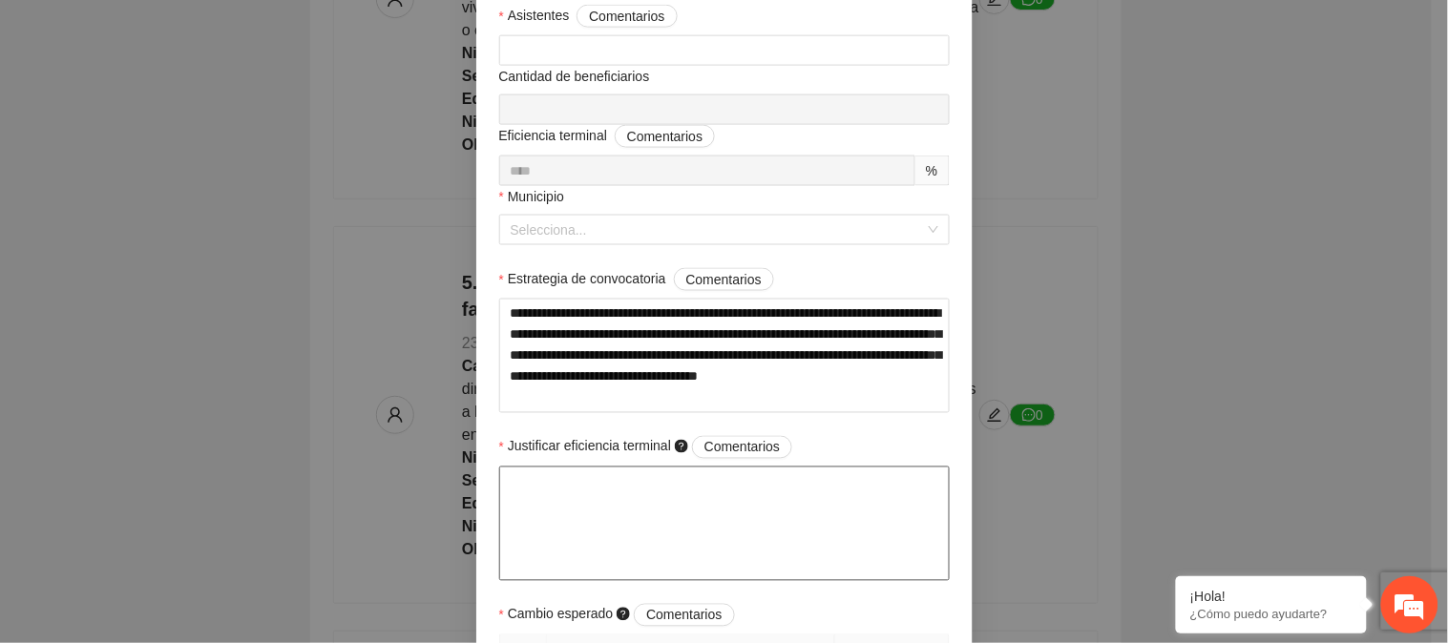
click at [756, 501] on textarea "Justificar eficiencia terminal Comentarios" at bounding box center [724, 524] width 451 height 115
paste textarea "**********"
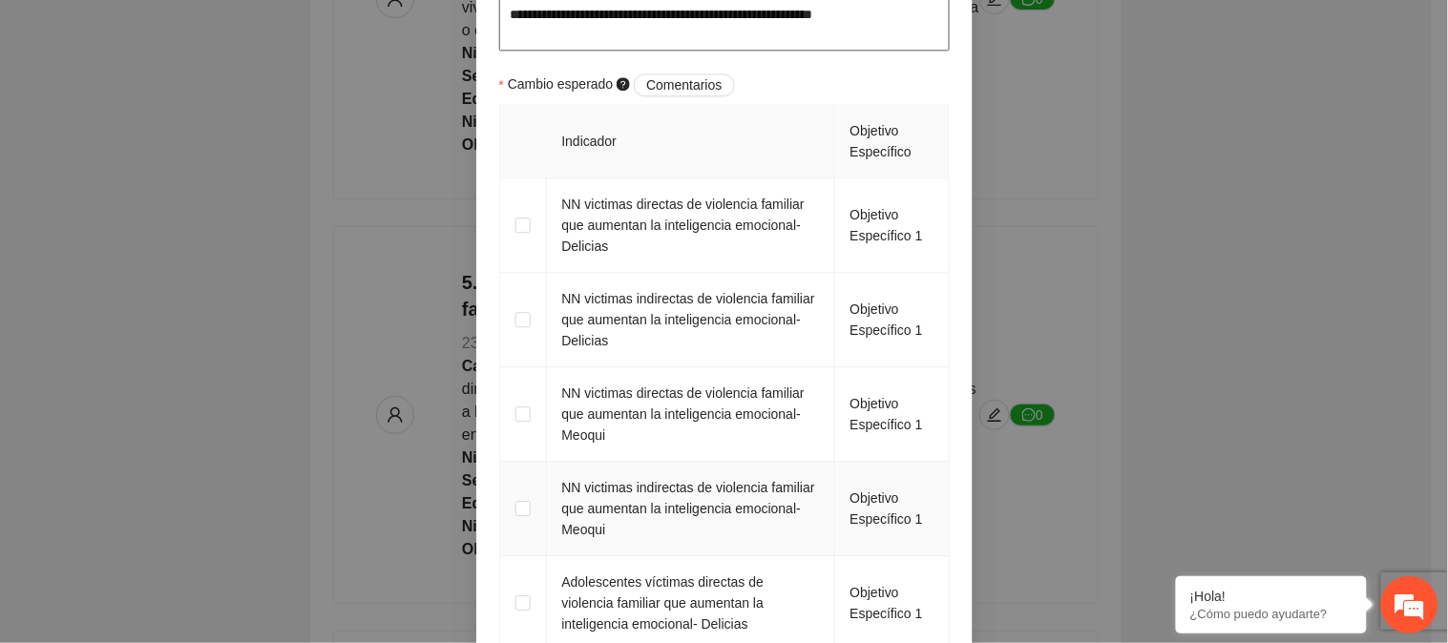
scroll to position [1272, 0]
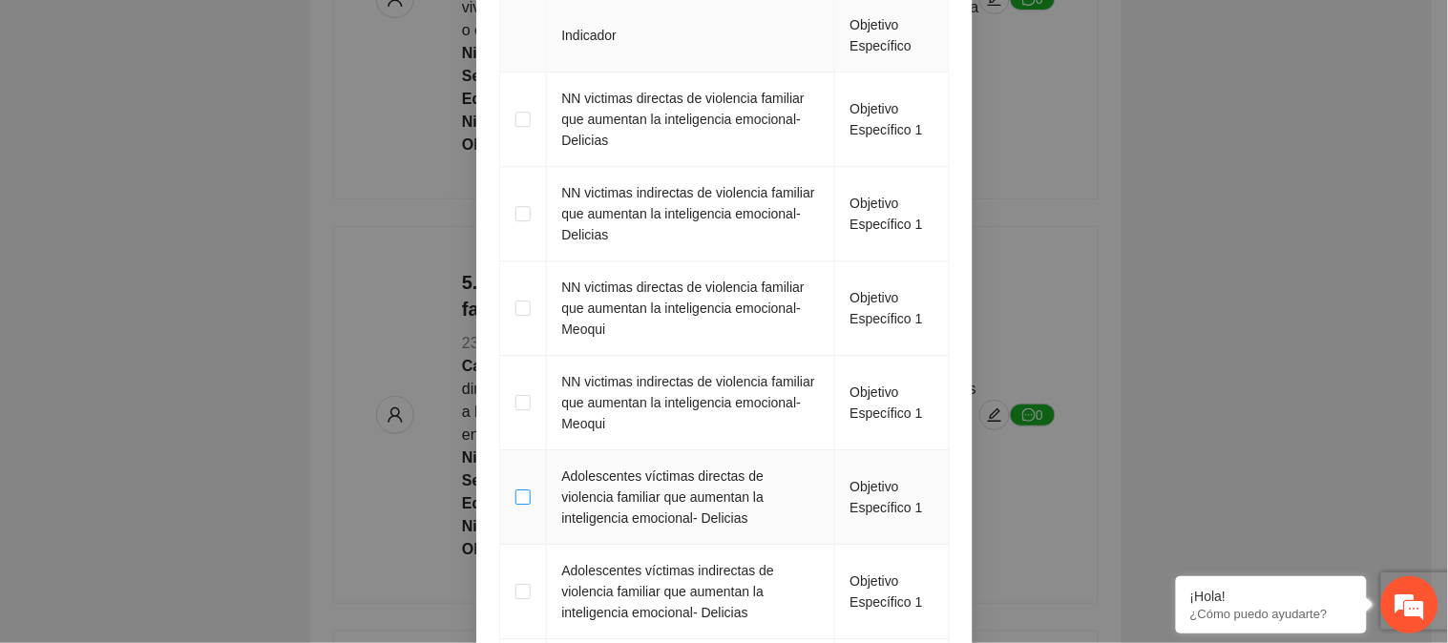
click at [515, 505] on span at bounding box center [522, 497] width 15 height 15
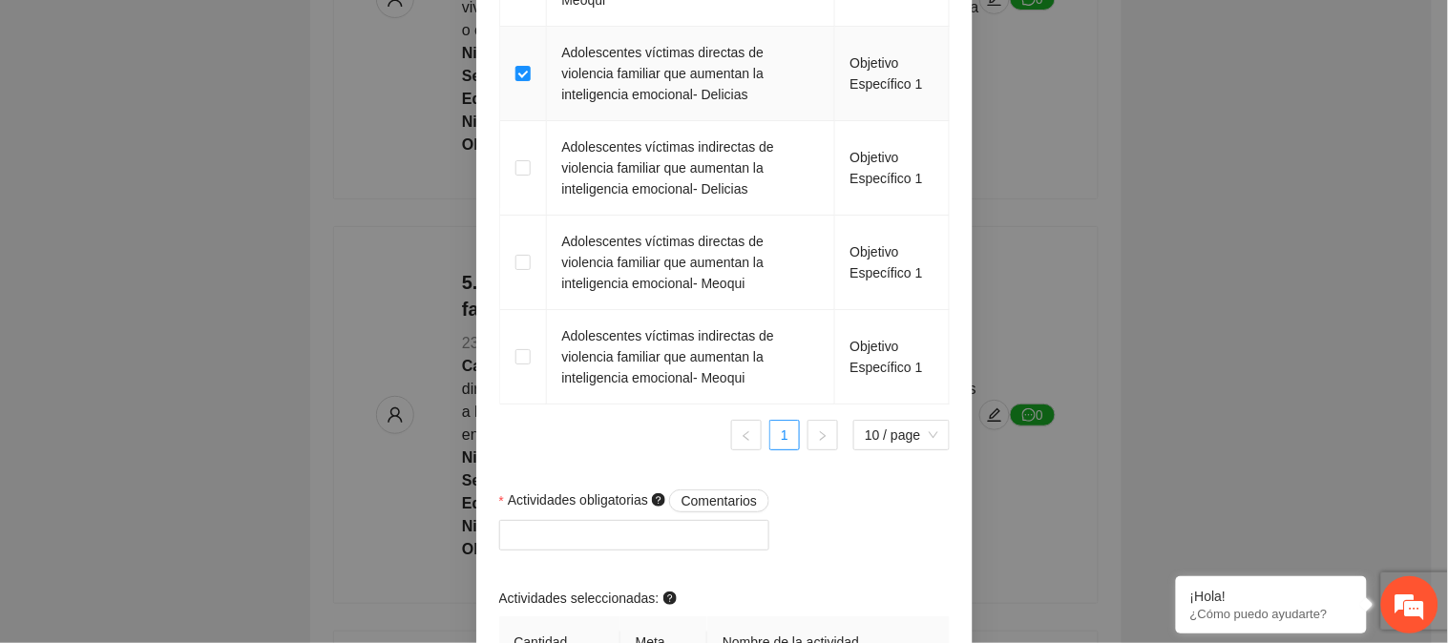
scroll to position [1802, 0]
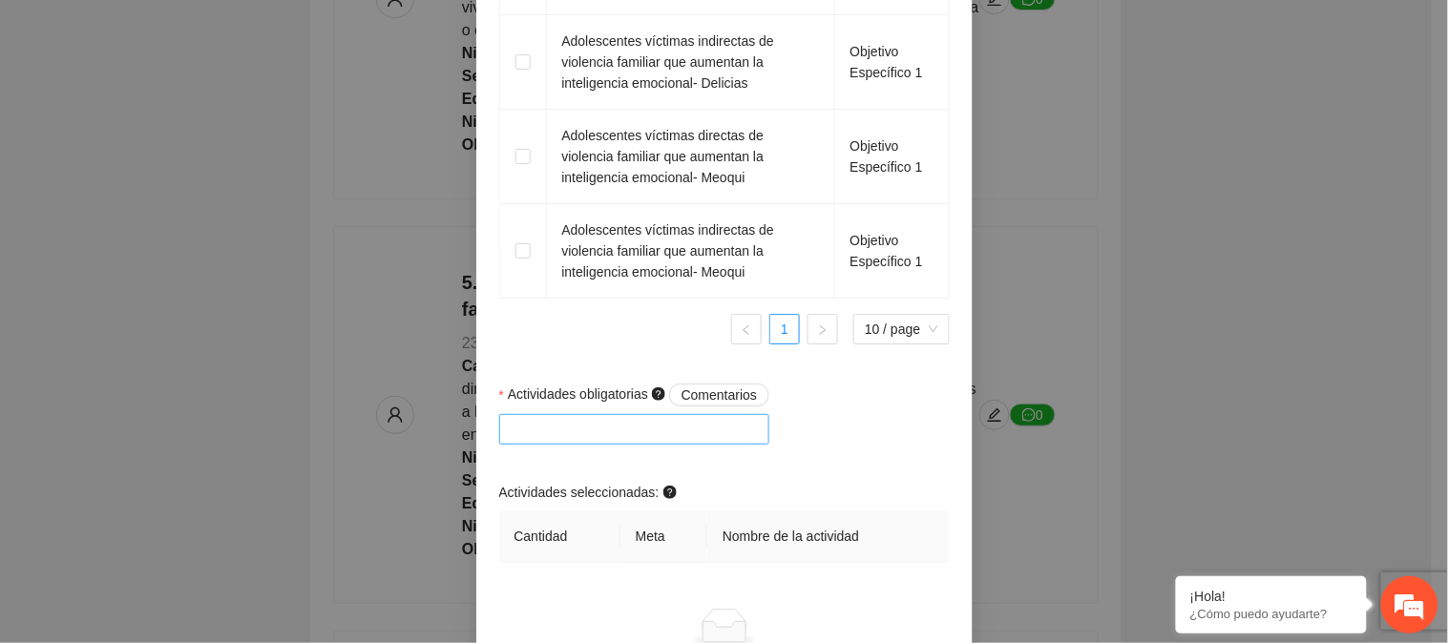
click at [653, 436] on div at bounding box center [635, 429] width 262 height 23
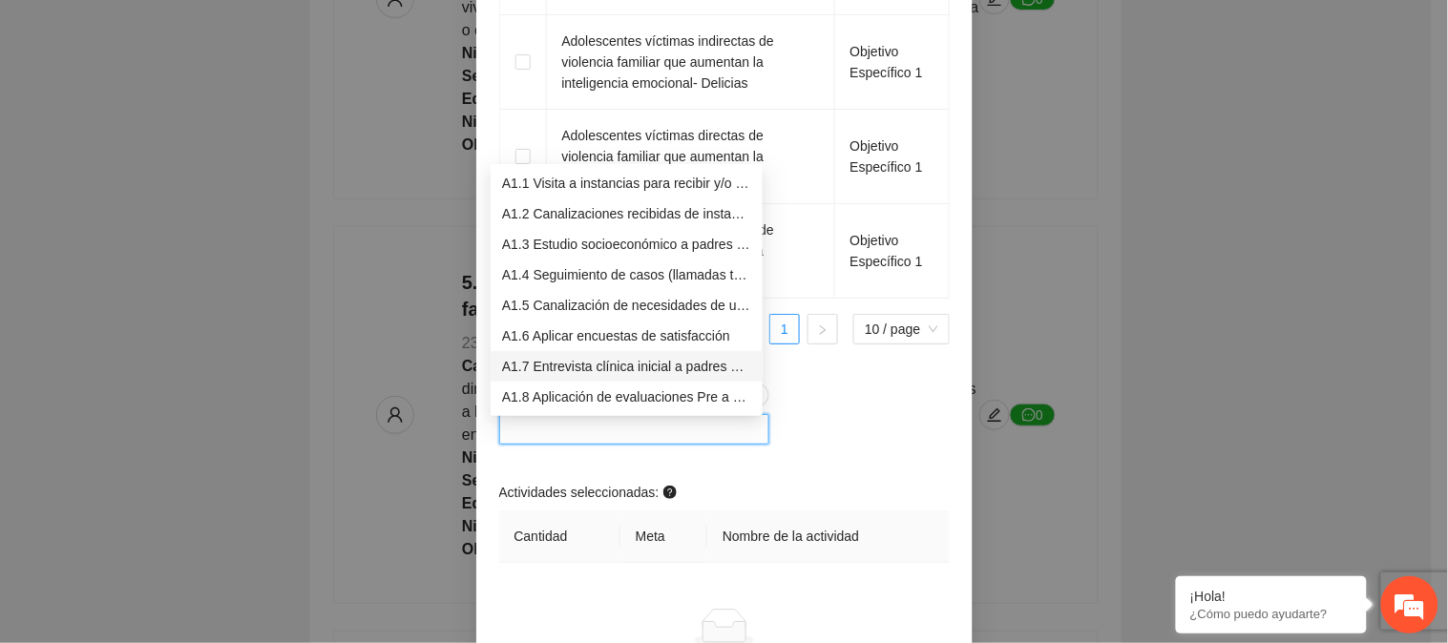
click at [642, 364] on div "A1.7 Entrevista clínica inicial a padres o tutores de NN" at bounding box center [626, 366] width 249 height 21
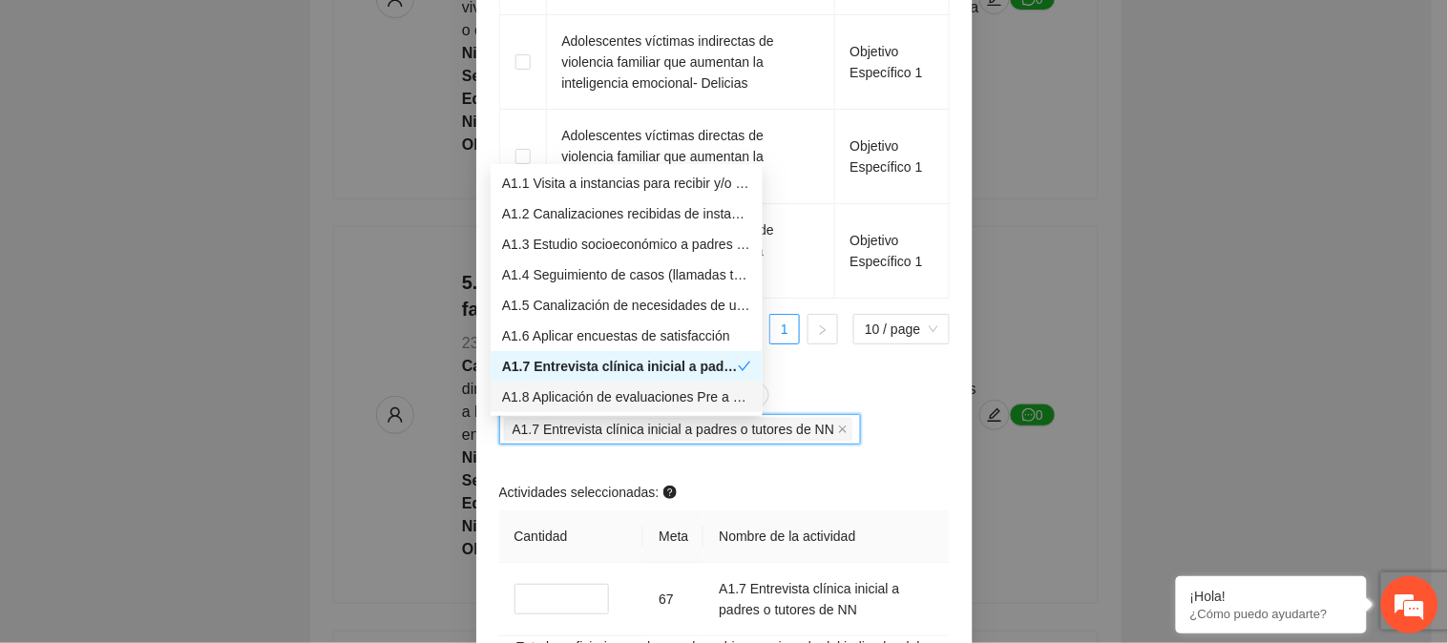
click at [642, 388] on div "A1.8 Aplicación de evaluaciones Pre a NN" at bounding box center [626, 397] width 249 height 21
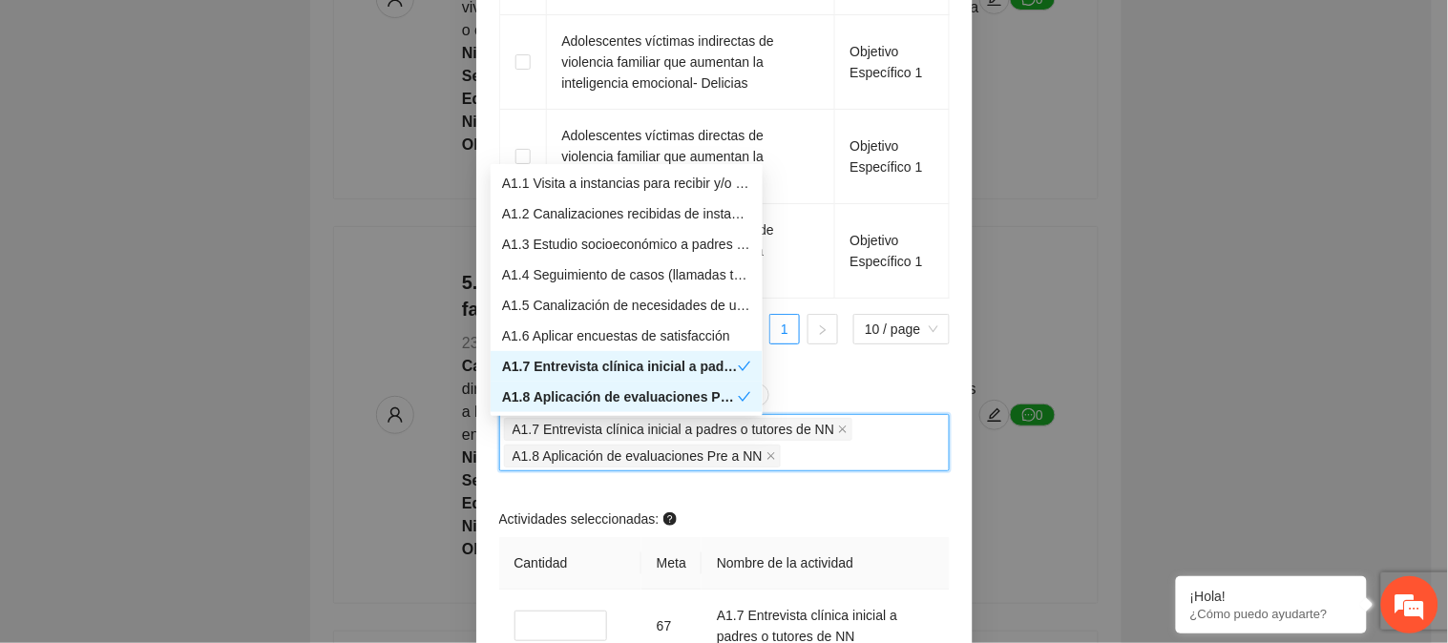
scroll to position [106, 0]
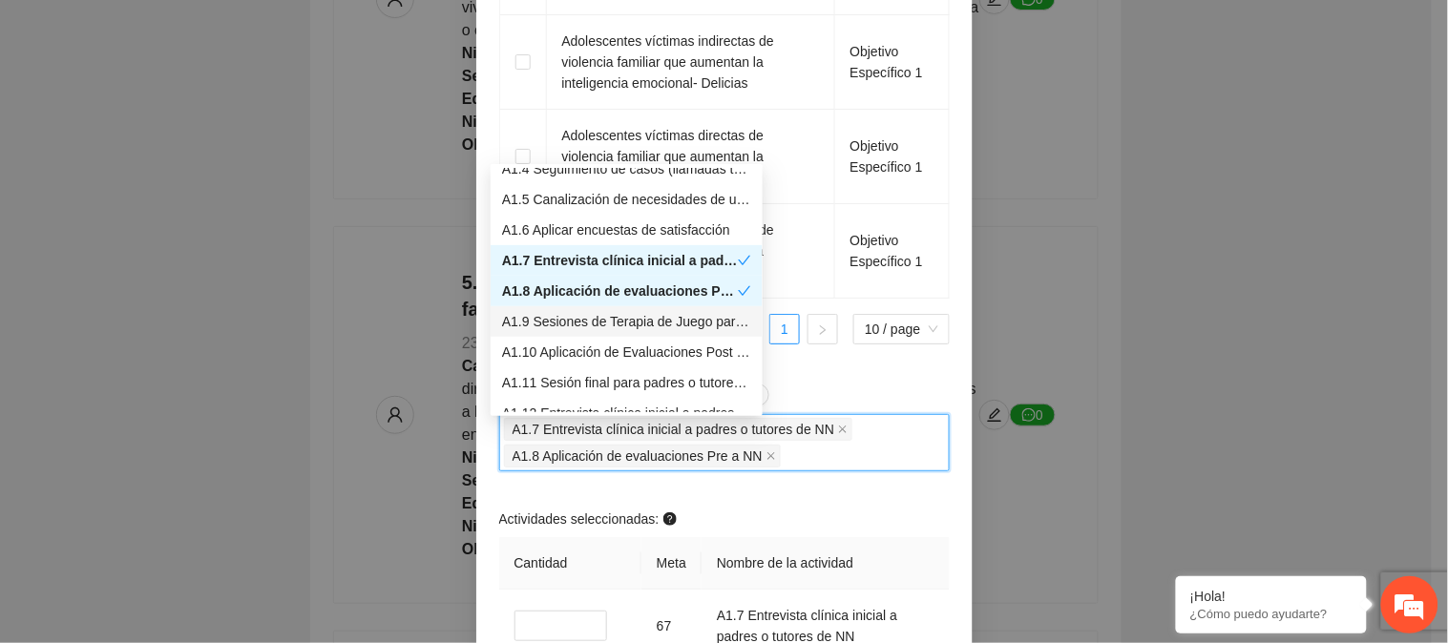
click at [645, 326] on div "A1.9 Sesiones de Terapia de Juego para niños y niñas" at bounding box center [626, 321] width 249 height 21
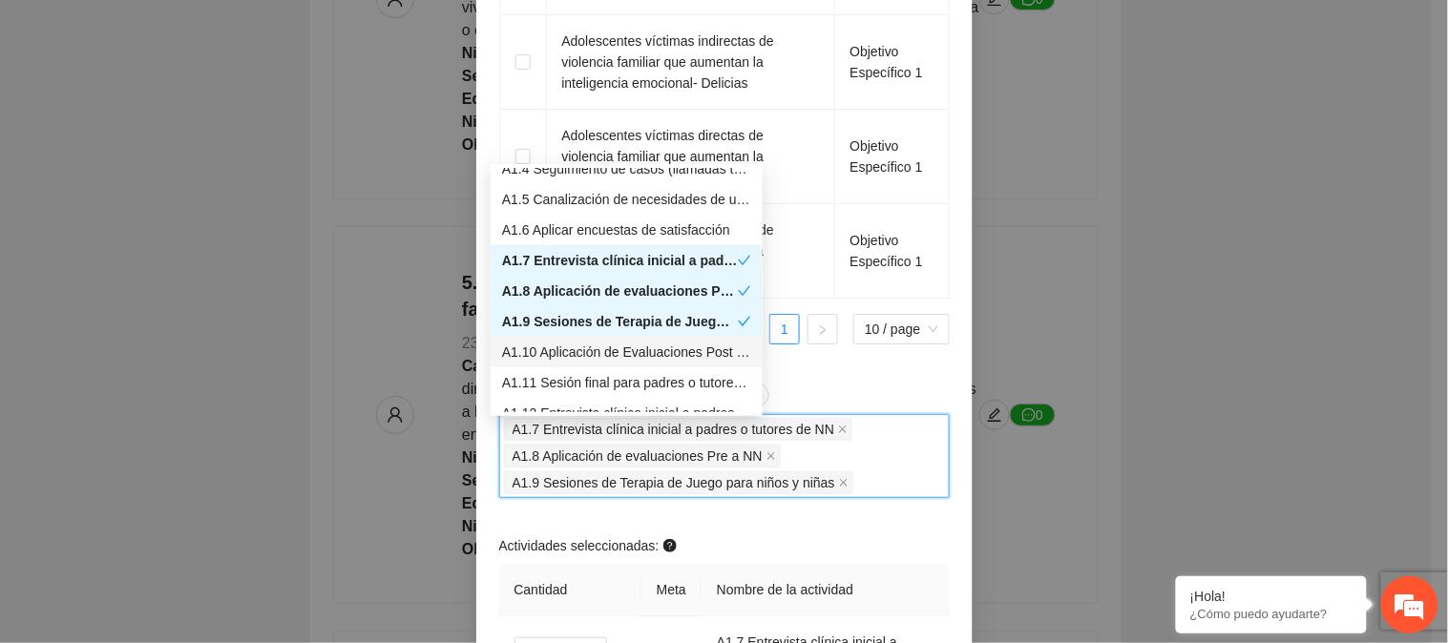
click at [644, 356] on div "A1.10 Aplicación de Evaluaciones Post a NN" at bounding box center [626, 352] width 249 height 21
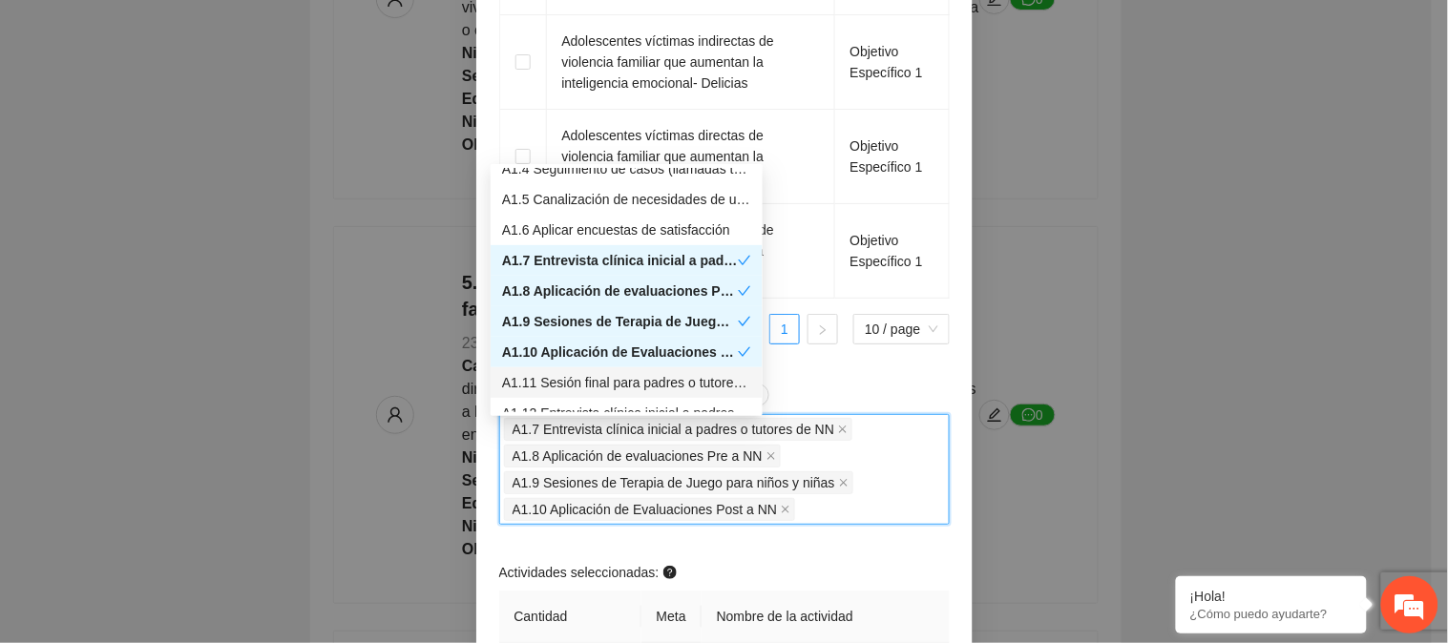
click at [706, 387] on div "A1.11 Sesión final para padres o tutores de NN" at bounding box center [626, 382] width 249 height 21
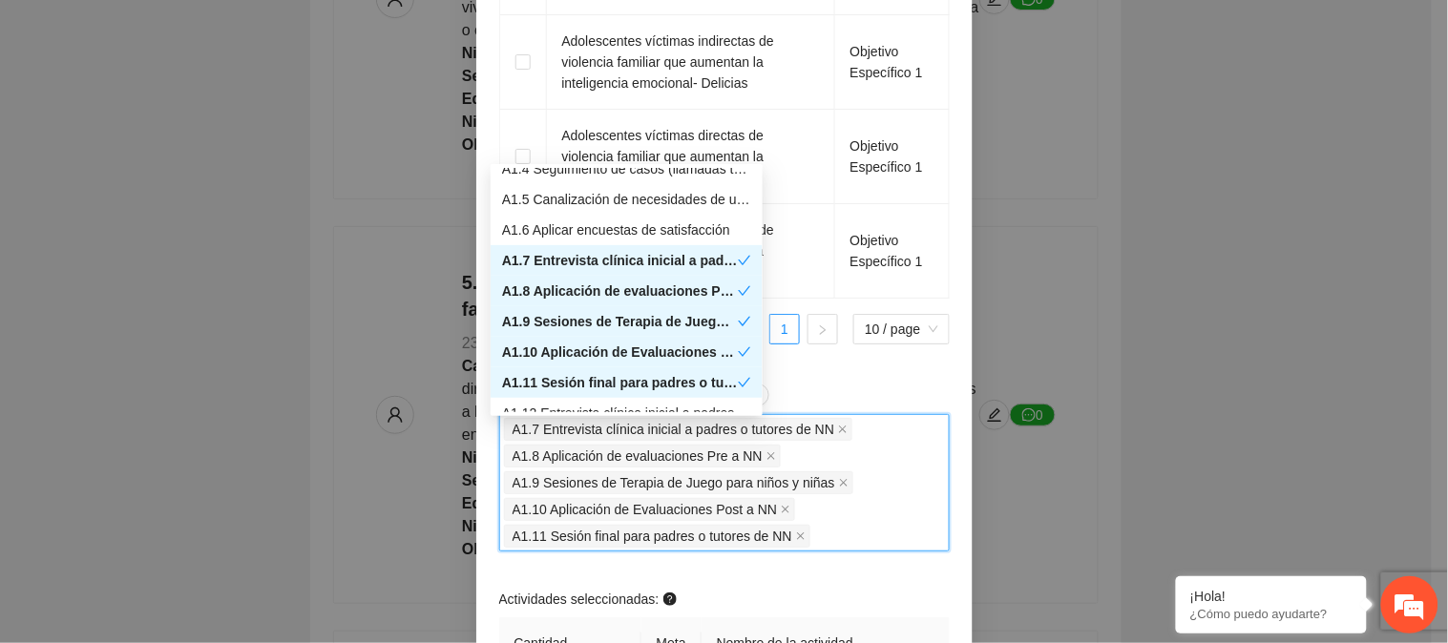
click at [926, 397] on div "Actividades obligatorias Comentarios" at bounding box center [724, 399] width 451 height 31
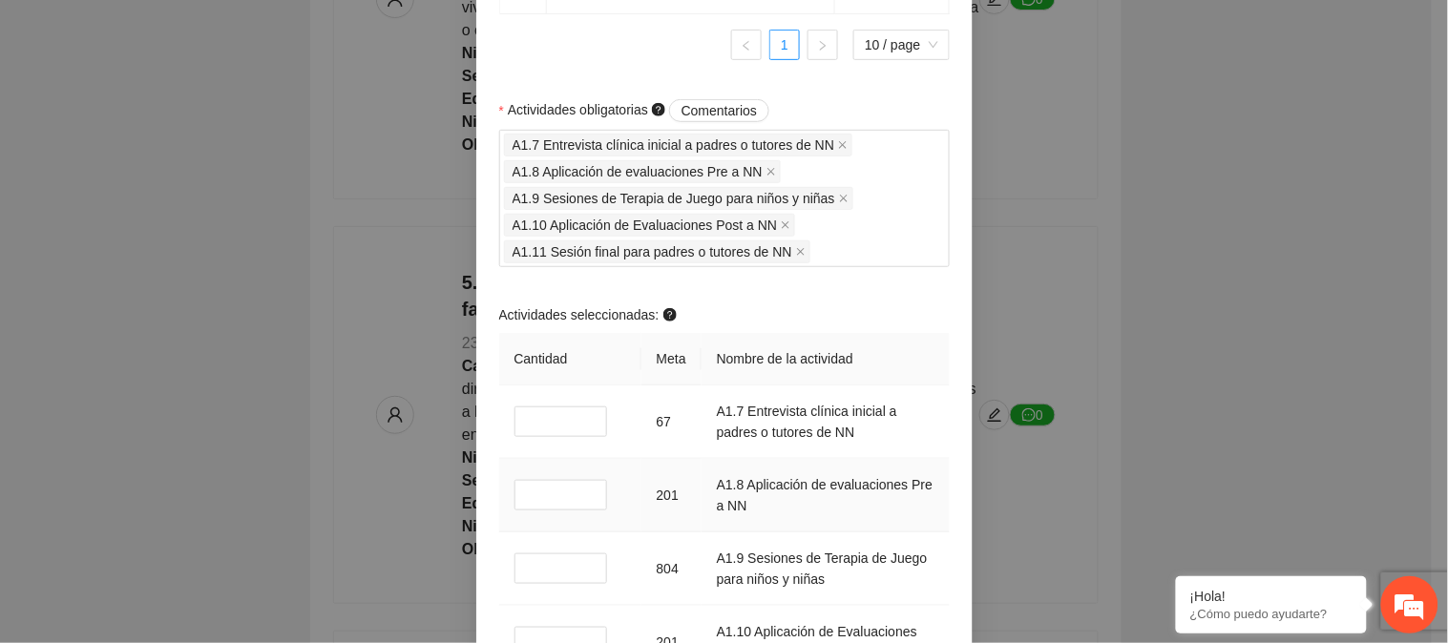
scroll to position [2121, 0]
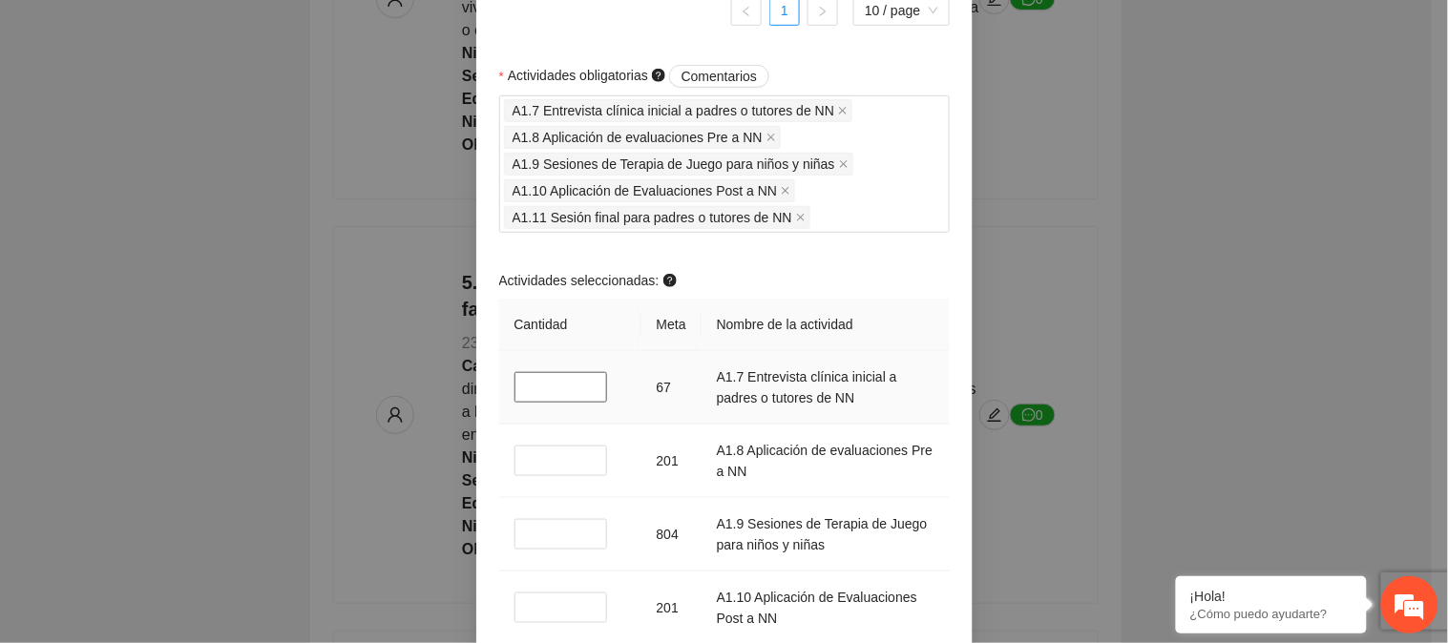
drag, startPoint x: 528, startPoint y: 399, endPoint x: 499, endPoint y: 401, distance: 28.7
click at [499, 401] on td "*" at bounding box center [570, 388] width 142 height 74
drag, startPoint x: 549, startPoint y: 468, endPoint x: 426, endPoint y: 463, distance: 123.2
click at [426, 463] on div "**********" at bounding box center [724, 321] width 1448 height 643
drag, startPoint x: 536, startPoint y: 538, endPoint x: 477, endPoint y: 541, distance: 59.3
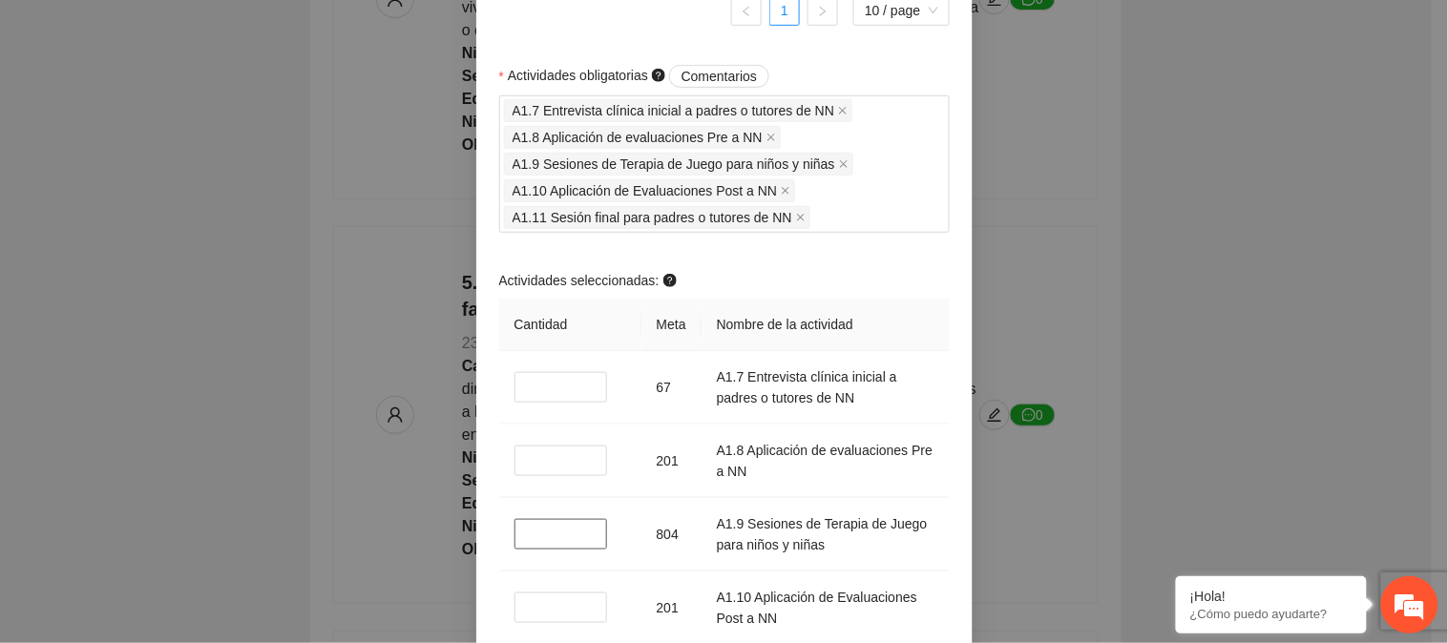
drag, startPoint x: 523, startPoint y: 613, endPoint x: 510, endPoint y: 613, distance: 13.4
click at [520, 613] on input "*" at bounding box center [562, 608] width 94 height 31
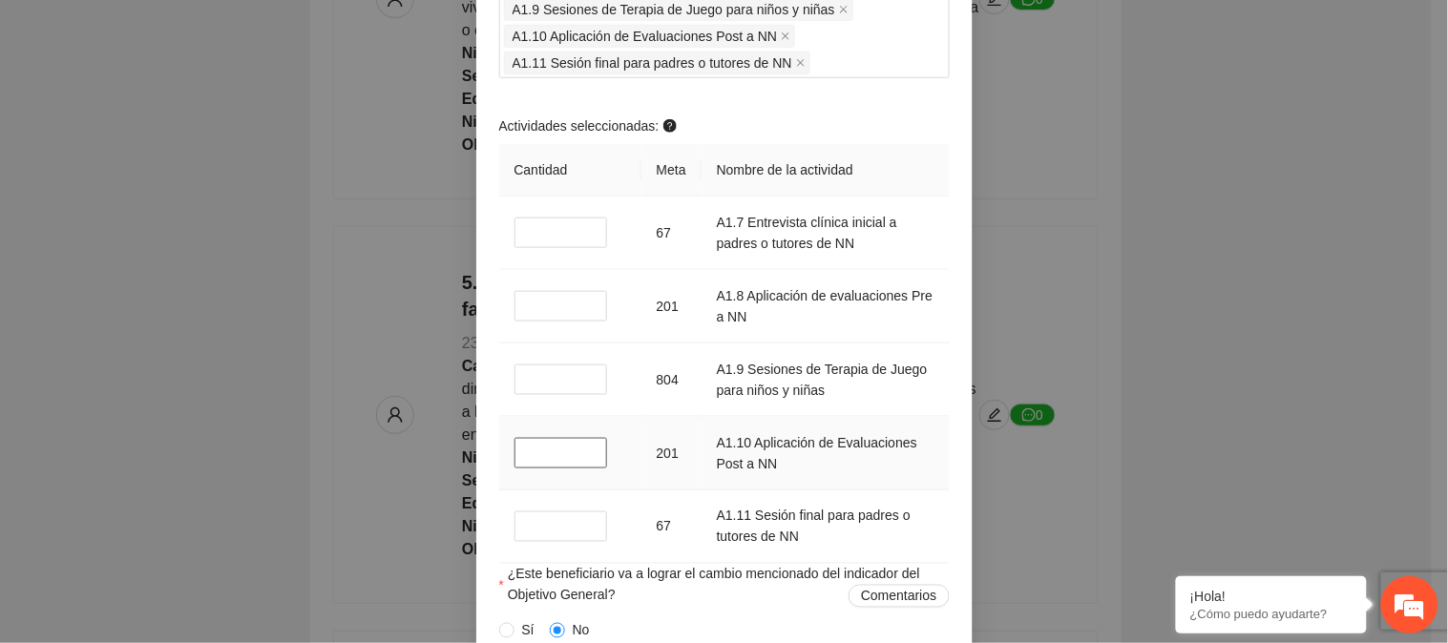
scroll to position [2333, 0]
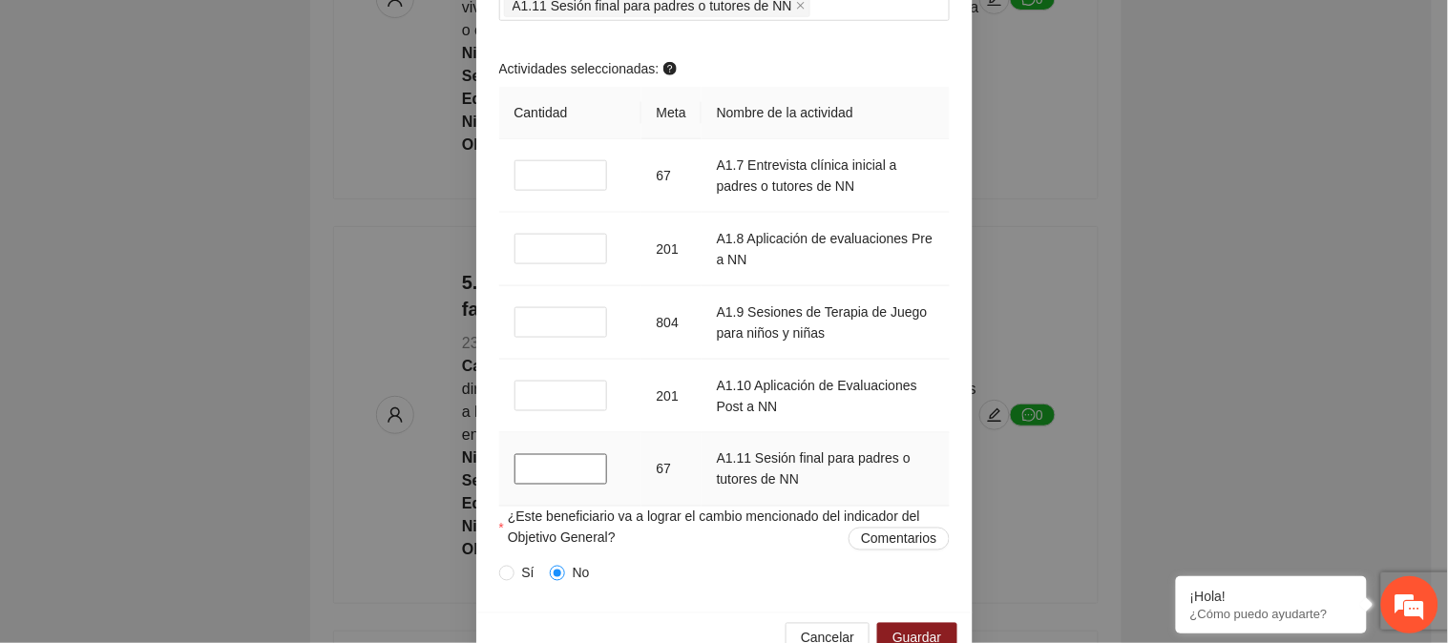
drag, startPoint x: 532, startPoint y: 481, endPoint x: 508, endPoint y: 483, distance: 23.9
click at [515, 483] on input "*" at bounding box center [562, 469] width 94 height 31
click at [647, 578] on div "Sí No" at bounding box center [724, 573] width 451 height 21
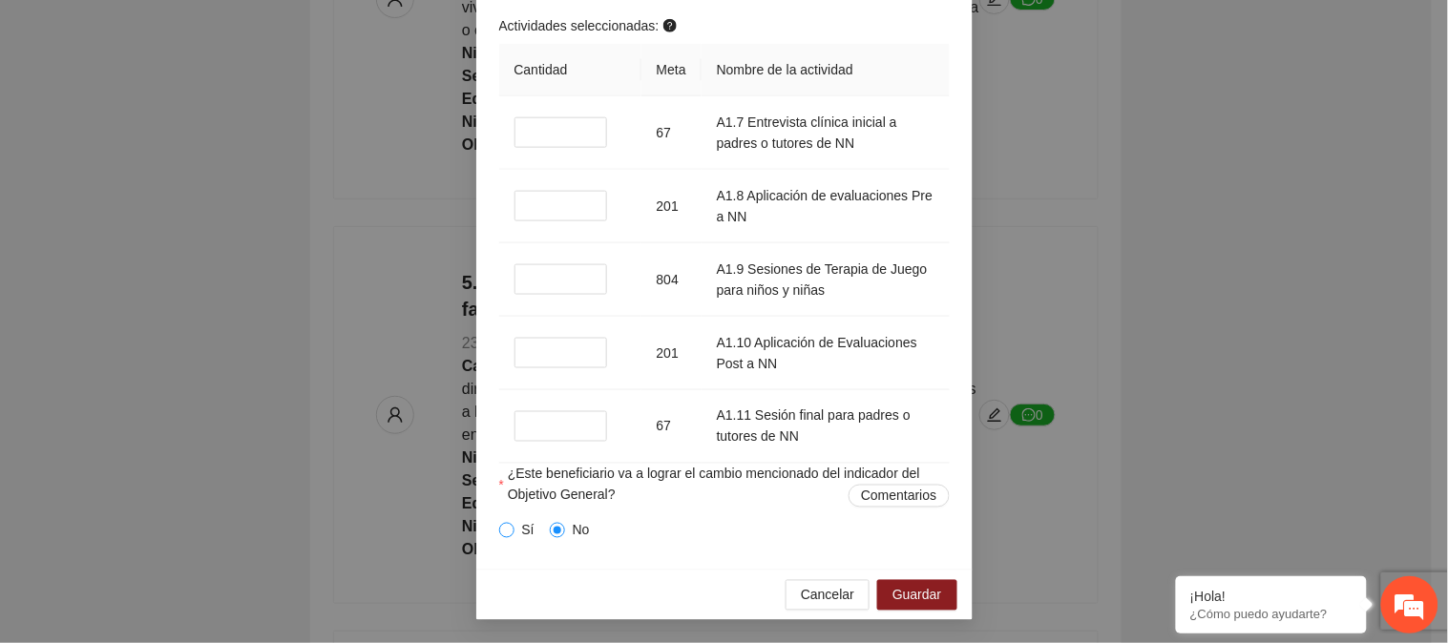
click at [499, 537] on span at bounding box center [506, 530] width 15 height 15
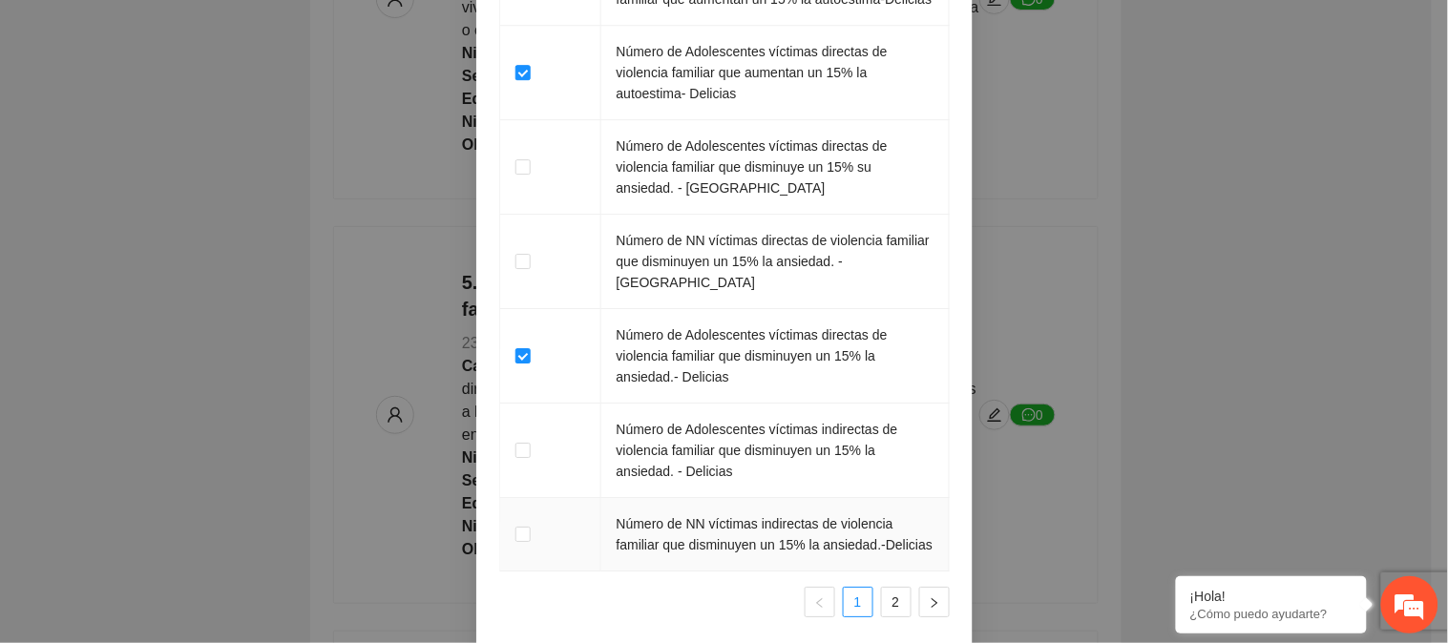
scroll to position [3385, 0]
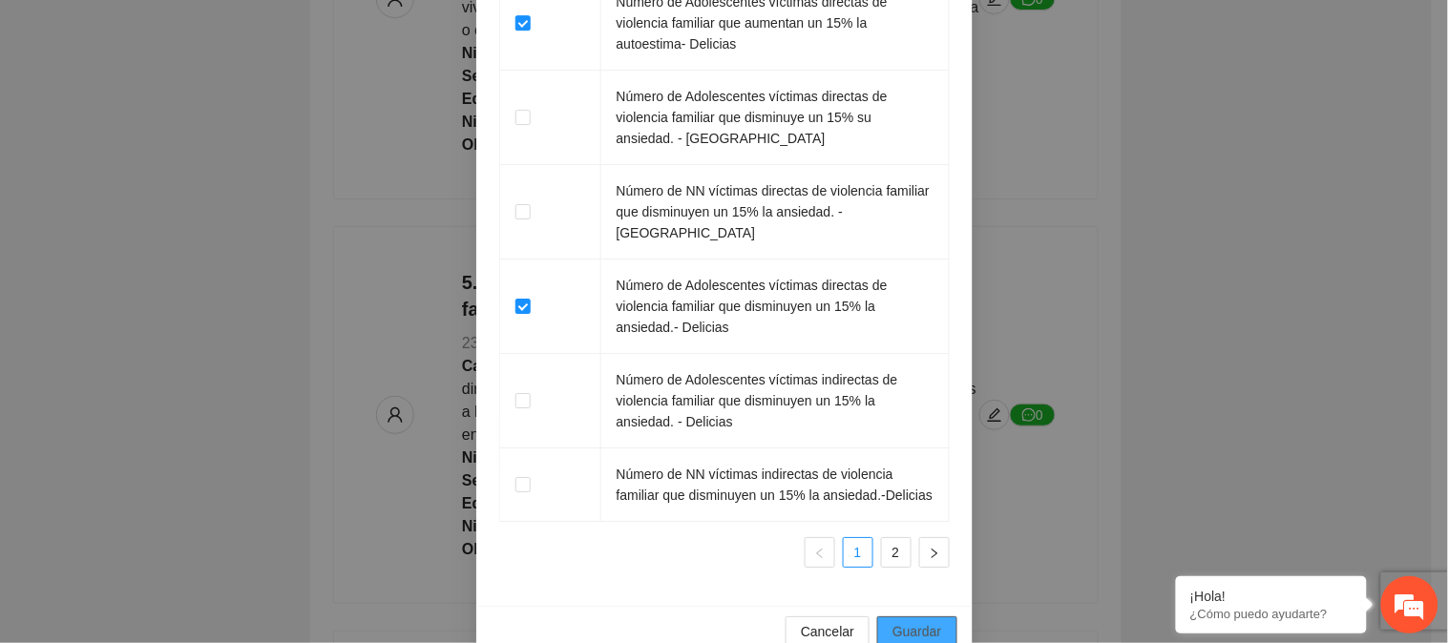
click at [908, 621] on span "Guardar" at bounding box center [917, 631] width 49 height 21
click at [911, 621] on span "Guardar" at bounding box center [917, 631] width 49 height 21
click at [893, 621] on span "Guardar" at bounding box center [917, 631] width 49 height 21
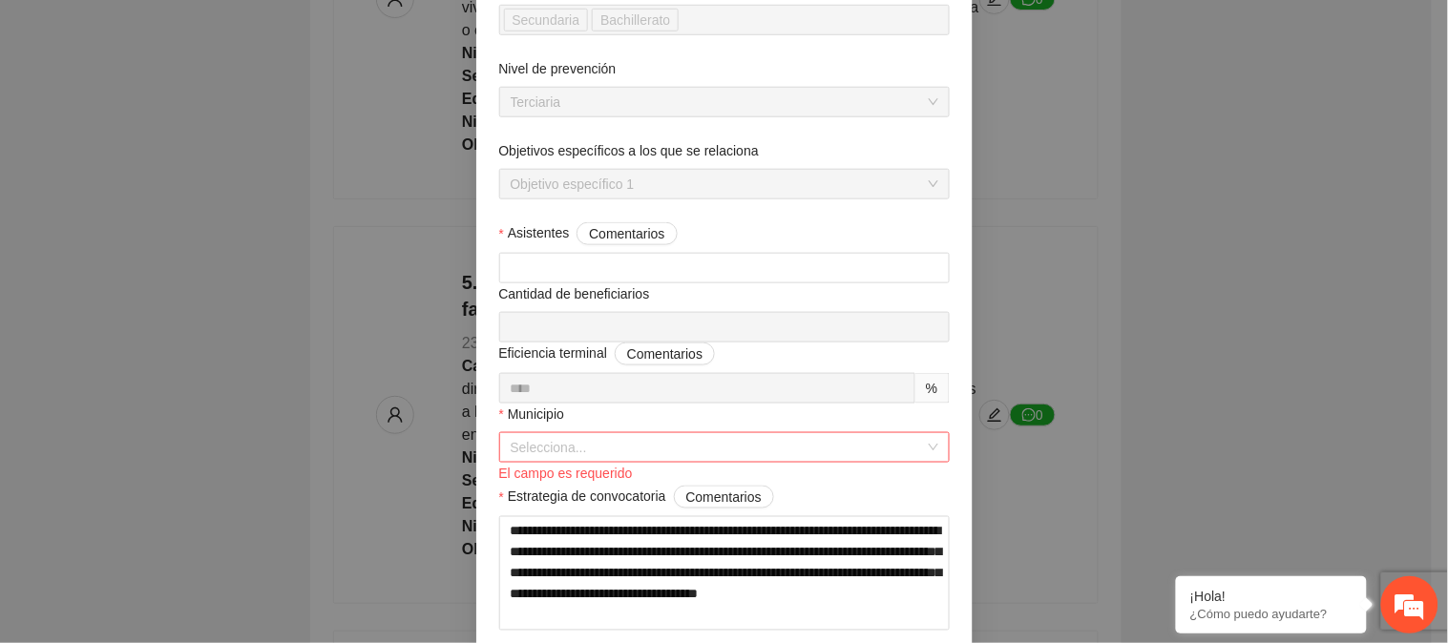
scroll to position [424, 0]
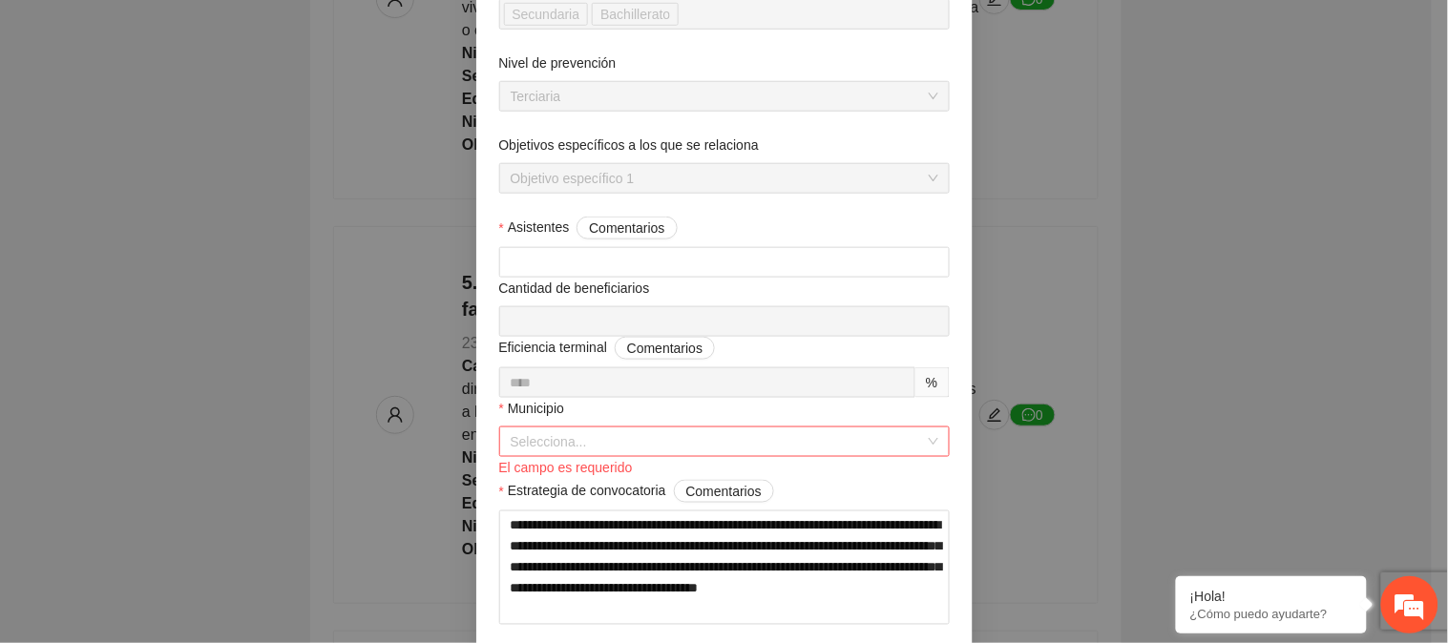
click at [614, 433] on input "Municipio" at bounding box center [718, 442] width 414 height 29
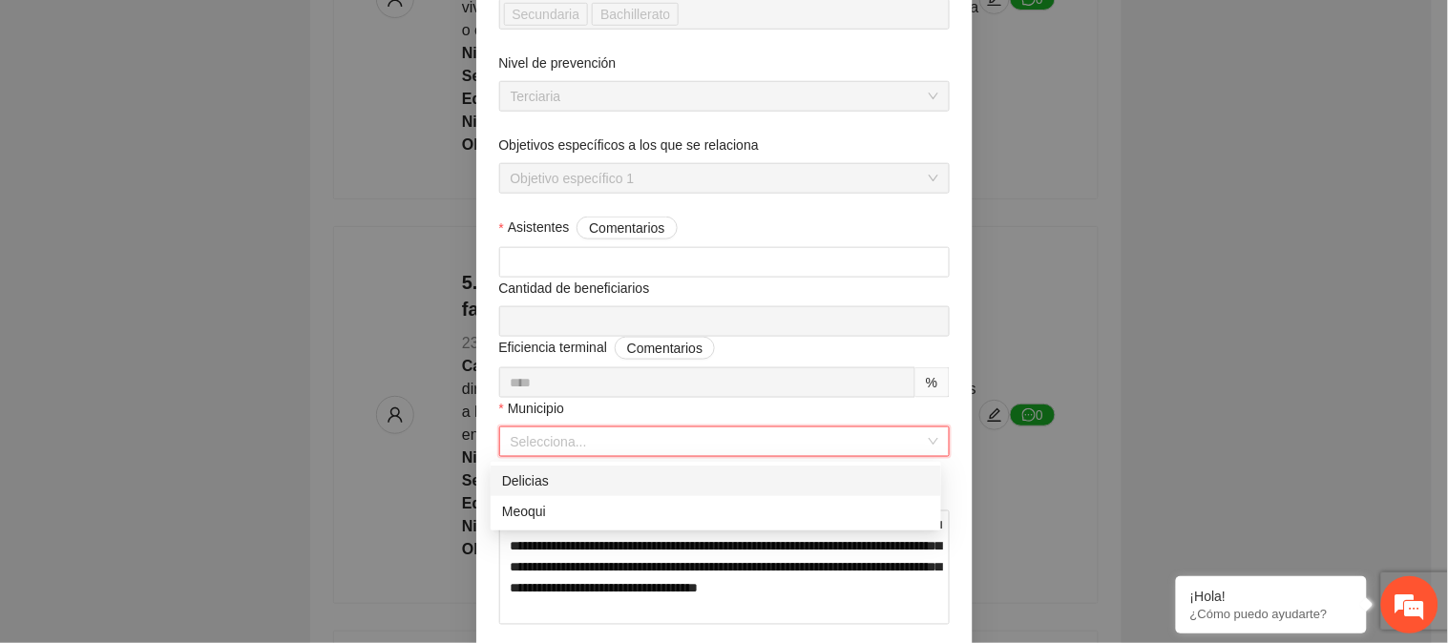
click at [586, 484] on div "Delicias" at bounding box center [716, 481] width 428 height 21
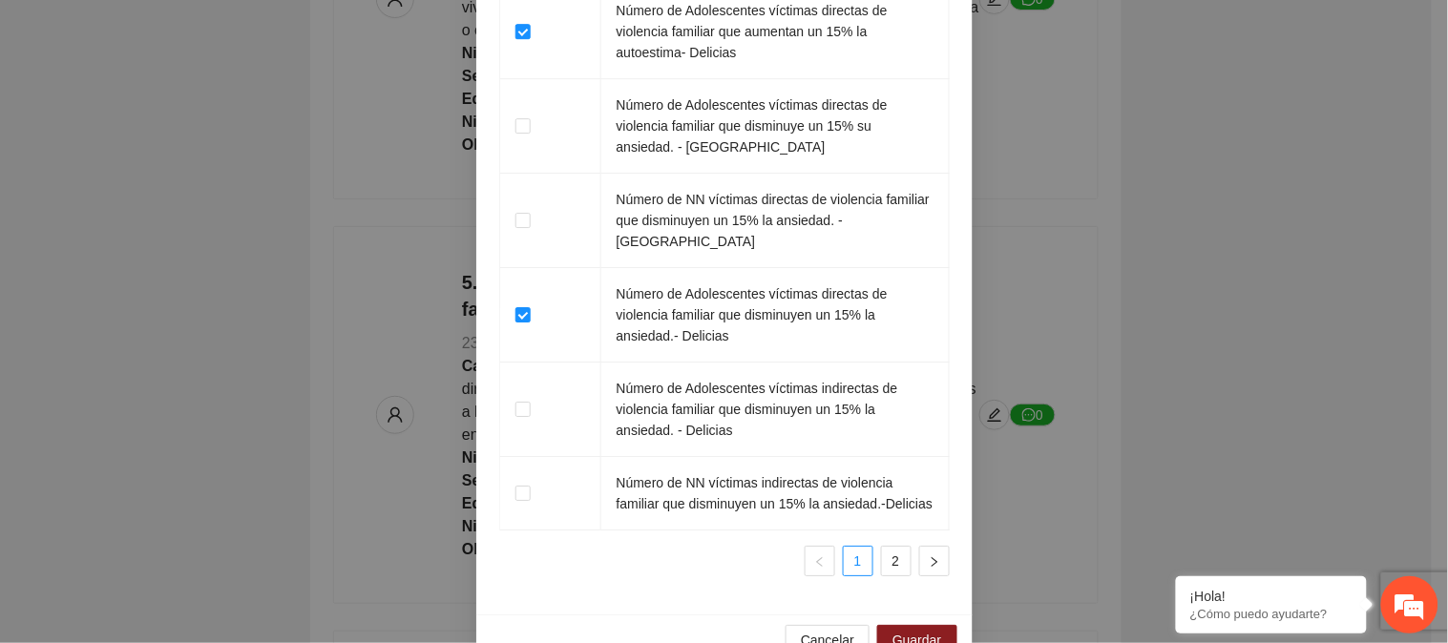
scroll to position [3385, 0]
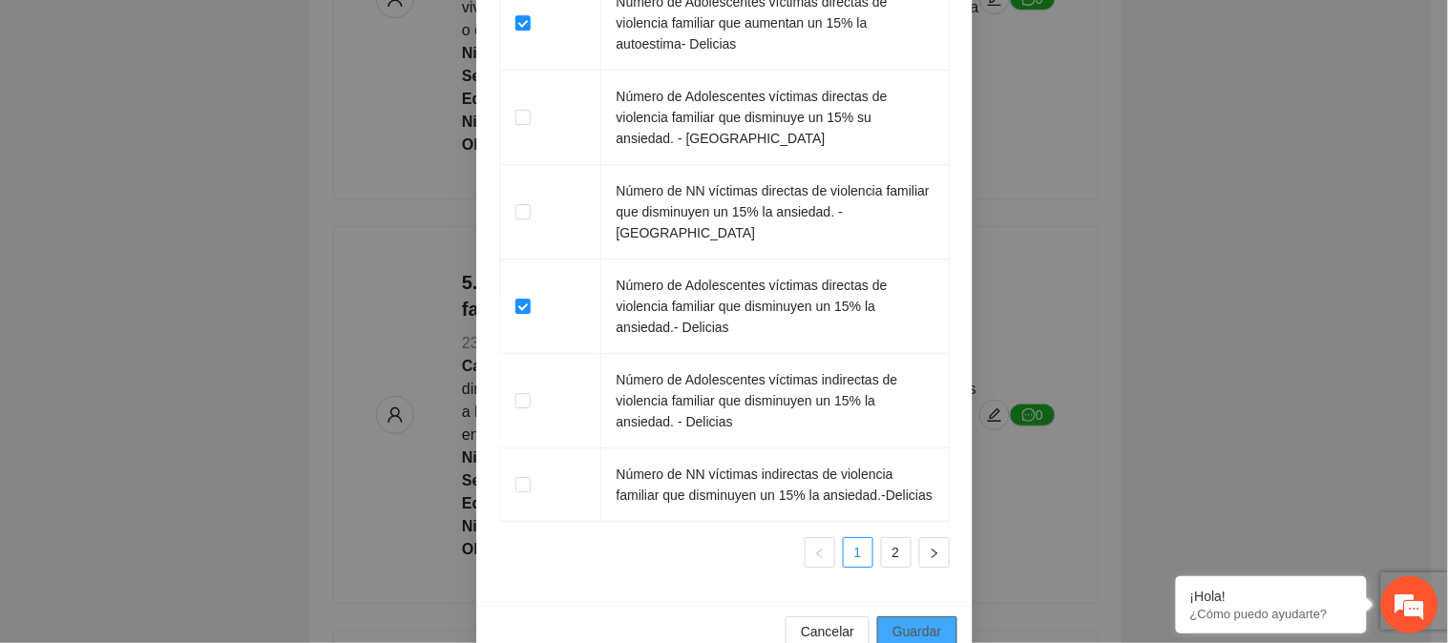
click at [921, 621] on span "Guardar" at bounding box center [917, 631] width 49 height 21
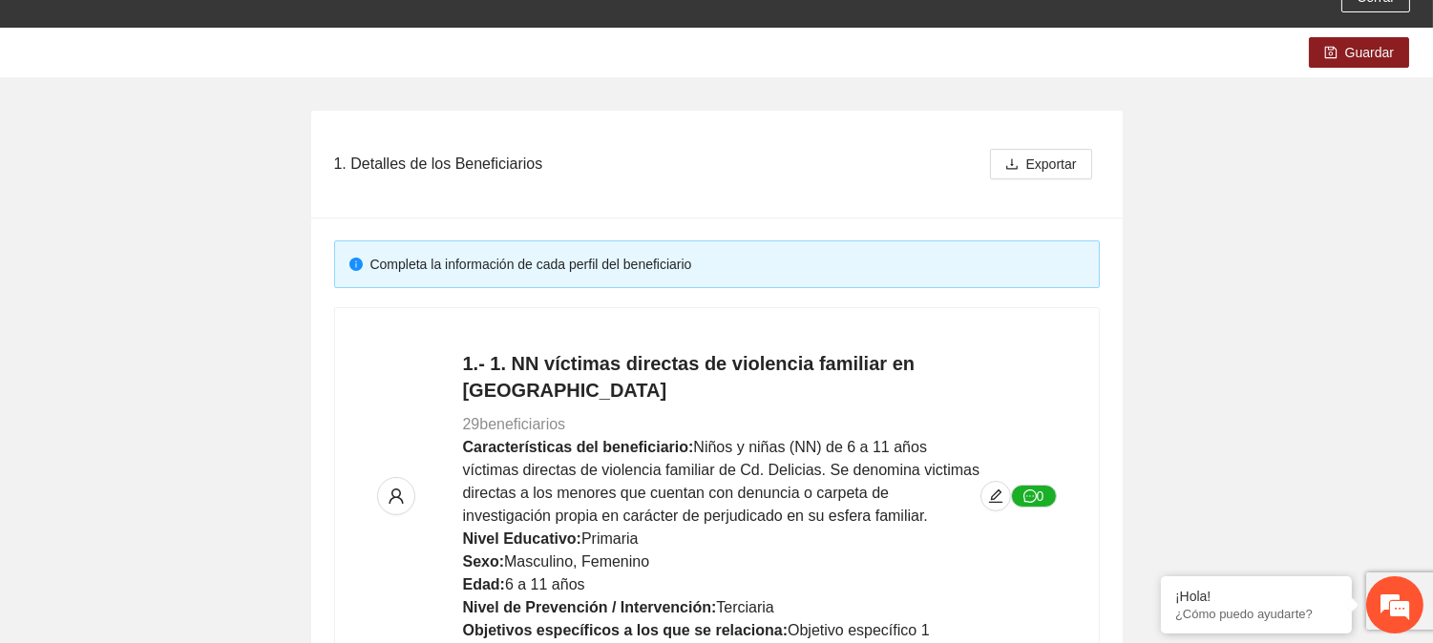
scroll to position [80, 0]
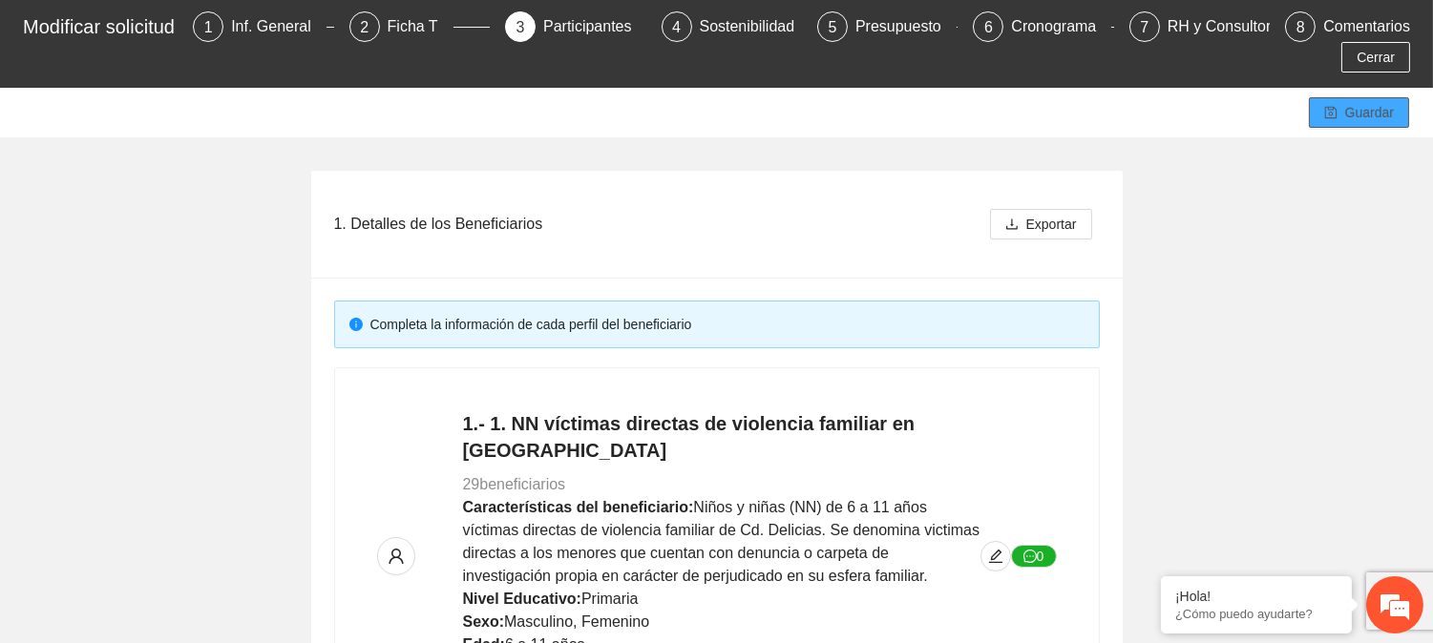
click at [1379, 125] on button "Guardar" at bounding box center [1359, 112] width 100 height 31
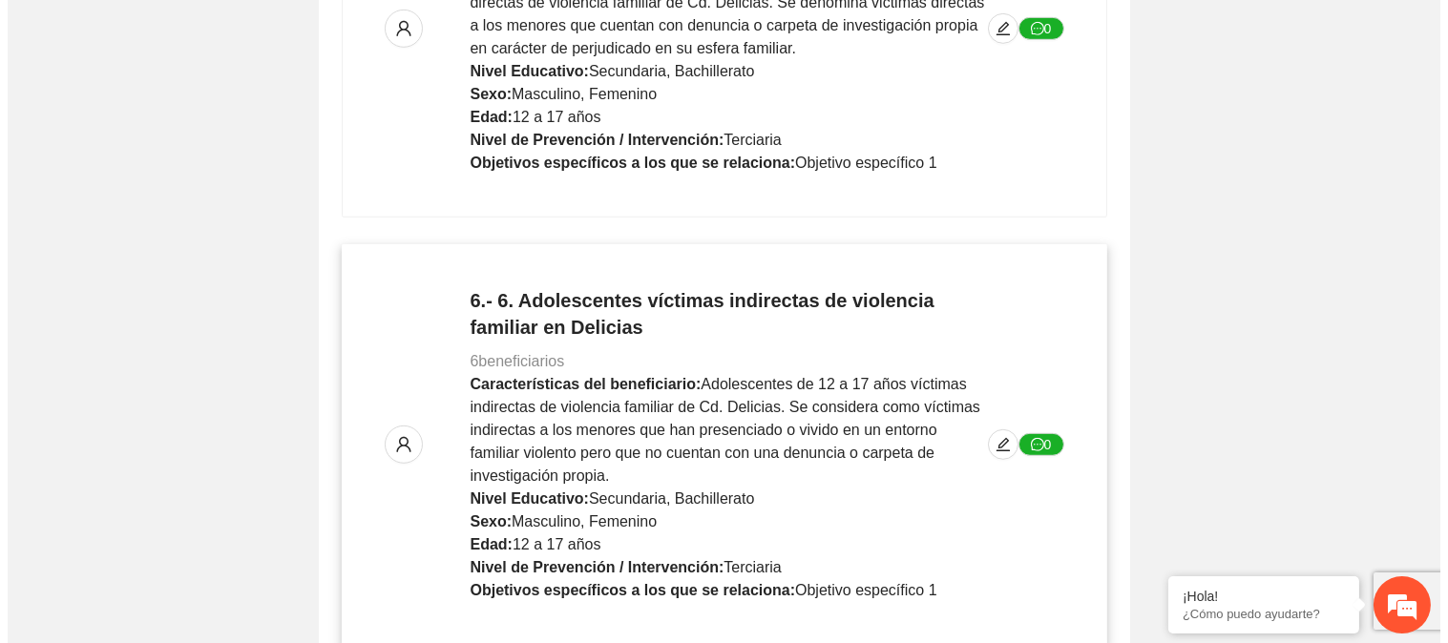
scroll to position [2307, 0]
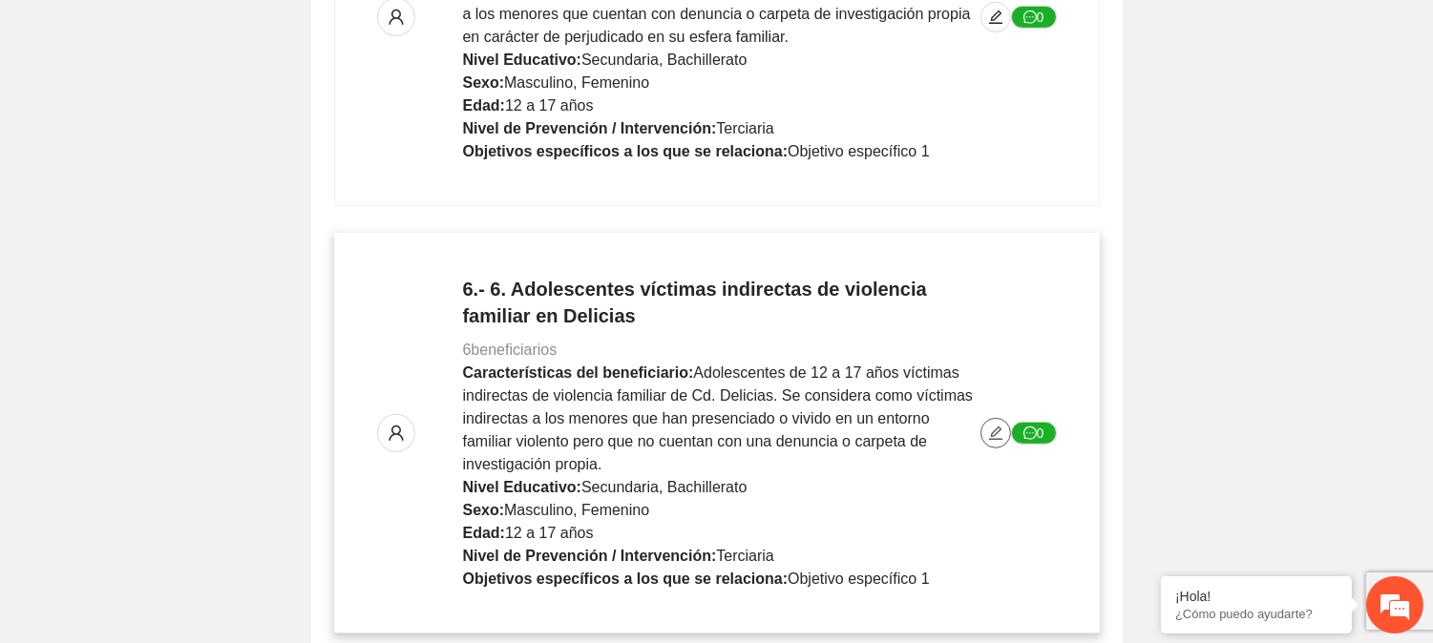
click at [990, 427] on icon "edit" at bounding box center [995, 433] width 13 height 13
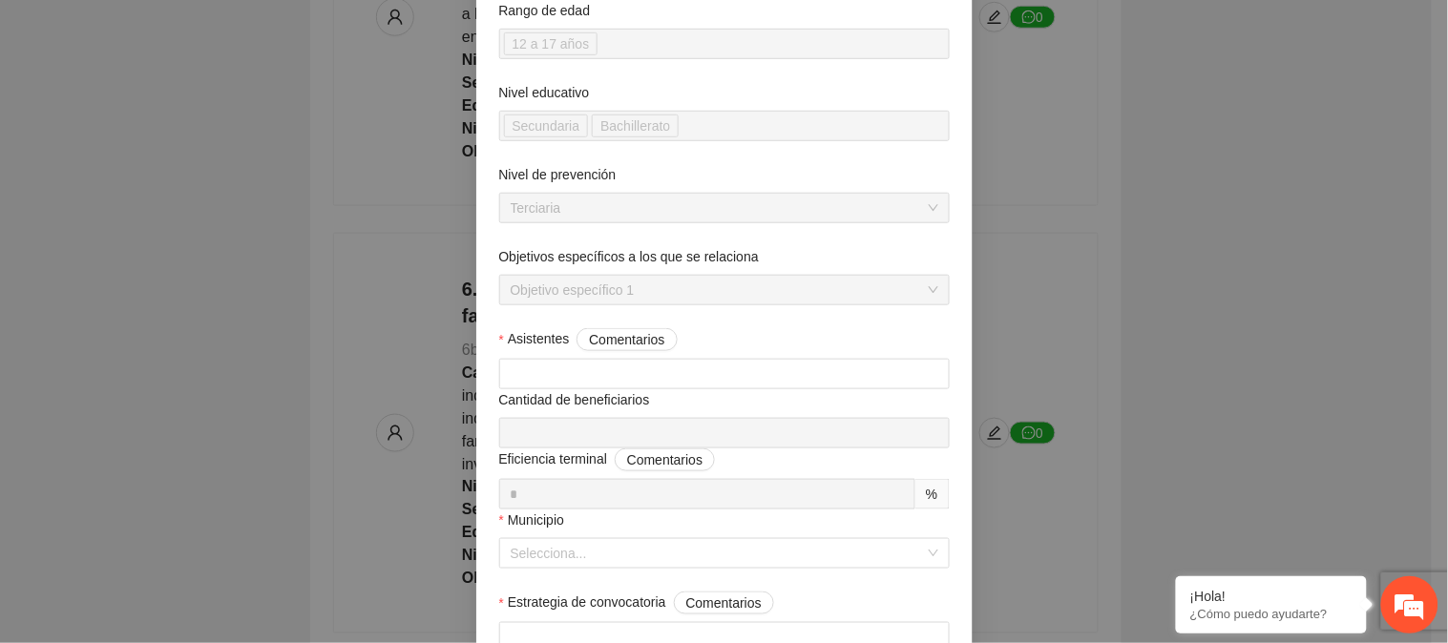
scroll to position [318, 0]
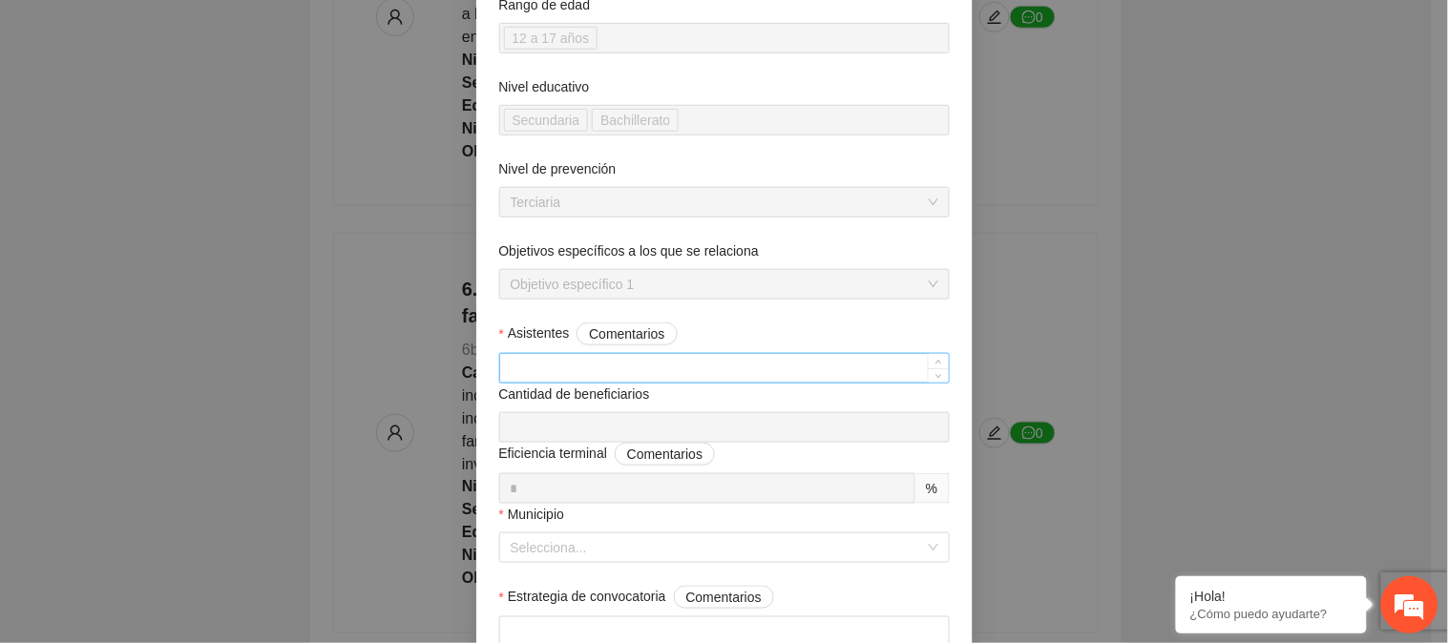
click at [573, 377] on input "Asistentes Comentarios" at bounding box center [724, 368] width 449 height 29
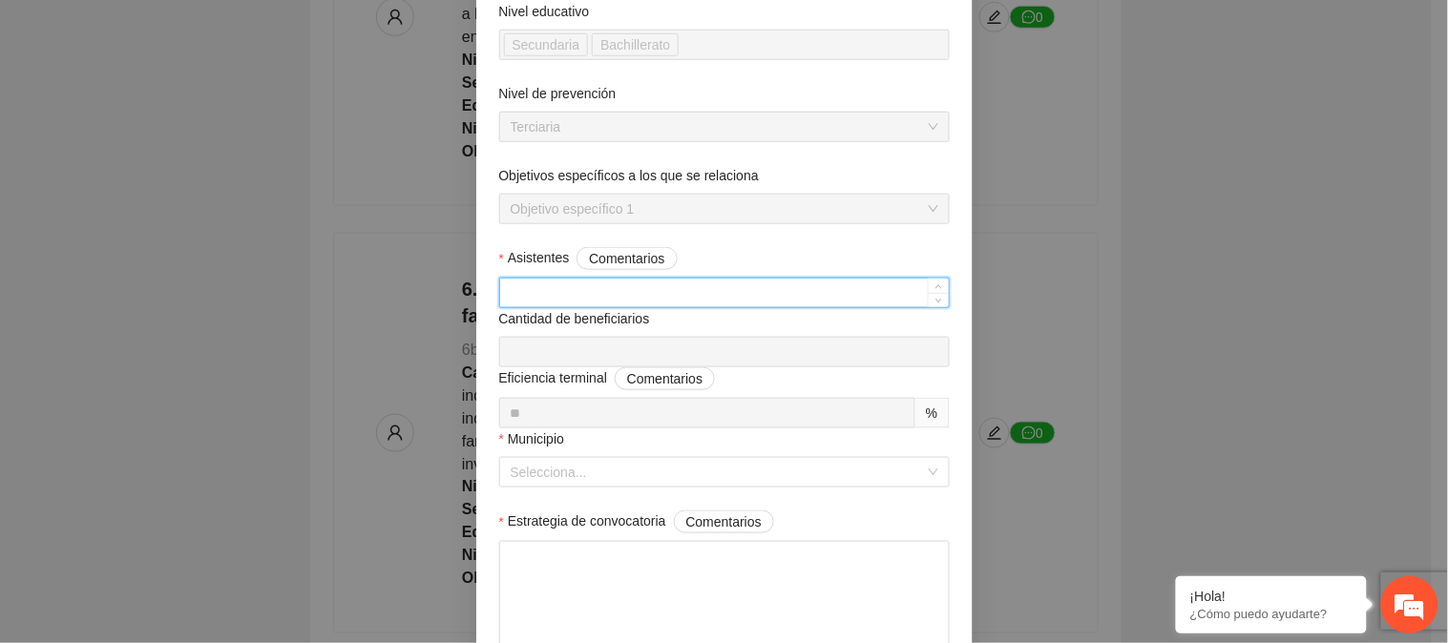
scroll to position [424, 0]
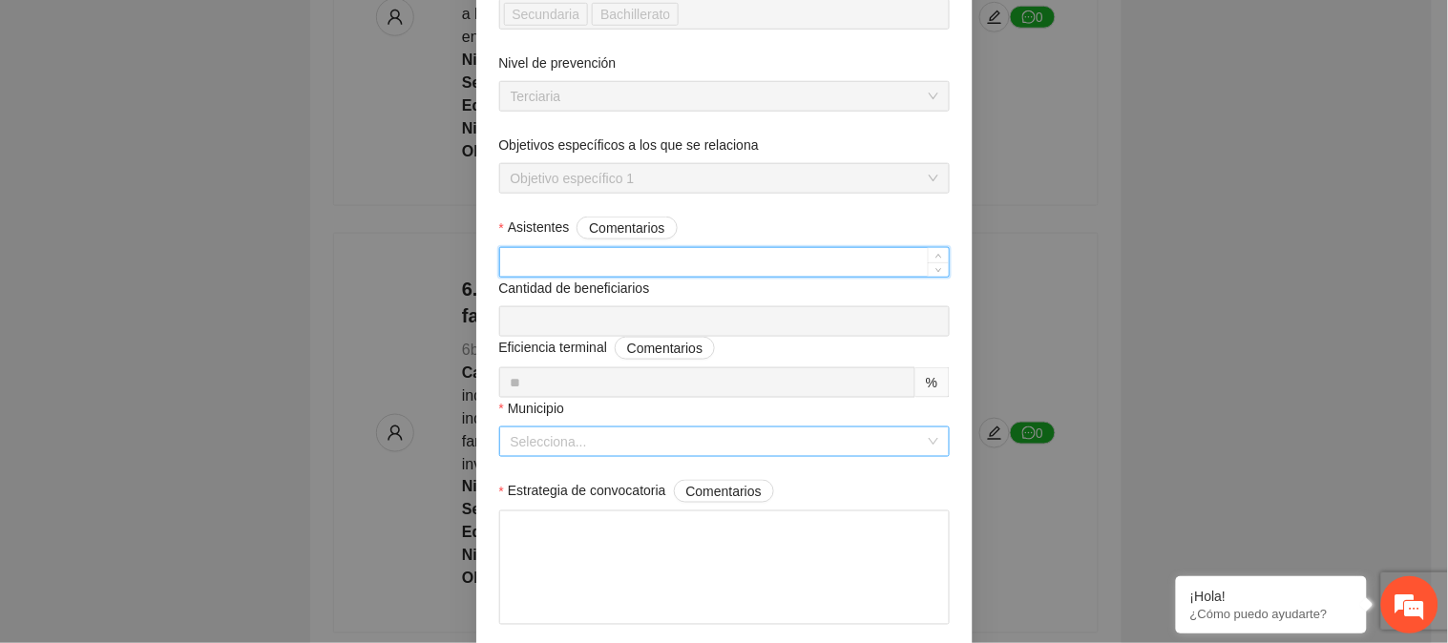
click at [598, 452] on input "Municipio" at bounding box center [718, 442] width 414 height 29
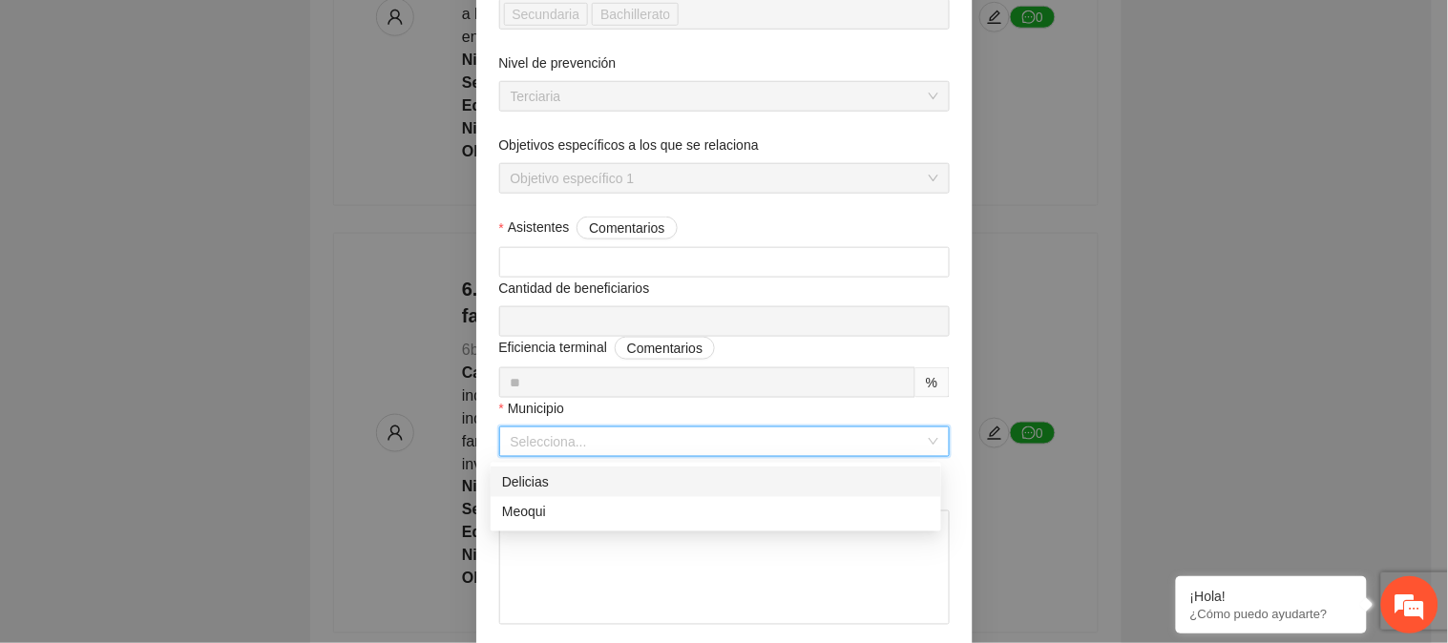
click at [593, 479] on div "Delicias" at bounding box center [716, 482] width 428 height 21
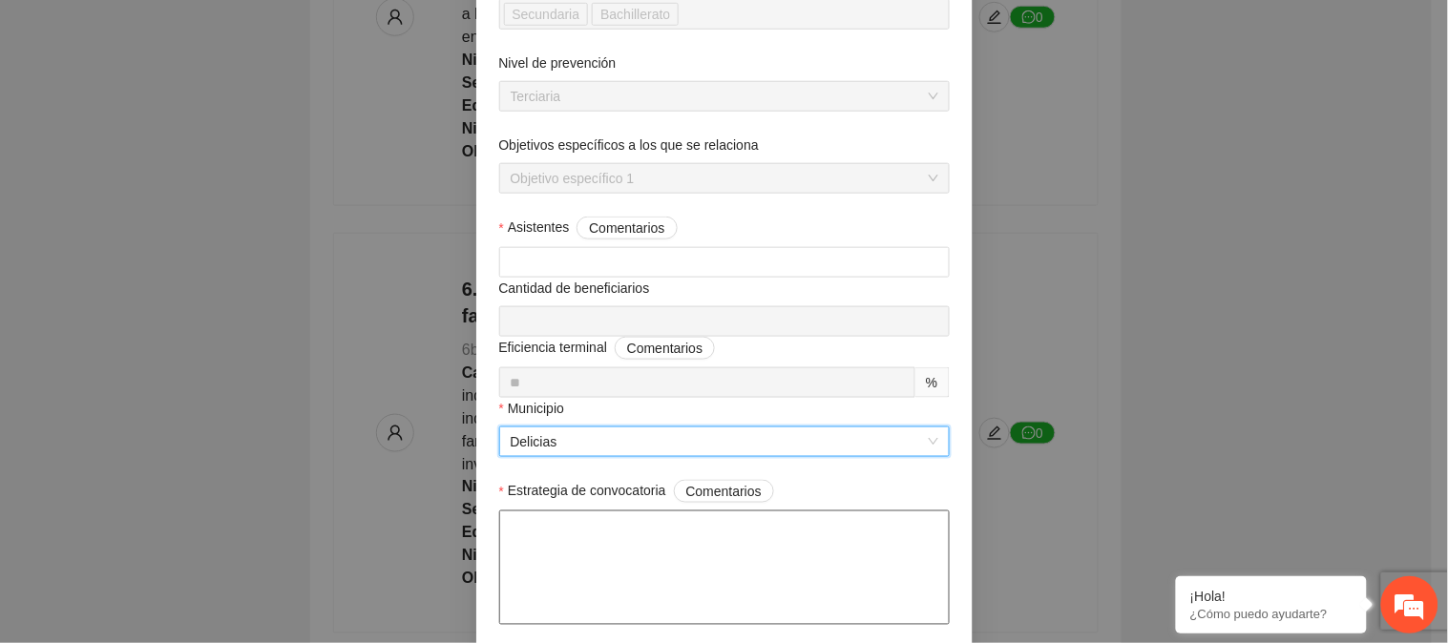
click at [592, 539] on textarea "Estrategia de convocatoria Comentarios" at bounding box center [724, 568] width 451 height 115
paste textarea "**********"
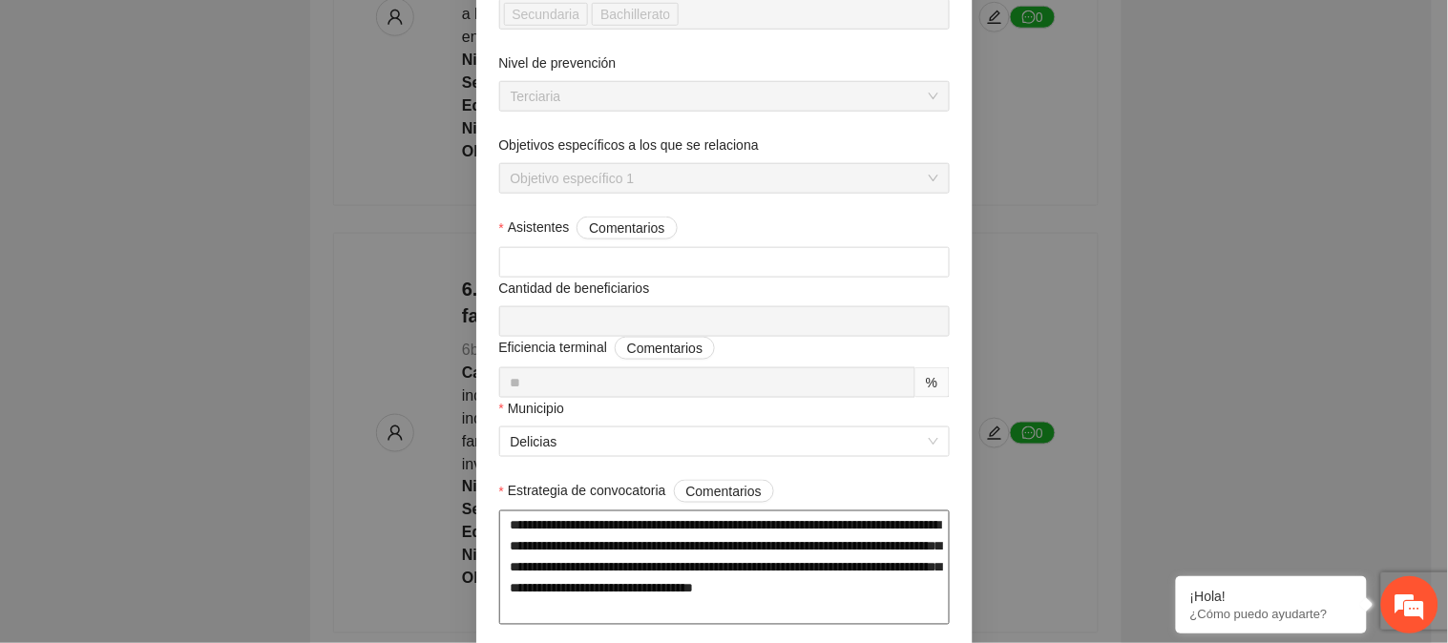
click at [733, 586] on textarea "**********" at bounding box center [724, 568] width 451 height 115
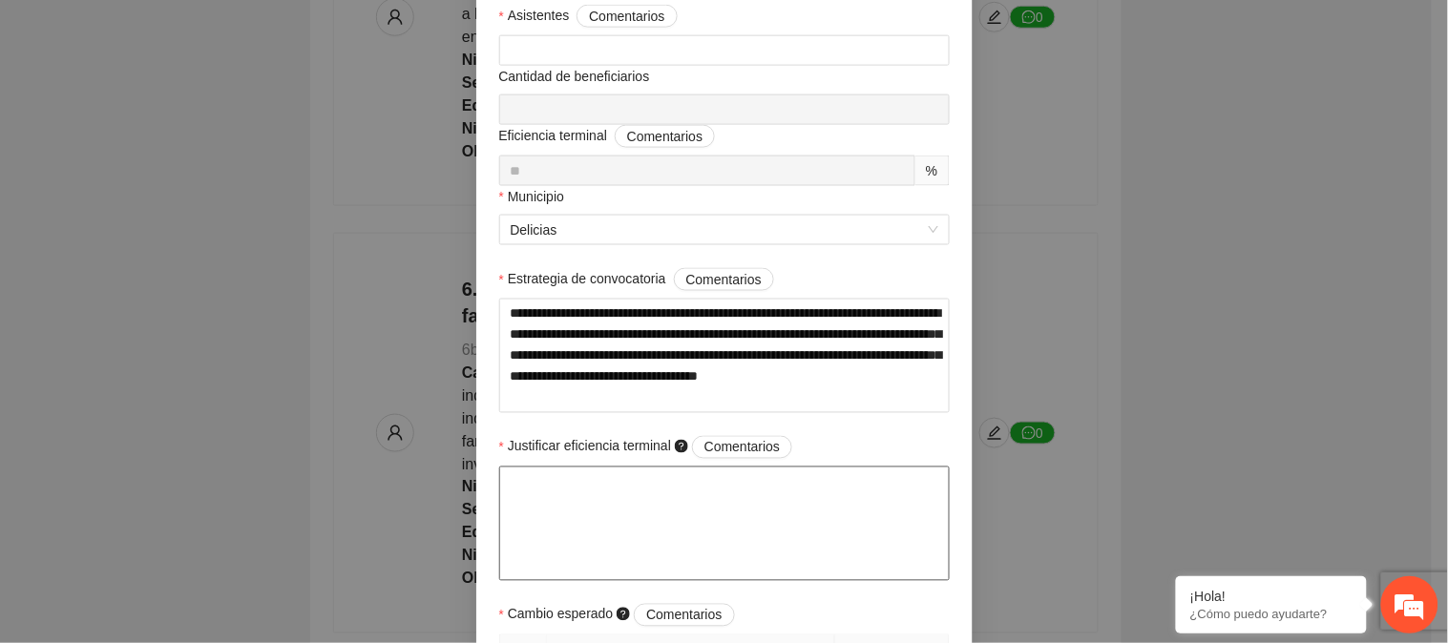
click at [617, 480] on textarea "Justificar eficiencia terminal Comentarios" at bounding box center [724, 524] width 451 height 115
paste textarea "**********"
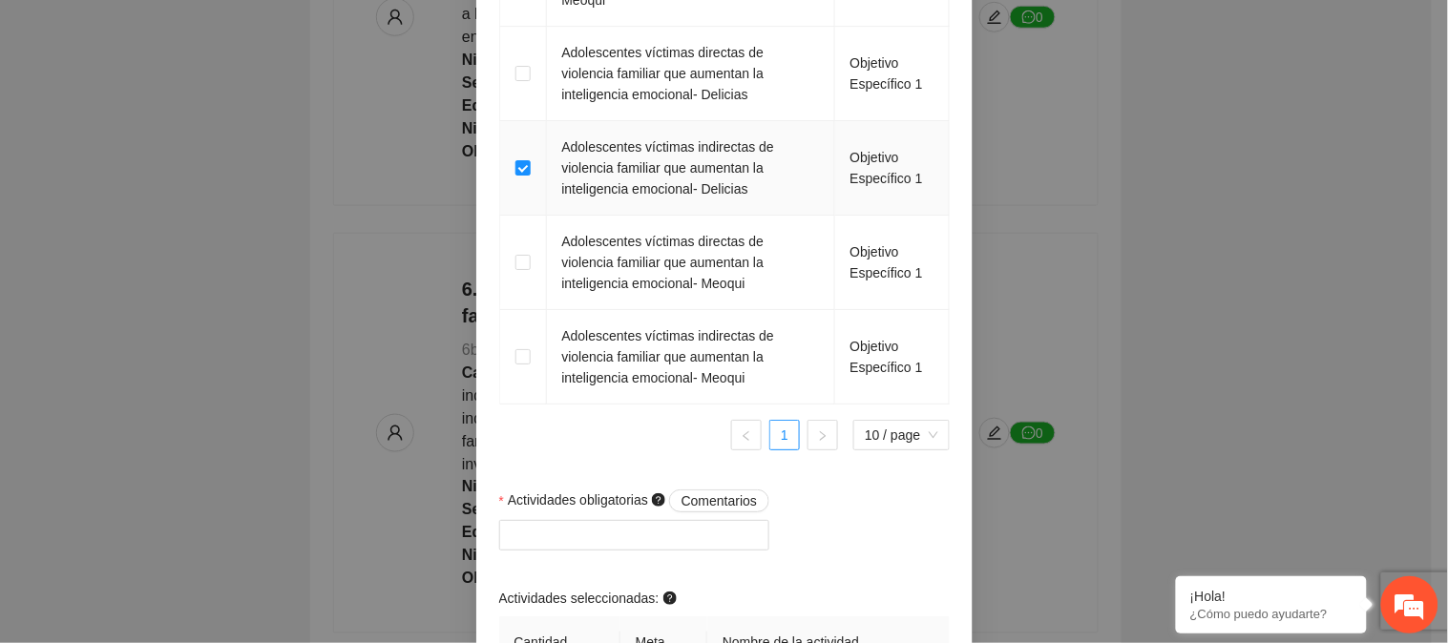
scroll to position [1802, 0]
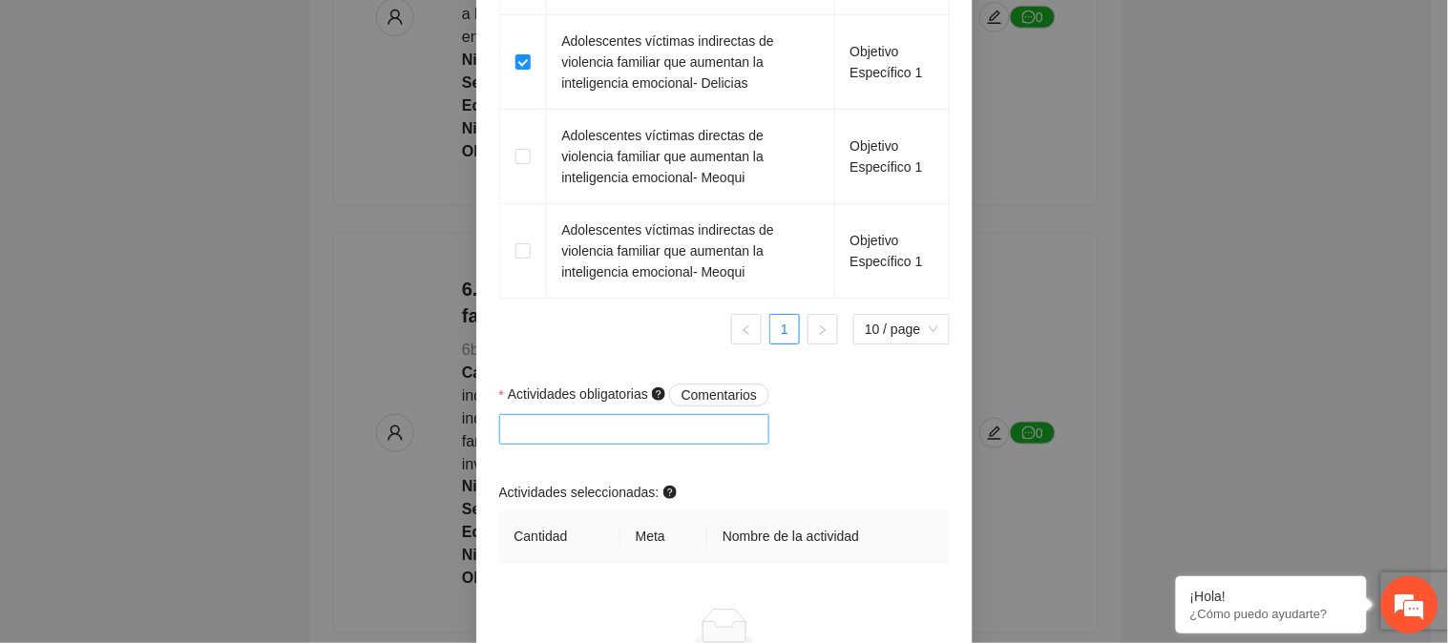
click at [521, 434] on div at bounding box center [635, 429] width 262 height 23
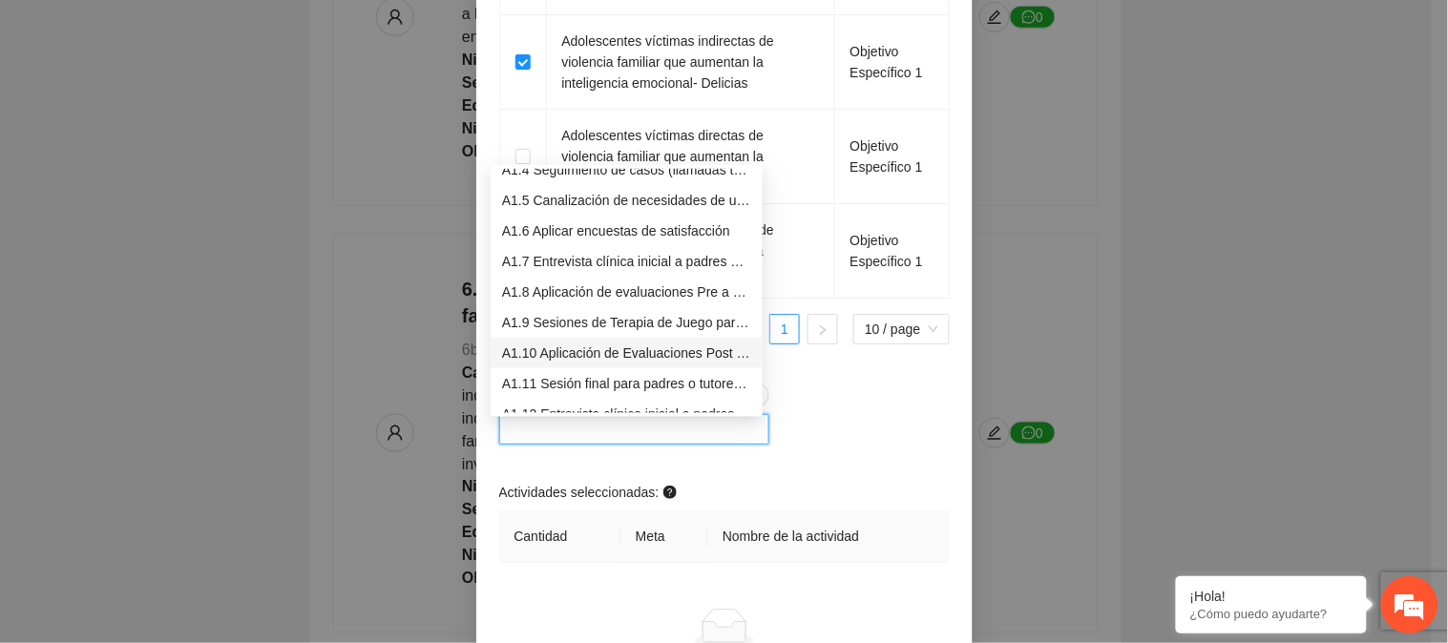
scroll to position [274, 0]
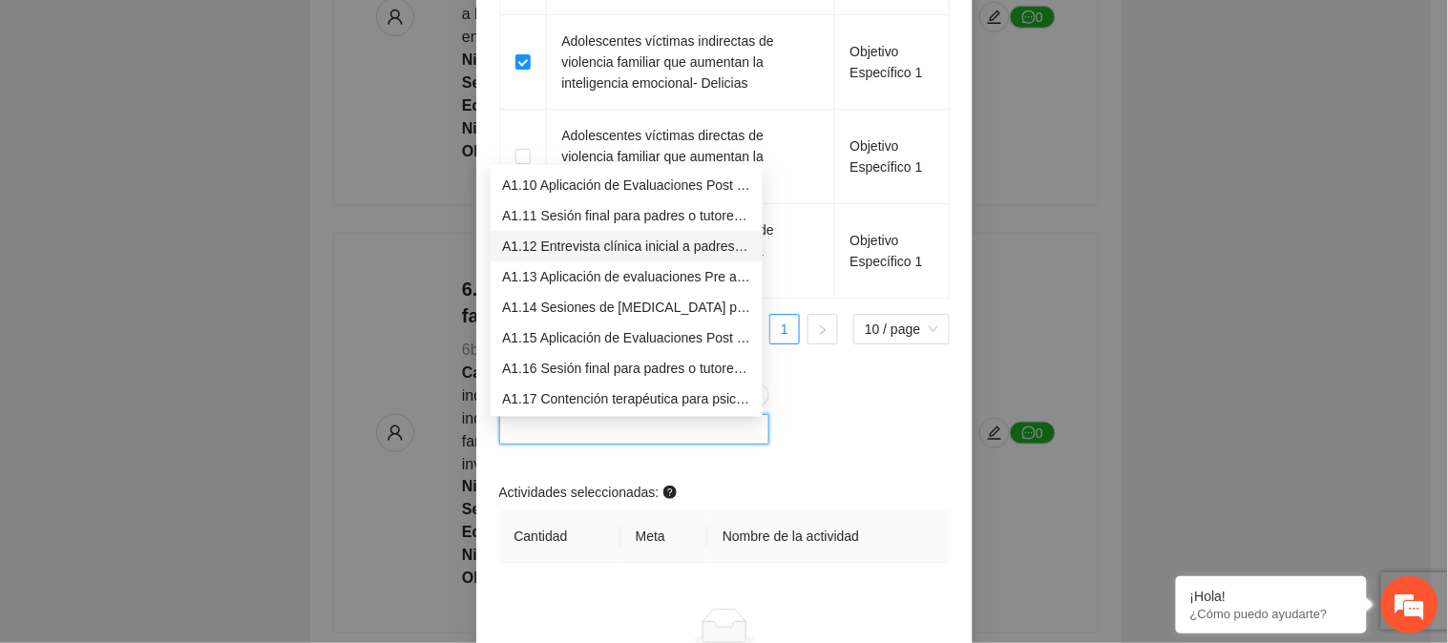
click at [631, 250] on div "A1.12 Entrevista clínica inicial a padres o tutores de Adolescentes" at bounding box center [626, 246] width 249 height 21
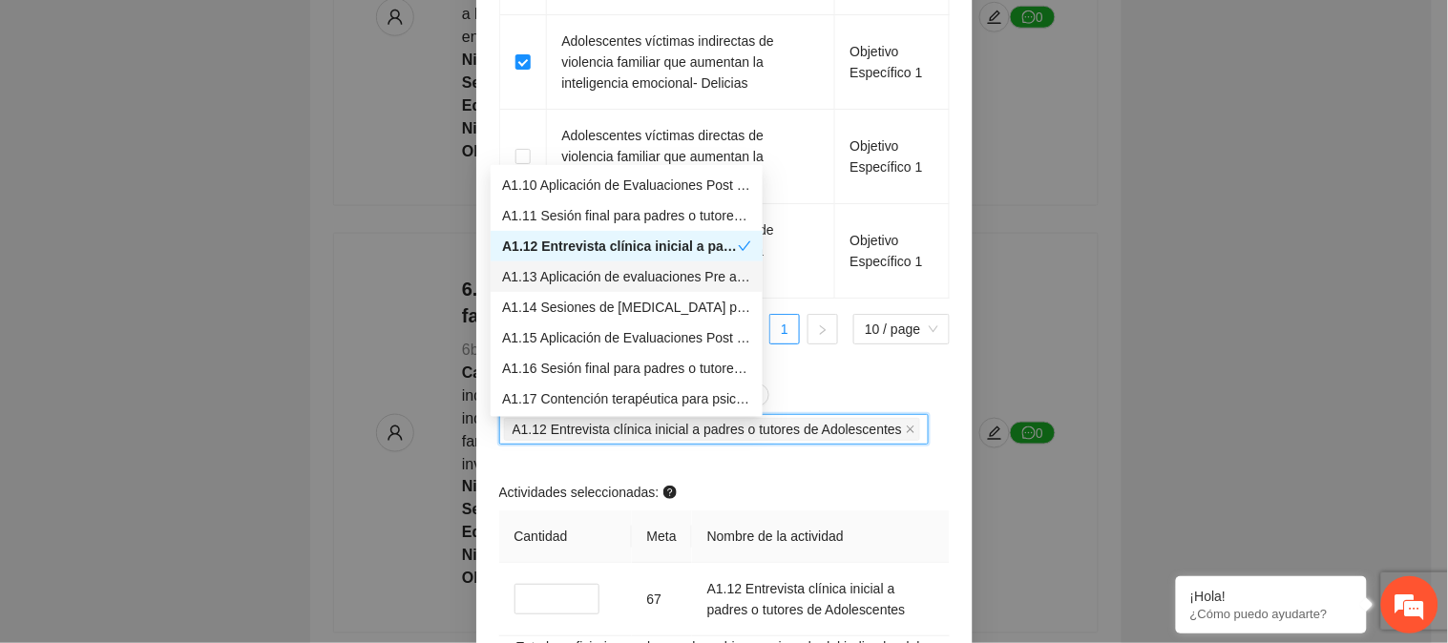
click at [628, 269] on div "A1.13 Aplicación de evaluaciones Pre a Adolescentes" at bounding box center [626, 276] width 249 height 21
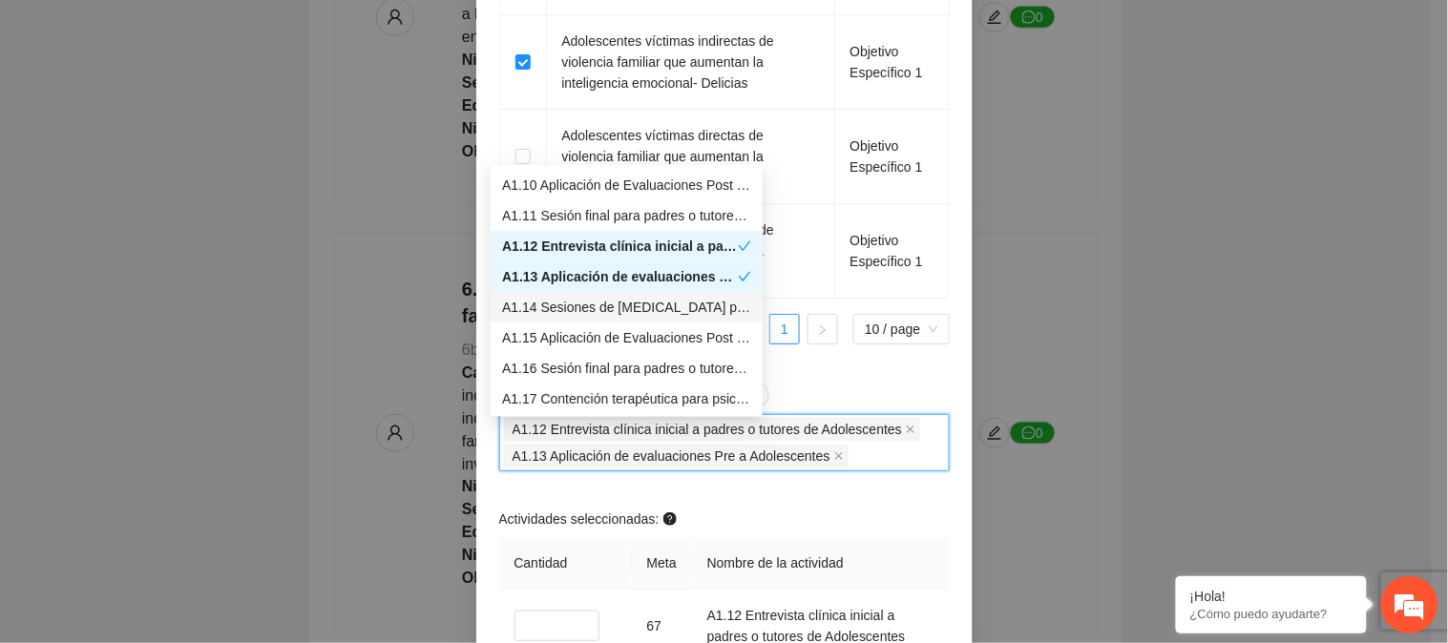
click at [625, 297] on div "A1.14 Sesiones de [MEDICAL_DATA] para Adolescentes" at bounding box center [626, 307] width 249 height 21
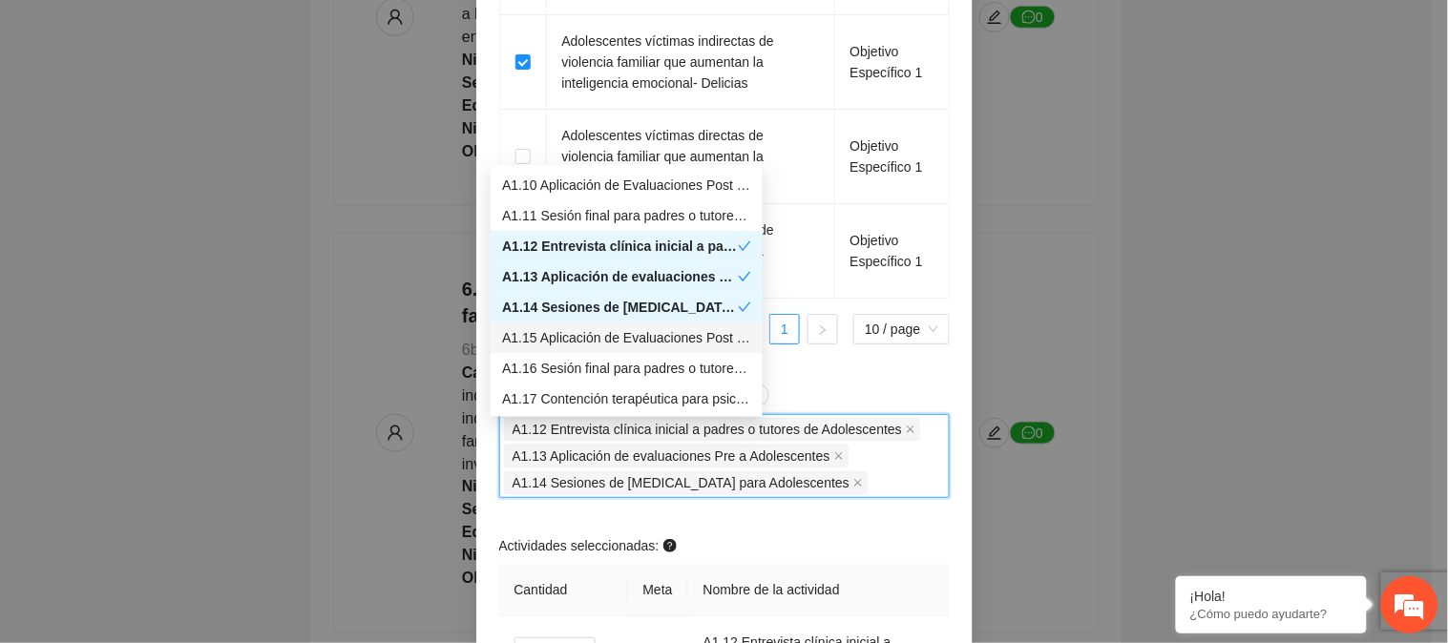
click at [618, 327] on div "A1.15 Aplicación de Evaluaciones Post a Adolescentes" at bounding box center [626, 337] width 249 height 21
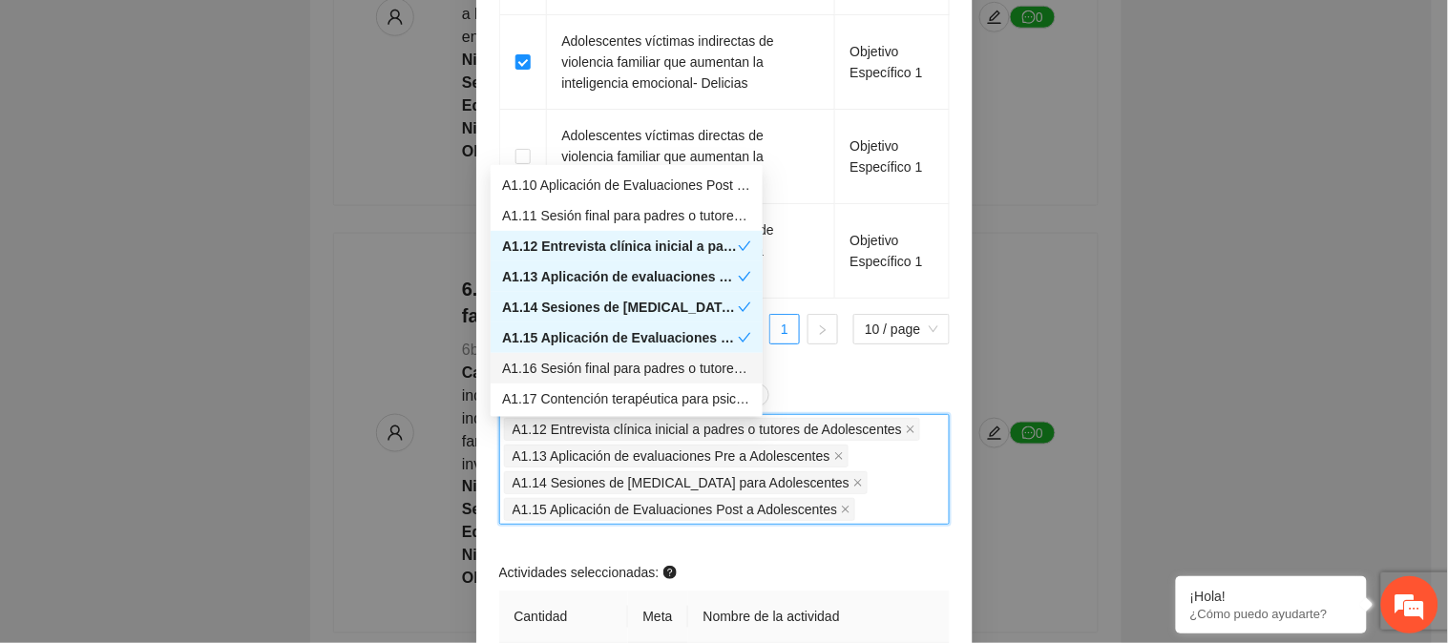
click at [613, 358] on div "A1.16 Sesión final para padres o tutores de Adolescentes" at bounding box center [626, 368] width 249 height 21
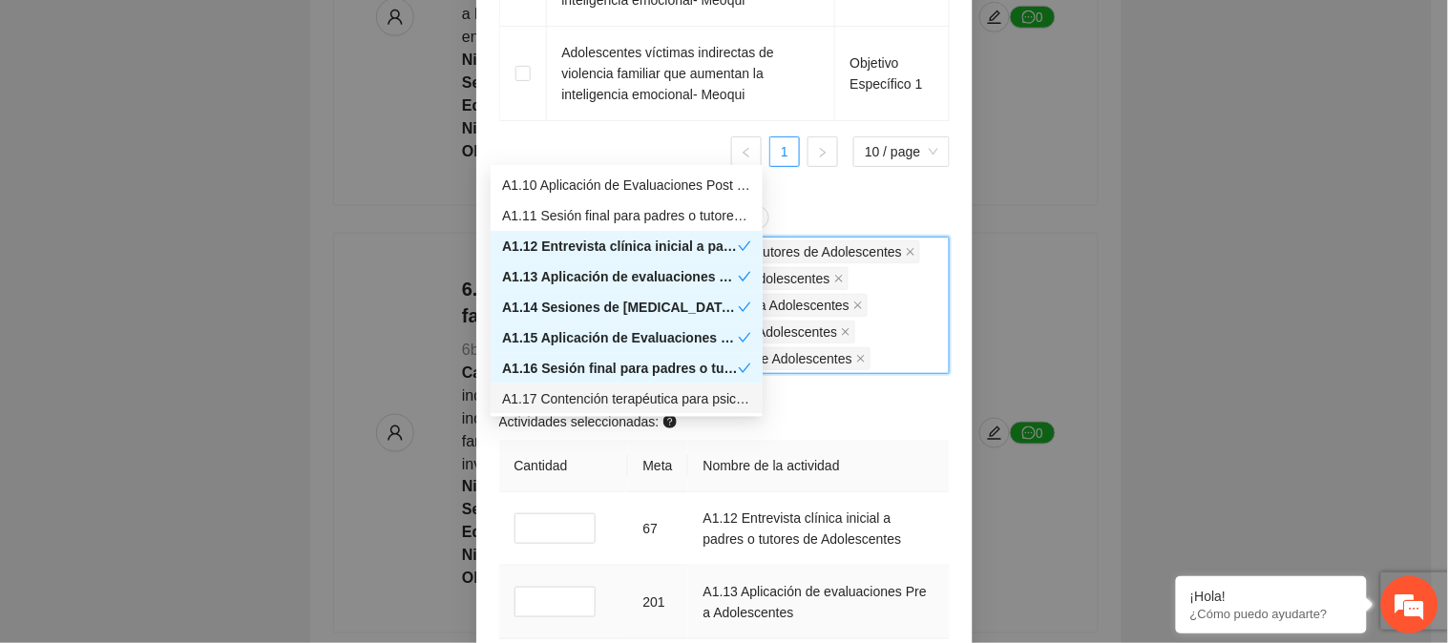
scroll to position [2015, 0]
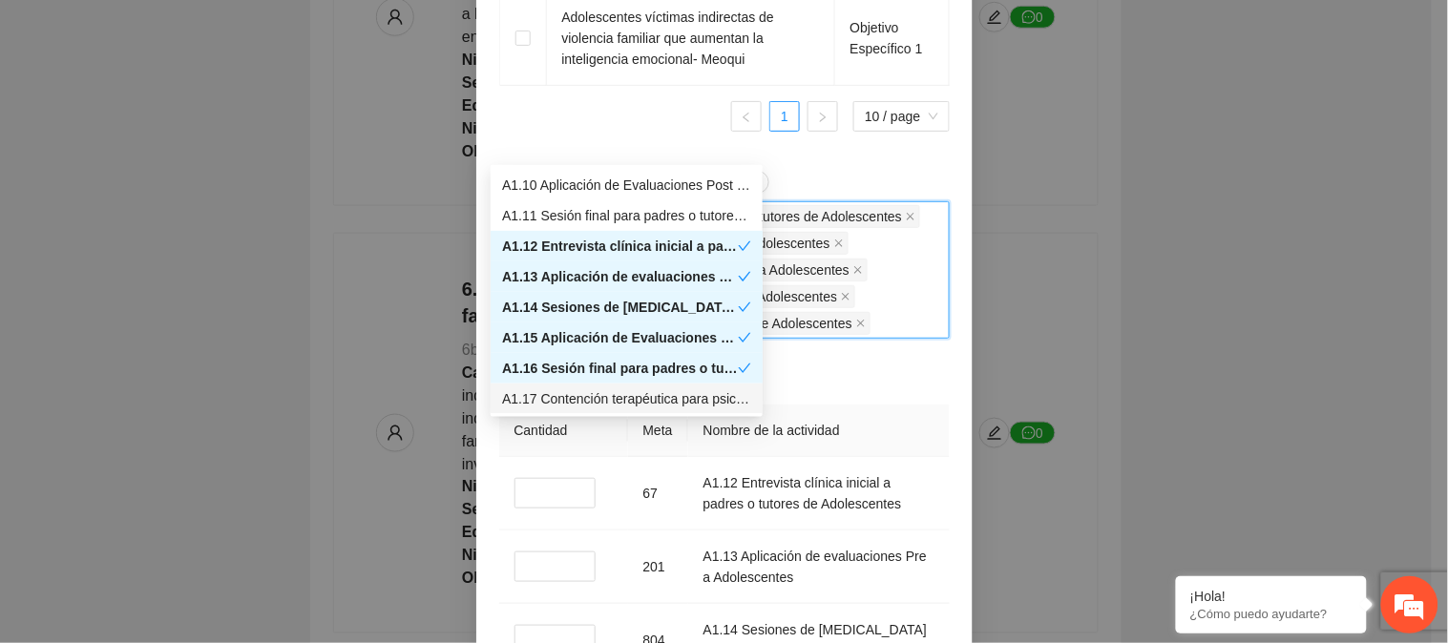
click at [914, 386] on div "Actividades seleccionadas:" at bounding box center [724, 390] width 451 height 29
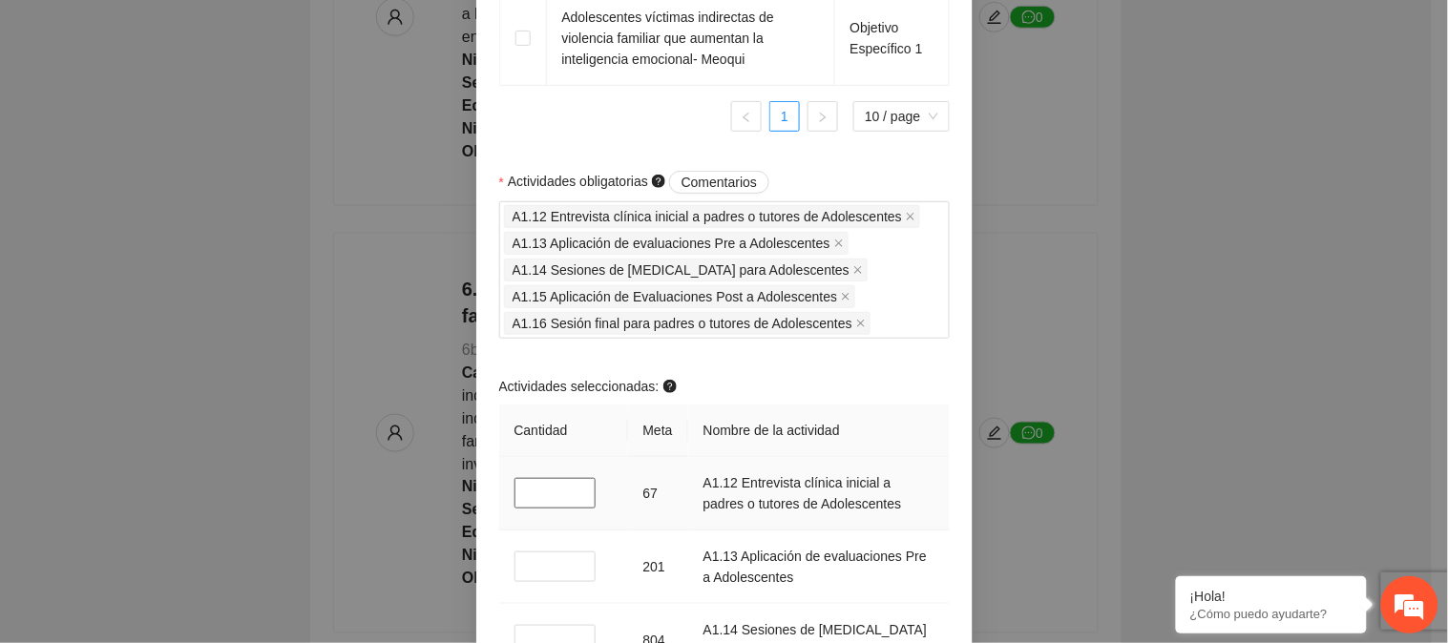
drag, startPoint x: 536, startPoint y: 503, endPoint x: 493, endPoint y: 500, distance: 43.1
click at [499, 502] on td "*" at bounding box center [563, 494] width 129 height 74
drag, startPoint x: 529, startPoint y: 571, endPoint x: 514, endPoint y: 576, distance: 16.0
click at [515, 576] on input "*" at bounding box center [556, 567] width 82 height 31
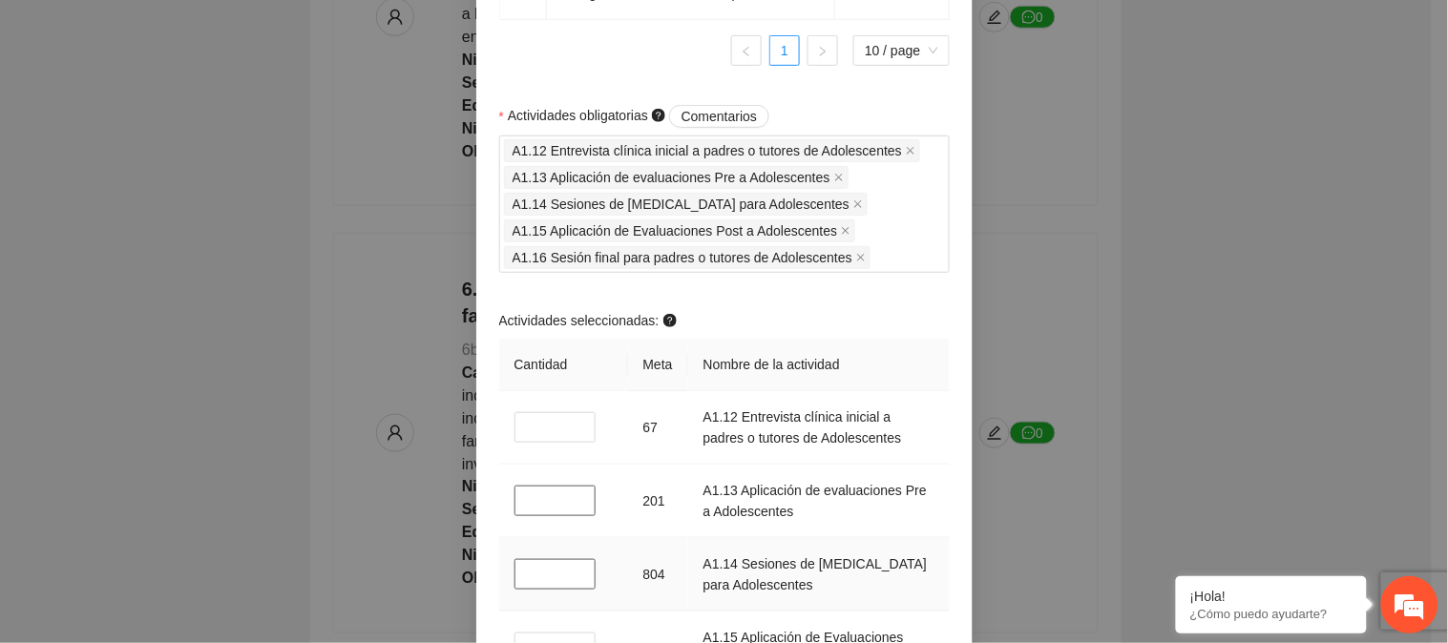
scroll to position [2121, 0]
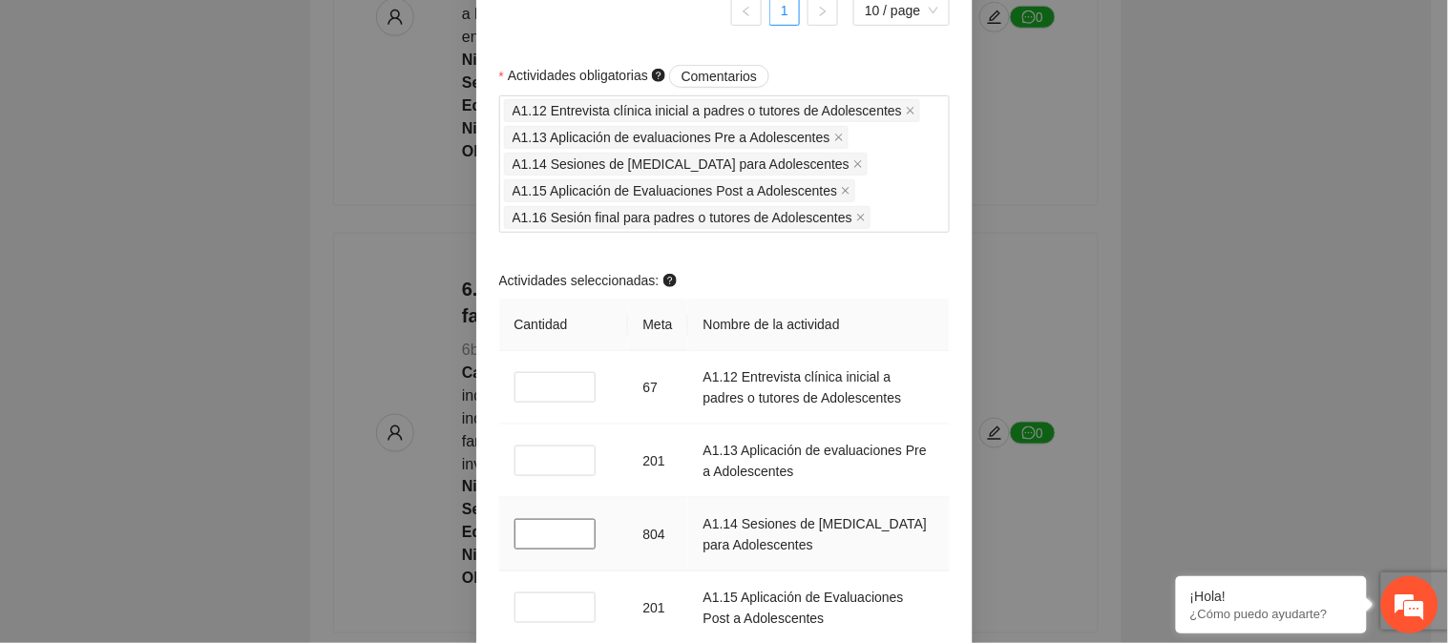
drag, startPoint x: 529, startPoint y: 544, endPoint x: 513, endPoint y: 548, distance: 16.7
click at [515, 548] on input "*" at bounding box center [556, 534] width 82 height 31
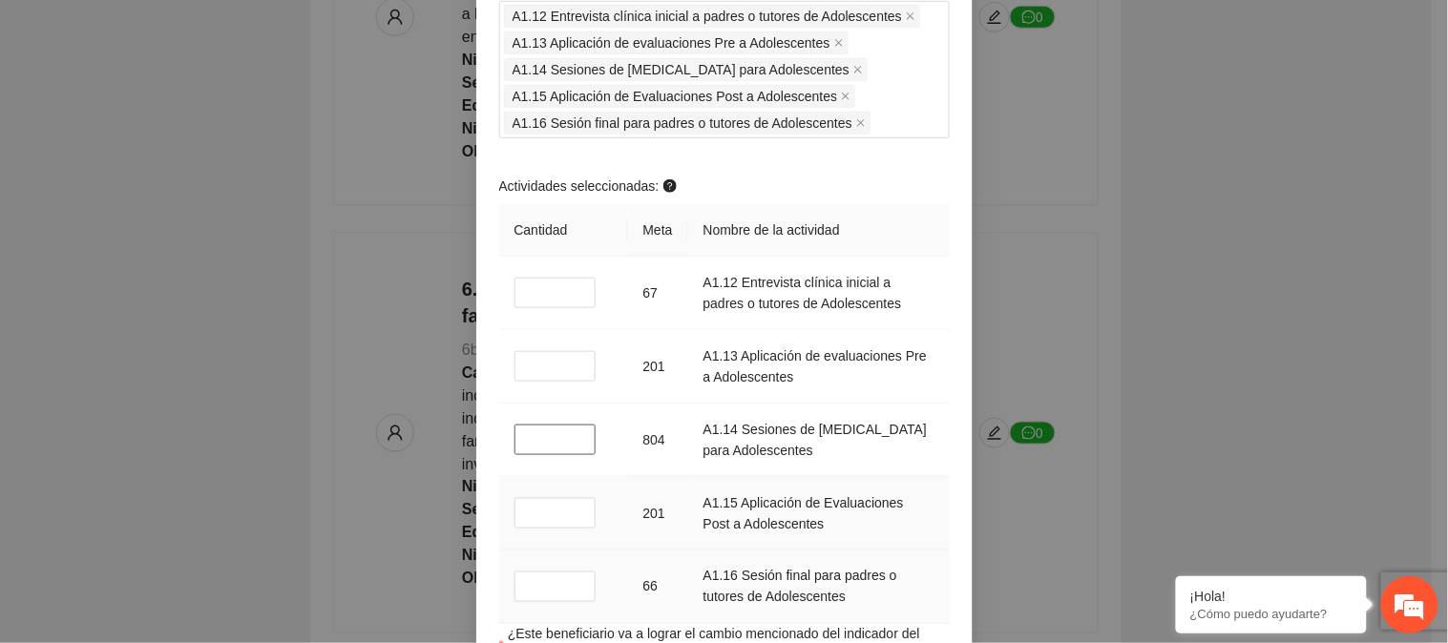
scroll to position [2227, 0]
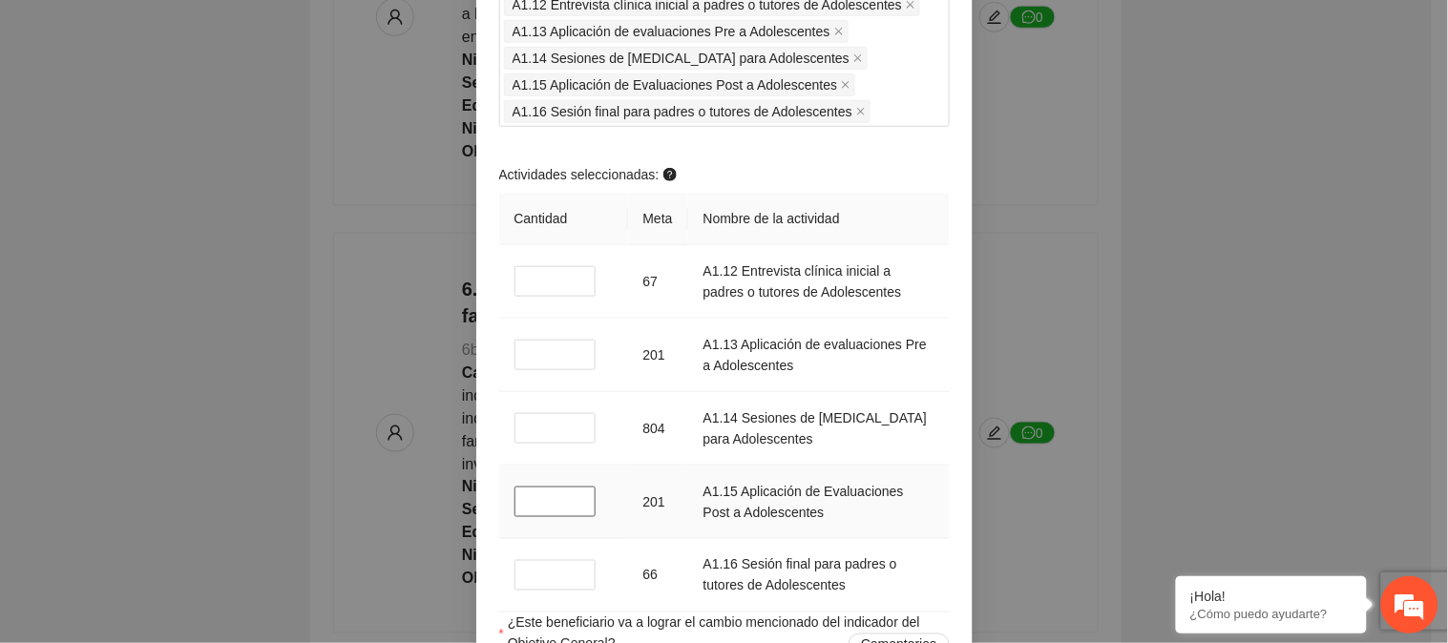
drag, startPoint x: 538, startPoint y: 509, endPoint x: 508, endPoint y: 516, distance: 31.5
click at [515, 516] on input "*" at bounding box center [556, 502] width 82 height 31
click at [515, 578] on input "*" at bounding box center [556, 575] width 82 height 31
click at [916, 573] on td "A1.16 Sesión final para padres o tutores de Adolescentes" at bounding box center [819, 576] width 262 height 74
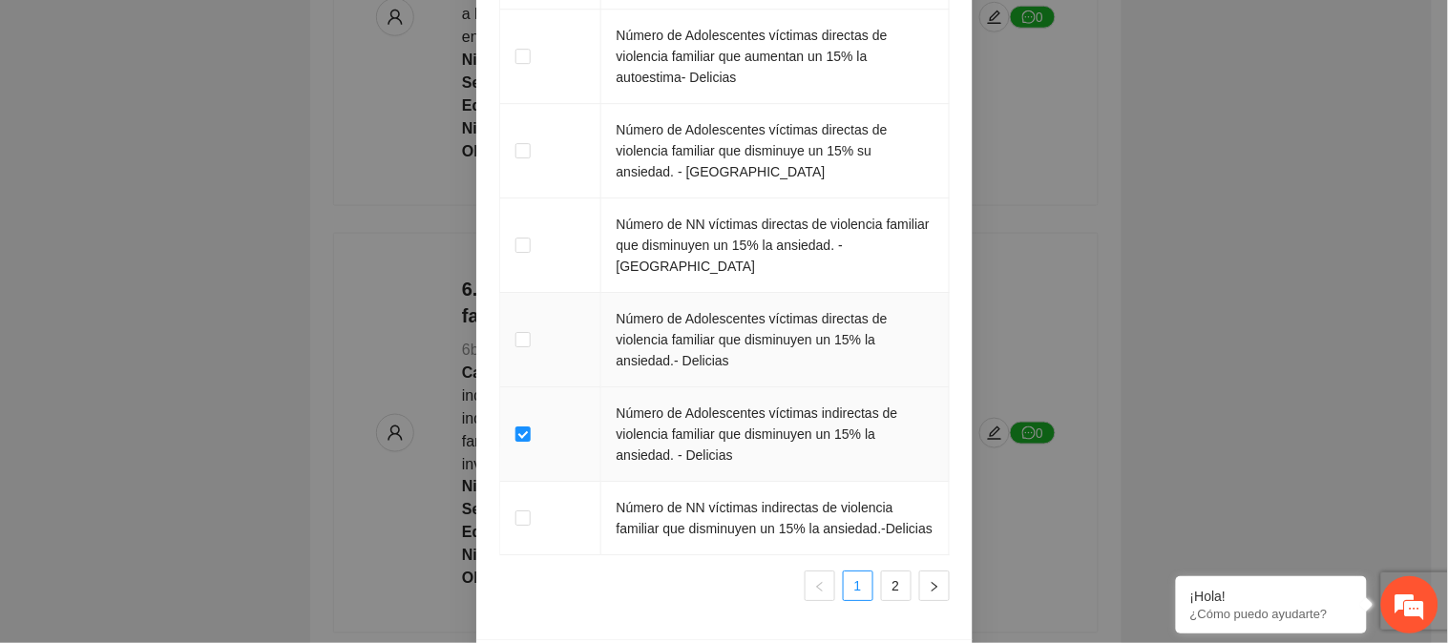
scroll to position [3385, 0]
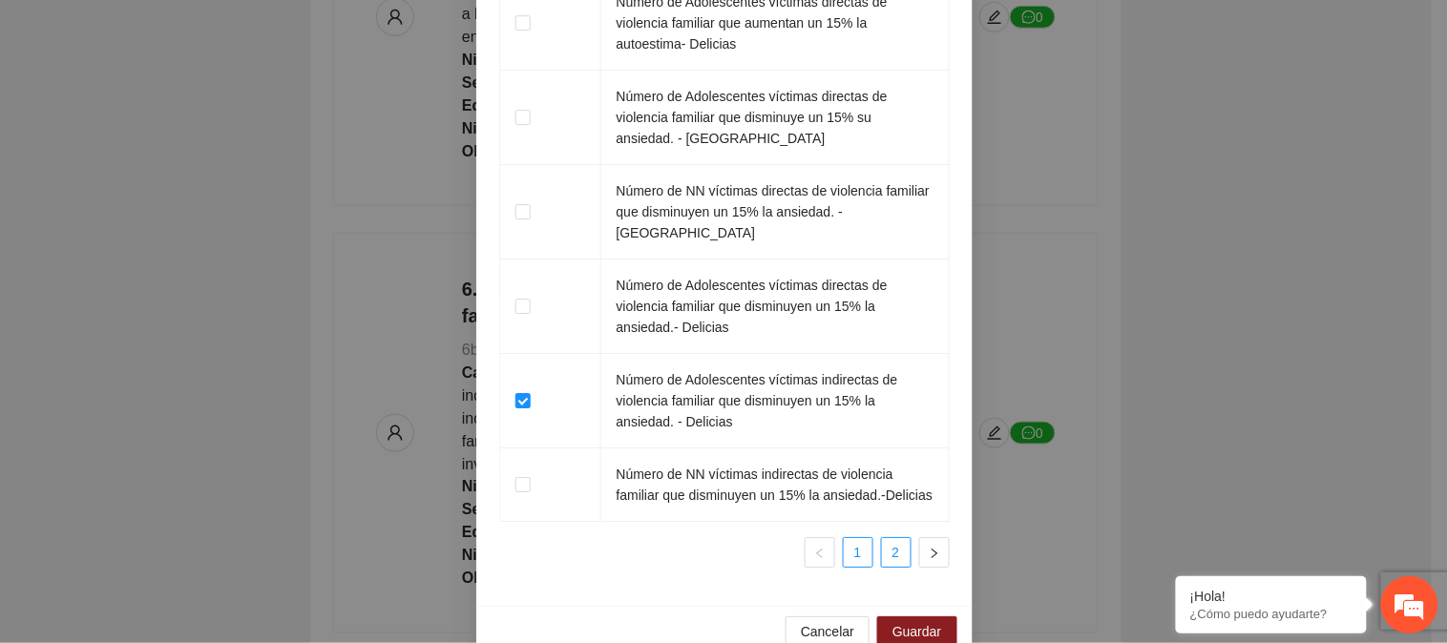
click at [888, 538] on link "2" at bounding box center [896, 552] width 29 height 29
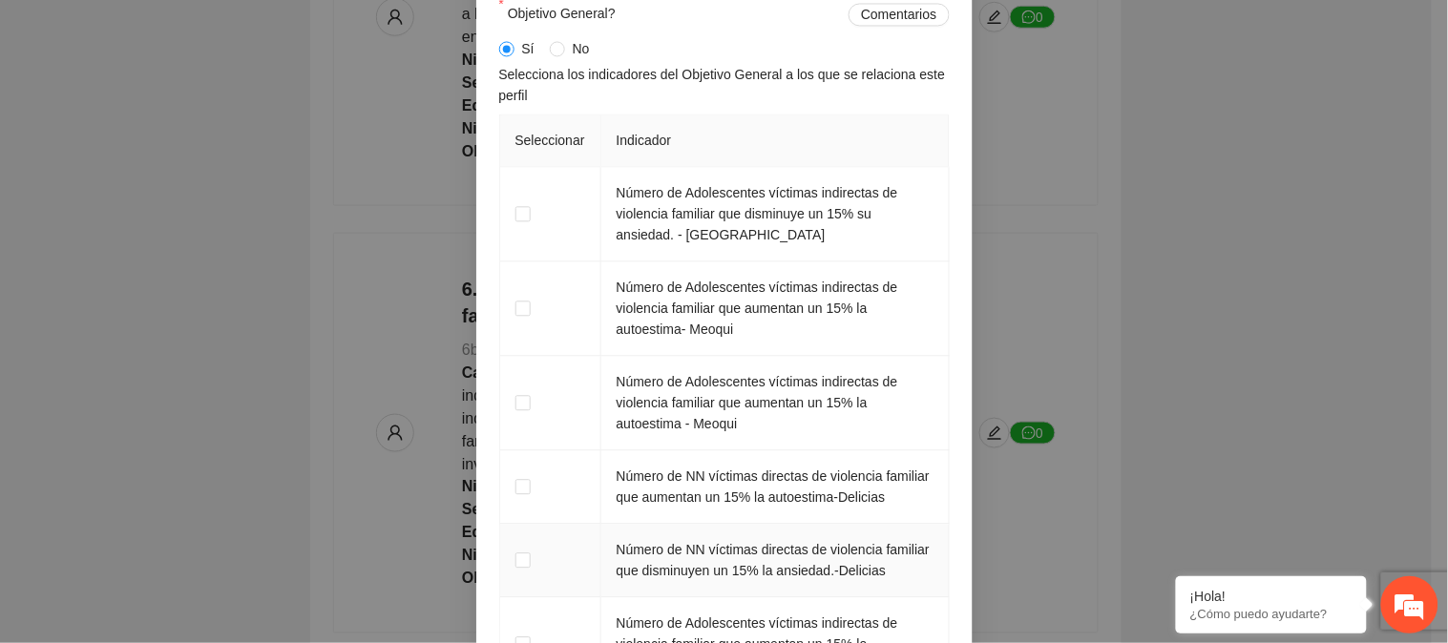
scroll to position [2964, 0]
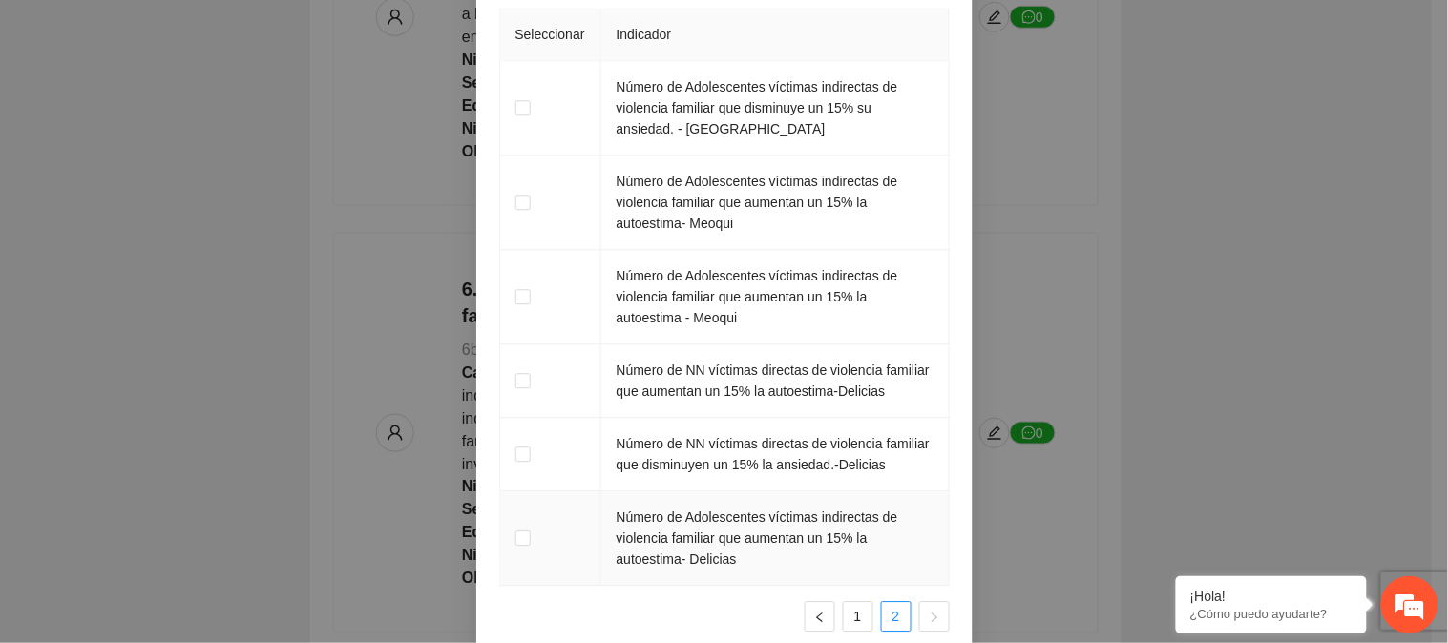
click at [522, 551] on td at bounding box center [550, 539] width 101 height 95
click at [517, 546] on span at bounding box center [522, 538] width 15 height 15
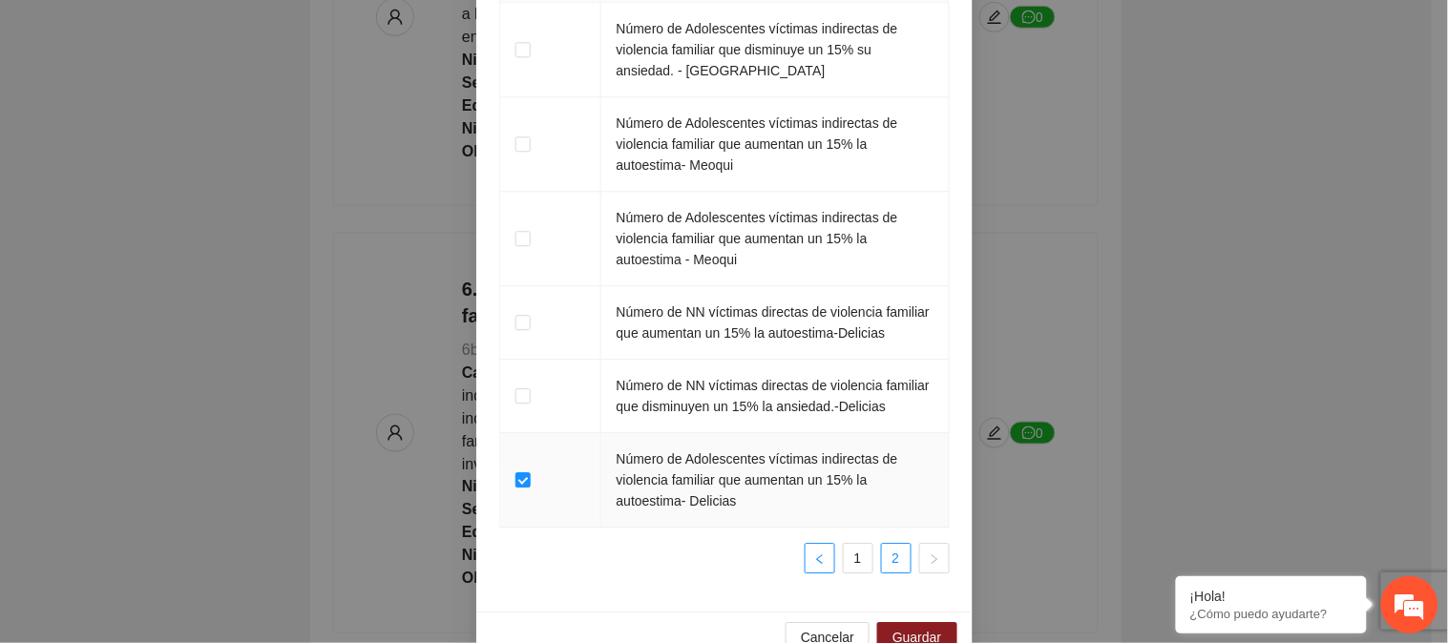
scroll to position [3070, 0]
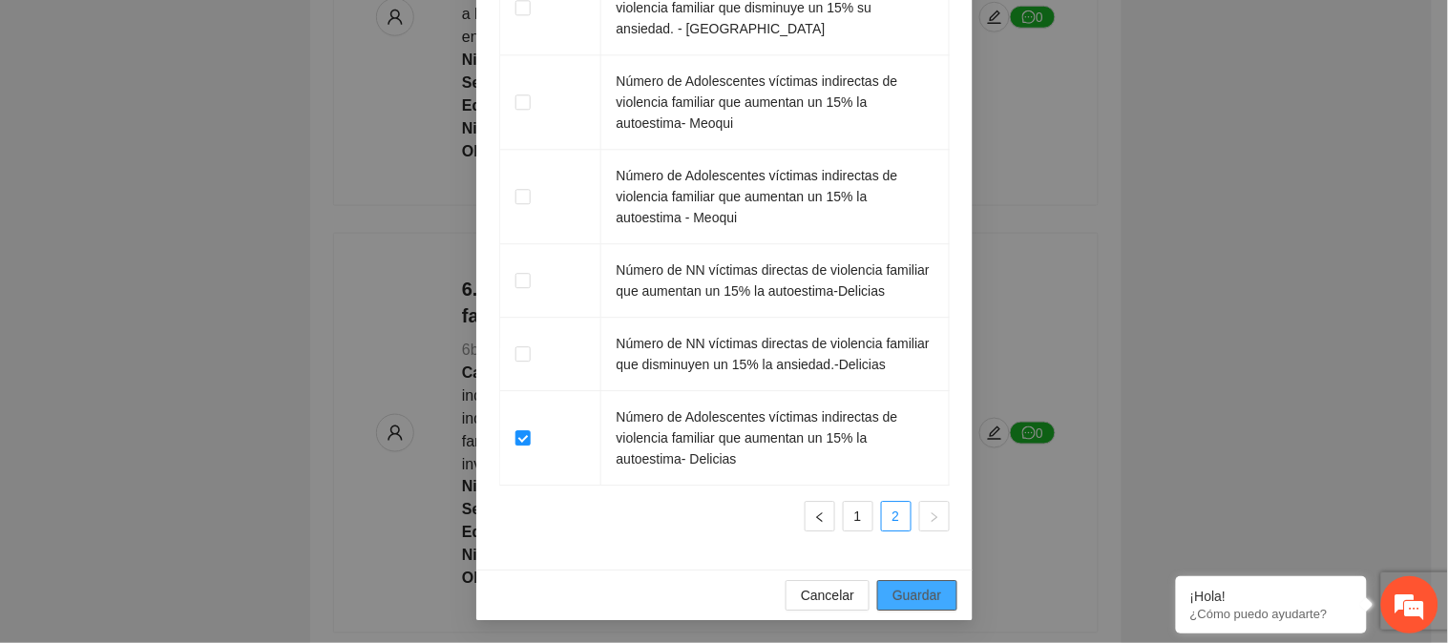
click at [908, 595] on span "Guardar" at bounding box center [917, 595] width 49 height 21
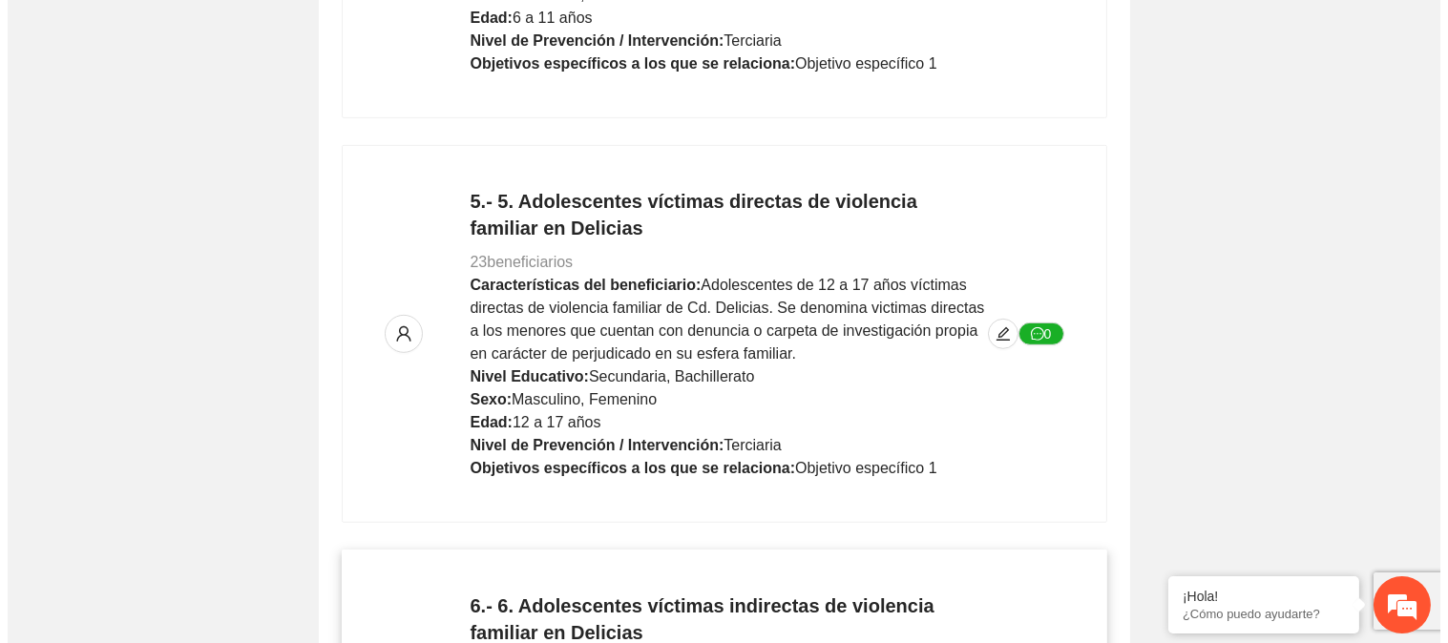
scroll to position [1989, 0]
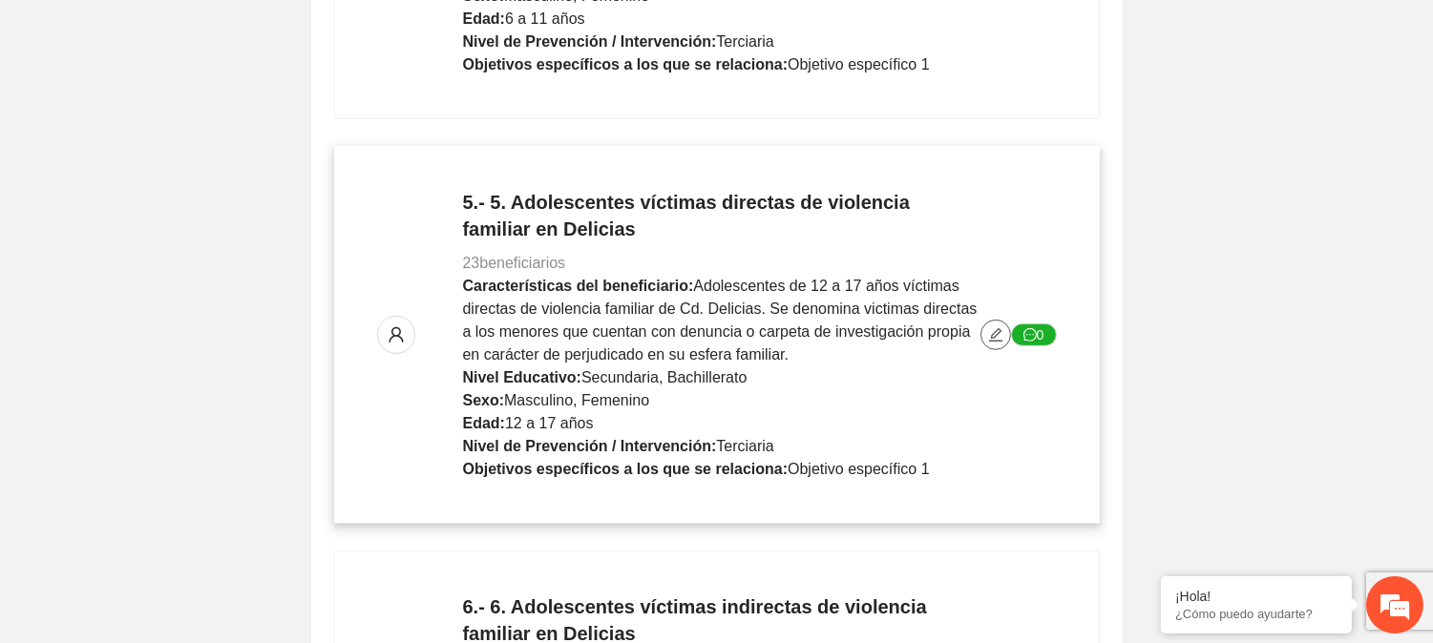
click at [991, 320] on button "button" at bounding box center [995, 335] width 31 height 31
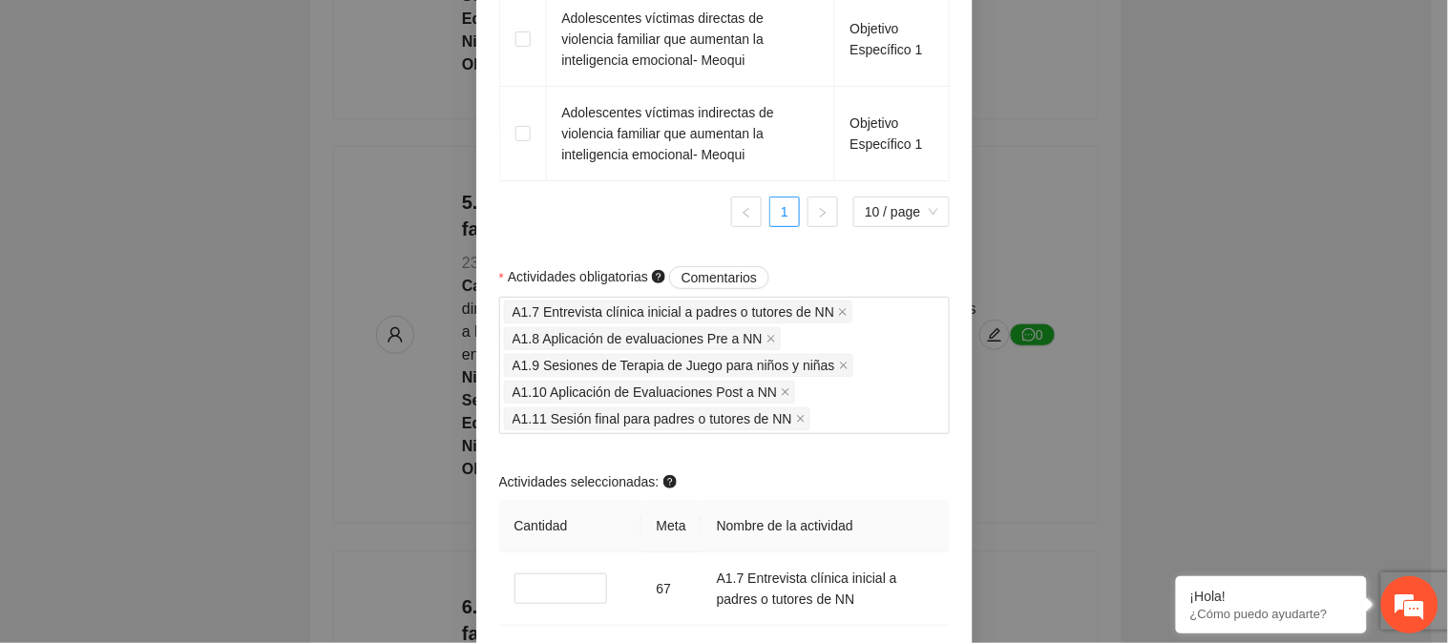
scroll to position [1909, 0]
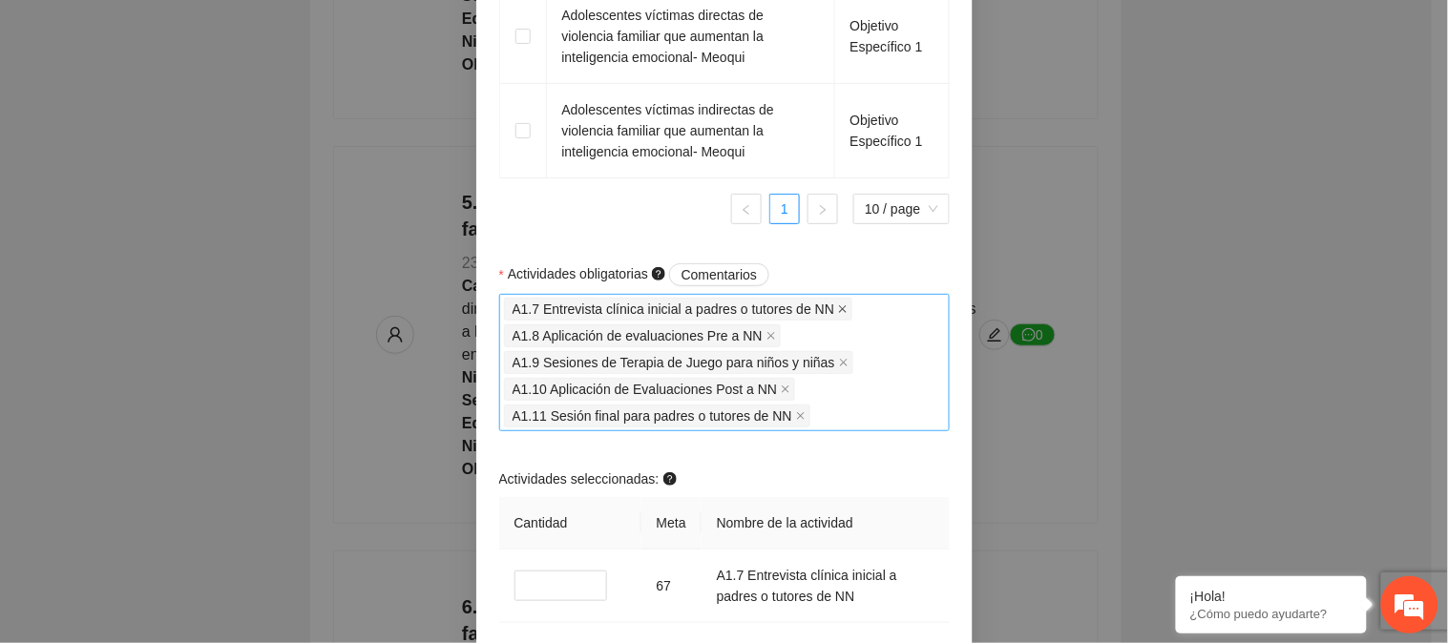
click at [838, 314] on icon "close" at bounding box center [843, 310] width 10 height 10
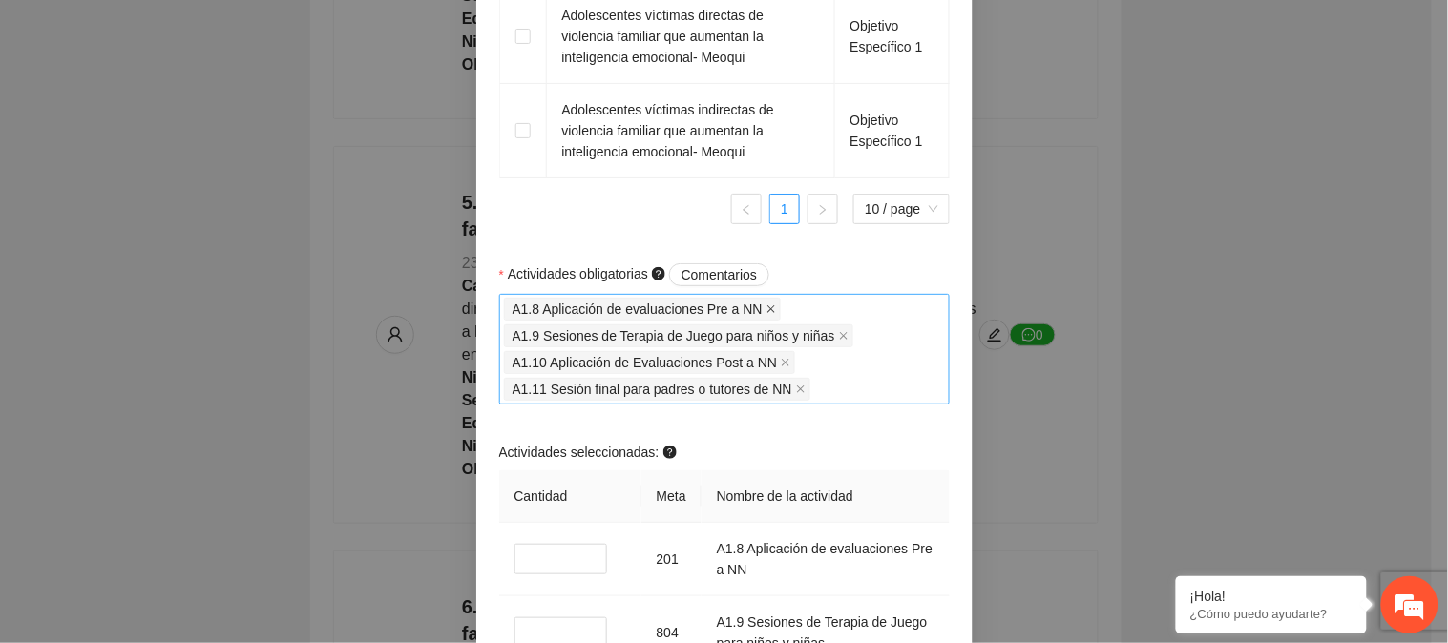
click at [767, 314] on icon "close" at bounding box center [772, 310] width 10 height 10
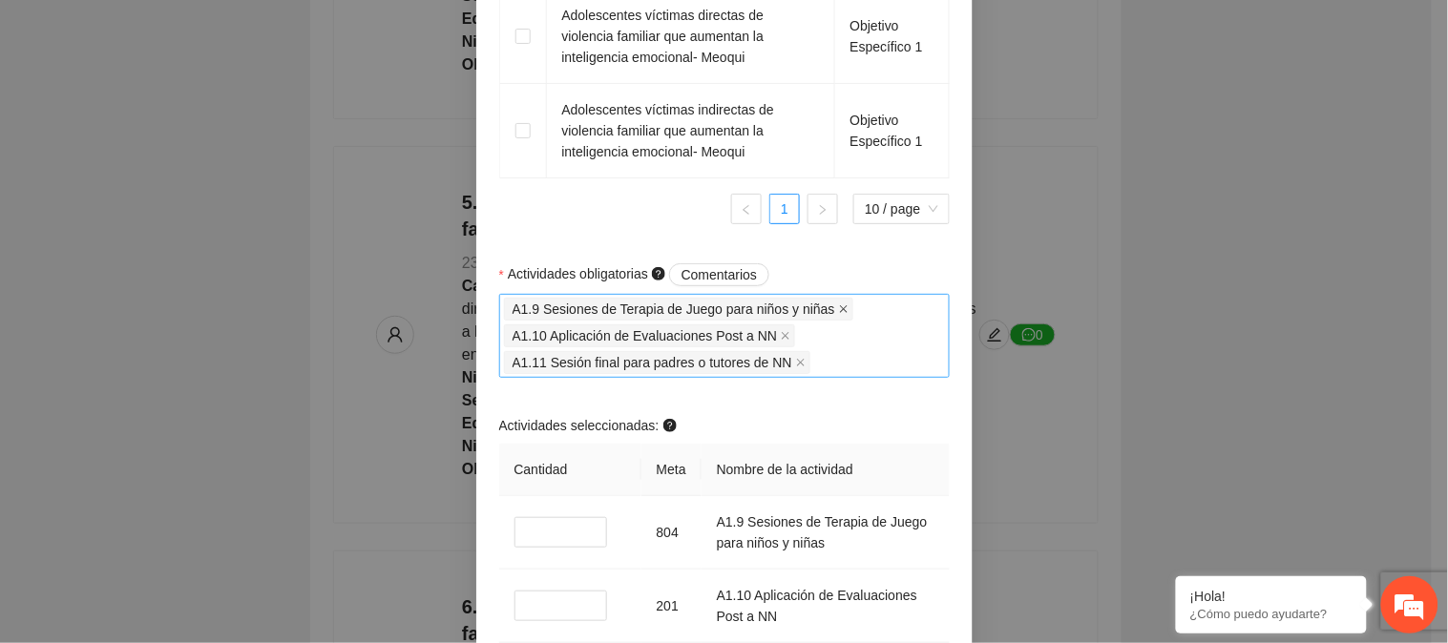
click at [839, 320] on span at bounding box center [844, 309] width 10 height 21
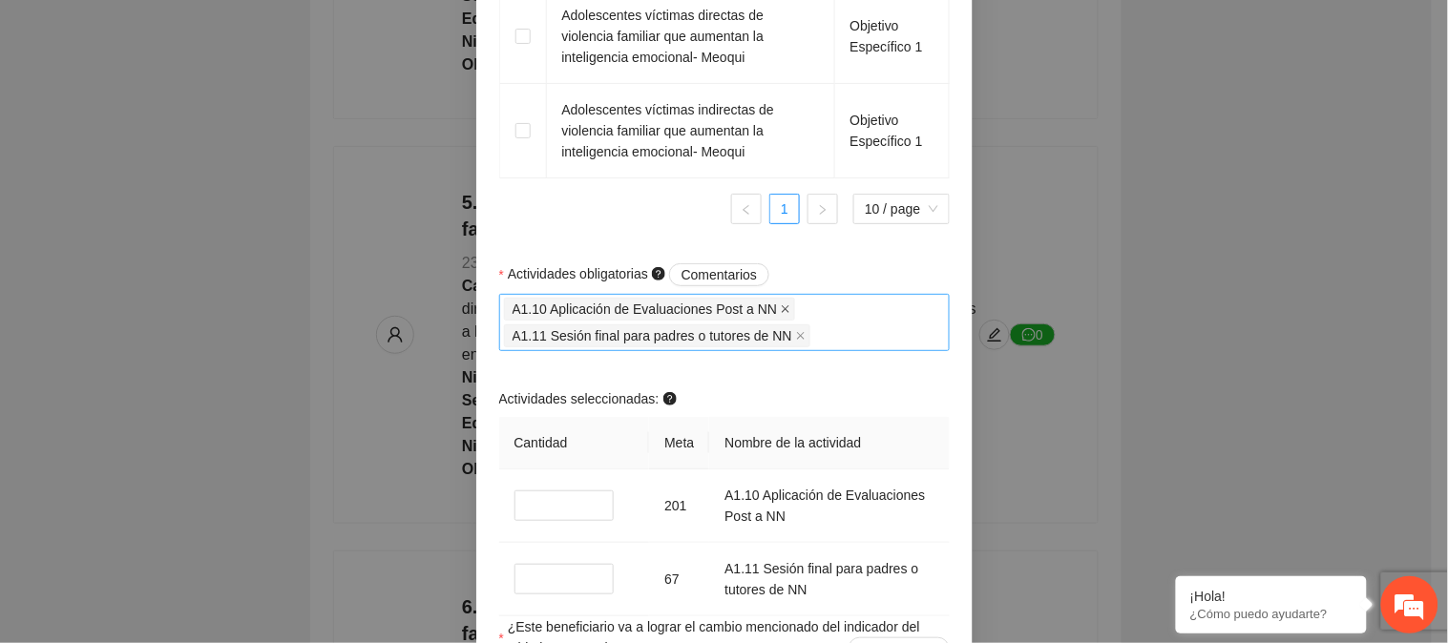
click at [781, 314] on icon "close" at bounding box center [786, 310] width 10 height 10
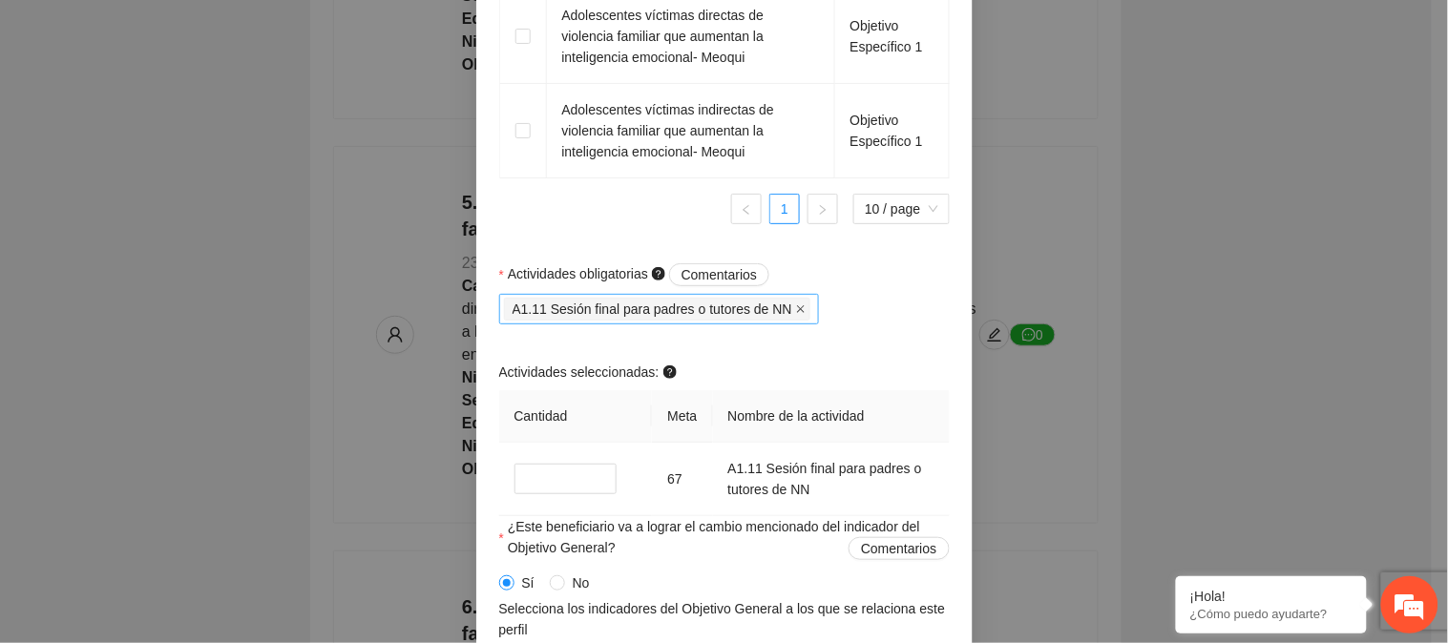
click at [796, 314] on icon "close" at bounding box center [801, 310] width 10 height 10
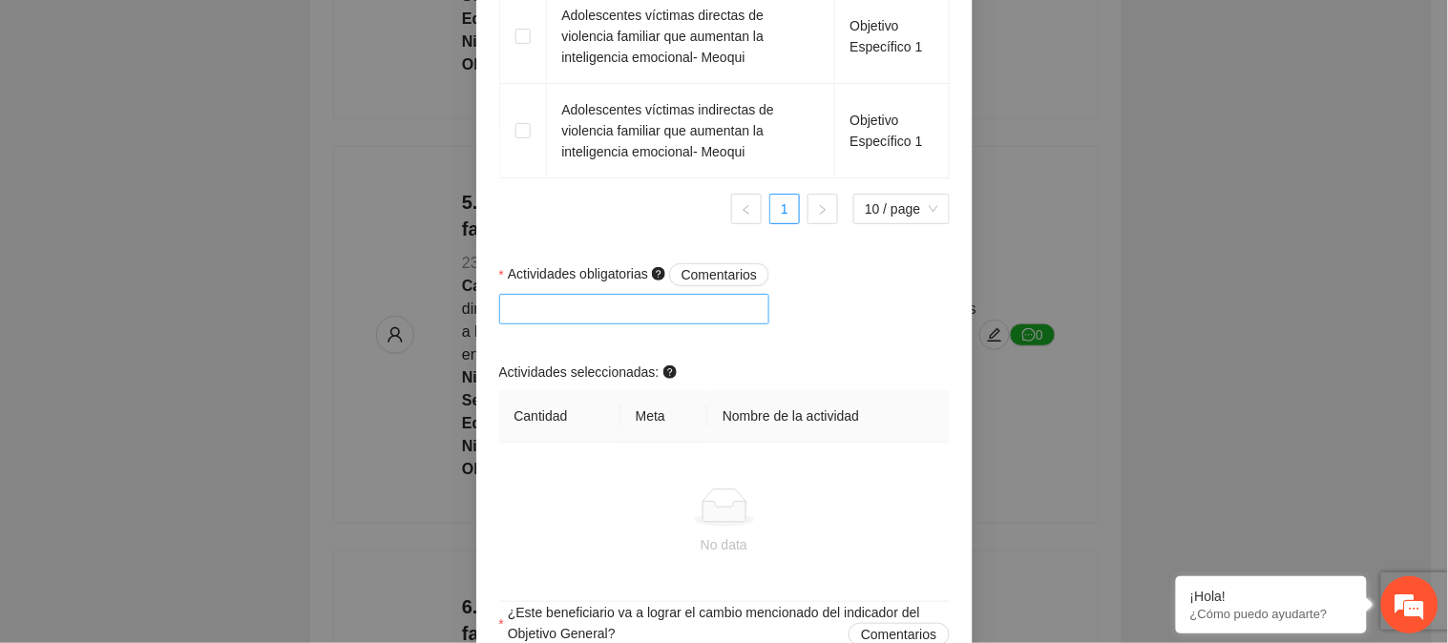
click at [596, 321] on div at bounding box center [635, 309] width 262 height 23
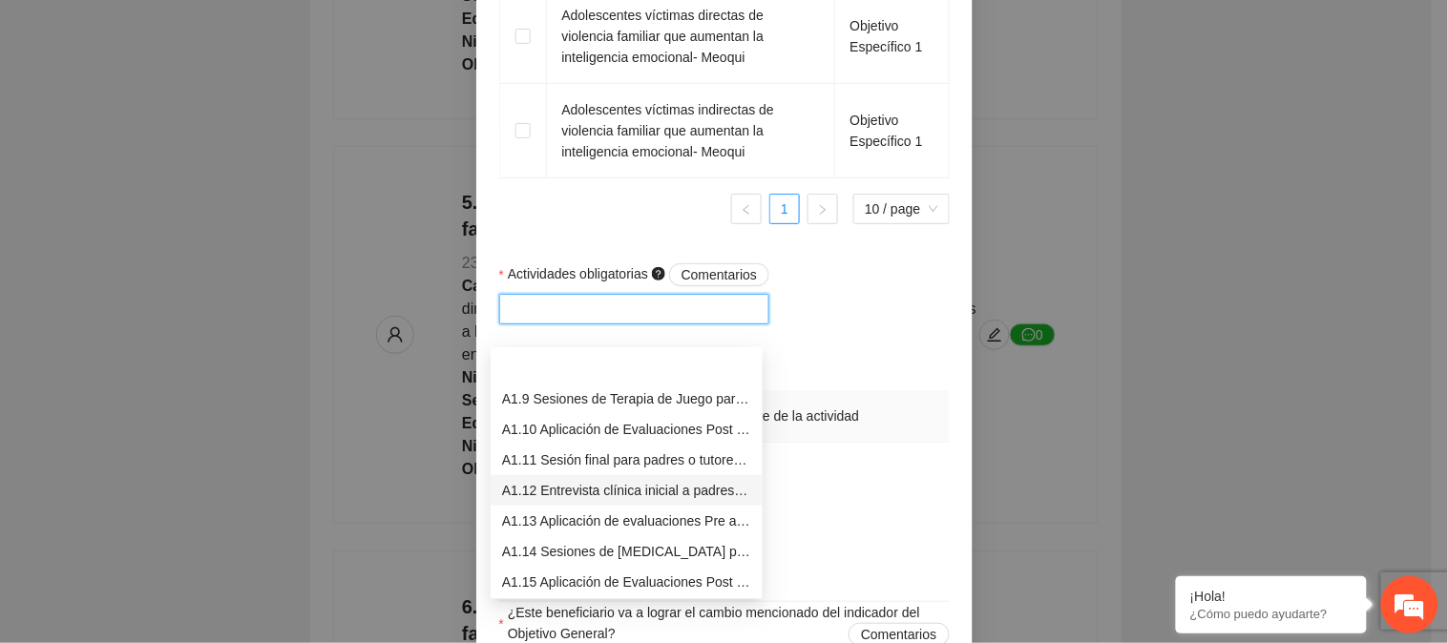
scroll to position [274, 0]
click at [637, 423] on div "A1.12 Entrevista clínica inicial a padres o tutores de Adolescentes" at bounding box center [626, 428] width 249 height 21
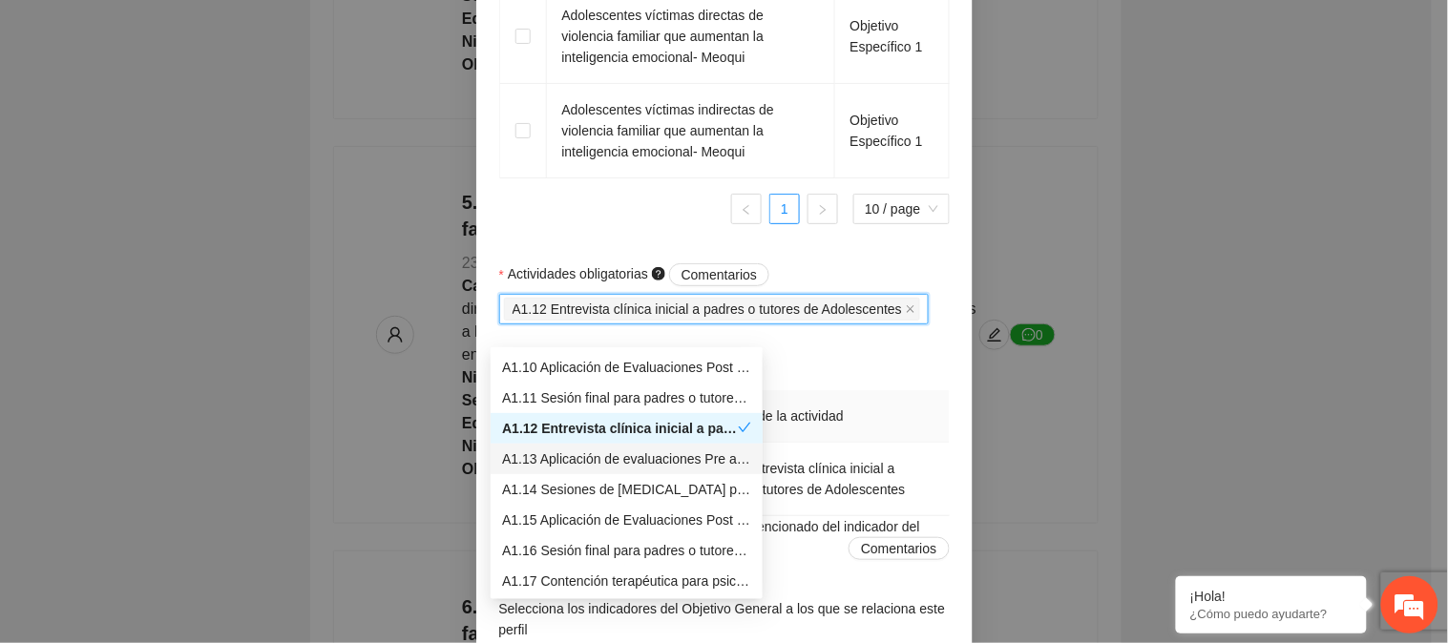
click at [626, 451] on div "A1.13 Aplicación de evaluaciones Pre a Adolescentes" at bounding box center [626, 459] width 249 height 21
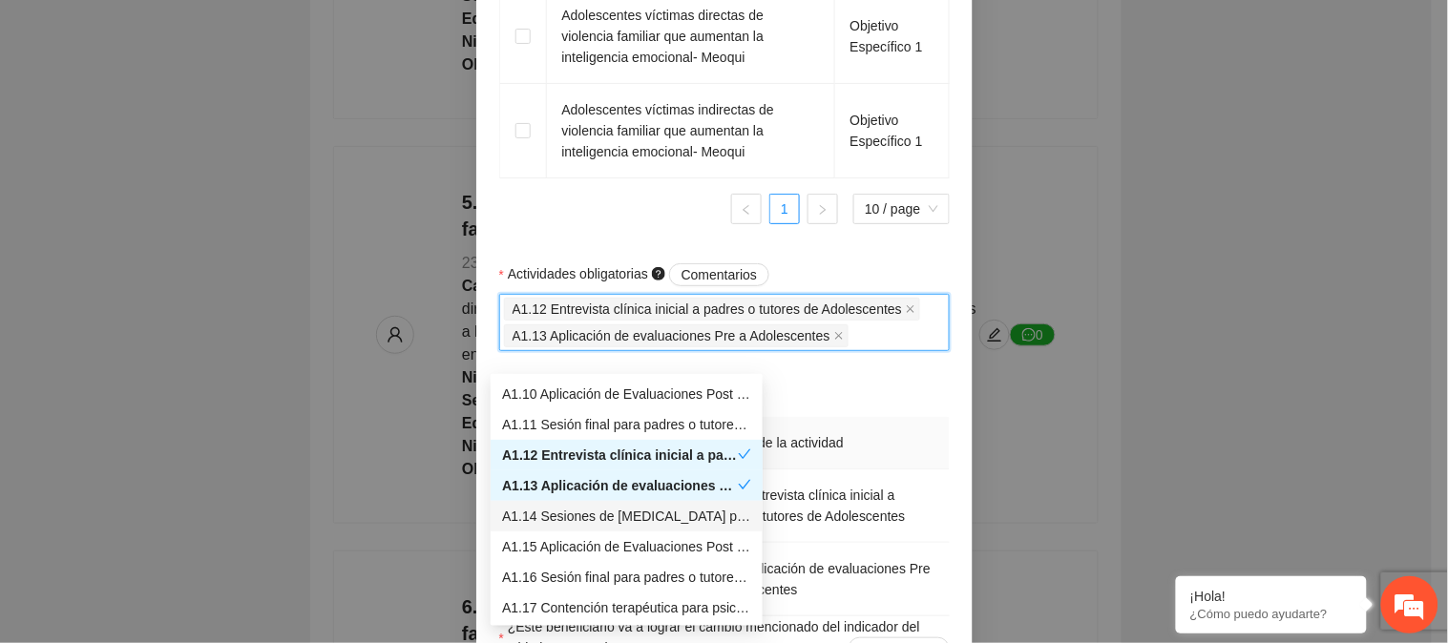
click at [618, 514] on div "A1.14 Sesiones de [MEDICAL_DATA] para Adolescentes" at bounding box center [626, 516] width 249 height 21
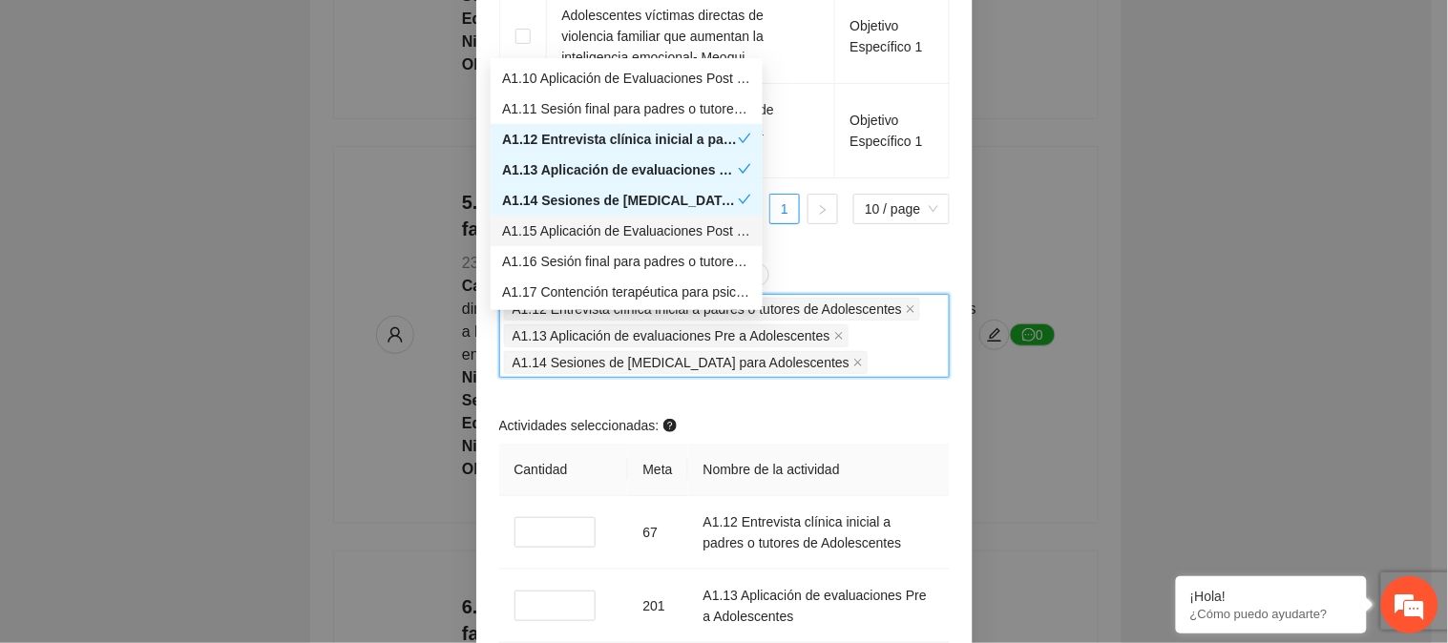
click at [693, 233] on div "A1.15 Aplicación de Evaluaciones Post a Adolescentes" at bounding box center [626, 231] width 249 height 21
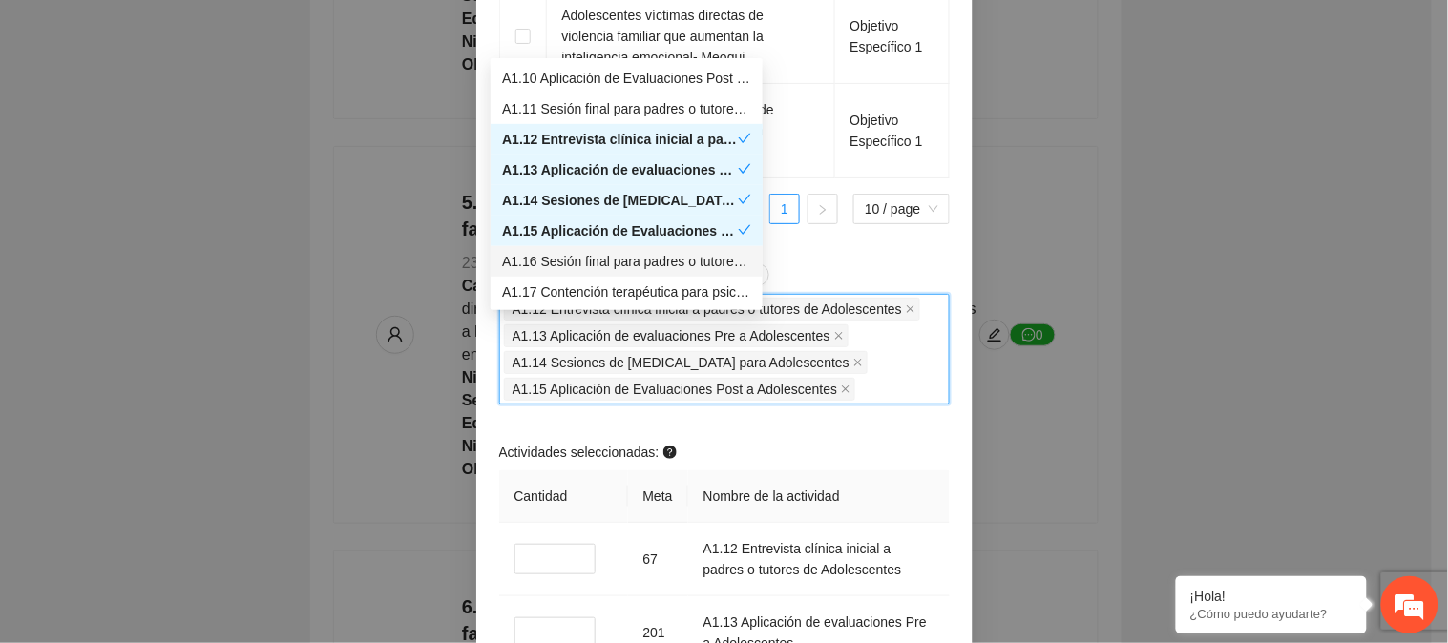
click at [689, 265] on div "A1.16 Sesión final para padres o tutores de Adolescentes" at bounding box center [626, 261] width 249 height 21
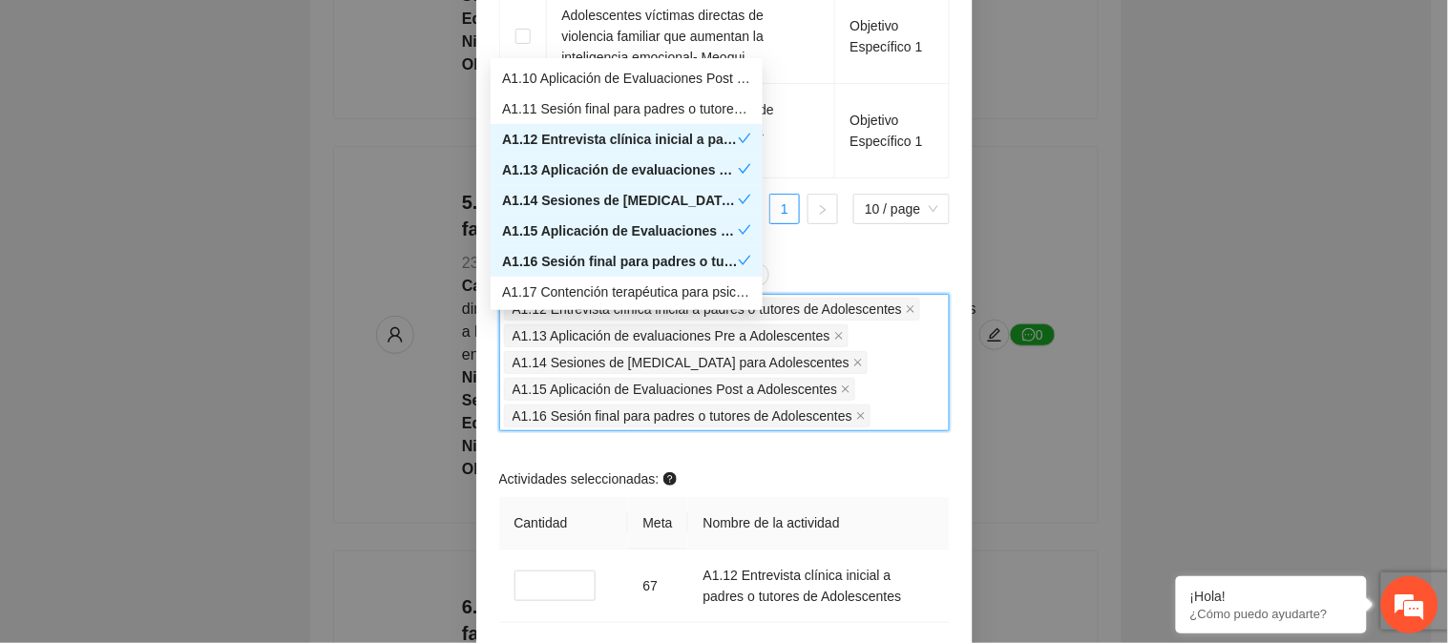
click at [910, 474] on div "Actividades obligatorias Comentarios A1.12 Entrevista clínica inicial a padres …" at bounding box center [724, 590] width 460 height 654
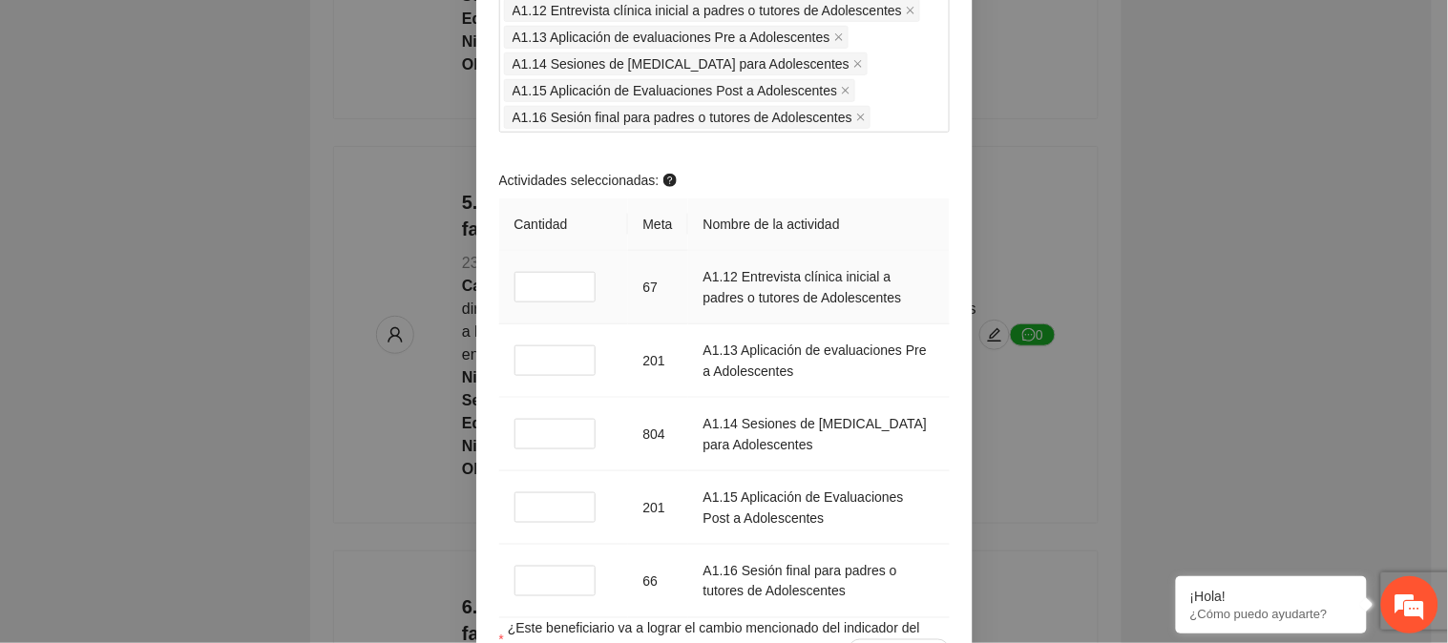
scroll to position [2227, 0]
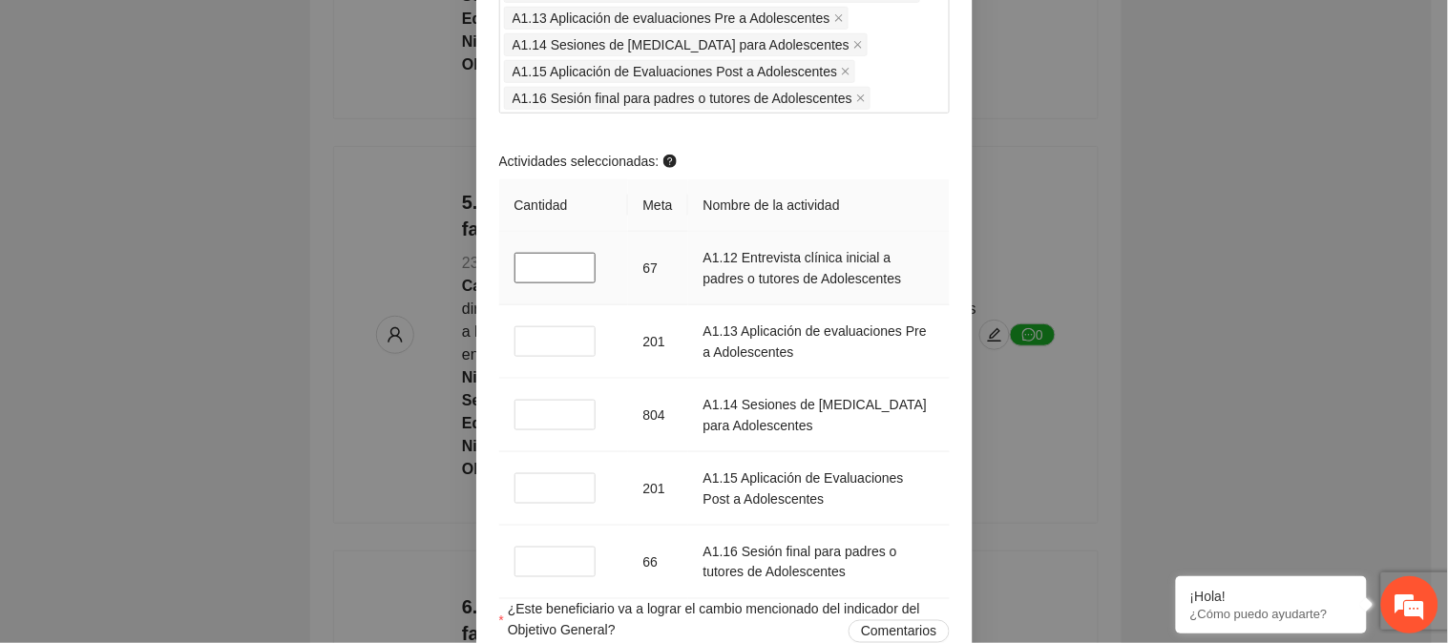
drag, startPoint x: 528, startPoint y: 280, endPoint x: 508, endPoint y: 286, distance: 21.1
click at [515, 284] on input "*" at bounding box center [556, 268] width 82 height 31
drag, startPoint x: 529, startPoint y: 363, endPoint x: 507, endPoint y: 364, distance: 22.0
click at [515, 357] on input "*" at bounding box center [556, 341] width 82 height 31
drag, startPoint x: 529, startPoint y: 432, endPoint x: 498, endPoint y: 437, distance: 30.9
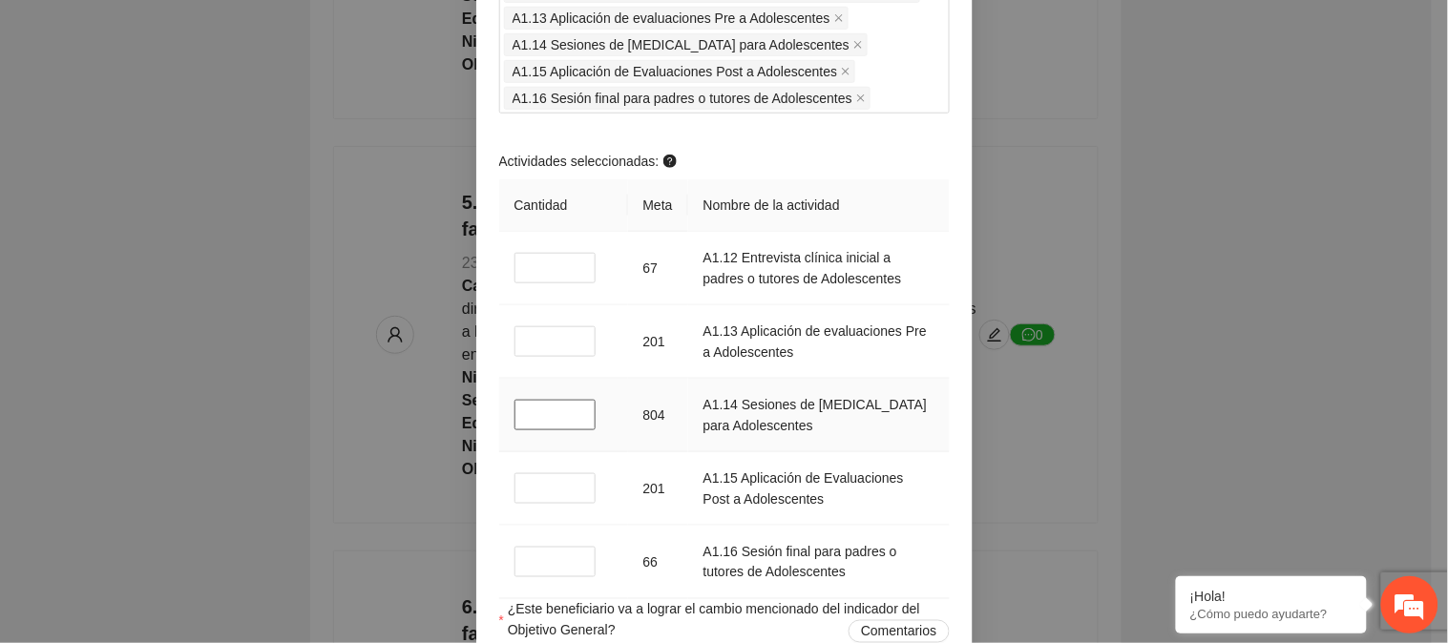
click at [499, 436] on td "*" at bounding box center [563, 416] width 129 height 74
click at [515, 504] on input "*" at bounding box center [556, 488] width 82 height 31
drag, startPoint x: 529, startPoint y: 573, endPoint x: 512, endPoint y: 577, distance: 17.6
click at [515, 577] on input "*" at bounding box center [556, 562] width 82 height 31
click at [931, 564] on td "A1.16 Sesión final para padres o tutores de Adolescentes" at bounding box center [819, 563] width 262 height 74
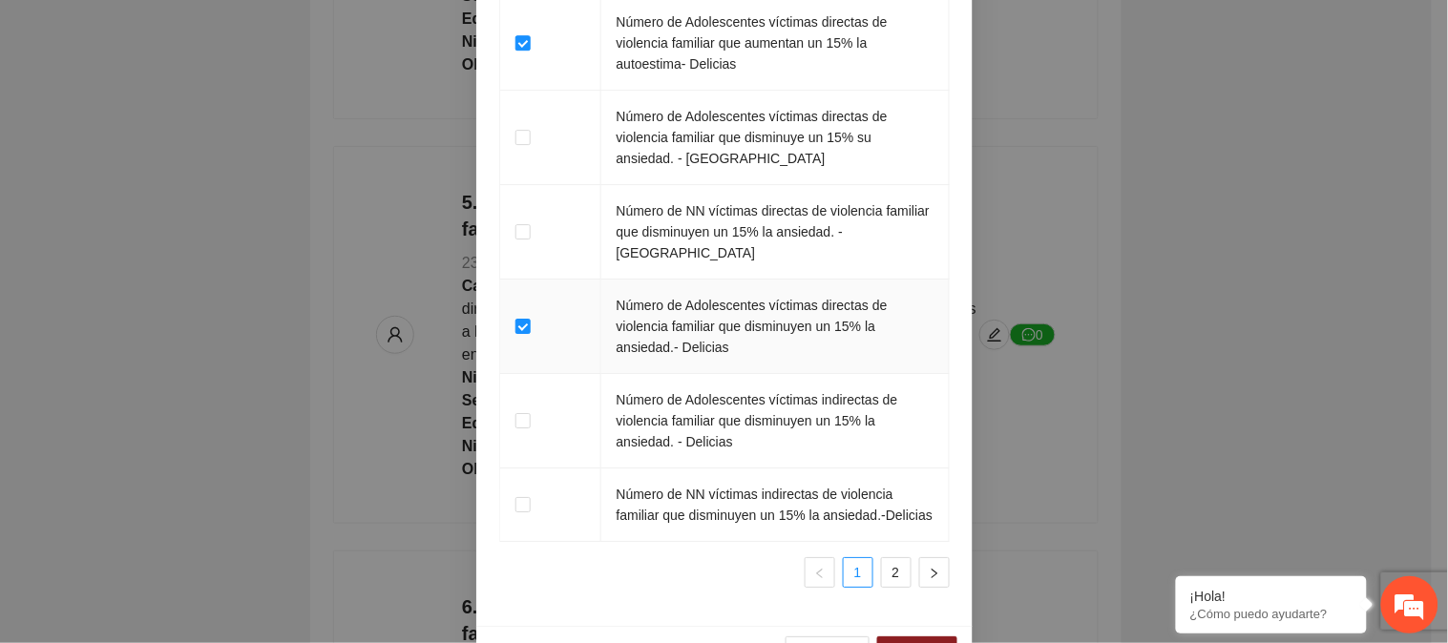
scroll to position [3385, 0]
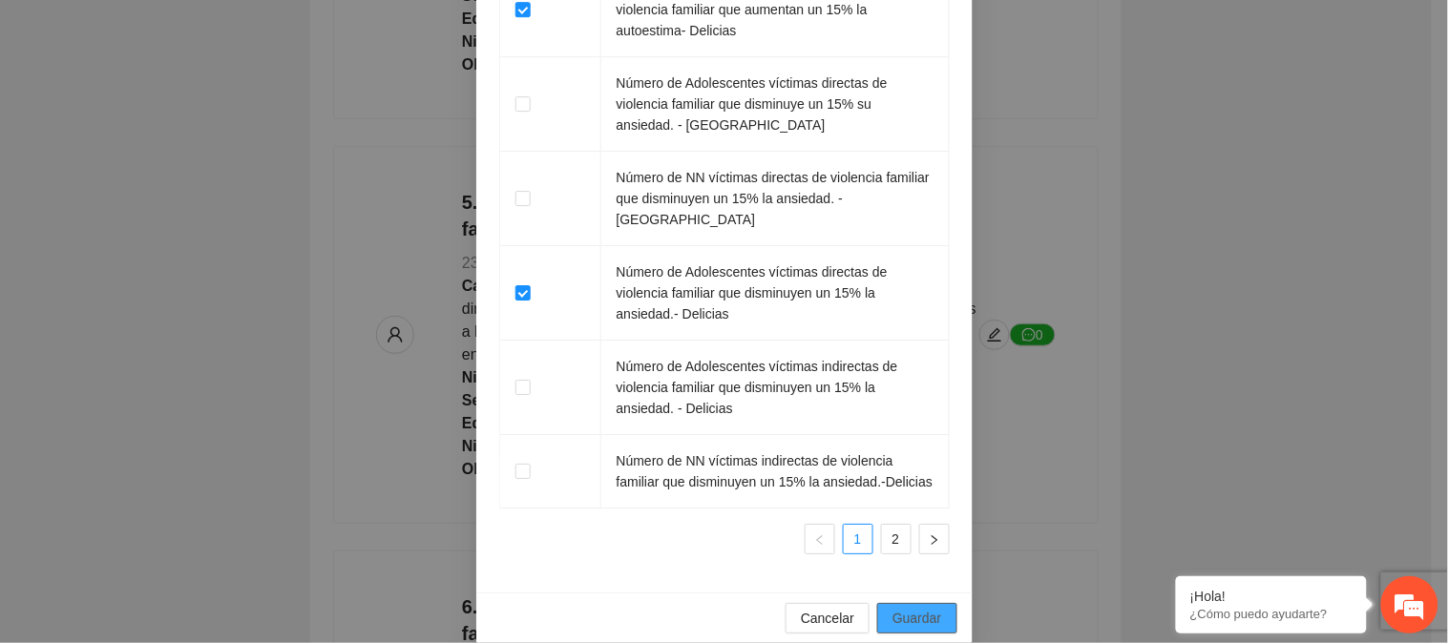
click at [893, 608] on span "Guardar" at bounding box center [917, 618] width 49 height 21
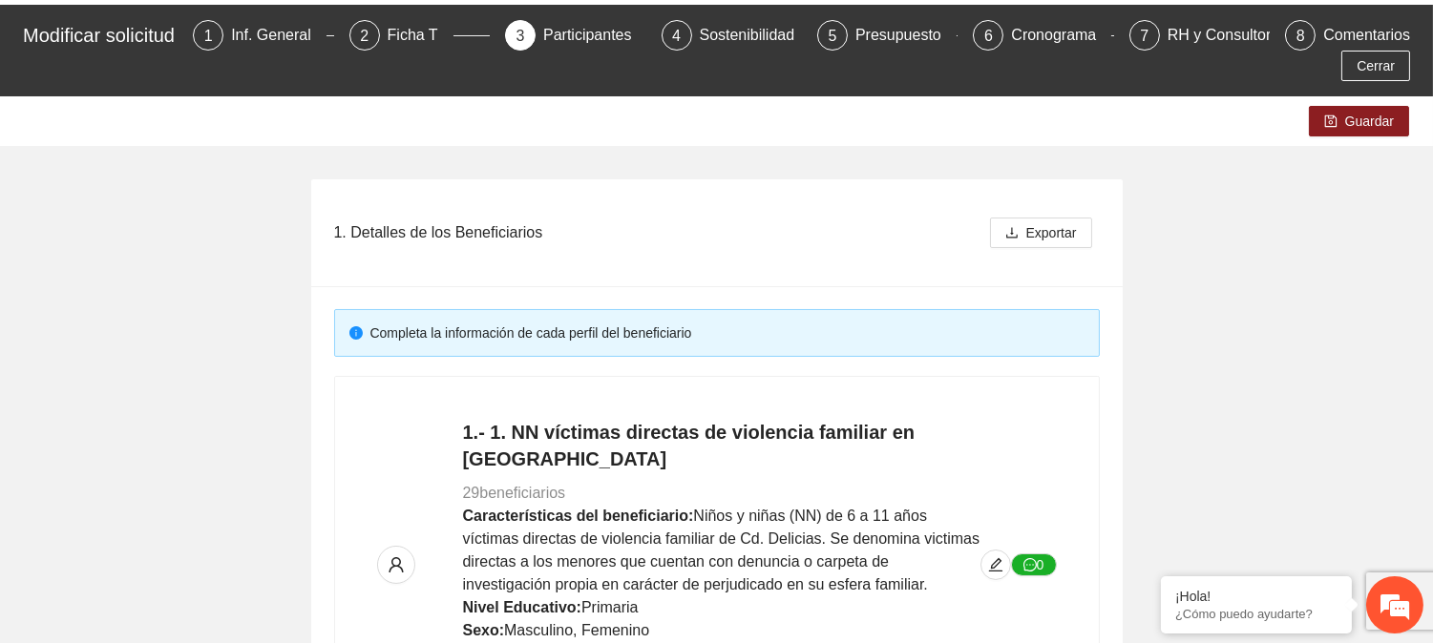
scroll to position [0, 0]
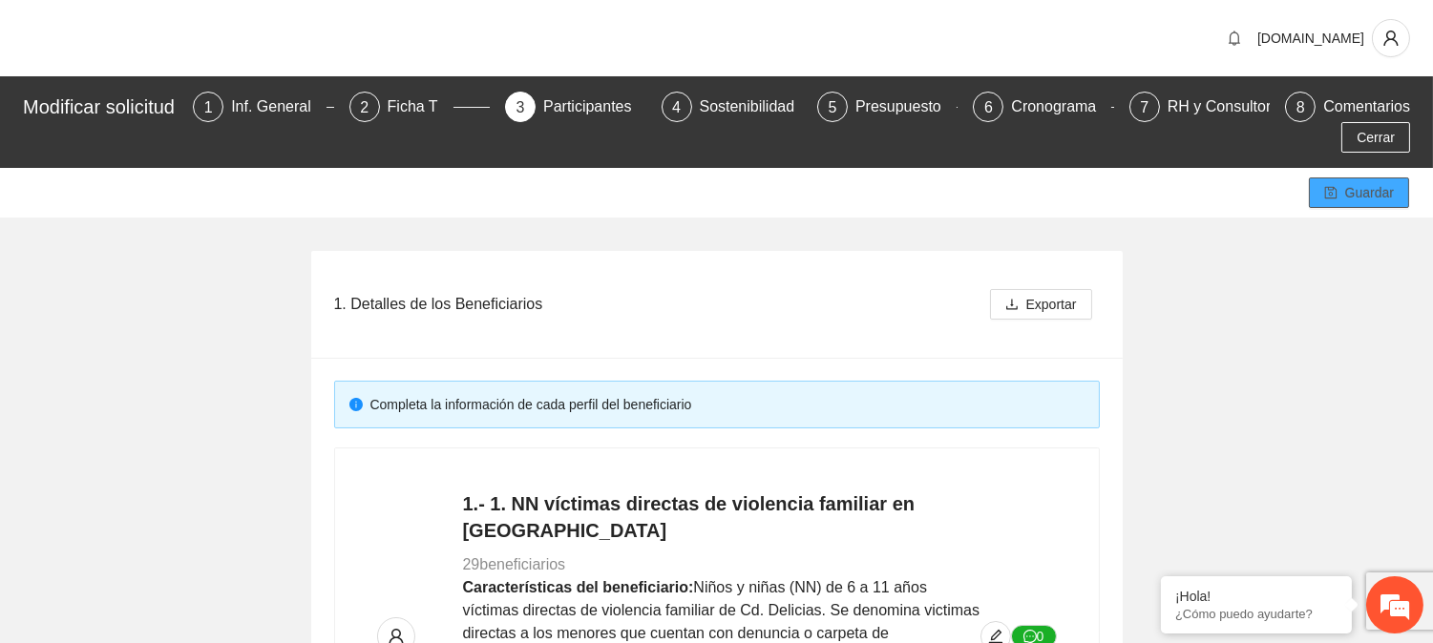
click at [1352, 183] on span "Guardar" at bounding box center [1369, 192] width 49 height 21
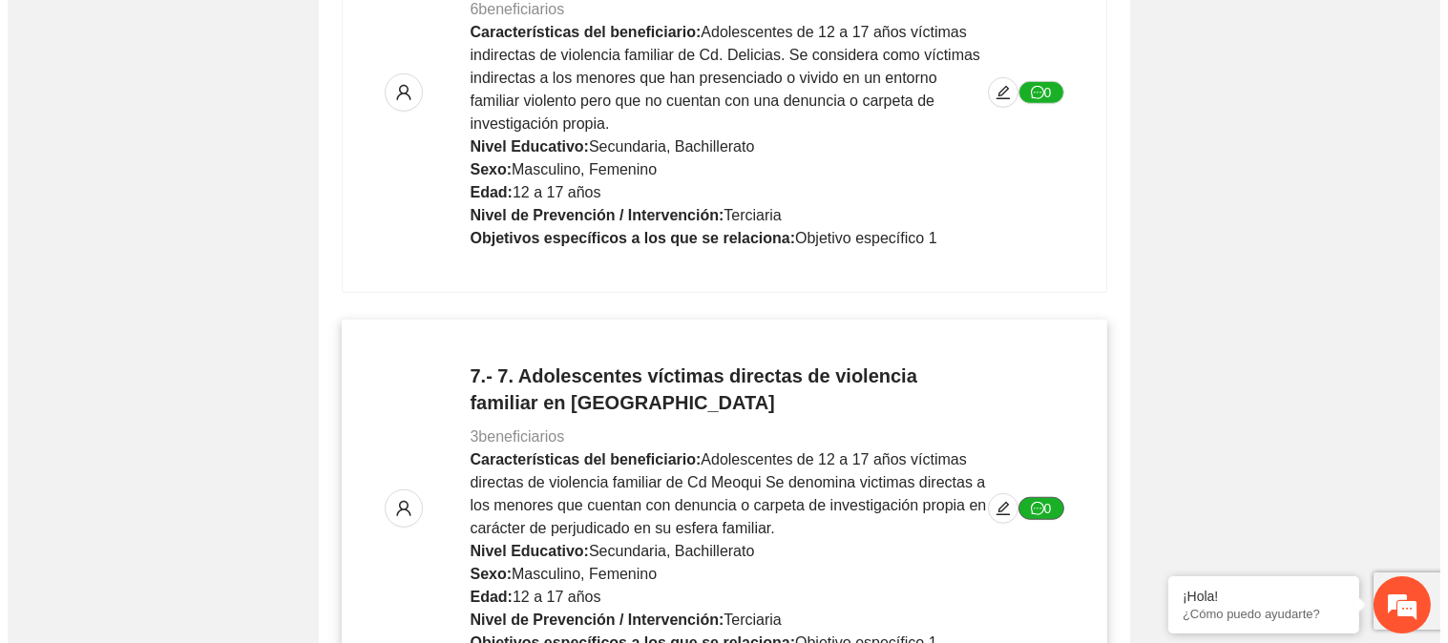
scroll to position [2651, 0]
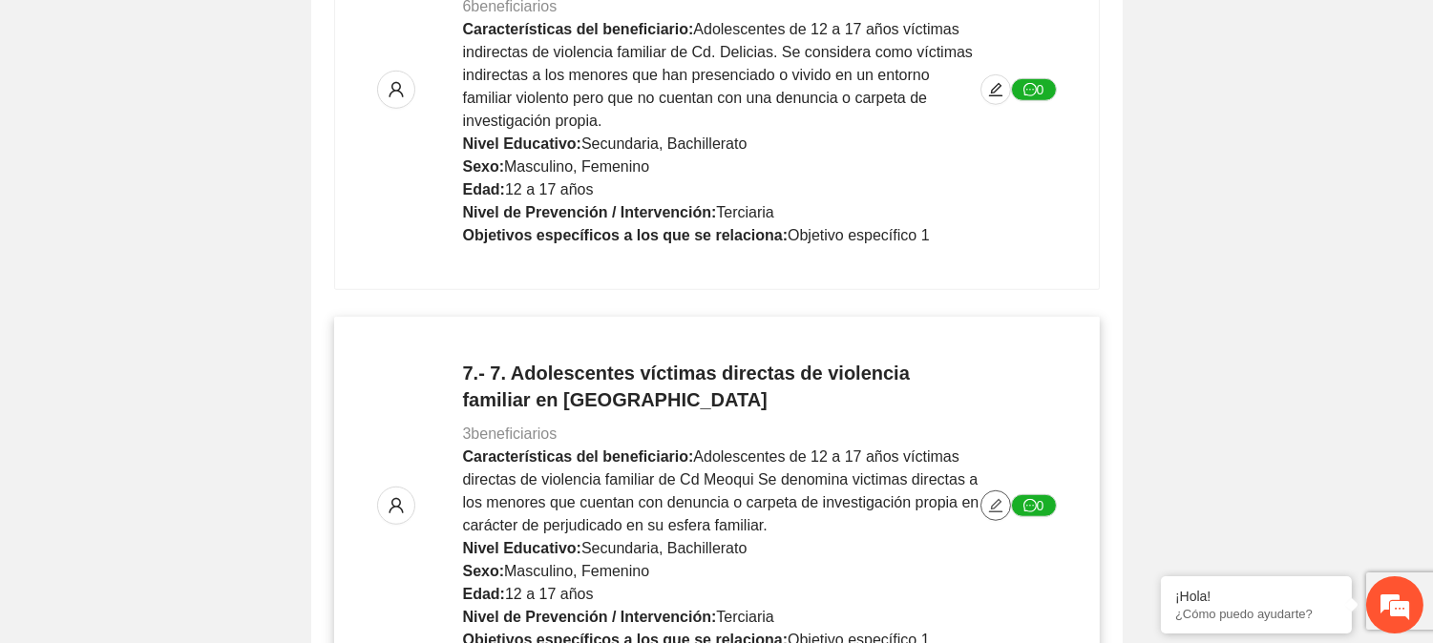
click at [997, 498] on icon "edit" at bounding box center [995, 505] width 15 height 15
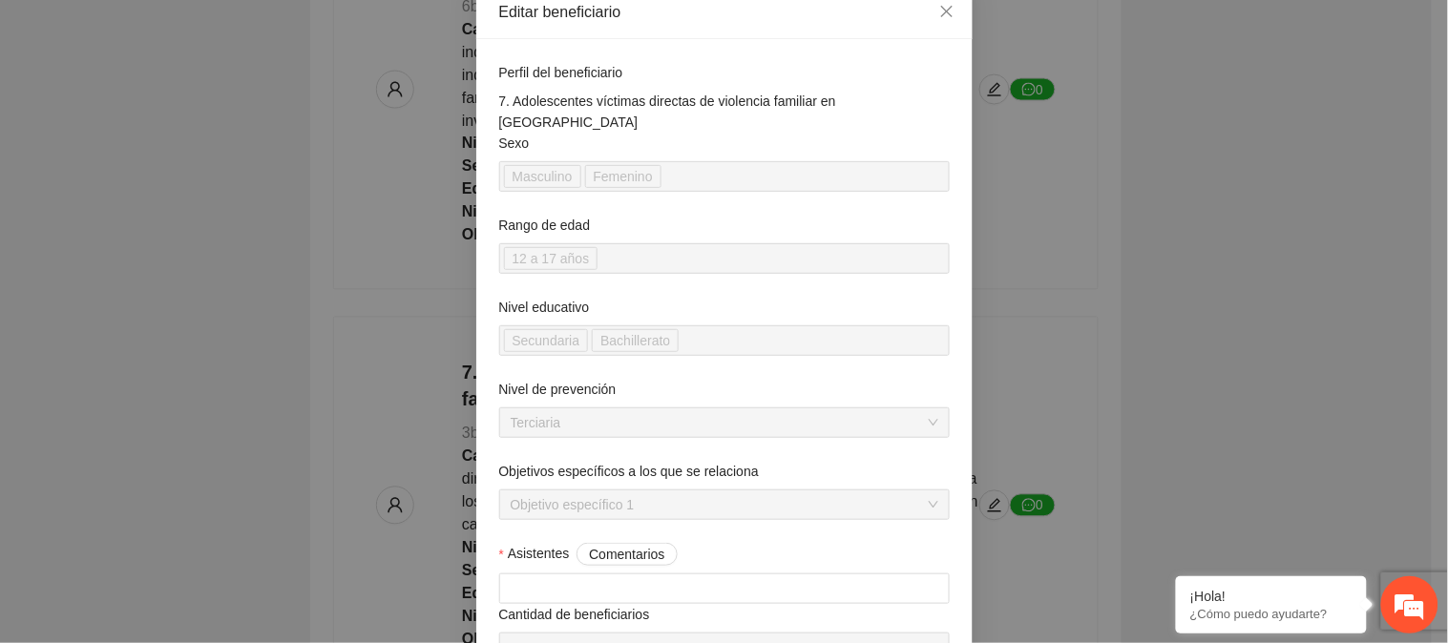
scroll to position [212, 0]
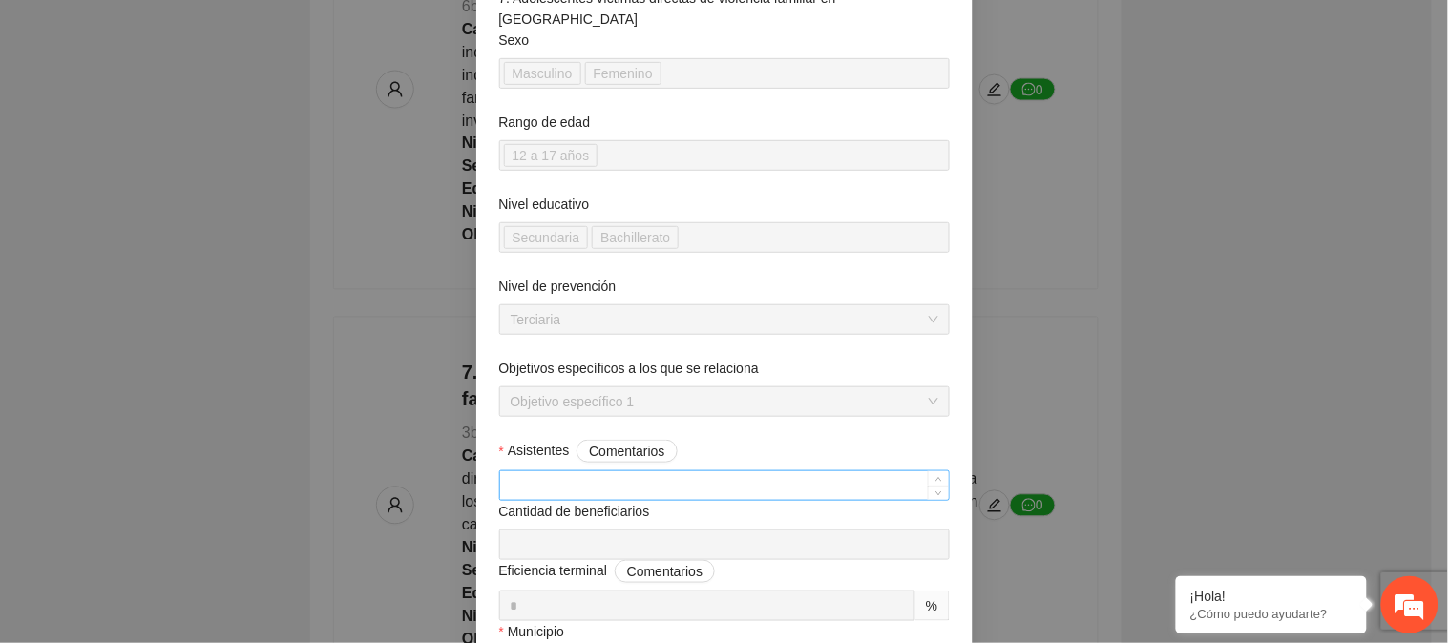
click at [580, 473] on input "Asistentes Comentarios" at bounding box center [724, 486] width 449 height 29
click at [939, 560] on div "Eficiencia terminal Comentarios" at bounding box center [724, 575] width 451 height 31
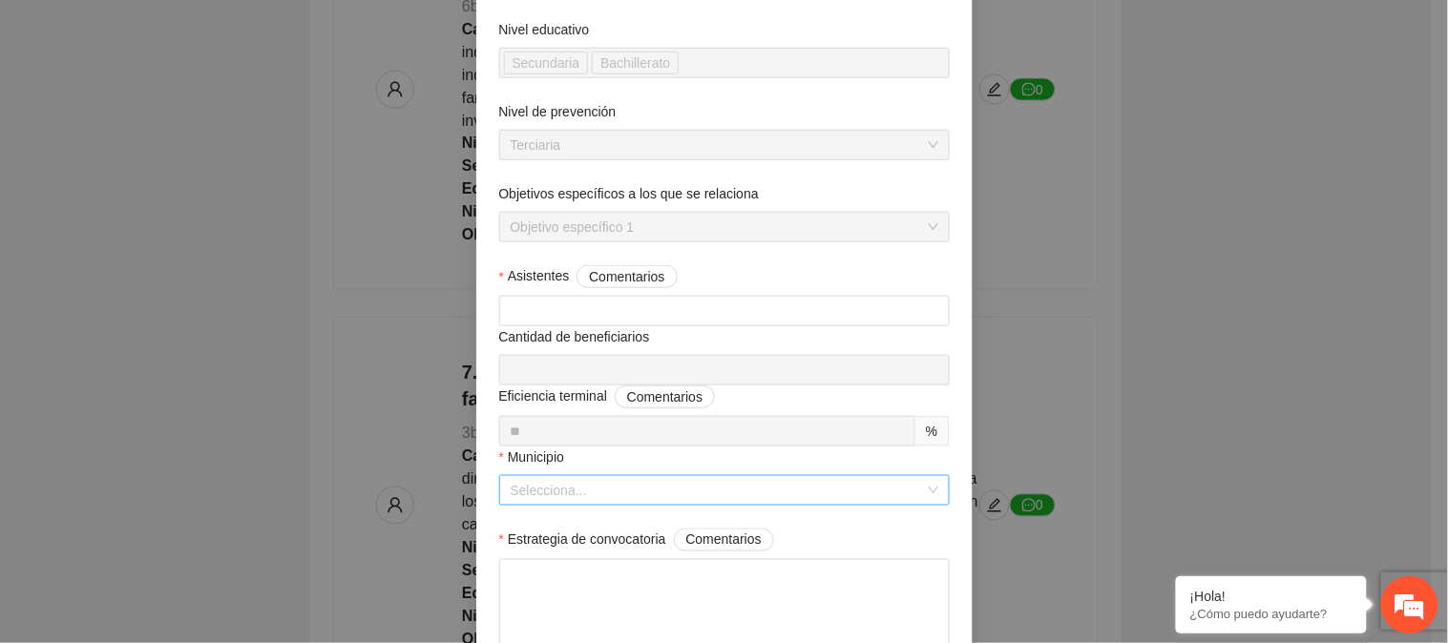
scroll to position [424, 0]
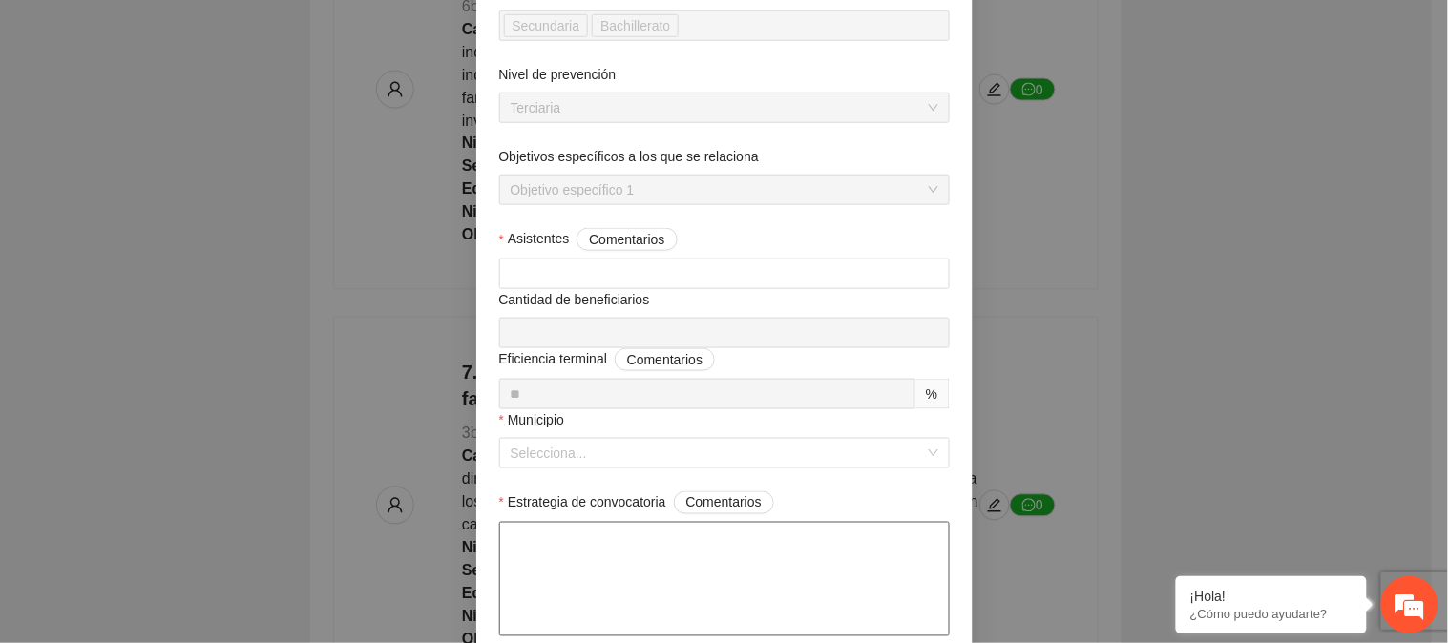
click at [597, 544] on textarea "Estrategia de convocatoria Comentarios" at bounding box center [724, 579] width 451 height 115
click at [565, 533] on textarea "Estrategia de convocatoria Comentarios" at bounding box center [724, 579] width 451 height 115
paste textarea "**********"
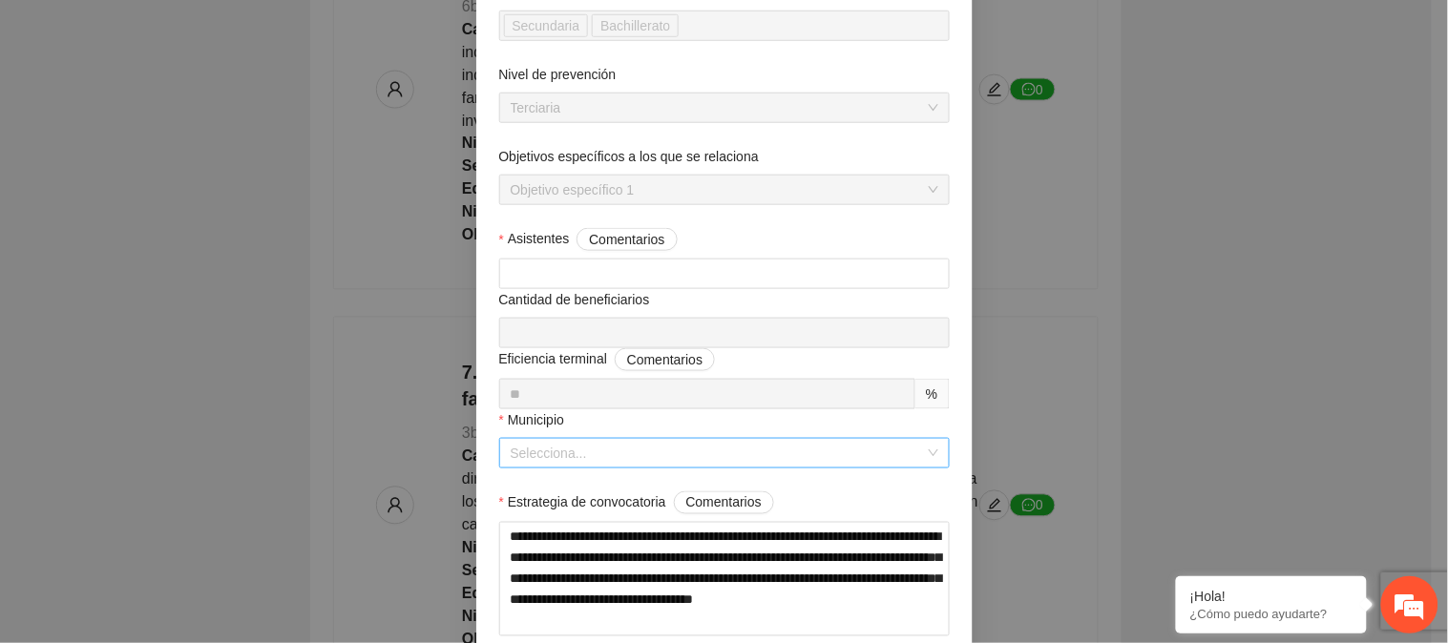
click at [590, 441] on input "Municipio" at bounding box center [718, 453] width 414 height 29
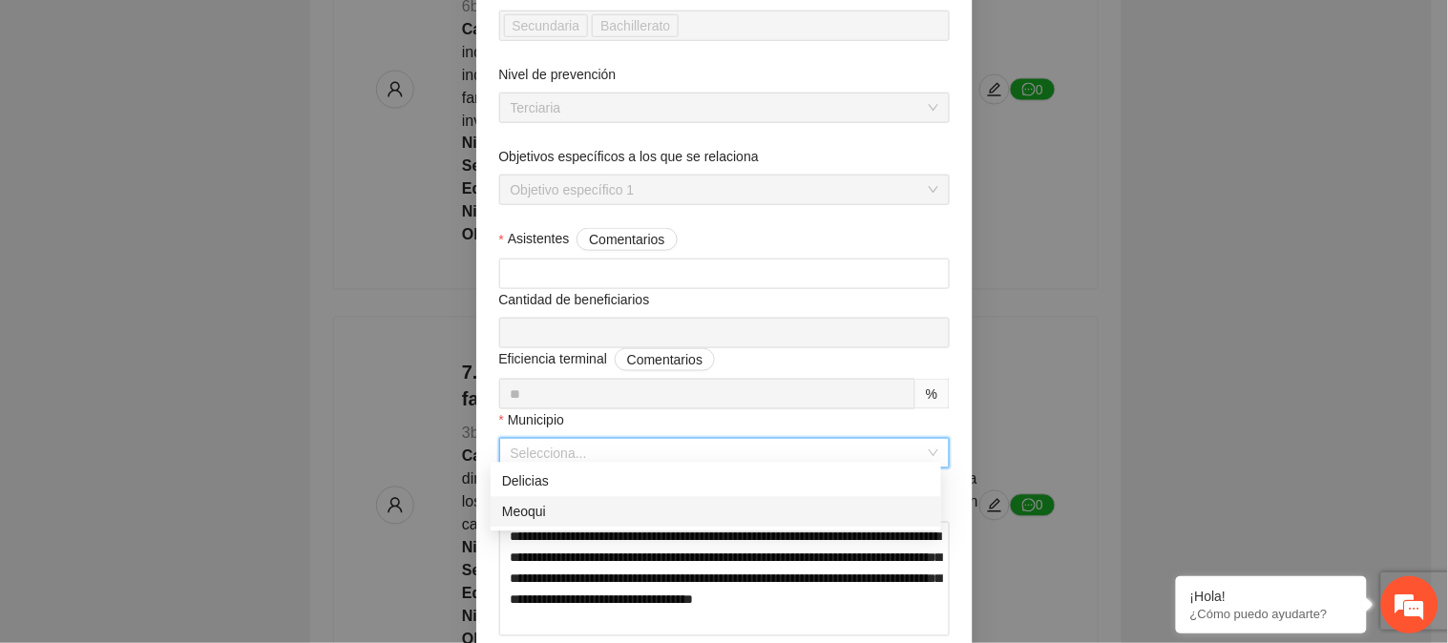
click at [549, 510] on div "Meoqui" at bounding box center [716, 512] width 428 height 21
click at [732, 595] on textarea "**********" at bounding box center [724, 579] width 451 height 115
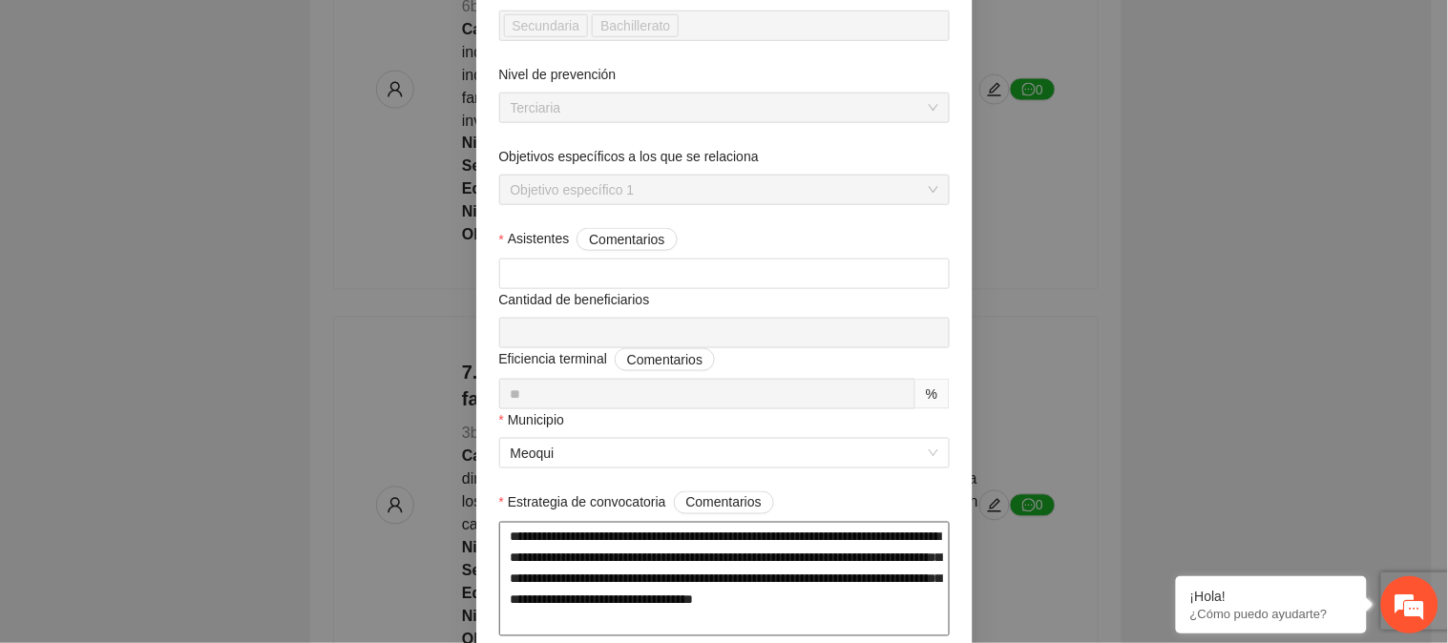
click at [736, 586] on textarea "**********" at bounding box center [724, 579] width 451 height 115
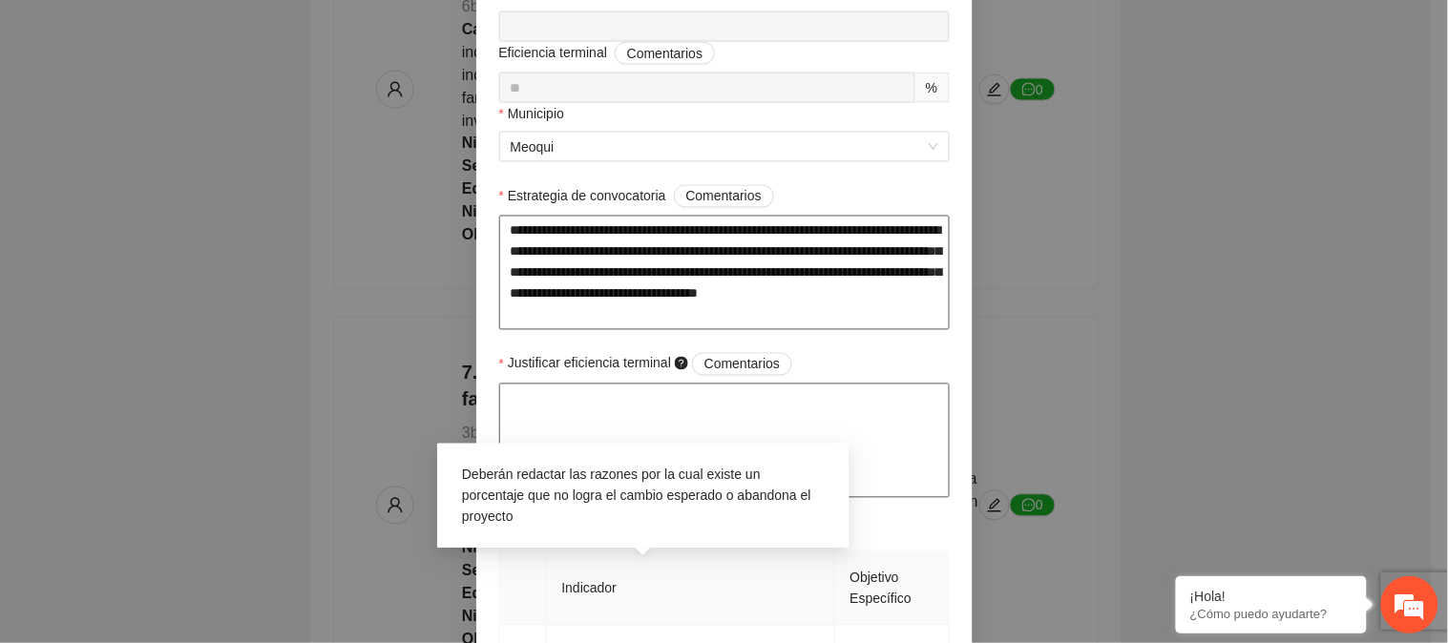
scroll to position [742, 0]
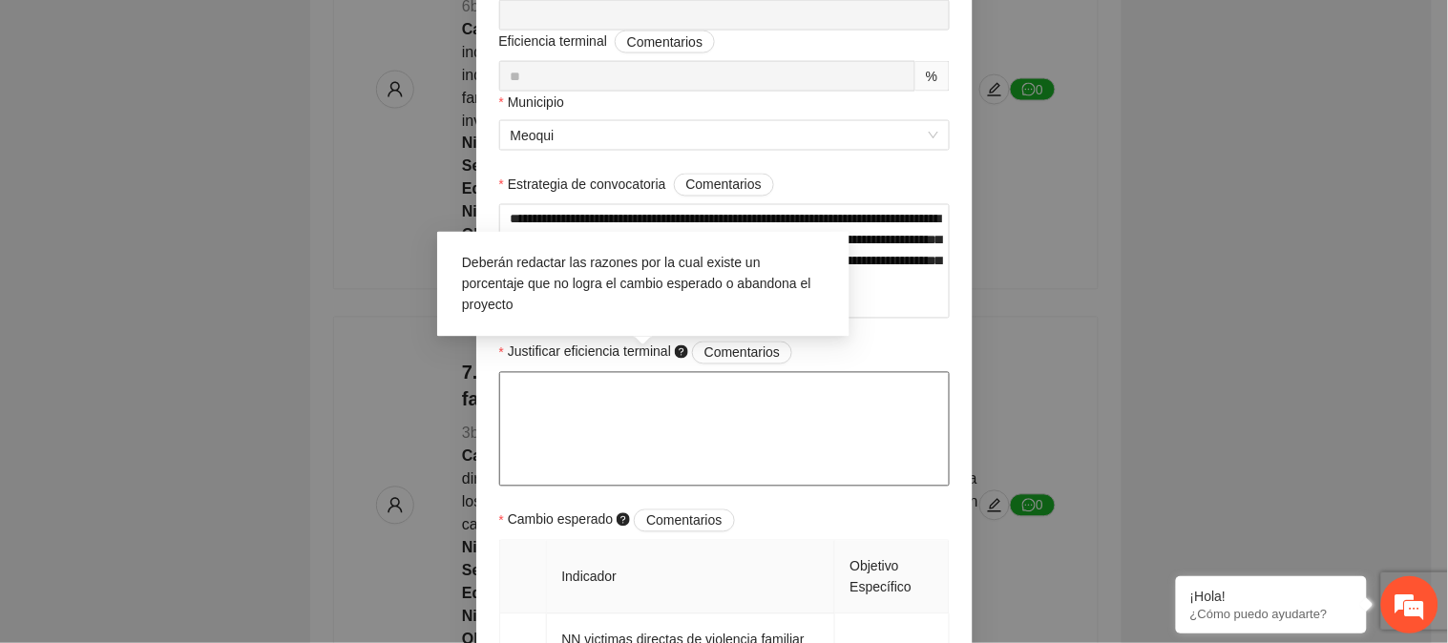
click at [637, 376] on textarea "Justificar eficiencia terminal Comentarios" at bounding box center [724, 429] width 451 height 115
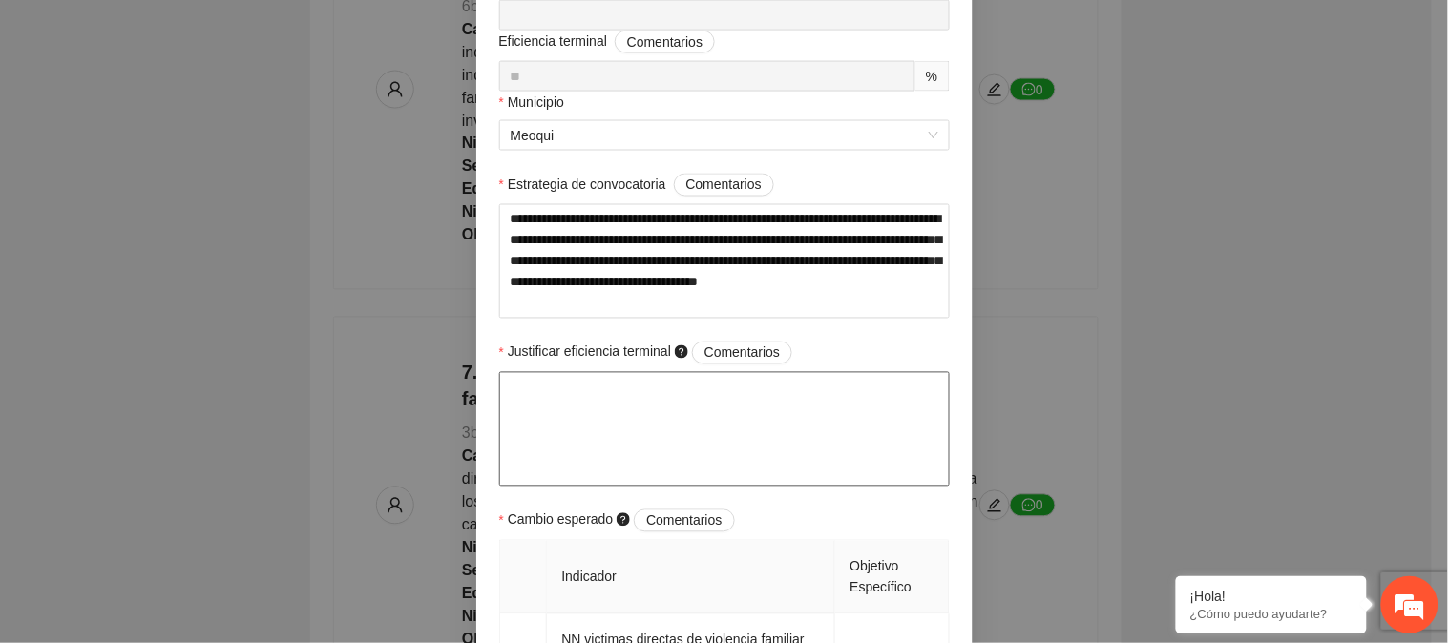
paste textarea "**********"
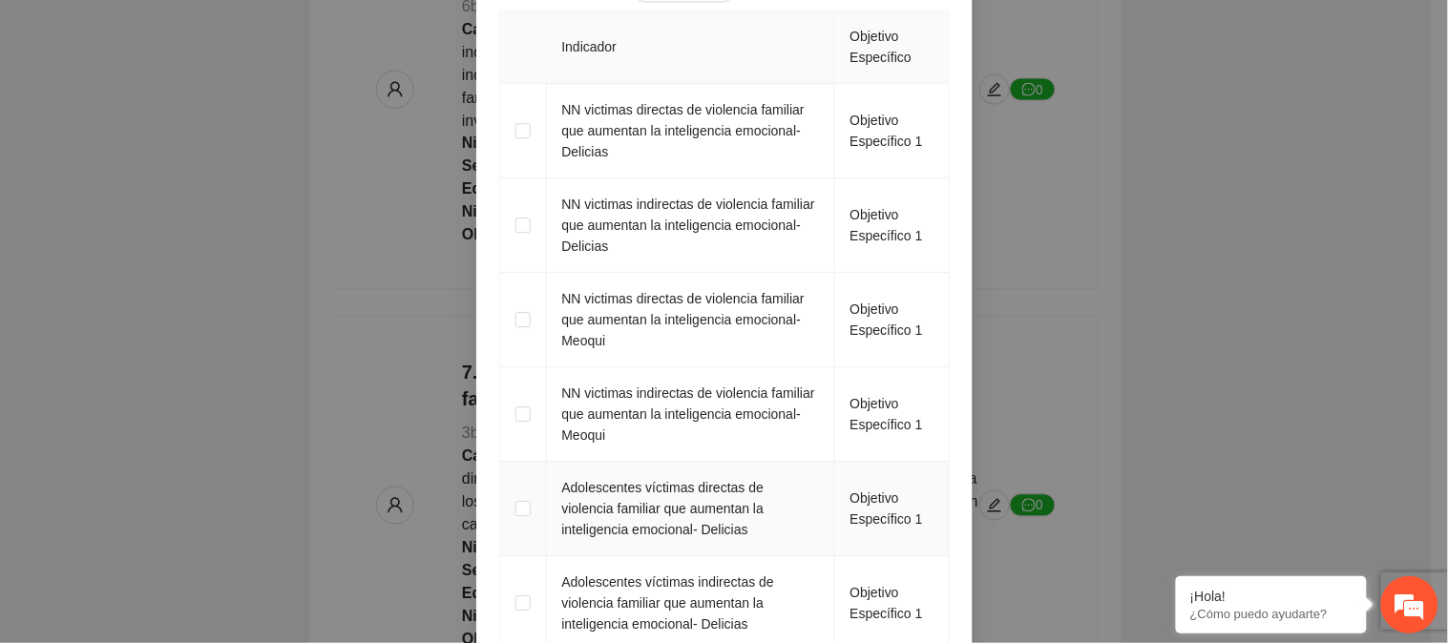
scroll to position [1378, 0]
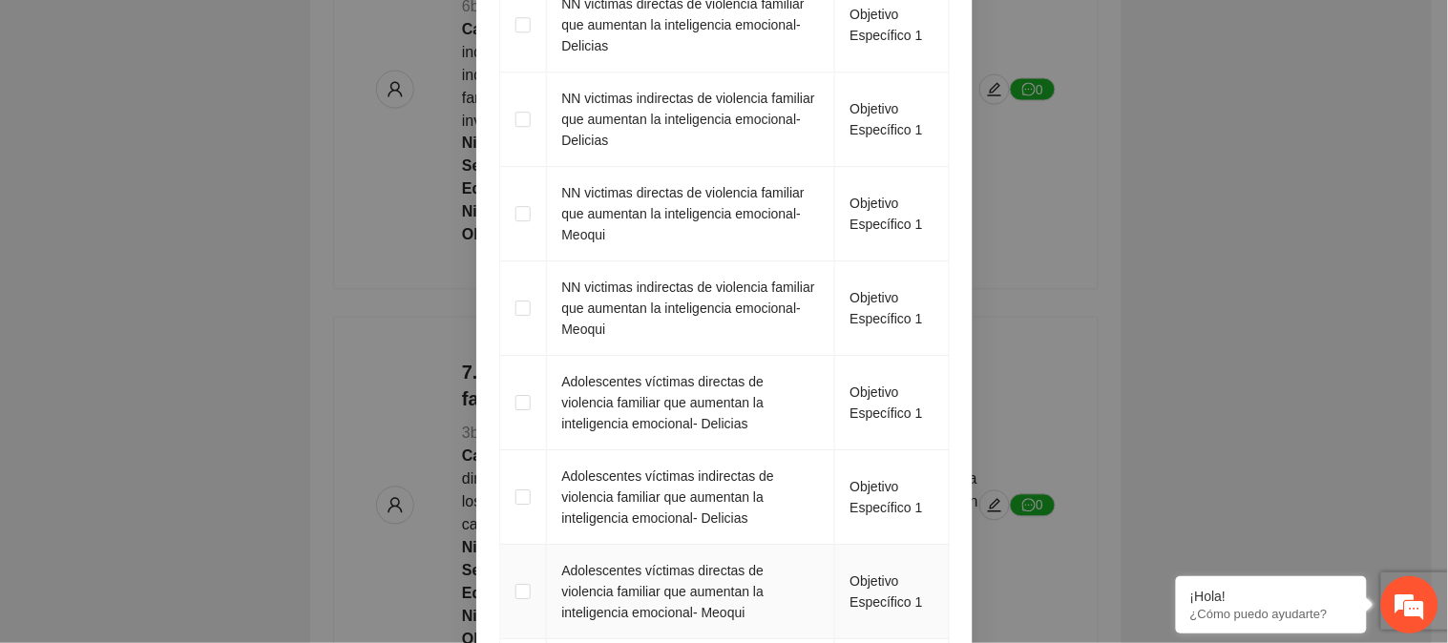
click at [525, 587] on td at bounding box center [523, 592] width 47 height 95
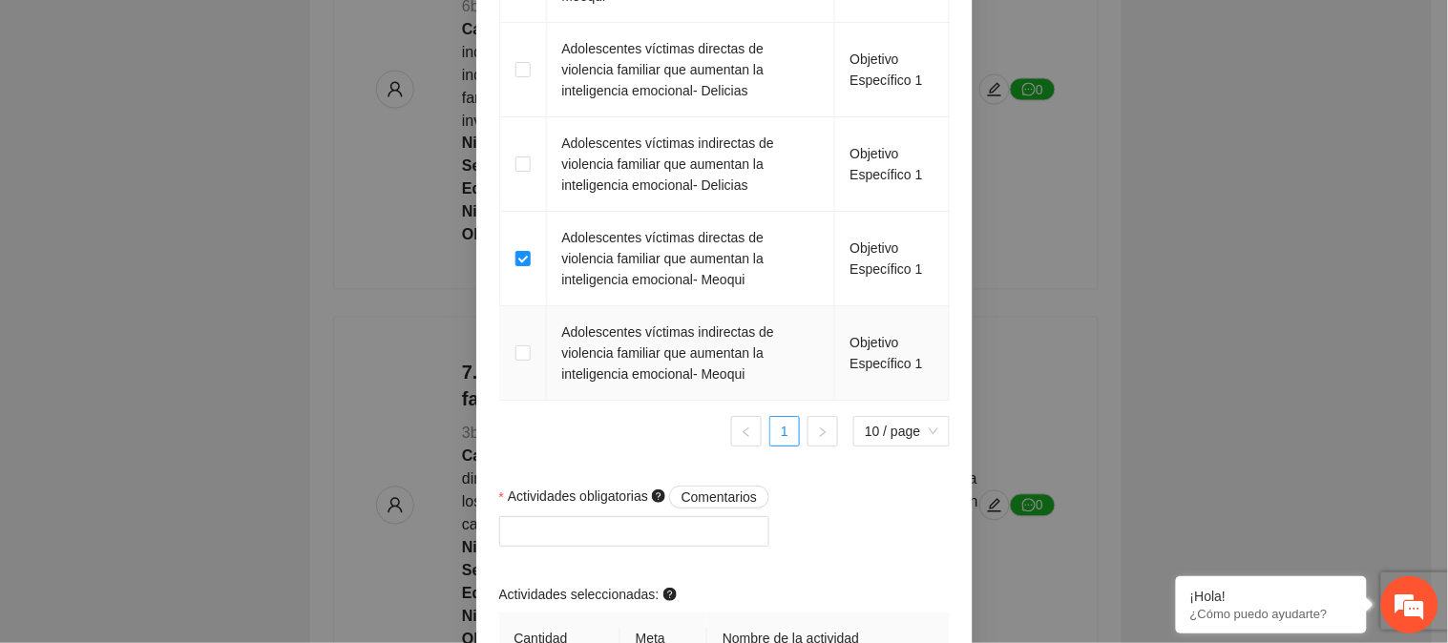
scroll to position [1802, 0]
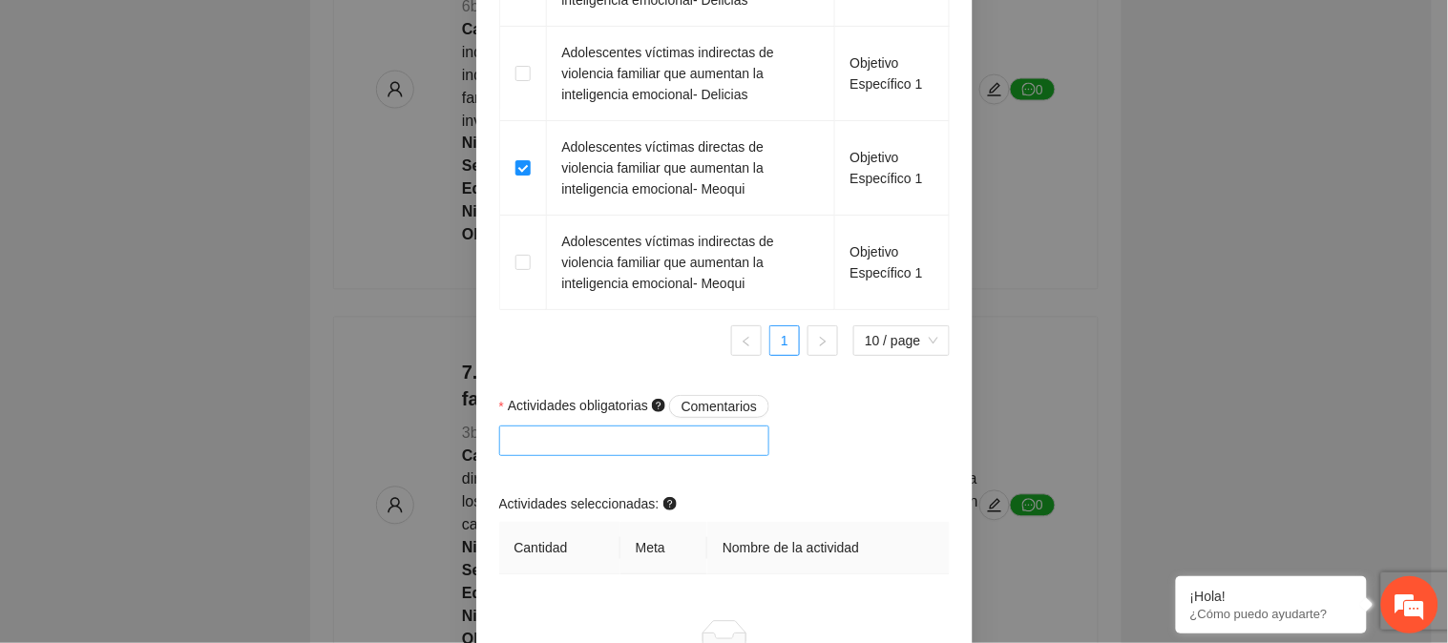
click at [657, 430] on div at bounding box center [635, 441] width 262 height 23
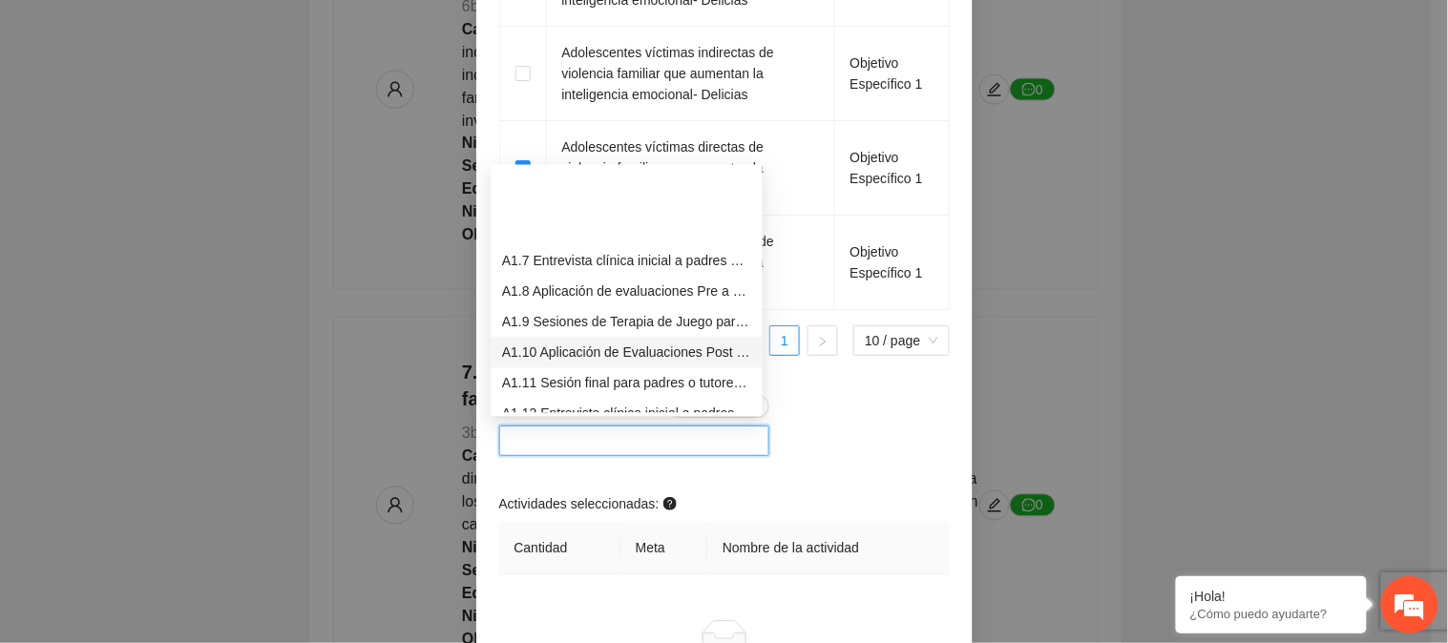
scroll to position [243, 0]
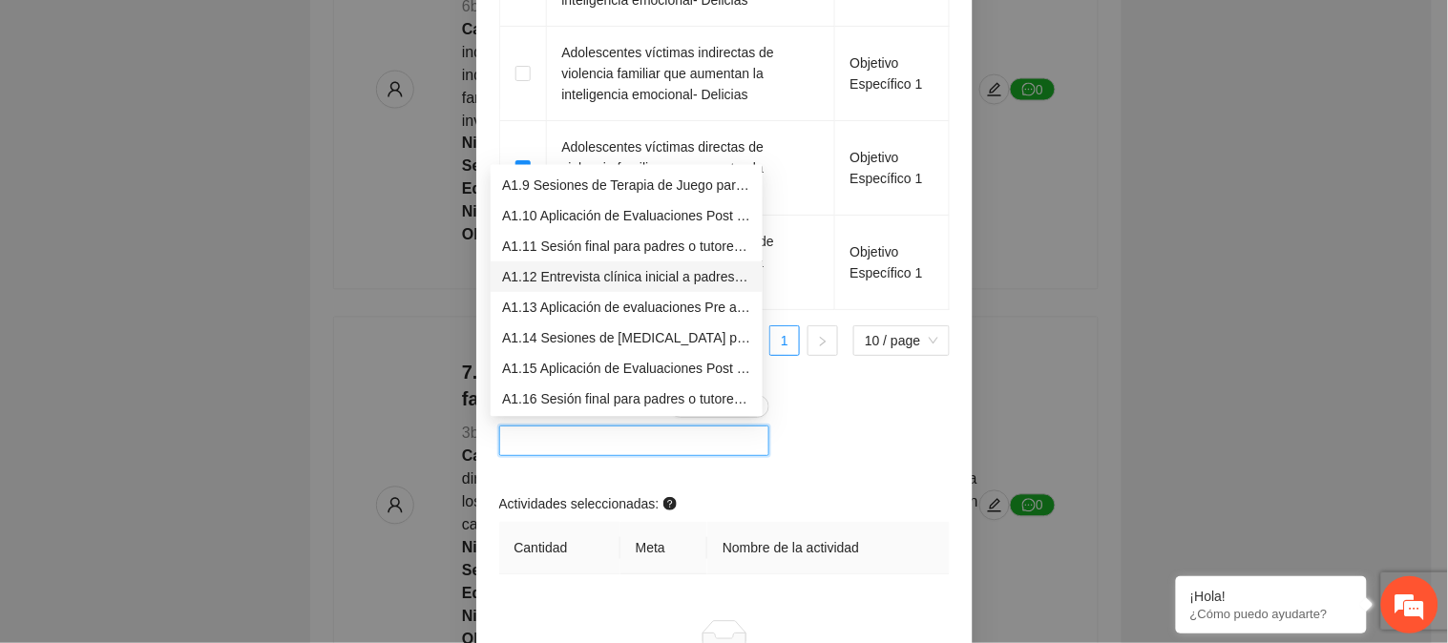
click at [623, 279] on div "A1.12 Entrevista clínica inicial a padres o tutores de Adolescentes" at bounding box center [626, 276] width 249 height 21
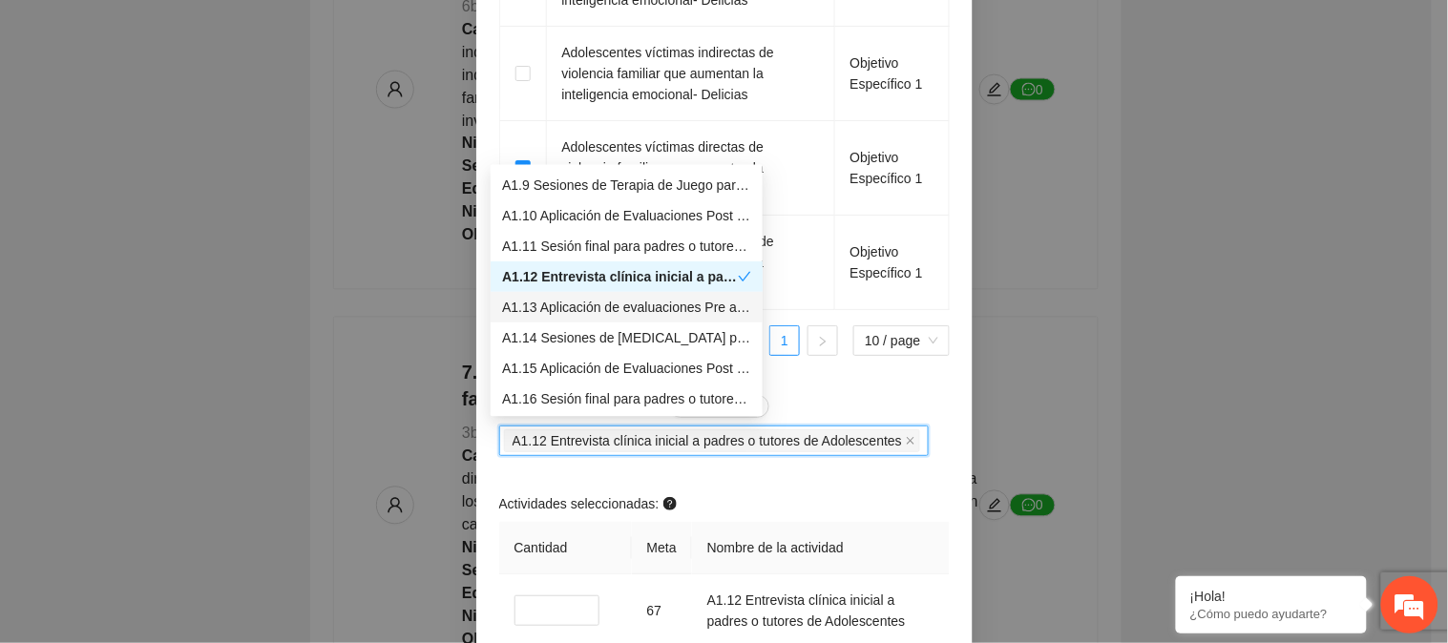
click at [616, 304] on div "A1.13 Aplicación de evaluaciones Pre a Adolescentes" at bounding box center [626, 307] width 249 height 21
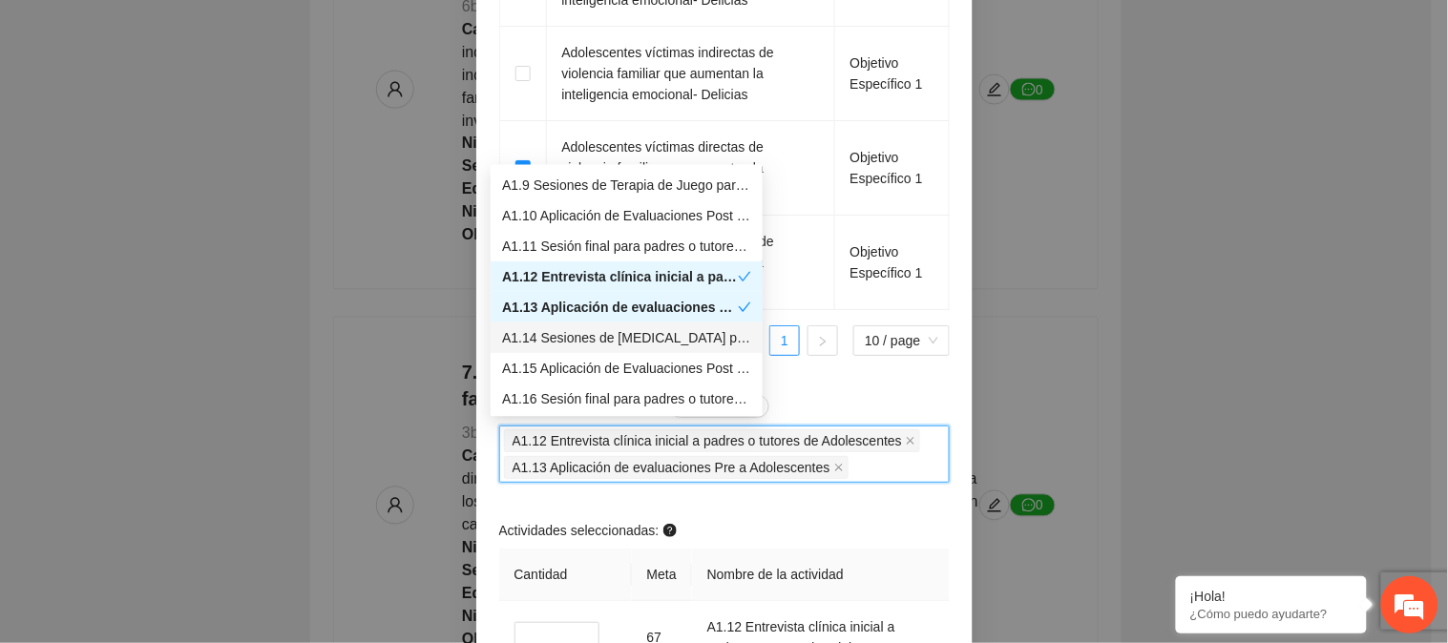
click at [611, 335] on div "A1.14 Sesiones de [MEDICAL_DATA] para Adolescentes" at bounding box center [626, 337] width 249 height 21
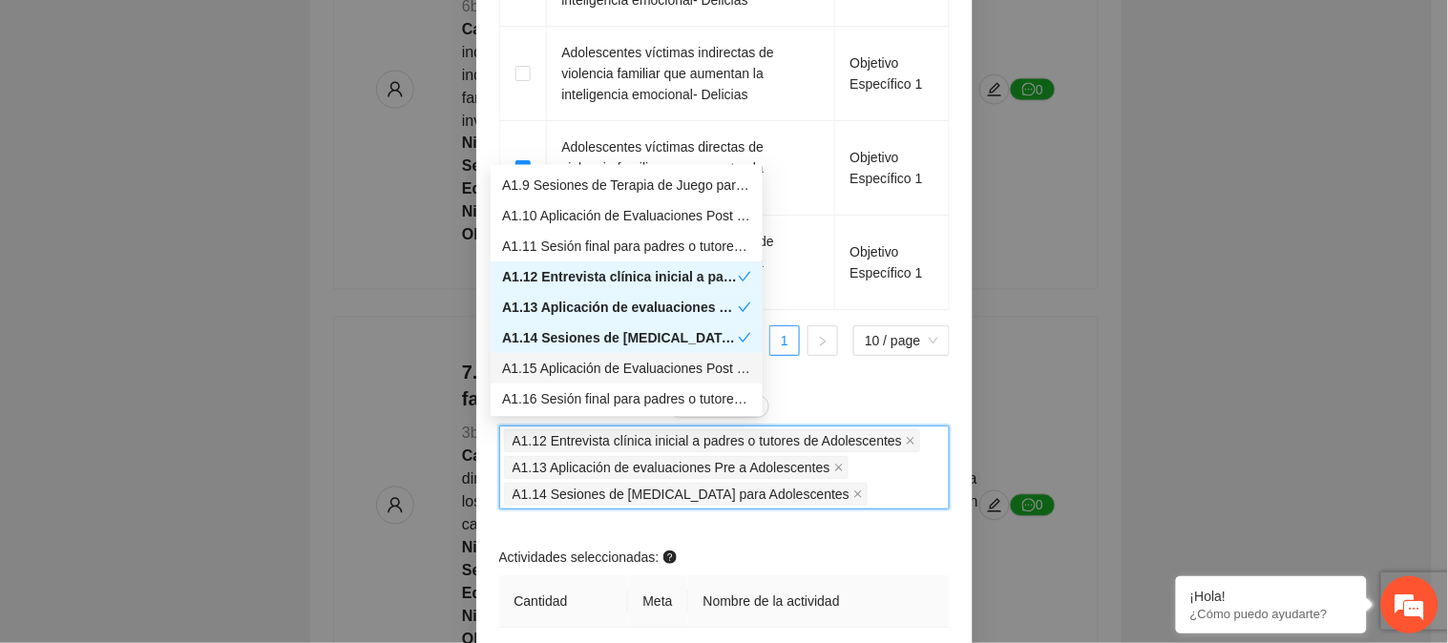
click at [611, 358] on div "A1.15 Aplicación de Evaluaciones Post a Adolescentes" at bounding box center [626, 368] width 249 height 21
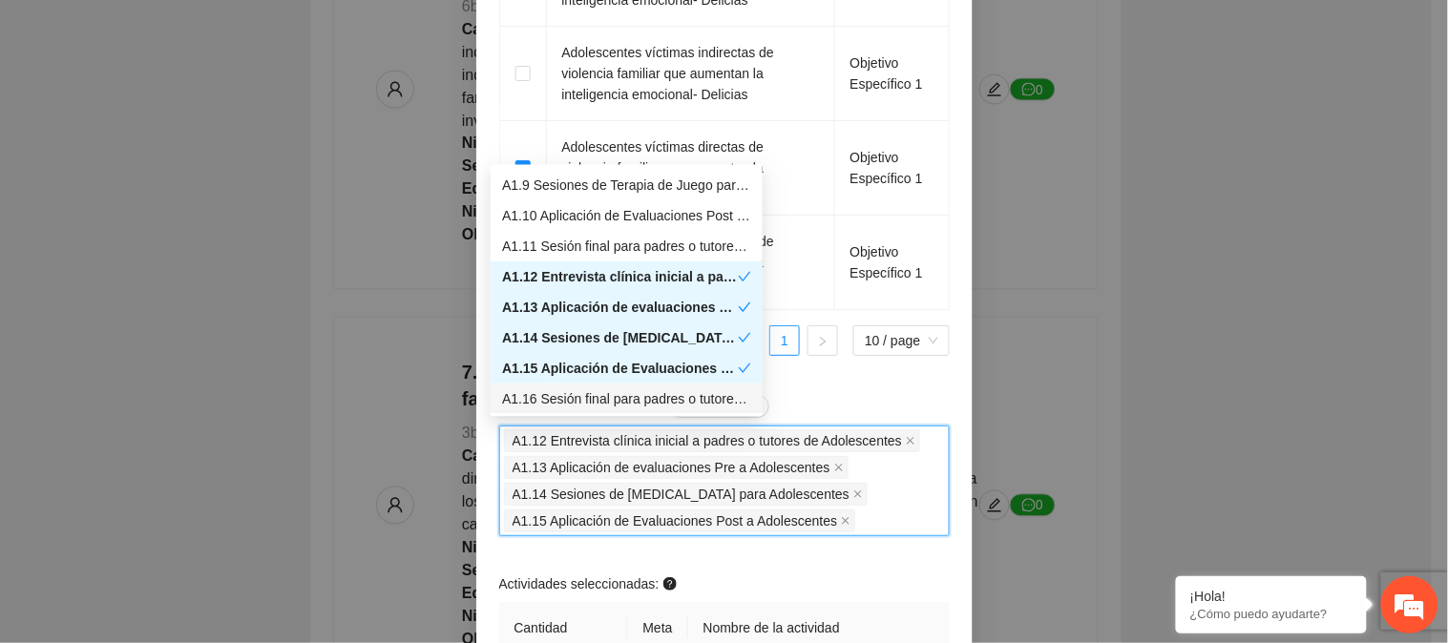
click at [664, 392] on div "A1.16 Sesión final para padres o tutores de Adolescentes" at bounding box center [626, 399] width 249 height 21
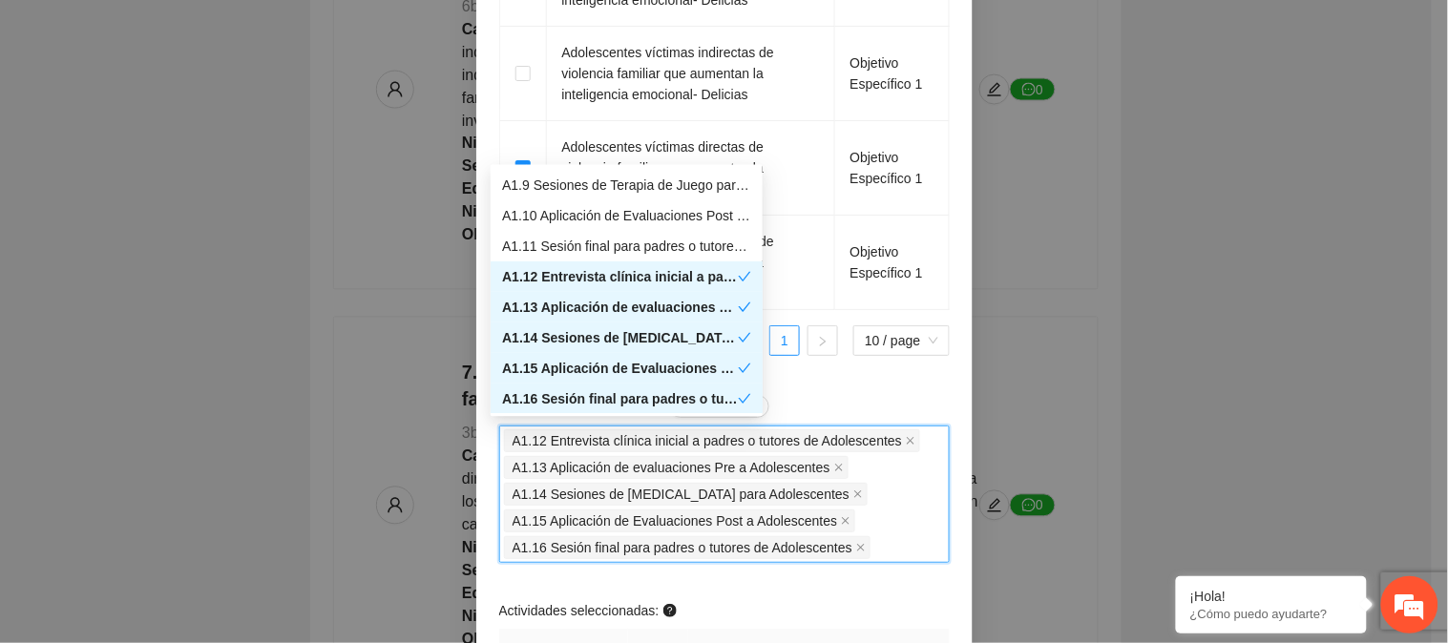
click at [841, 397] on div "Actividades obligatorias Comentarios" at bounding box center [724, 410] width 451 height 31
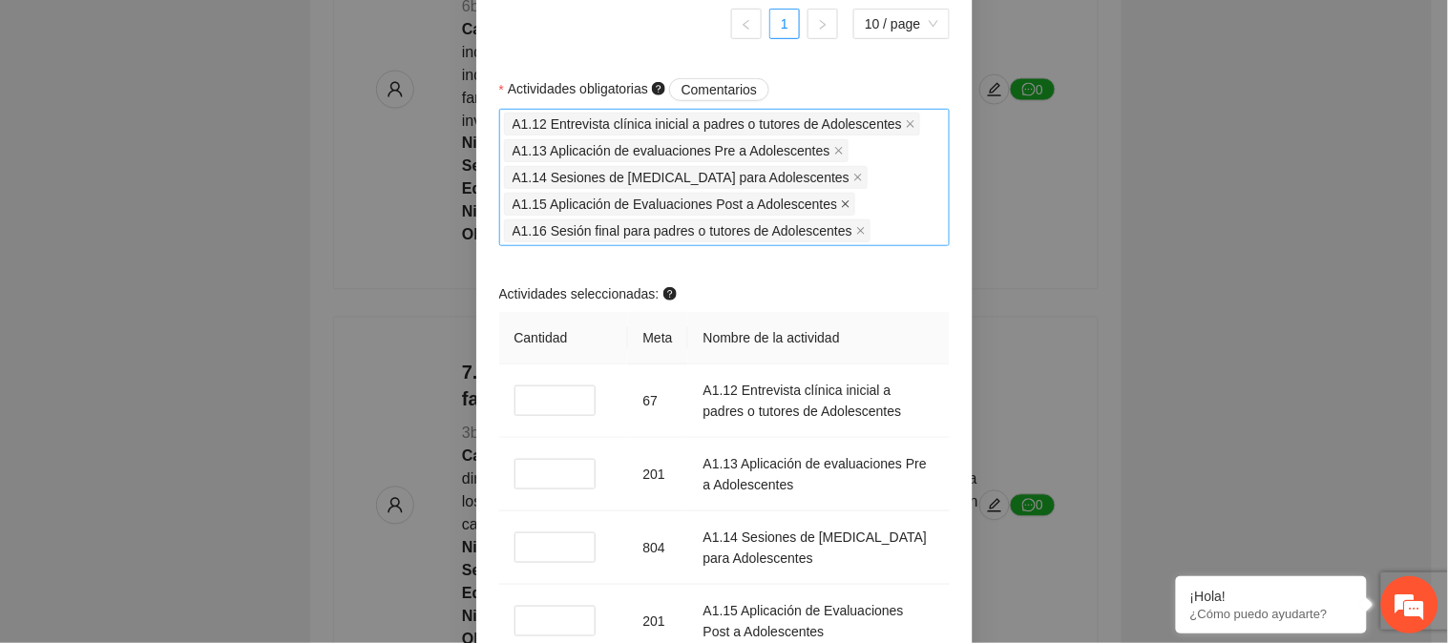
scroll to position [2121, 0]
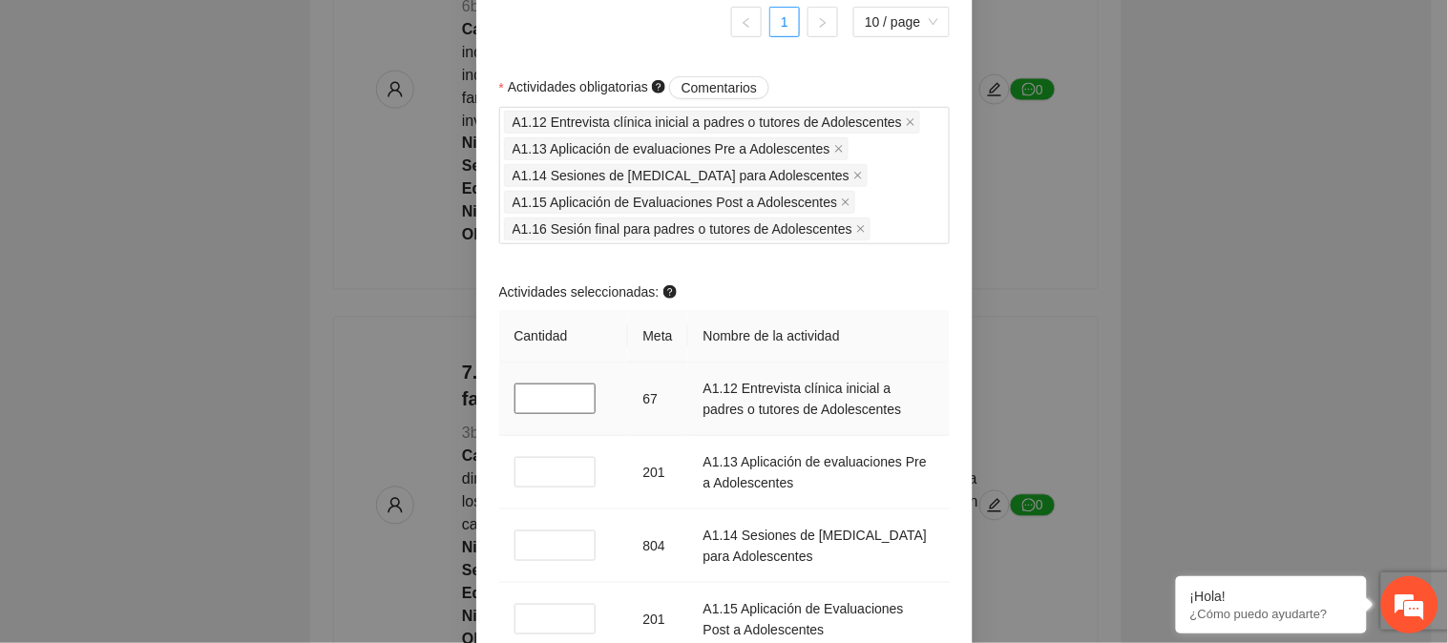
drag, startPoint x: 521, startPoint y: 395, endPoint x: 511, endPoint y: 398, distance: 10.9
click at [515, 398] on input "*" at bounding box center [556, 399] width 82 height 31
drag, startPoint x: 526, startPoint y: 466, endPoint x: 503, endPoint y: 474, distance: 24.5
click at [503, 474] on td "*" at bounding box center [563, 473] width 129 height 74
drag, startPoint x: 535, startPoint y: 537, endPoint x: 497, endPoint y: 547, distance: 38.4
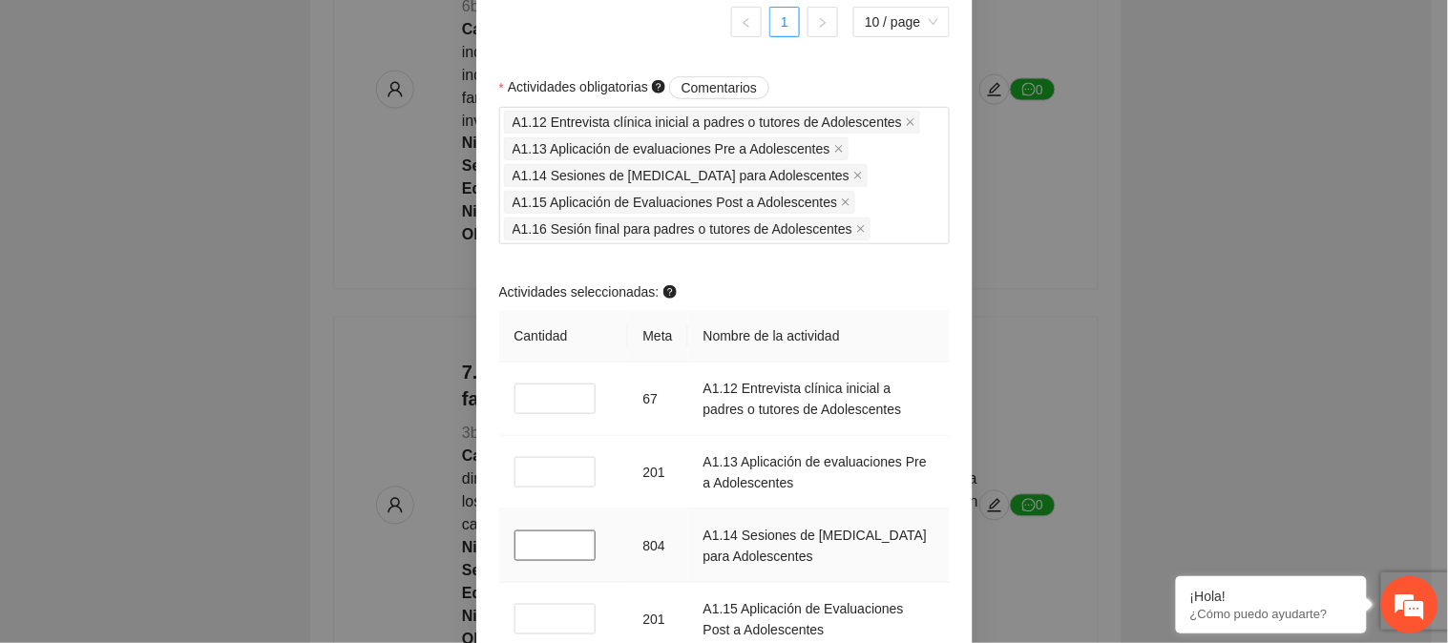
click at [499, 547] on td "*" at bounding box center [563, 547] width 129 height 74
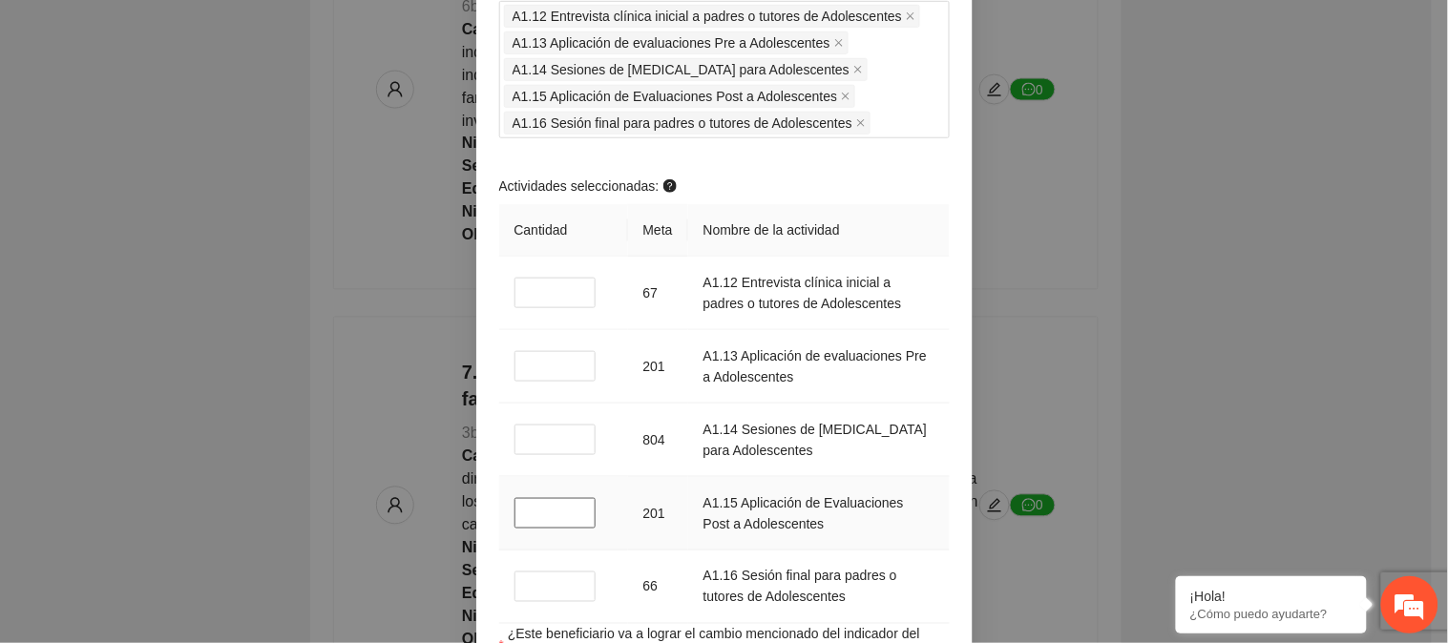
drag, startPoint x: 531, startPoint y: 511, endPoint x: 510, endPoint y: 515, distance: 21.5
click at [515, 515] on input "*" at bounding box center [556, 513] width 82 height 31
drag, startPoint x: 530, startPoint y: 435, endPoint x: 516, endPoint y: 436, distance: 13.4
click at [516, 436] on input "*" at bounding box center [556, 440] width 82 height 31
click at [516, 433] on input "*" at bounding box center [556, 440] width 82 height 31
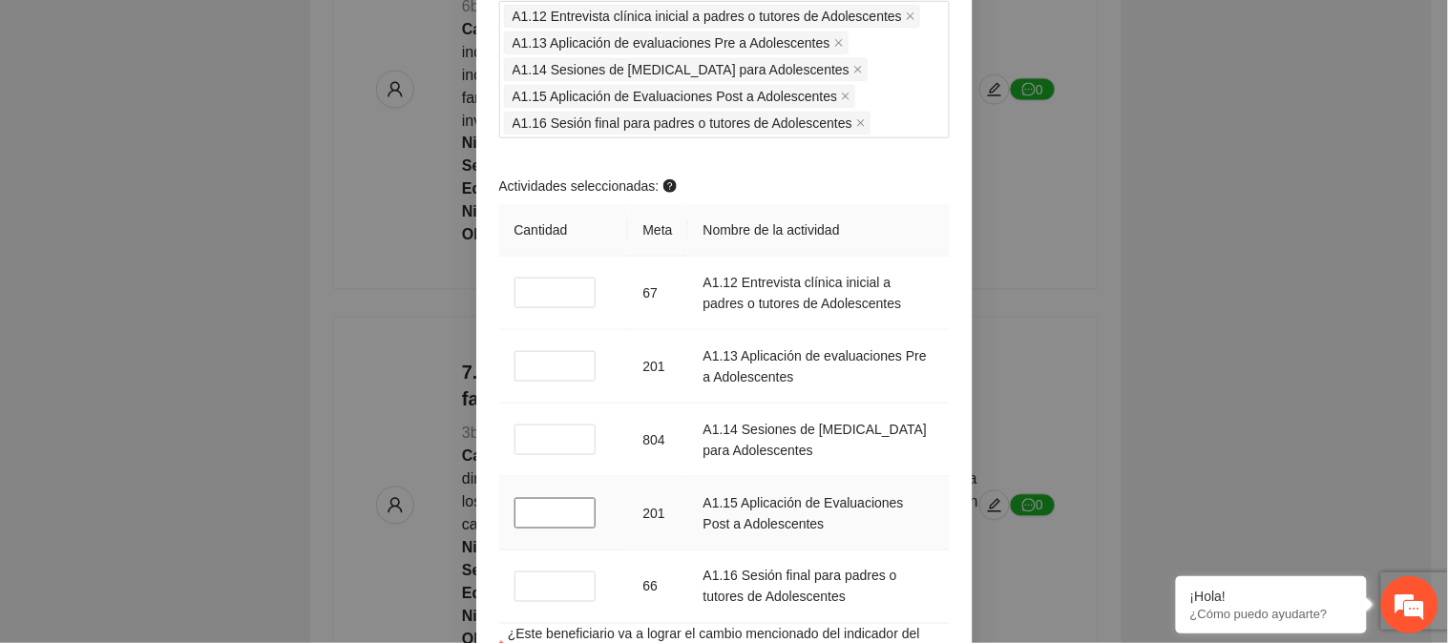
drag, startPoint x: 528, startPoint y: 503, endPoint x: 508, endPoint y: 511, distance: 21.5
click at [515, 511] on input "*" at bounding box center [556, 513] width 82 height 31
drag, startPoint x: 525, startPoint y: 578, endPoint x: 500, endPoint y: 586, distance: 26.0
click at [500, 586] on td "*" at bounding box center [563, 588] width 129 height 74
click at [911, 551] on td "A1.16 Sesión final para padres o tutores de Adolescentes" at bounding box center [819, 588] width 262 height 74
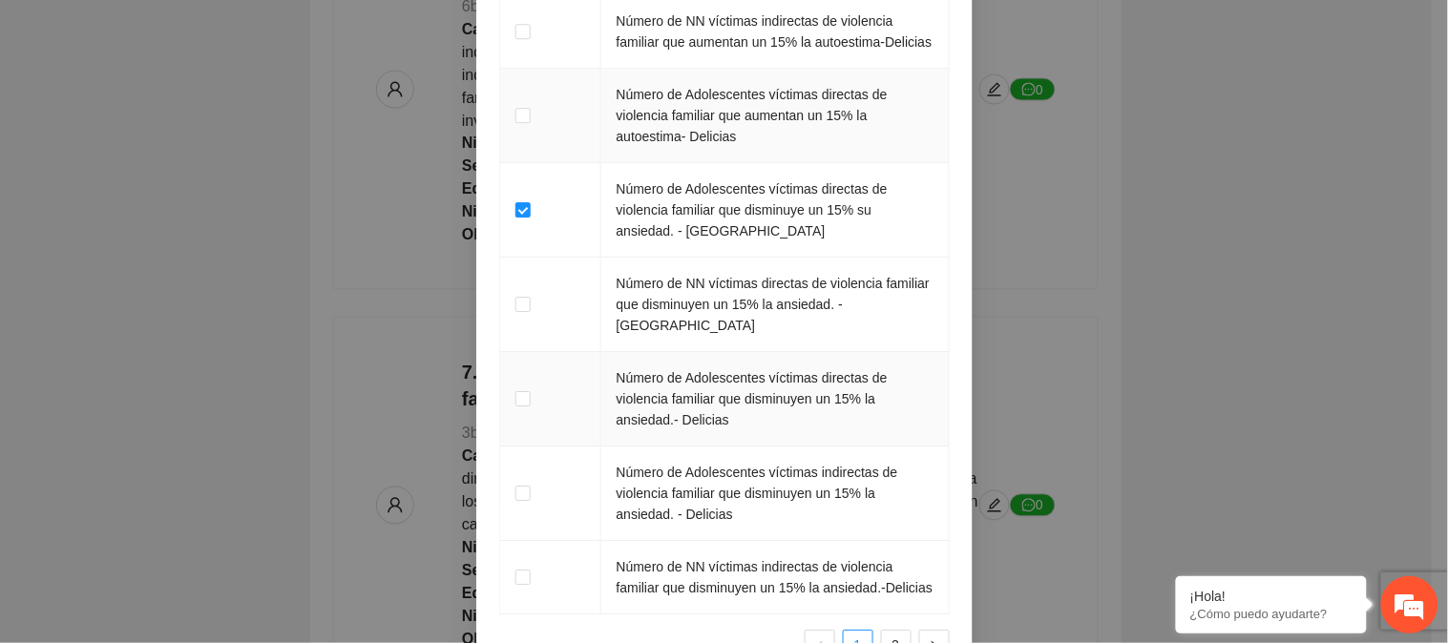
scroll to position [3335, 0]
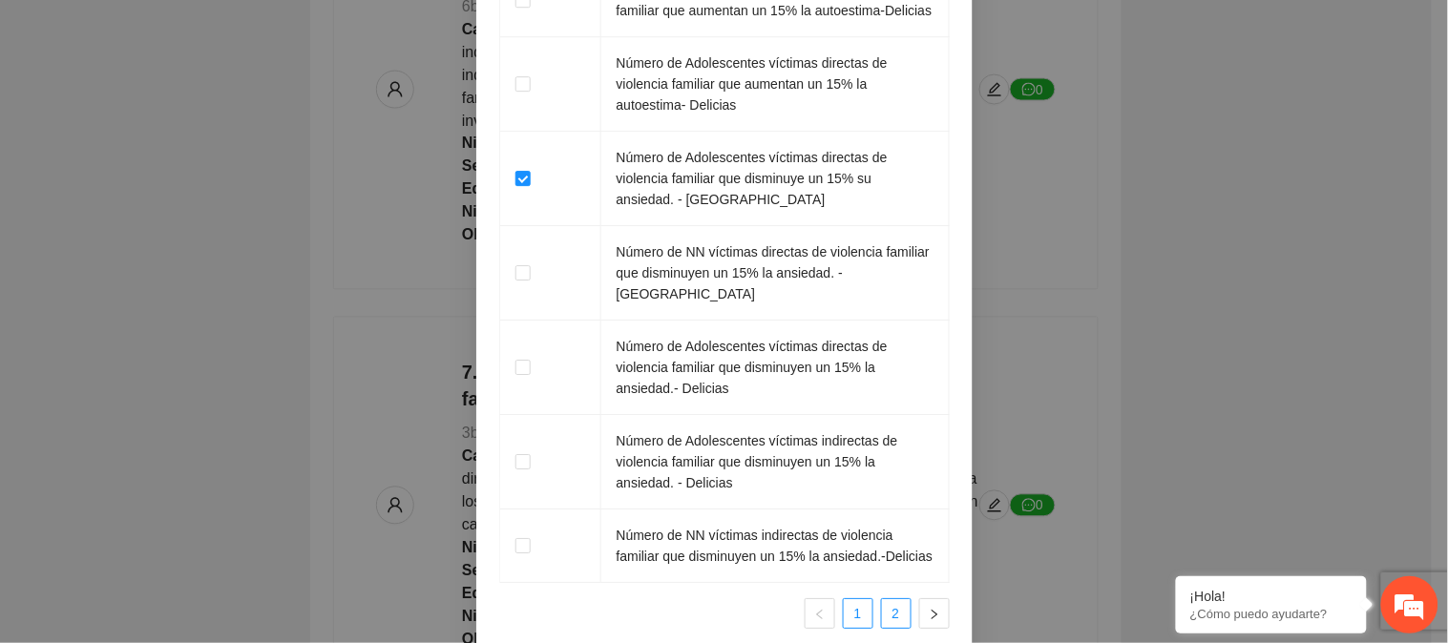
click at [882, 599] on link "2" at bounding box center [896, 613] width 29 height 29
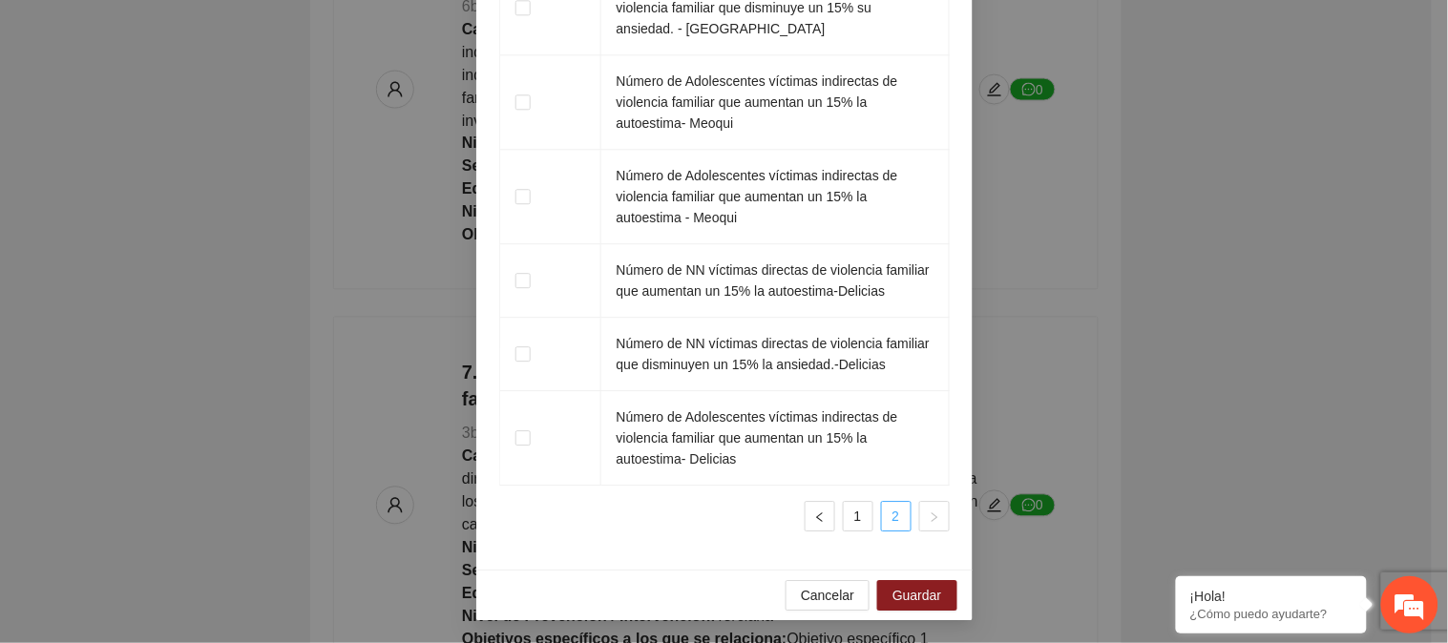
scroll to position [3070, 0]
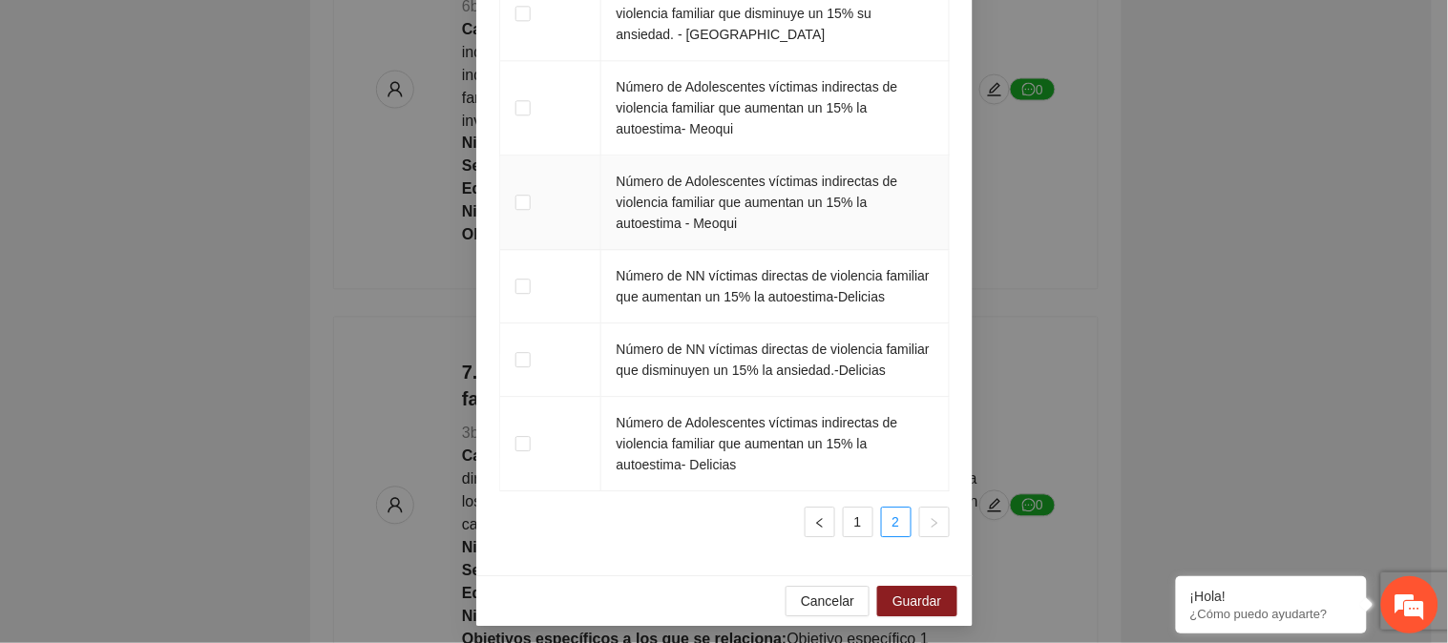
click at [504, 202] on td at bounding box center [550, 203] width 101 height 95
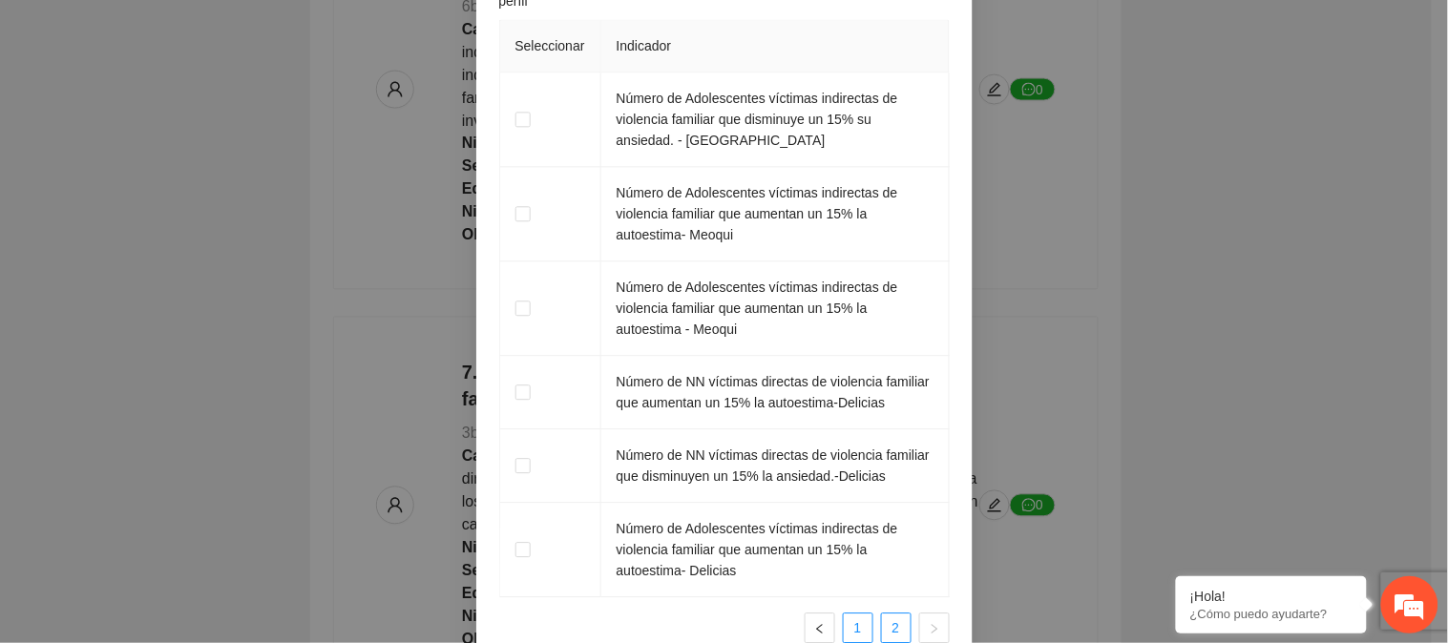
click at [845, 625] on link "1" at bounding box center [858, 628] width 29 height 29
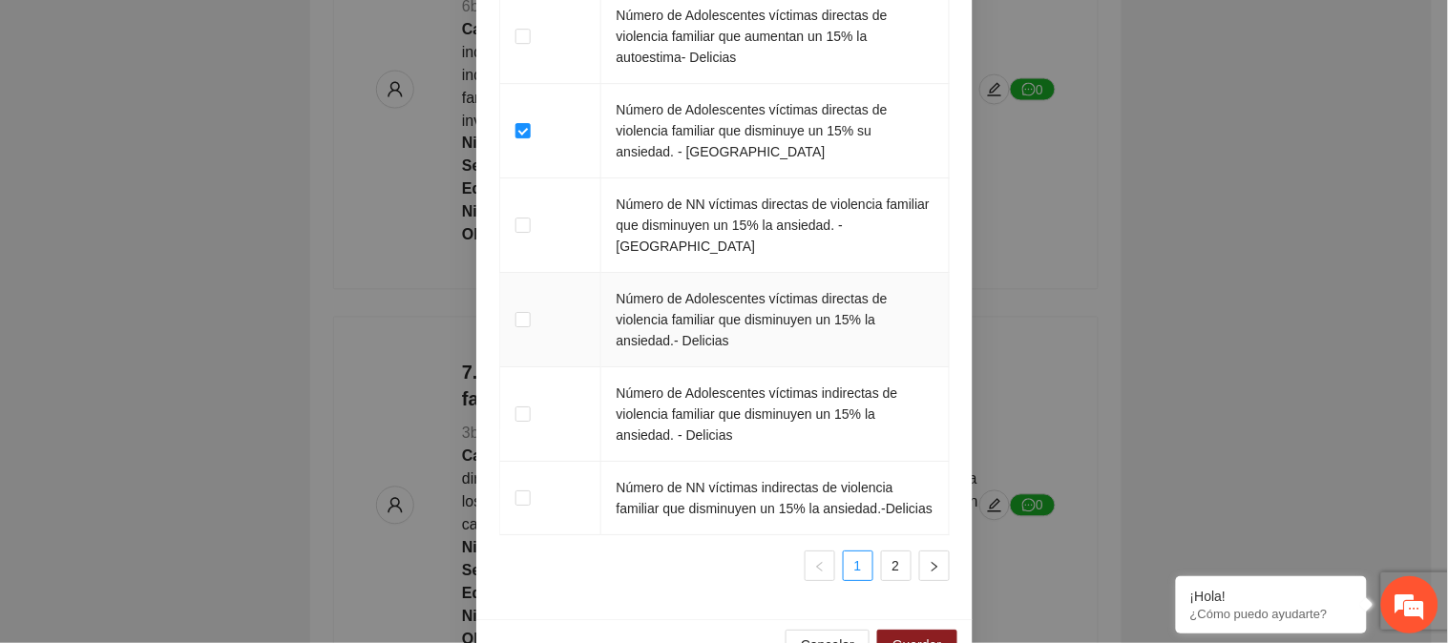
scroll to position [3385, 0]
click at [889, 550] on link "2" at bounding box center [896, 564] width 29 height 29
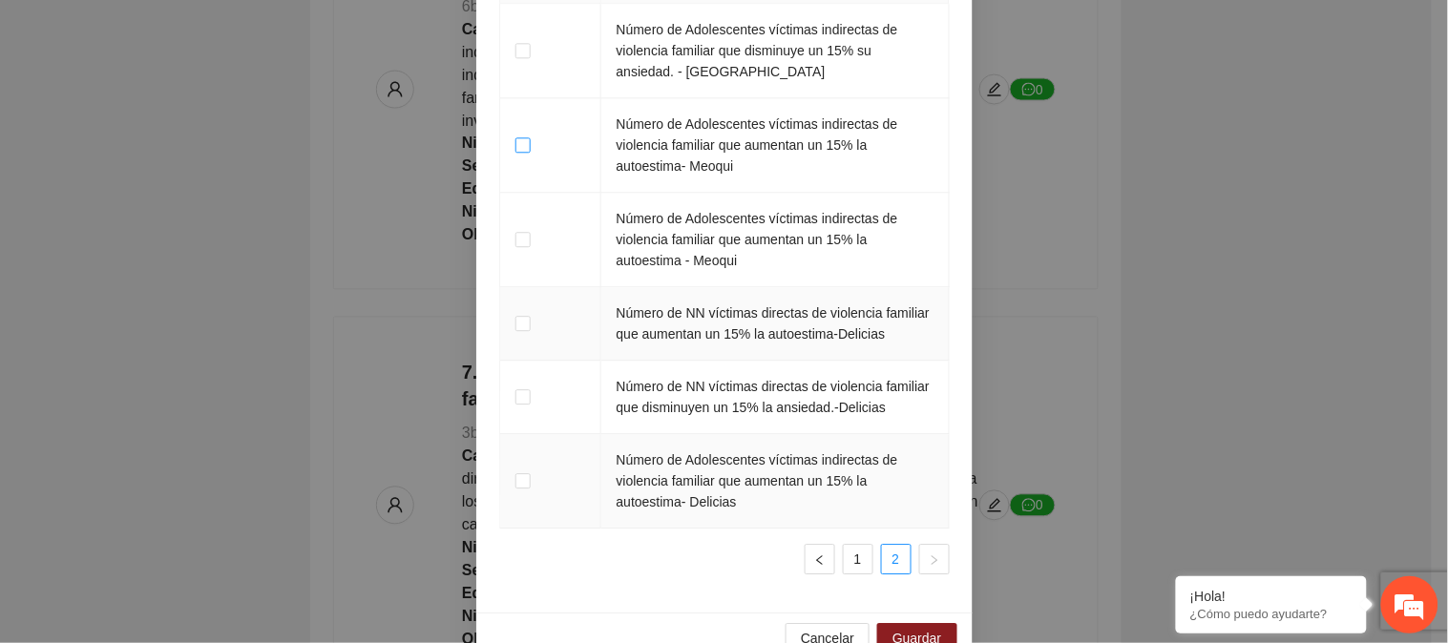
scroll to position [3070, 0]
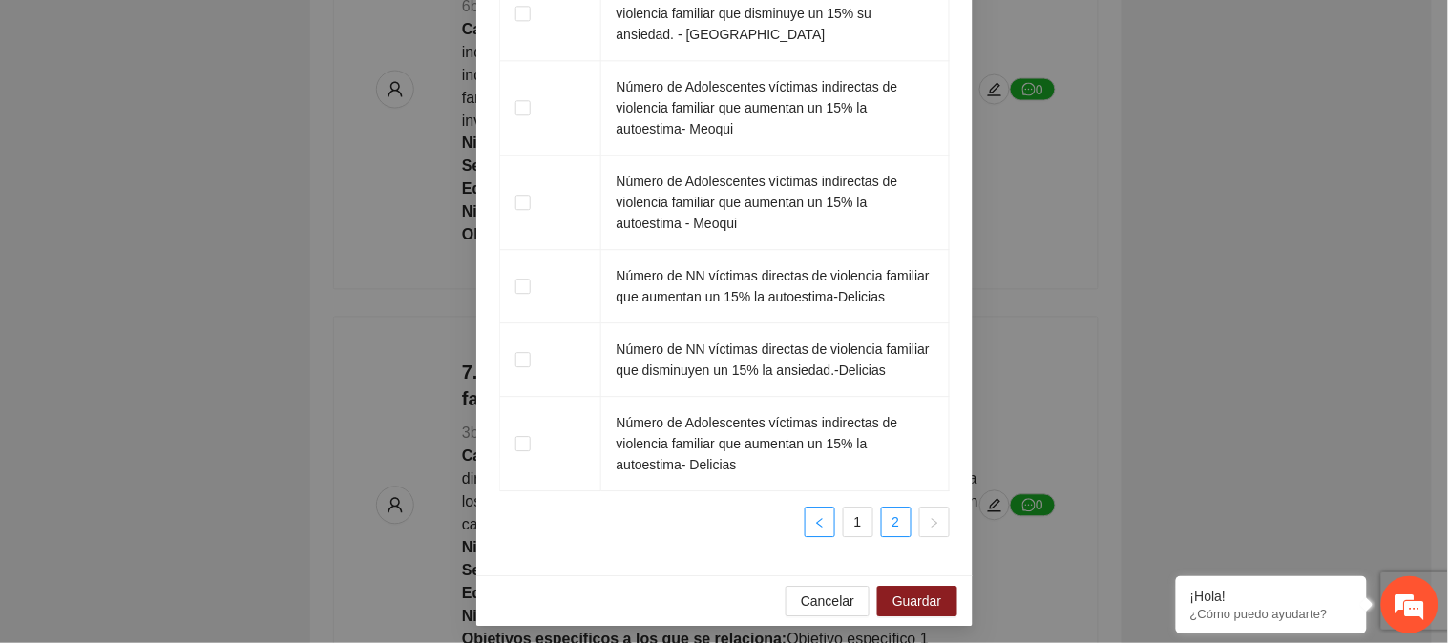
click at [821, 523] on button "button" at bounding box center [820, 522] width 31 height 31
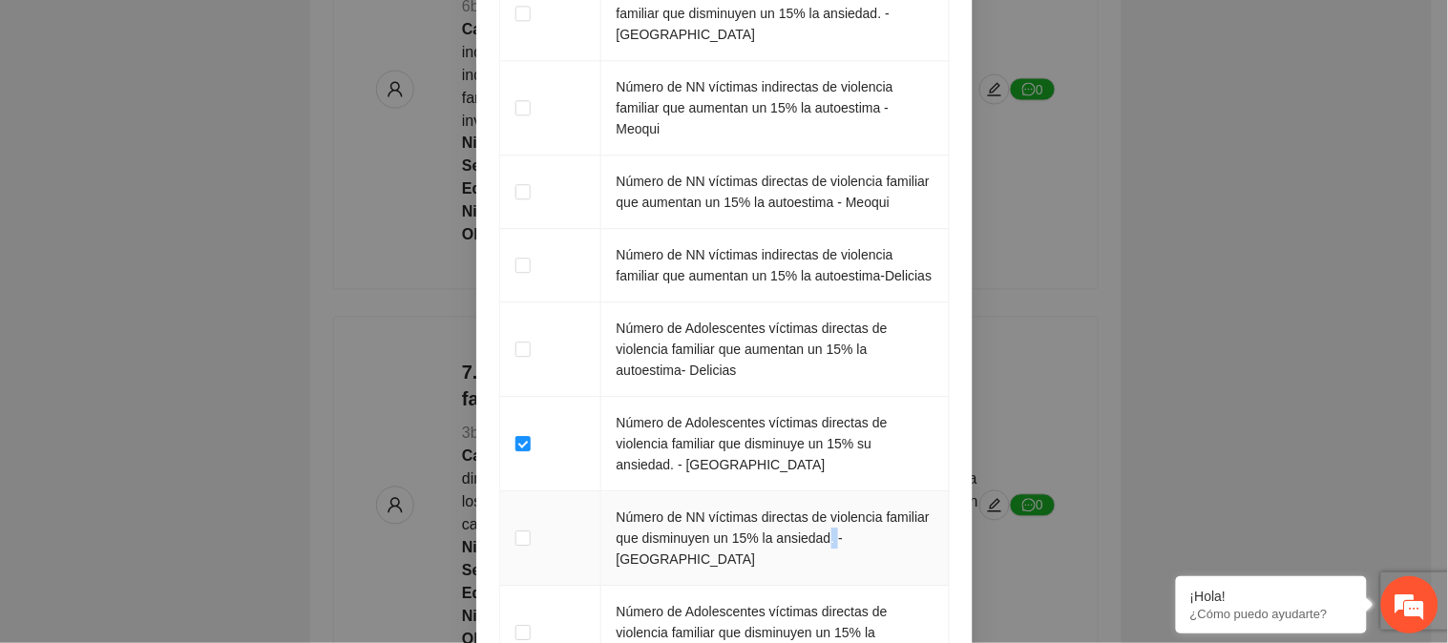
click at [821, 523] on td "Número de NN víctimas directas de violencia familiar que disminuyen un 15% la a…" at bounding box center [775, 539] width 348 height 95
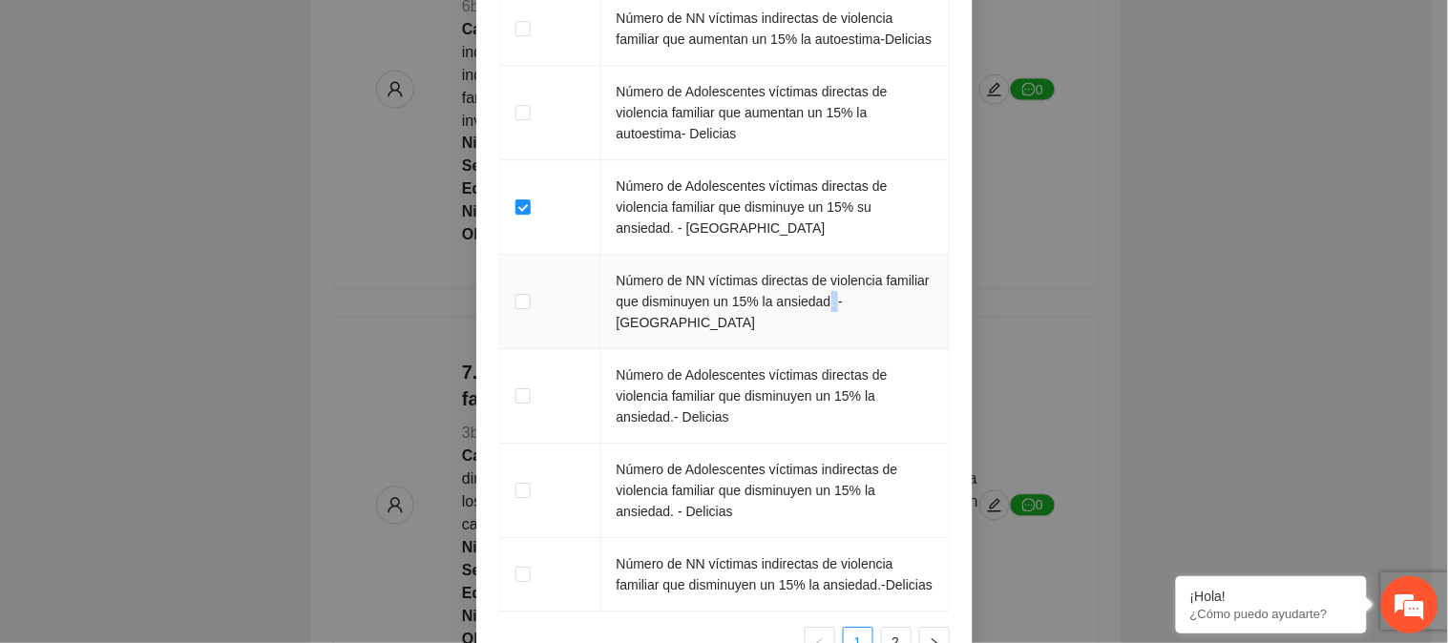
scroll to position [3385, 0]
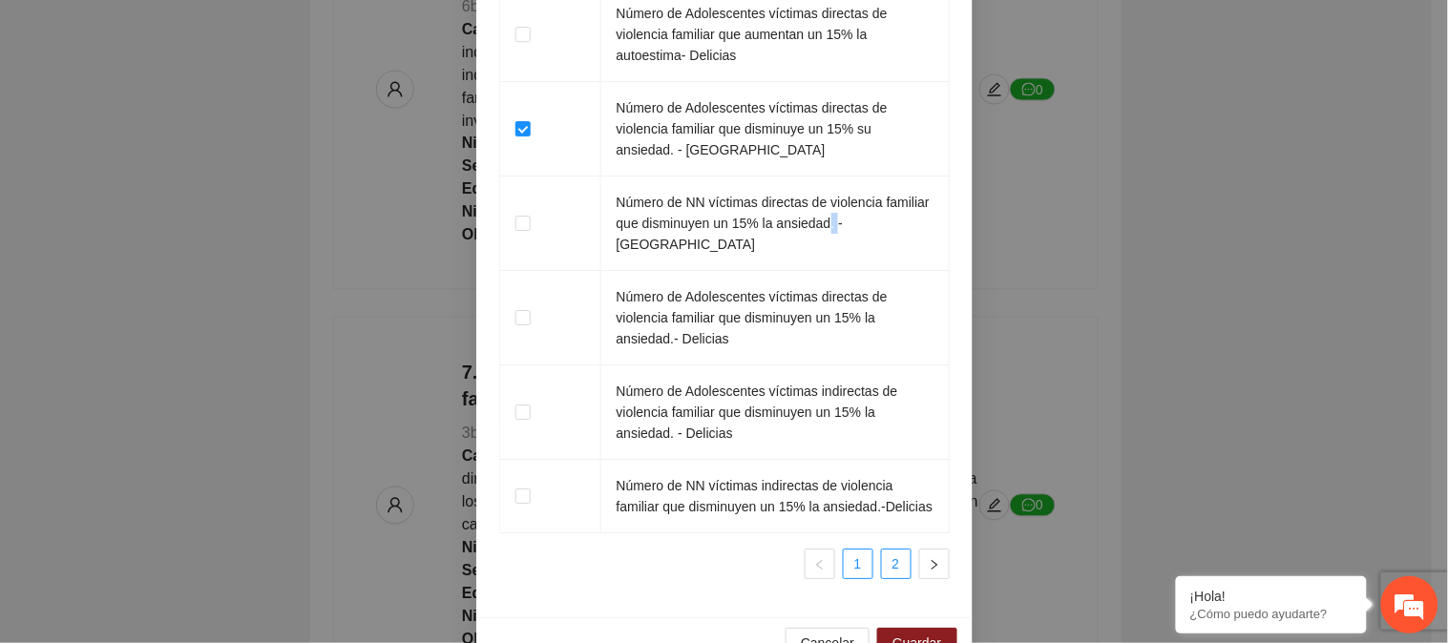
click at [886, 550] on link "2" at bounding box center [896, 564] width 29 height 29
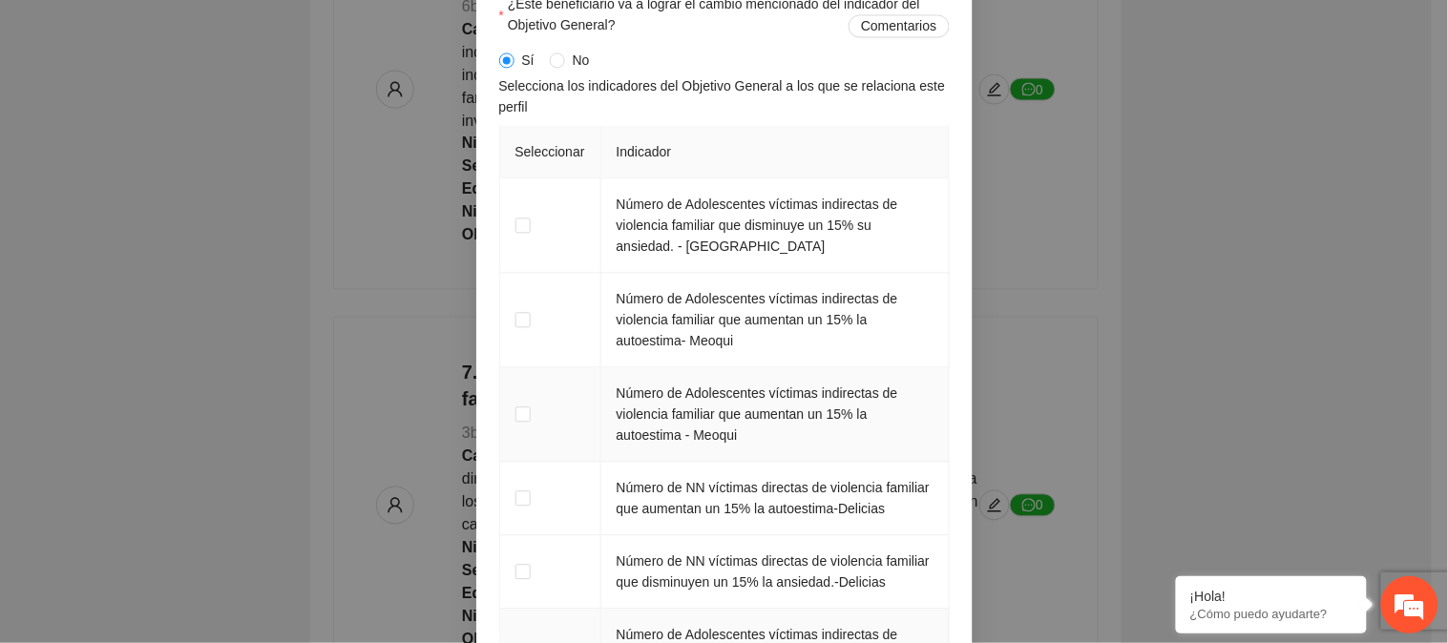
scroll to position [3070, 0]
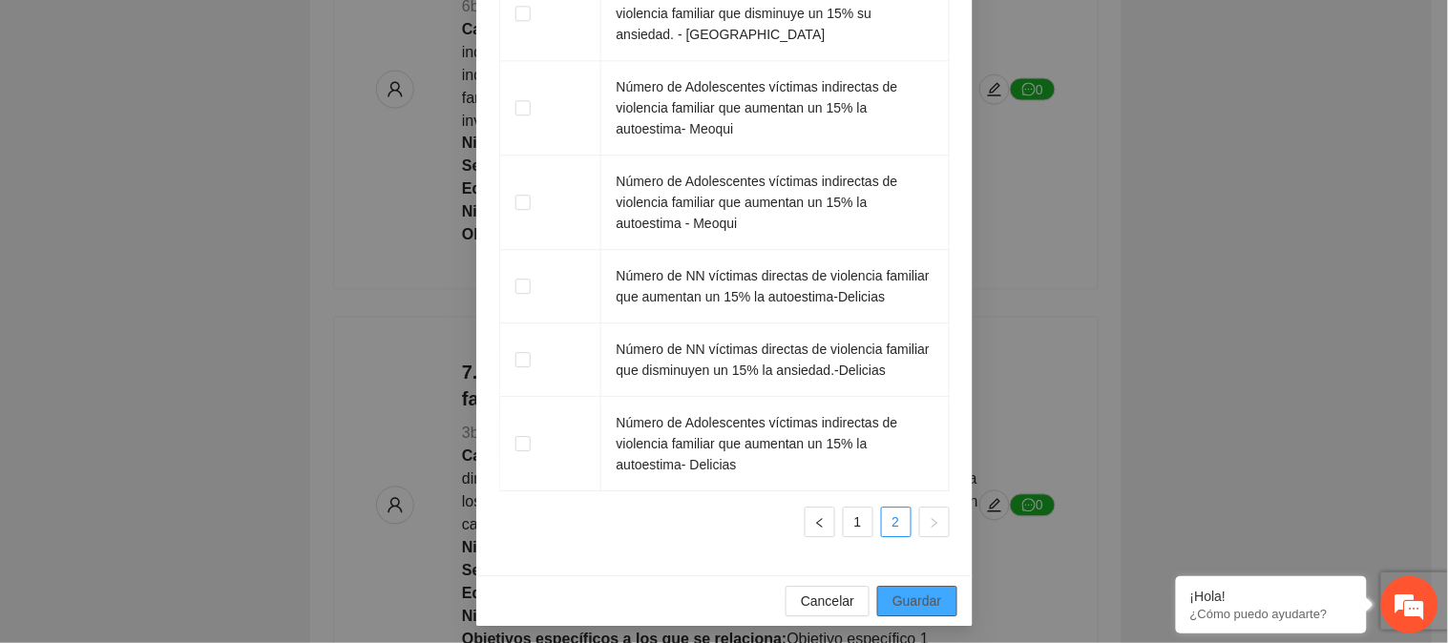
click at [880, 603] on button "Guardar" at bounding box center [916, 601] width 79 height 31
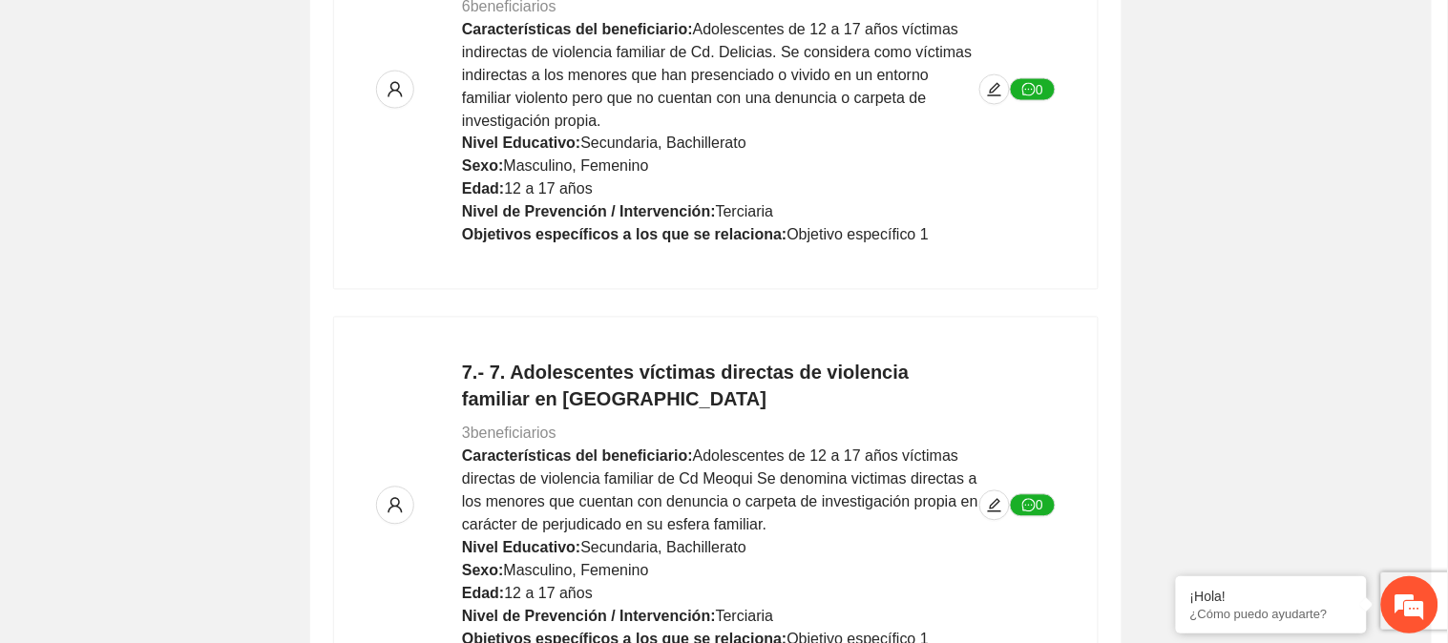
scroll to position [1292, 0]
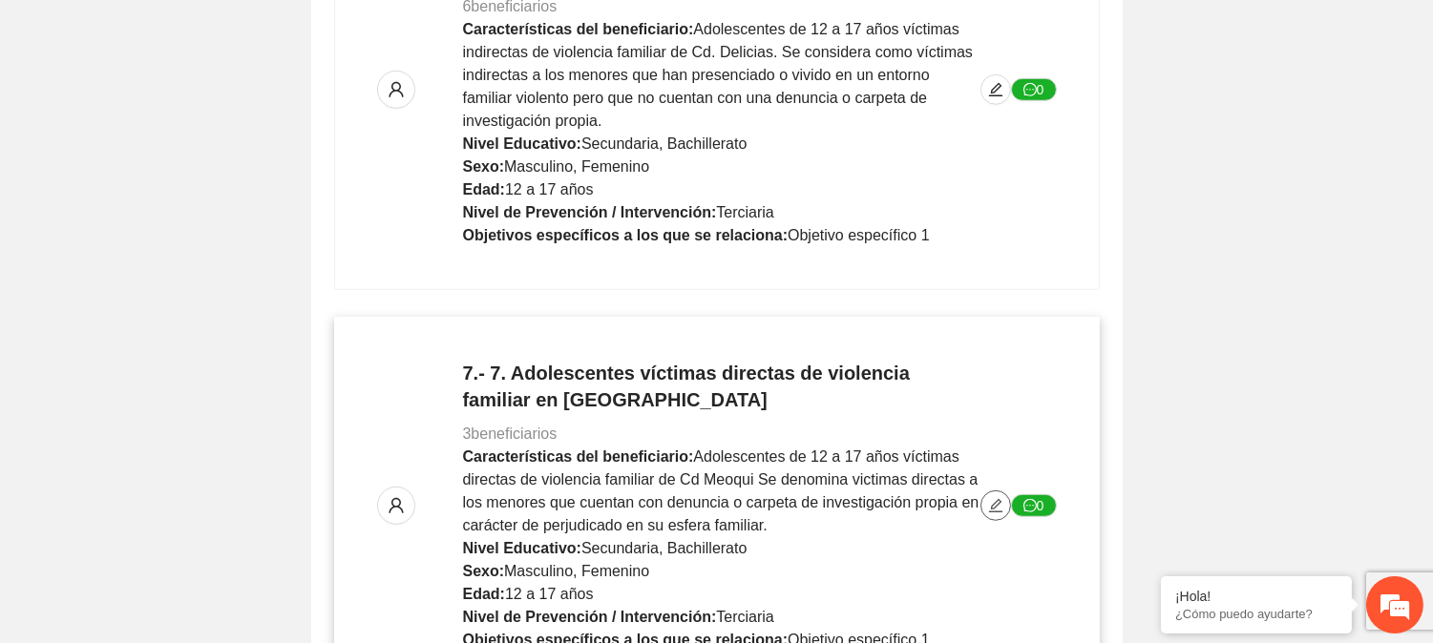
click at [994, 498] on icon "edit" at bounding box center [995, 505] width 15 height 15
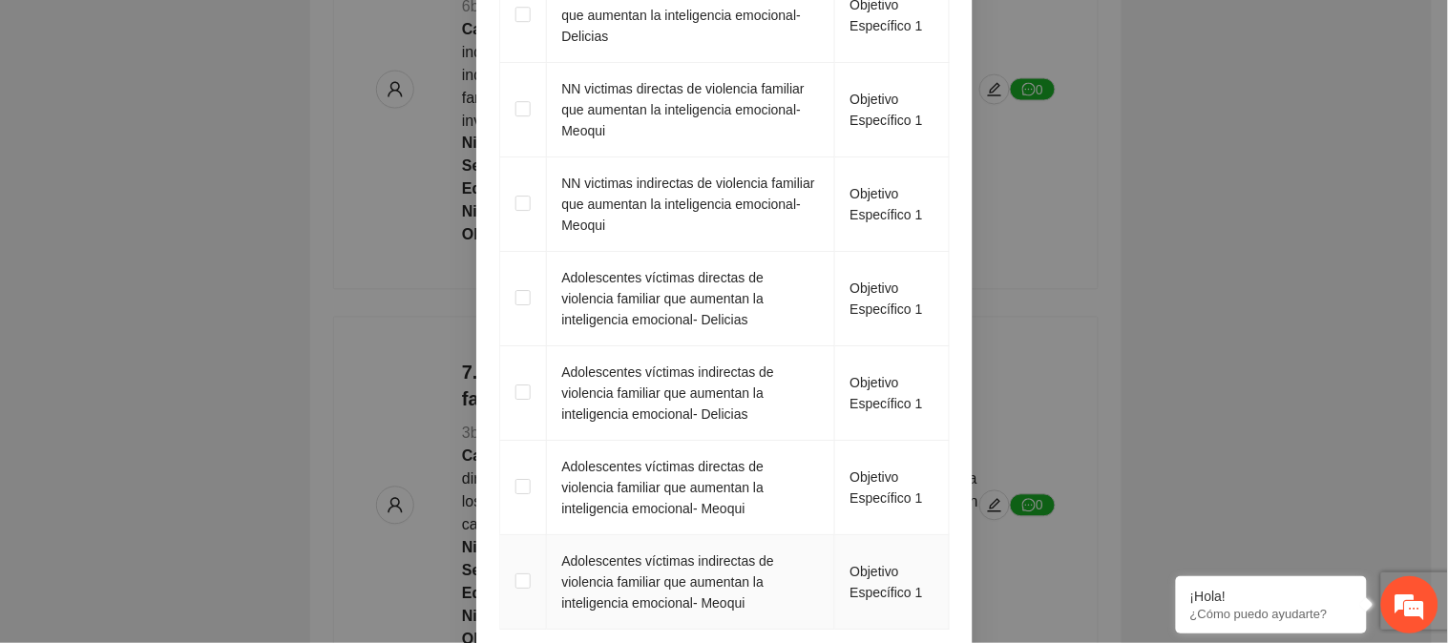
scroll to position [1475, 0]
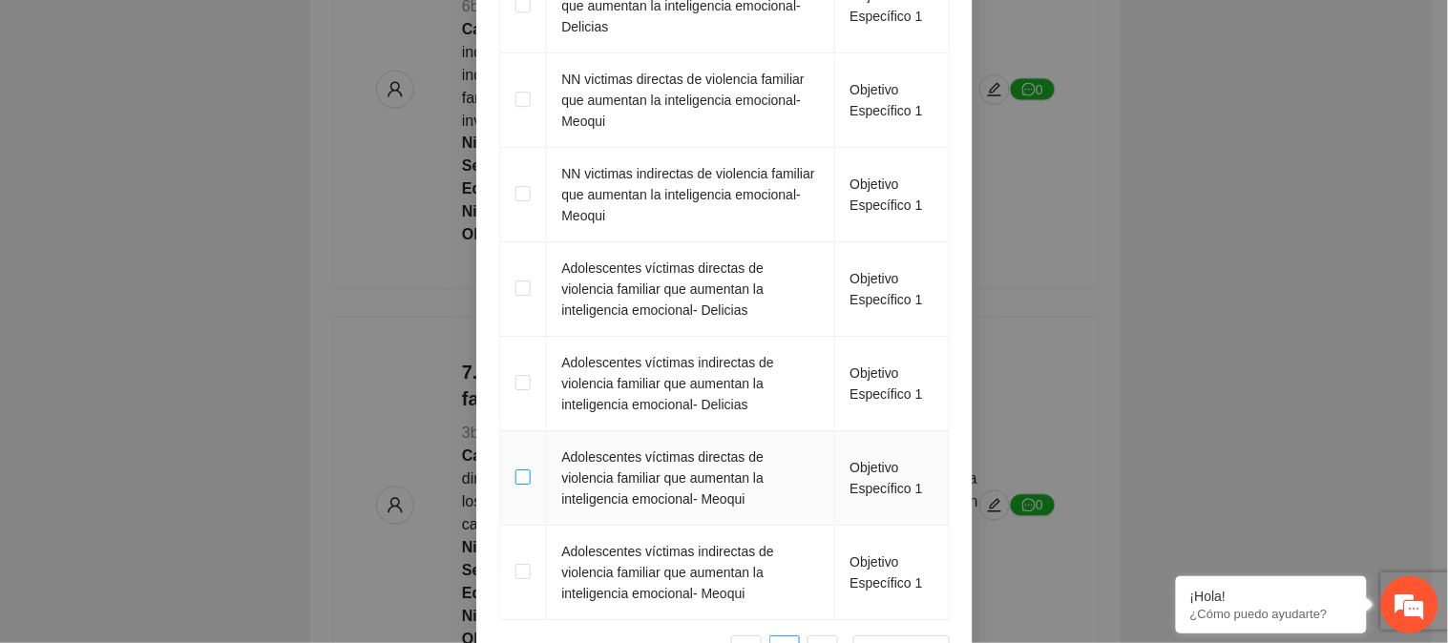
click at [515, 485] on span at bounding box center [522, 477] width 15 height 15
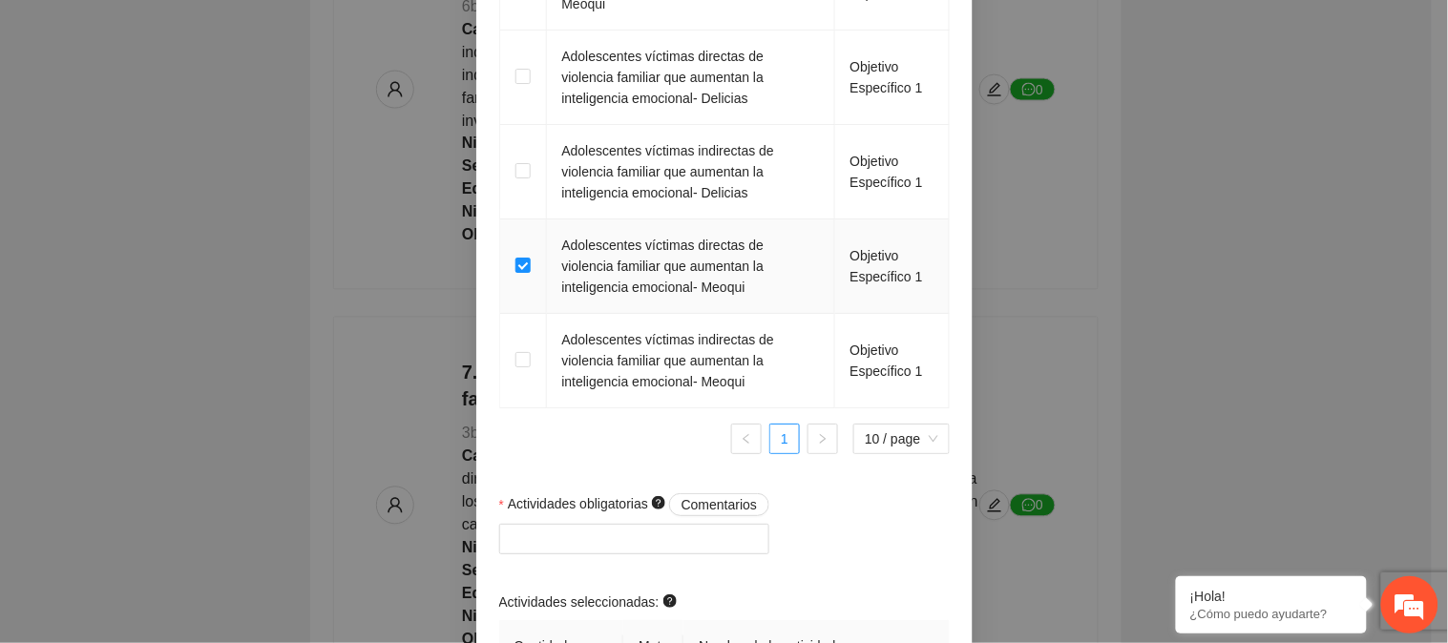
scroll to position [1793, 0]
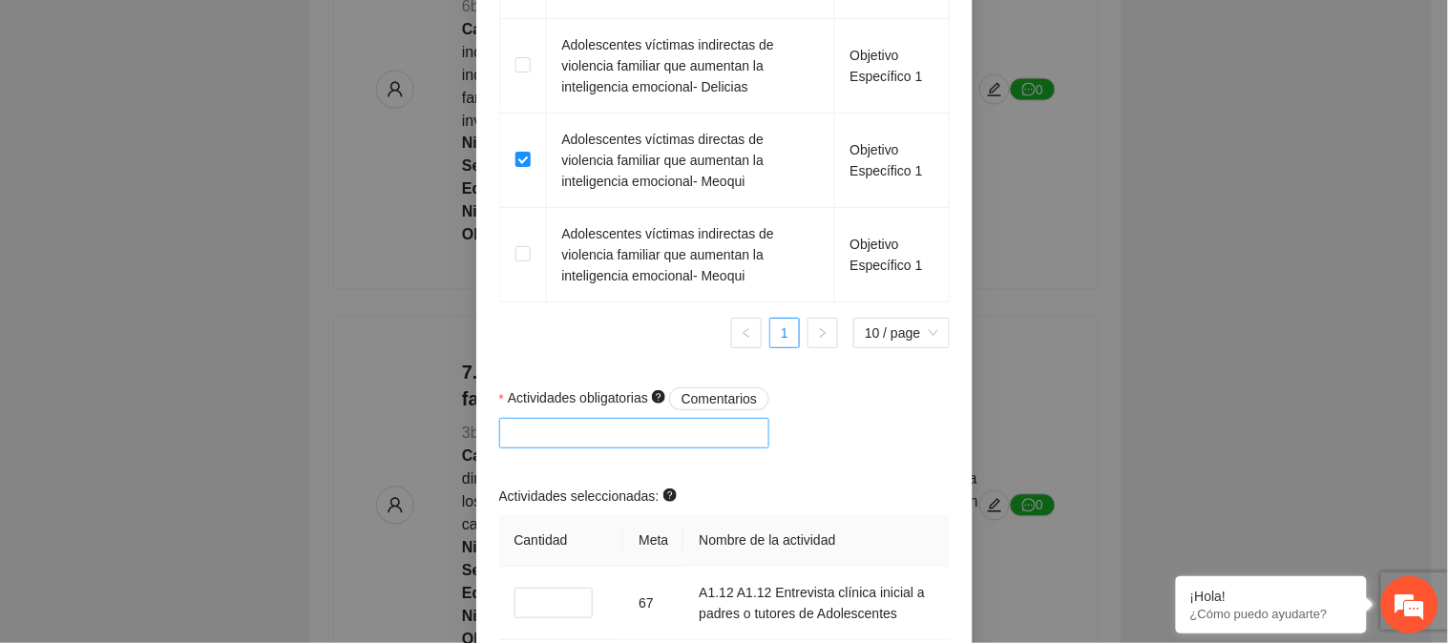
click at [601, 442] on div at bounding box center [635, 433] width 262 height 23
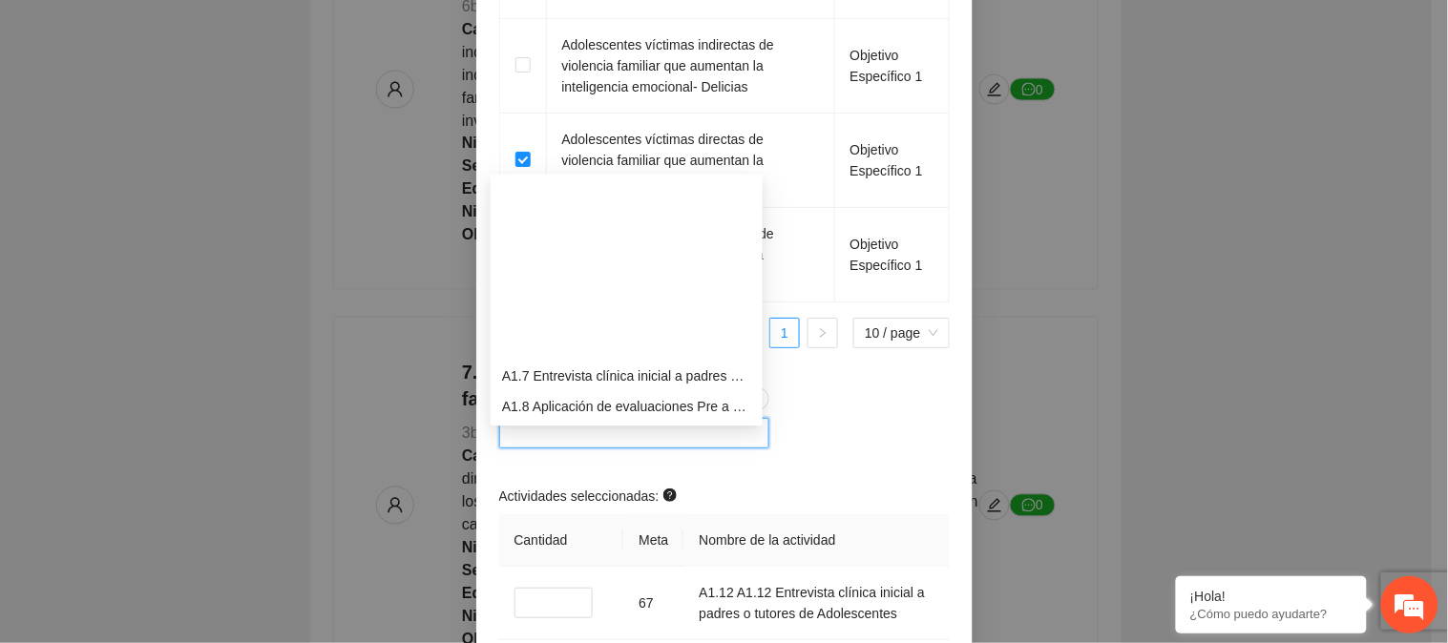
scroll to position [212, 0]
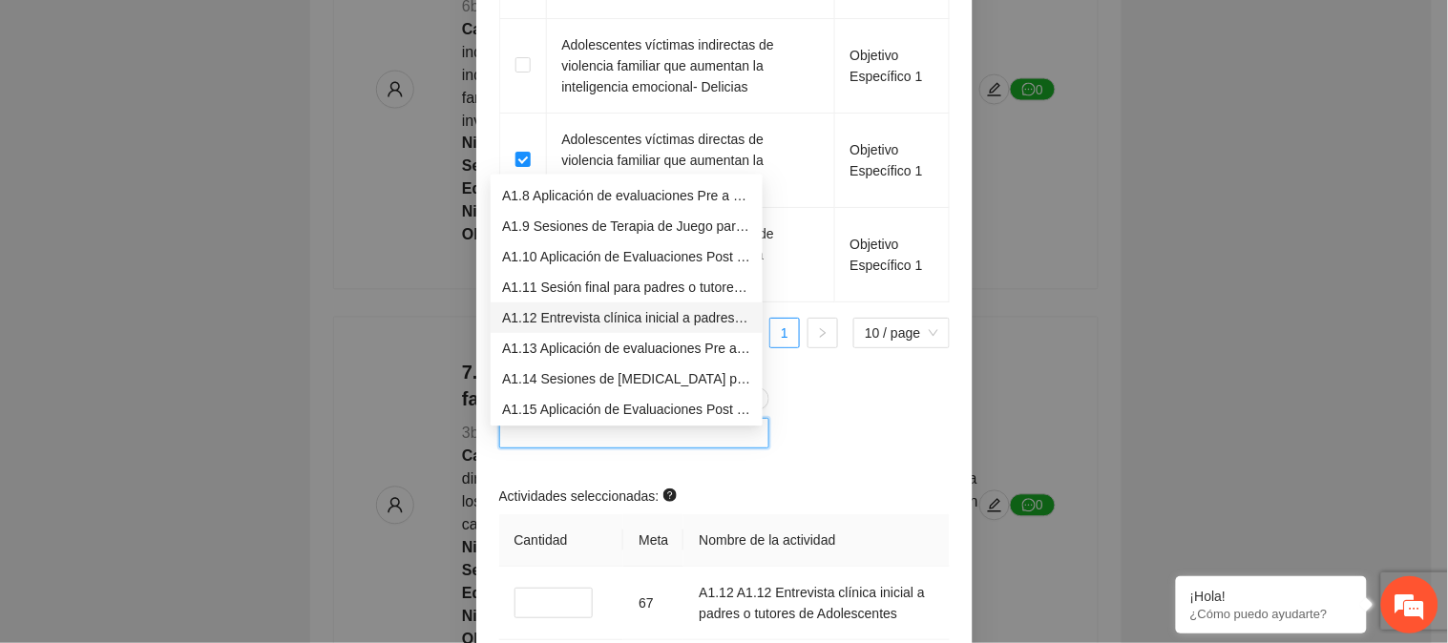
drag, startPoint x: 601, startPoint y: 313, endPoint x: 599, endPoint y: 341, distance: 27.8
click at [601, 313] on div "A1.12 Entrevista clínica inicial a padres o tutores de Adolescentes" at bounding box center [626, 317] width 249 height 21
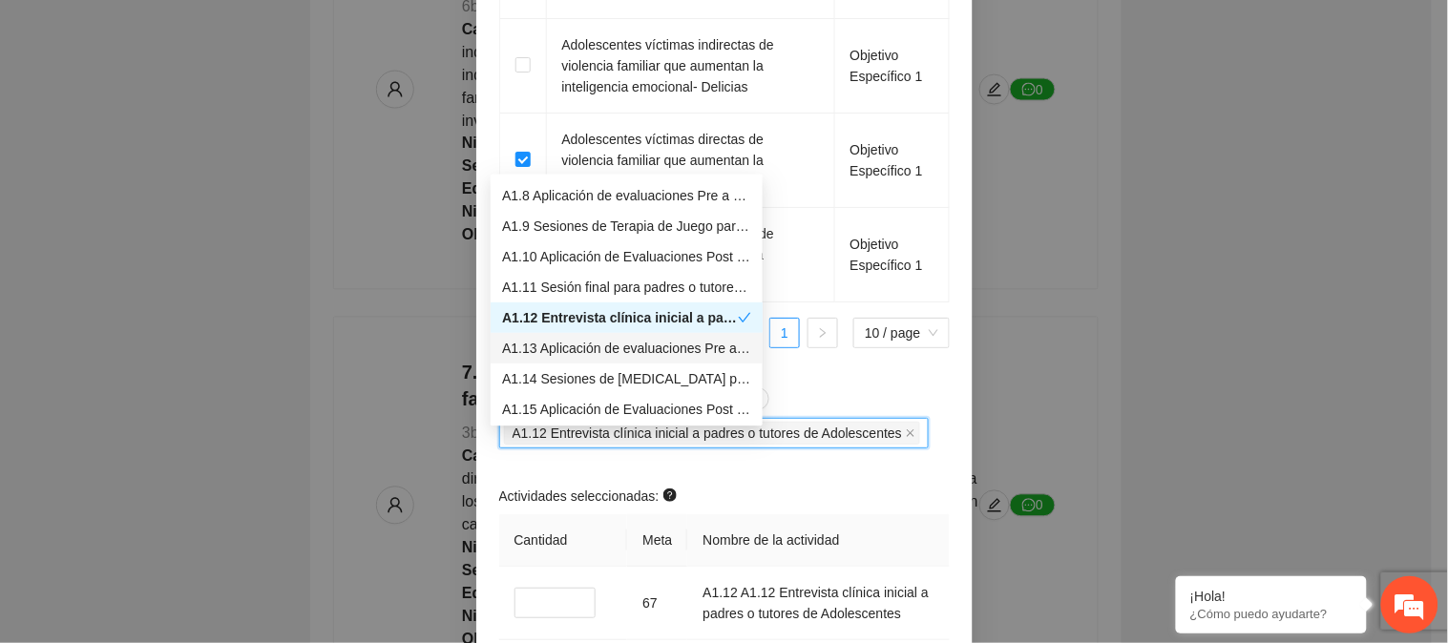
click at [599, 348] on div "A1.13 Aplicación de evaluaciones Pre a Adolescentes" at bounding box center [626, 348] width 249 height 21
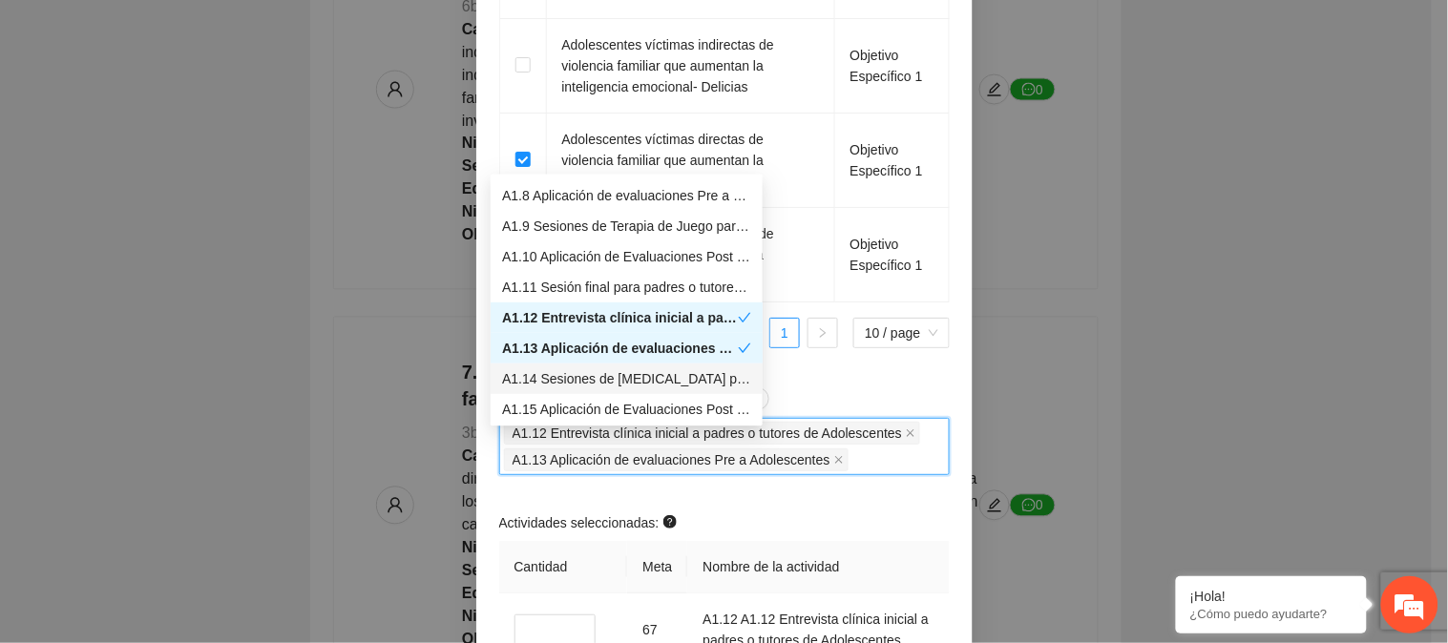
click at [599, 380] on div "A1.14 Sesiones de [MEDICAL_DATA] para Adolescentes" at bounding box center [626, 378] width 249 height 21
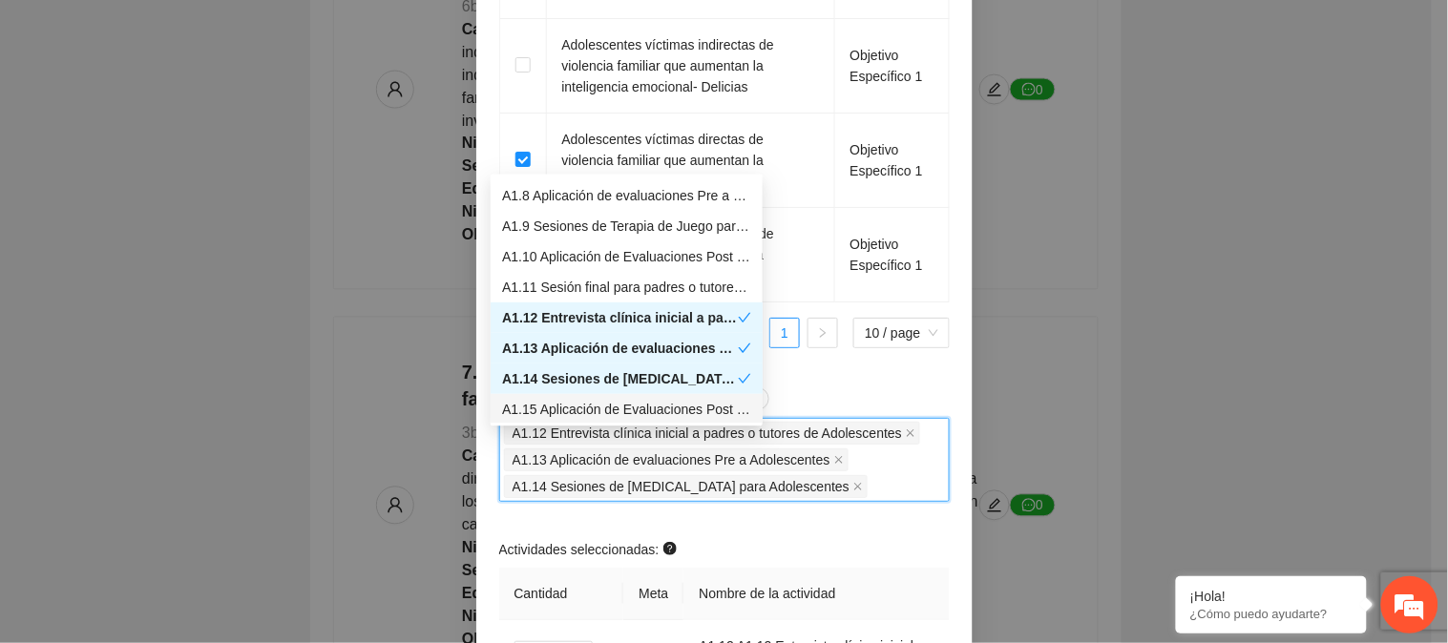
click at [604, 411] on div "A1.15 Aplicación de Evaluaciones Post a Adolescentes" at bounding box center [626, 409] width 249 height 21
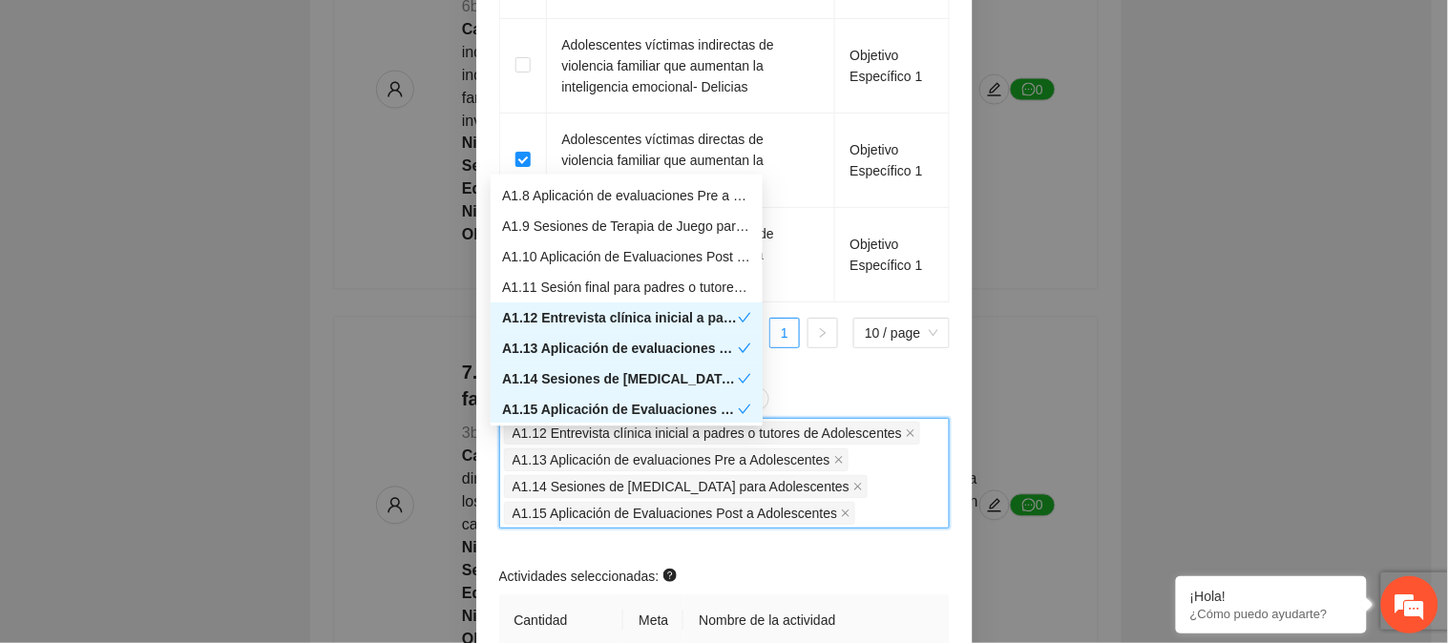
scroll to position [274, 0]
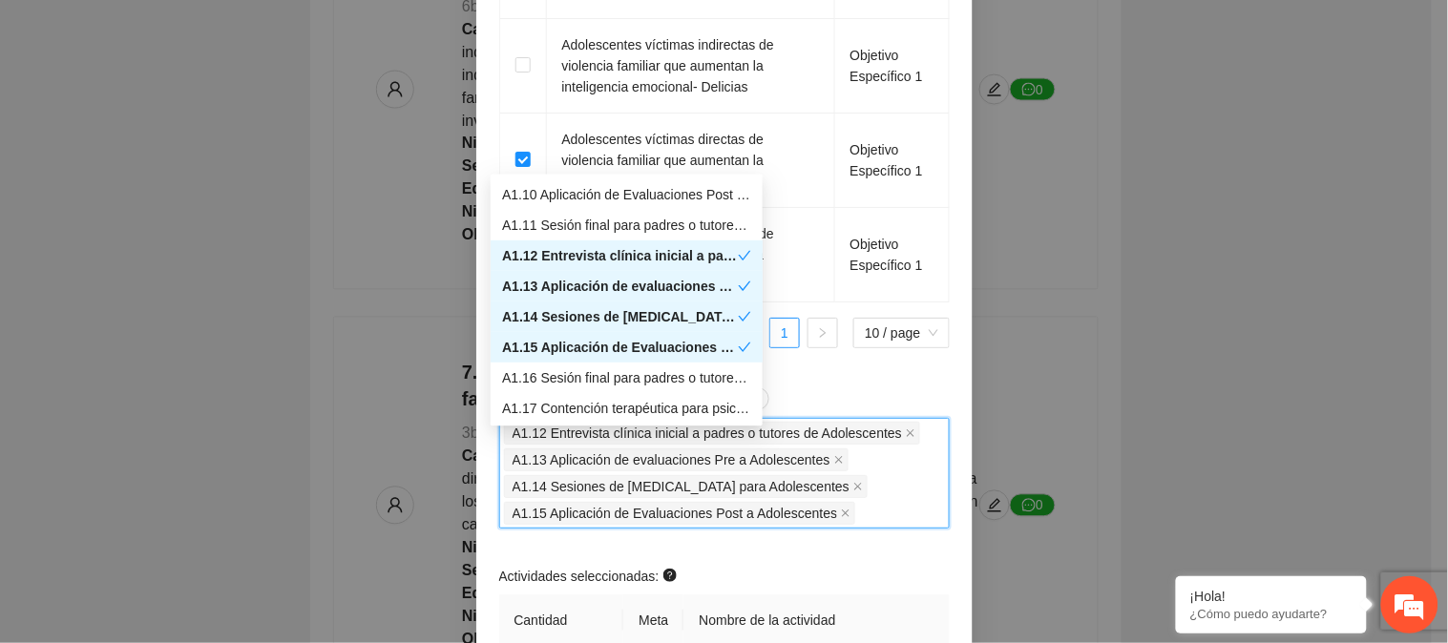
click at [627, 375] on div "A1.16 Sesión final para padres o tutores de Adolescentes" at bounding box center [626, 378] width 249 height 21
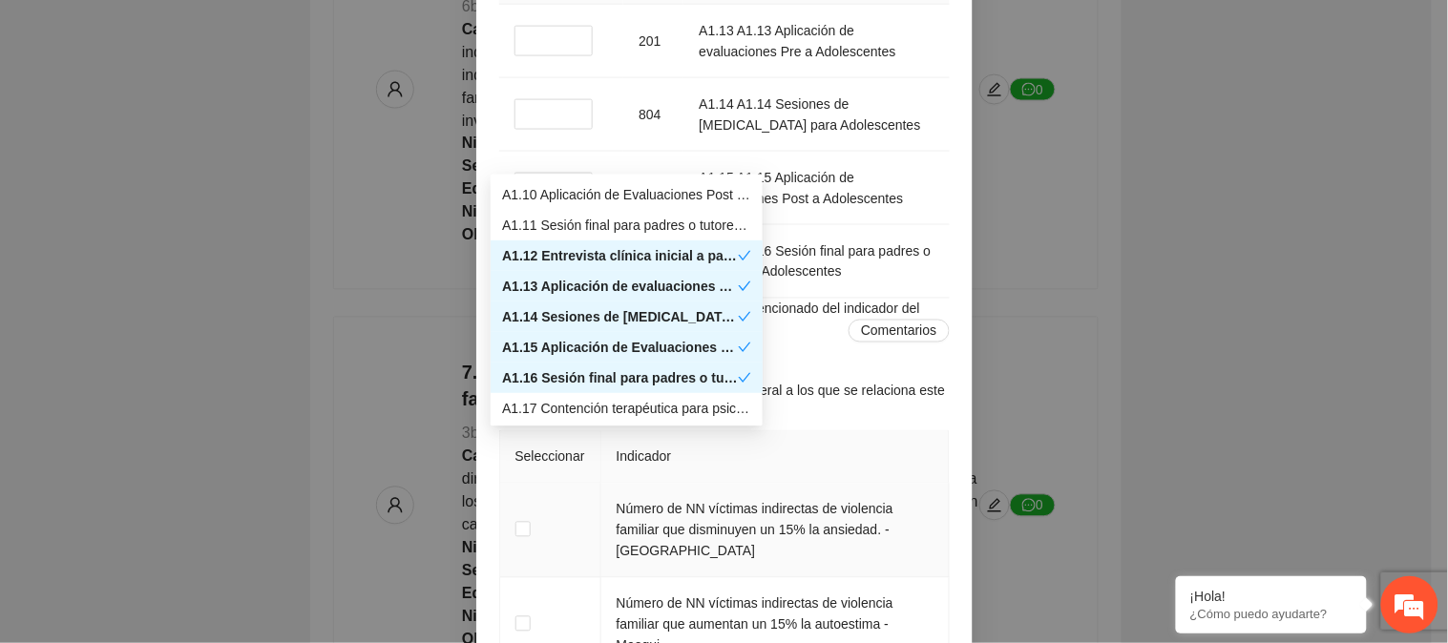
scroll to position [2429, 0]
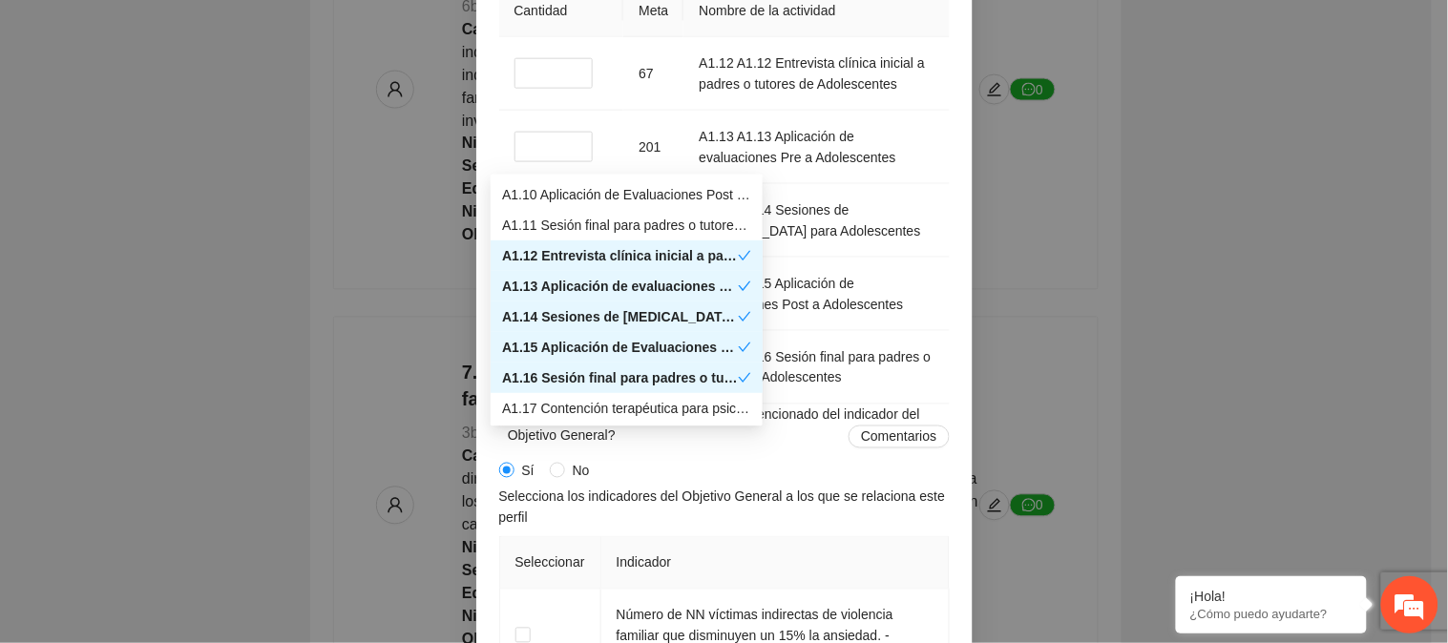
click at [902, 482] on div "Sí No" at bounding box center [724, 471] width 451 height 21
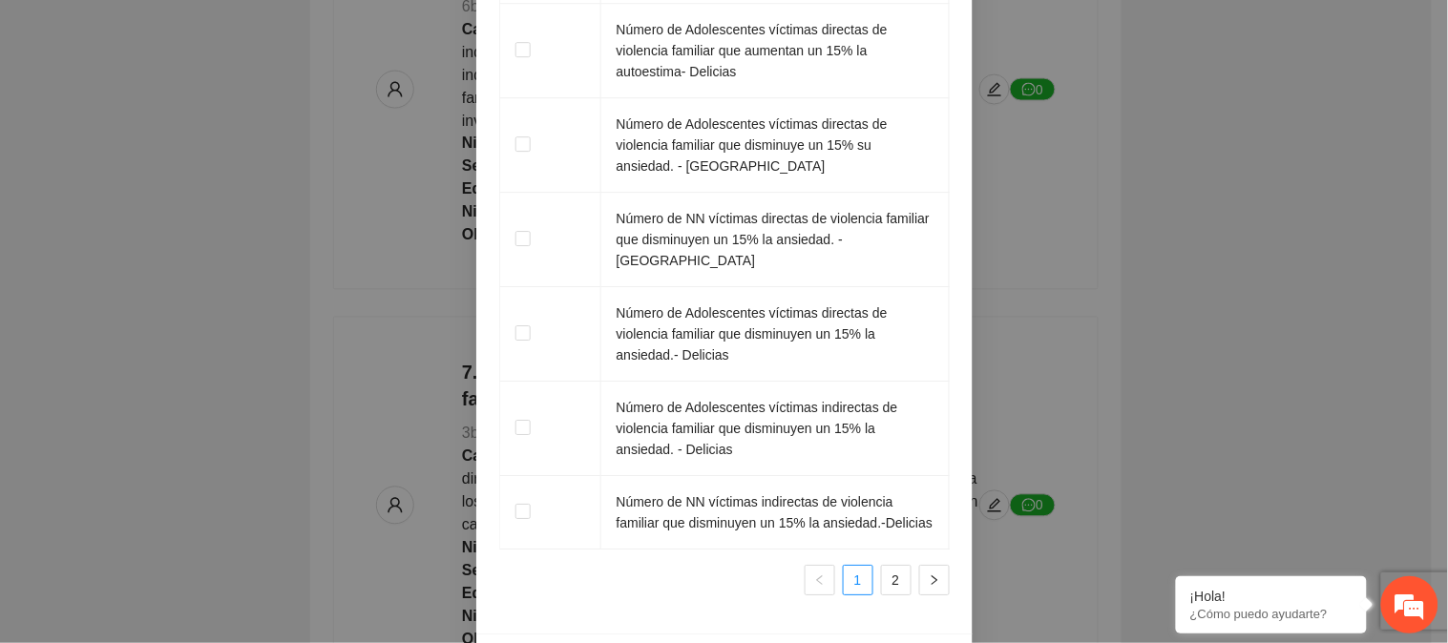
scroll to position [3385, 0]
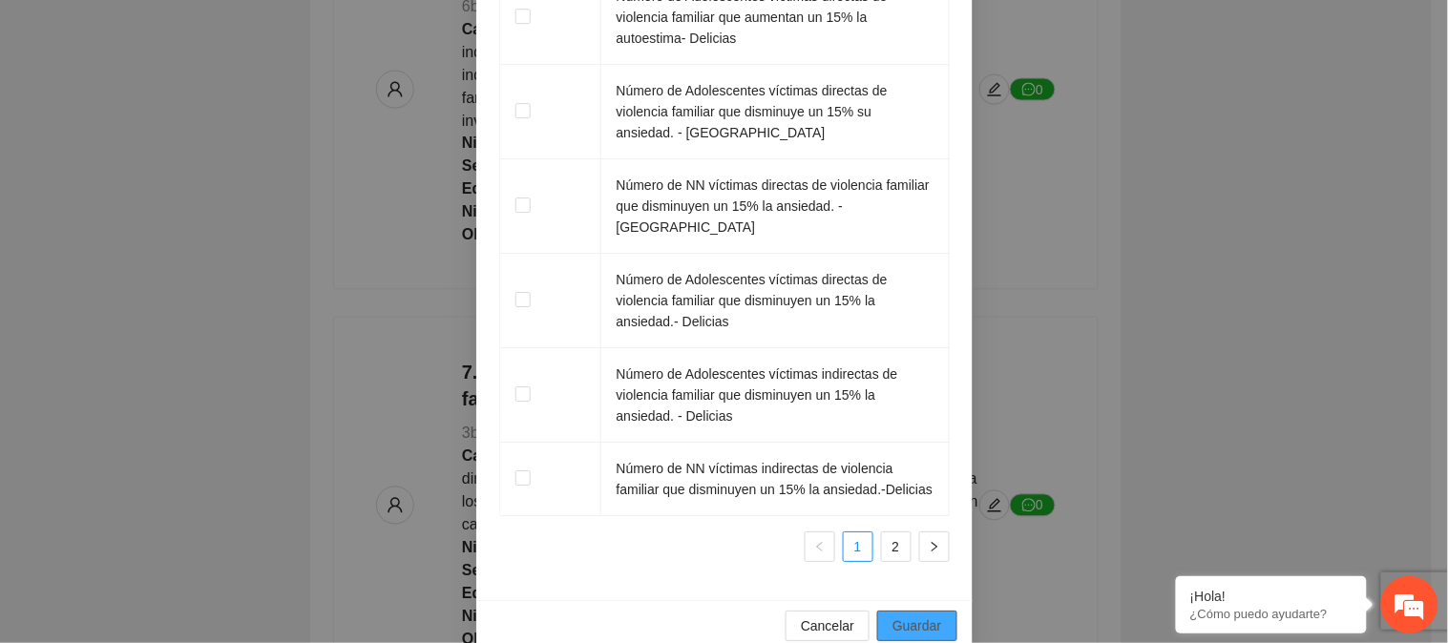
click at [903, 616] on span "Guardar" at bounding box center [917, 626] width 49 height 21
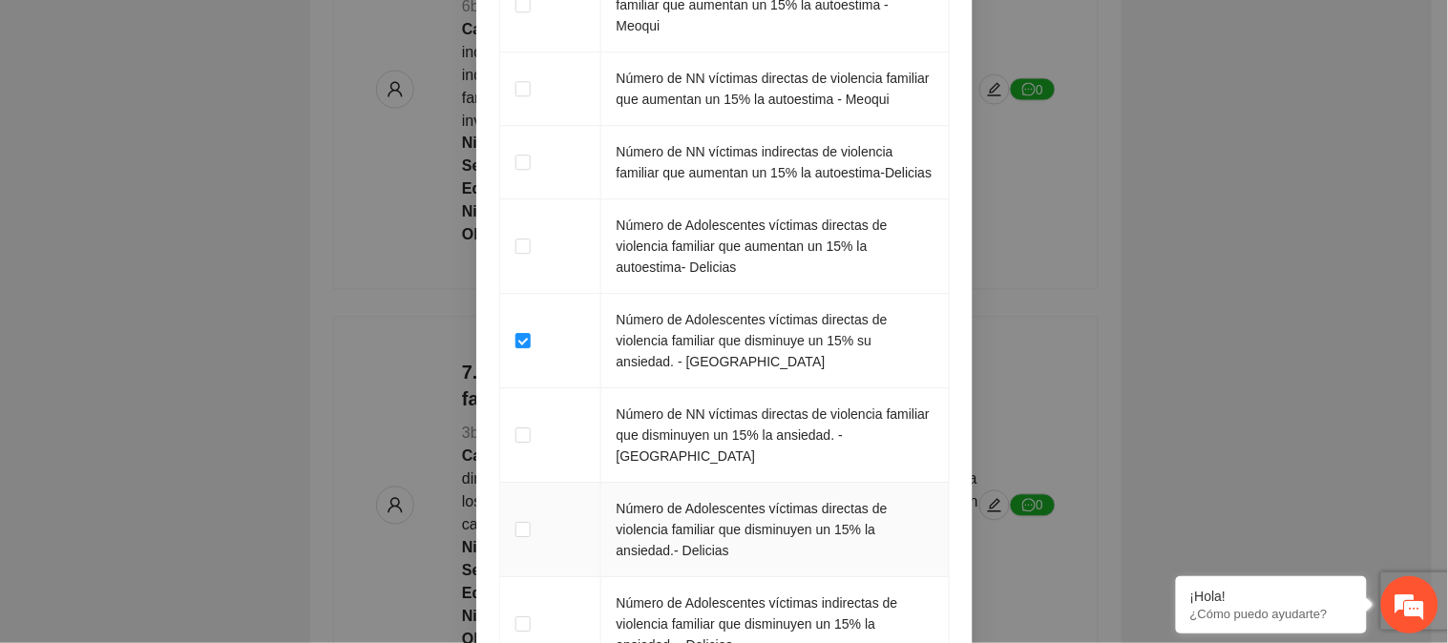
scroll to position [3279, 0]
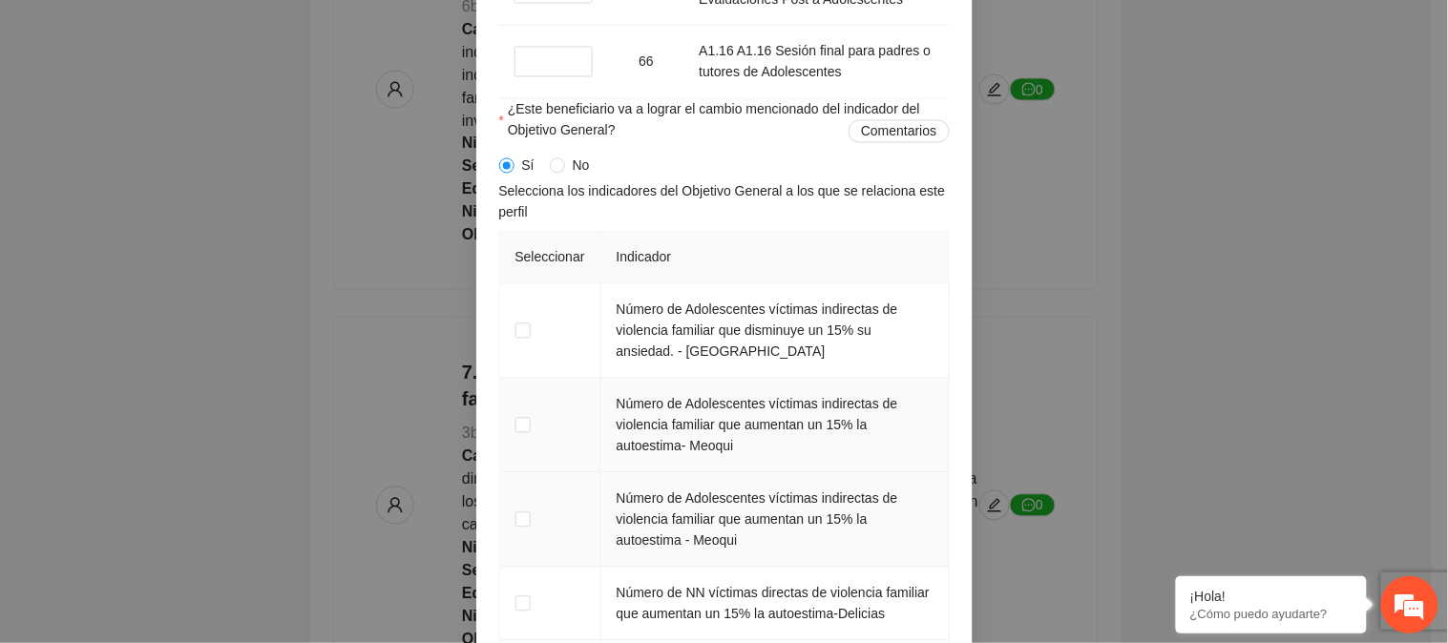
scroll to position [3070, 0]
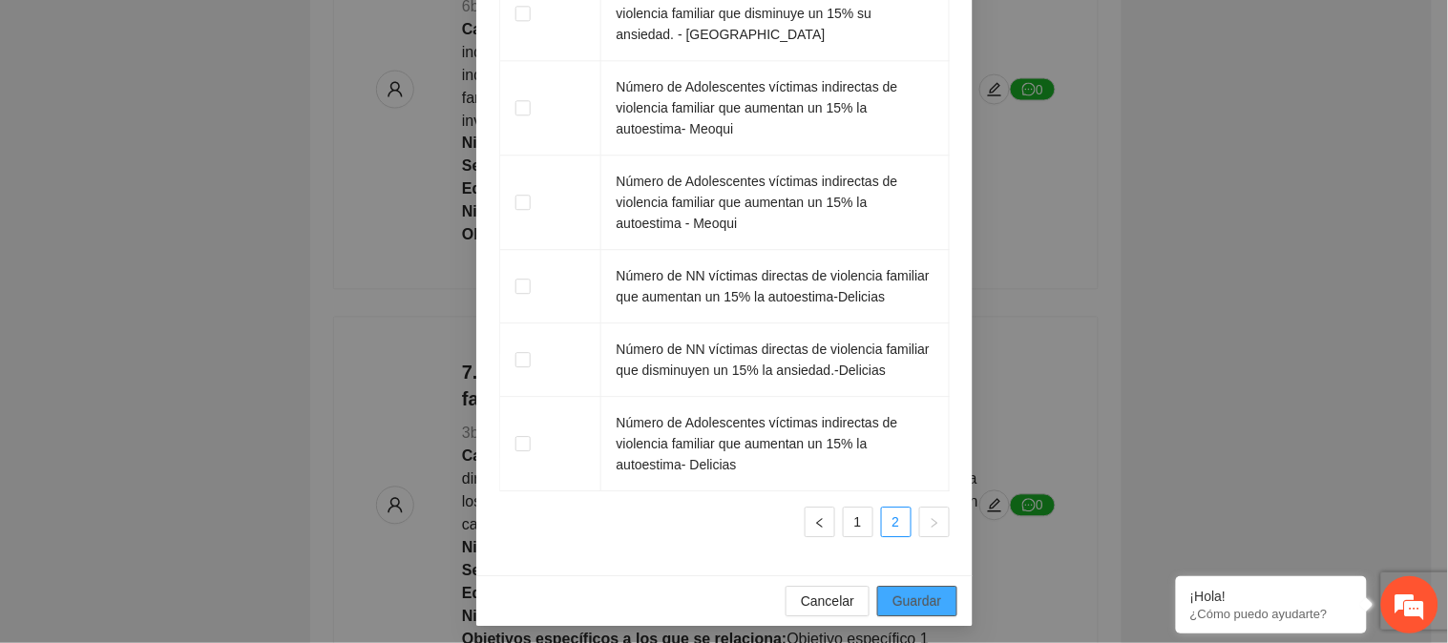
click at [905, 591] on span "Guardar" at bounding box center [917, 601] width 49 height 21
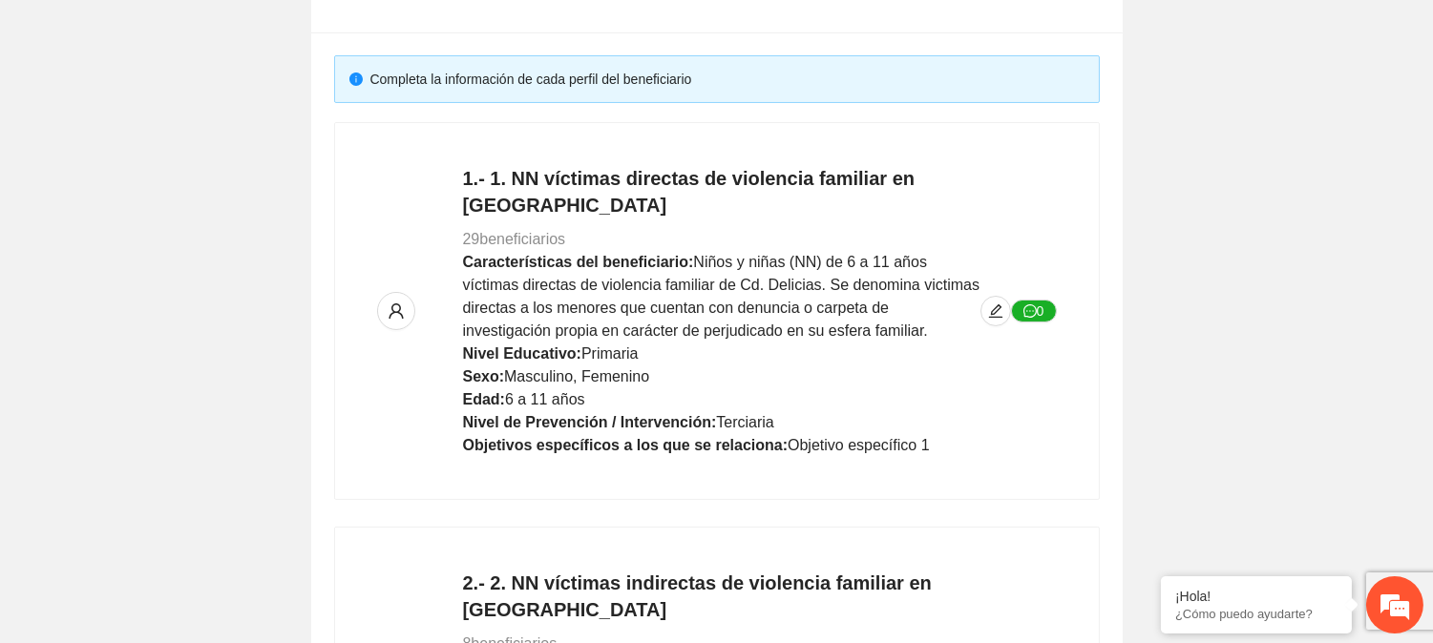
scroll to position [0, 0]
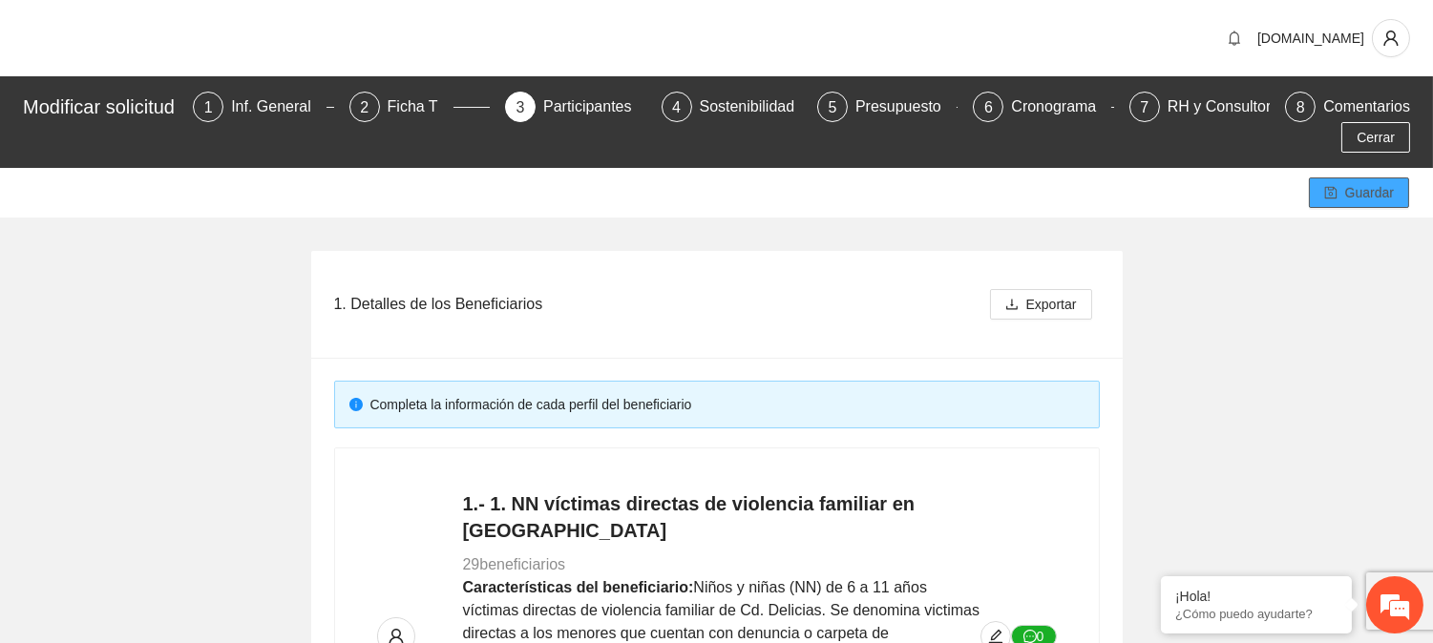
click at [1375, 194] on span "Guardar" at bounding box center [1369, 192] width 49 height 21
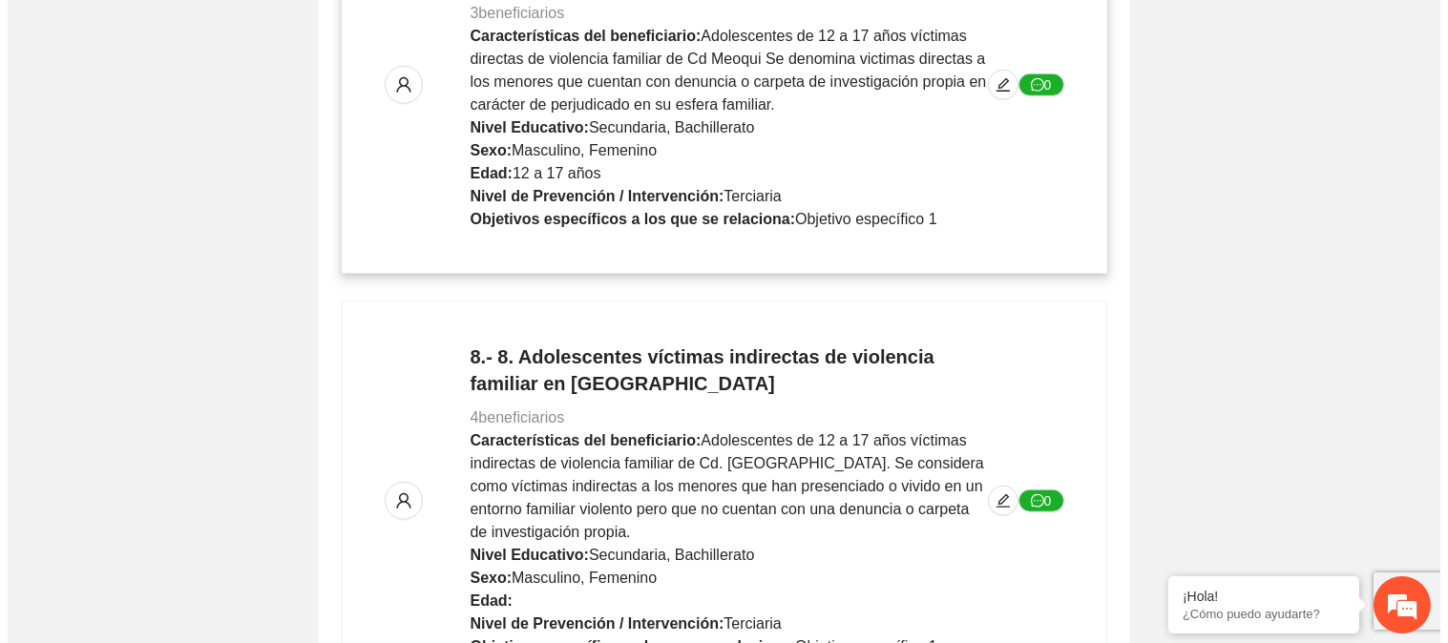
scroll to position [3192, 0]
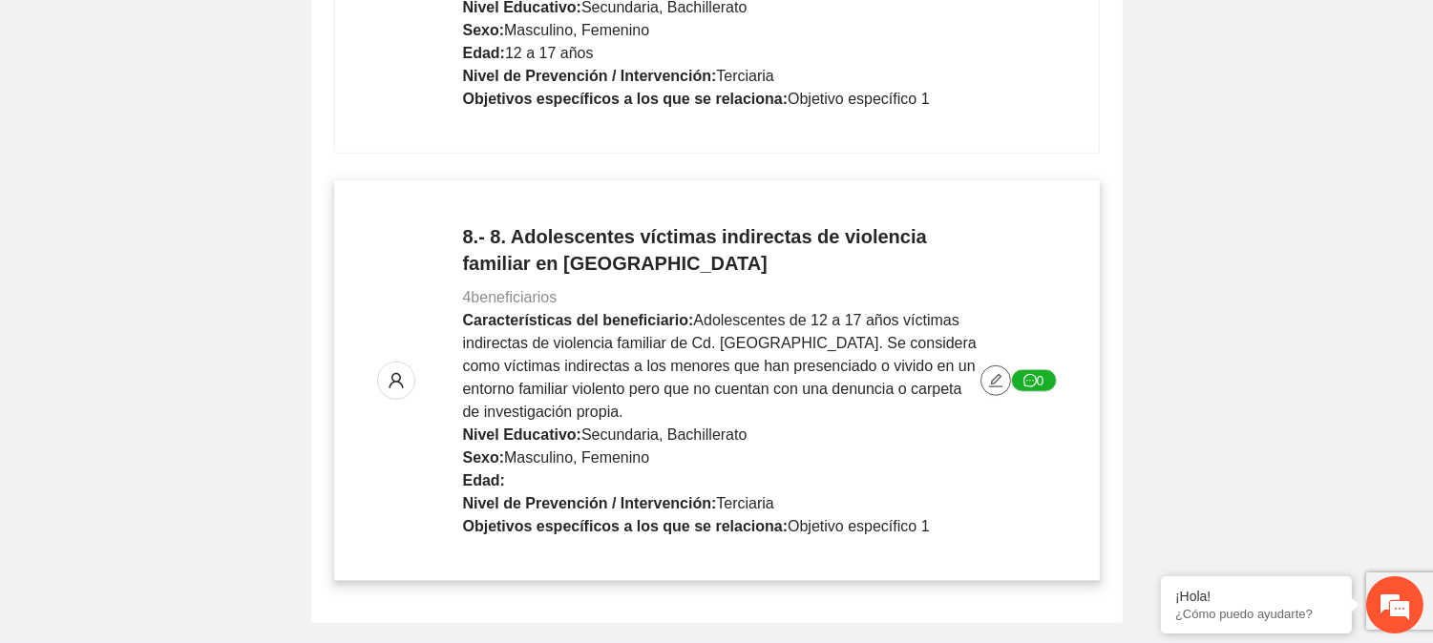
click at [993, 374] on icon "edit" at bounding box center [995, 380] width 13 height 13
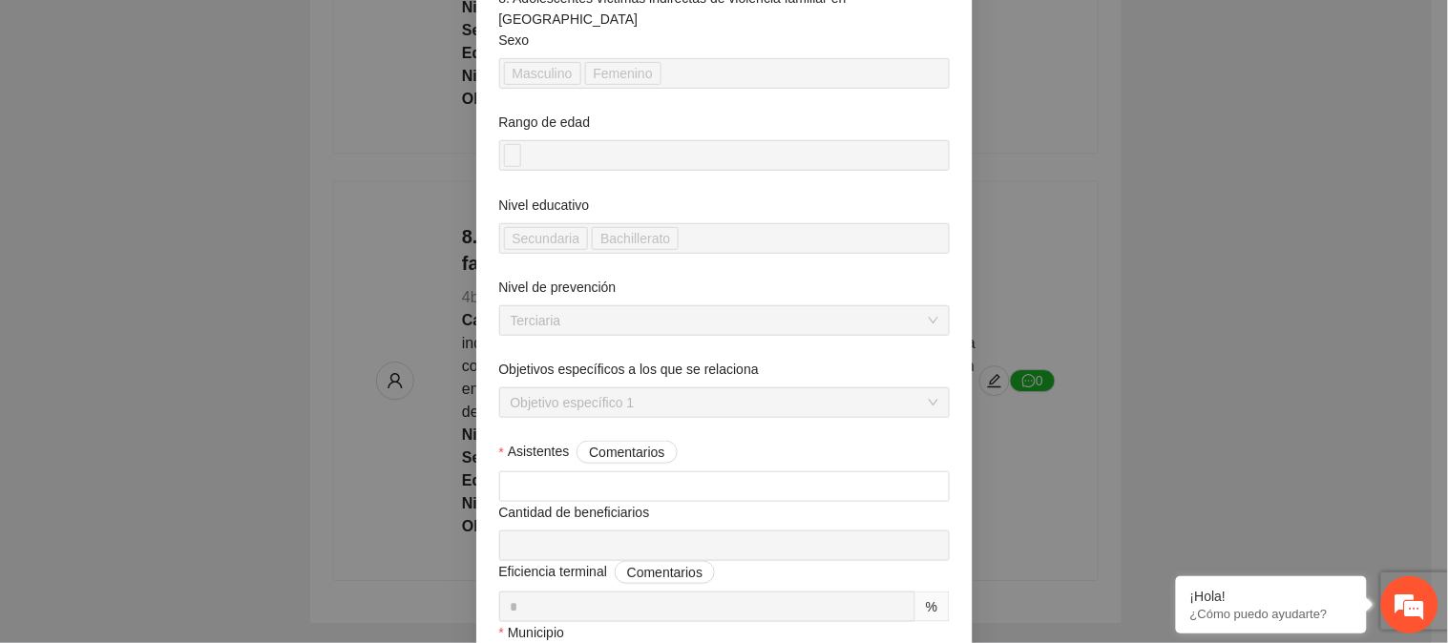
scroll to position [318, 0]
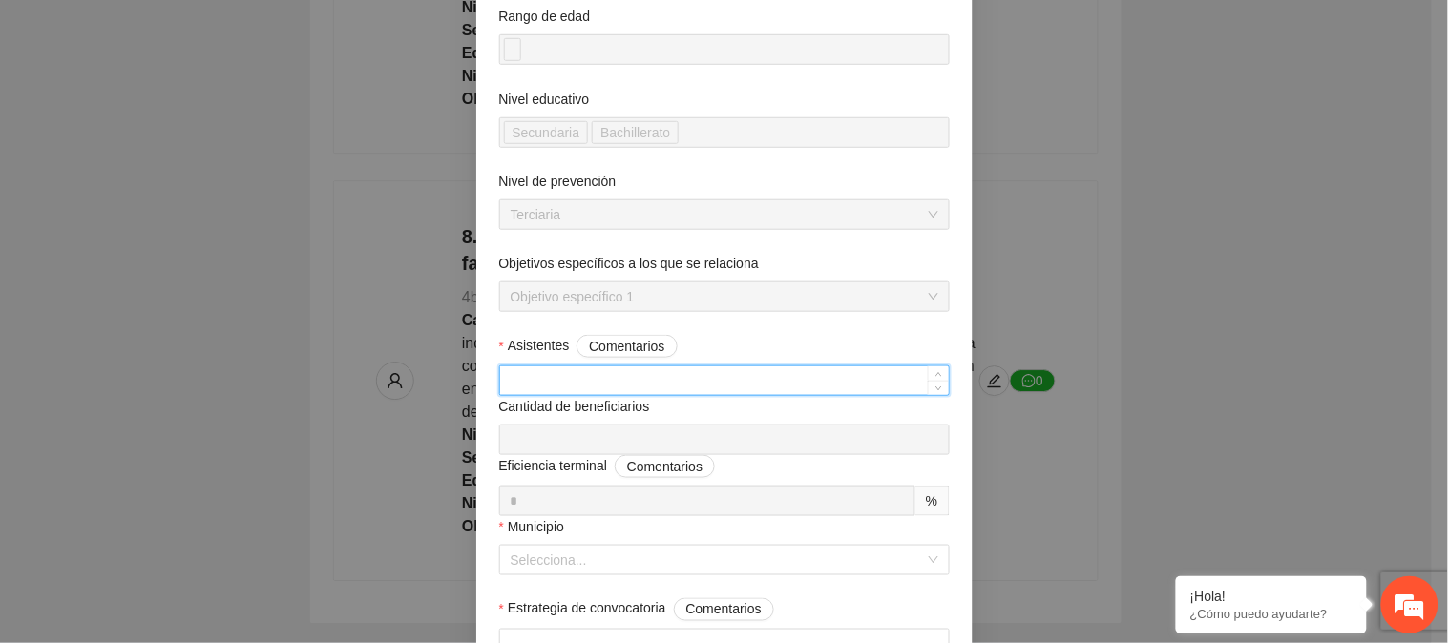
click at [566, 370] on input "Asistentes Comentarios" at bounding box center [724, 381] width 449 height 29
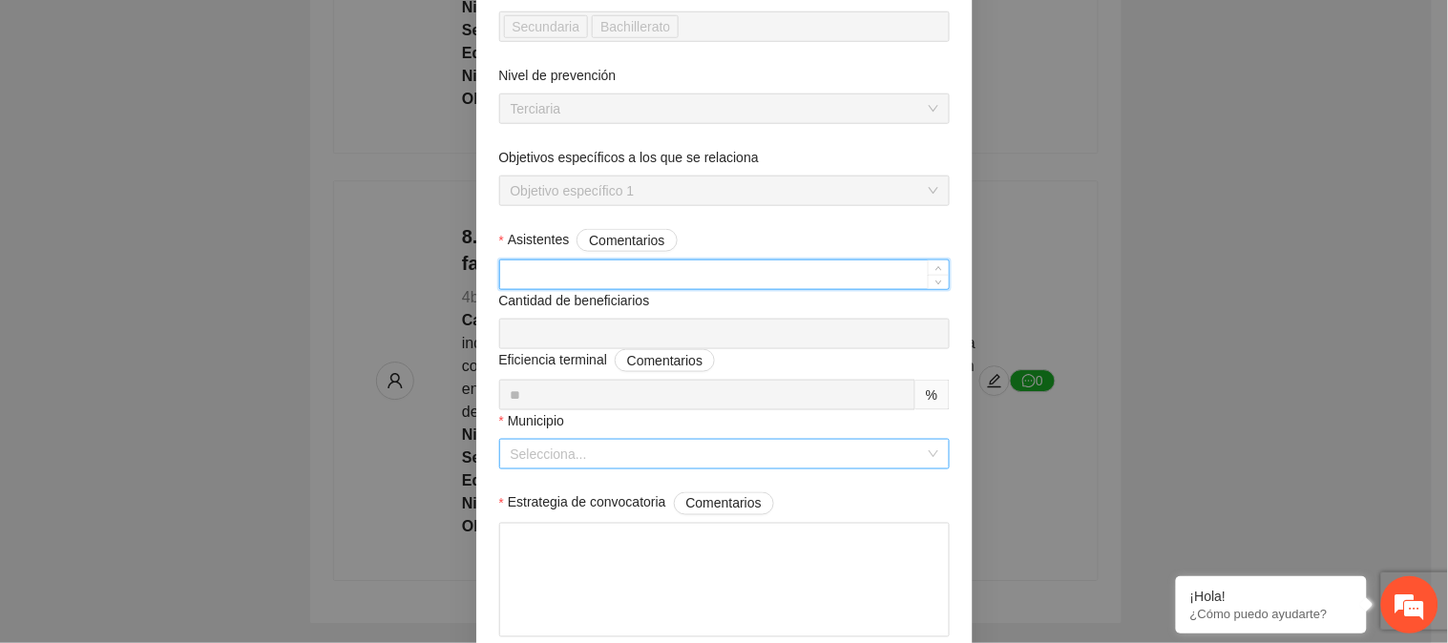
click at [614, 447] on input "Municipio" at bounding box center [718, 454] width 414 height 29
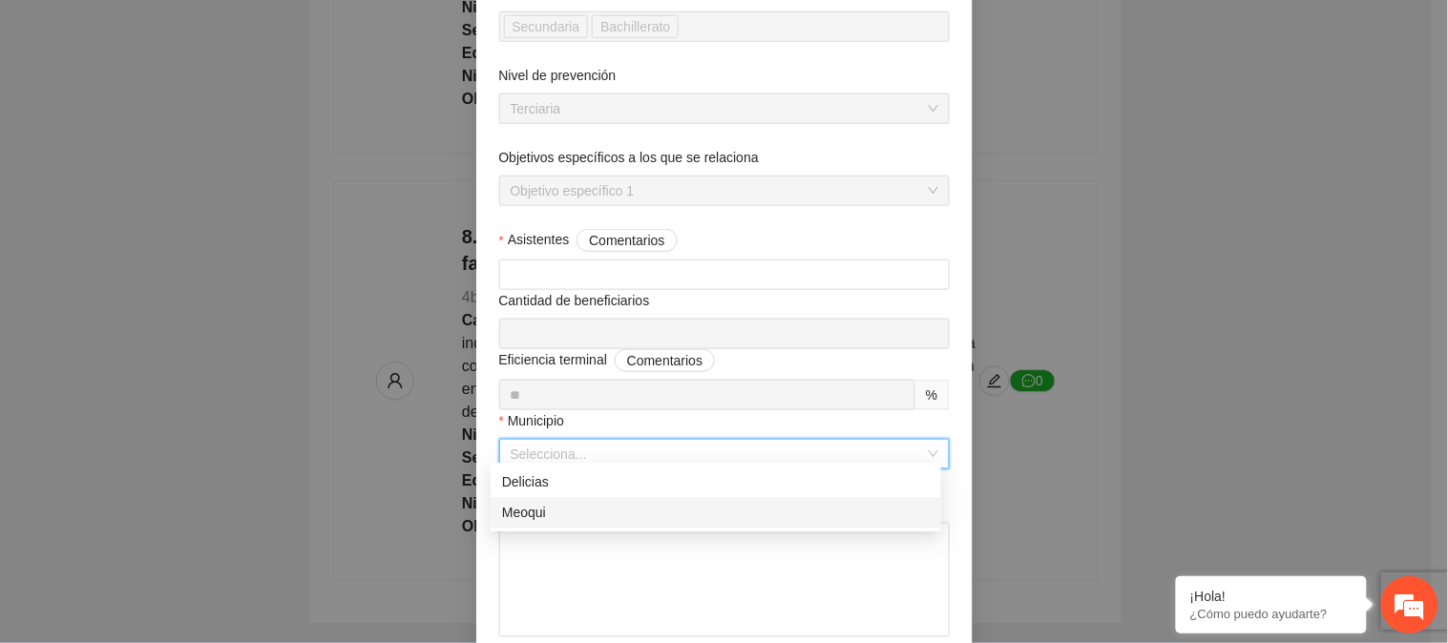
click at [579, 517] on div "Meoqui" at bounding box center [716, 512] width 428 height 21
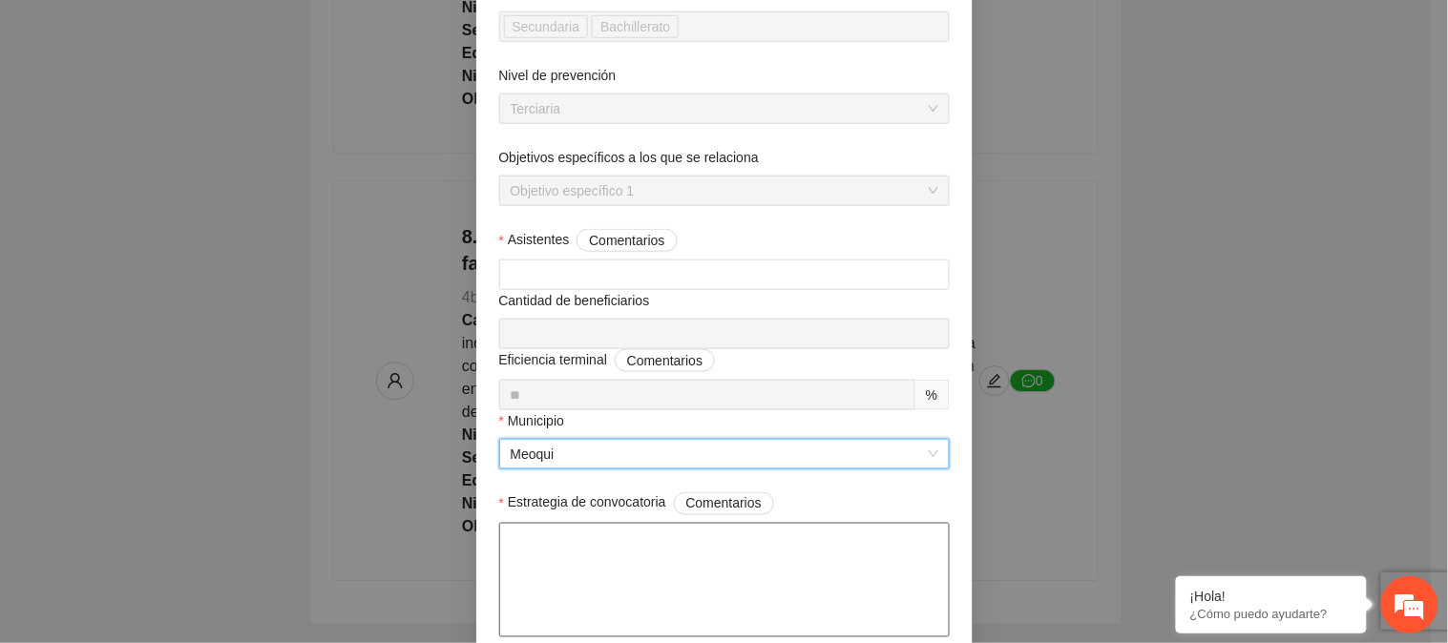
click at [554, 546] on textarea "Estrategia de convocatoria Comentarios" at bounding box center [724, 580] width 451 height 115
paste textarea "**********"
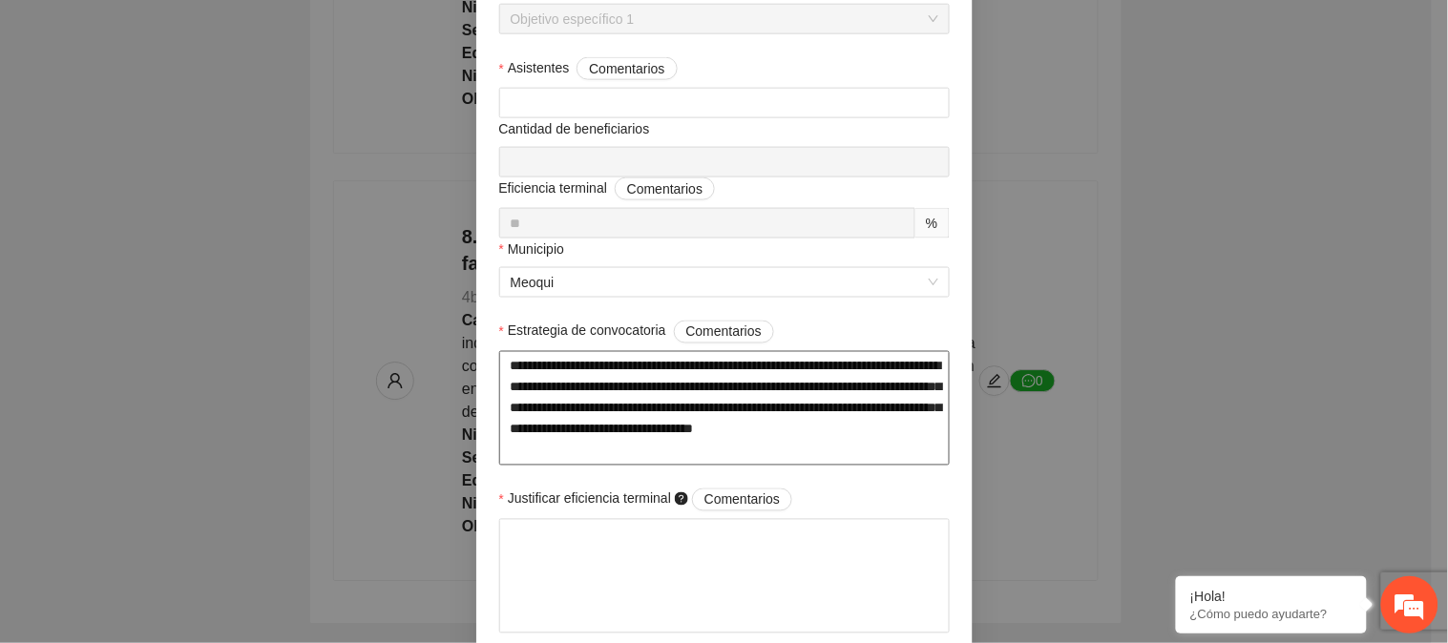
scroll to position [636, 0]
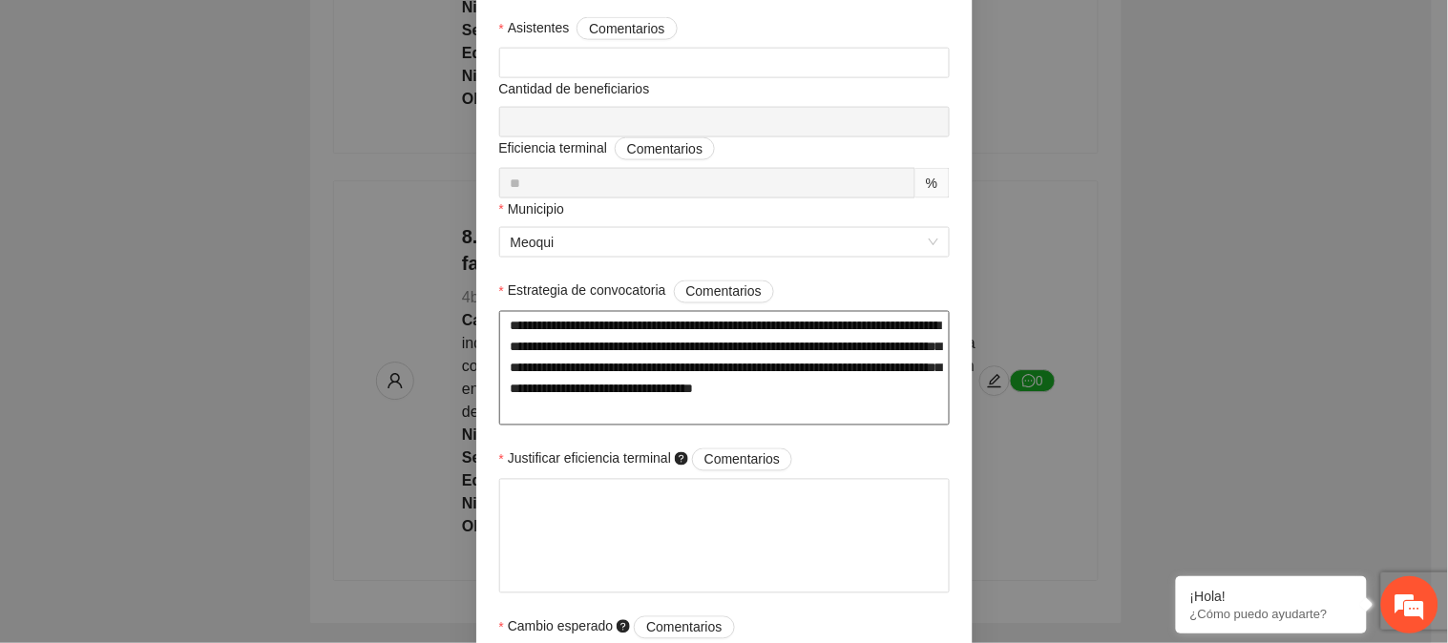
click at [733, 379] on textarea "**********" at bounding box center [724, 368] width 451 height 115
click at [713, 377] on textarea "**********" at bounding box center [724, 368] width 451 height 115
click at [747, 377] on textarea "**********" at bounding box center [724, 368] width 451 height 115
click at [653, 518] on textarea "Justificar eficiencia terminal Comentarios" at bounding box center [724, 536] width 451 height 115
paste textarea "**********"
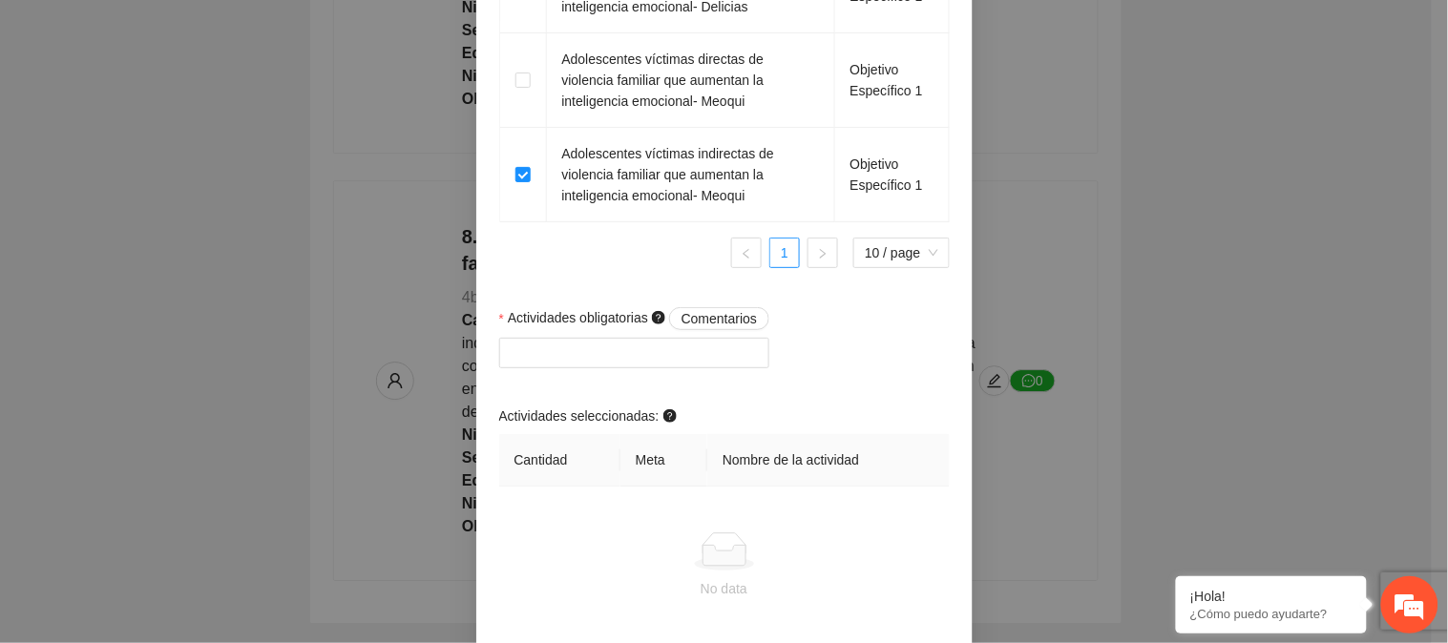
scroll to position [1909, 0]
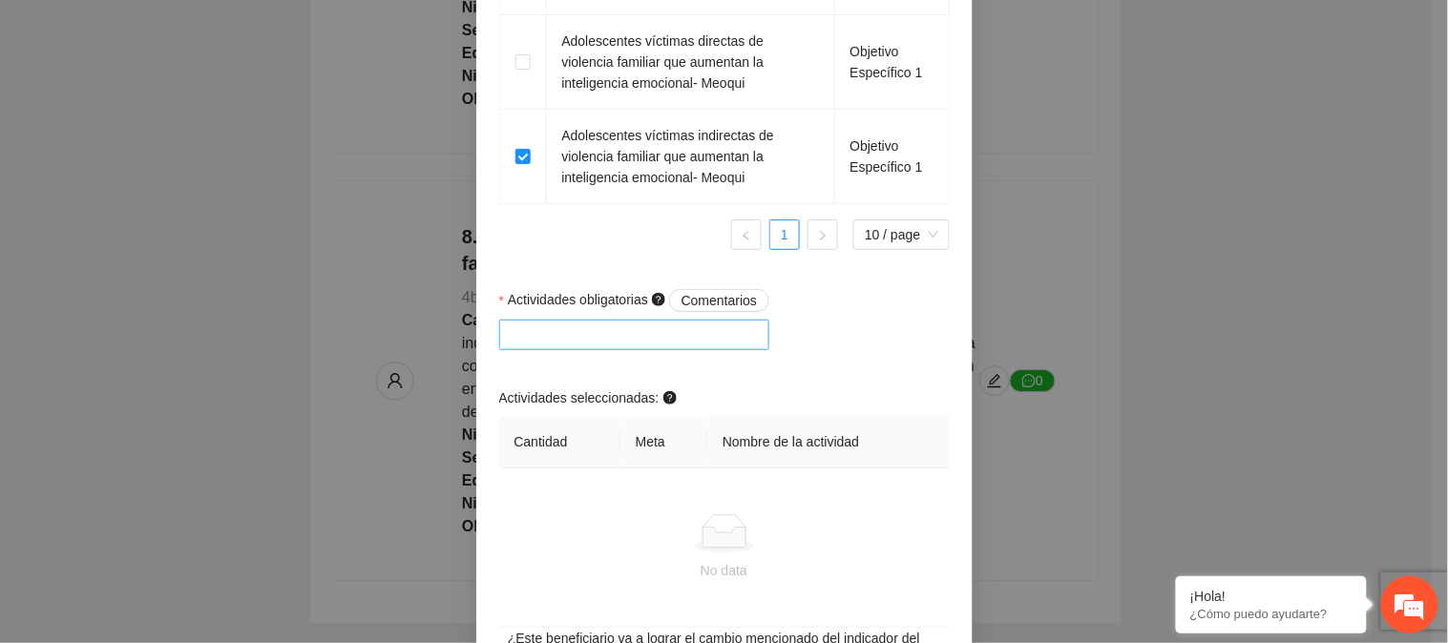
click at [641, 337] on div at bounding box center [635, 335] width 262 height 23
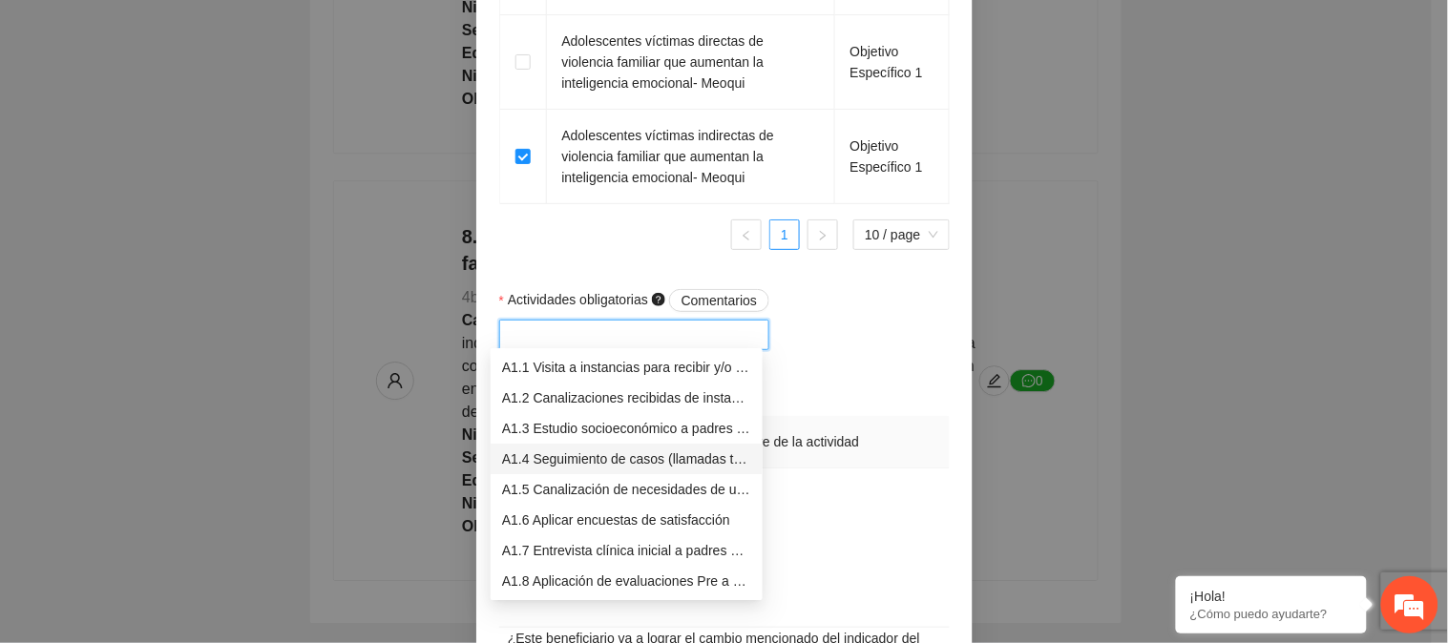
scroll to position [212, 0]
click at [627, 494] on div "A1.12 Entrevista clínica inicial a padres o tutores de Adolescentes" at bounding box center [626, 491] width 249 height 21
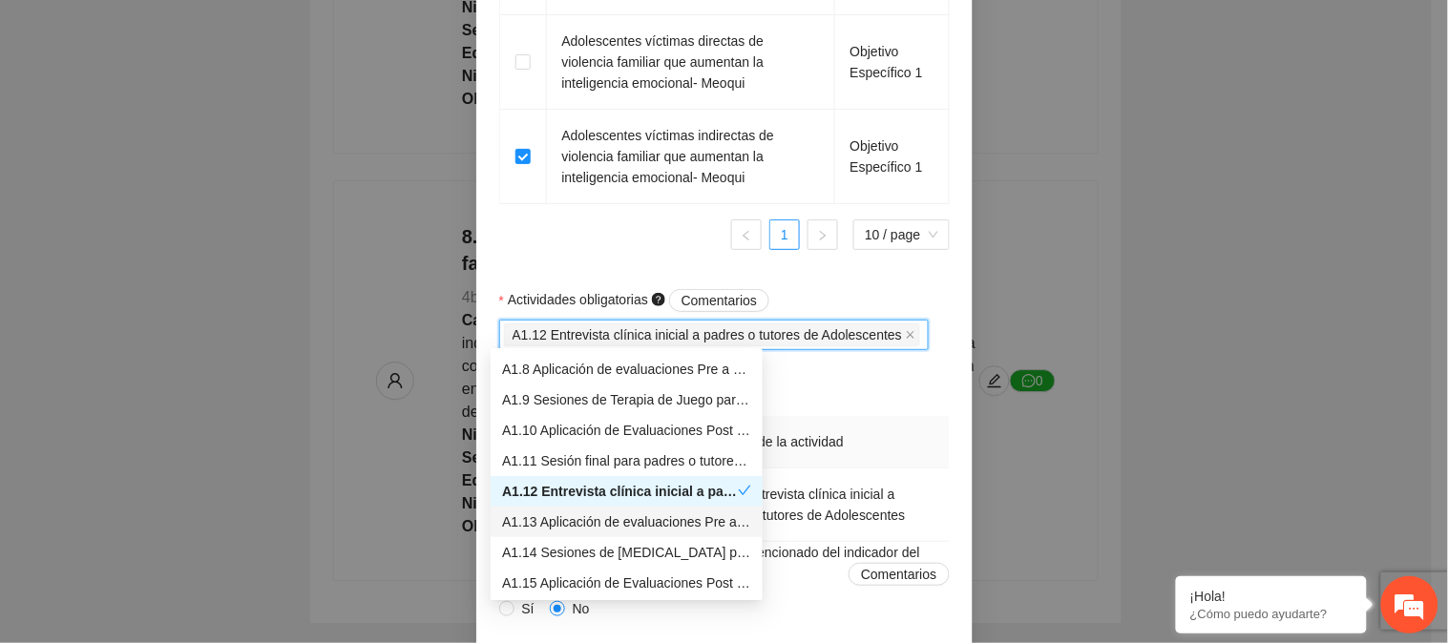
click at [584, 525] on div "A1.13 Aplicación de evaluaciones Pre a Adolescentes" at bounding box center [626, 522] width 249 height 21
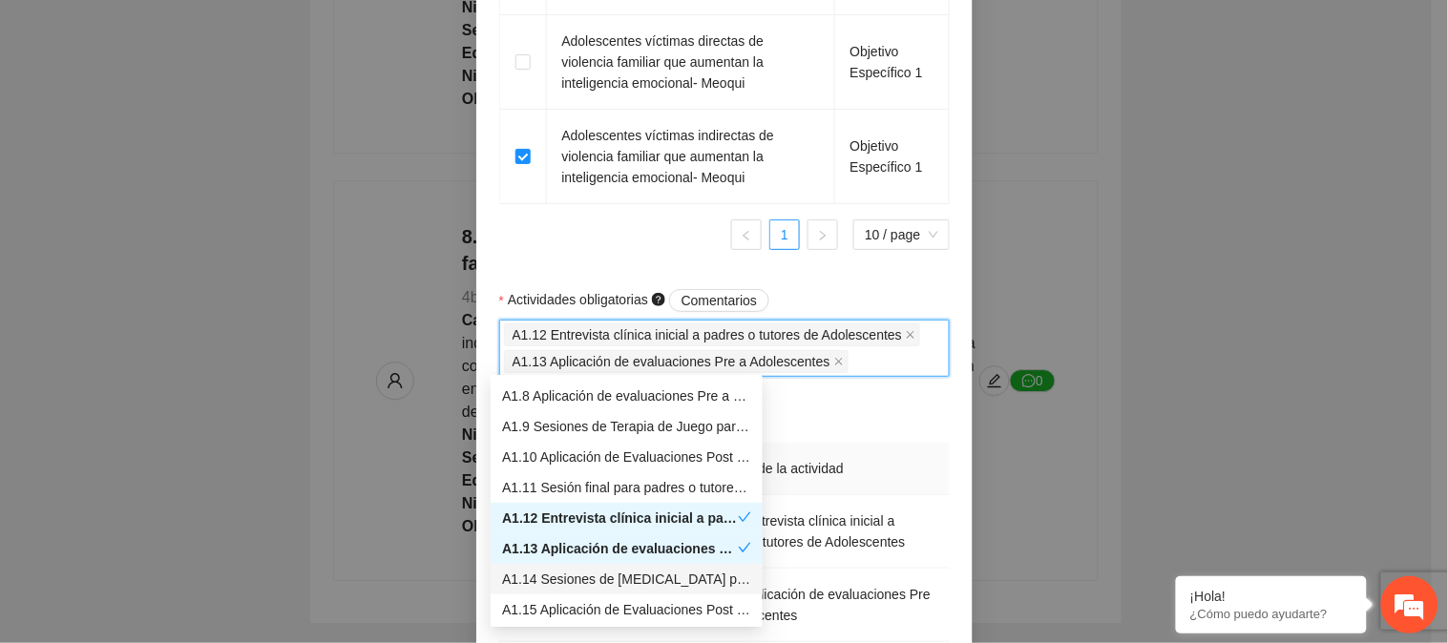
click at [582, 569] on div "A1.14 Sesiones de [MEDICAL_DATA] para Adolescentes" at bounding box center [626, 579] width 249 height 21
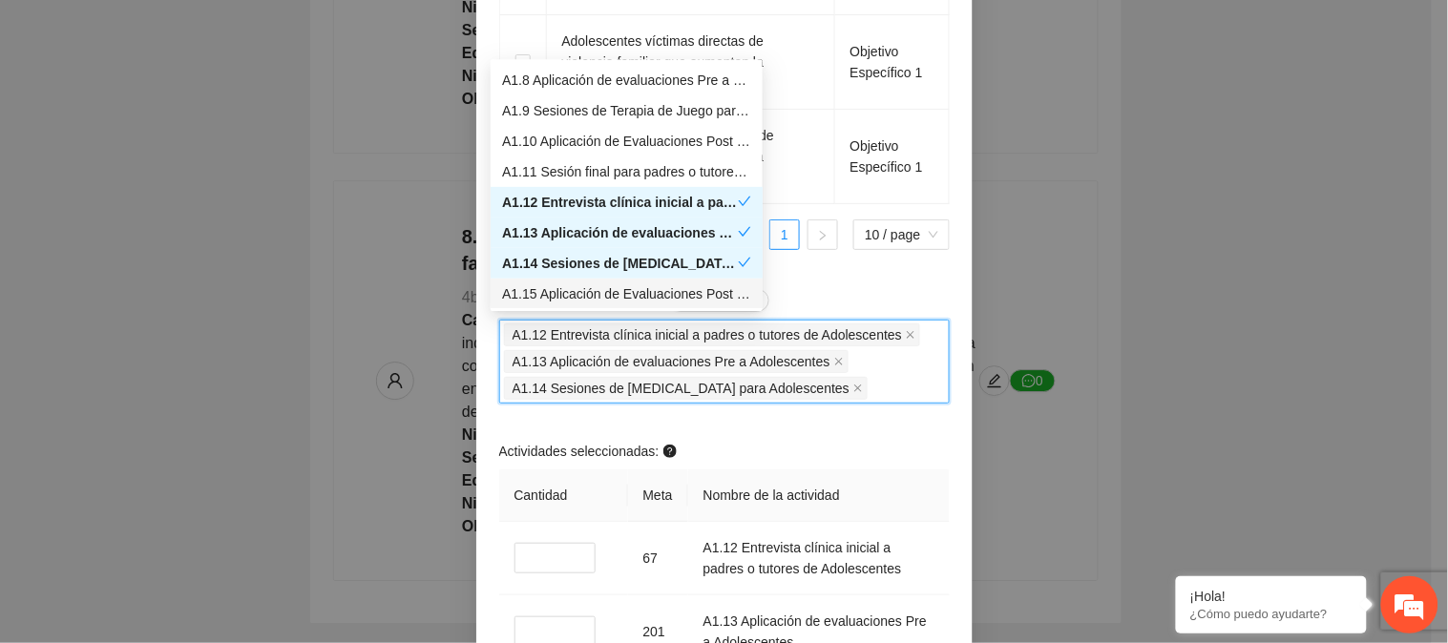
click at [618, 289] on div "A1.15 Aplicación de Evaluaciones Post a Adolescentes" at bounding box center [626, 294] width 249 height 21
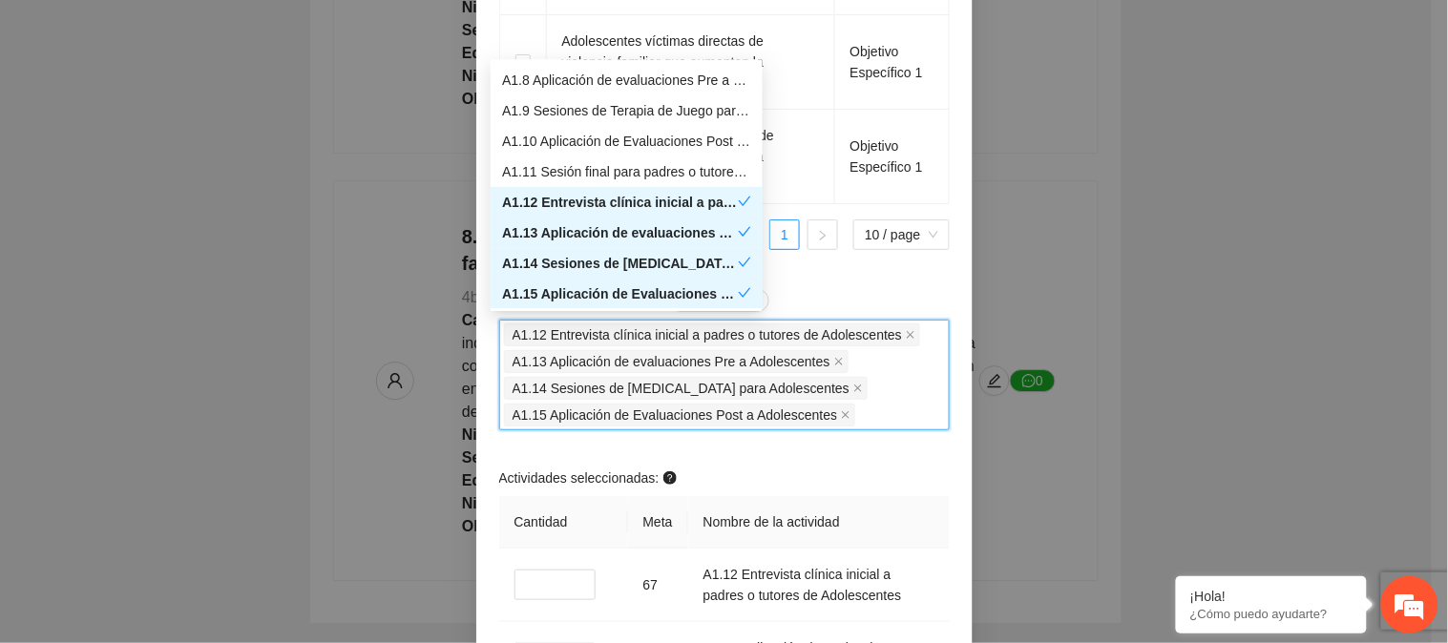
scroll to position [274, 0]
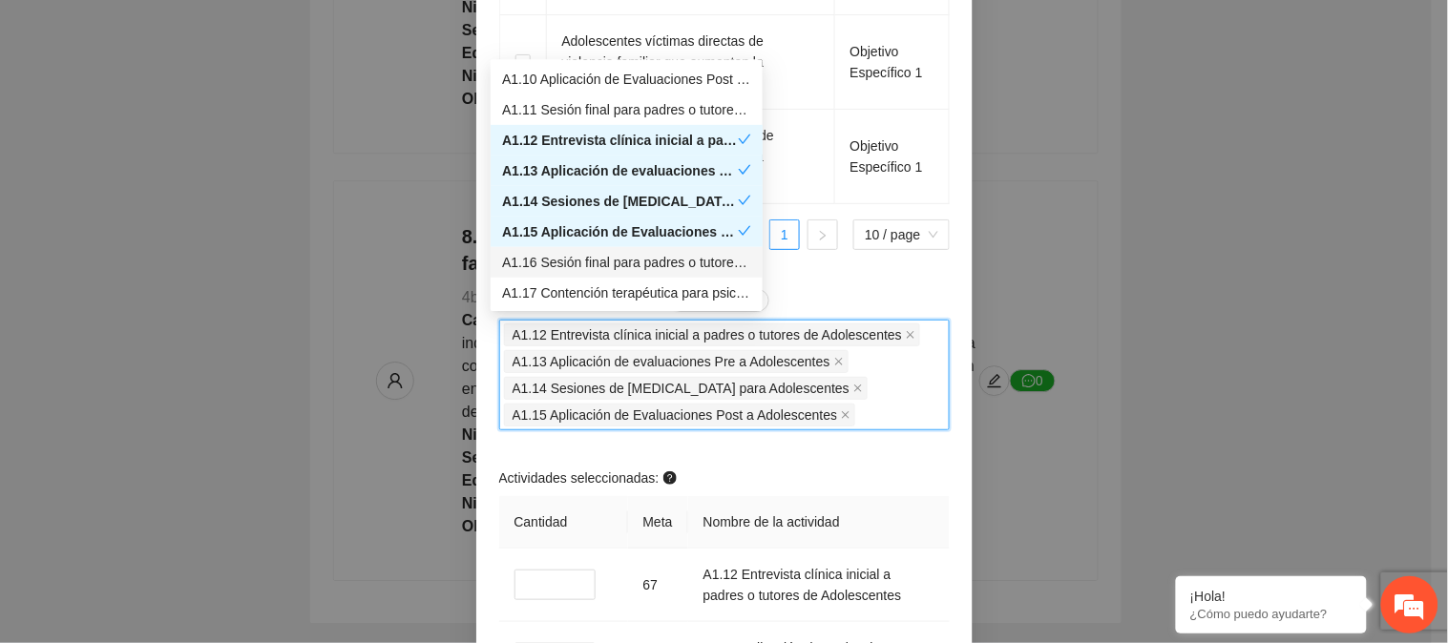
click at [644, 259] on div "A1.16 Sesión final para padres o tutores de Adolescentes" at bounding box center [626, 262] width 249 height 21
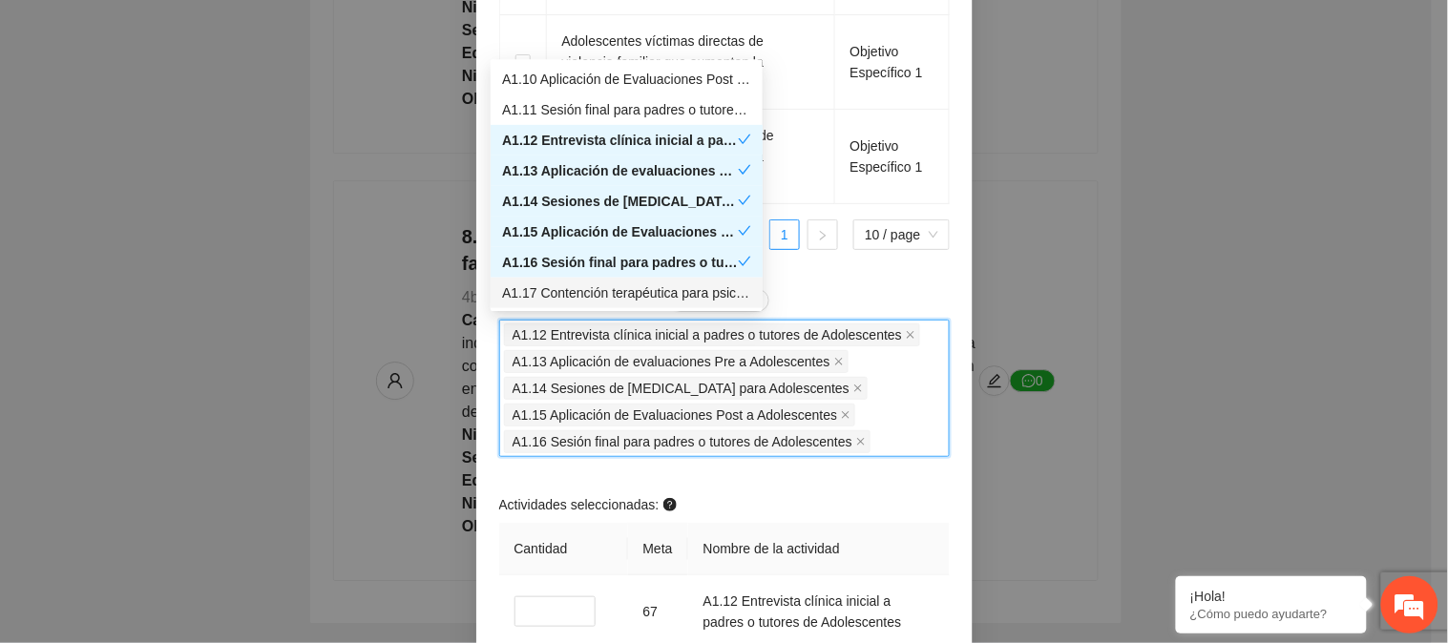
click at [578, 489] on div "Se refiere al mínimo de actividades que una persona debe concluir para lograr e…" at bounding box center [578, 489] width 0 height 0
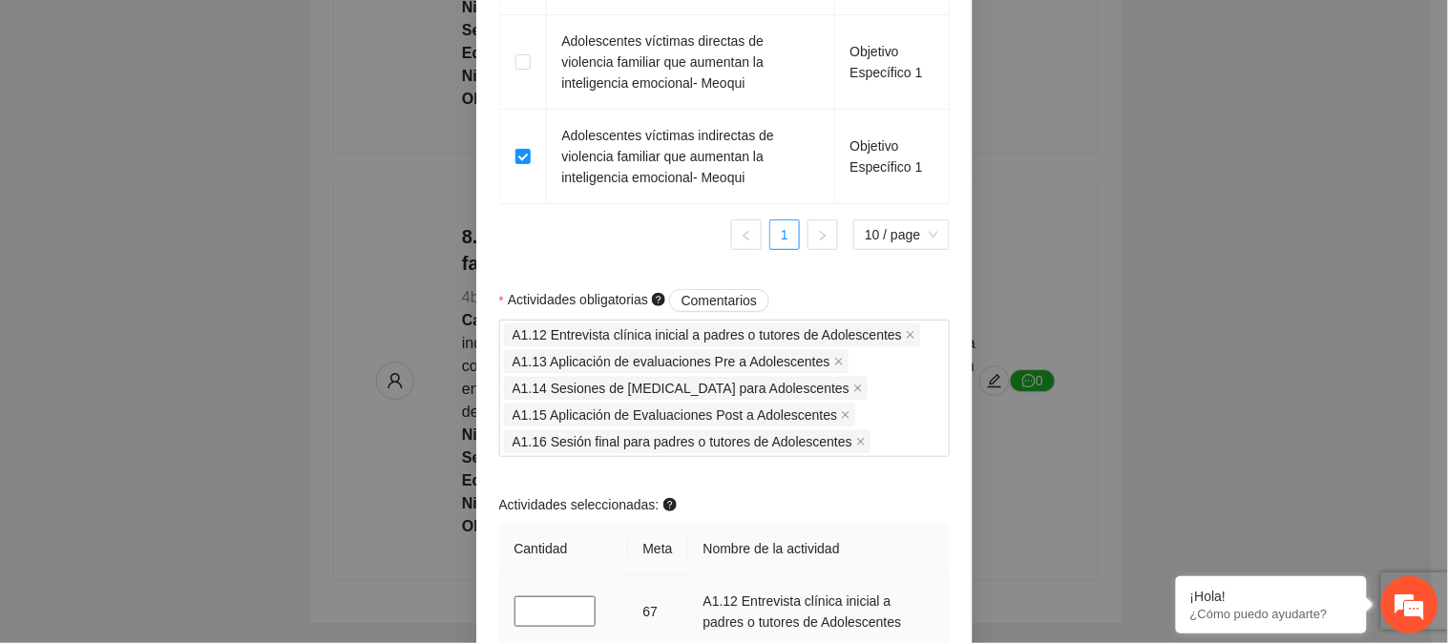
drag, startPoint x: 537, startPoint y: 603, endPoint x: 499, endPoint y: 602, distance: 38.2
click at [499, 602] on td "*" at bounding box center [563, 613] width 129 height 74
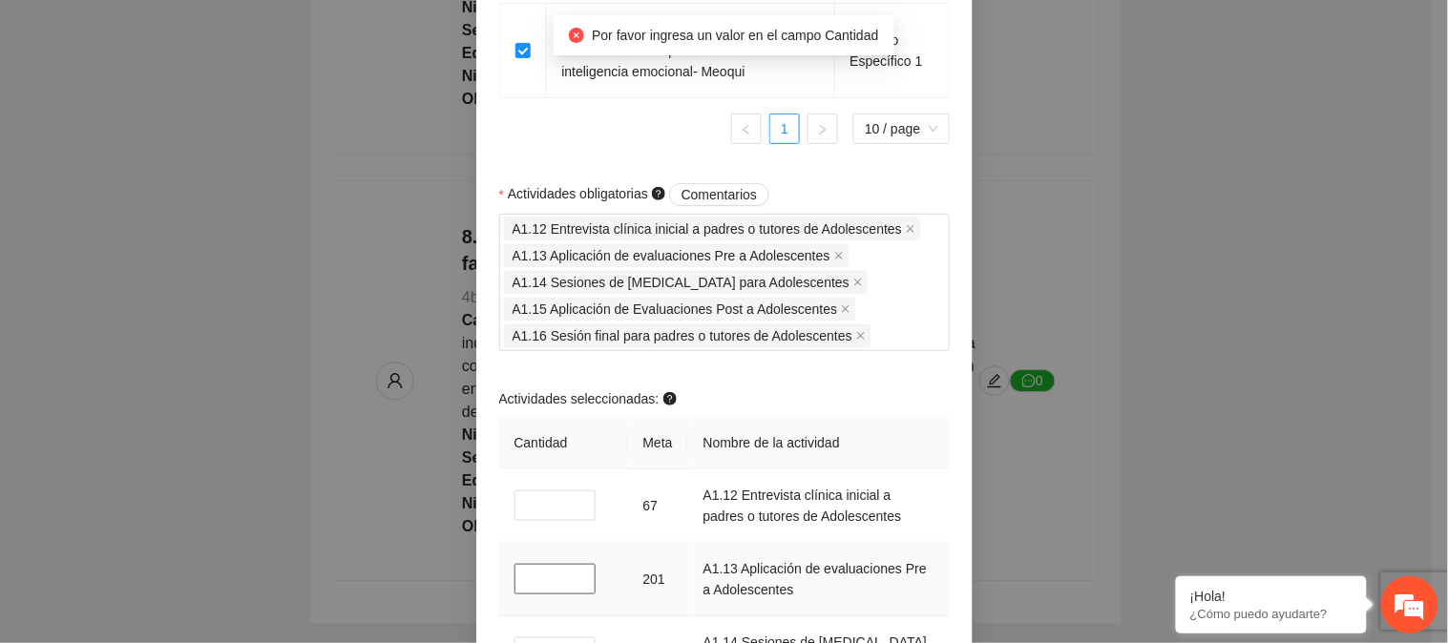
drag, startPoint x: 533, startPoint y: 567, endPoint x: 513, endPoint y: 570, distance: 20.2
click at [515, 570] on input "*" at bounding box center [556, 579] width 82 height 31
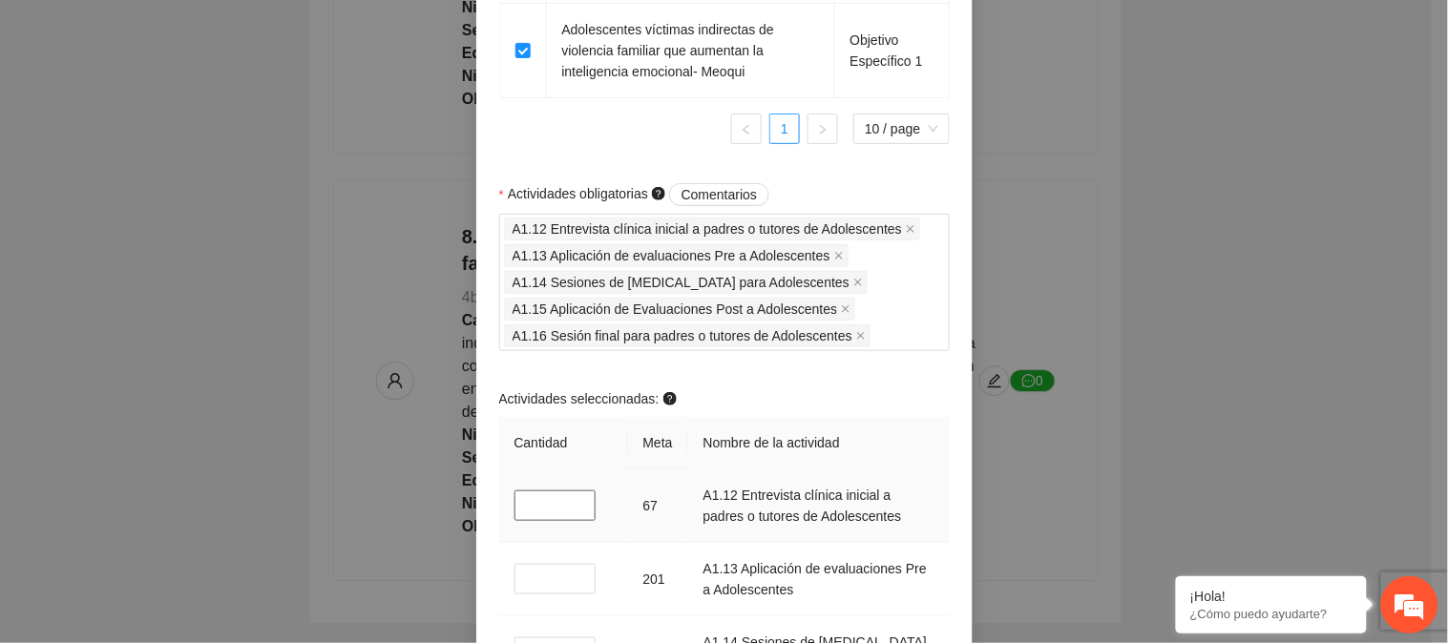
drag, startPoint x: 527, startPoint y: 499, endPoint x: 499, endPoint y: 501, distance: 27.7
click at [499, 501] on td "*" at bounding box center [563, 507] width 129 height 74
click at [515, 582] on input "*" at bounding box center [556, 579] width 82 height 31
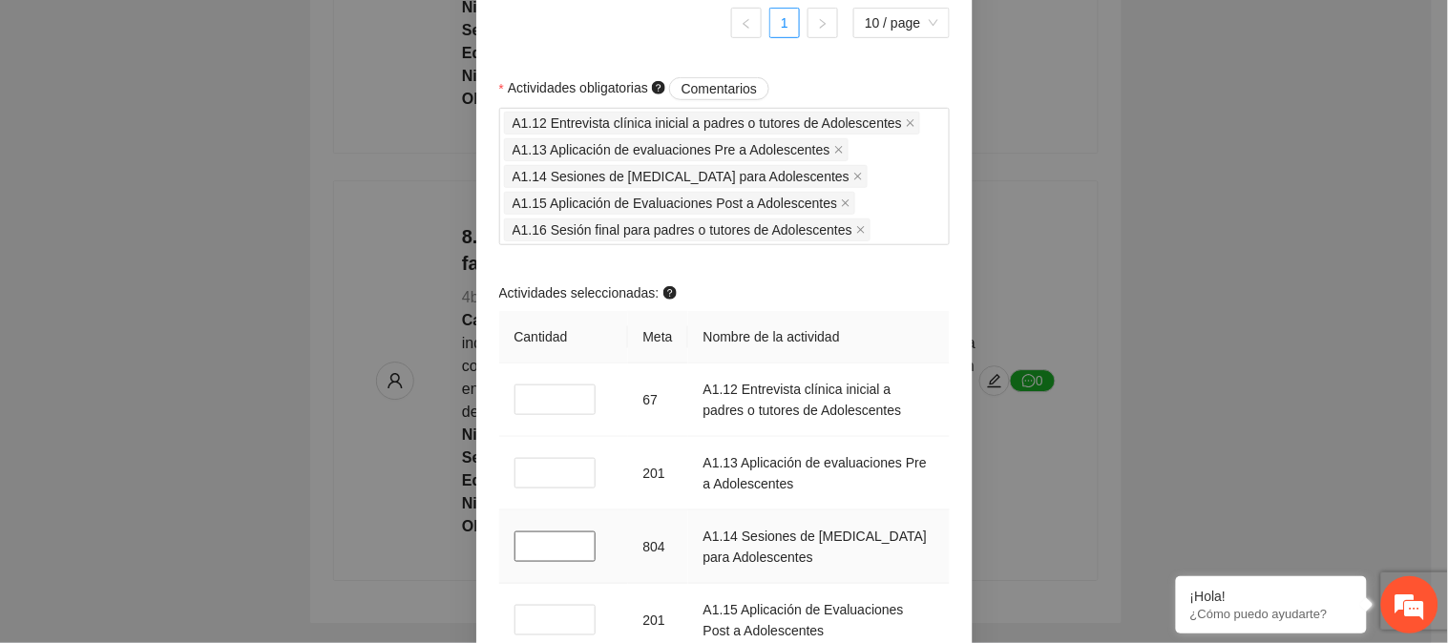
drag, startPoint x: 527, startPoint y: 545, endPoint x: 514, endPoint y: 546, distance: 13.4
click at [515, 546] on input "*" at bounding box center [556, 547] width 82 height 31
click at [517, 609] on input "*" at bounding box center [556, 620] width 82 height 31
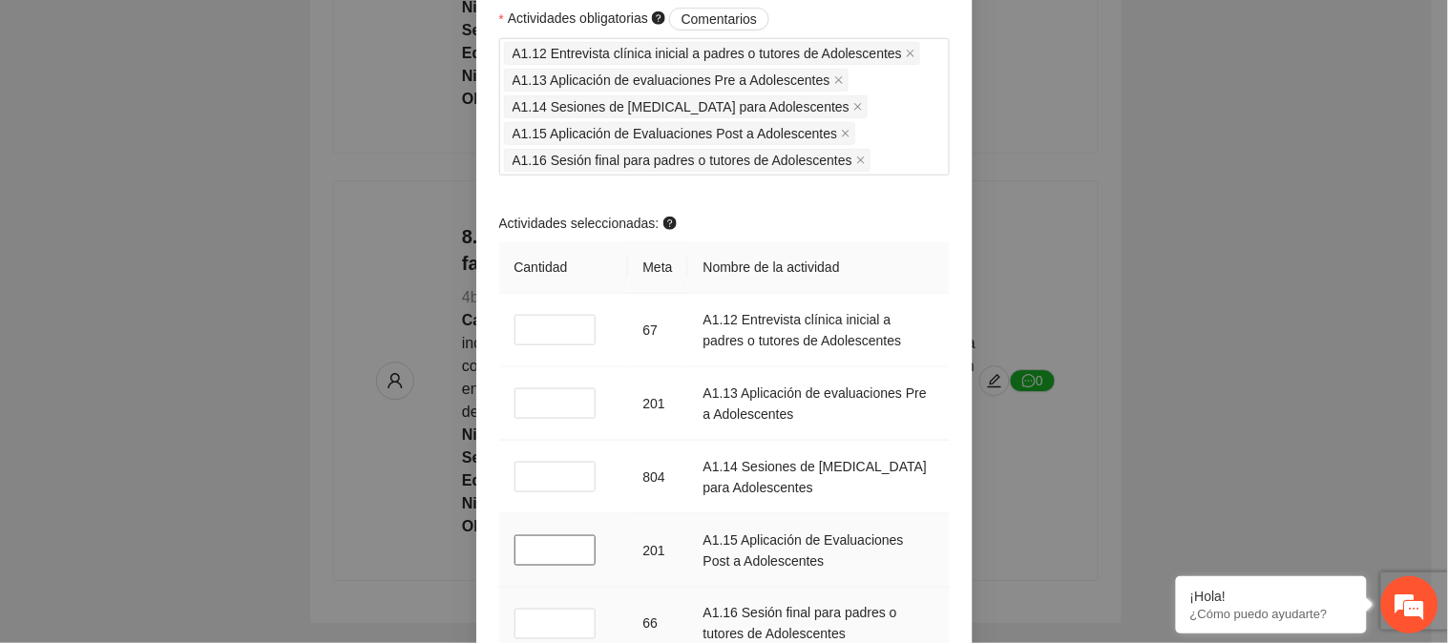
scroll to position [2227, 0]
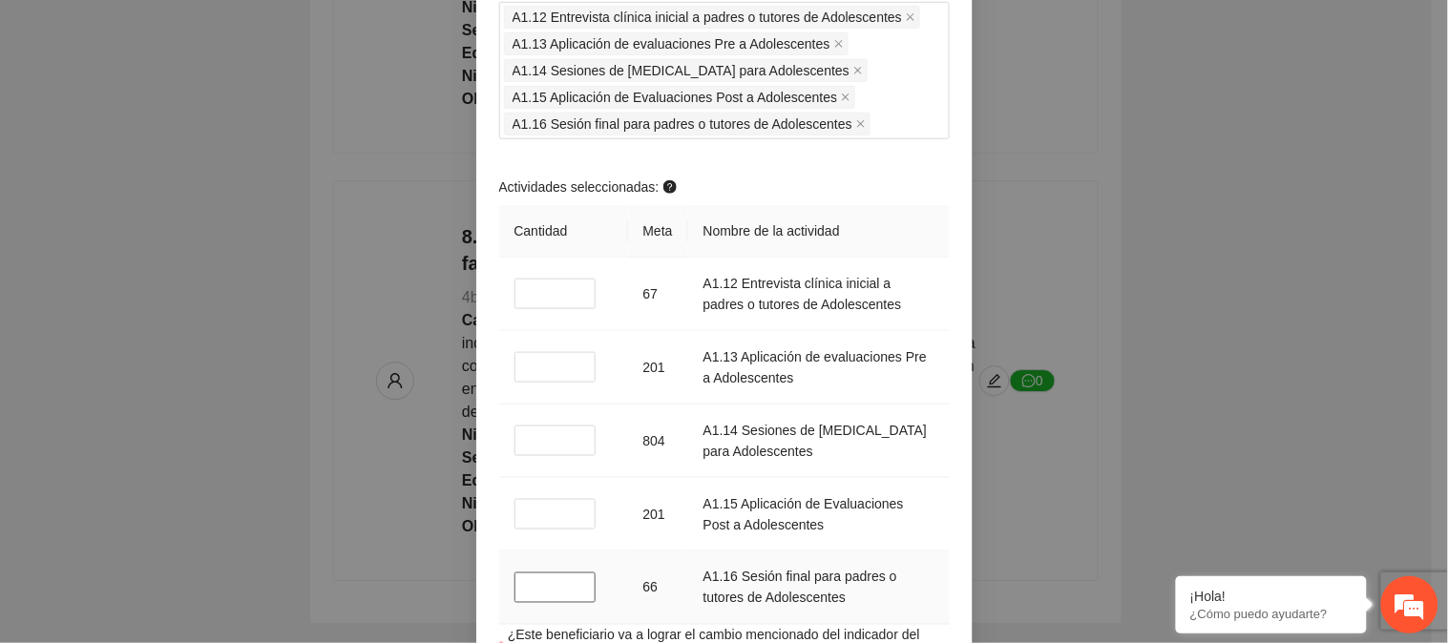
drag, startPoint x: 523, startPoint y: 583, endPoint x: 502, endPoint y: 585, distance: 21.1
click at [502, 585] on td "*" at bounding box center [563, 589] width 129 height 74
click at [499, 609] on td "*" at bounding box center [563, 589] width 129 height 74
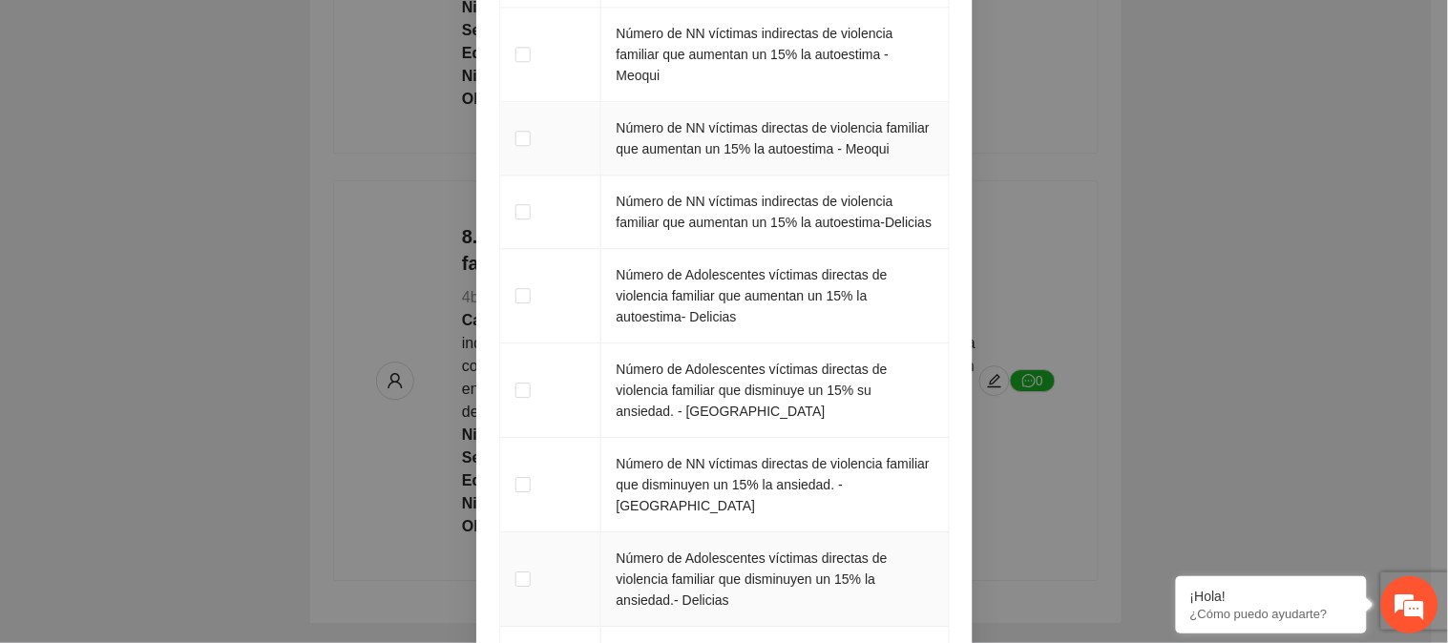
scroll to position [3230, 0]
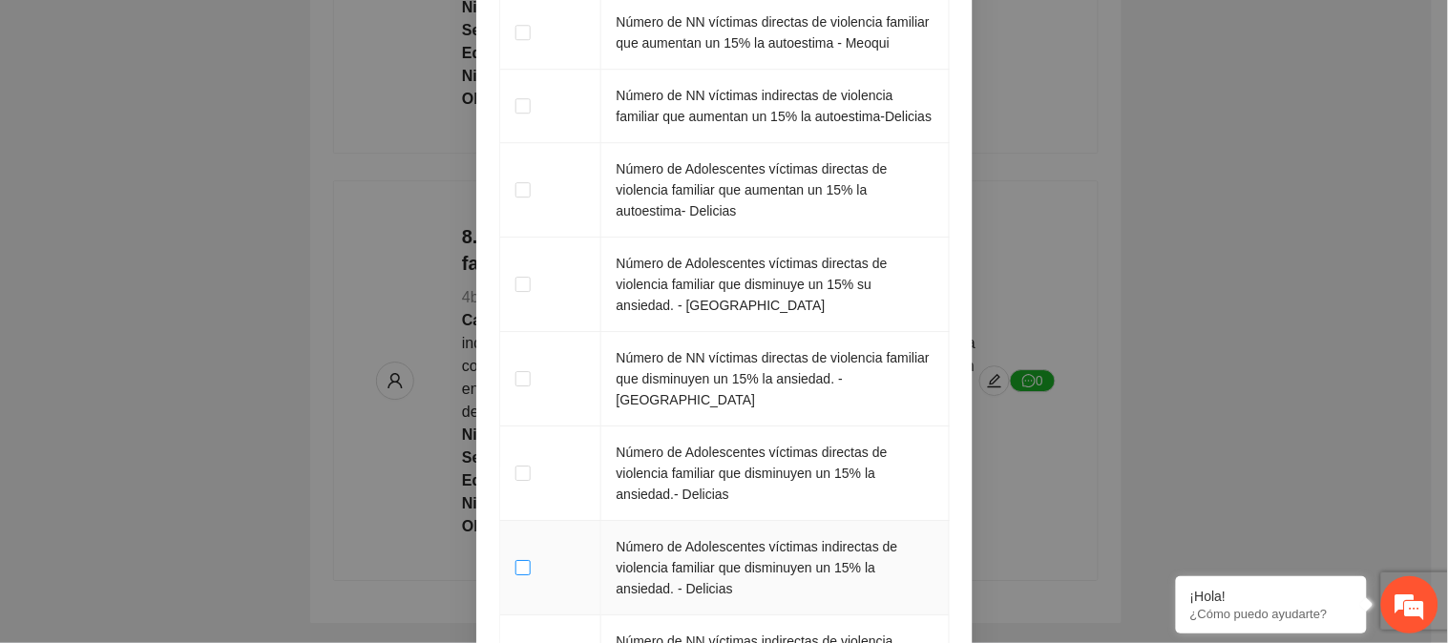
click at [515, 560] on span at bounding box center [522, 567] width 15 height 15
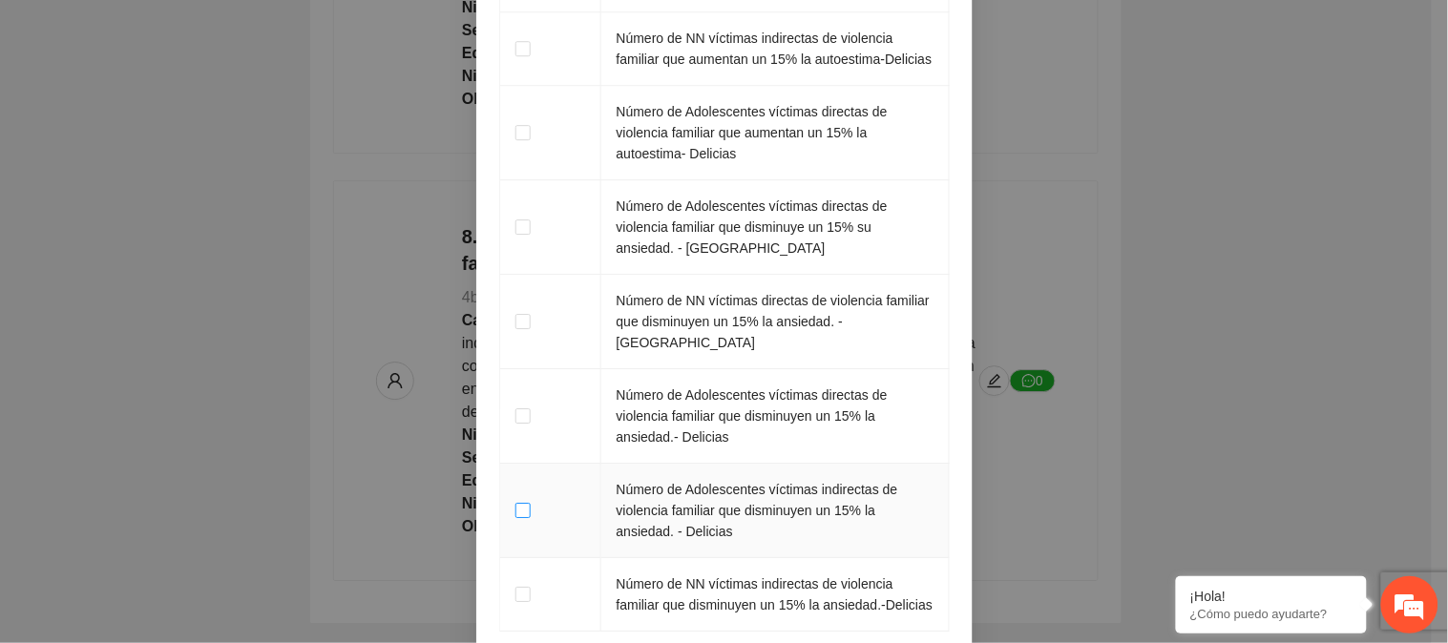
scroll to position [3336, 0]
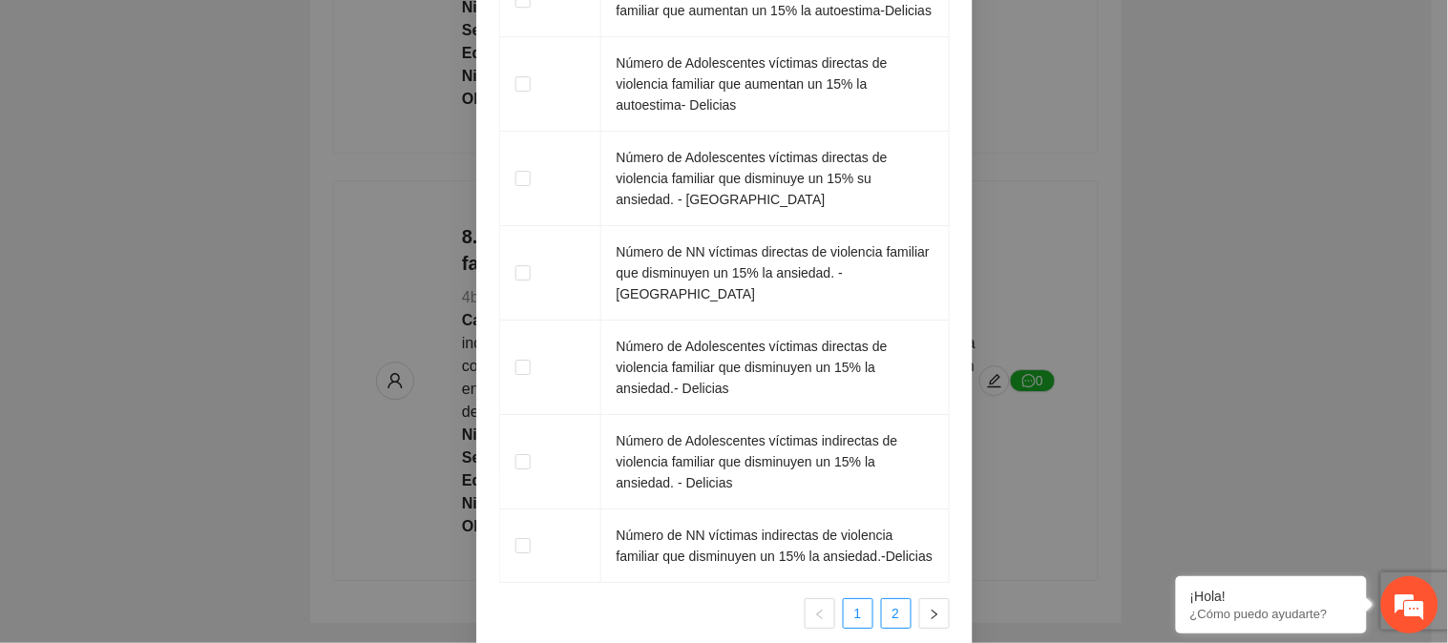
click at [882, 599] on link "2" at bounding box center [896, 613] width 29 height 29
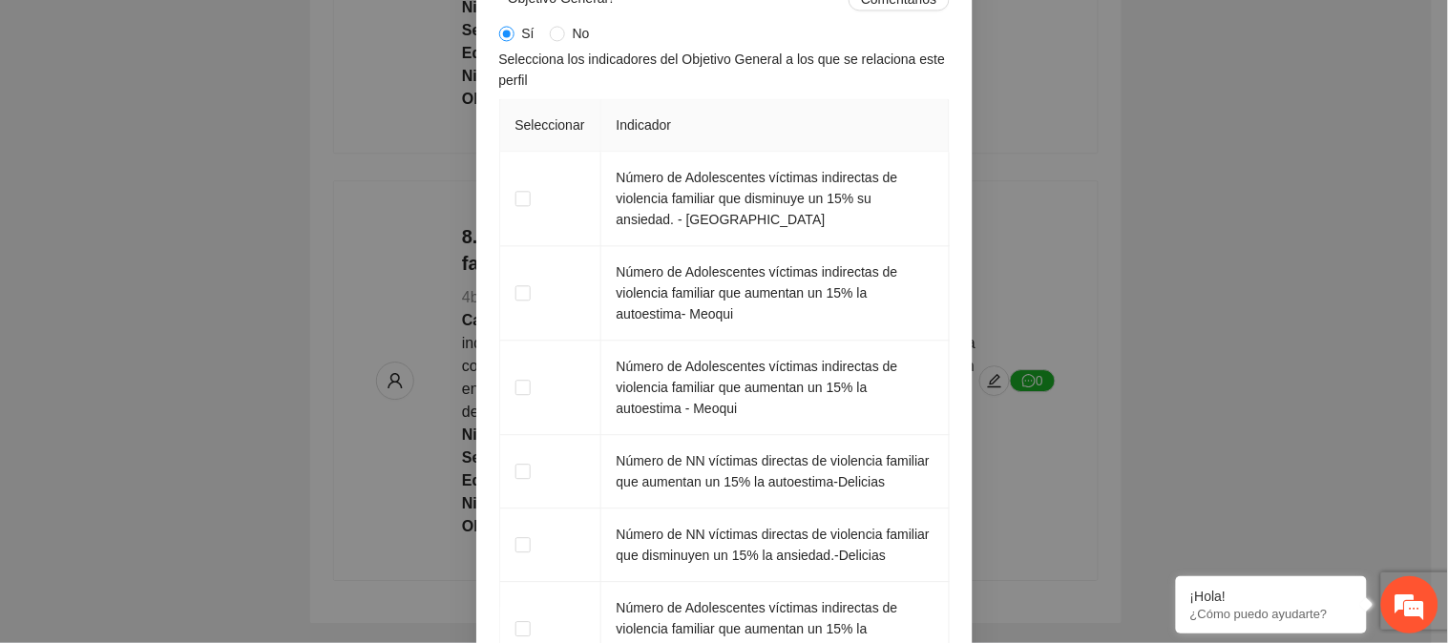
scroll to position [2858, 0]
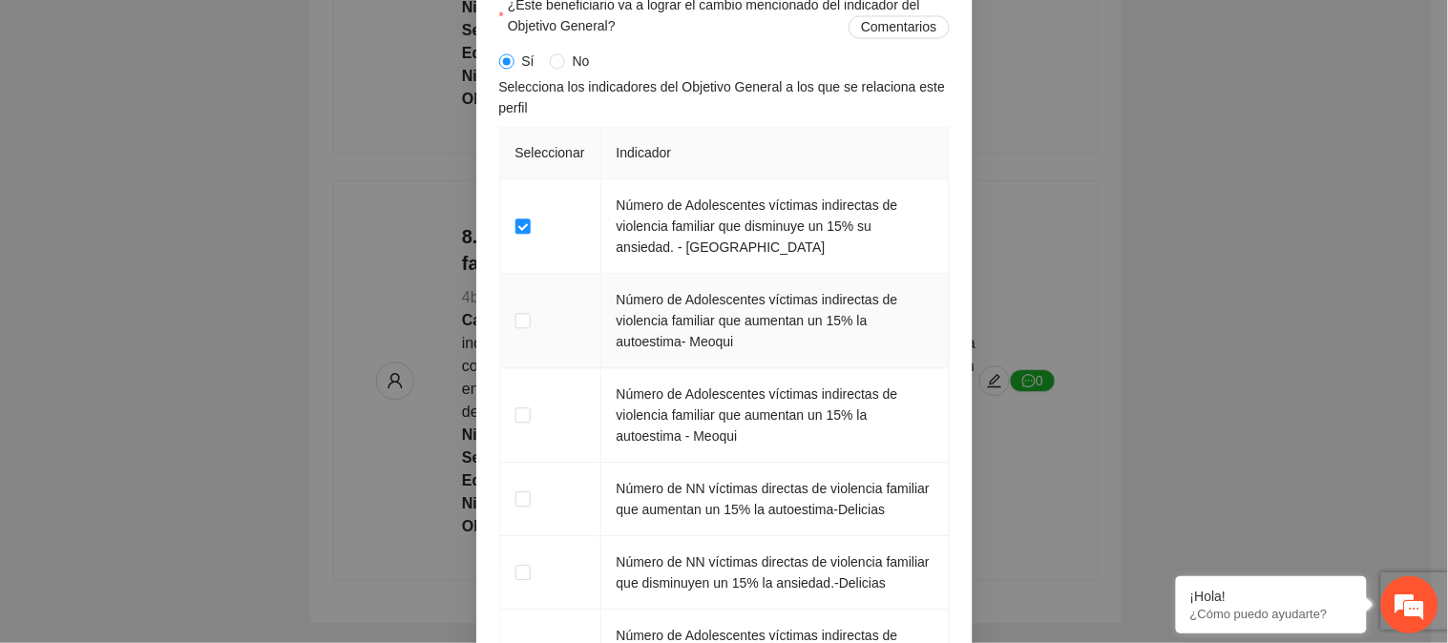
click at [503, 323] on td at bounding box center [550, 321] width 101 height 95
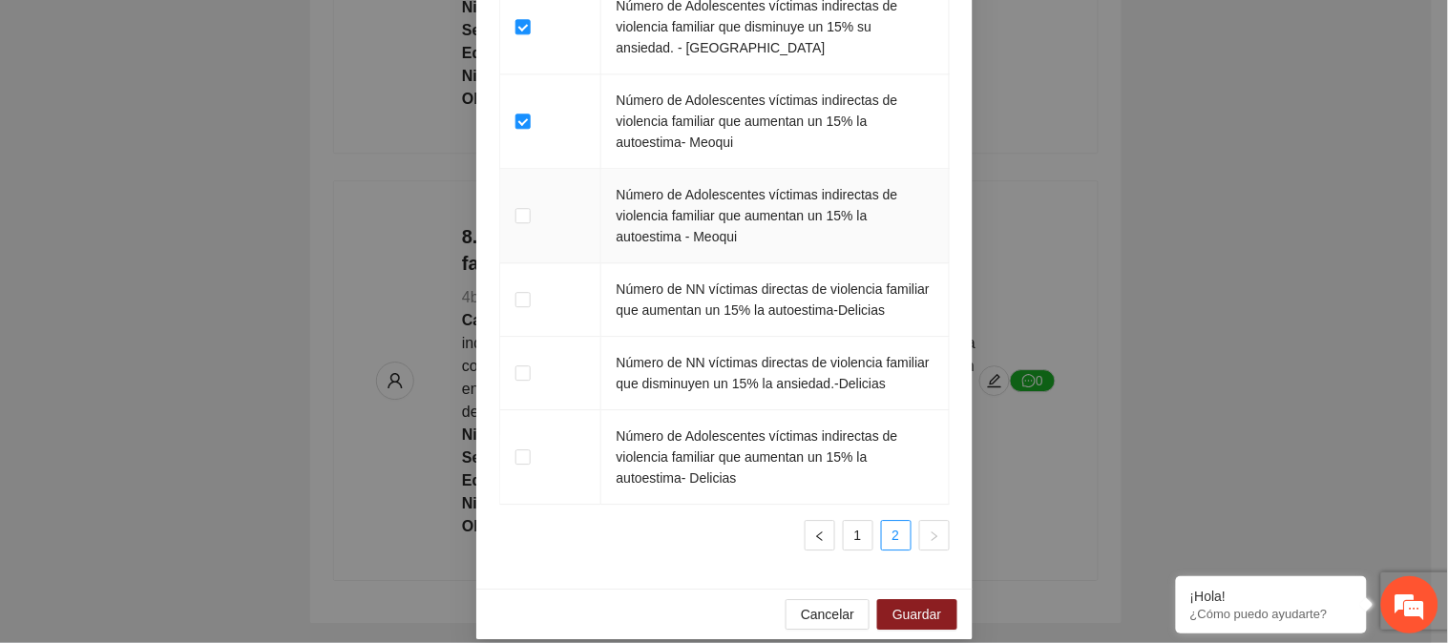
scroll to position [3070, 0]
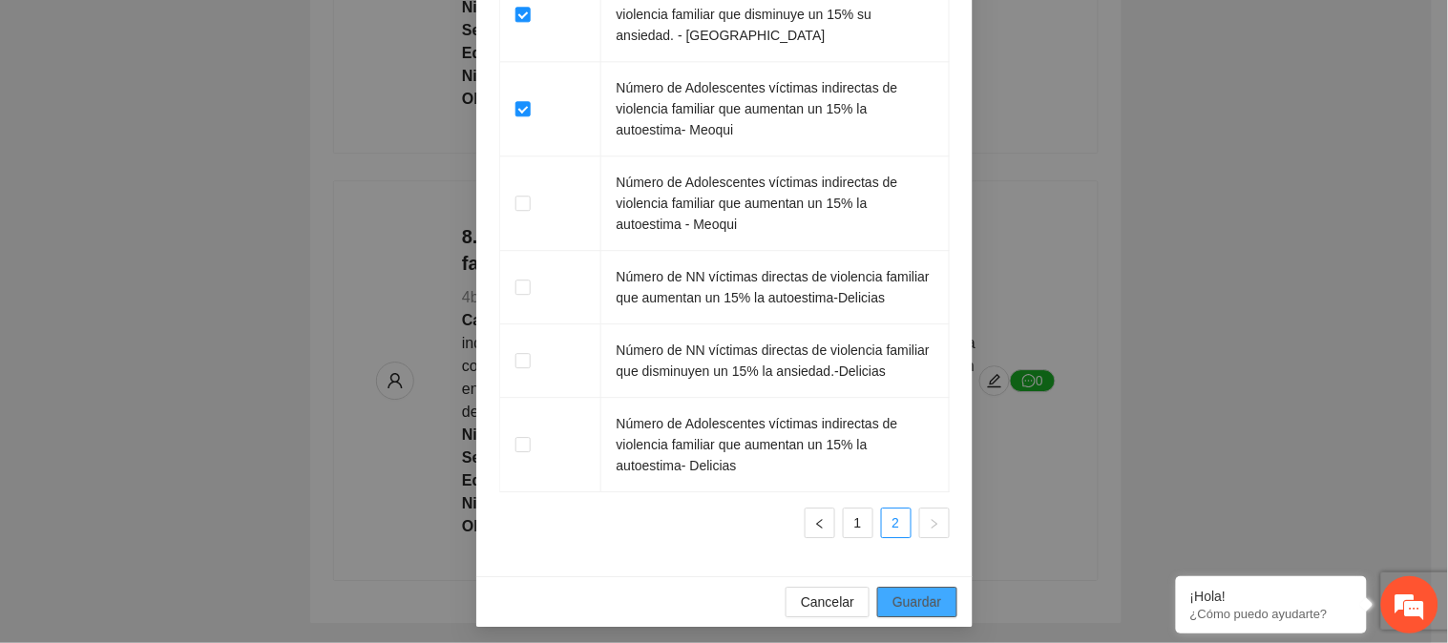
click at [904, 609] on button "Guardar" at bounding box center [916, 602] width 79 height 31
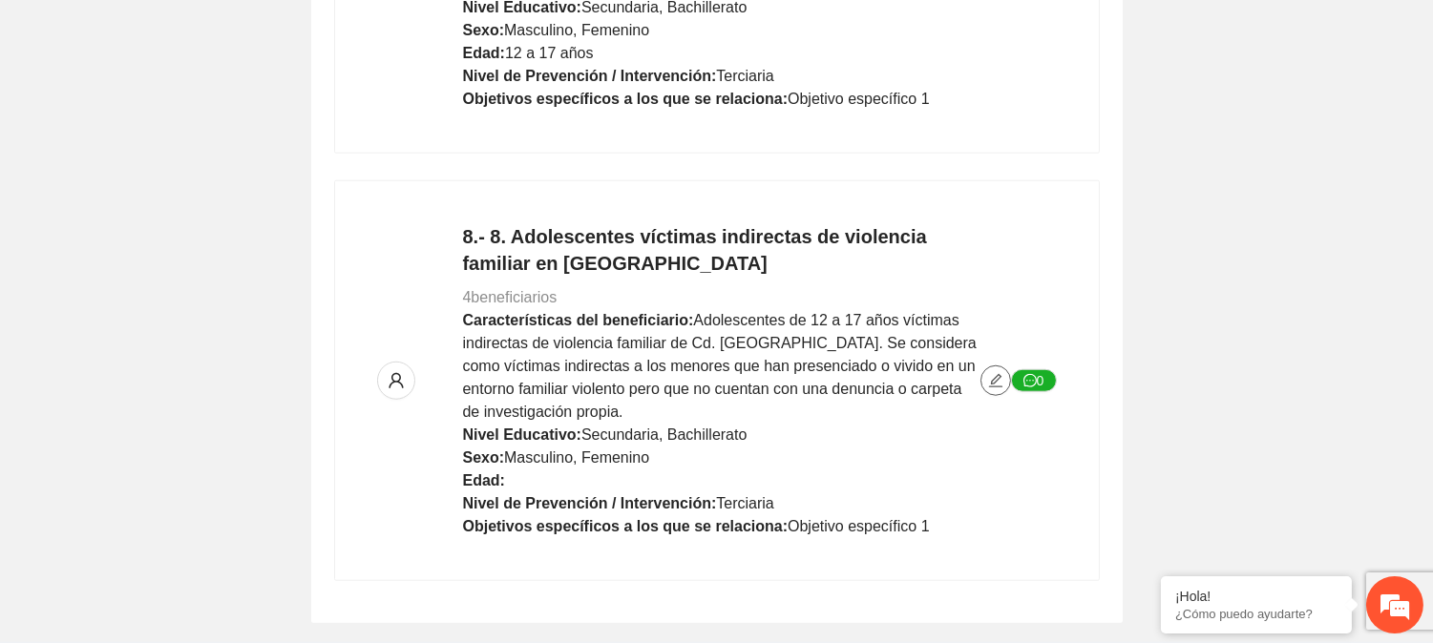
scroll to position [0, 0]
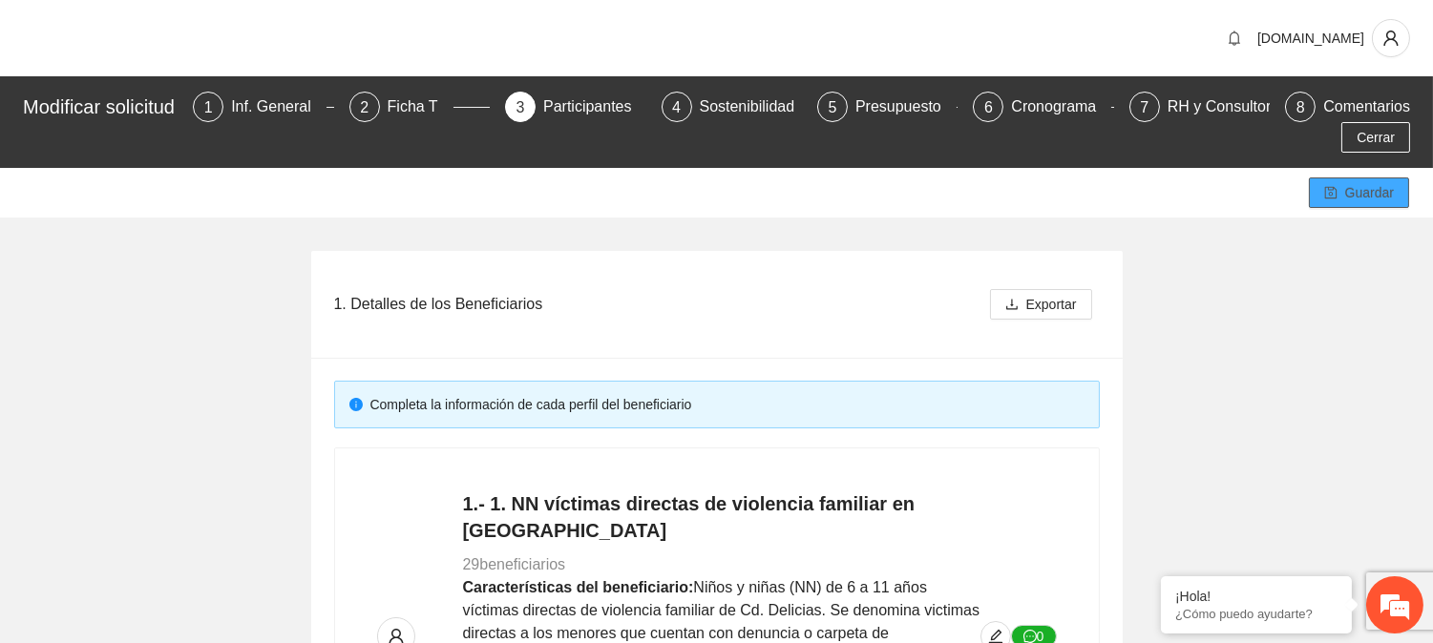
click at [1344, 194] on button "Guardar" at bounding box center [1359, 193] width 100 height 31
click at [380, 100] on div "2" at bounding box center [364, 107] width 31 height 31
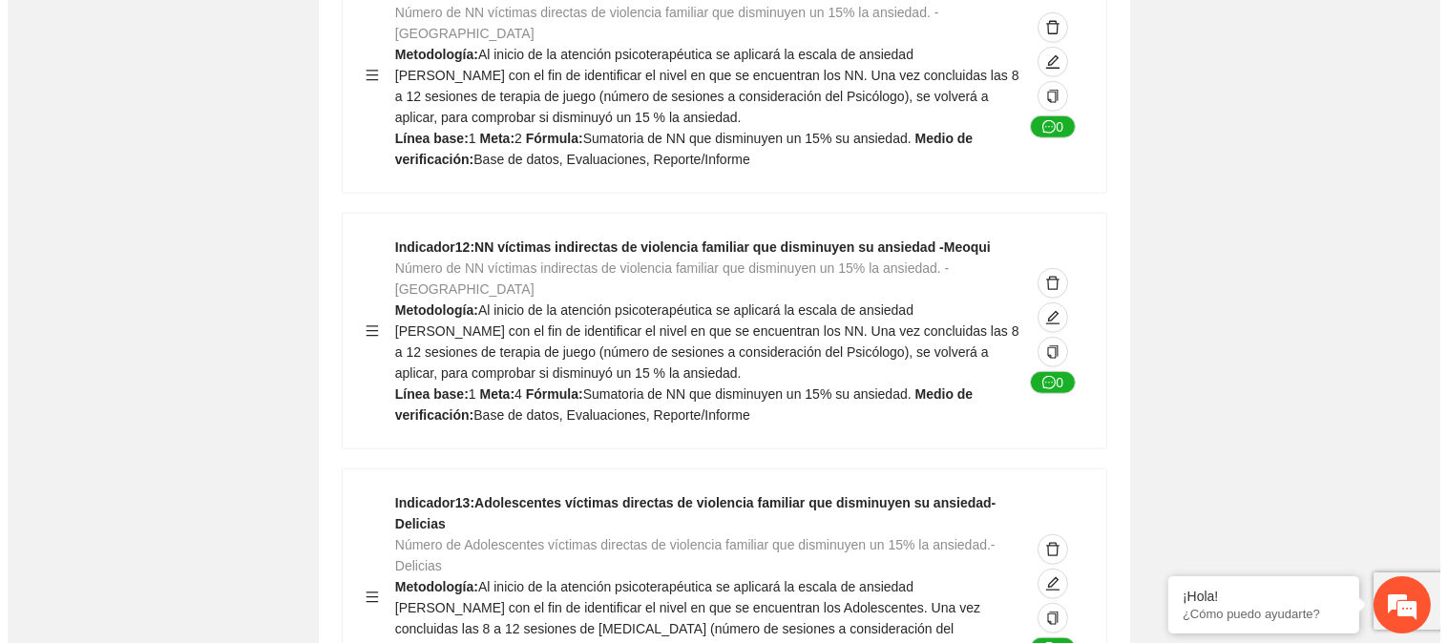
scroll to position [3473, 0]
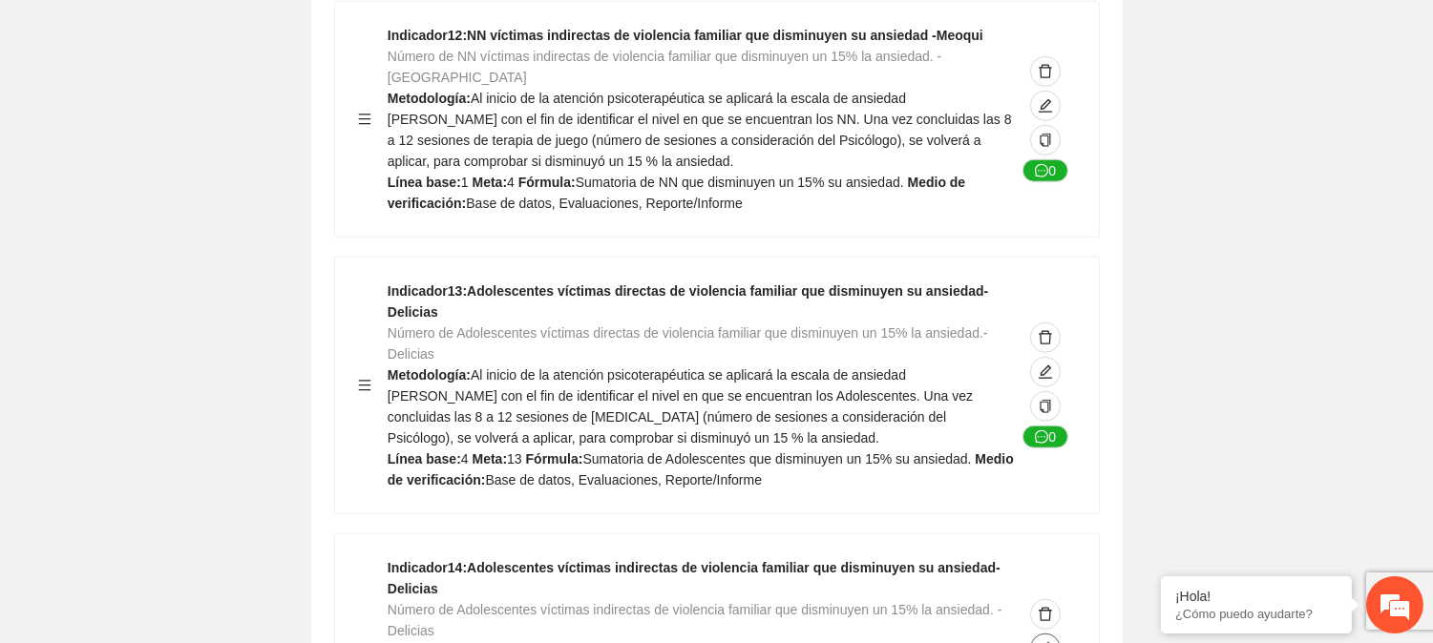
click at [1046, 641] on icon "edit" at bounding box center [1045, 648] width 15 height 15
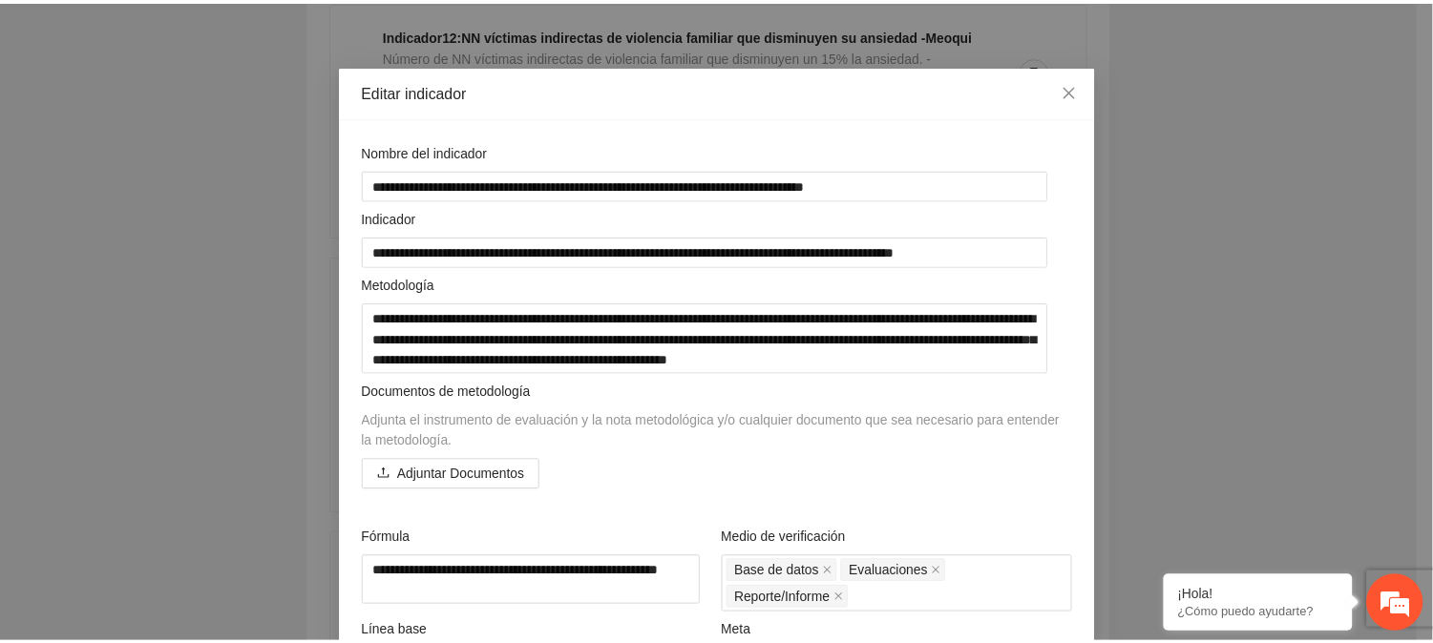
scroll to position [0, 0]
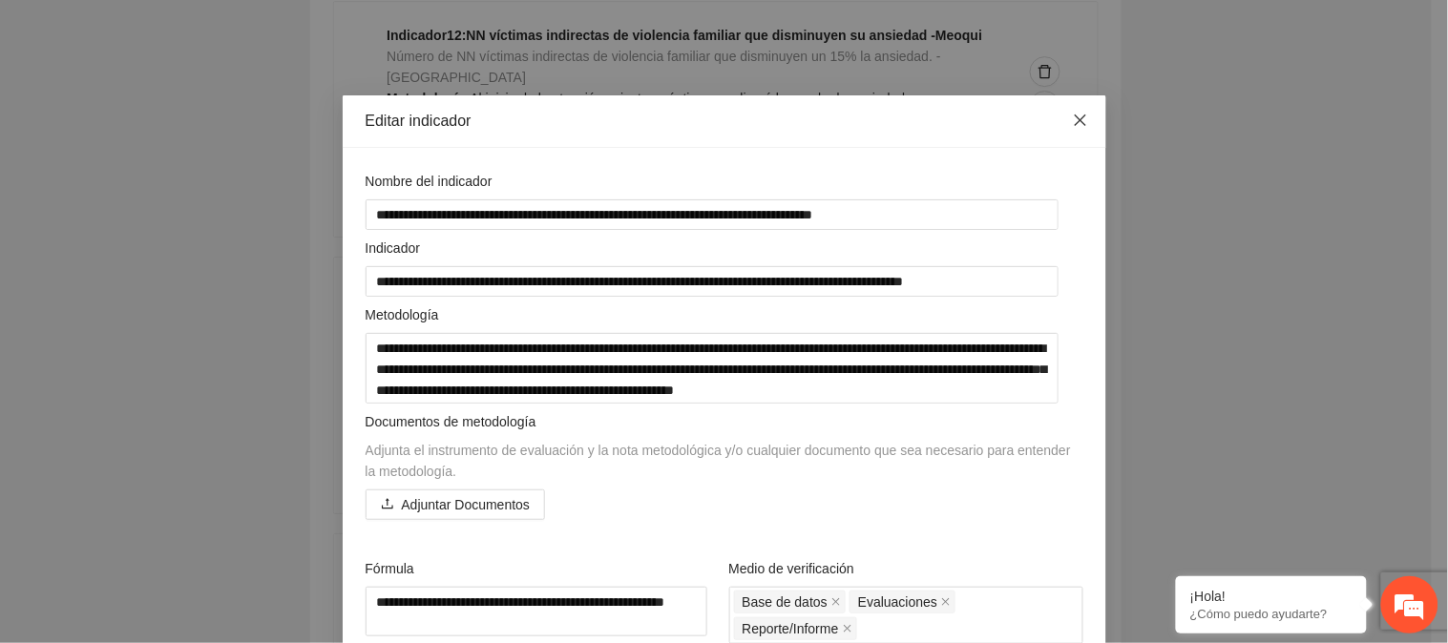
click at [1073, 116] on icon "close" at bounding box center [1080, 120] width 15 height 15
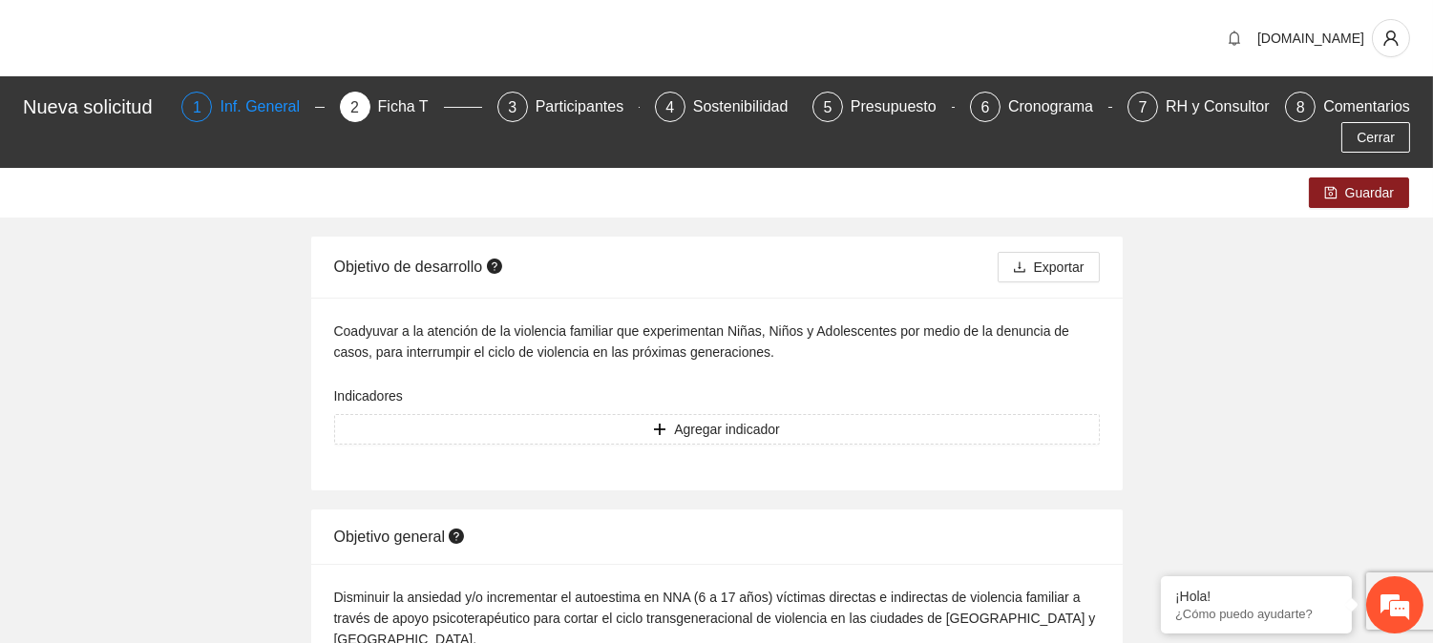
click at [264, 95] on div "Inf. General" at bounding box center [267, 107] width 95 height 31
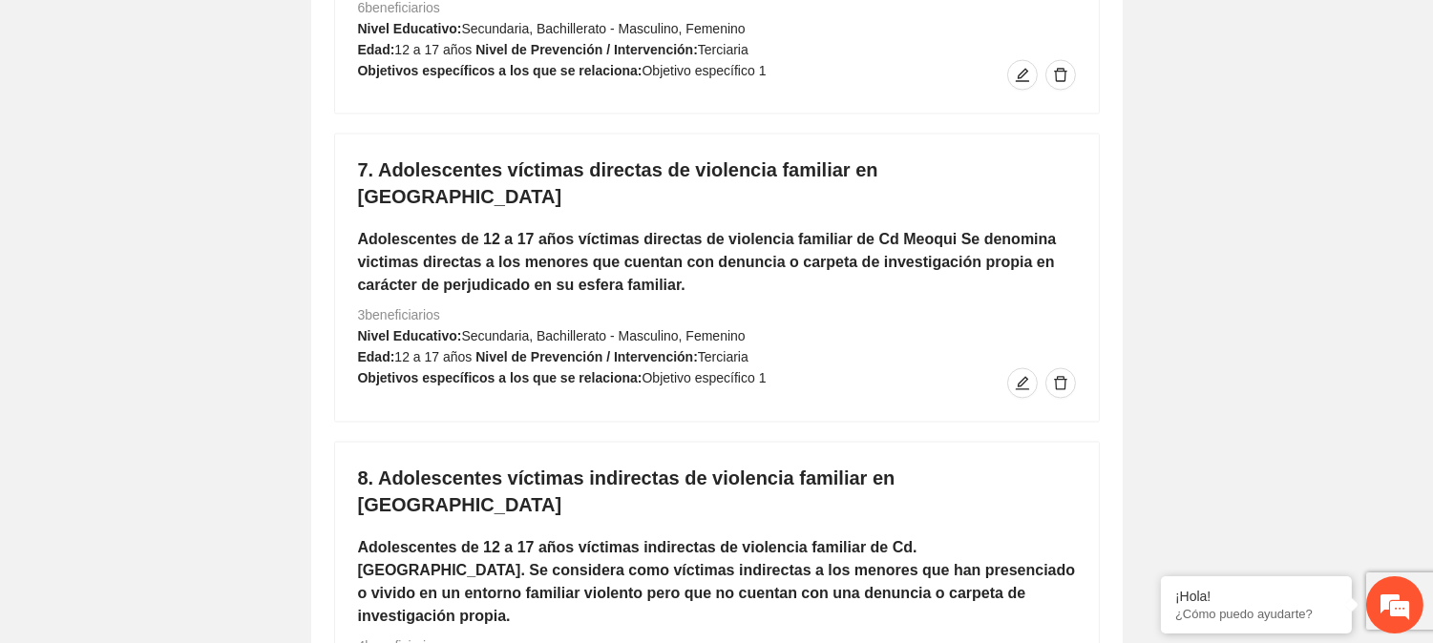
scroll to position [6418, 0]
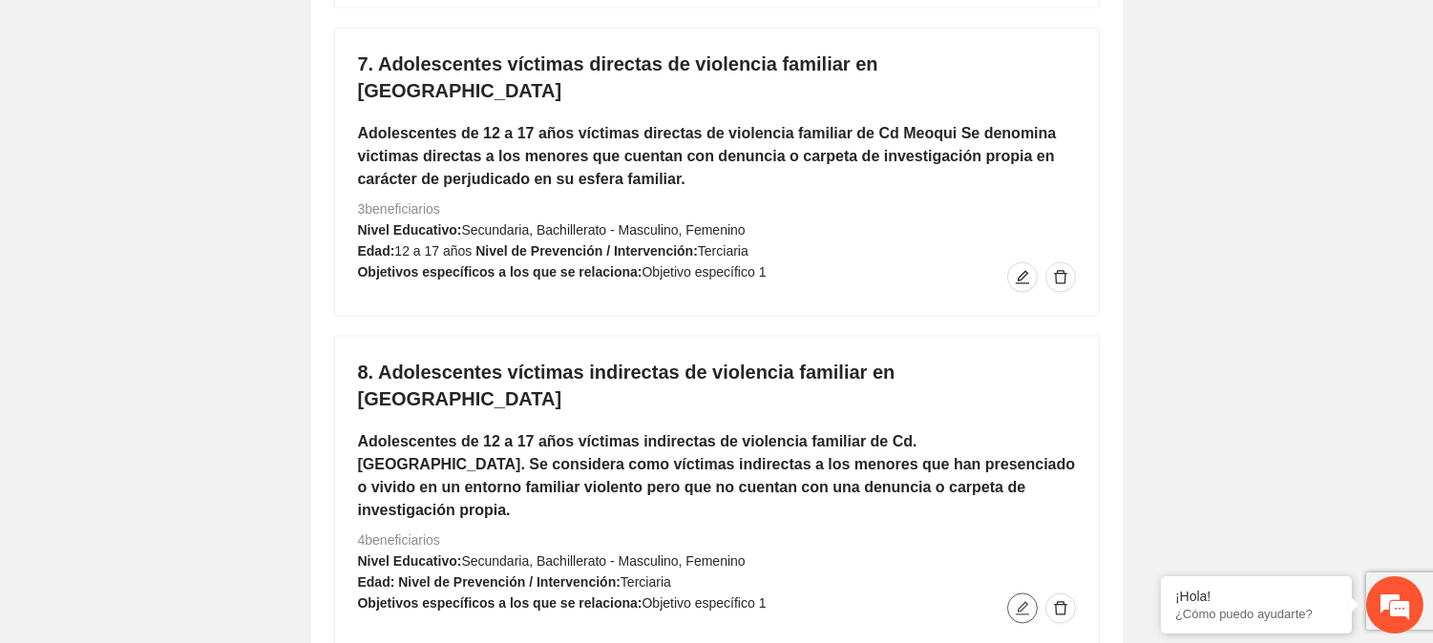
click at [1016, 601] on icon "edit" at bounding box center [1022, 608] width 15 height 15
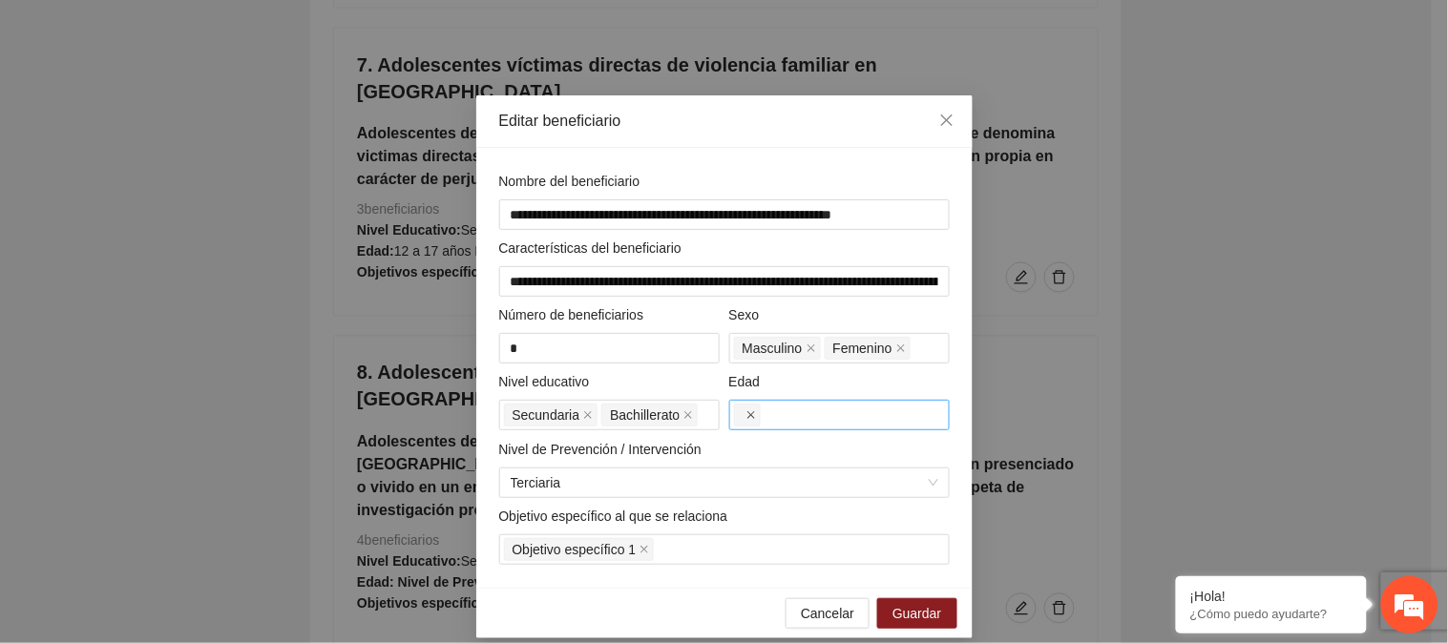
click at [747, 414] on icon "close" at bounding box center [751, 415] width 8 height 8
click at [775, 418] on div at bounding box center [839, 415] width 211 height 23
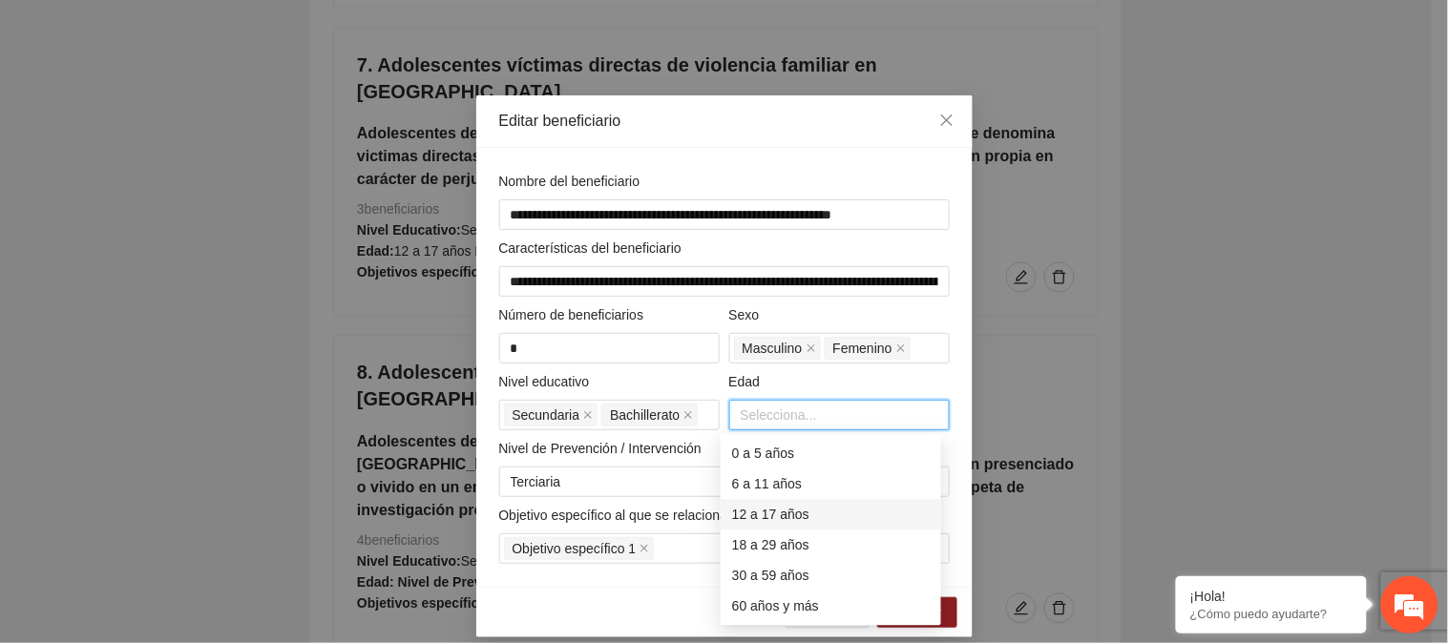
click at [771, 517] on div "12 a 17 años" at bounding box center [831, 515] width 198 height 21
click at [945, 391] on div "Edad 12 a 17 años 12 a 17 años" at bounding box center [840, 400] width 230 height 59
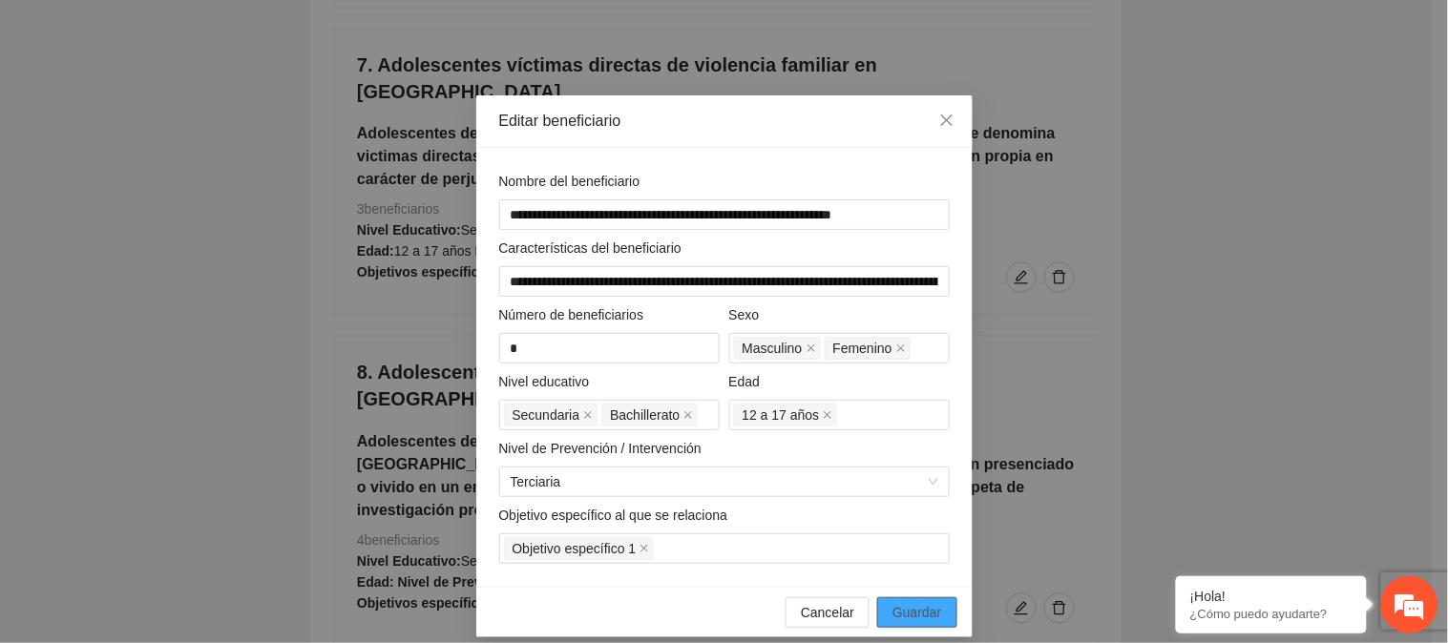
click at [910, 617] on span "Guardar" at bounding box center [917, 612] width 49 height 21
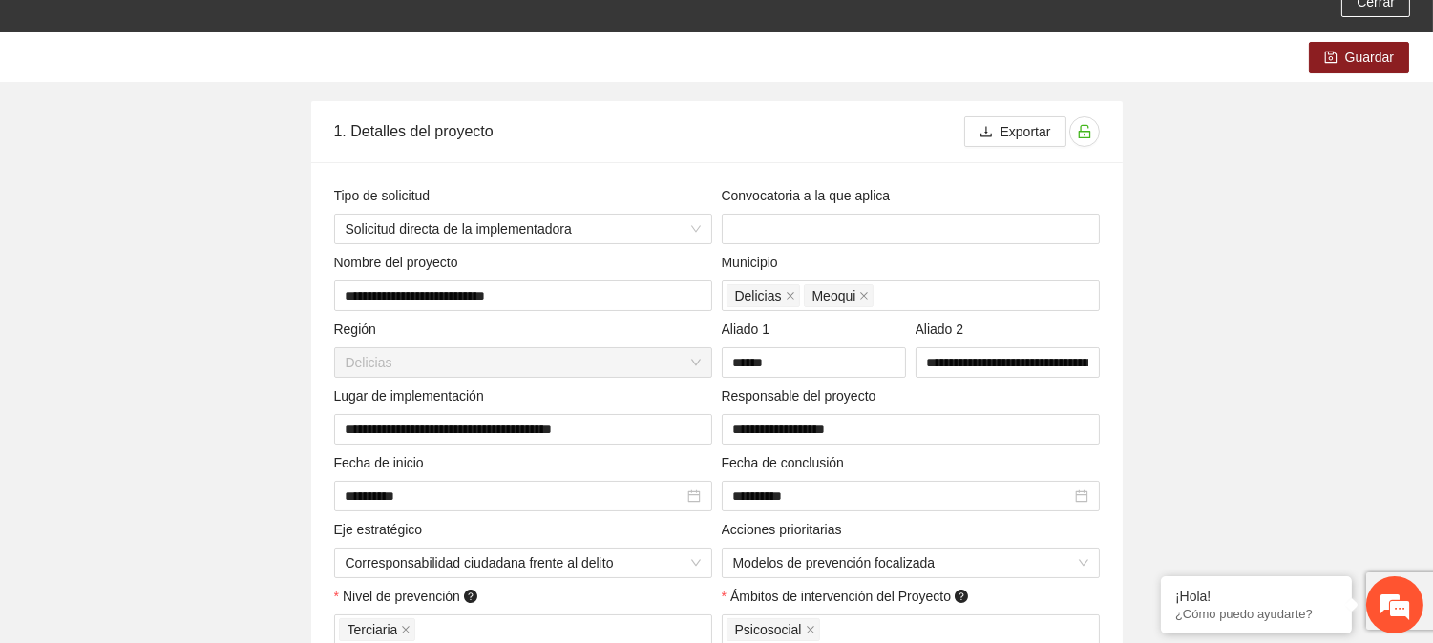
scroll to position [0, 0]
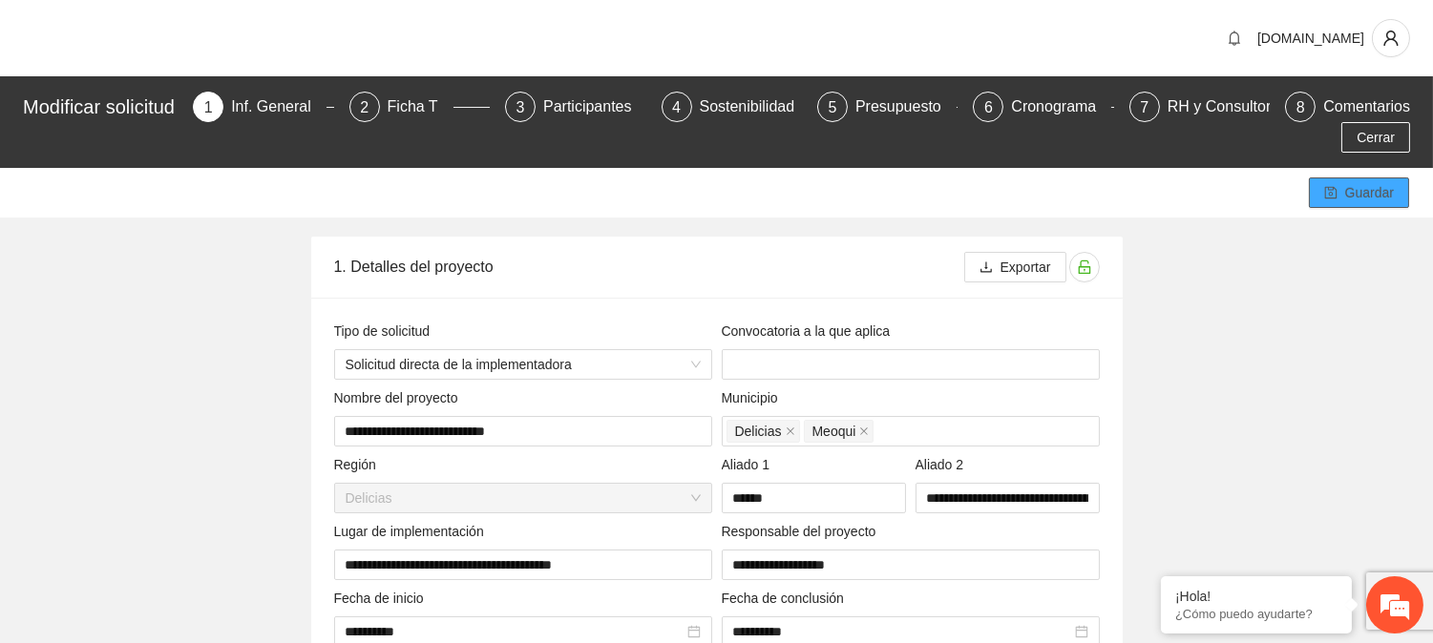
click at [1328, 187] on icon "save" at bounding box center [1330, 193] width 12 height 12
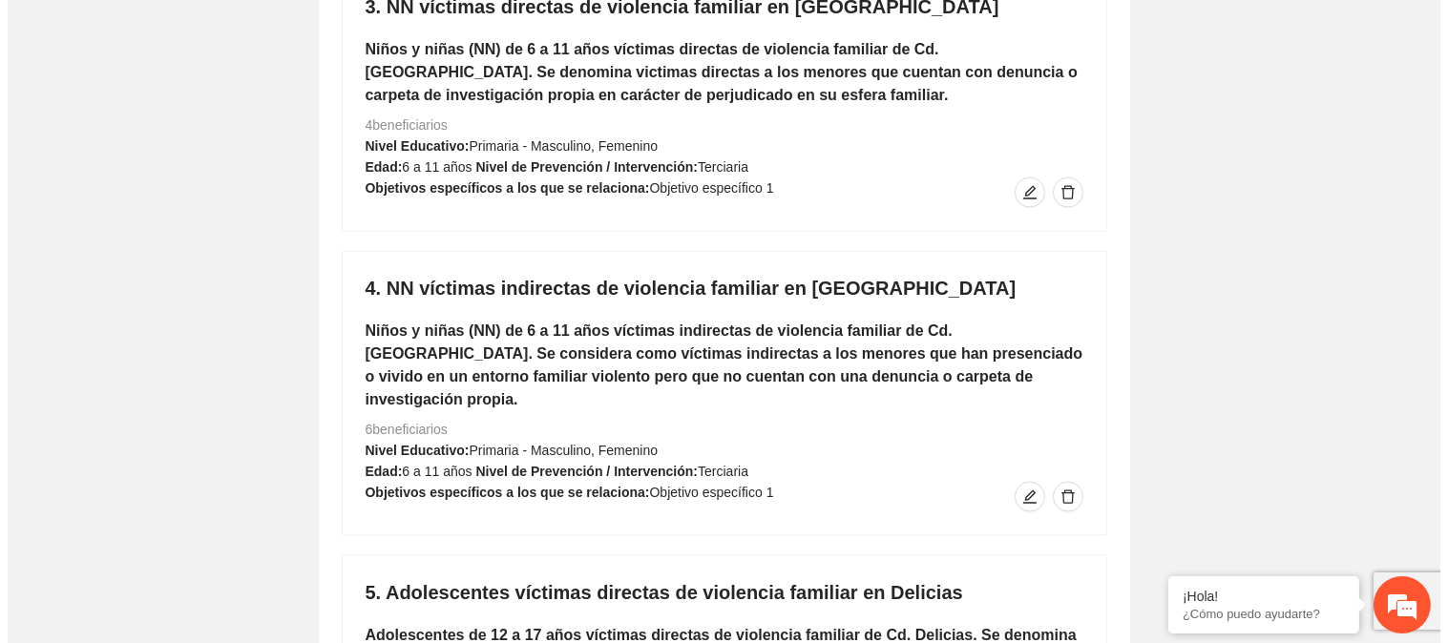
scroll to position [5514, 0]
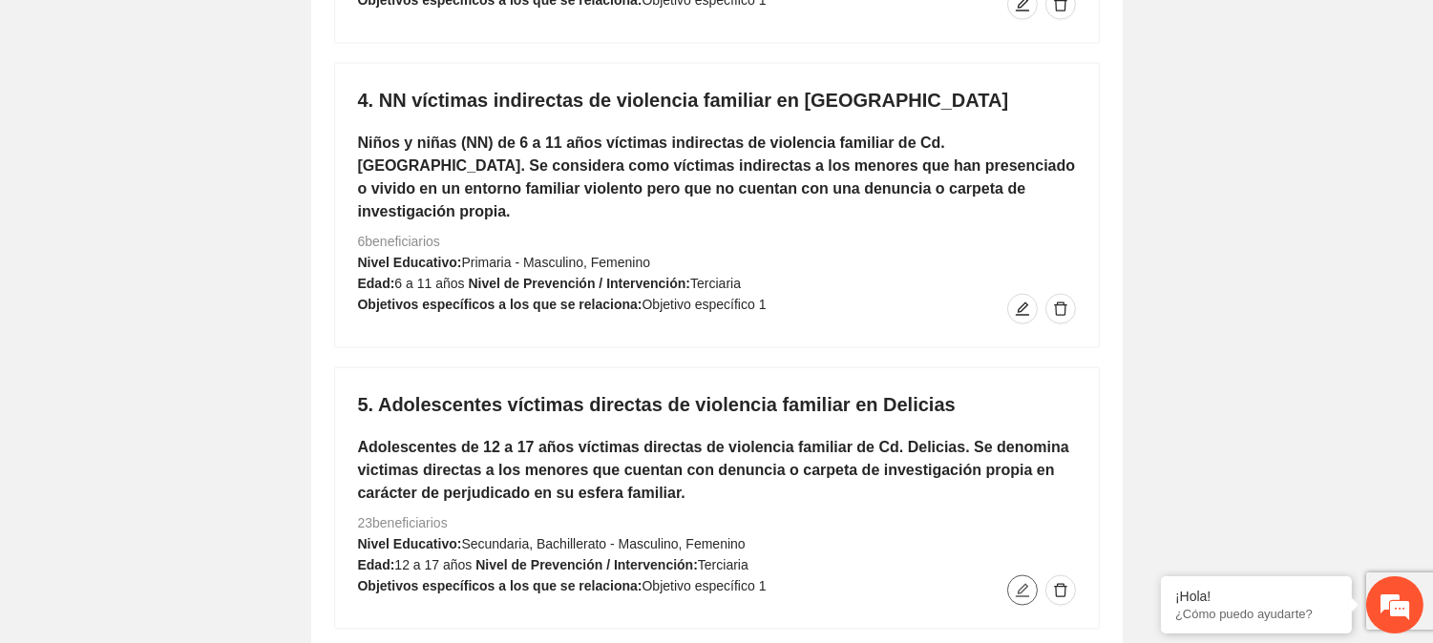
click at [1012, 583] on span "edit" at bounding box center [1022, 590] width 29 height 15
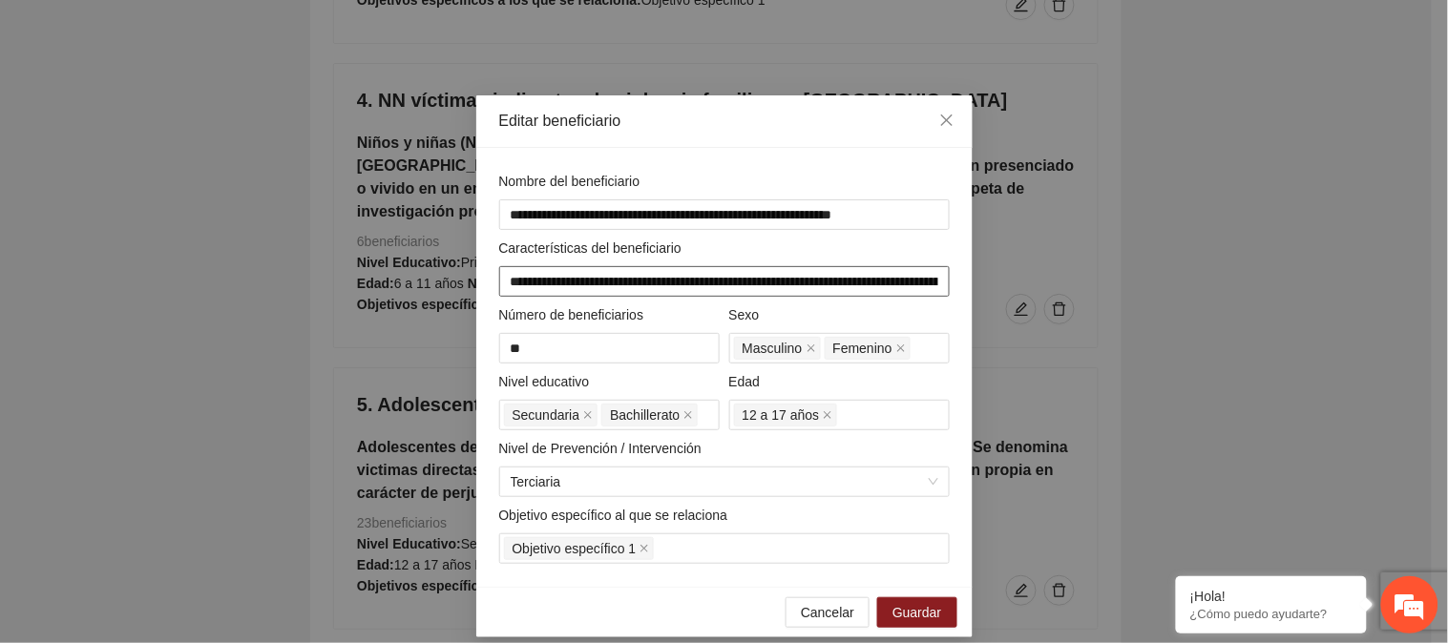
click at [917, 280] on input "**********" at bounding box center [724, 281] width 451 height 31
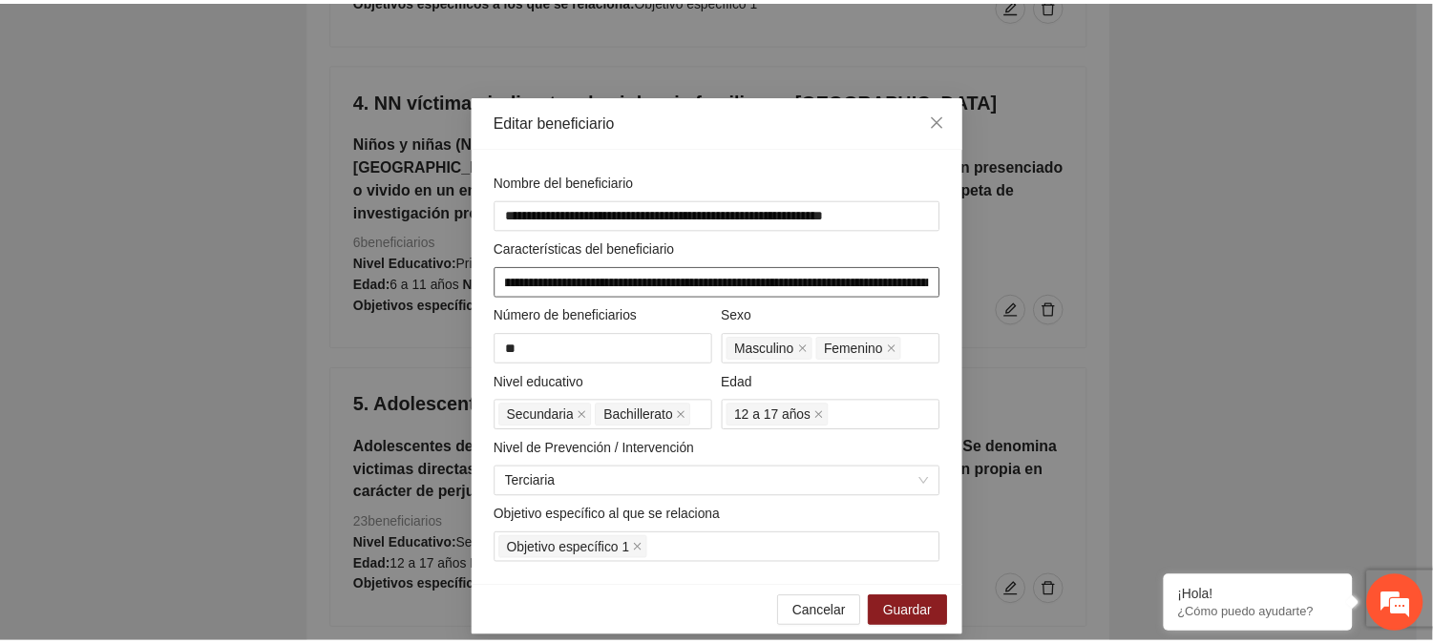
scroll to position [0, 73]
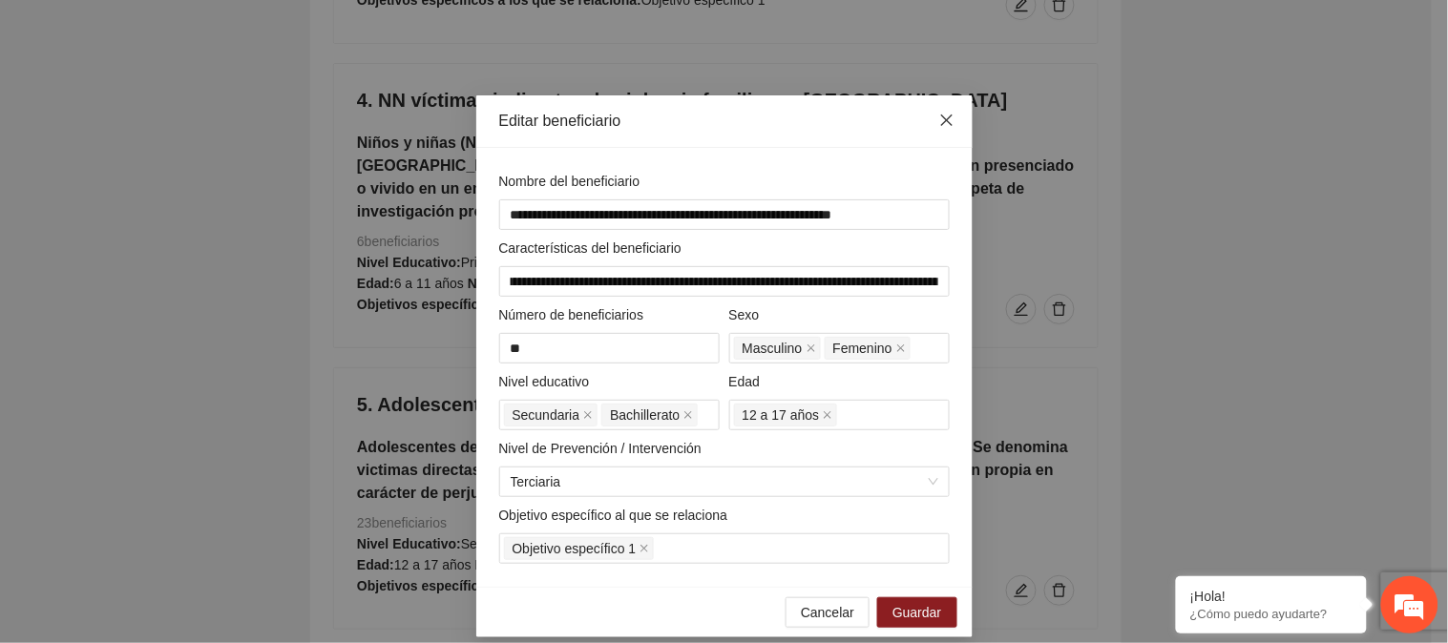
click at [932, 111] on span "Close" at bounding box center [947, 121] width 52 height 52
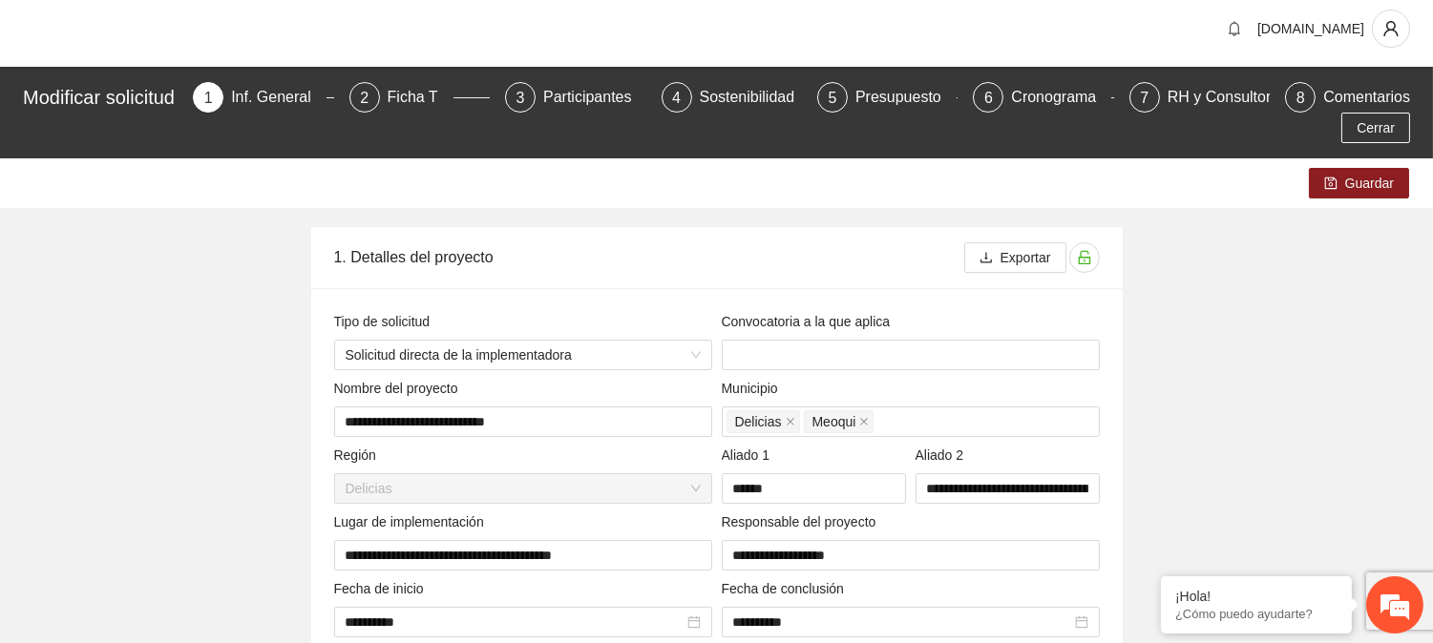
scroll to position [0, 0]
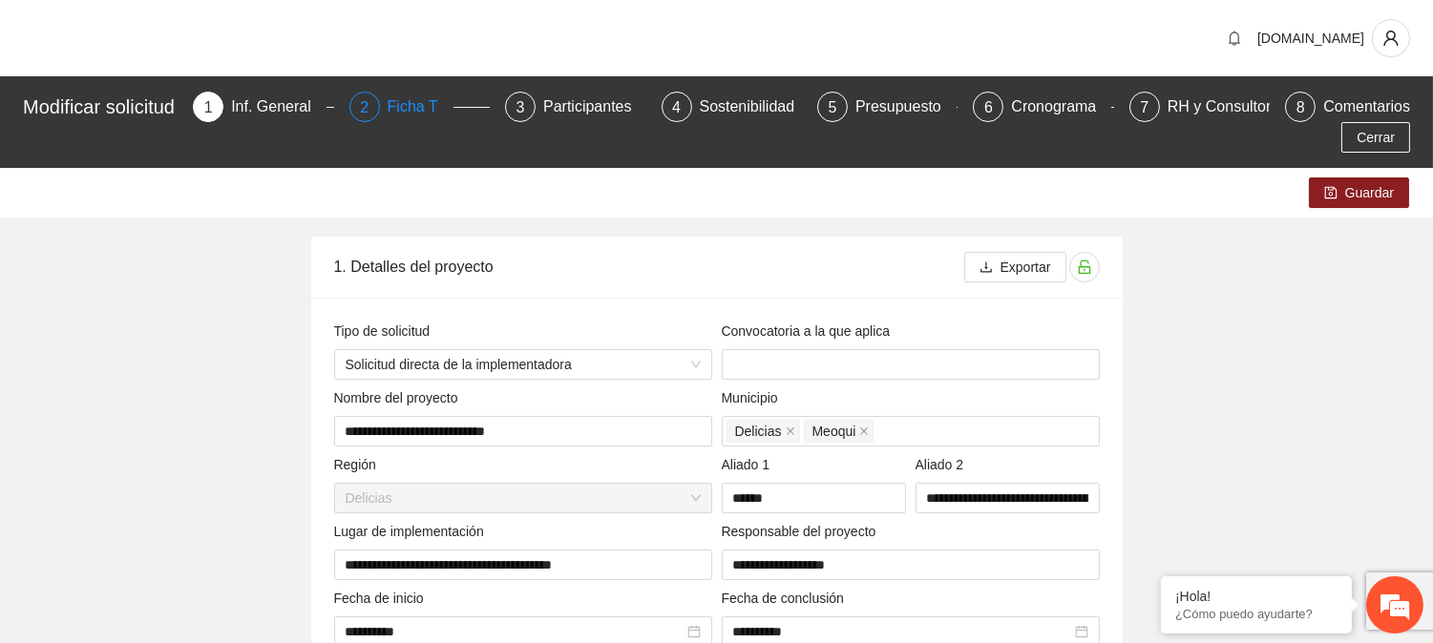
click at [422, 101] on div "Ficha T" at bounding box center [421, 107] width 66 height 31
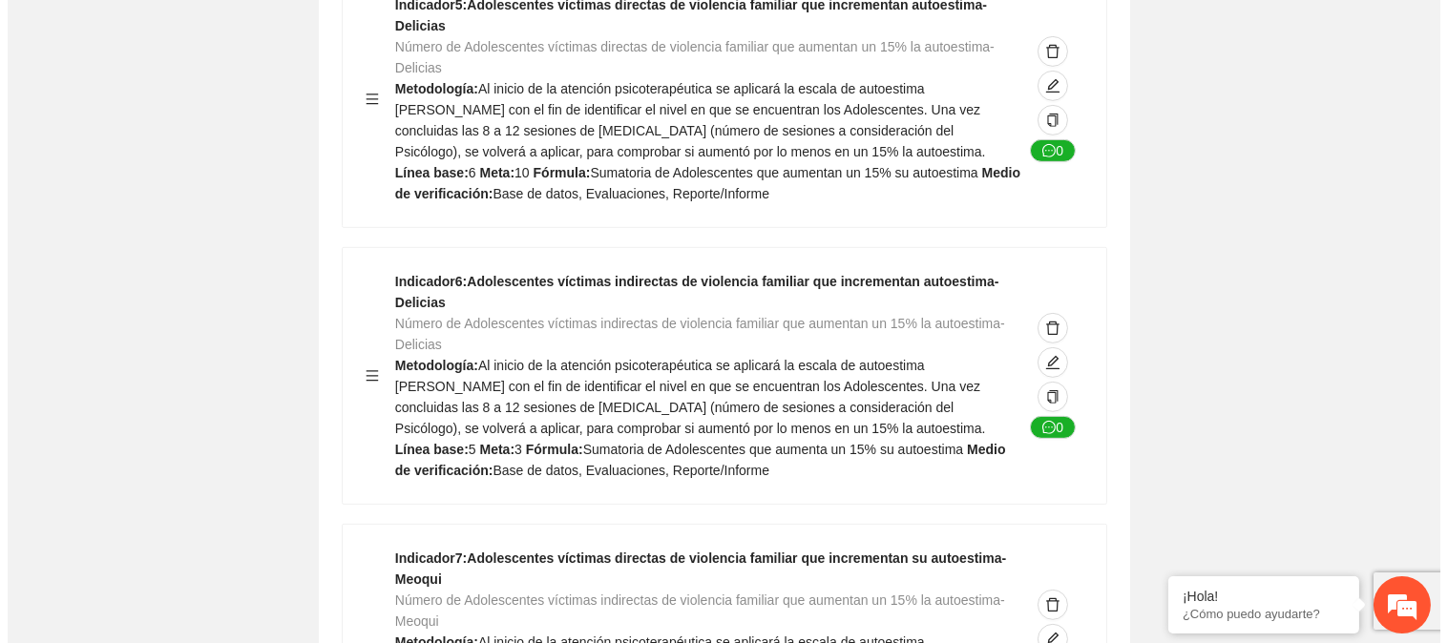
scroll to position [1776, 0]
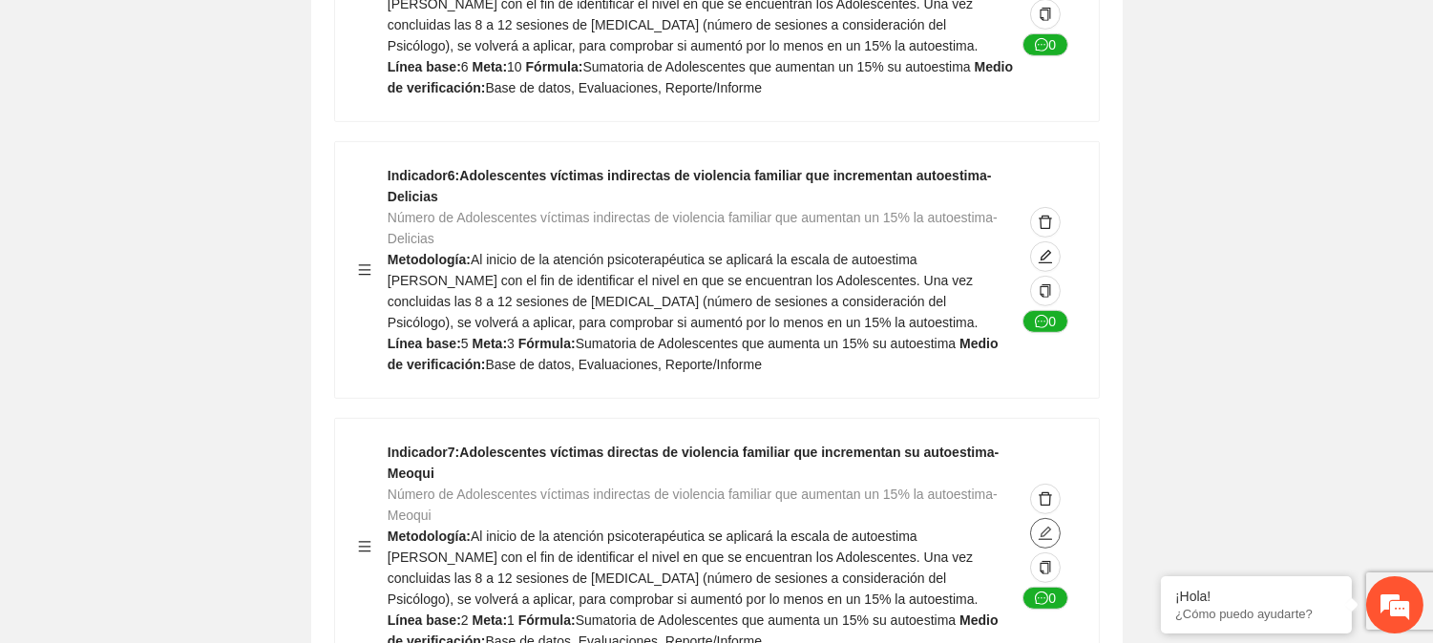
click at [1039, 526] on icon "edit" at bounding box center [1045, 533] width 15 height 15
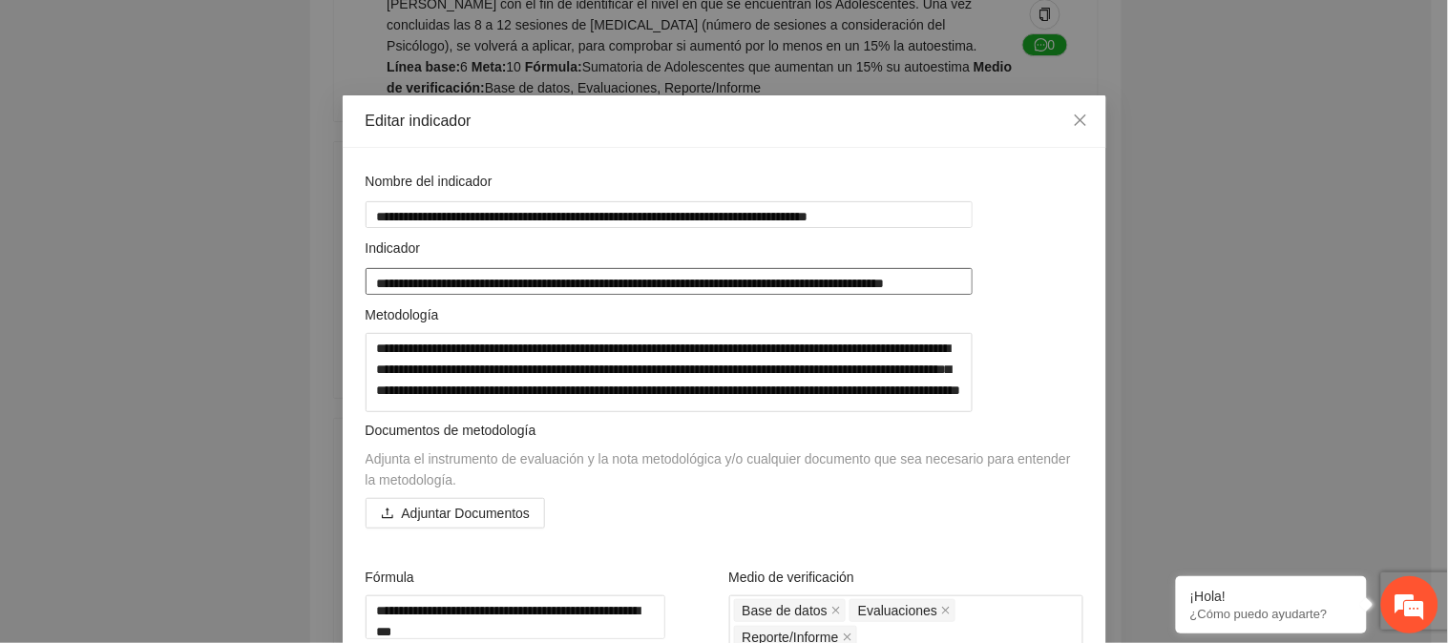
click at [587, 279] on textarea "**********" at bounding box center [670, 281] width 608 height 26
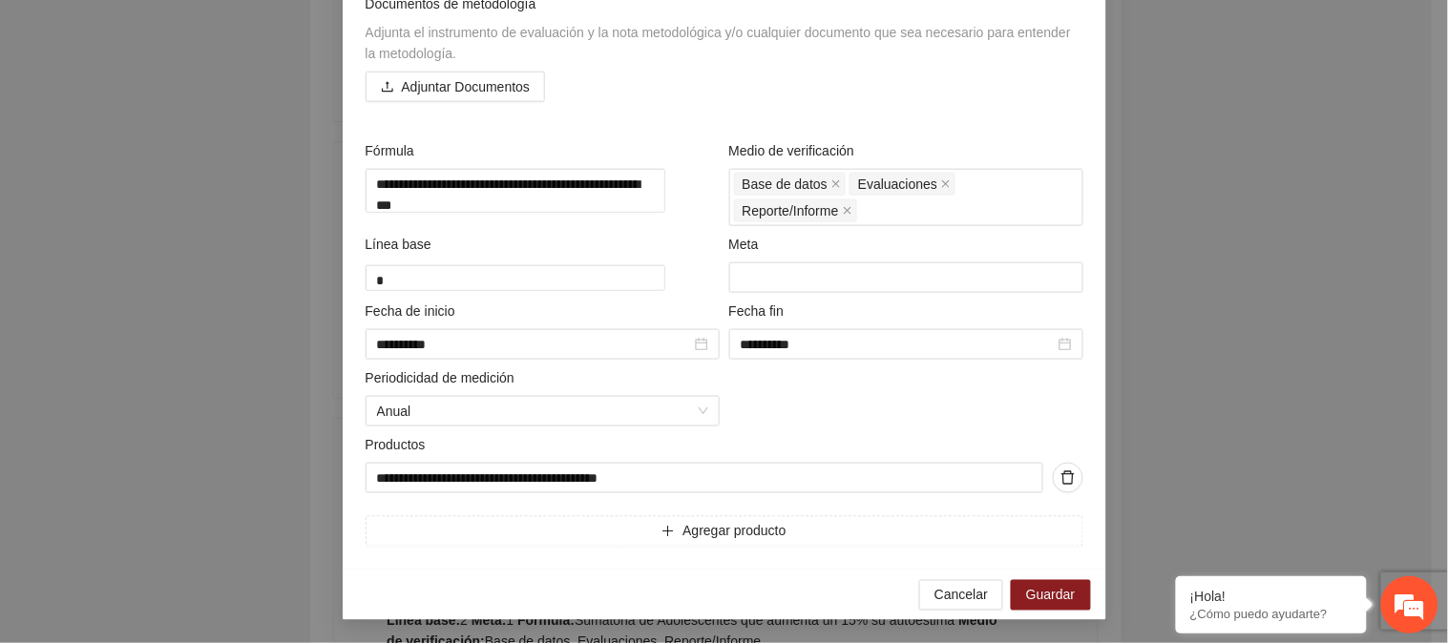
scroll to position [441, 0]
click at [1036, 593] on span "Guardar" at bounding box center [1050, 595] width 49 height 21
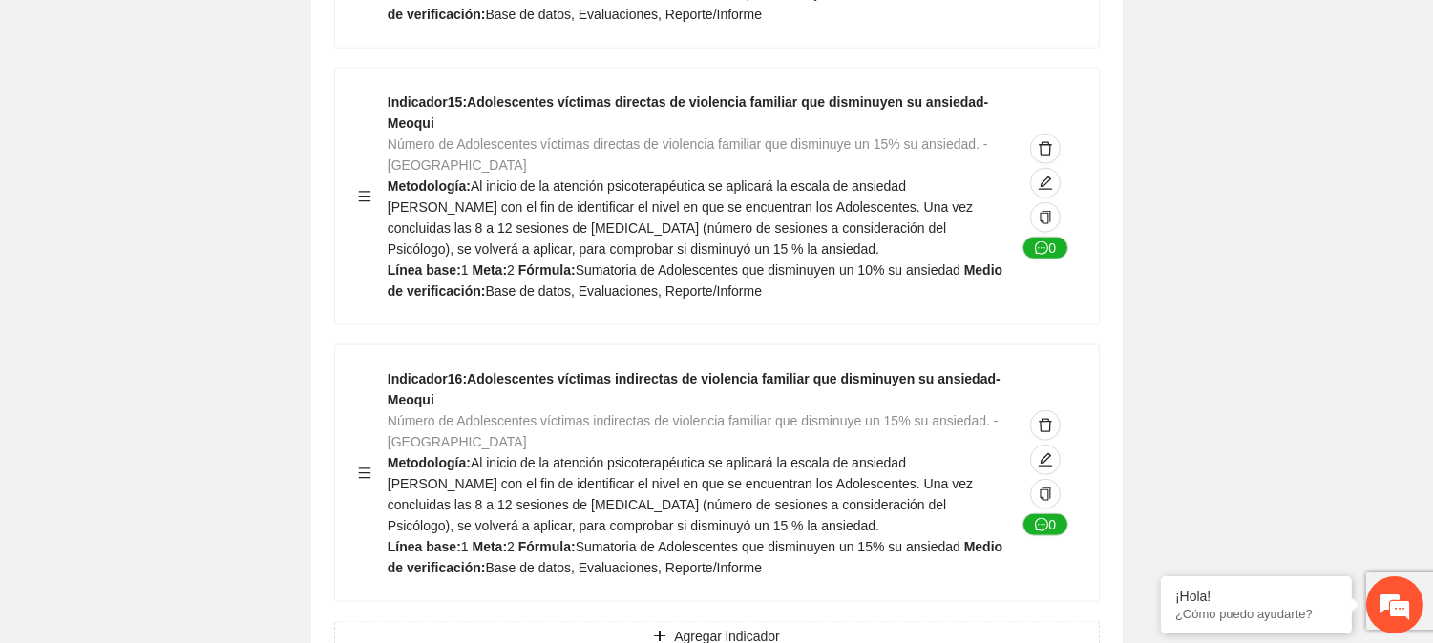
scroll to position [0, 0]
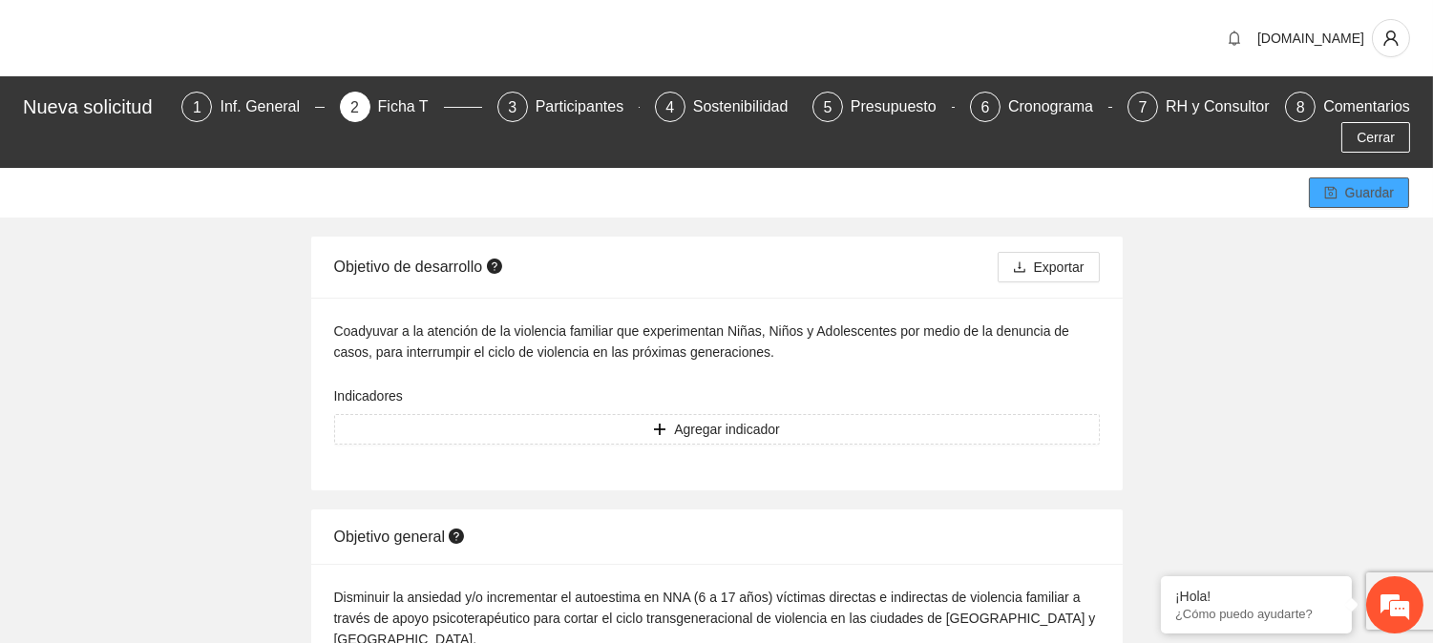
click at [1357, 195] on span "Guardar" at bounding box center [1369, 192] width 49 height 21
click at [585, 108] on div "Participantes" at bounding box center [588, 107] width 104 height 31
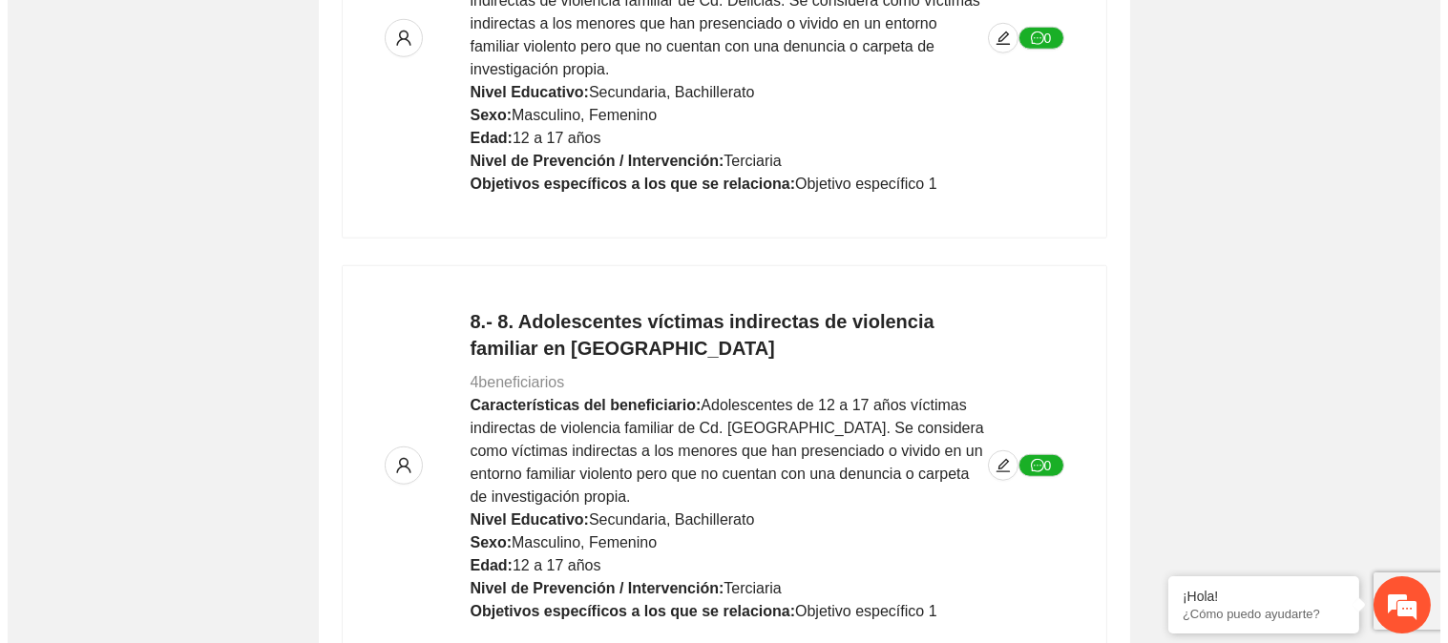
scroll to position [3086, 0]
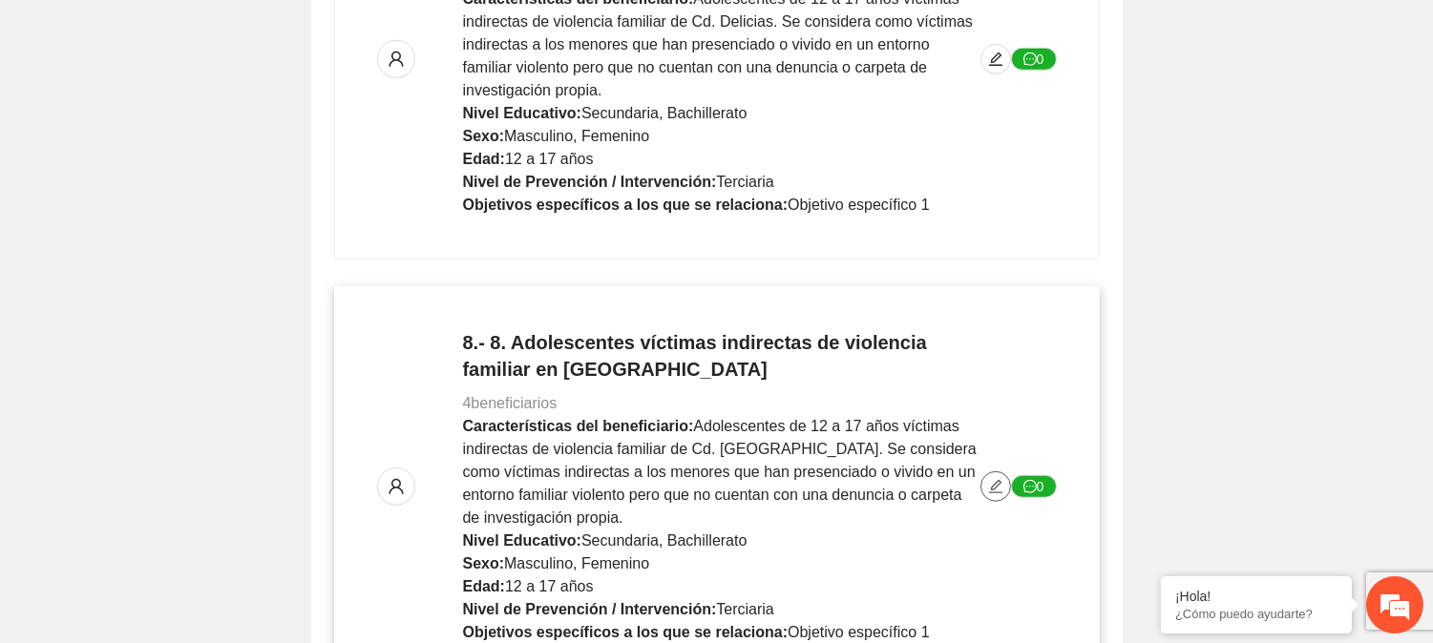
click at [988, 479] on icon "edit" at bounding box center [995, 486] width 15 height 15
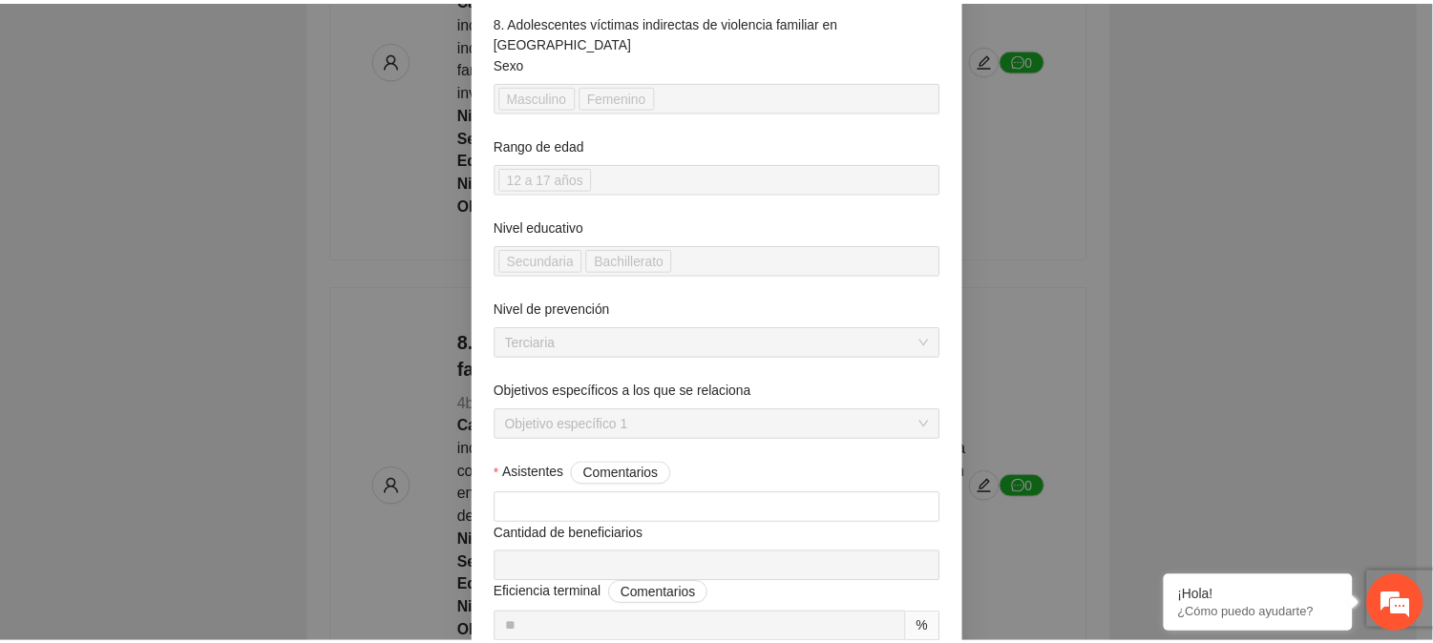
scroll to position [0, 0]
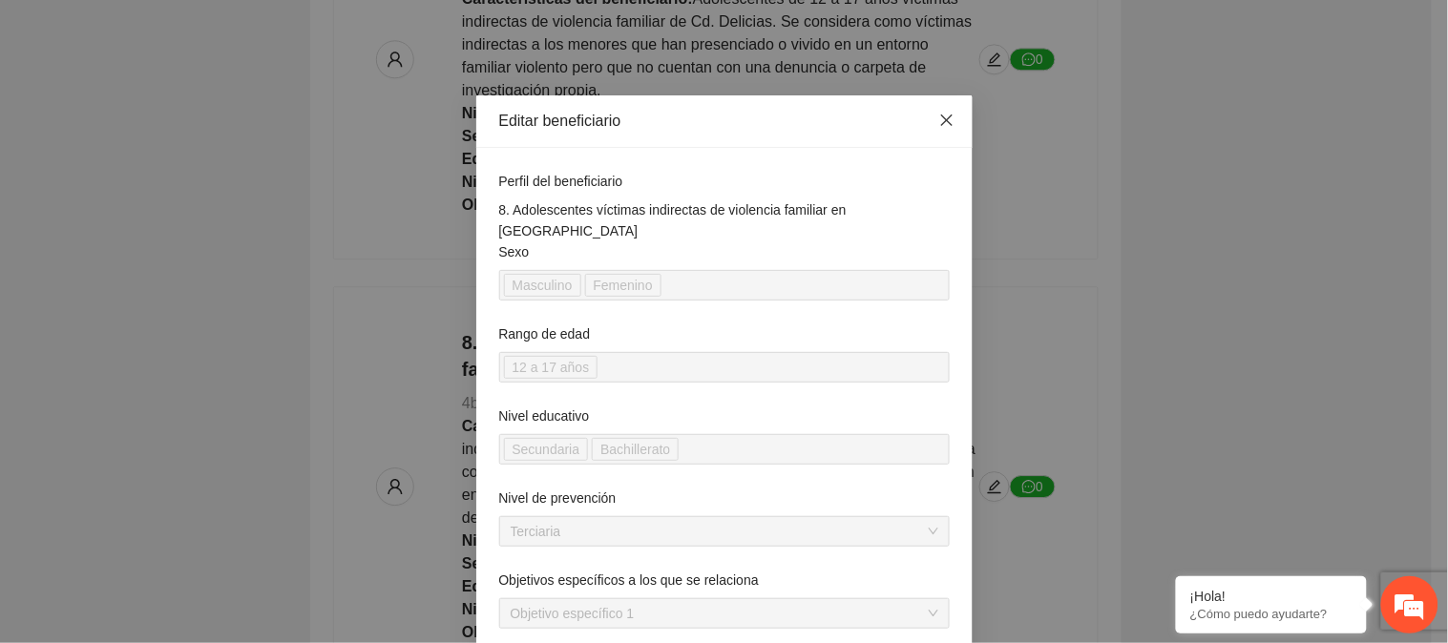
click at [942, 116] on icon "close" at bounding box center [946, 120] width 15 height 15
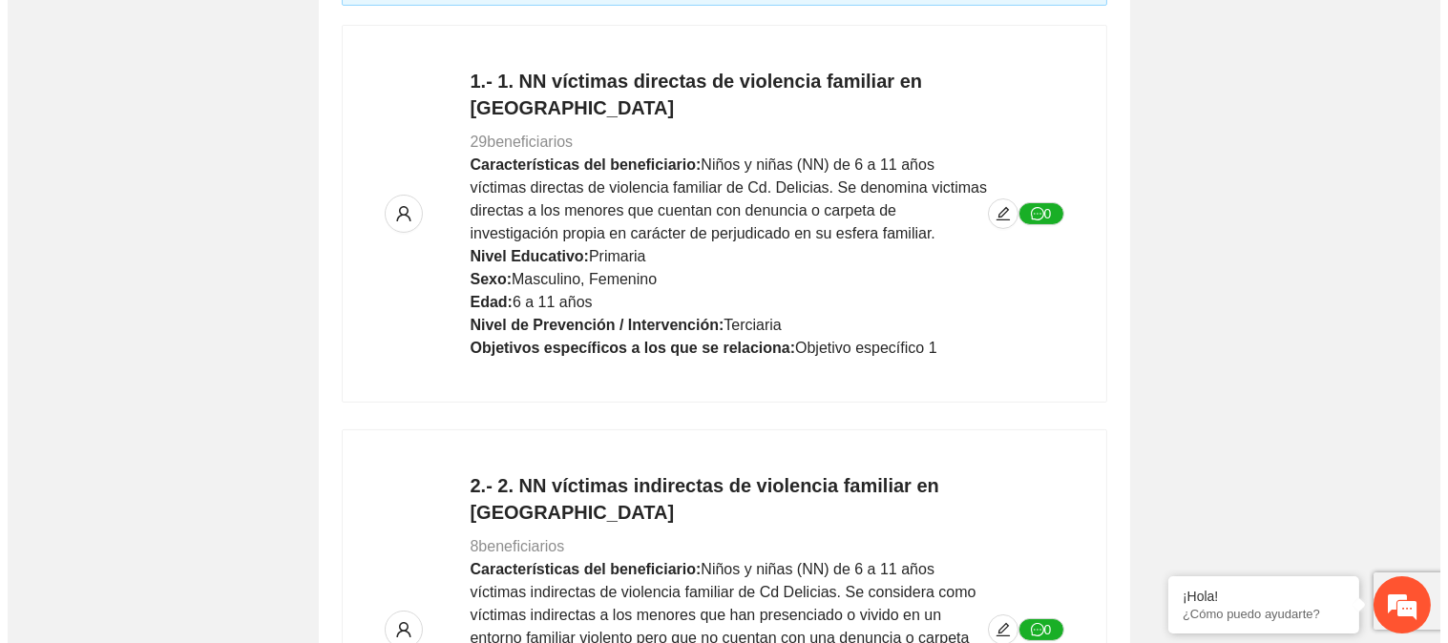
scroll to position [424, 0]
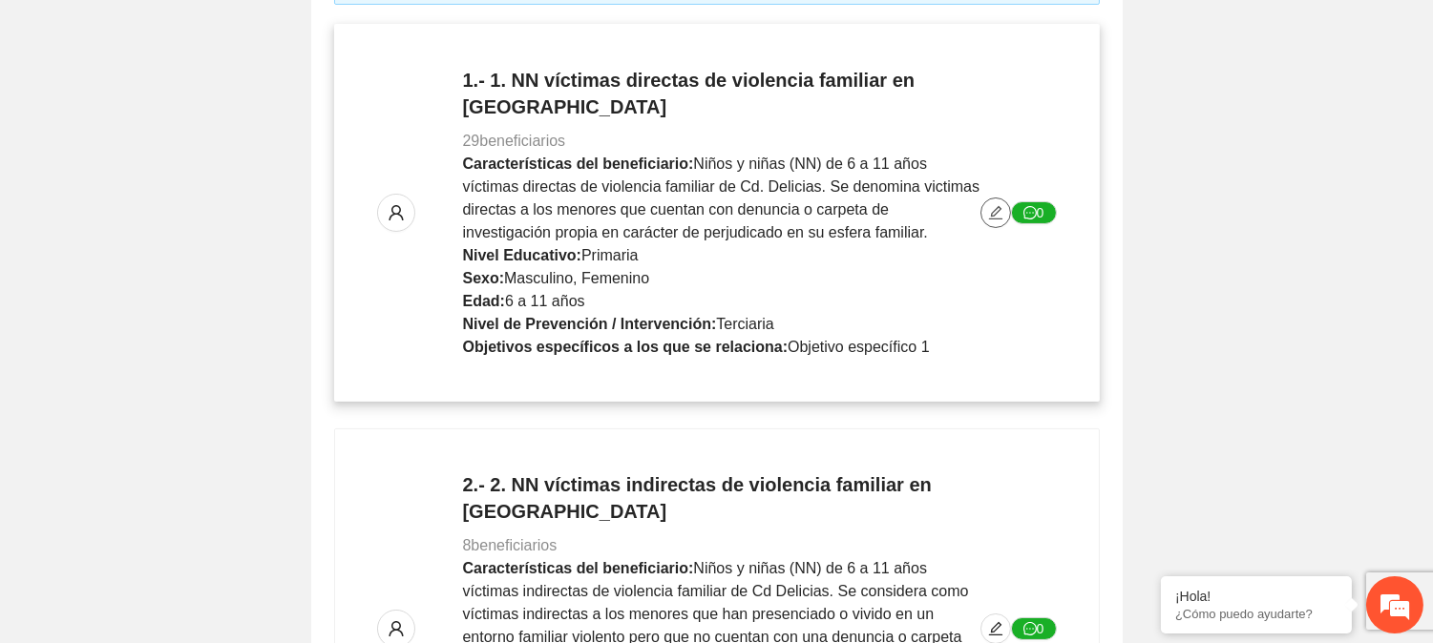
click at [981, 205] on span "edit" at bounding box center [995, 212] width 29 height 15
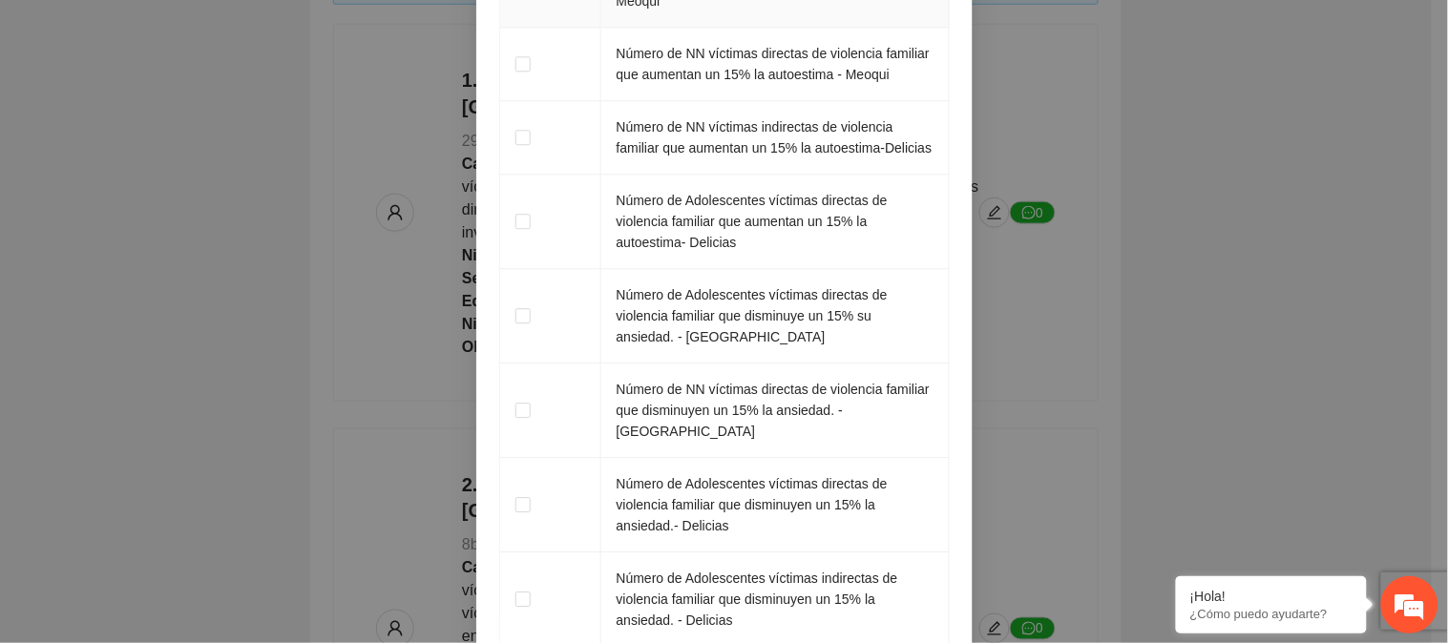
scroll to position [3385, 0]
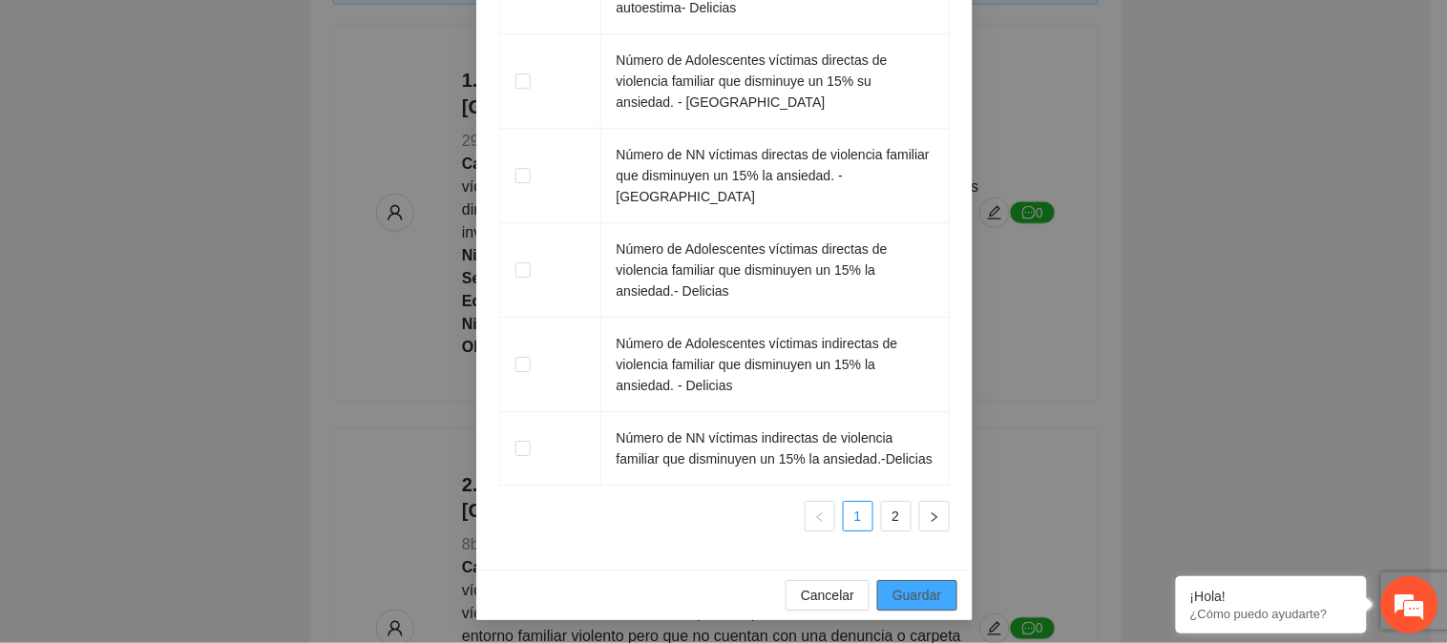
click at [912, 596] on span "Guardar" at bounding box center [917, 595] width 49 height 21
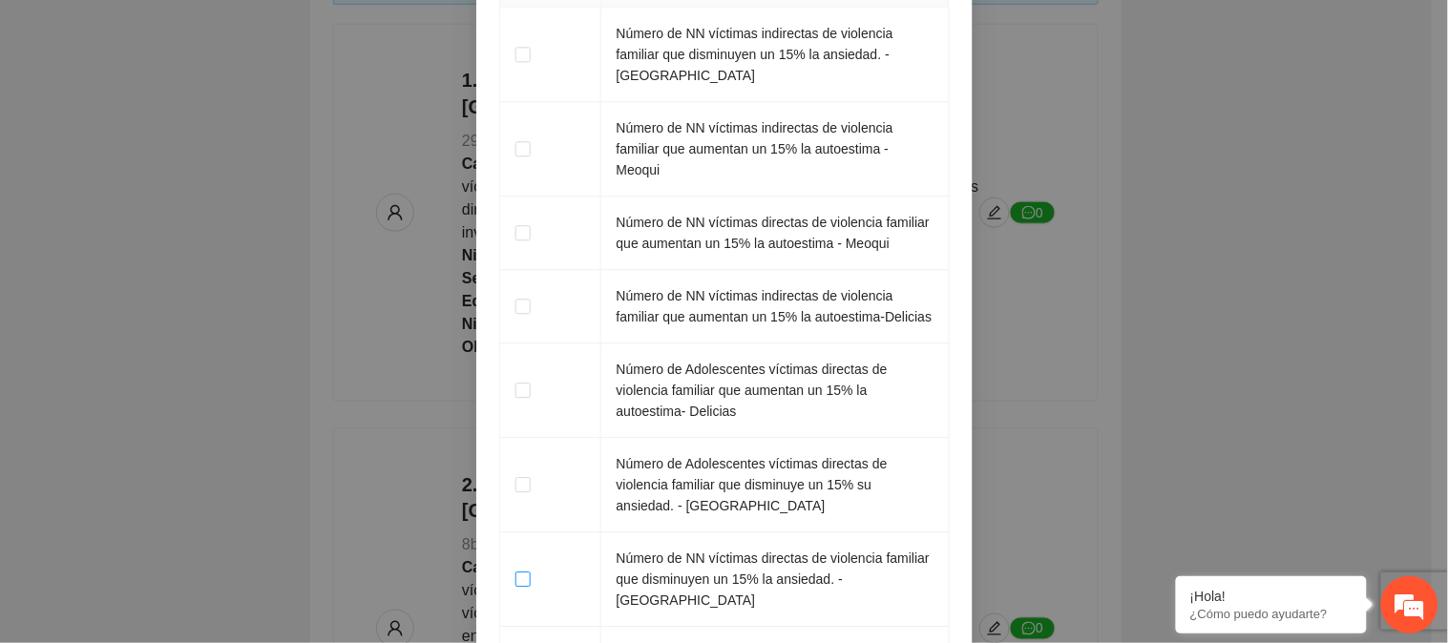
scroll to position [2804, 0]
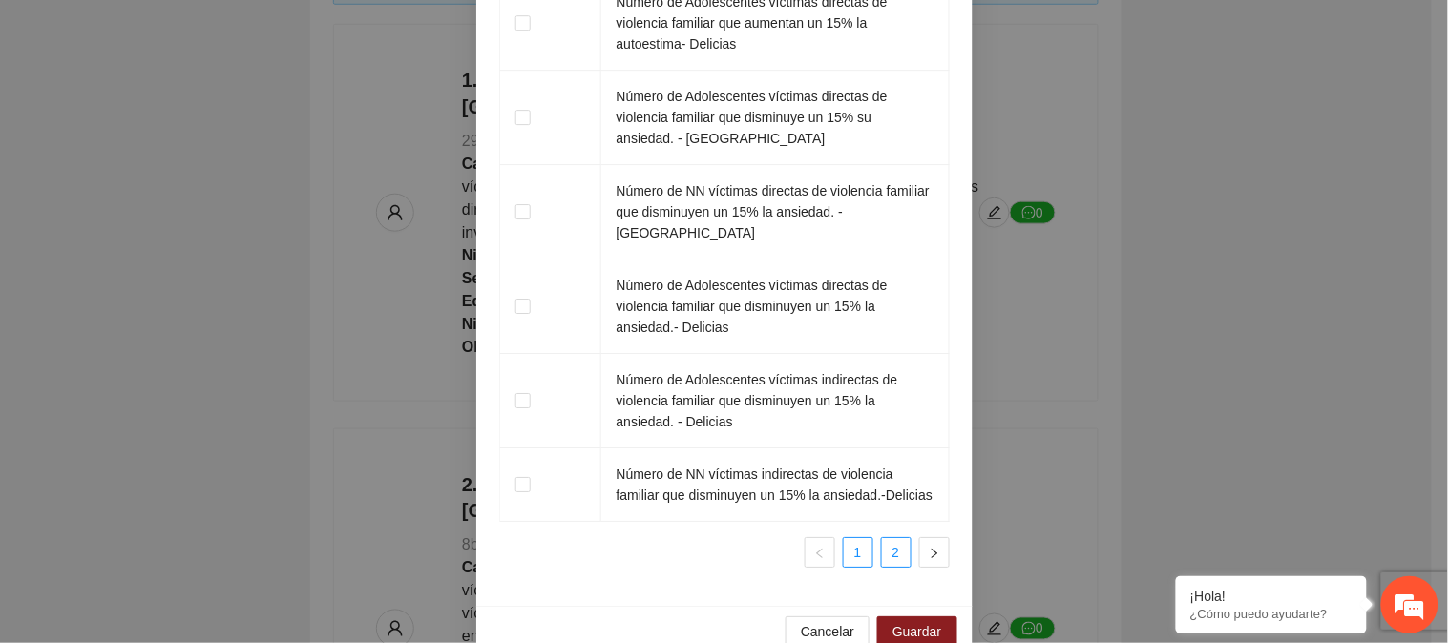
click at [882, 538] on link "2" at bounding box center [896, 552] width 29 height 29
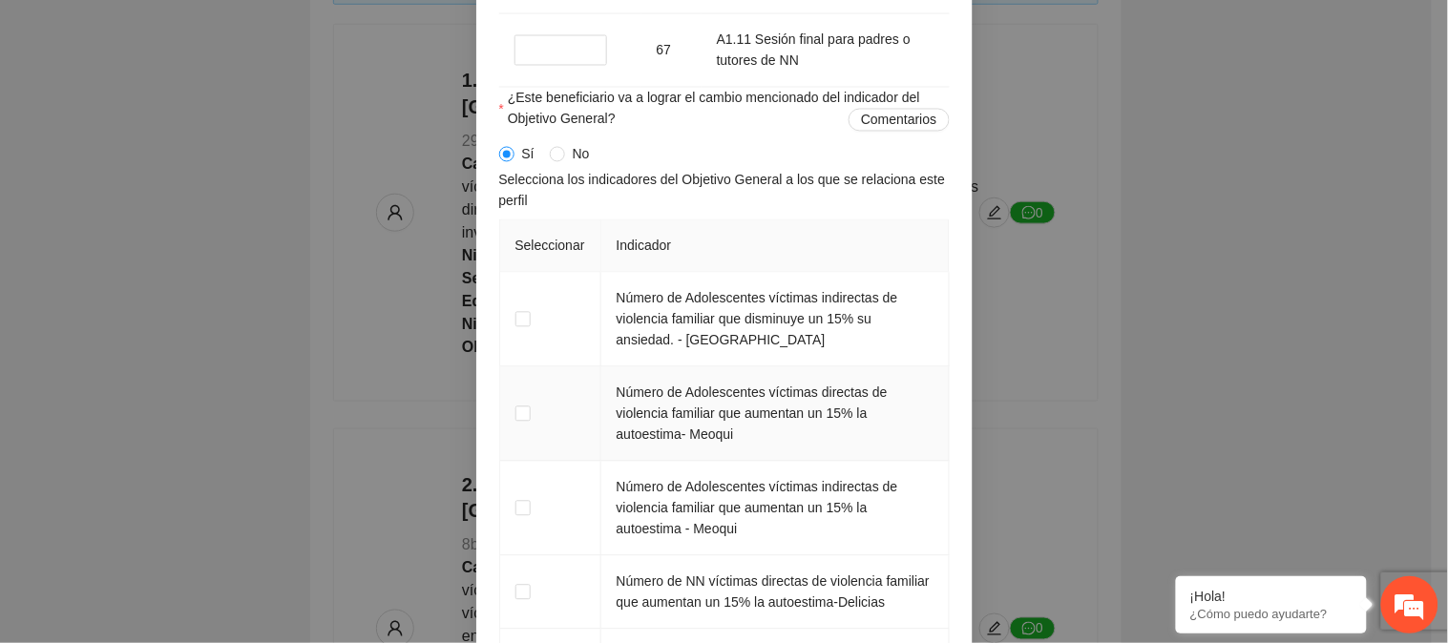
scroll to position [2858, 0]
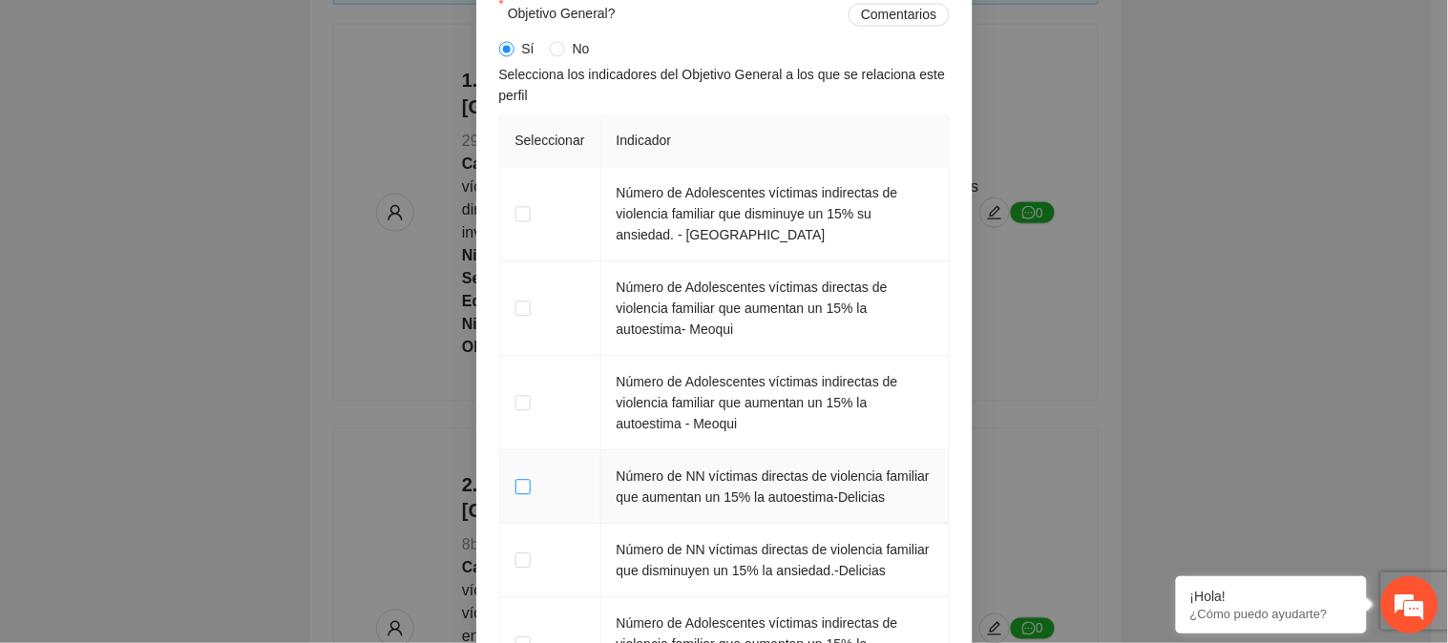
click at [515, 494] on span at bounding box center [522, 486] width 15 height 15
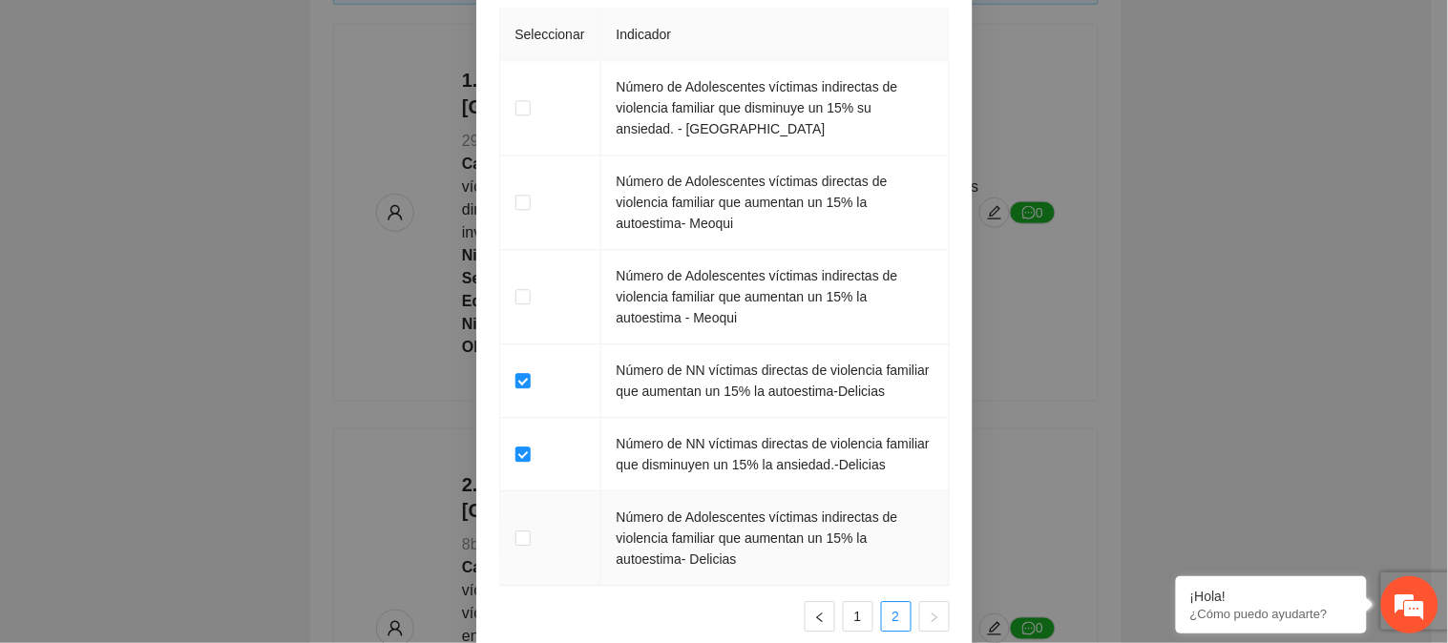
scroll to position [3070, 0]
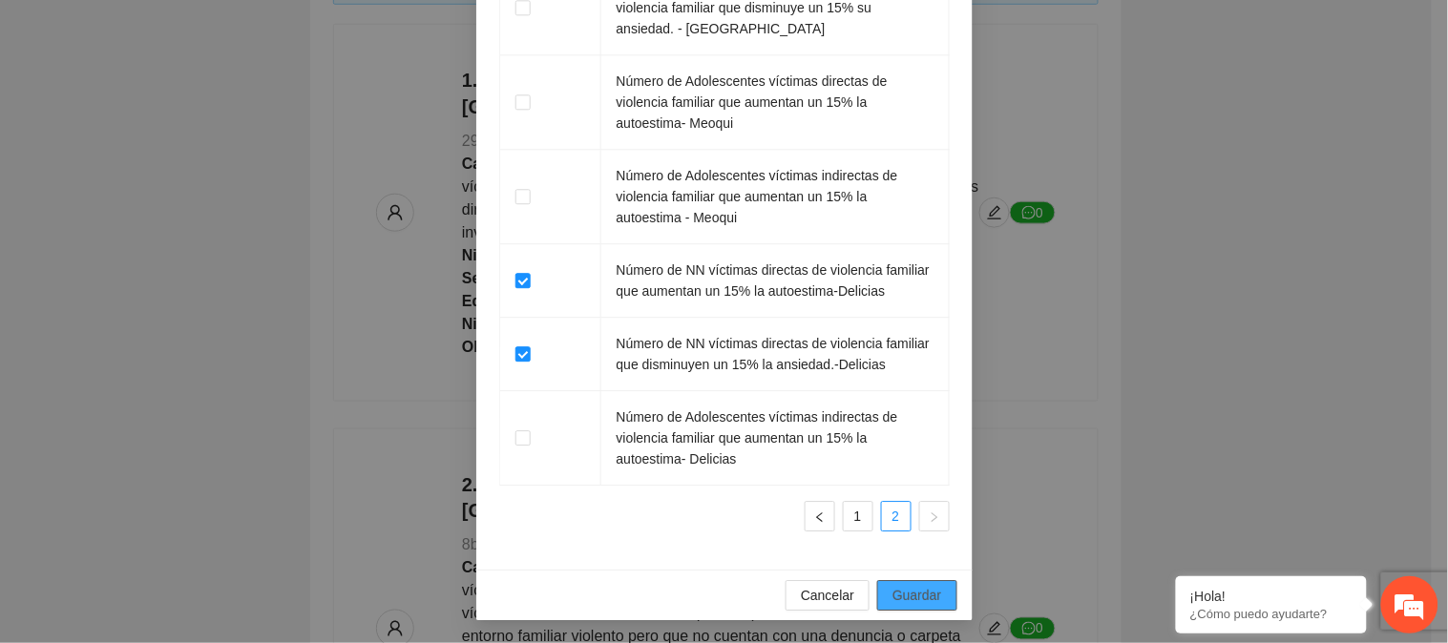
click at [914, 595] on span "Guardar" at bounding box center [917, 595] width 49 height 21
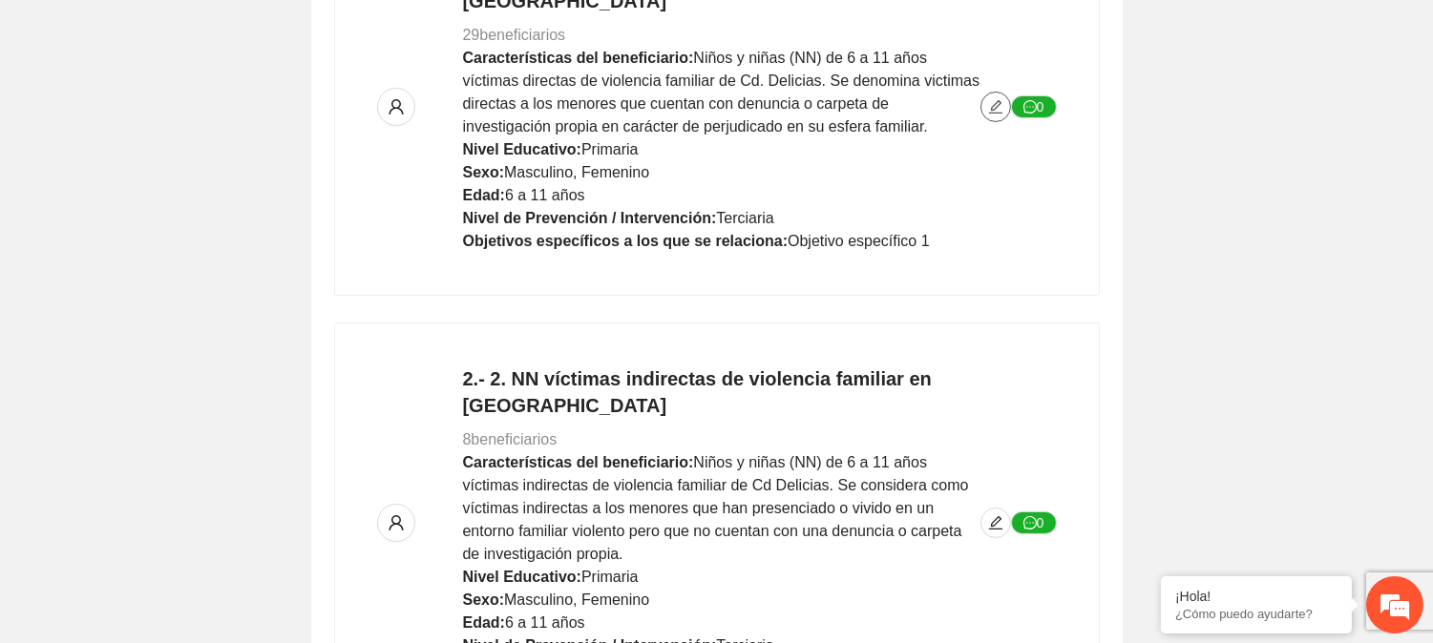
scroll to position [0, 0]
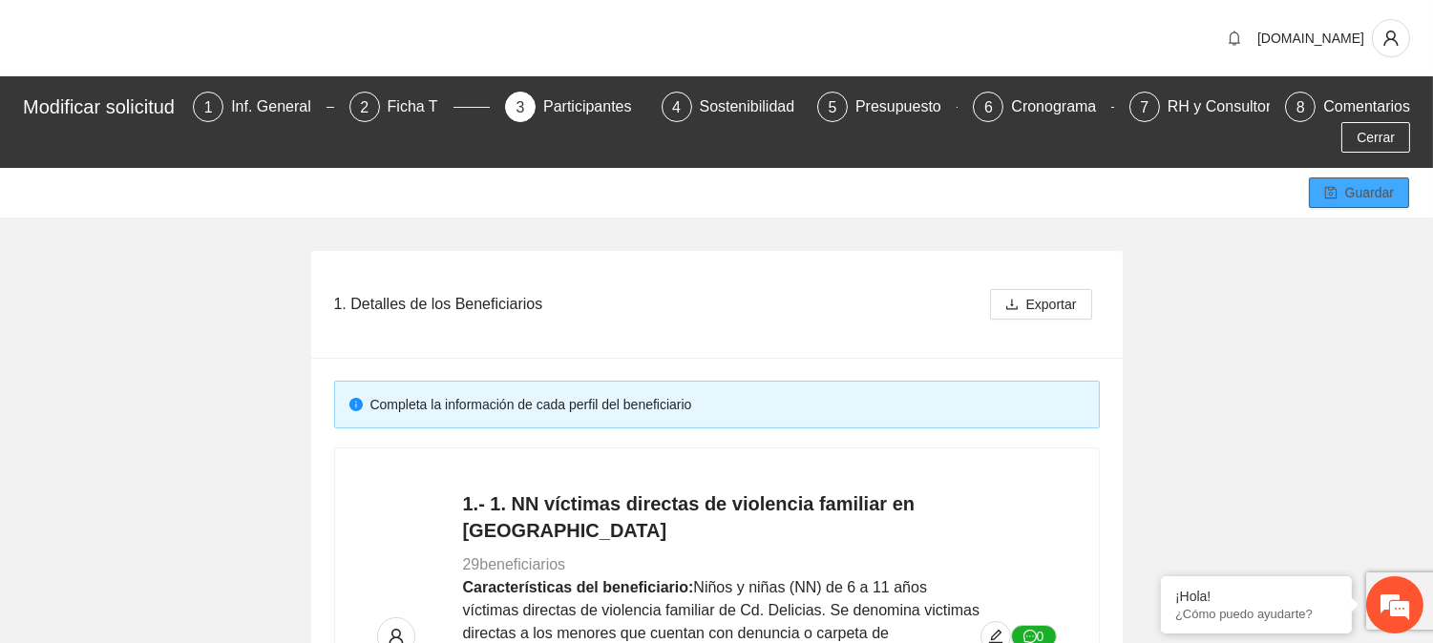
click at [1353, 183] on span "Guardar" at bounding box center [1369, 192] width 49 height 21
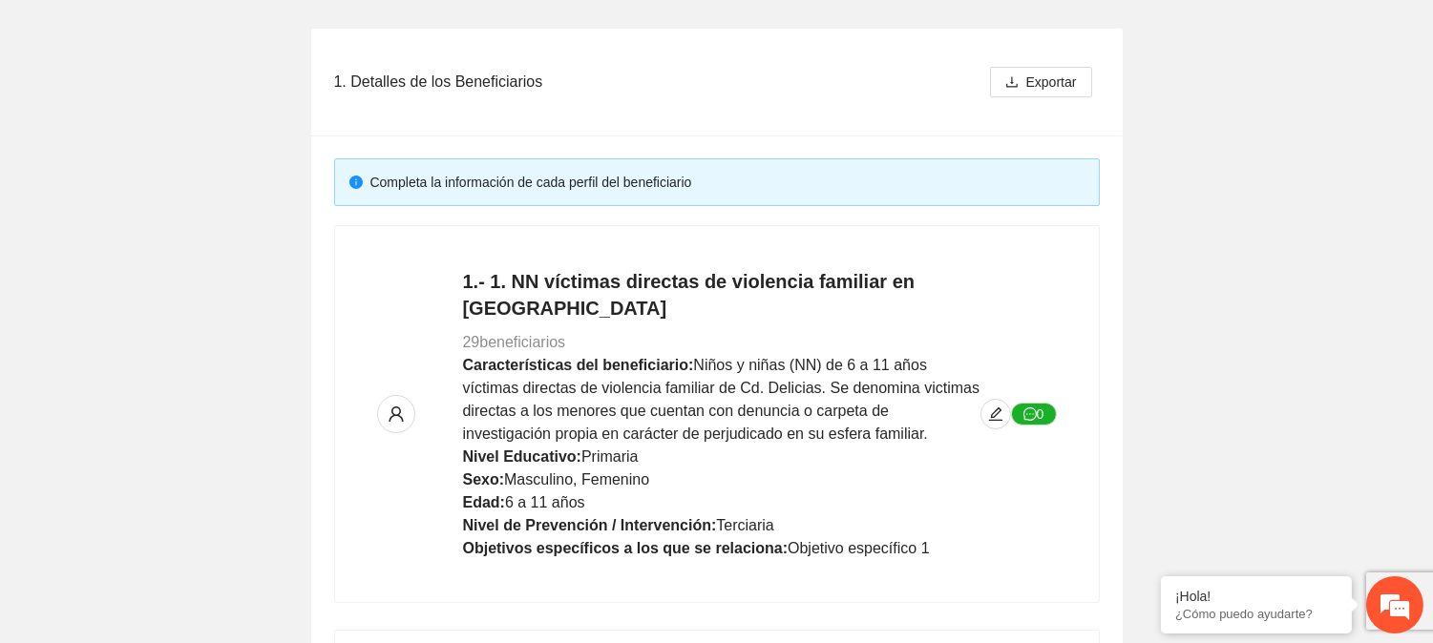
scroll to position [11, 0]
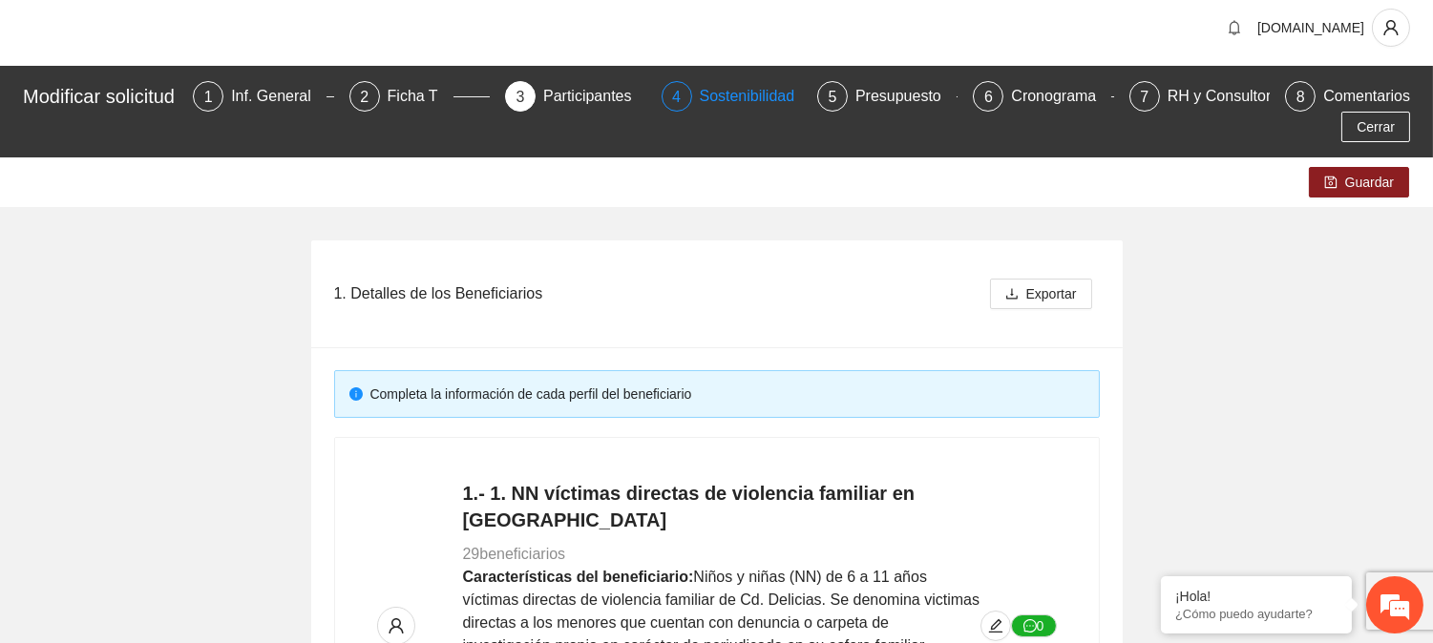
click at [735, 101] on div "Sostenibilidad" at bounding box center [755, 96] width 111 height 31
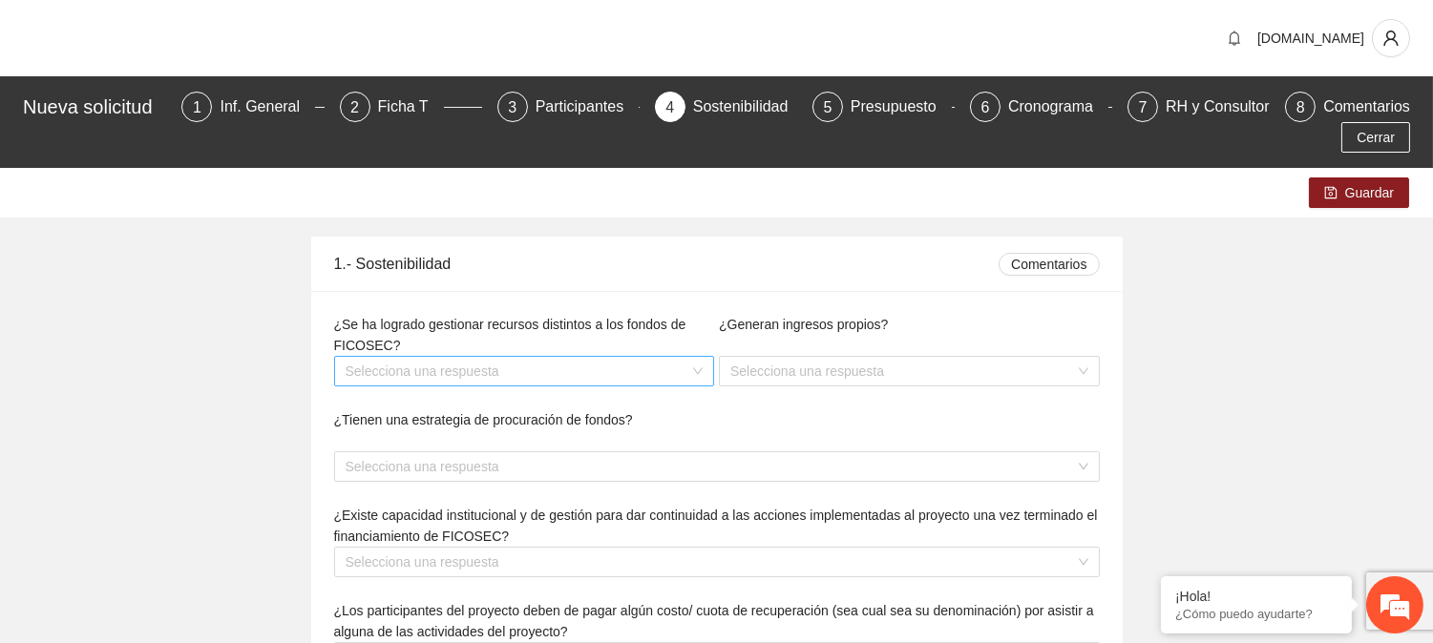
click at [459, 368] on input "search" at bounding box center [518, 371] width 345 height 29
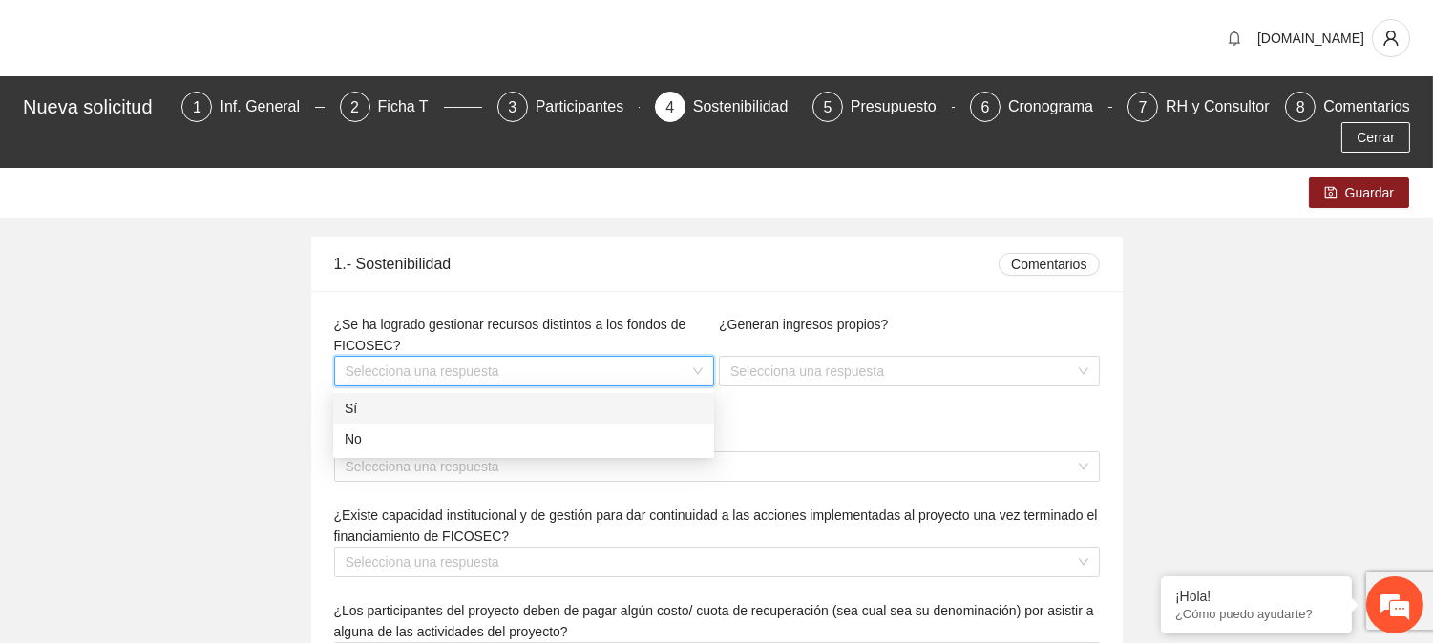
click at [411, 410] on div "Sí" at bounding box center [524, 408] width 358 height 21
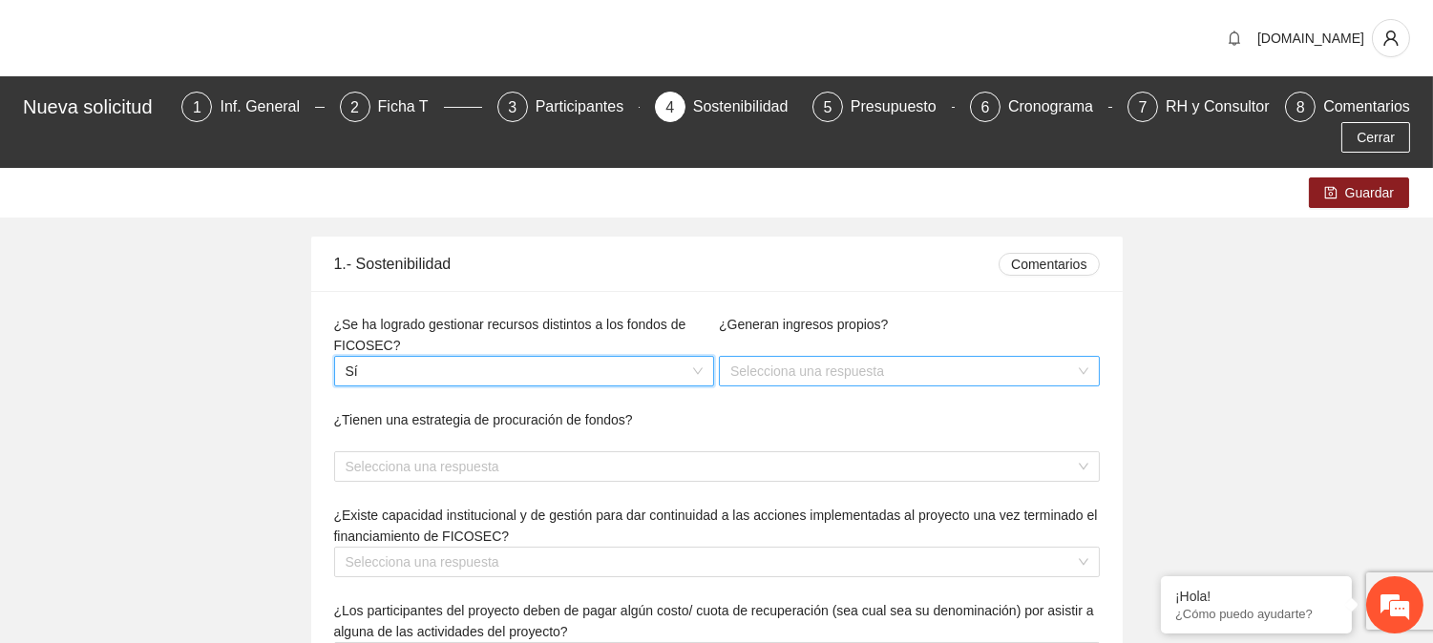
click at [778, 366] on input "search" at bounding box center [902, 371] width 345 height 29
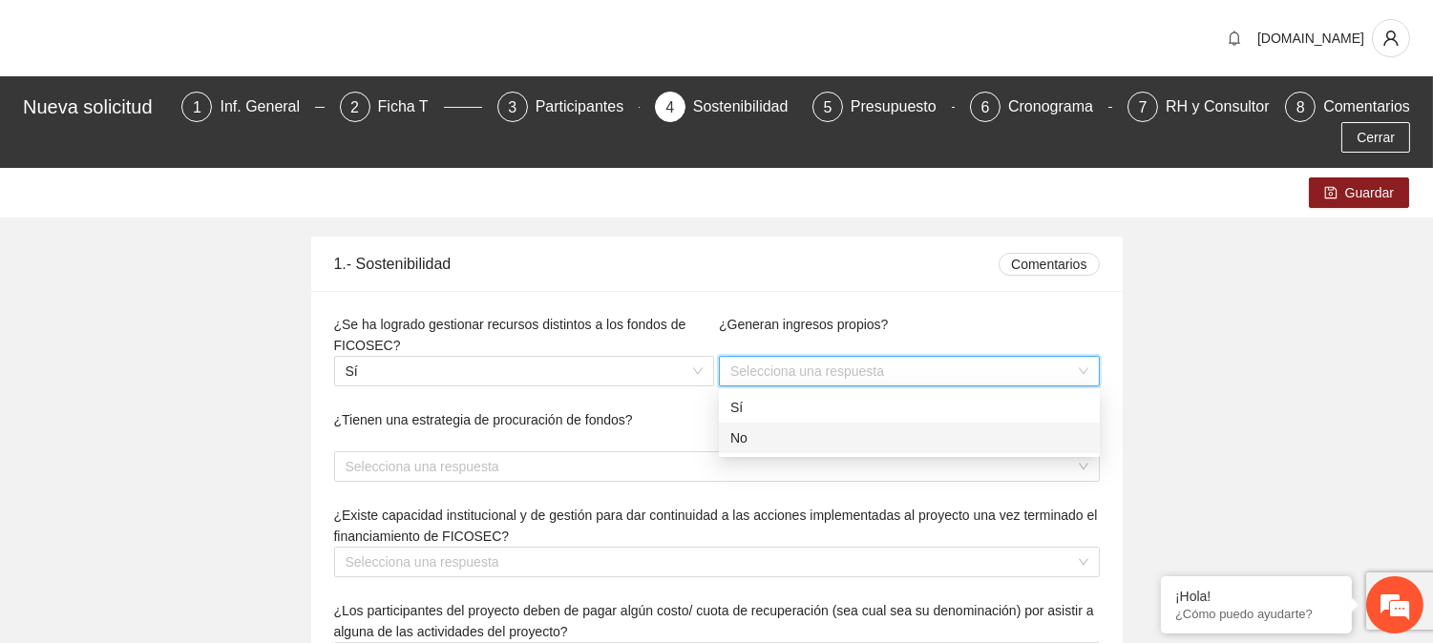
click at [738, 433] on div "No" at bounding box center [909, 438] width 358 height 21
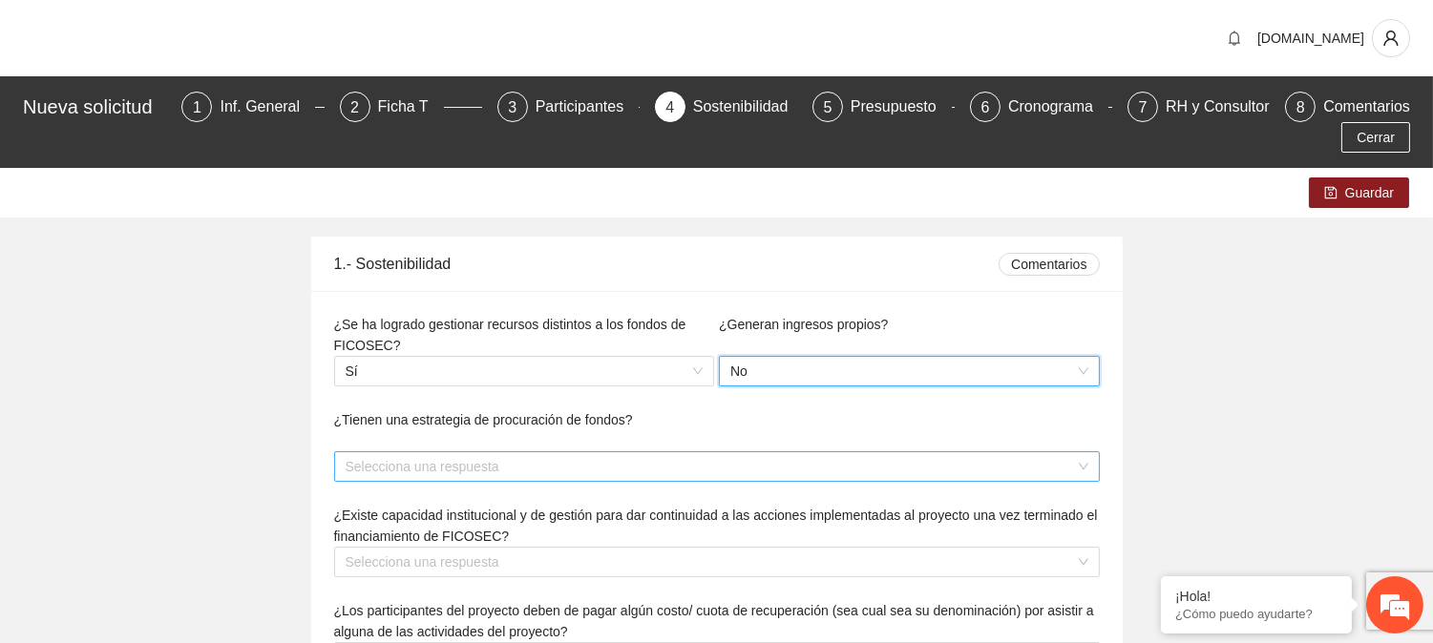
click at [500, 461] on input "search" at bounding box center [710, 466] width 729 height 29
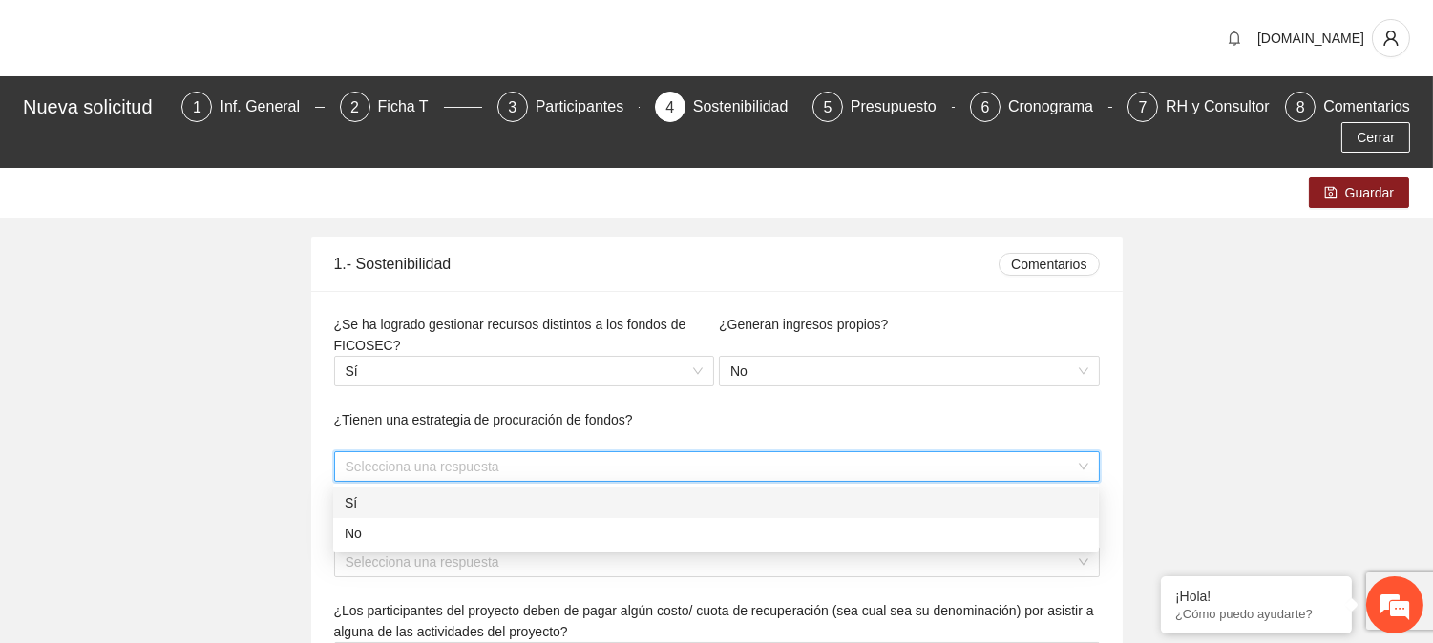
click at [417, 503] on div "Sí" at bounding box center [716, 503] width 743 height 21
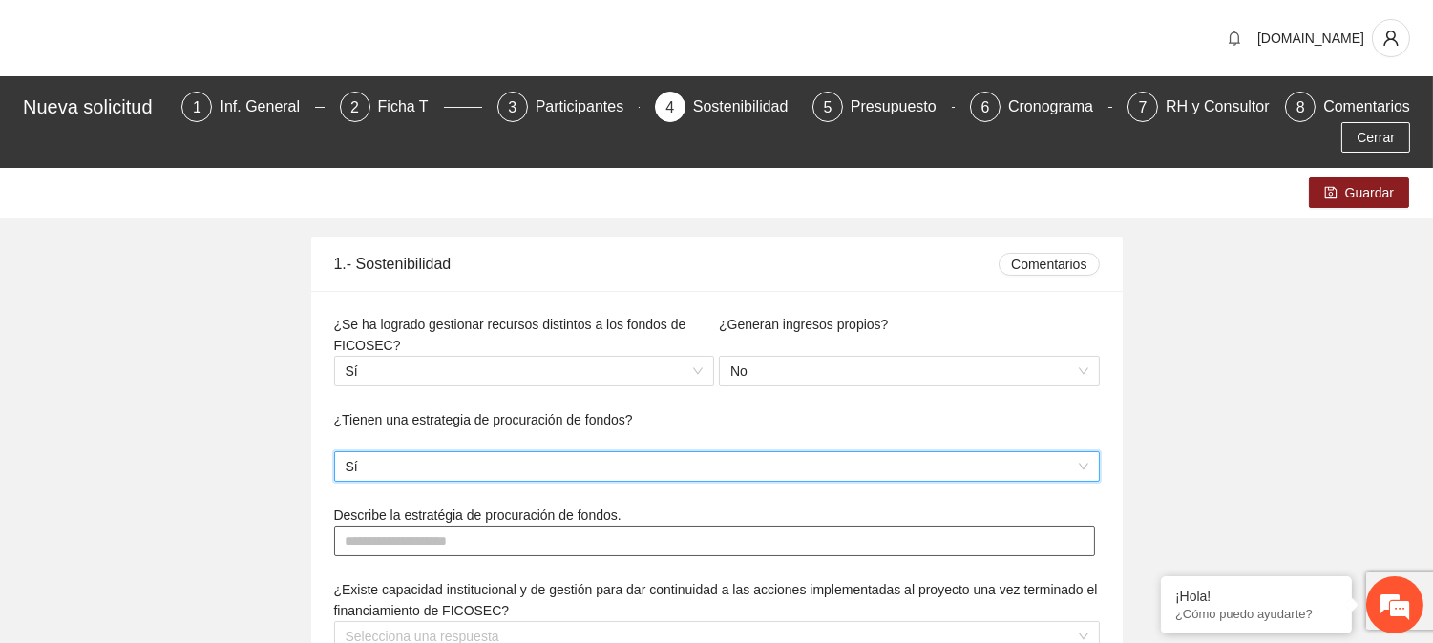
click at [473, 539] on textarea at bounding box center [715, 541] width 762 height 31
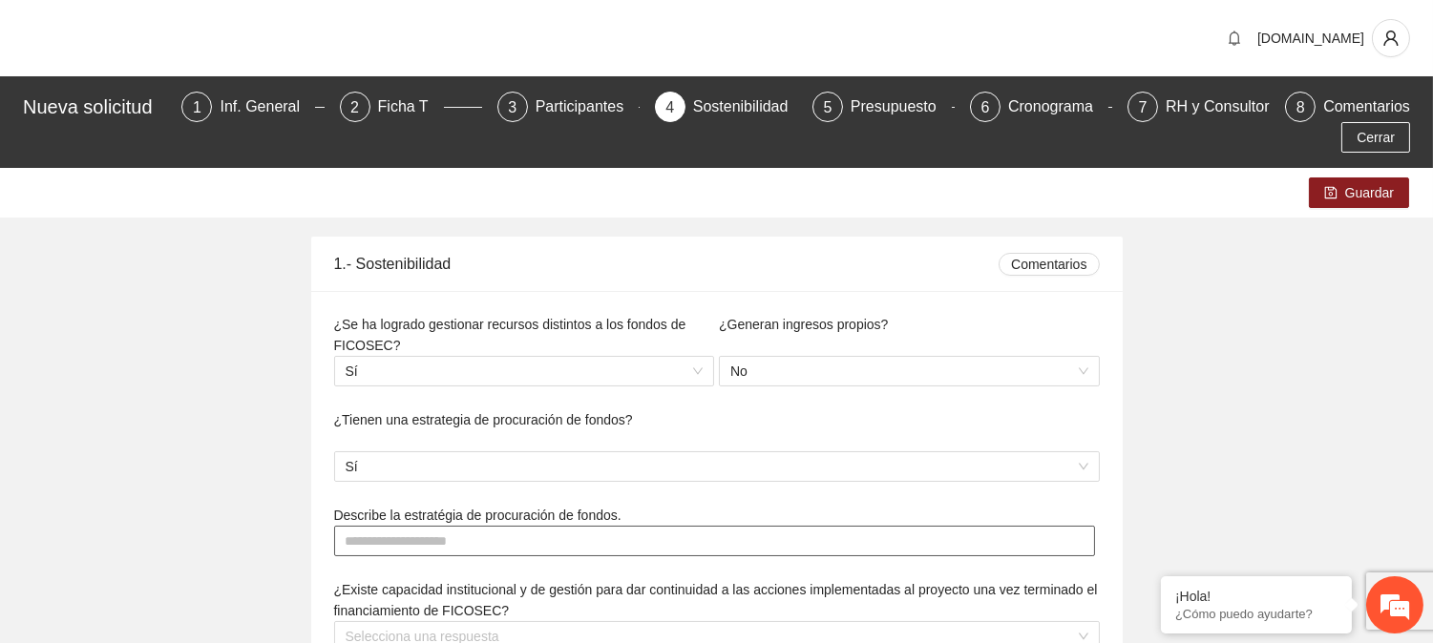
paste textarea "**********"
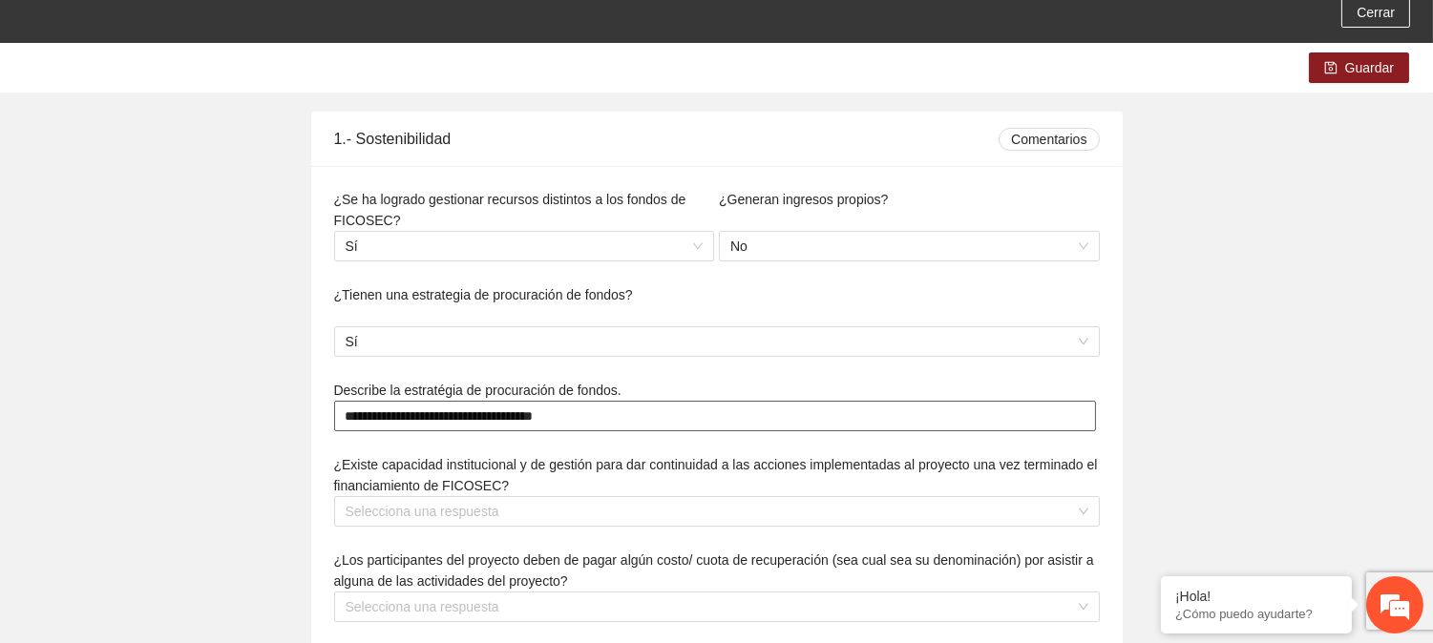
scroll to position [212, 0]
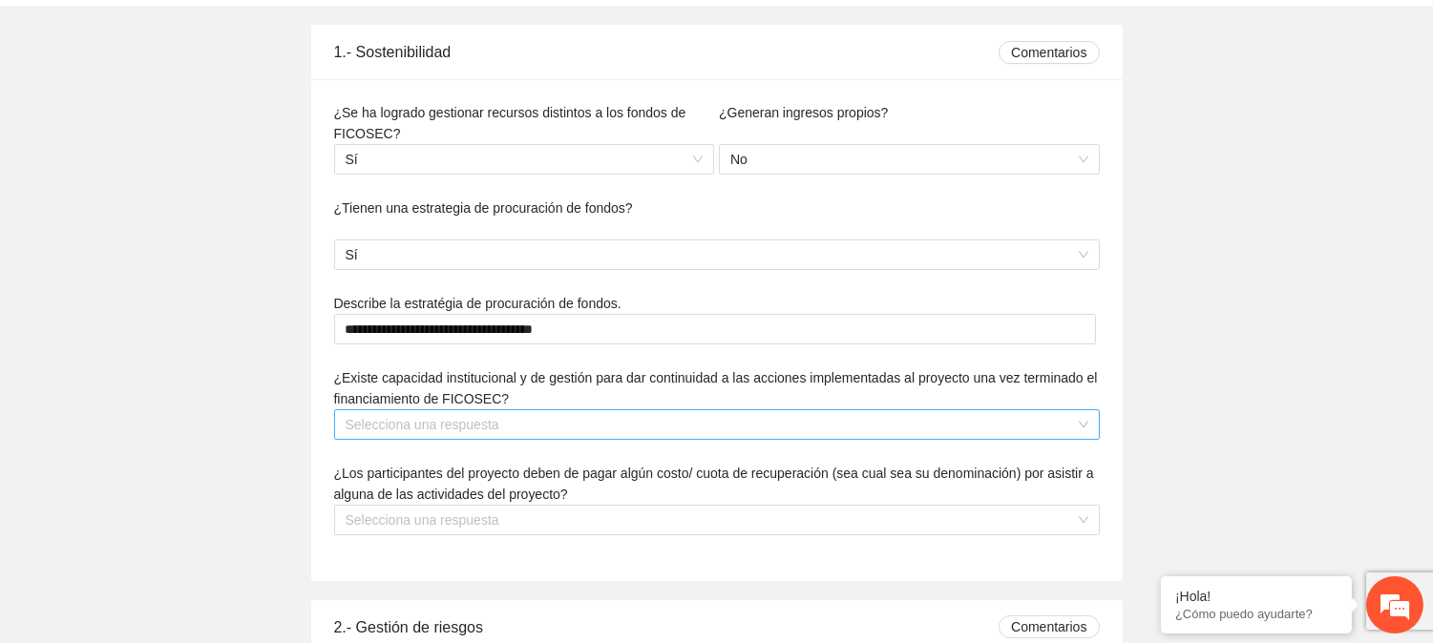
click at [472, 424] on input "search" at bounding box center [710, 424] width 729 height 29
click at [464, 423] on input "search" at bounding box center [710, 424] width 729 height 29
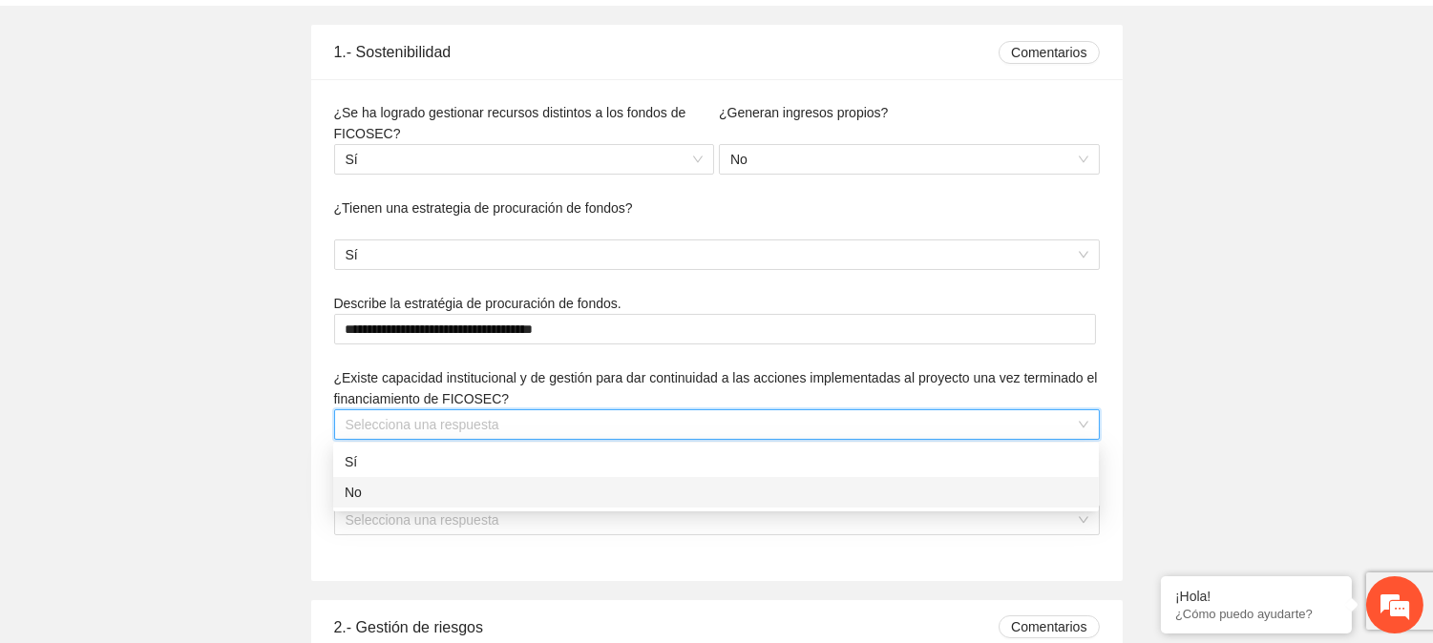
click at [436, 489] on div "No" at bounding box center [716, 492] width 743 height 21
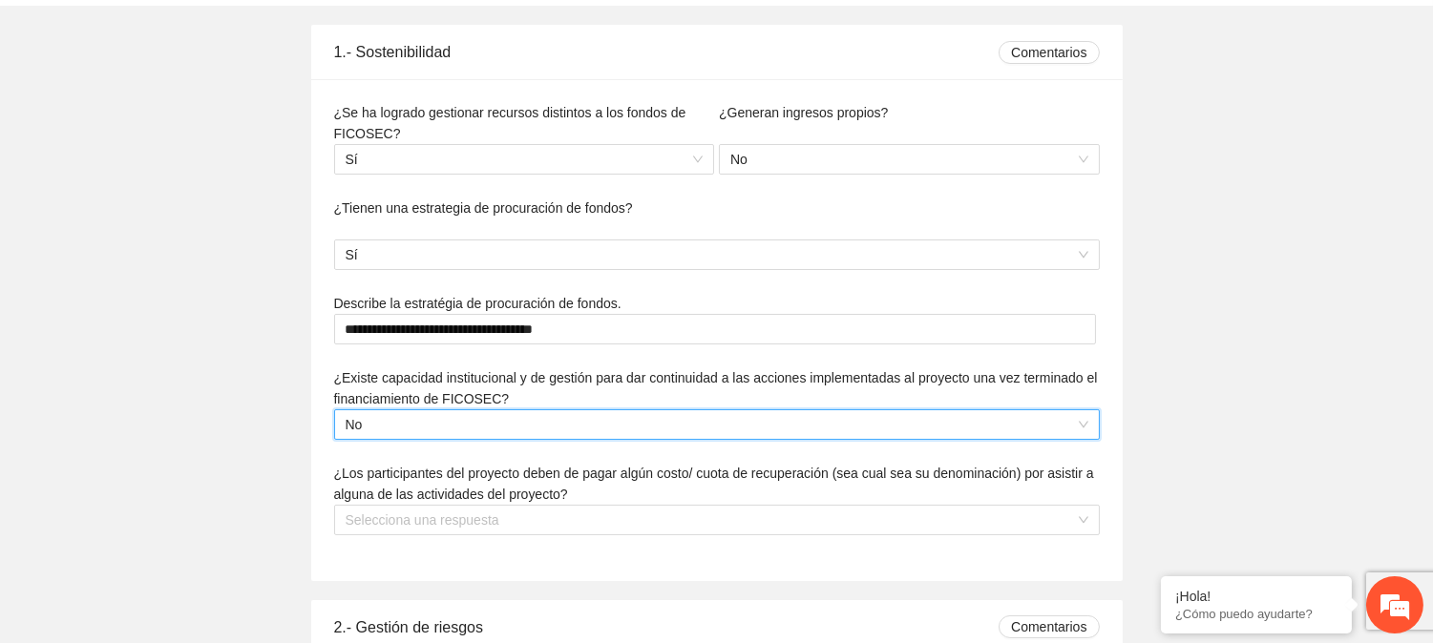
scroll to position [318, 0]
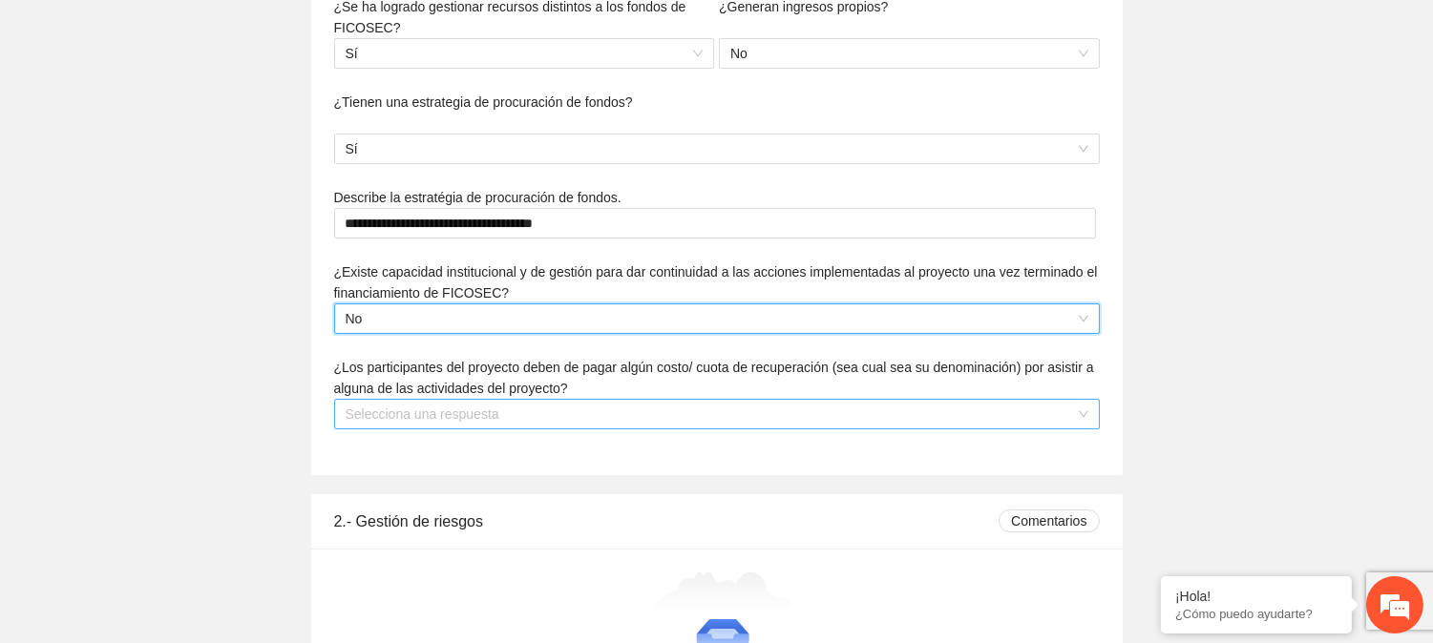
click at [525, 407] on input "search" at bounding box center [710, 414] width 729 height 29
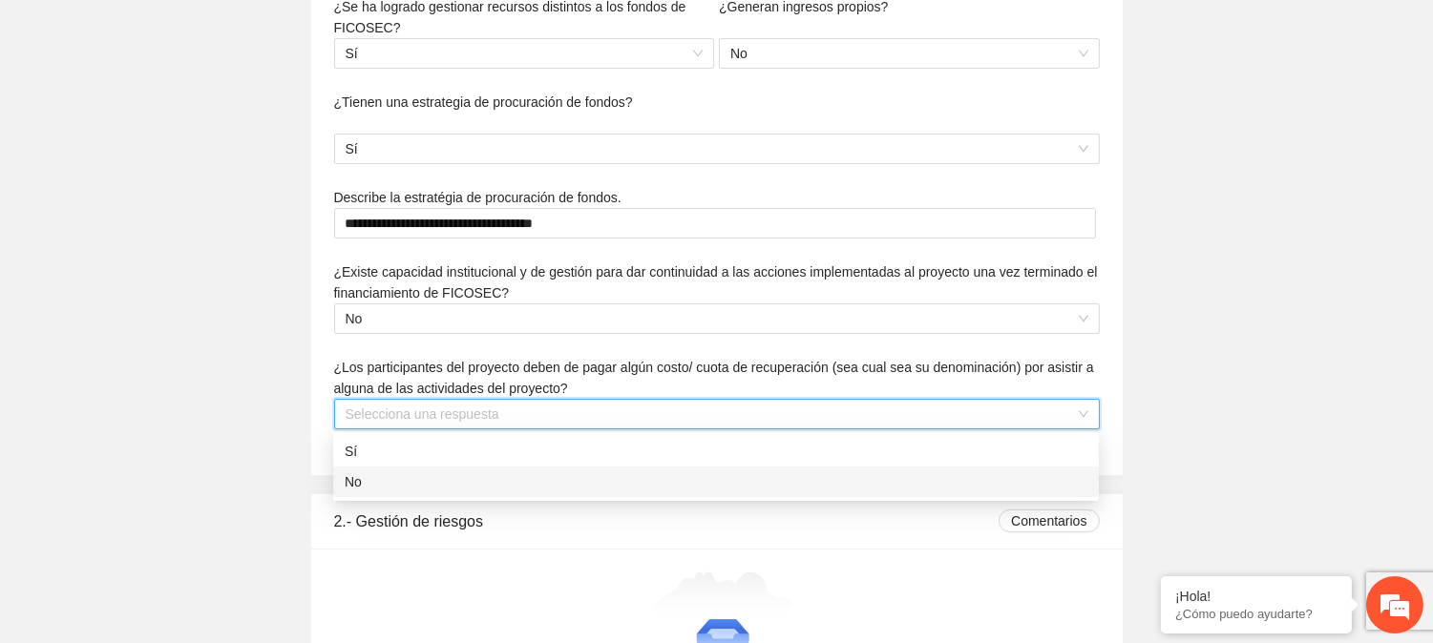
click at [473, 487] on div "No" at bounding box center [716, 482] width 743 height 21
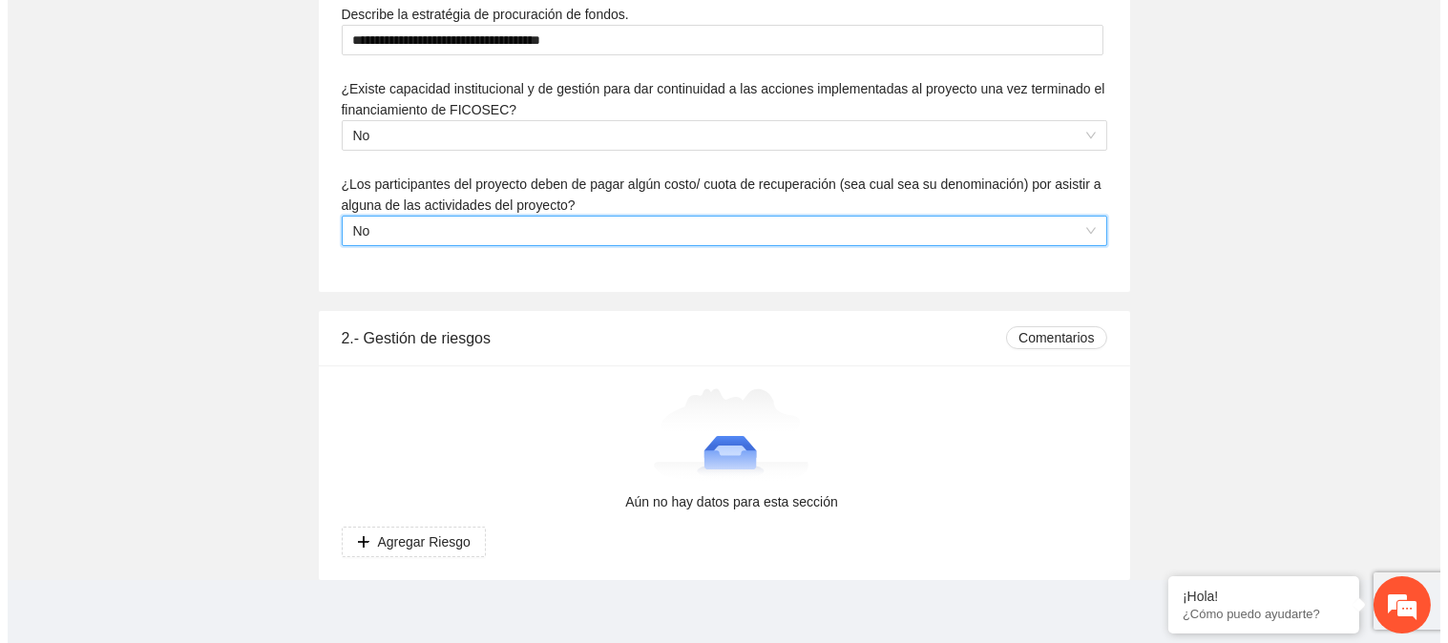
scroll to position [510, 0]
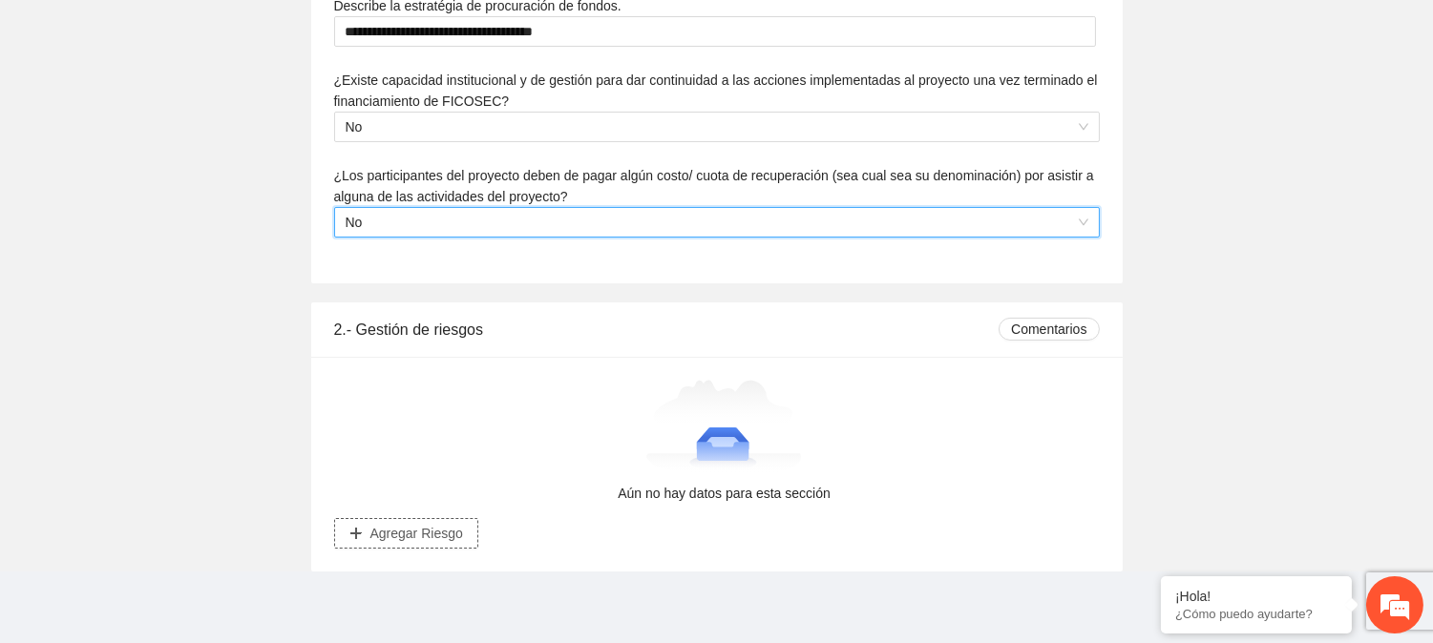
click at [392, 536] on span "Agregar Riesgo" at bounding box center [416, 533] width 93 height 21
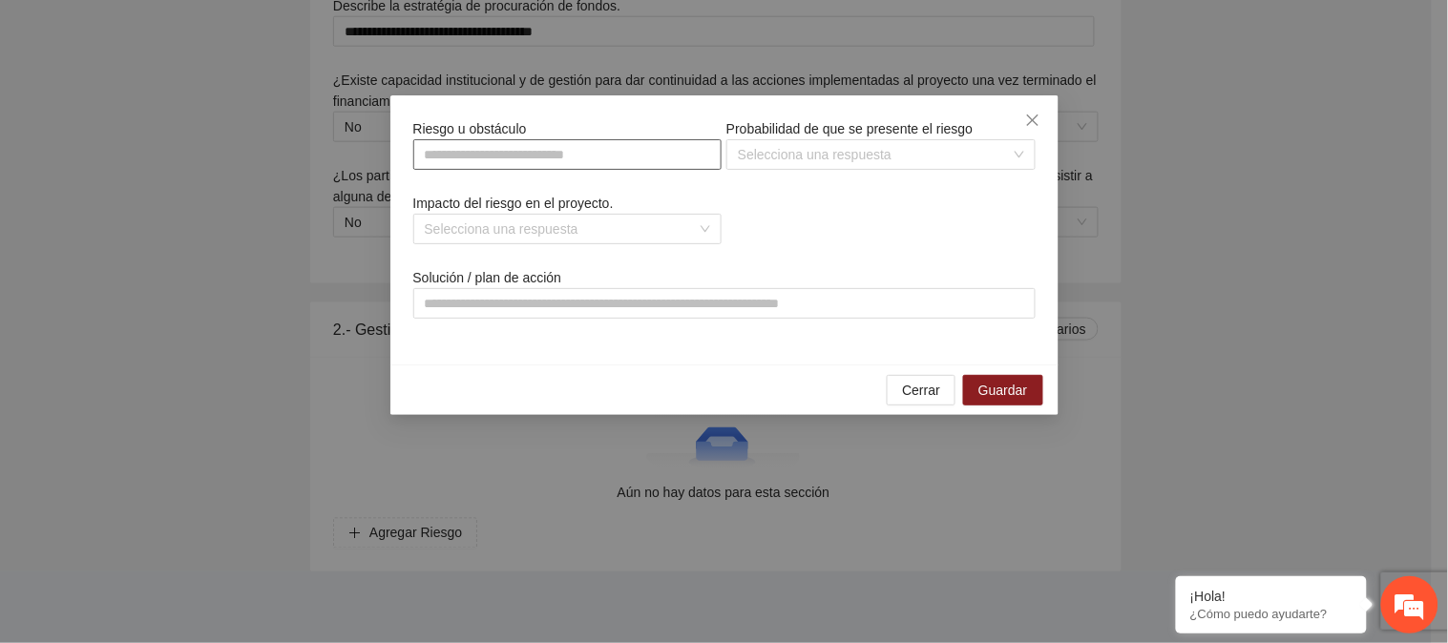
click at [485, 151] on input "text" at bounding box center [567, 154] width 309 height 31
paste input "**********"
click at [788, 148] on input "search" at bounding box center [874, 154] width 273 height 29
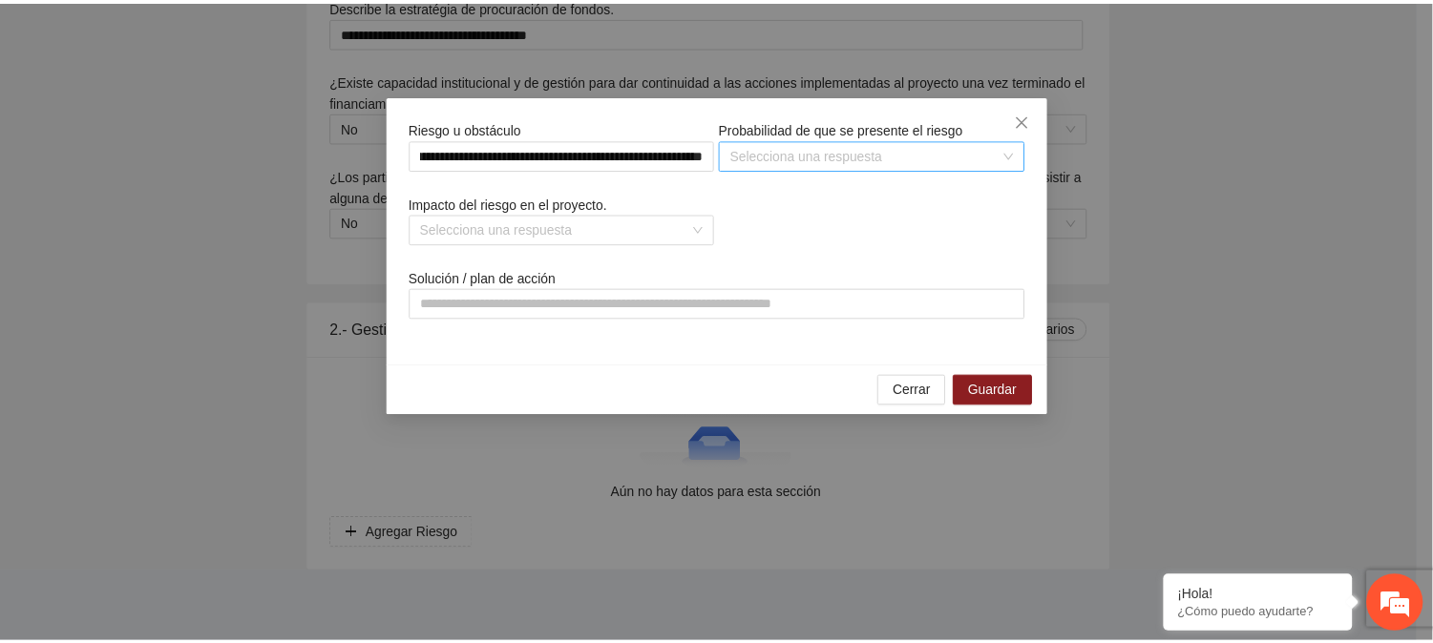
scroll to position [0, 0]
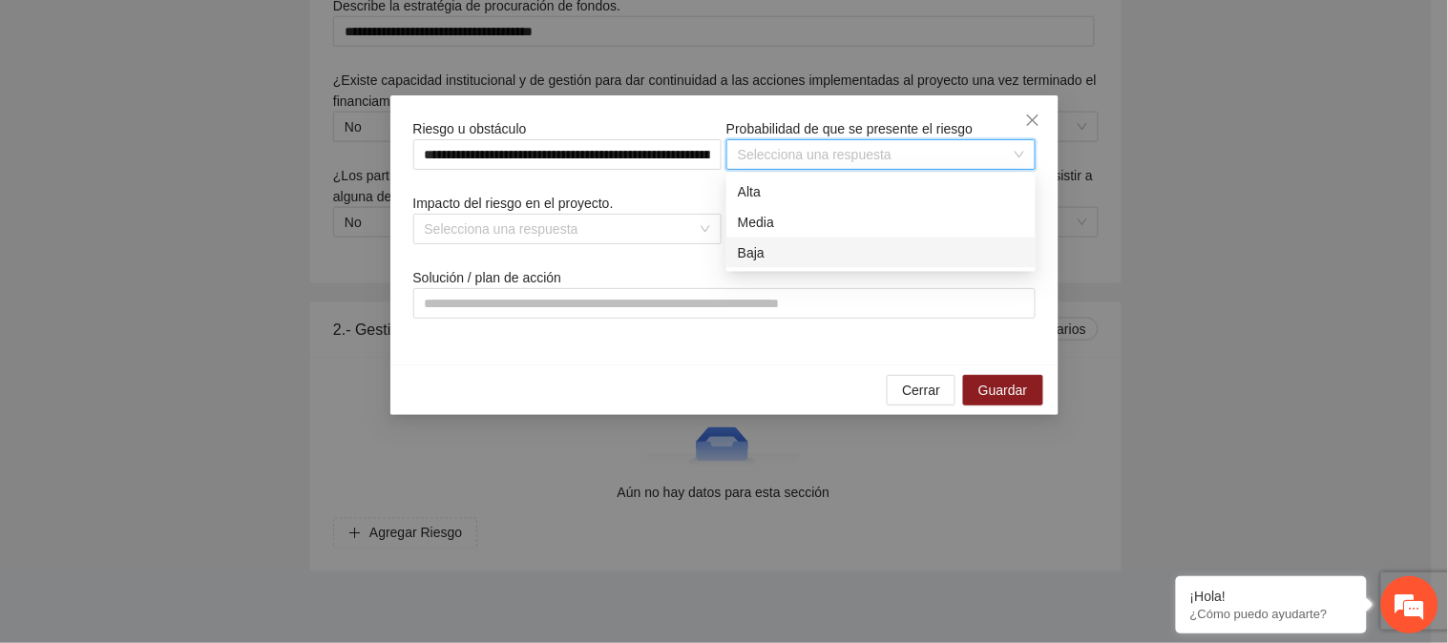
click at [770, 248] on div "Baja" at bounding box center [881, 252] width 286 height 21
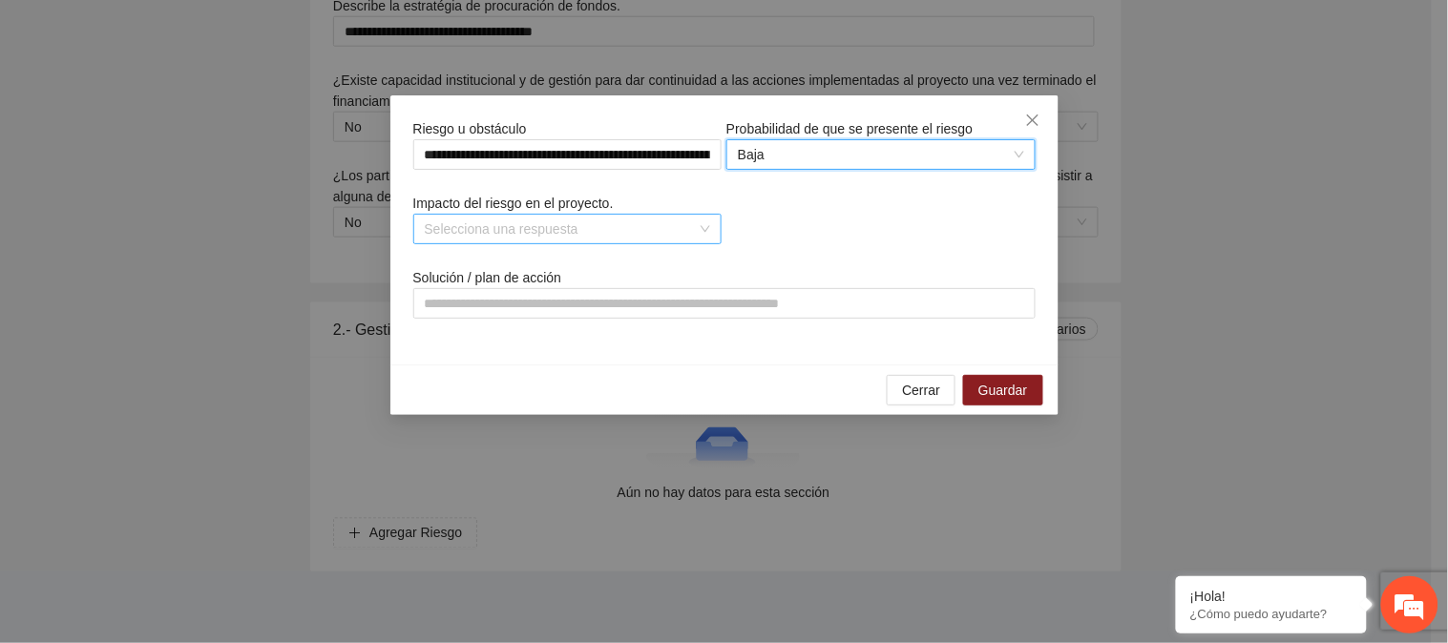
click at [560, 234] on input "search" at bounding box center [561, 229] width 273 height 29
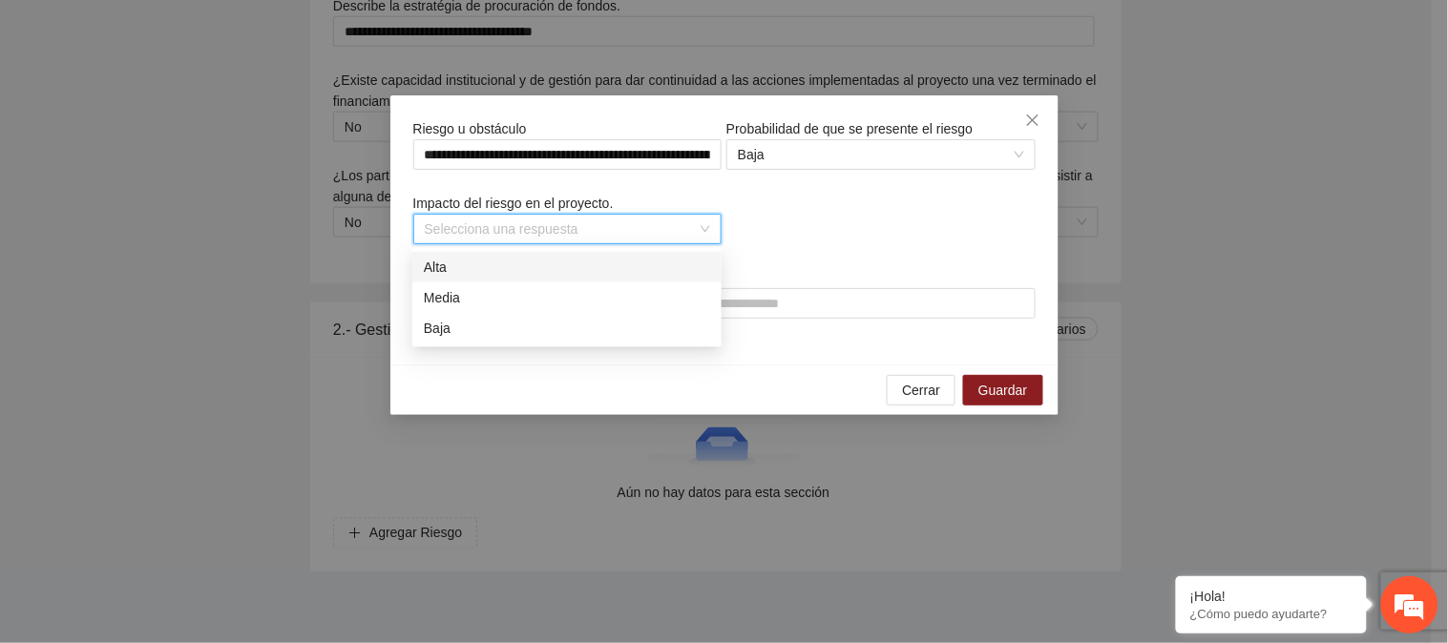
click at [551, 261] on div "Alta" at bounding box center [567, 267] width 286 height 21
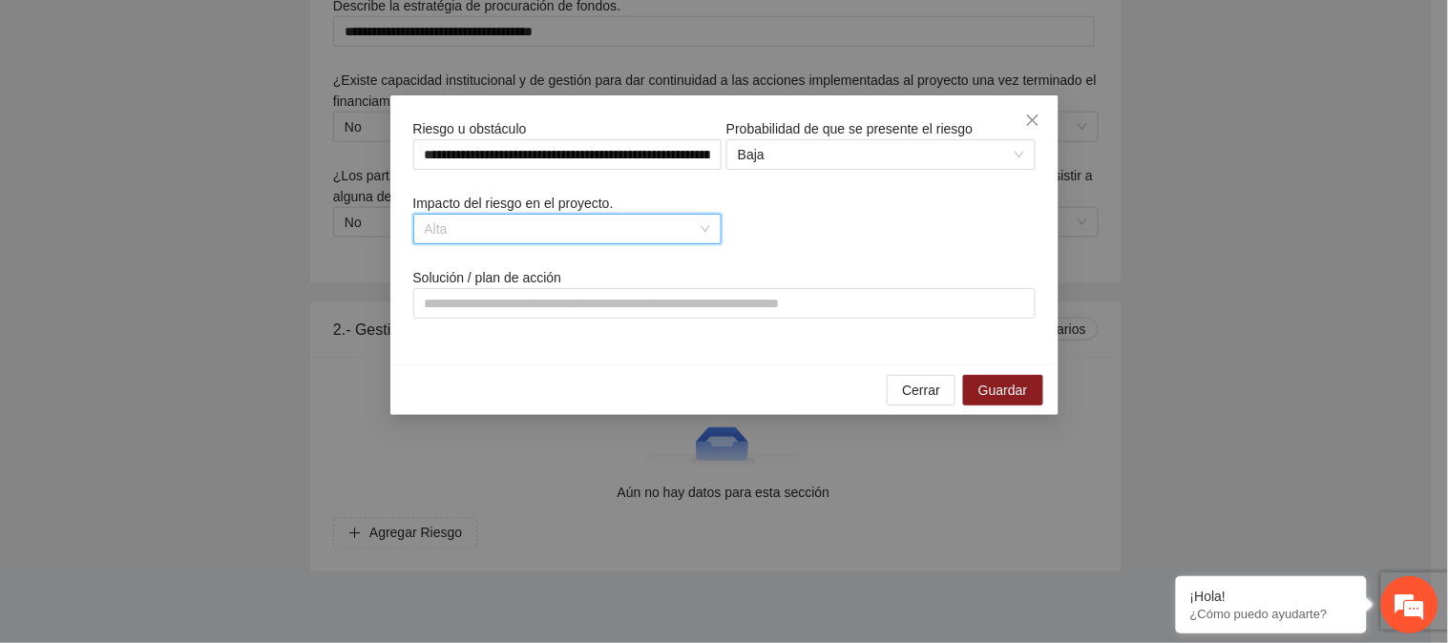
click at [469, 225] on span "Alta" at bounding box center [568, 229] width 286 height 29
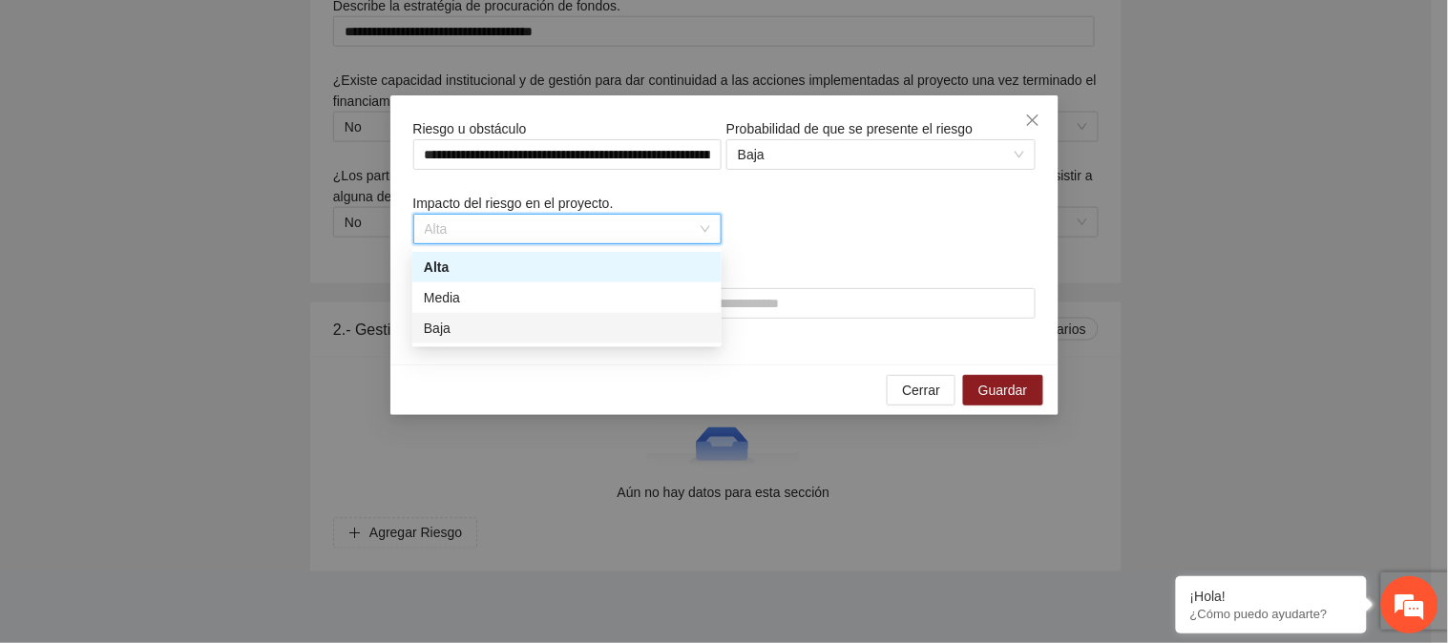
click at [450, 330] on div "Baja" at bounding box center [567, 328] width 286 height 21
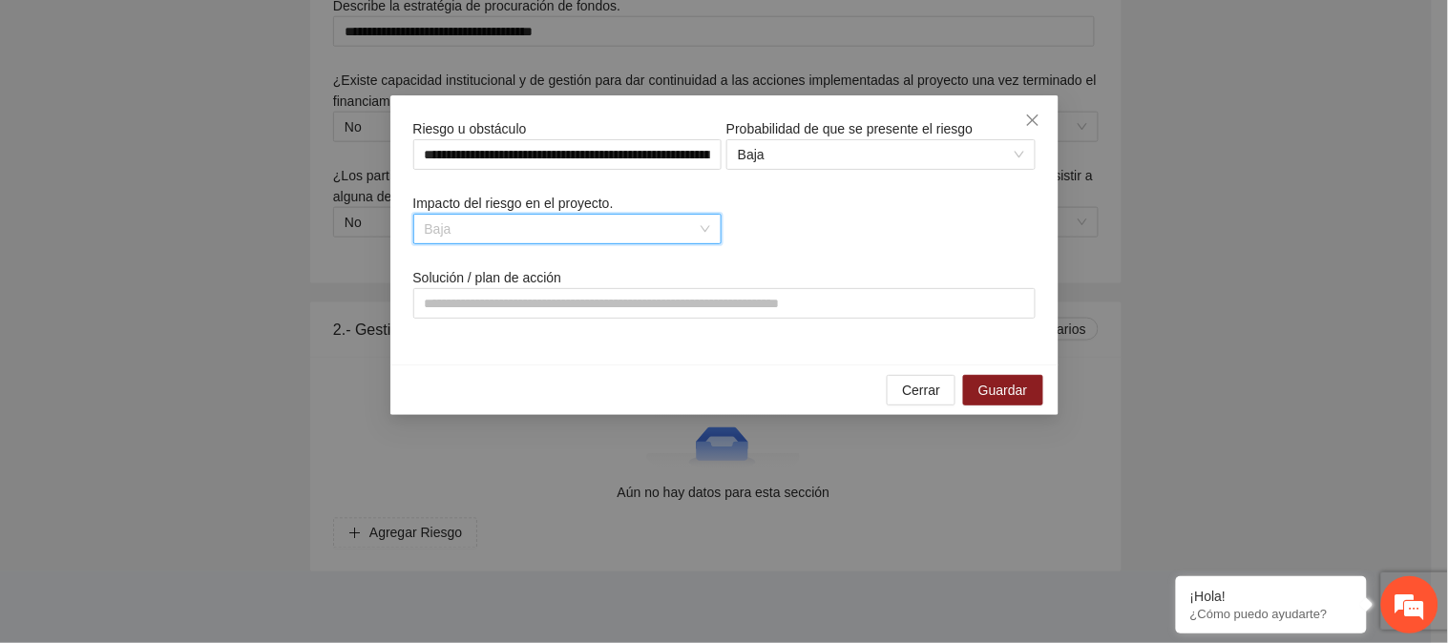
click at [503, 221] on span "Baja" at bounding box center [568, 229] width 286 height 29
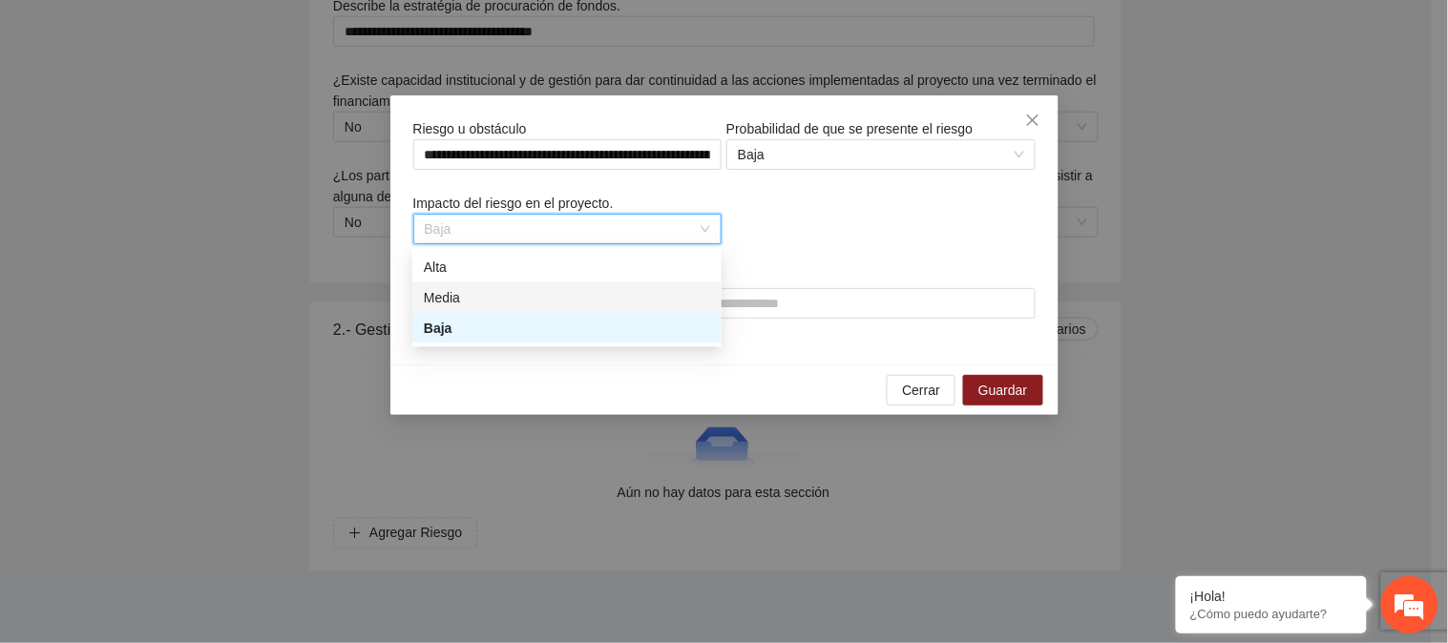
click at [488, 296] on div "Media" at bounding box center [567, 297] width 286 height 21
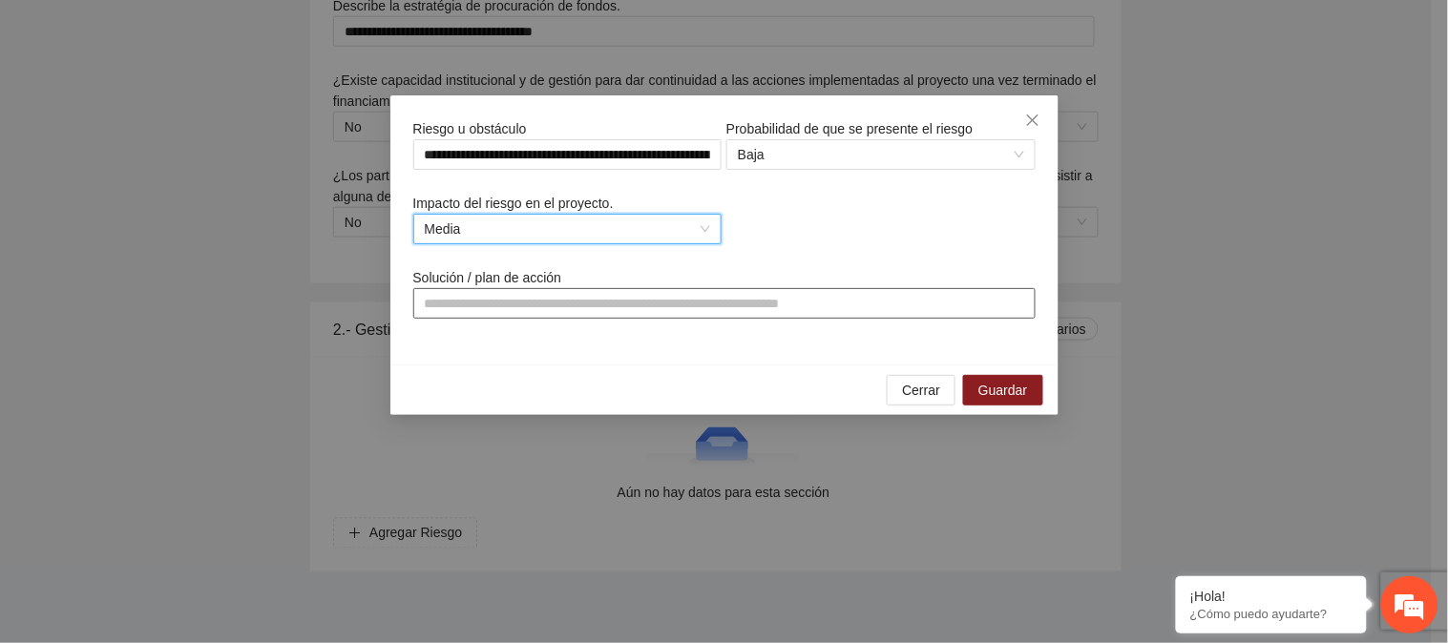
click at [493, 297] on input "text" at bounding box center [724, 303] width 622 height 31
click at [544, 307] on input "text" at bounding box center [724, 303] width 622 height 31
paste input "**********"
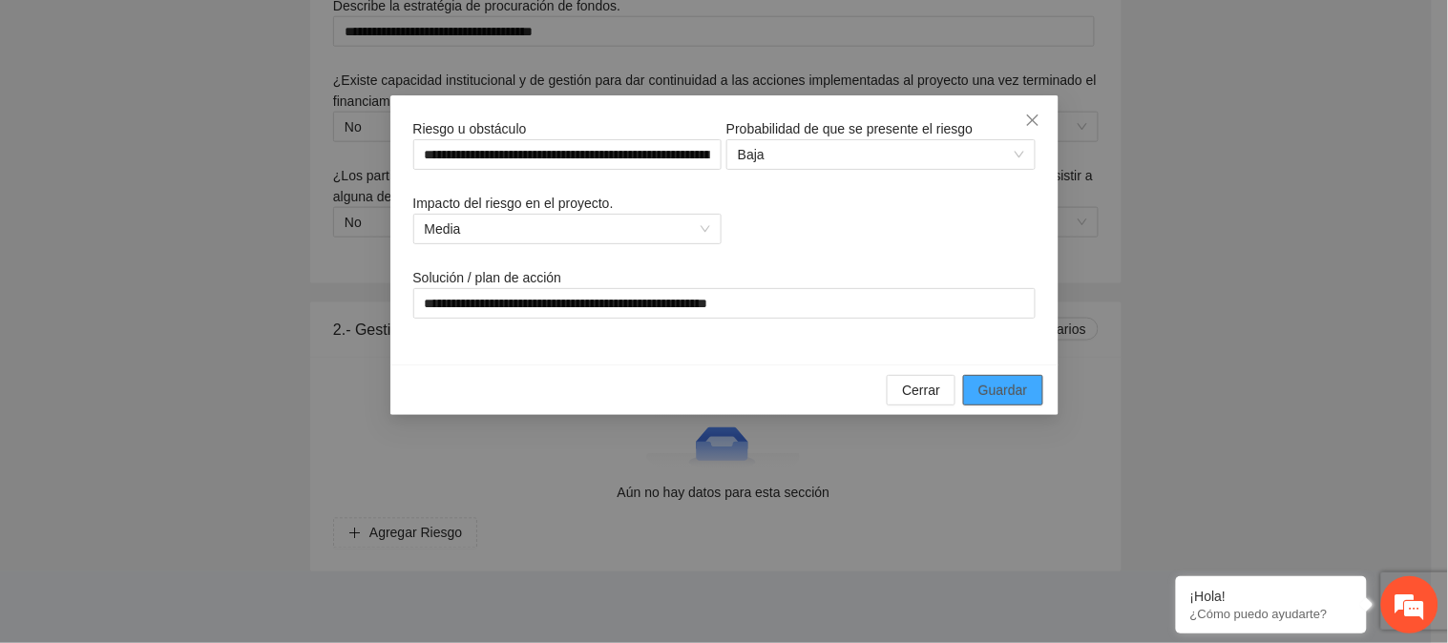
click at [988, 384] on span "Guardar" at bounding box center [1002, 390] width 49 height 21
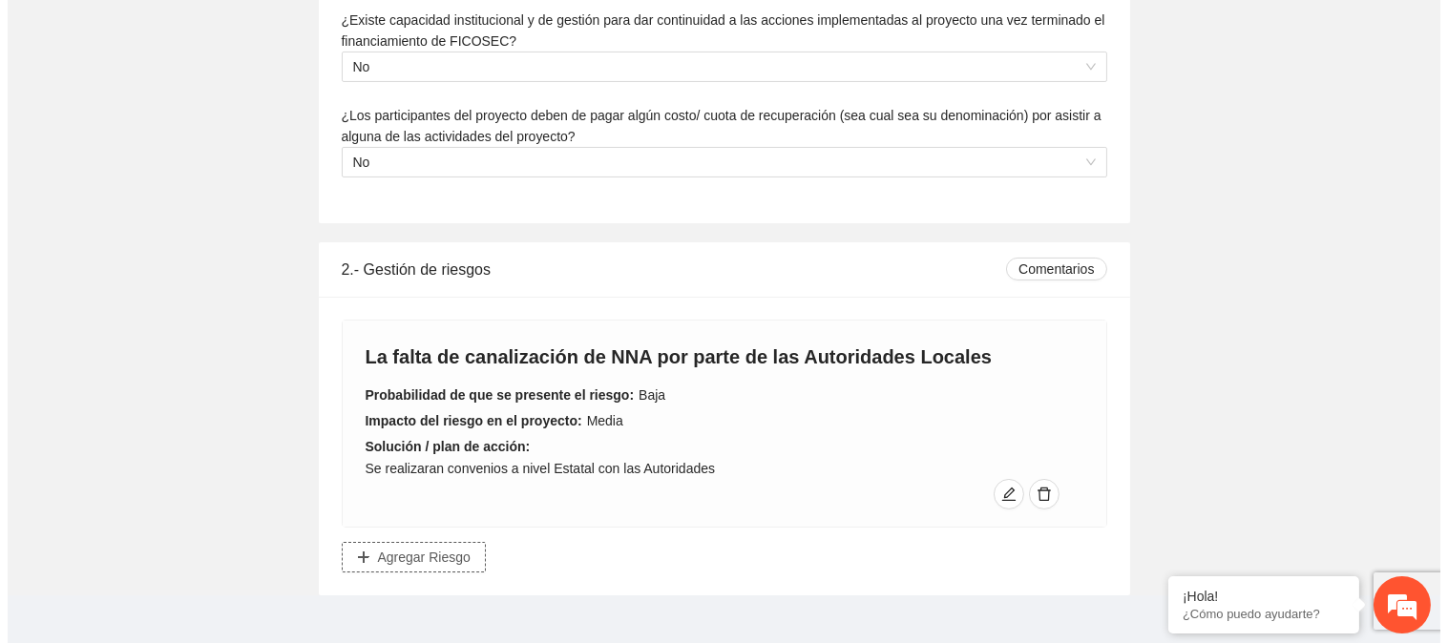
scroll to position [594, 0]
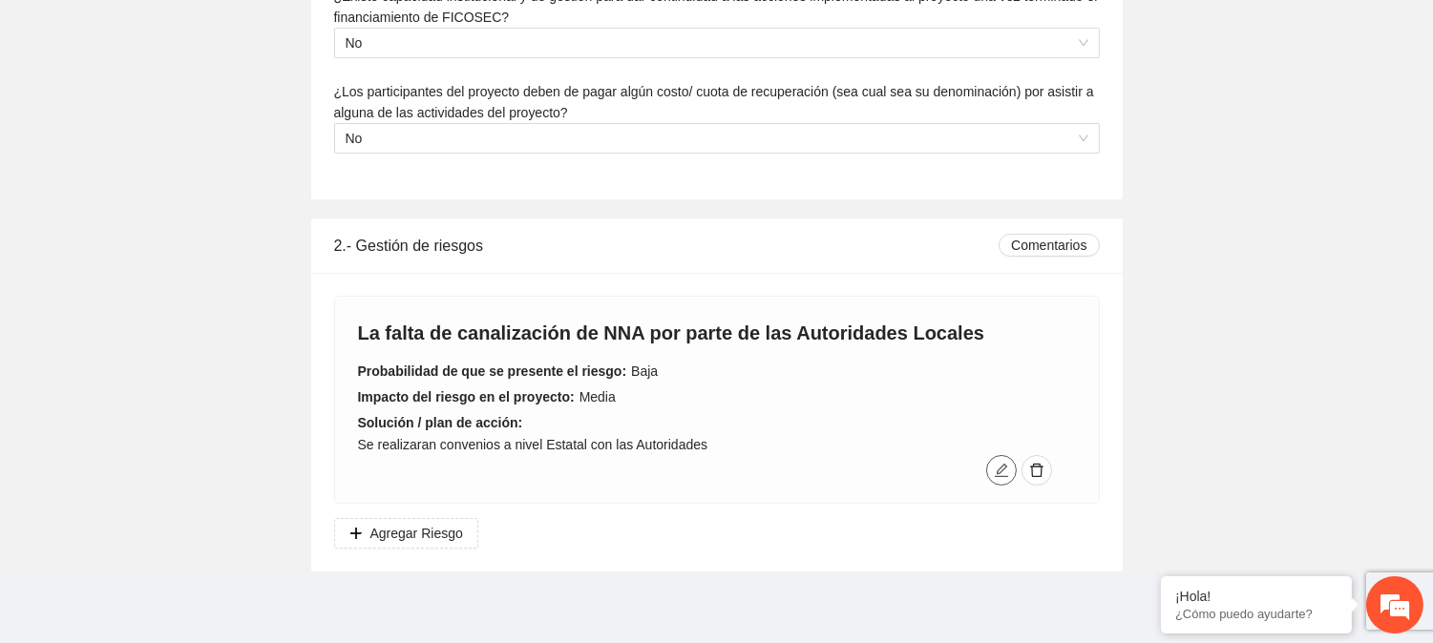
click at [998, 470] on icon "edit" at bounding box center [1000, 470] width 13 height 13
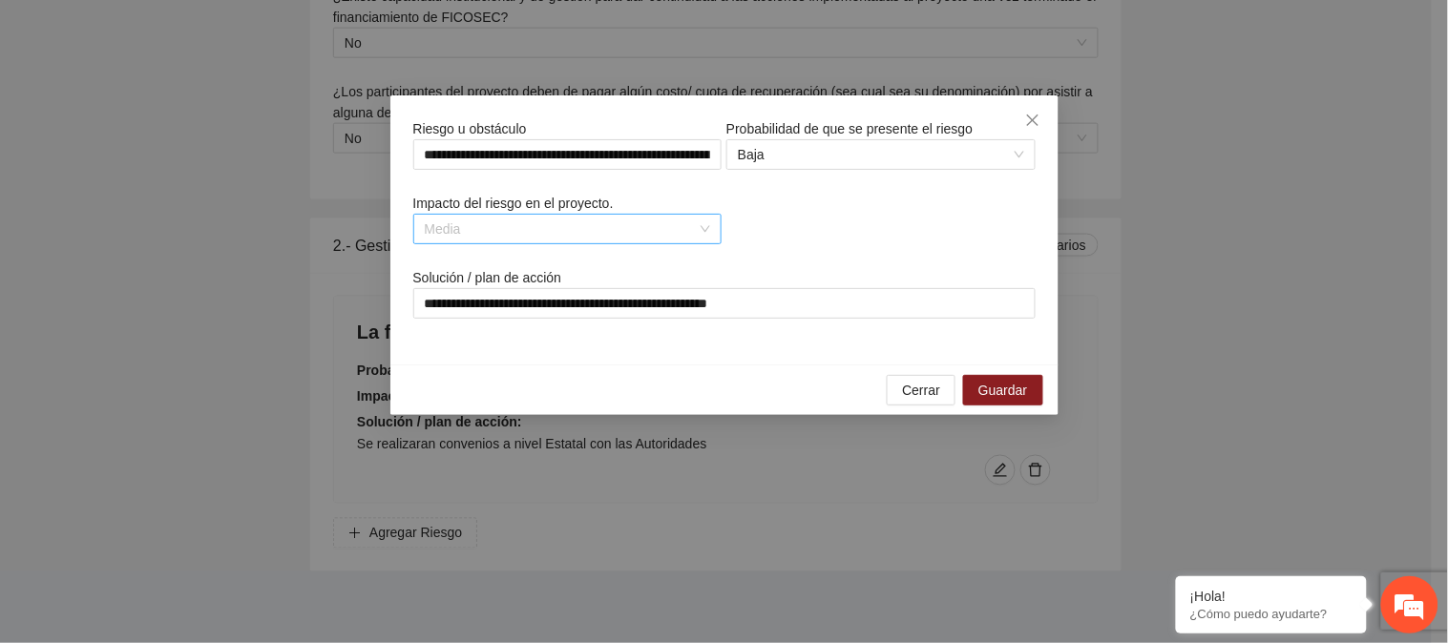
click at [707, 224] on span "Media" at bounding box center [568, 229] width 286 height 29
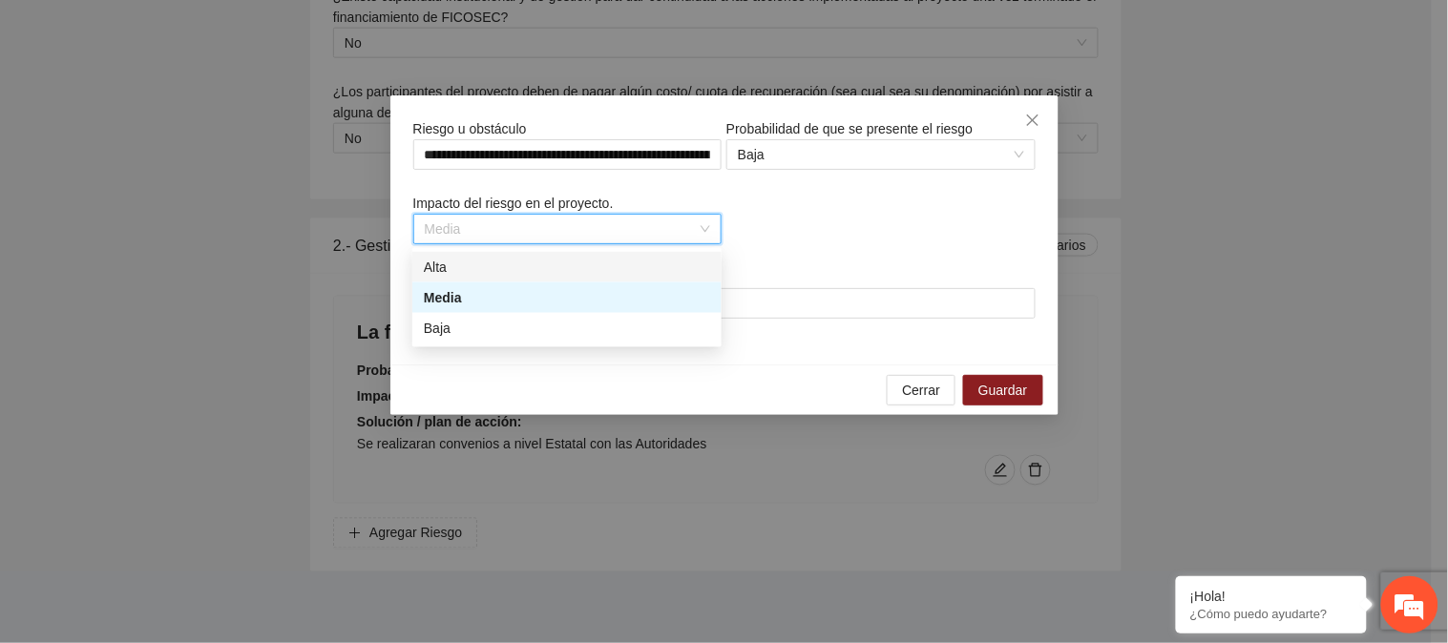
click at [594, 265] on div "Alta" at bounding box center [567, 267] width 286 height 21
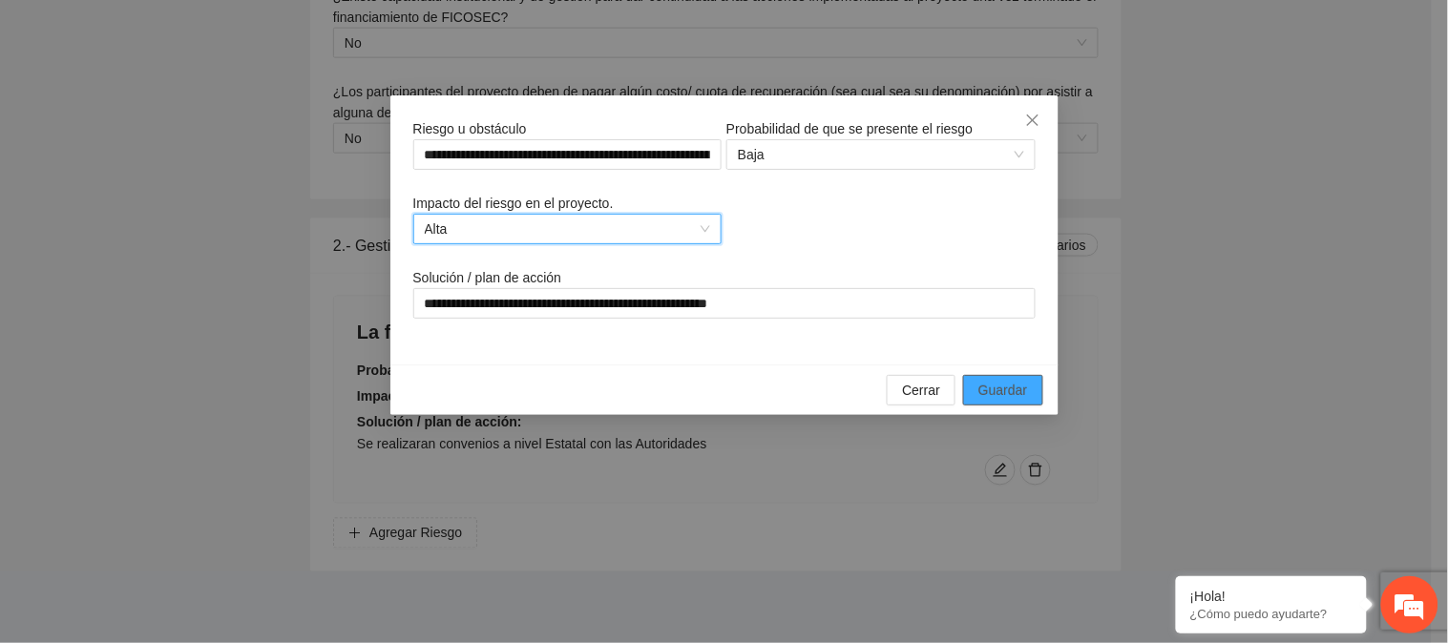
click at [1032, 389] on button "Guardar" at bounding box center [1002, 390] width 79 height 31
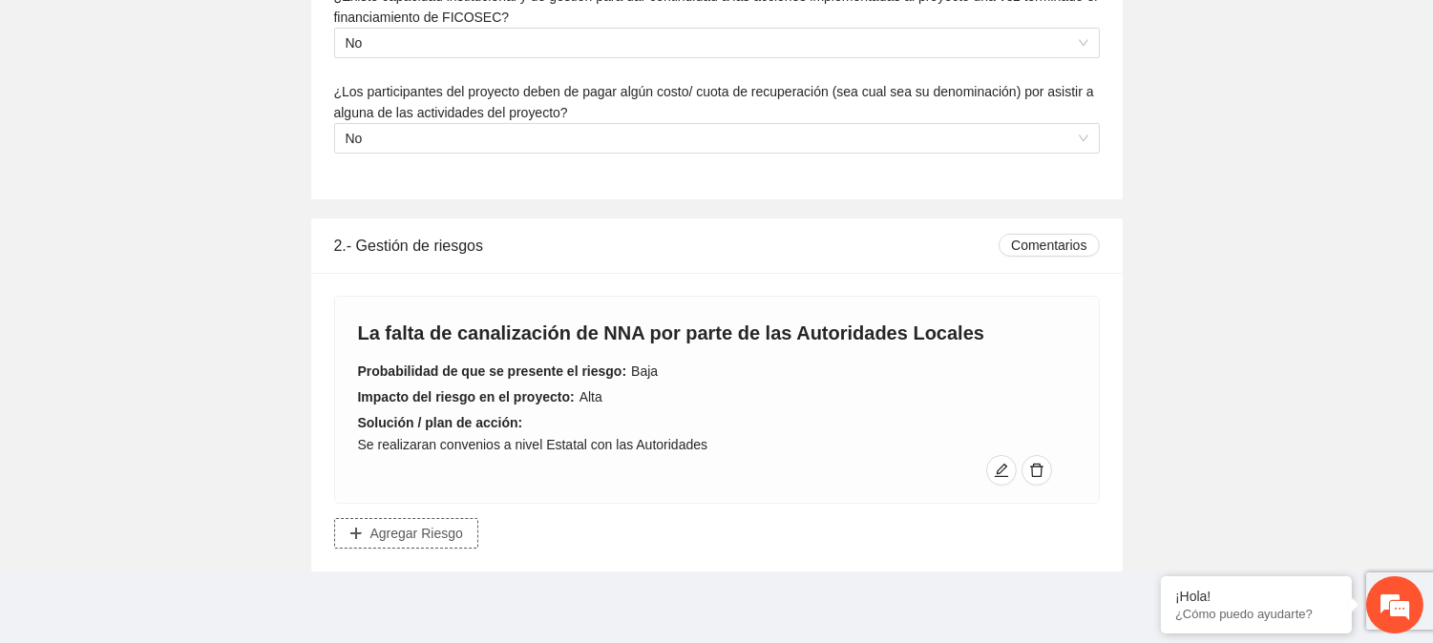
click at [434, 539] on span "Agregar Riesgo" at bounding box center [416, 533] width 93 height 21
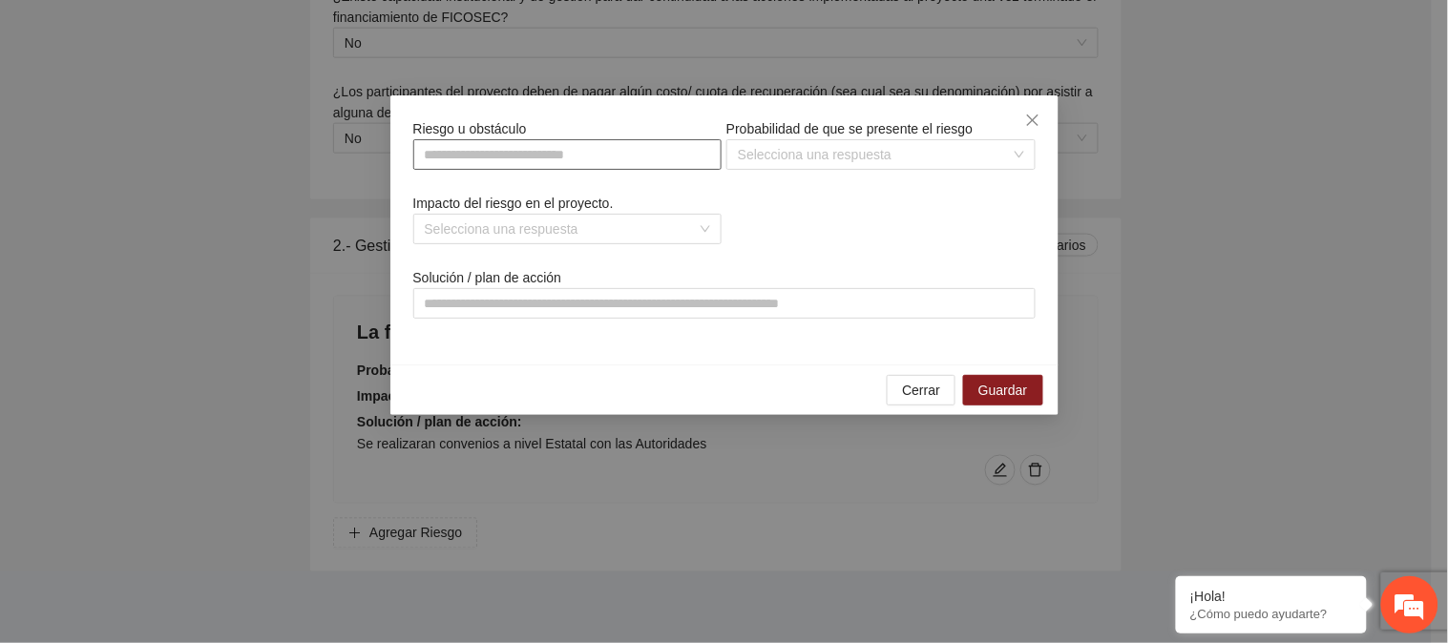
click at [535, 158] on input "text" at bounding box center [567, 154] width 309 height 31
paste input "**********"
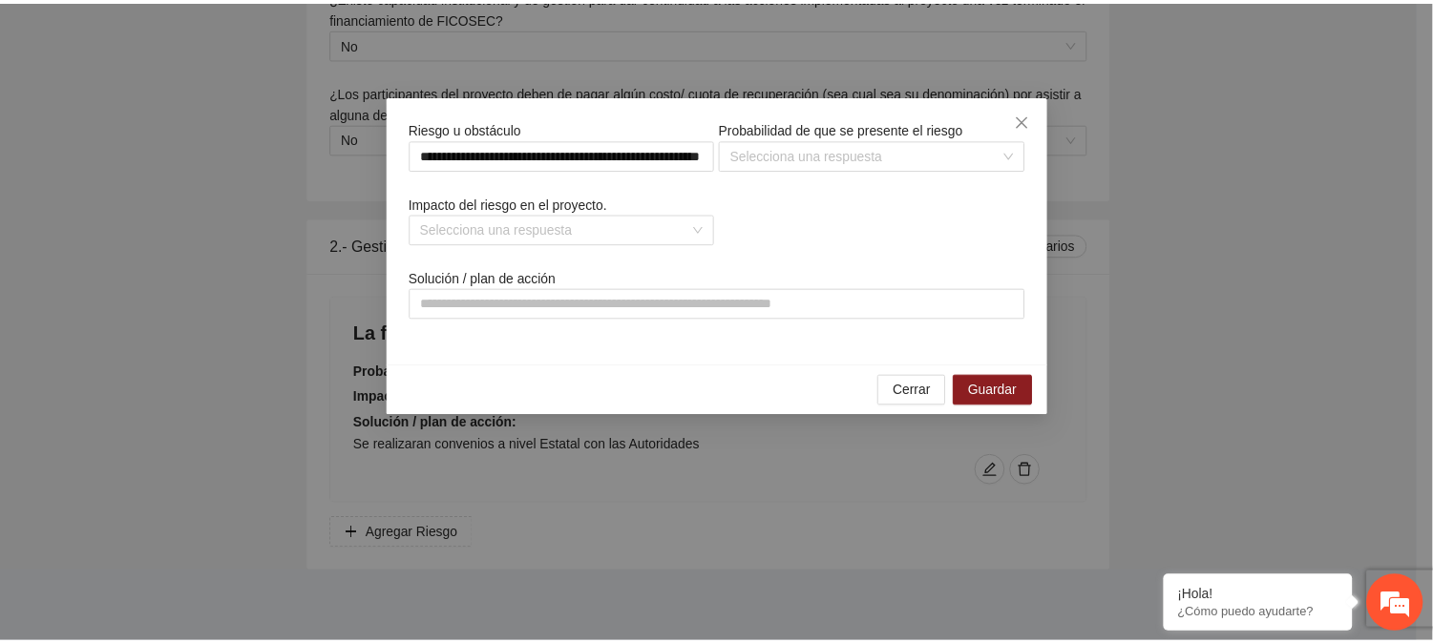
scroll to position [0, 0]
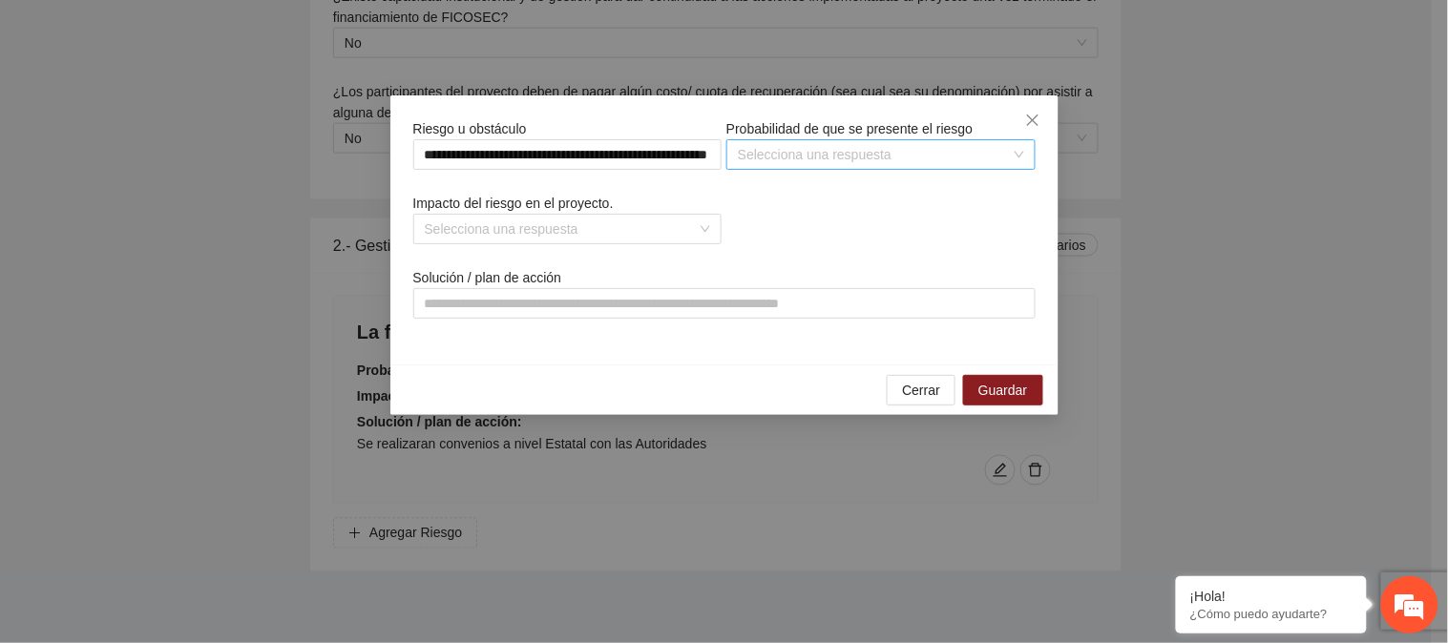
click at [806, 146] on input "search" at bounding box center [874, 154] width 273 height 29
click at [788, 227] on div "Media" at bounding box center [881, 222] width 286 height 21
click at [784, 146] on span "Media" at bounding box center [881, 154] width 286 height 29
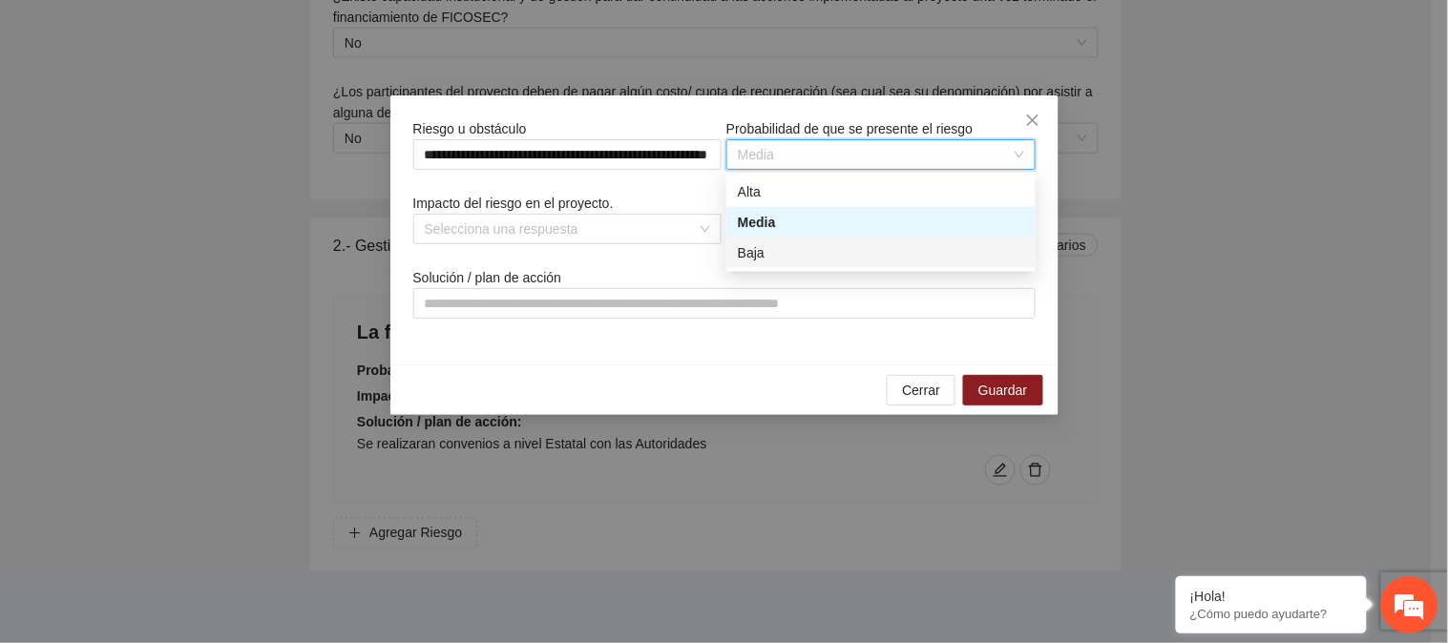
click at [776, 248] on div "Baja" at bounding box center [881, 252] width 286 height 21
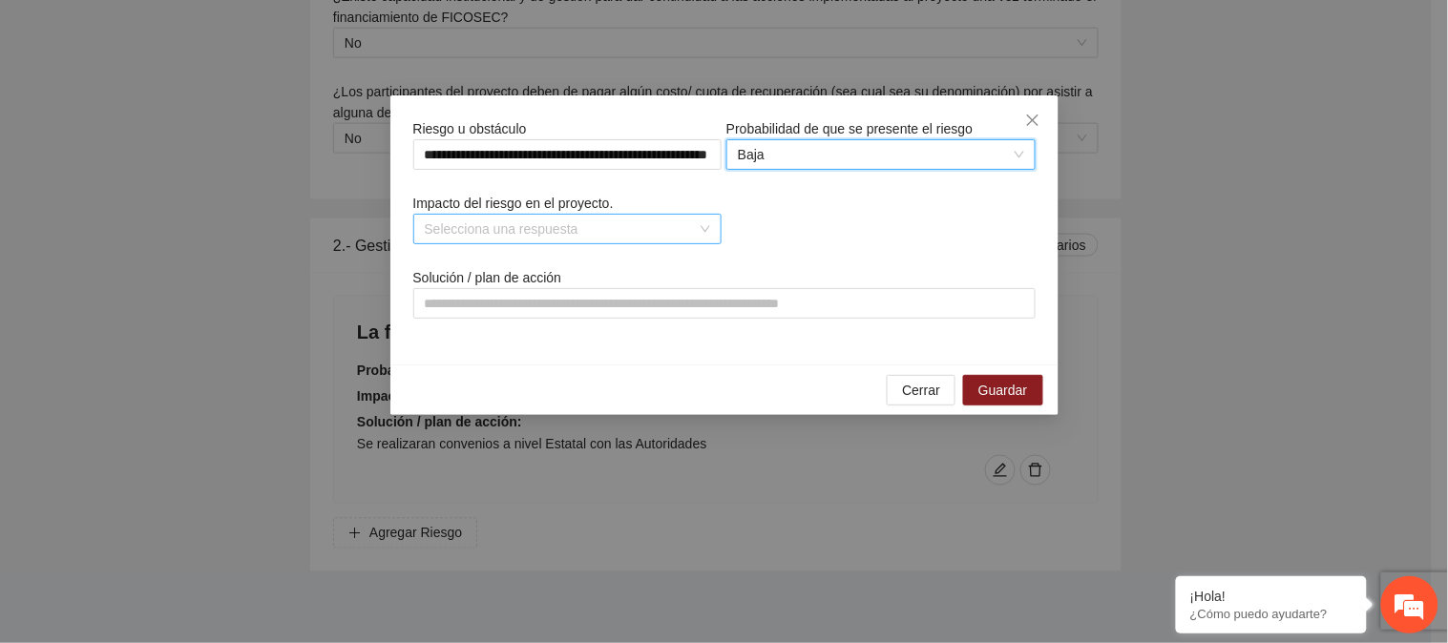
click at [526, 230] on input "search" at bounding box center [561, 229] width 273 height 29
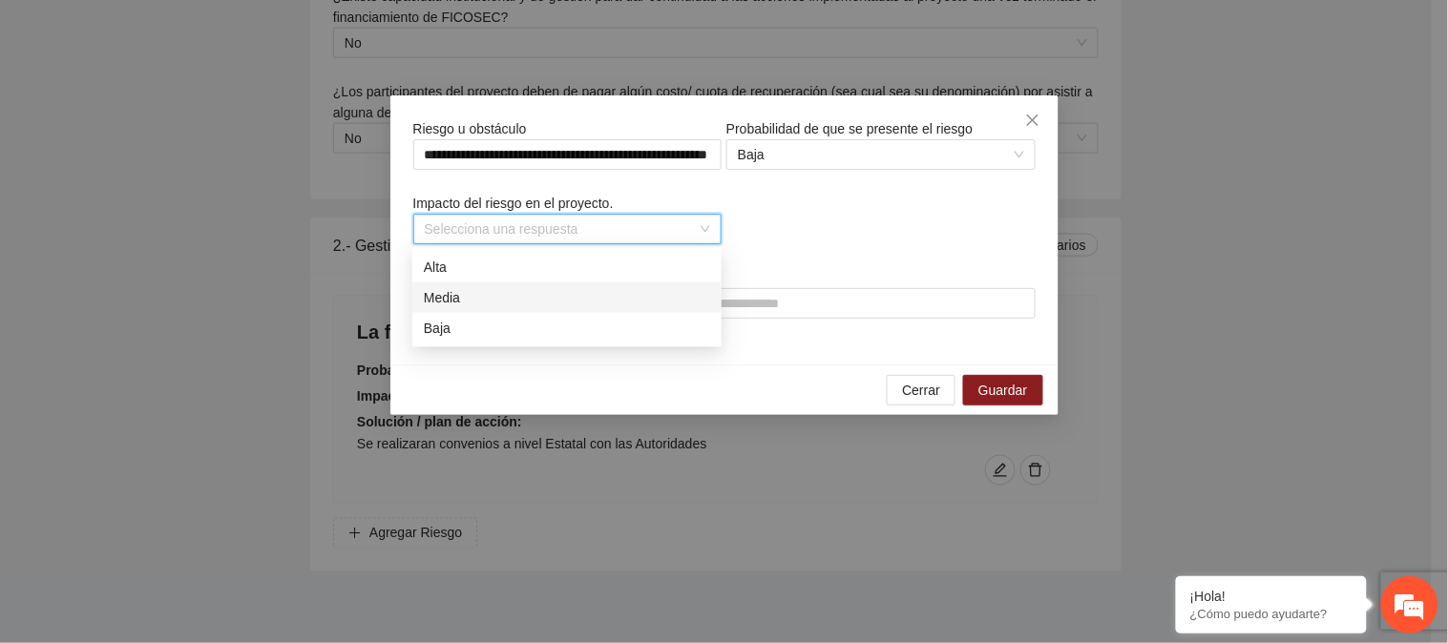
click at [515, 289] on div "Media" at bounding box center [567, 297] width 286 height 21
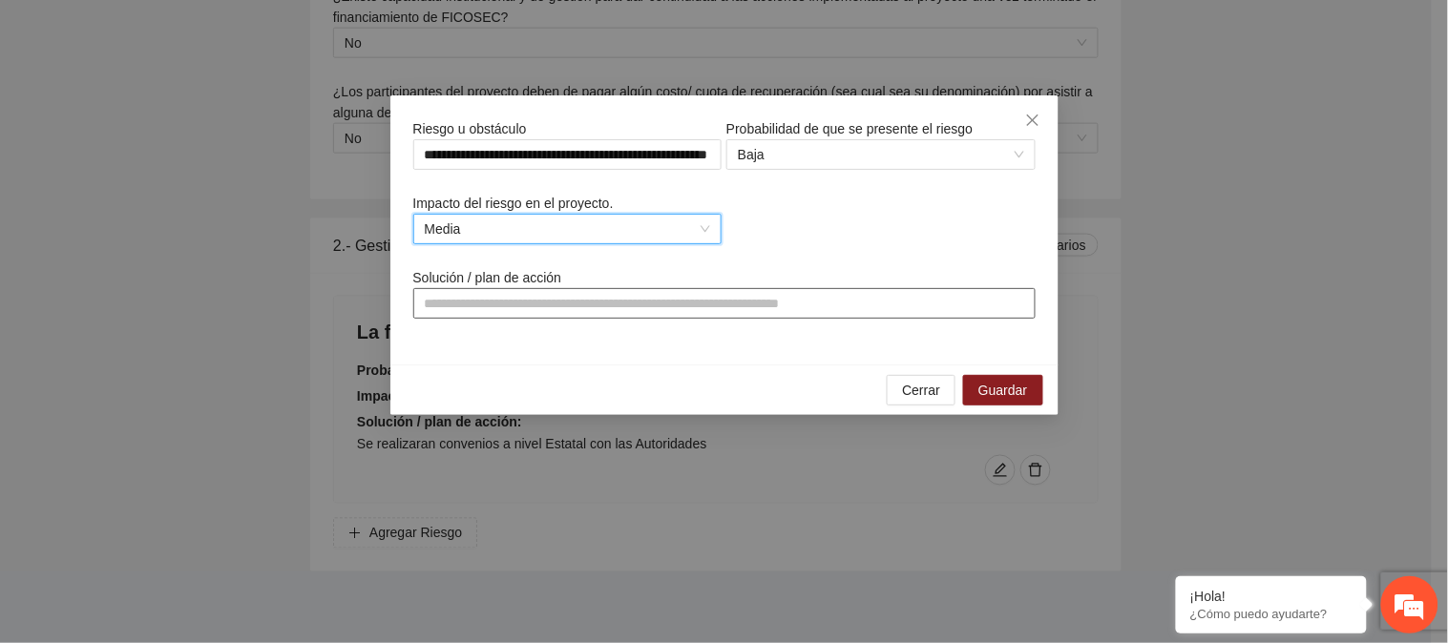
click at [638, 311] on input "text" at bounding box center [724, 303] width 622 height 31
paste input "**********"
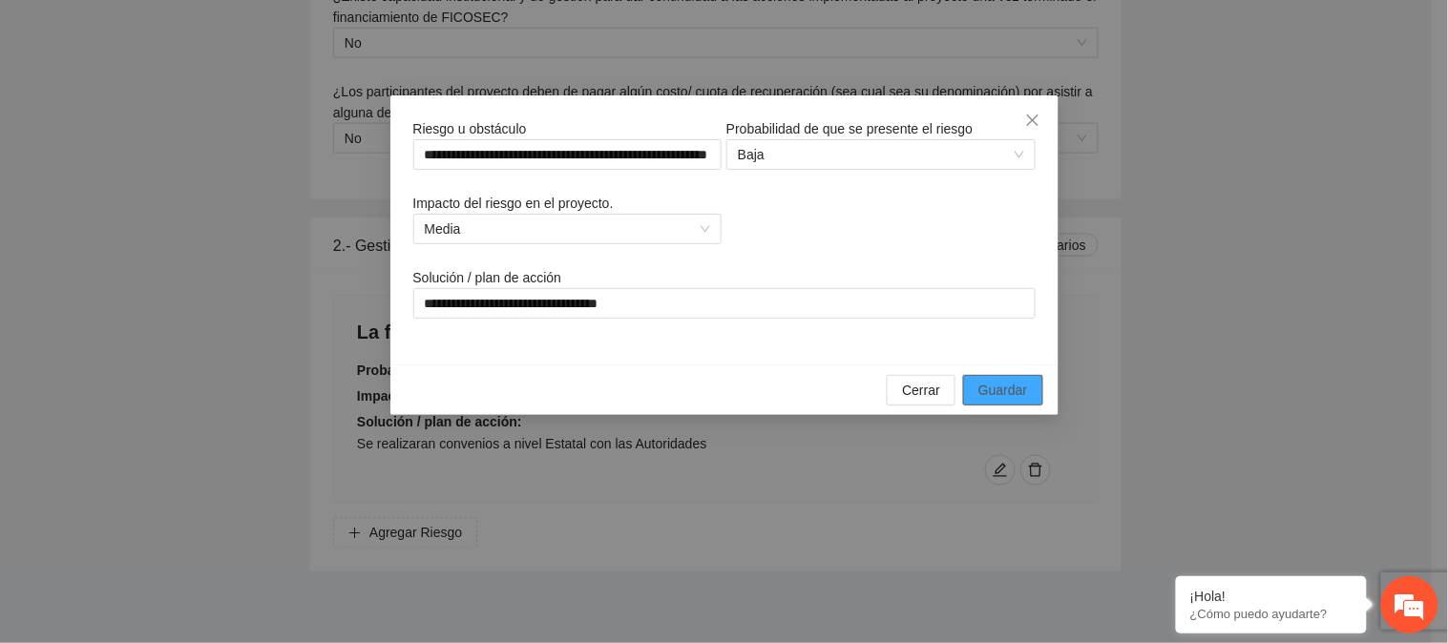
click at [998, 389] on span "Guardar" at bounding box center [1002, 390] width 49 height 21
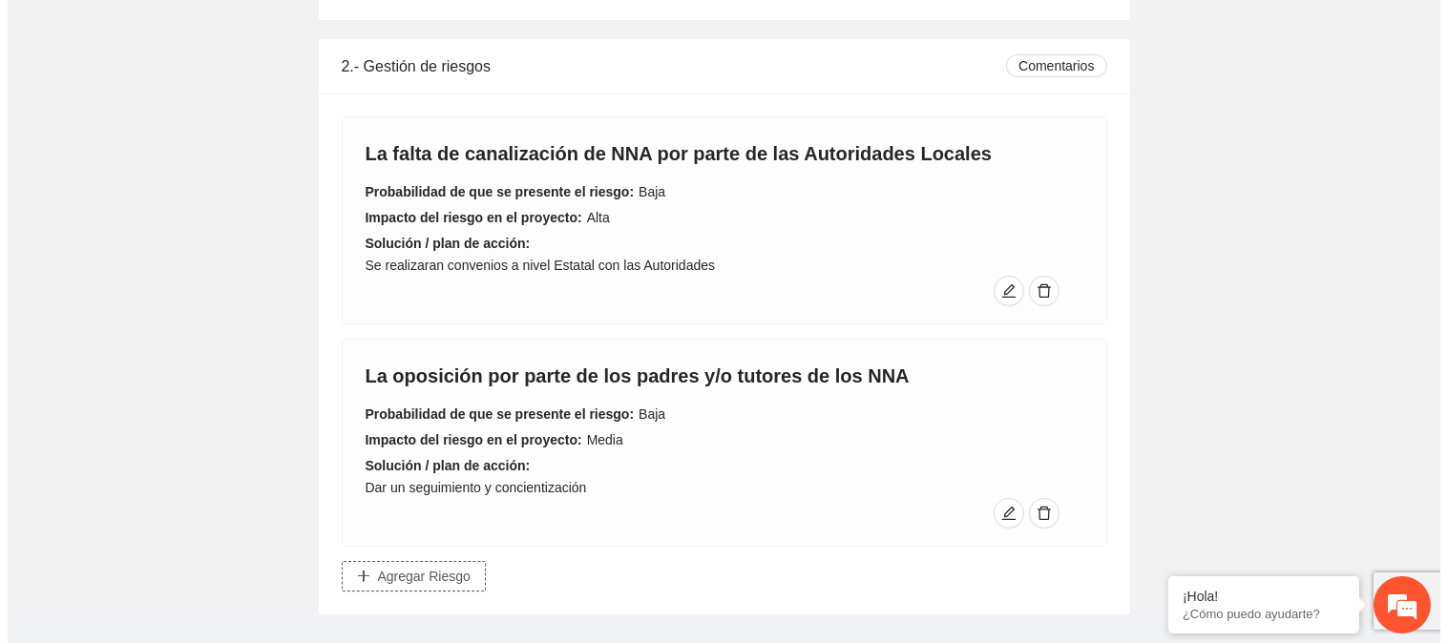
scroll to position [806, 0]
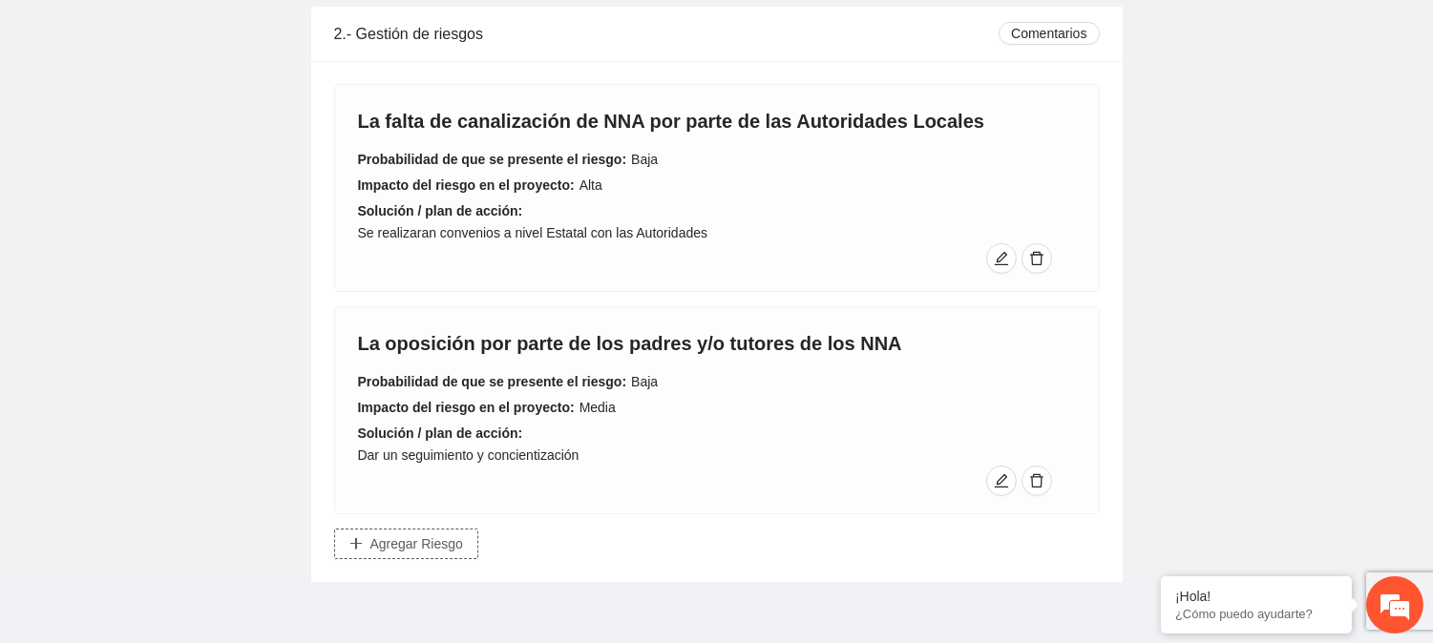
click at [428, 548] on span "Agregar Riesgo" at bounding box center [416, 544] width 93 height 21
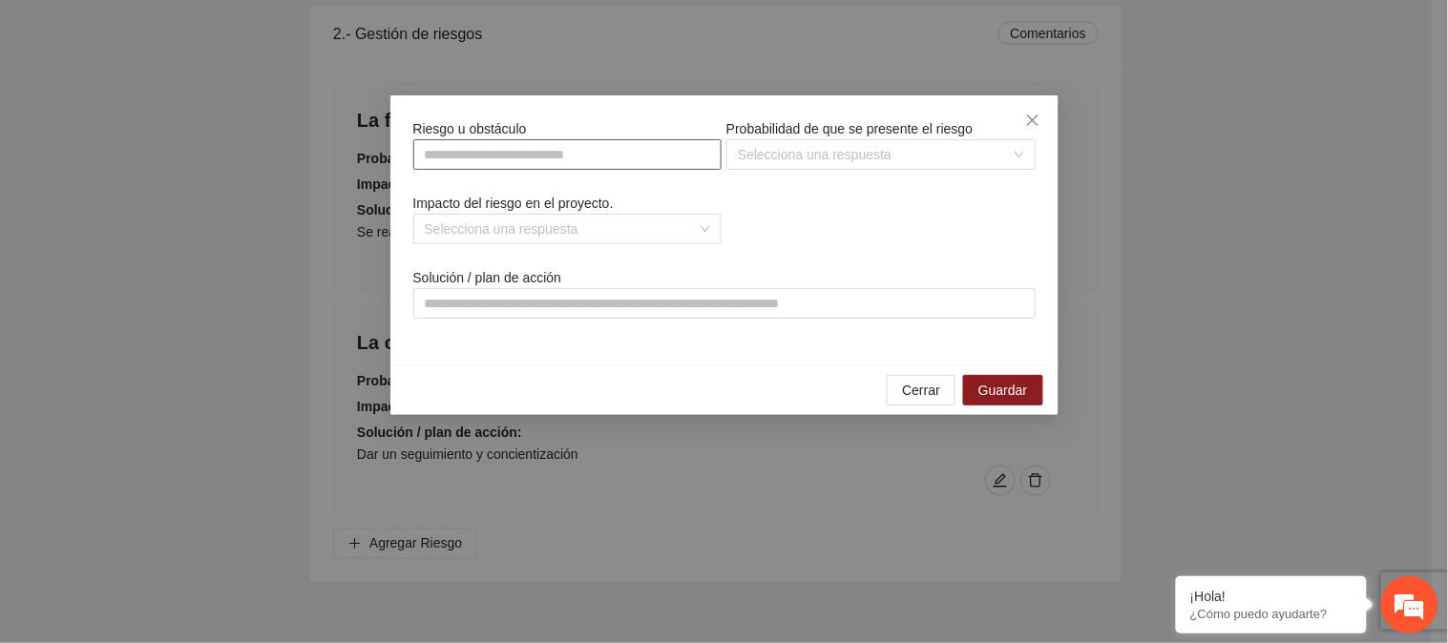
click at [492, 150] on input "text" at bounding box center [567, 154] width 309 height 31
paste input "**********"
click at [770, 151] on input "search" at bounding box center [874, 154] width 273 height 29
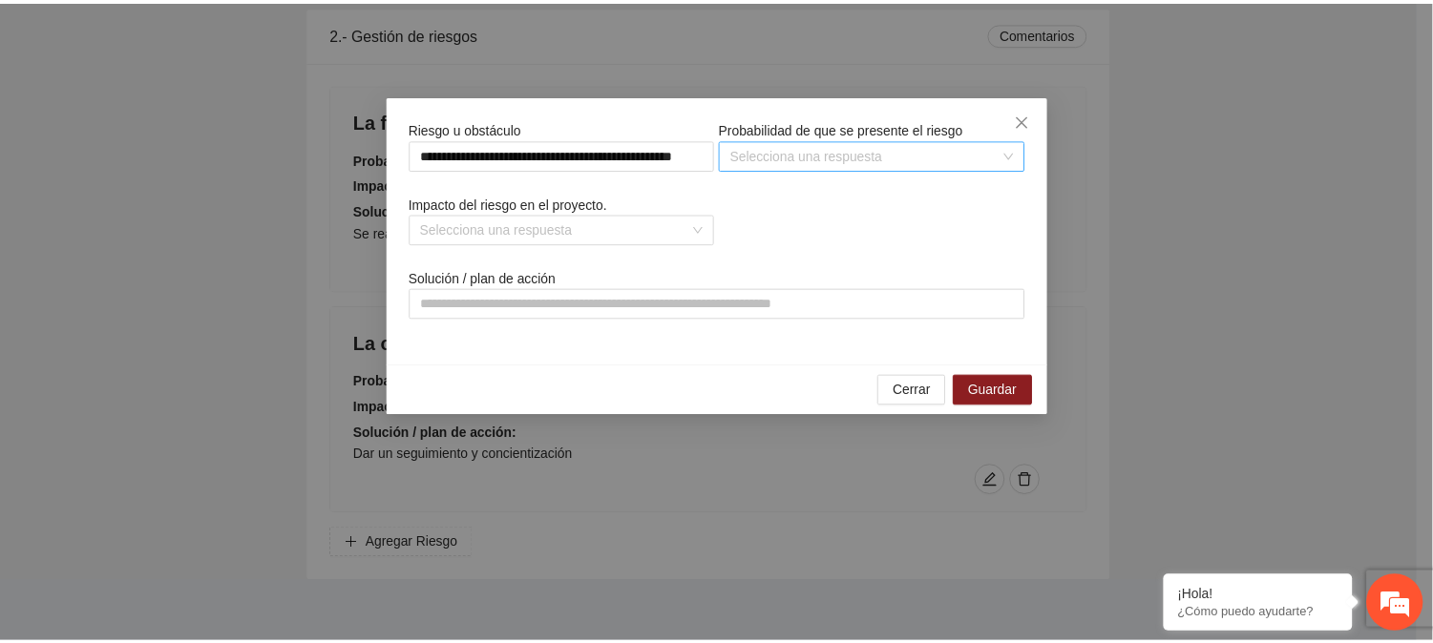
scroll to position [0, 0]
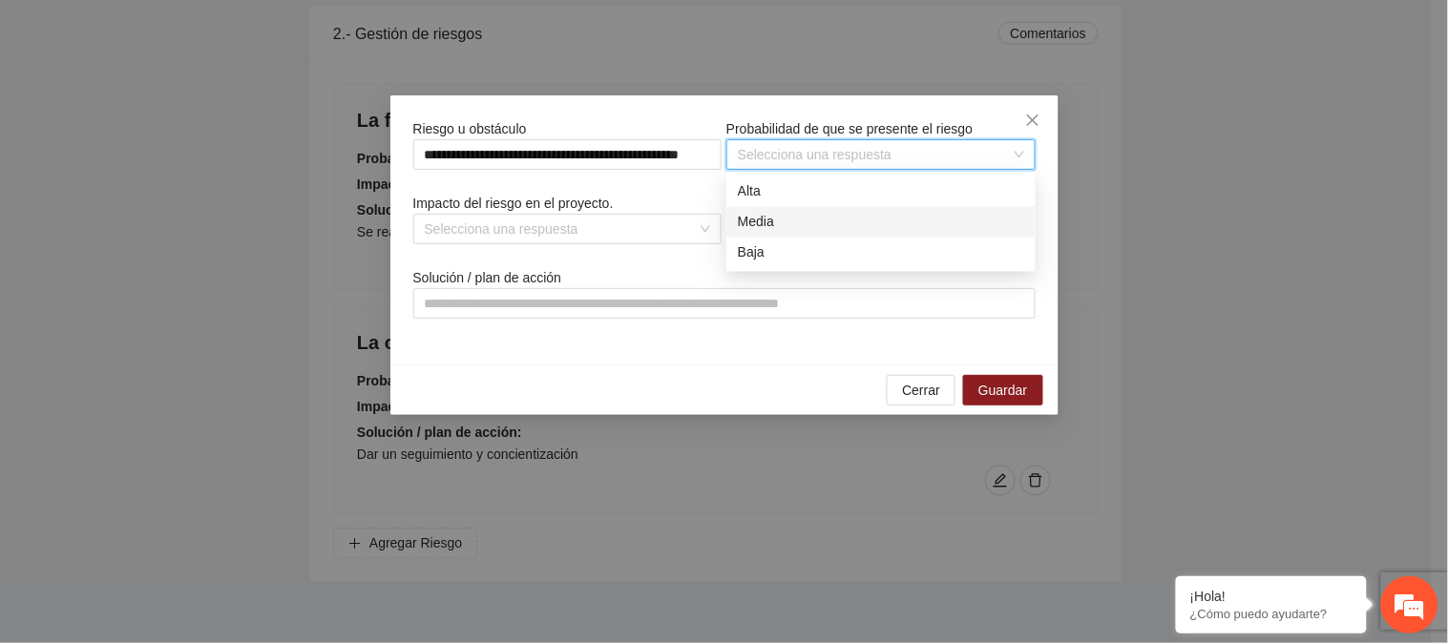
click at [748, 218] on div "Media" at bounding box center [881, 222] width 286 height 21
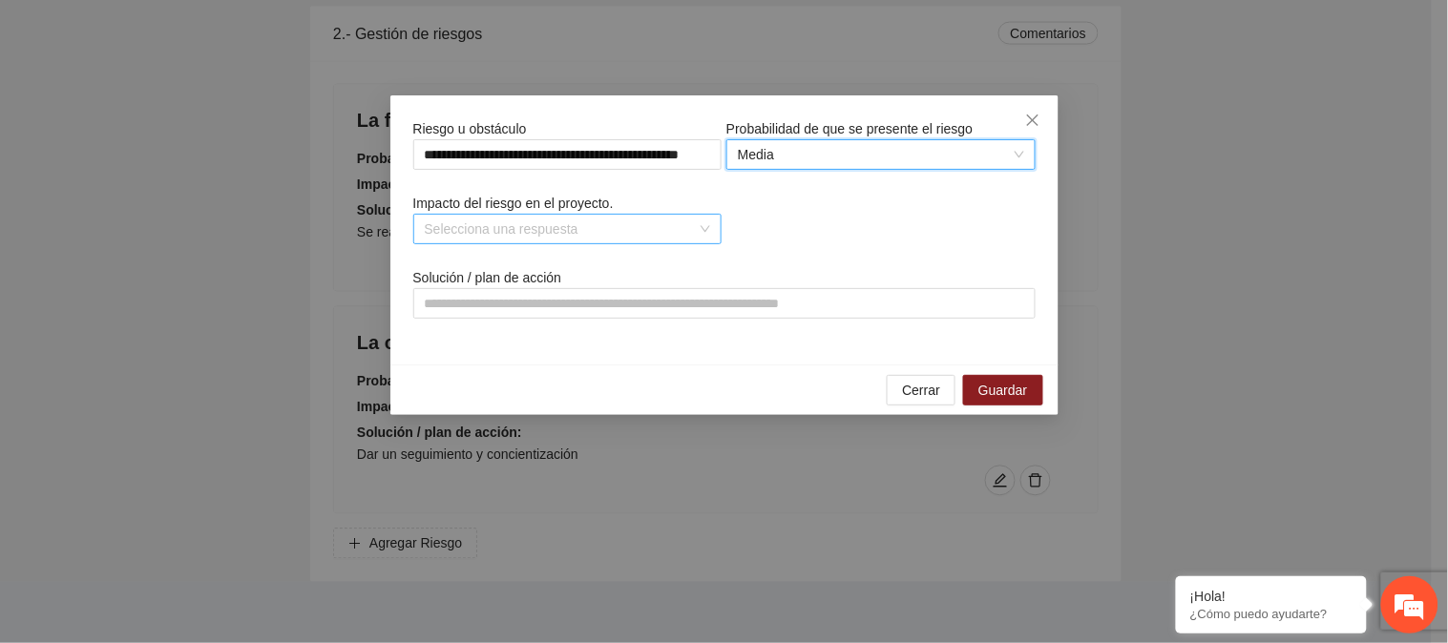
click at [561, 214] on div "Selecciona una respuesta" at bounding box center [567, 229] width 309 height 31
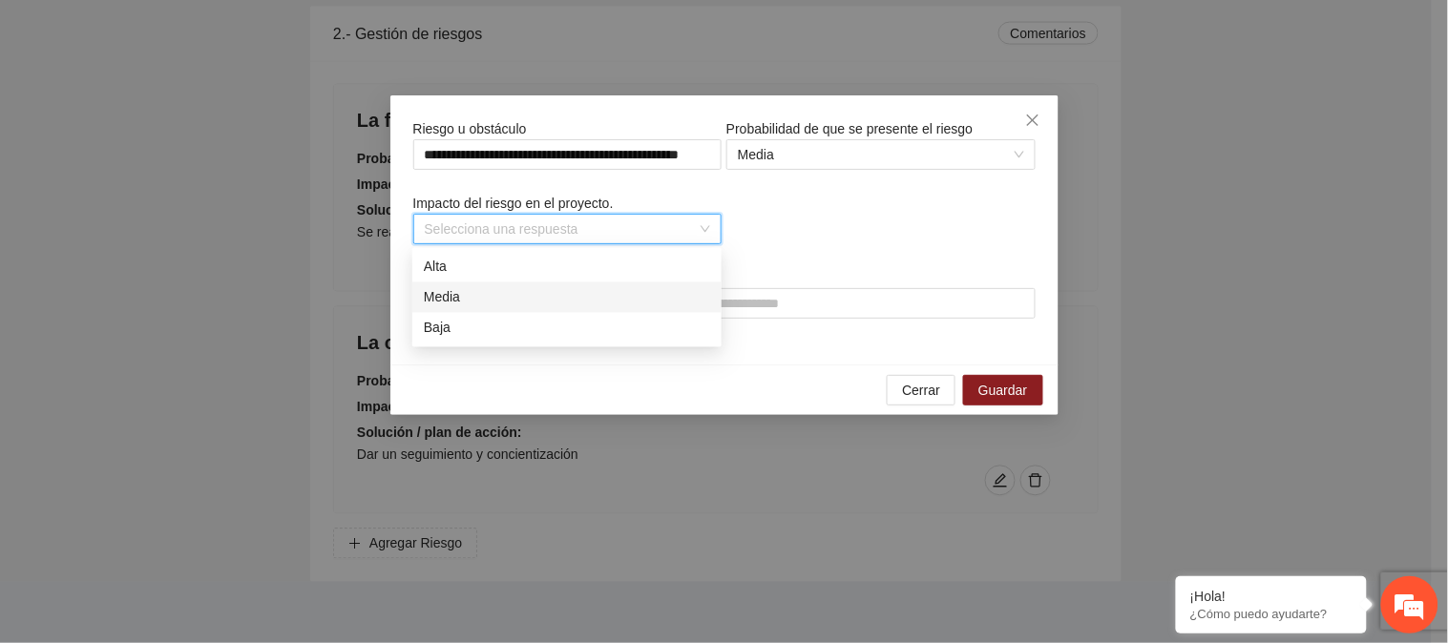
click at [535, 301] on div "Media" at bounding box center [567, 297] width 286 height 21
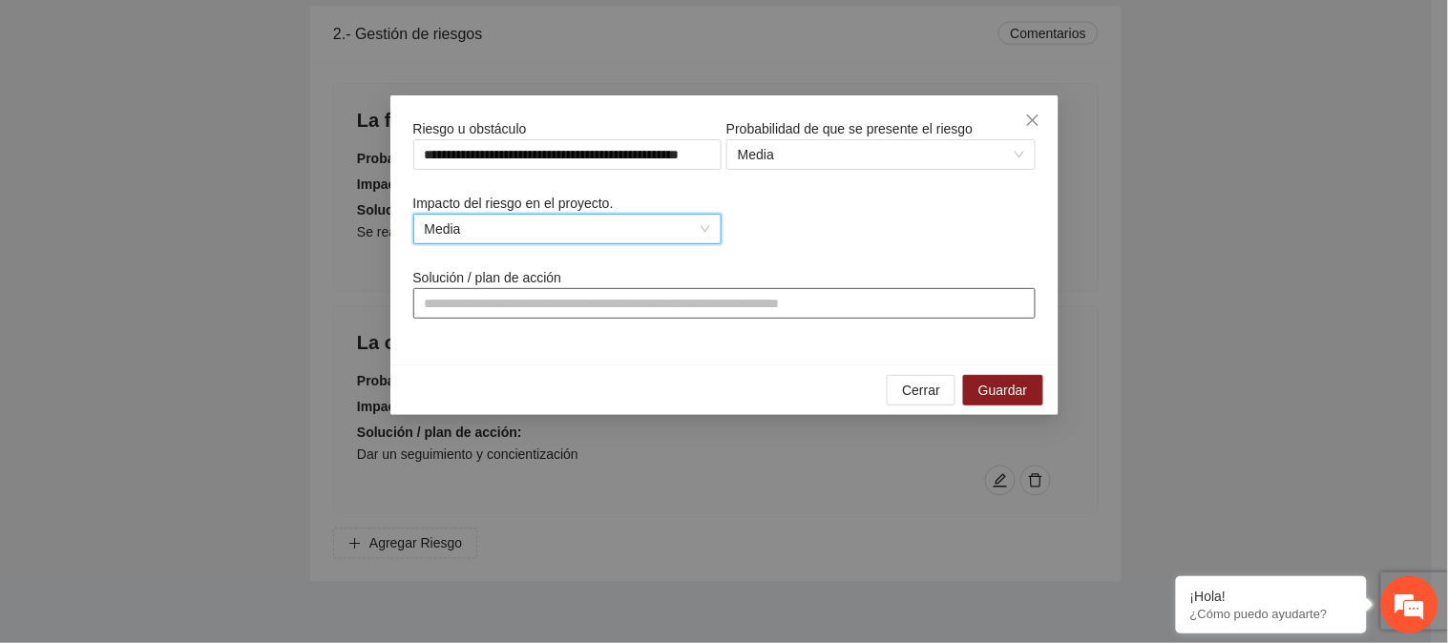
click at [530, 296] on input "text" at bounding box center [724, 303] width 622 height 31
click at [514, 303] on input "text" at bounding box center [724, 303] width 622 height 31
paste input "**********"
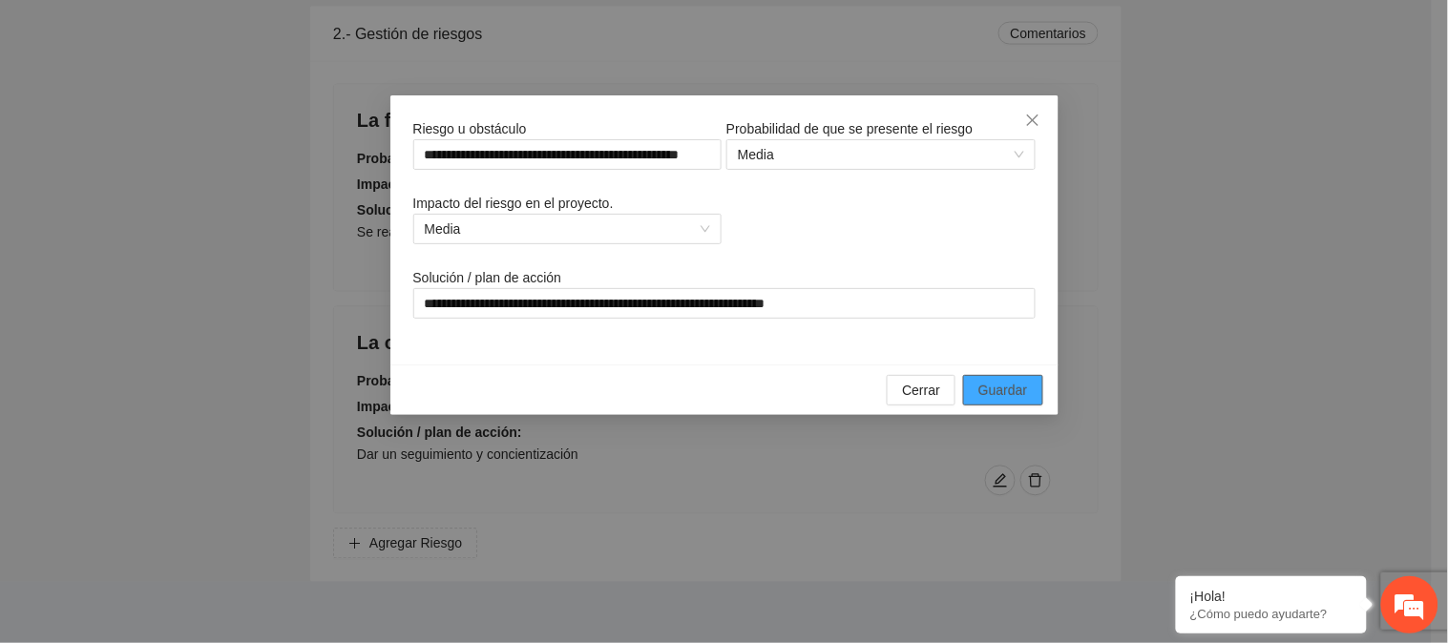
click at [987, 377] on button "Guardar" at bounding box center [1002, 390] width 79 height 31
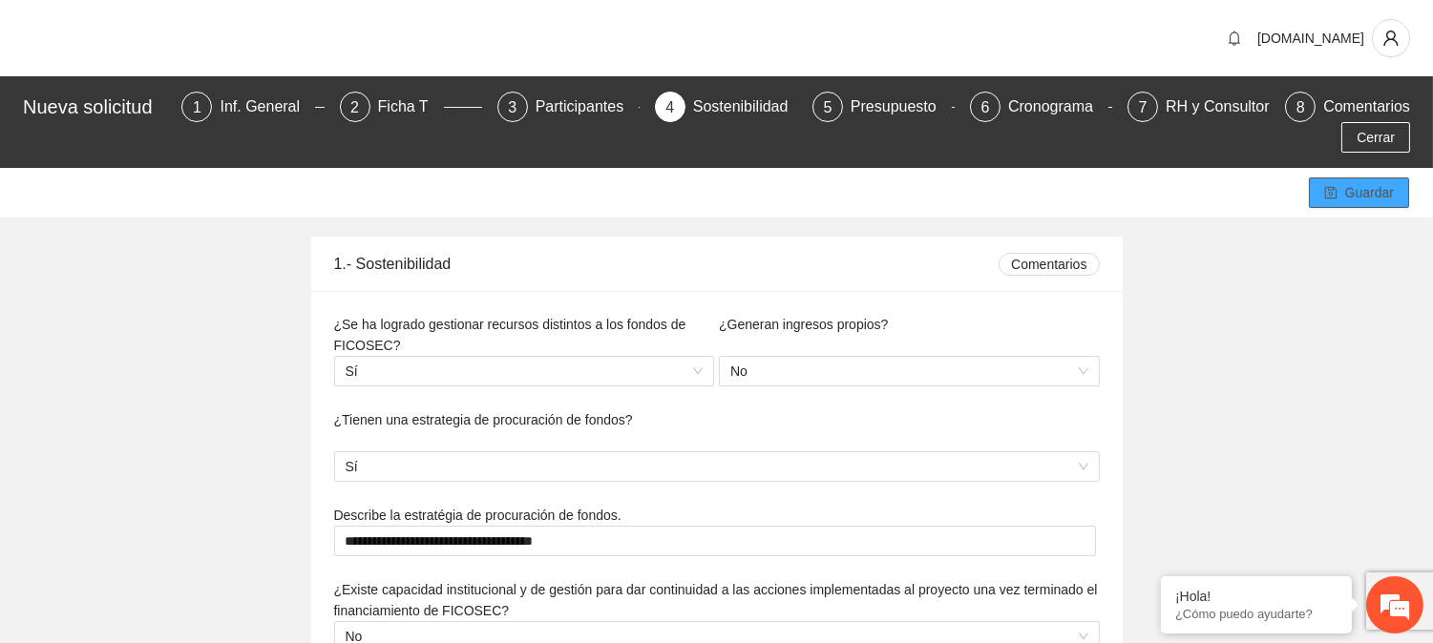
click at [1344, 187] on button "Guardar" at bounding box center [1359, 193] width 100 height 31
click at [893, 109] on div "Presupuesto" at bounding box center [901, 107] width 101 height 31
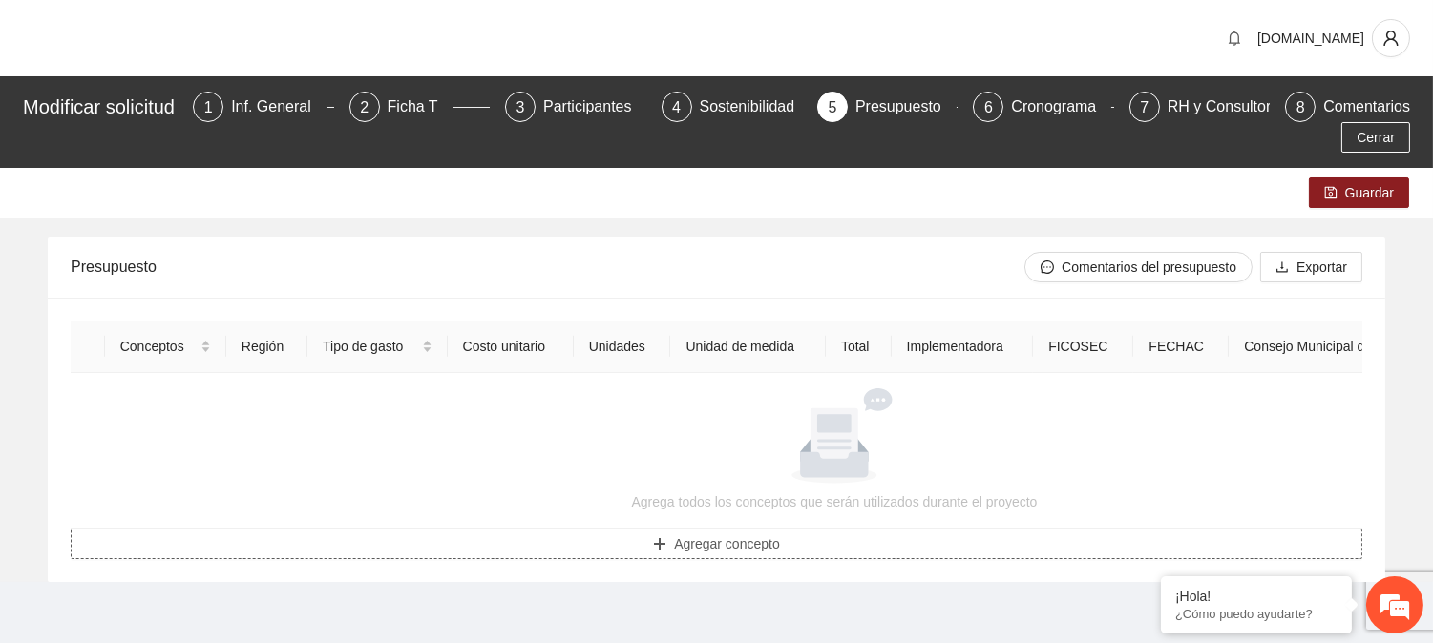
click at [733, 554] on span "Agregar concepto" at bounding box center [727, 544] width 106 height 21
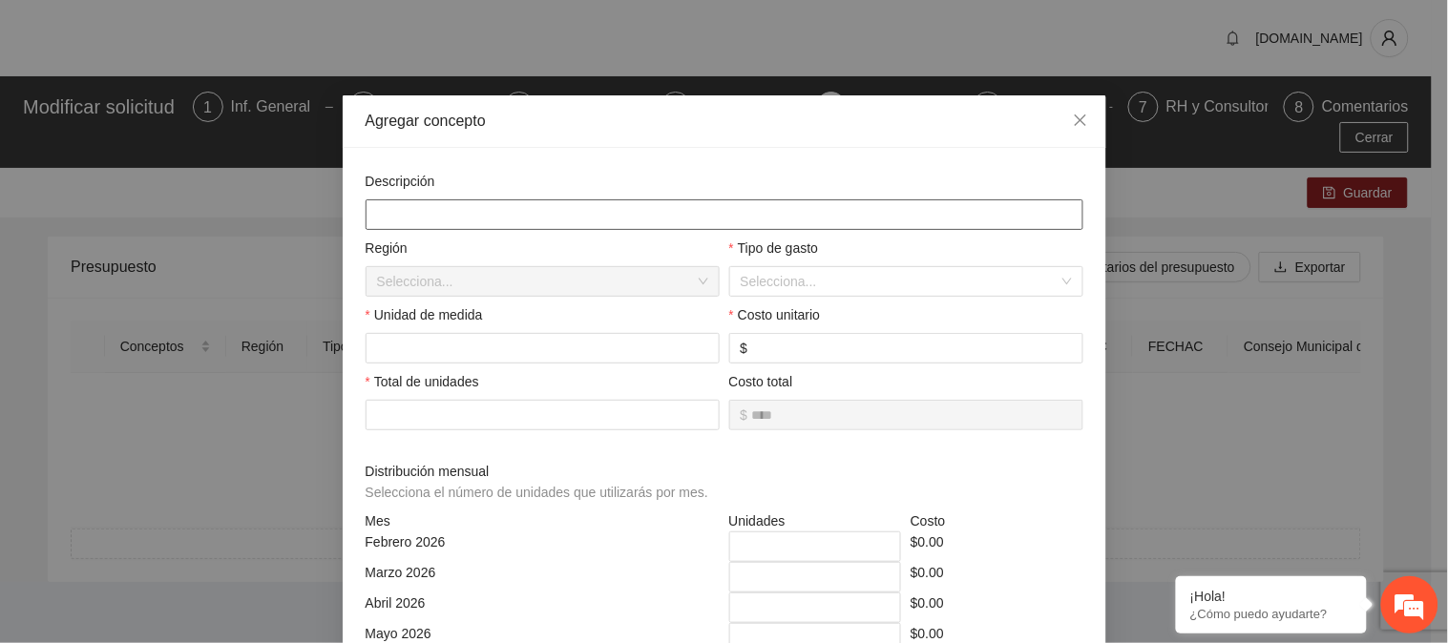
click at [395, 211] on input "text" at bounding box center [725, 215] width 718 height 31
click at [846, 277] on input "search" at bounding box center [900, 281] width 318 height 29
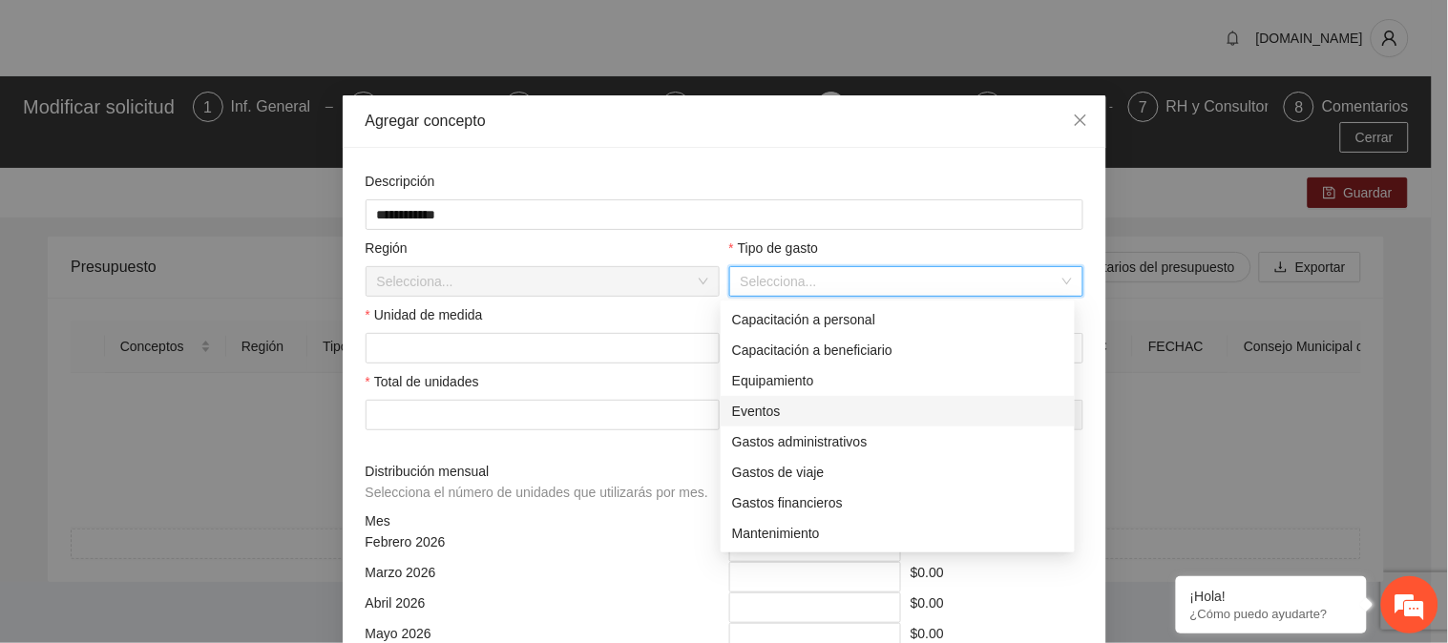
click at [818, 404] on div "Eventos" at bounding box center [897, 411] width 331 height 21
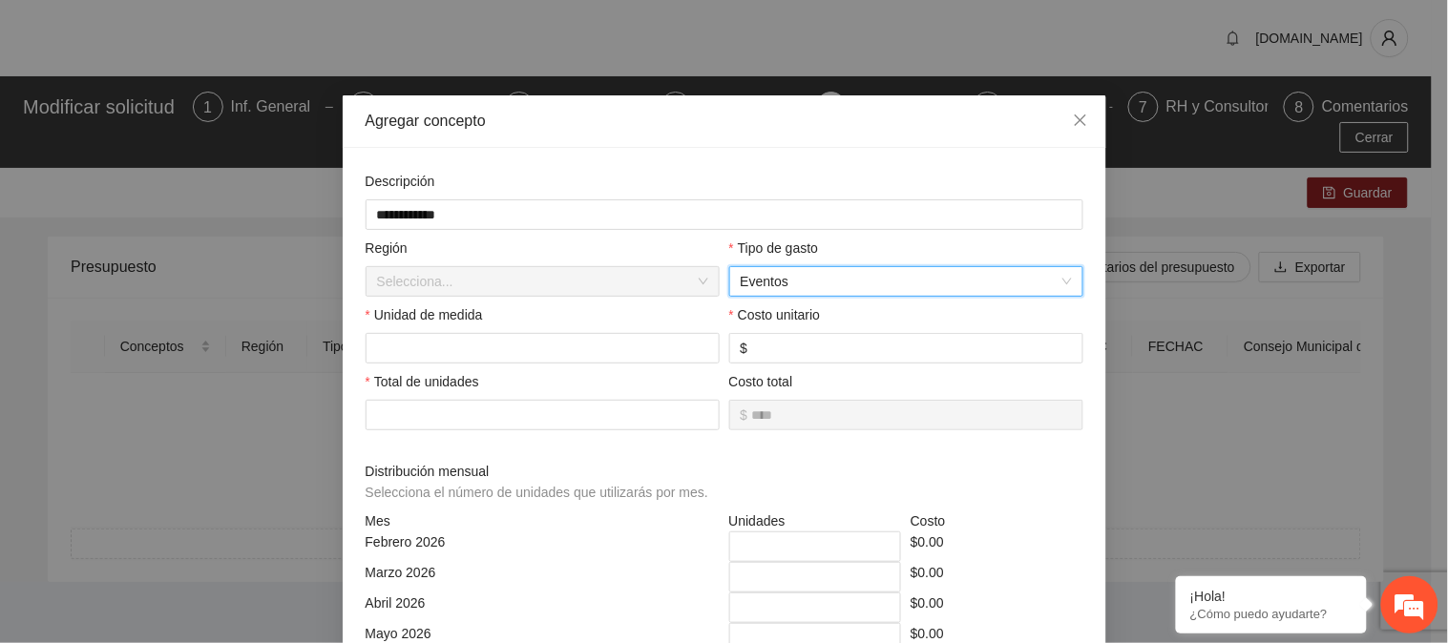
click at [1038, 284] on span "Eventos" at bounding box center [906, 281] width 331 height 29
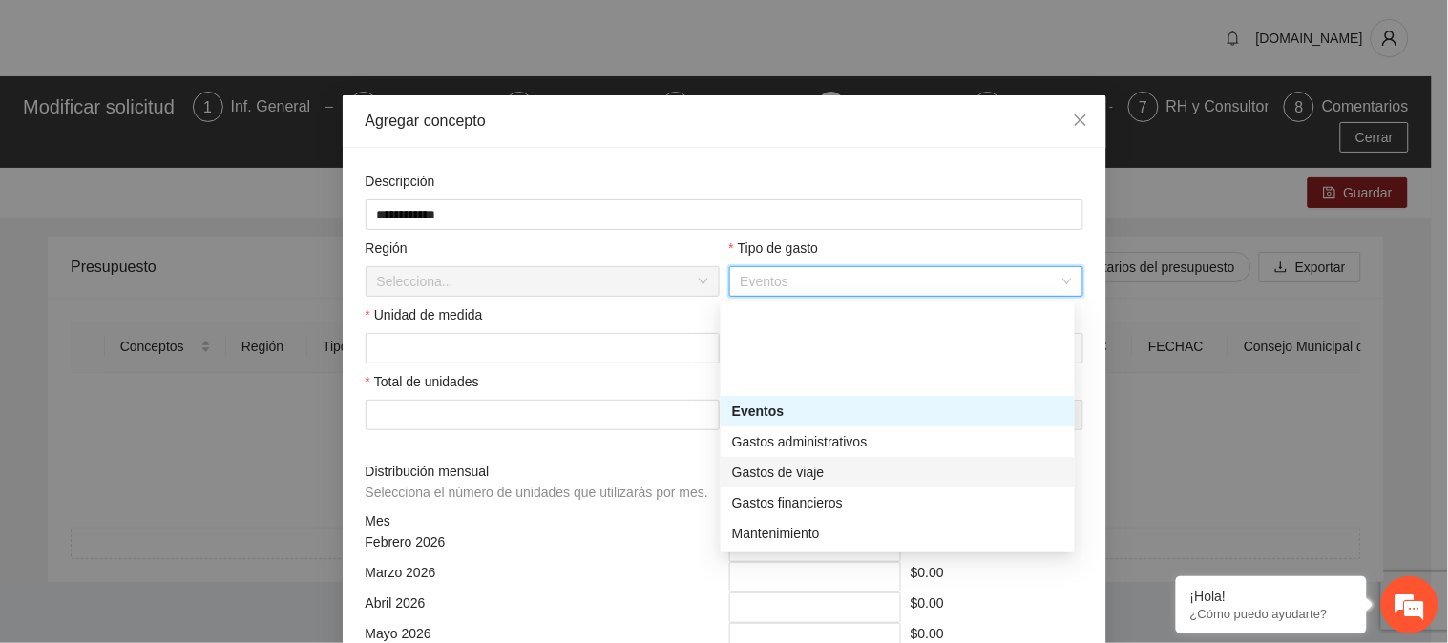
scroll to position [106, 0]
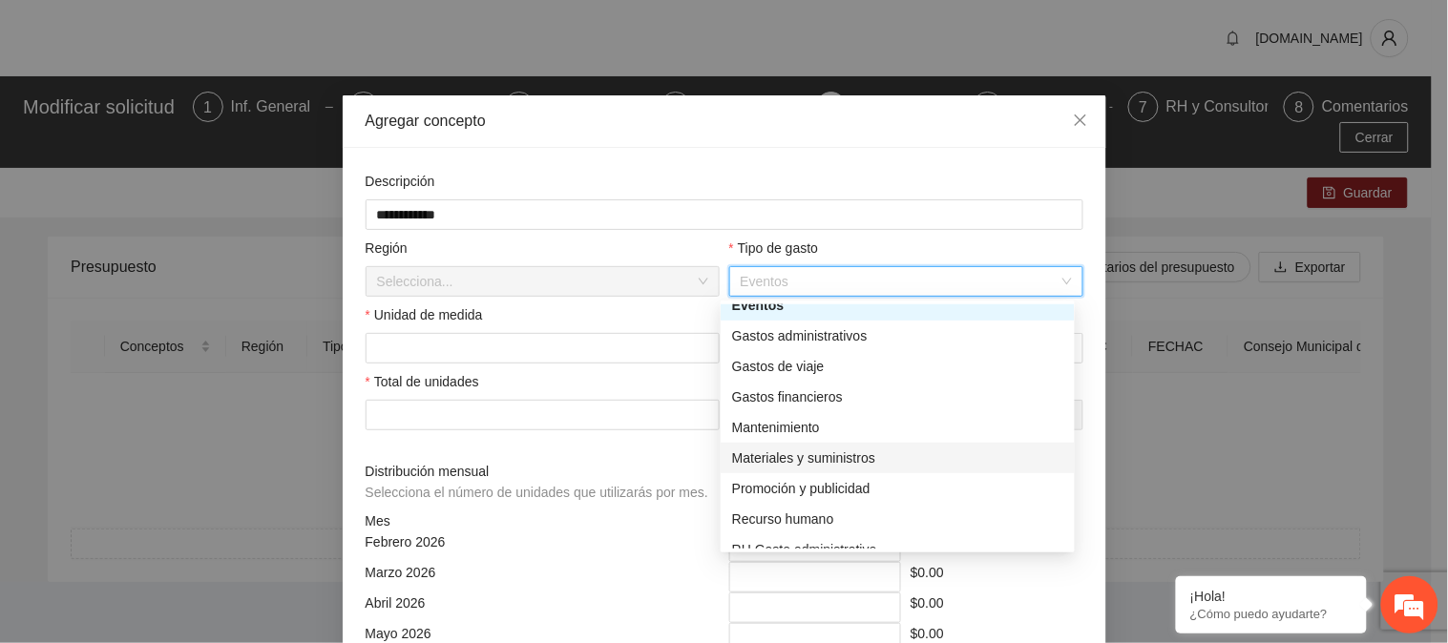
click at [840, 454] on div "Materiales y suministros" at bounding box center [897, 458] width 331 height 21
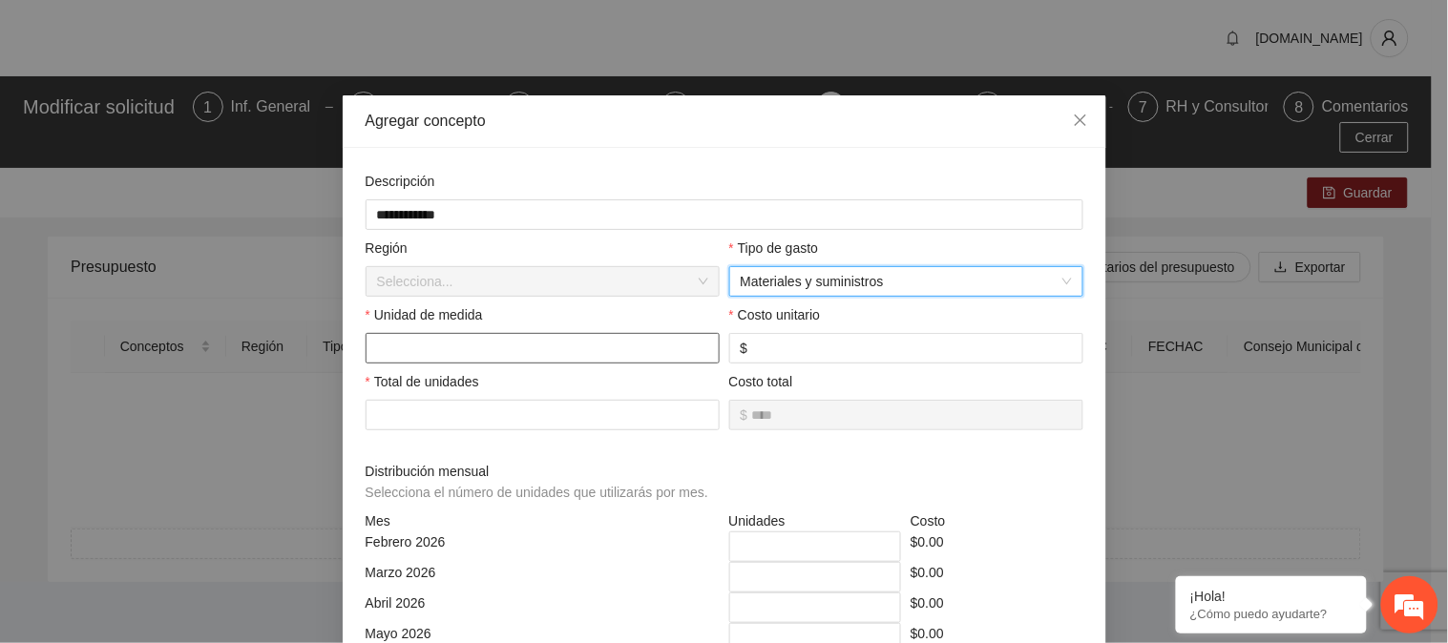
click at [501, 351] on input "text" at bounding box center [543, 348] width 354 height 31
click at [552, 347] on input "text" at bounding box center [543, 348] width 354 height 31
click at [778, 353] on input "number" at bounding box center [911, 348] width 320 height 21
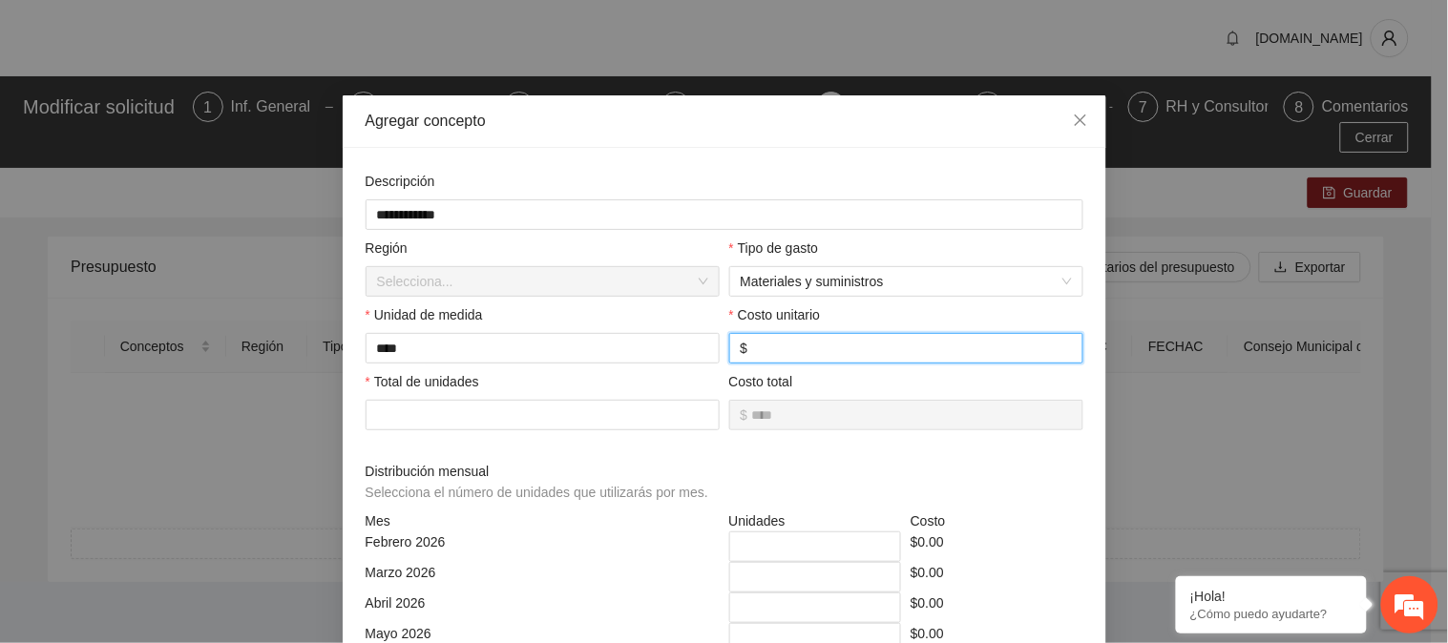
click at [762, 353] on input "number" at bounding box center [911, 348] width 320 height 21
click at [490, 417] on input "number" at bounding box center [543, 415] width 354 height 31
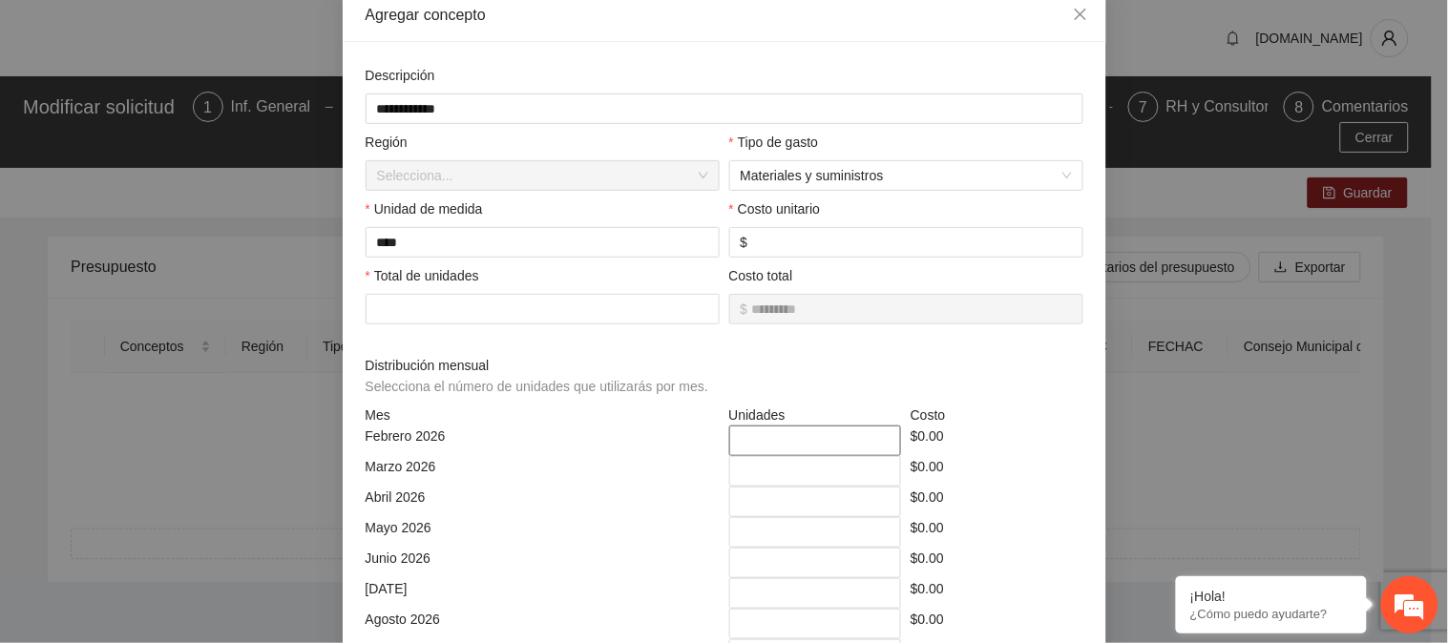
drag, startPoint x: 738, startPoint y: 441, endPoint x: 724, endPoint y: 442, distance: 14.4
click at [729, 442] on input "*" at bounding box center [815, 441] width 173 height 31
drag, startPoint x: 738, startPoint y: 481, endPoint x: 725, endPoint y: 481, distance: 12.4
click at [729, 481] on input "*" at bounding box center [815, 471] width 173 height 31
drag, startPoint x: 727, startPoint y: 507, endPoint x: 752, endPoint y: 550, distance: 49.6
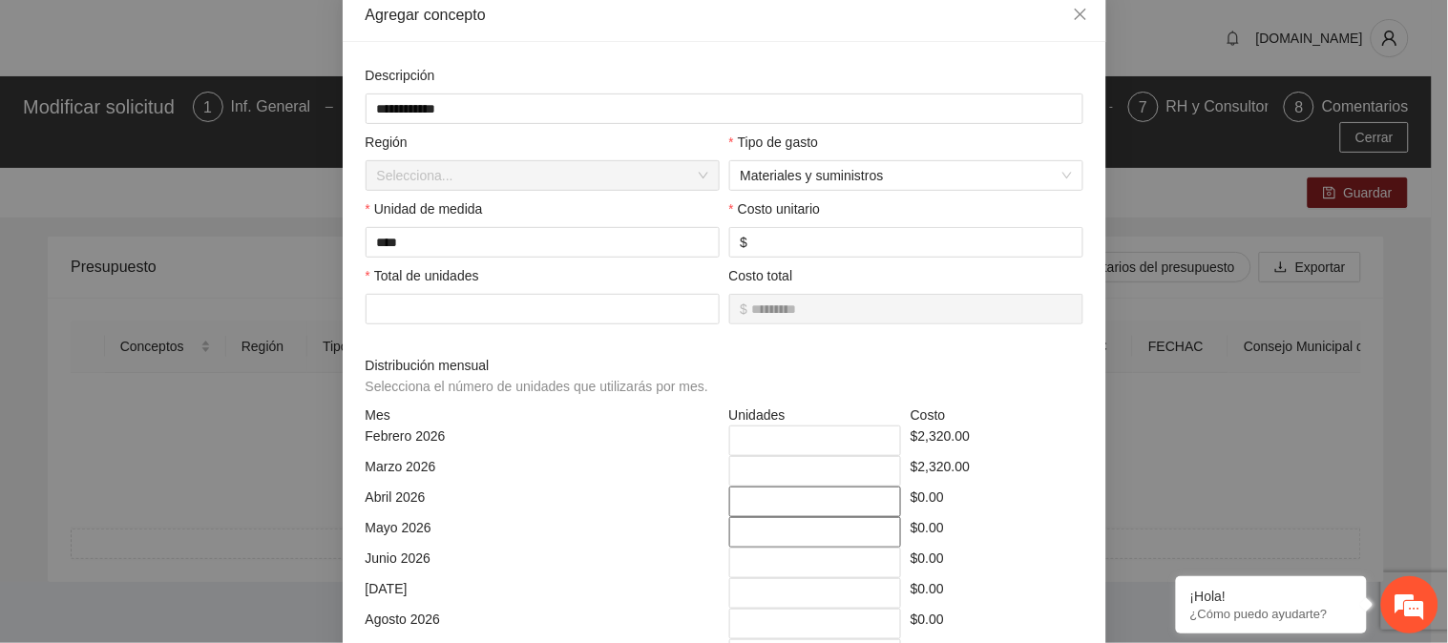
click at [729, 507] on input "*" at bounding box center [815, 502] width 173 height 31
click at [729, 544] on input "*" at bounding box center [815, 532] width 173 height 31
click at [732, 560] on input "*" at bounding box center [815, 563] width 173 height 31
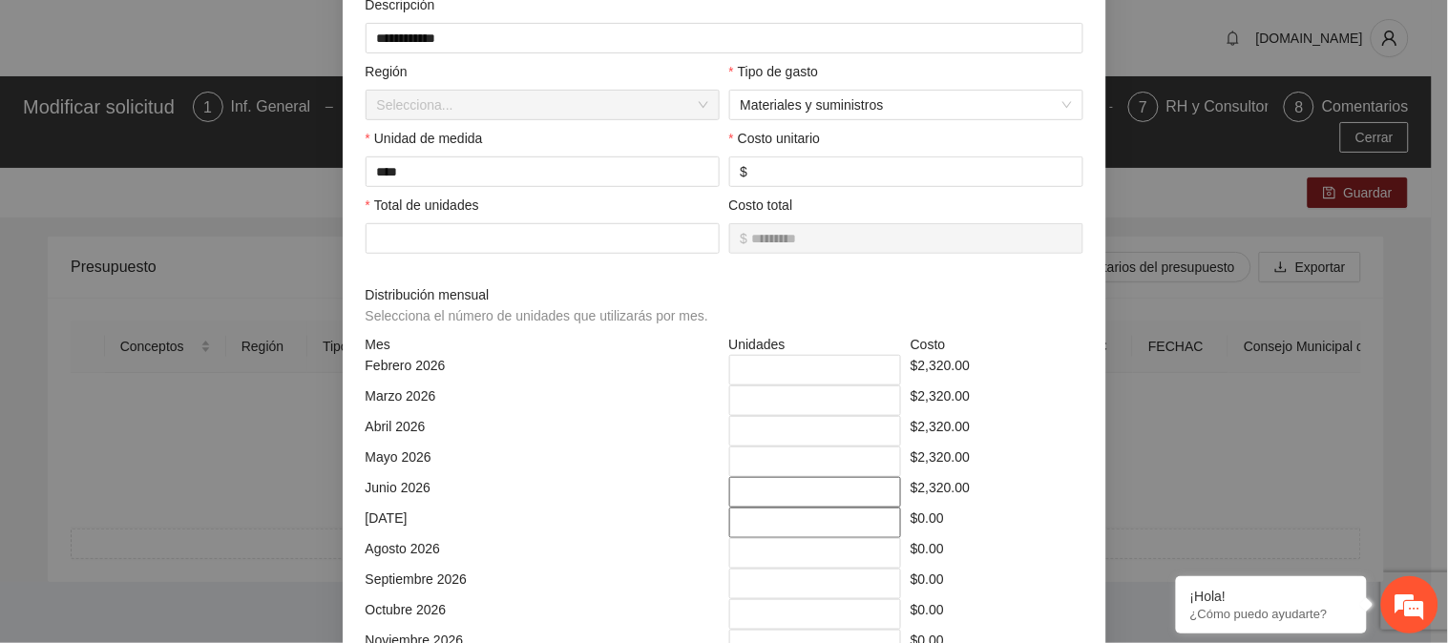
scroll to position [212, 0]
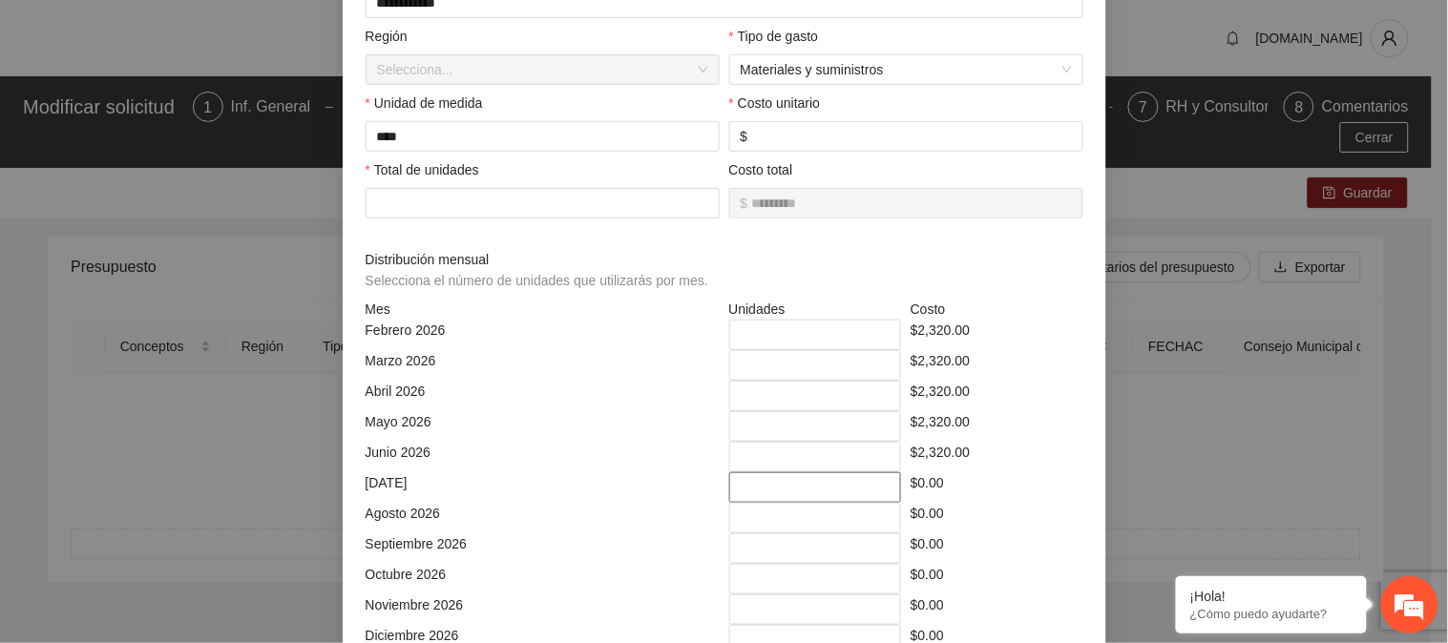
drag, startPoint x: 743, startPoint y: 490, endPoint x: 729, endPoint y: 494, distance: 14.2
click at [729, 494] on input "*" at bounding box center [815, 488] width 173 height 31
click at [731, 522] on input "*" at bounding box center [815, 518] width 173 height 31
click at [732, 557] on input "*" at bounding box center [815, 549] width 173 height 31
drag, startPoint x: 742, startPoint y: 586, endPoint x: 727, endPoint y: 589, distance: 14.6
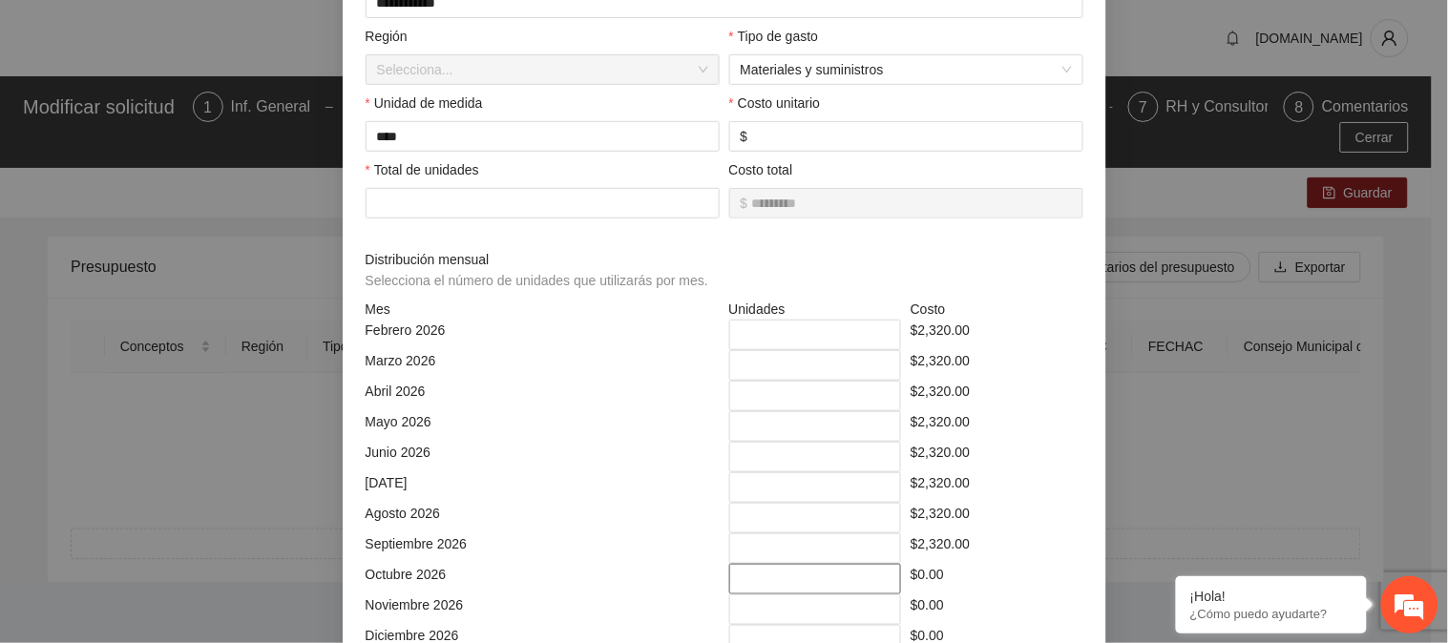
click at [729, 589] on input "*" at bounding box center [815, 579] width 173 height 31
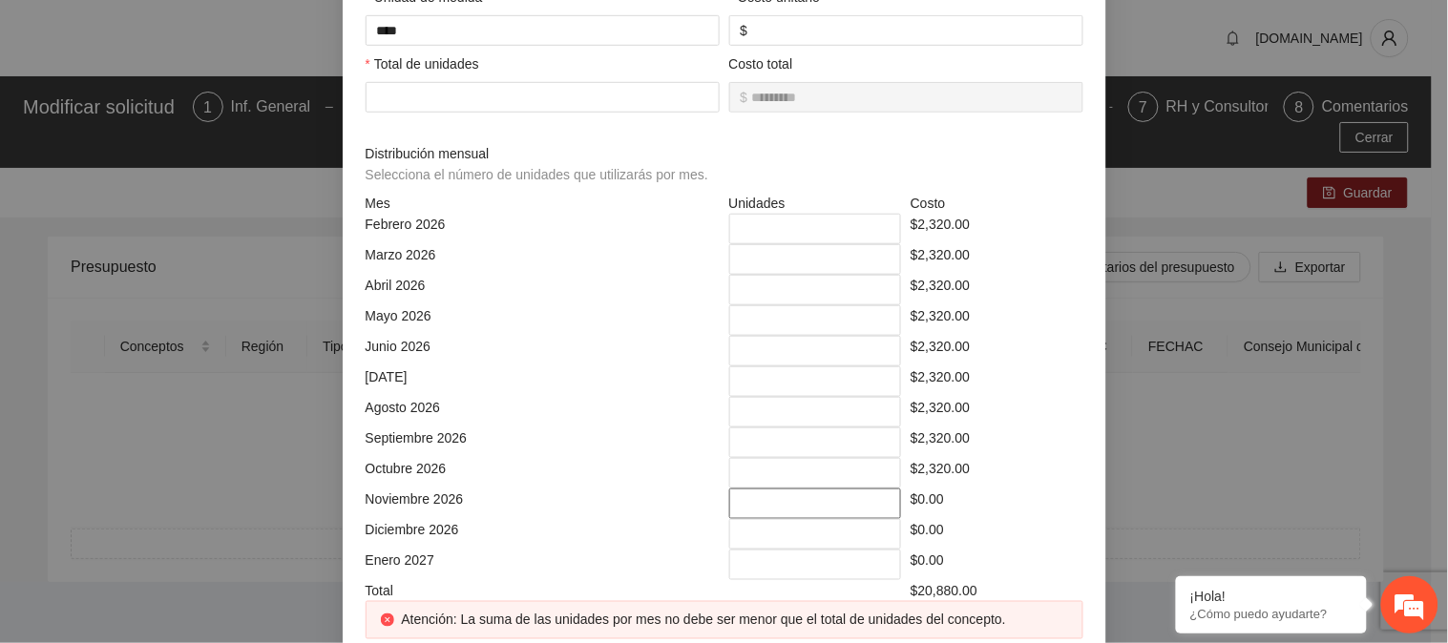
drag, startPoint x: 742, startPoint y: 514, endPoint x: 728, endPoint y: 516, distance: 13.7
click at [729, 516] on input "*" at bounding box center [815, 504] width 173 height 31
click at [736, 542] on input "*" at bounding box center [815, 534] width 173 height 31
drag, startPoint x: 746, startPoint y: 567, endPoint x: 730, endPoint y: 567, distance: 15.3
click at [730, 567] on input "*" at bounding box center [815, 565] width 173 height 31
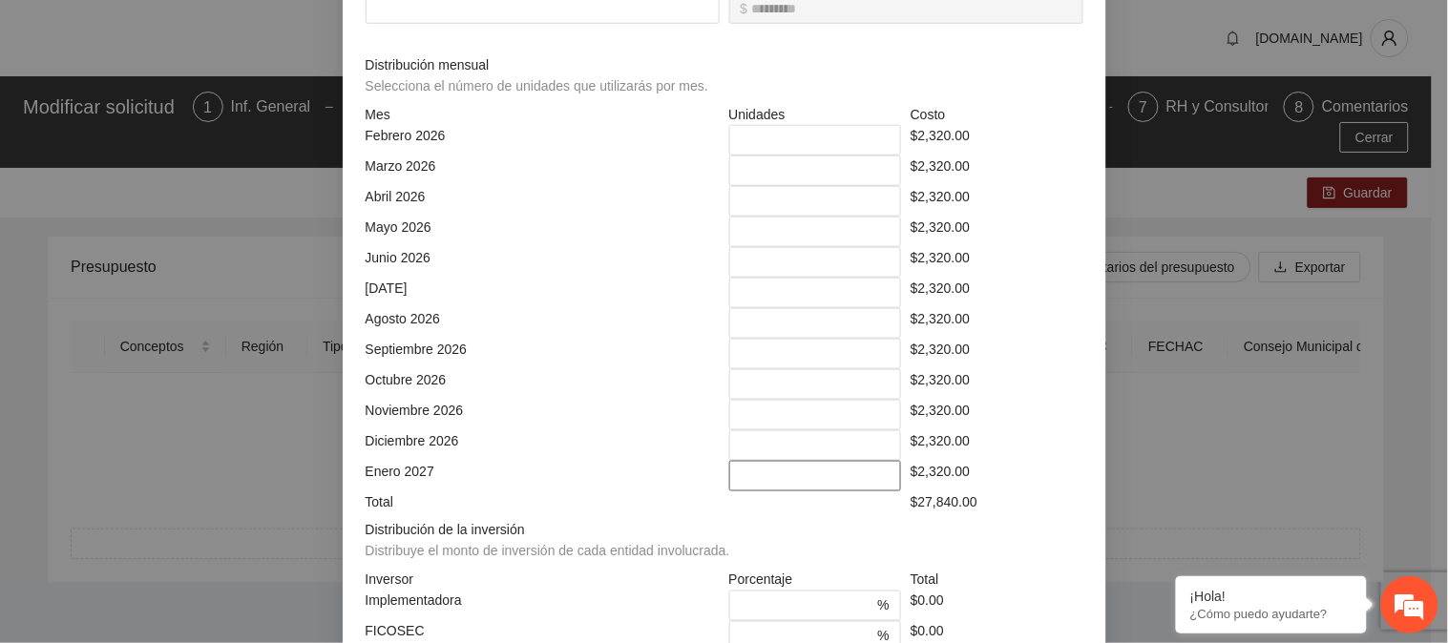
scroll to position [530, 0]
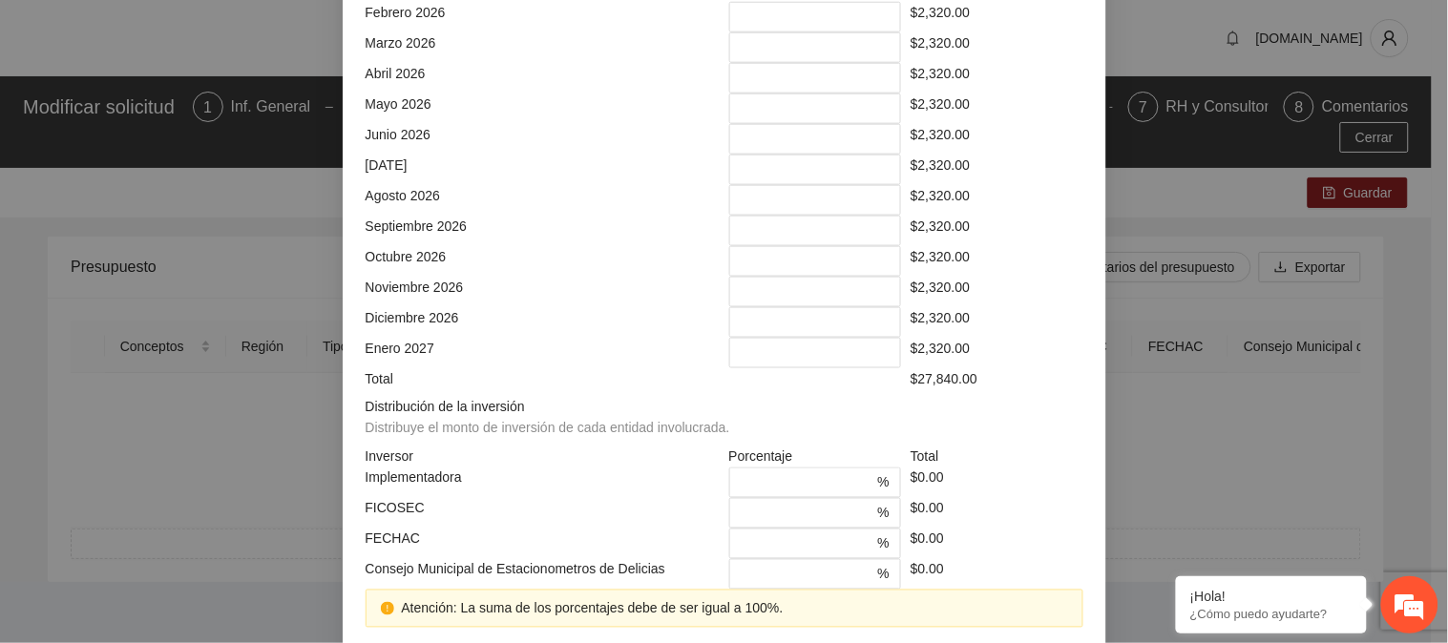
click at [627, 384] on div "Total" at bounding box center [543, 378] width 364 height 21
drag, startPoint x: 773, startPoint y: 518, endPoint x: 682, endPoint y: 521, distance: 91.7
click at [682, 521] on div "FICOSEC * % $0.00" at bounding box center [724, 513] width 727 height 31
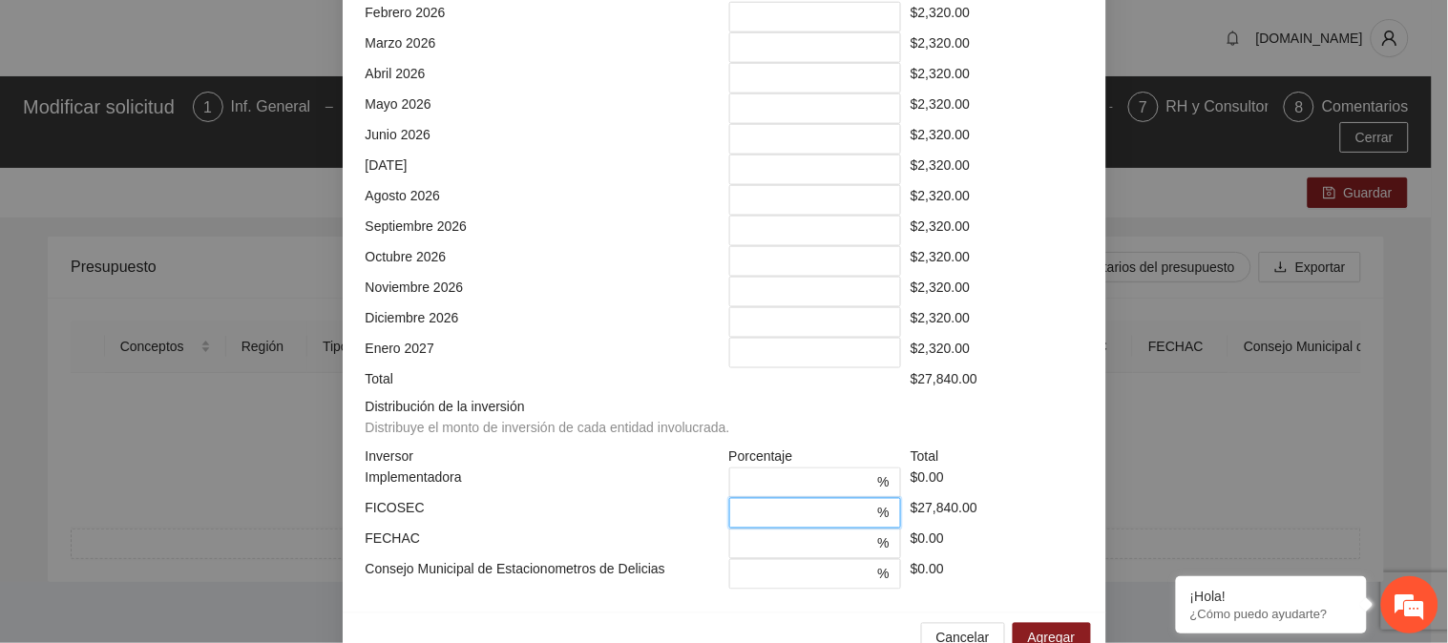
click at [1019, 559] on div "$0.00" at bounding box center [997, 544] width 182 height 31
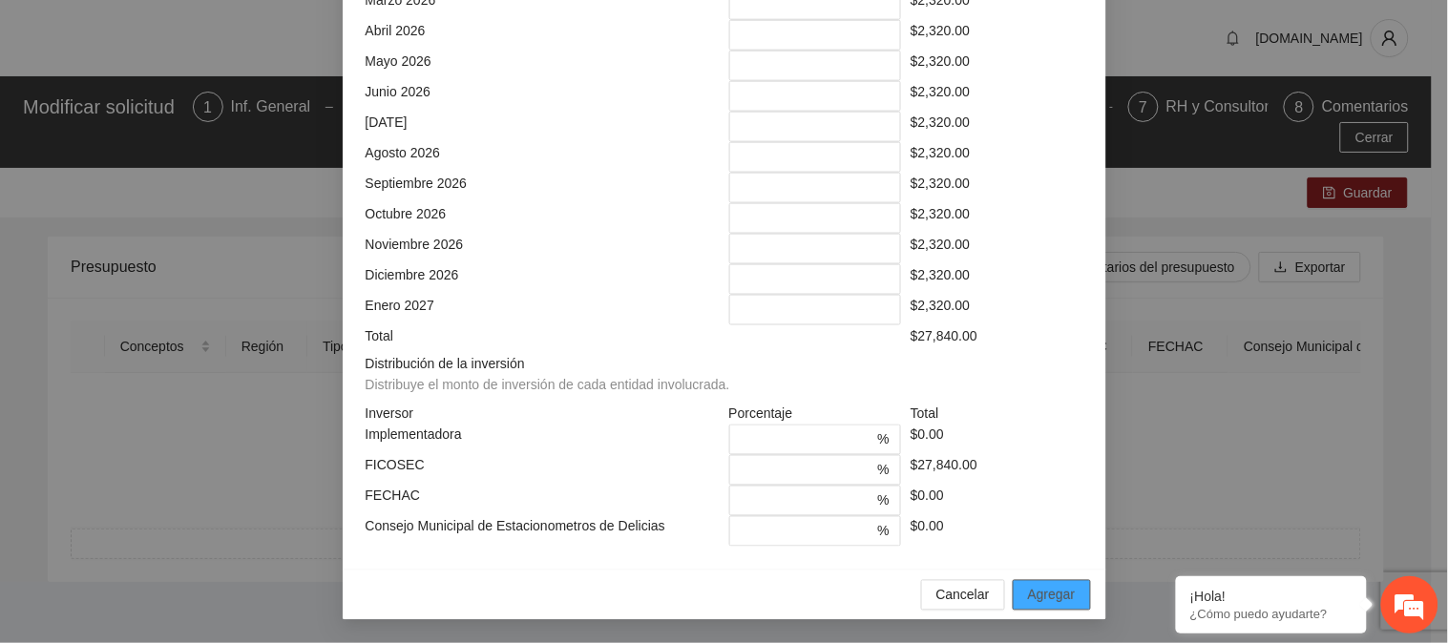
click at [1045, 597] on span "Agregar" at bounding box center [1052, 595] width 48 height 21
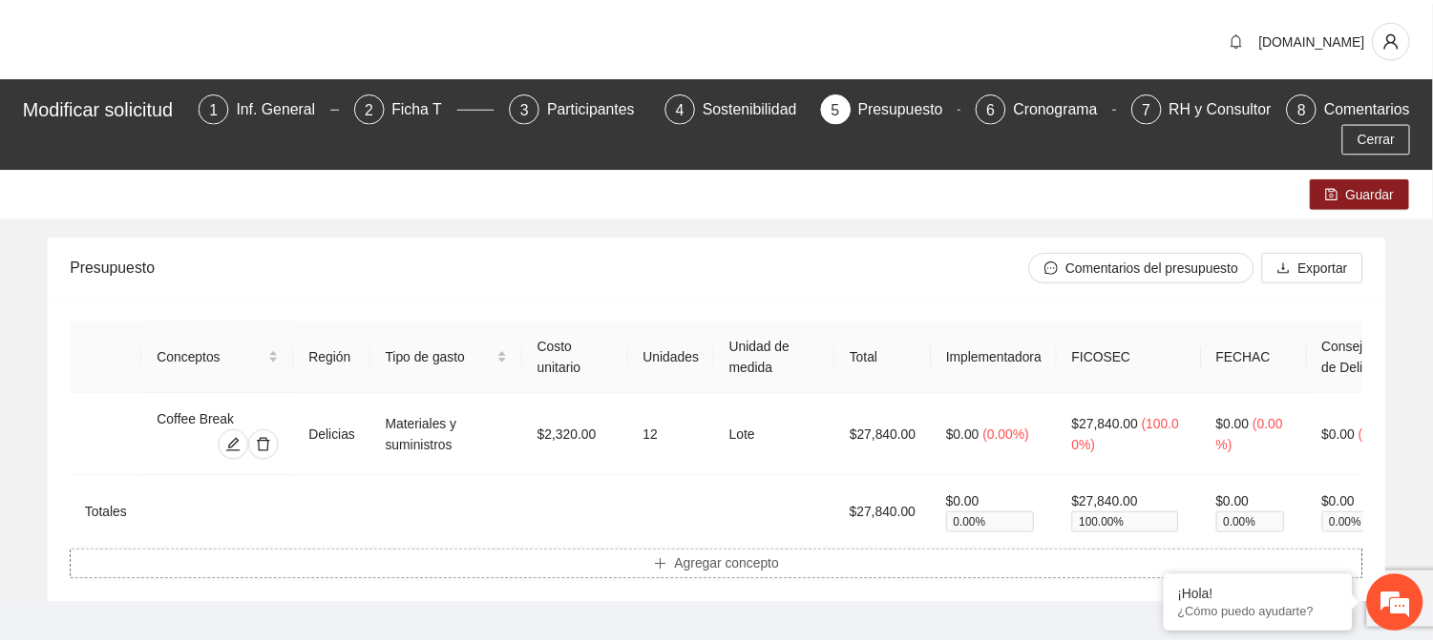
scroll to position [0, 0]
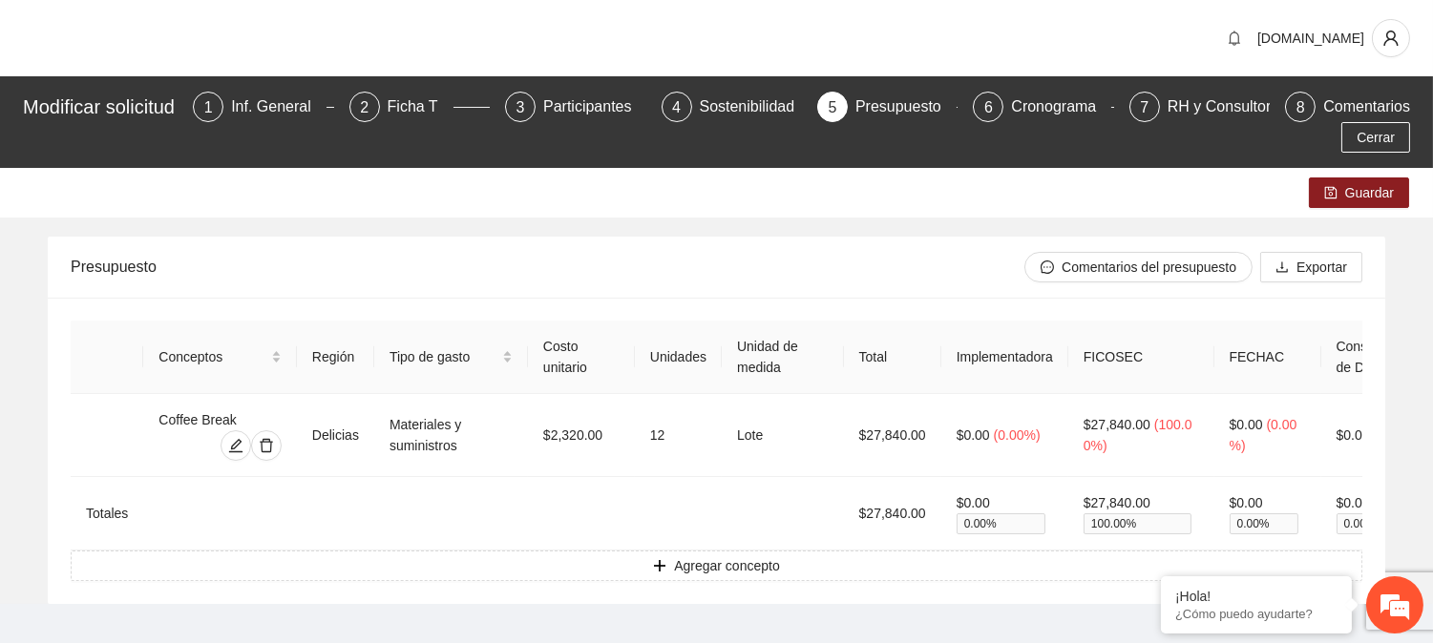
click at [200, 36] on div "[DOMAIN_NAME]" at bounding box center [716, 38] width 1433 height 76
click at [1348, 192] on span "Guardar" at bounding box center [1369, 192] width 49 height 21
click at [293, 99] on div "Inf. General" at bounding box center [278, 107] width 95 height 31
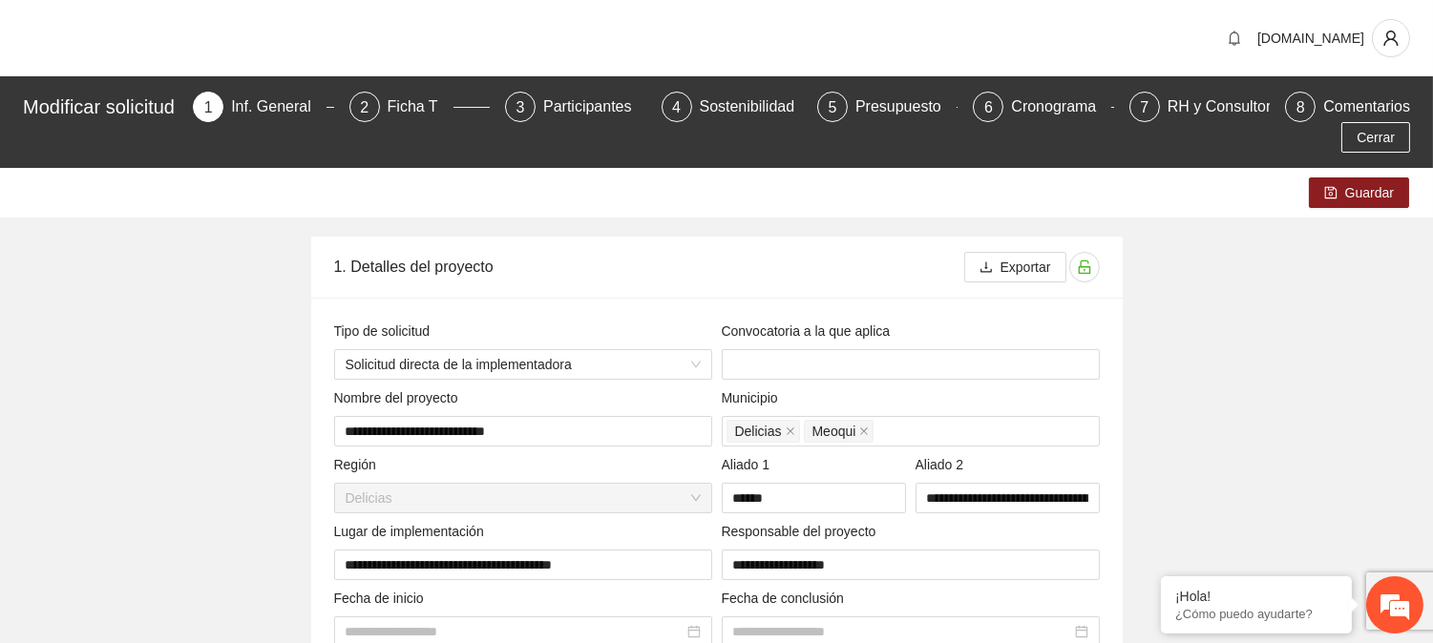
type input "**********"
click at [1340, 194] on button "Guardar" at bounding box center [1359, 193] width 100 height 31
